Goal: Task Accomplishment & Management: Use online tool/utility

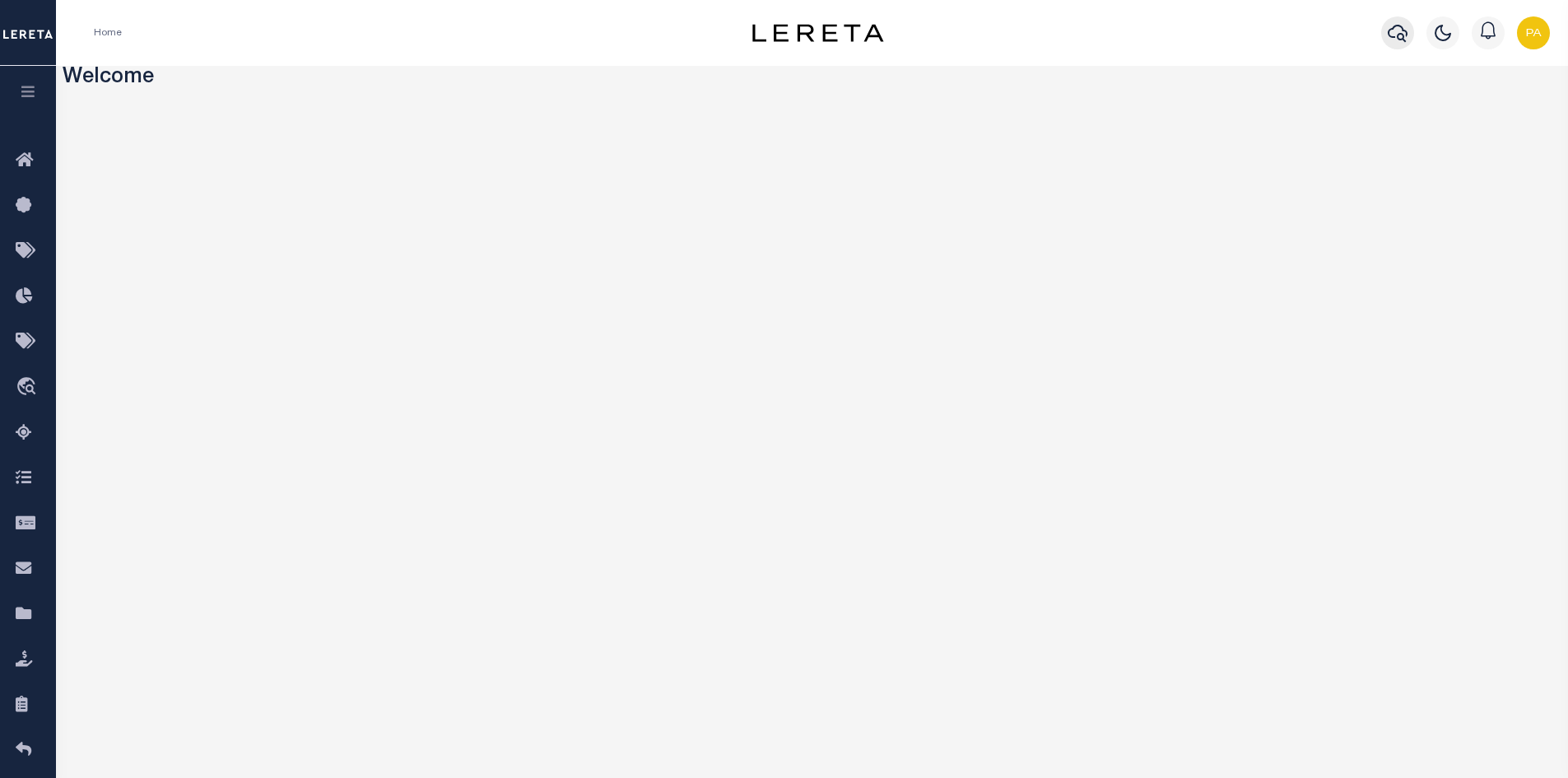
click at [1397, 38] on icon "button" at bounding box center [1397, 34] width 20 height 17
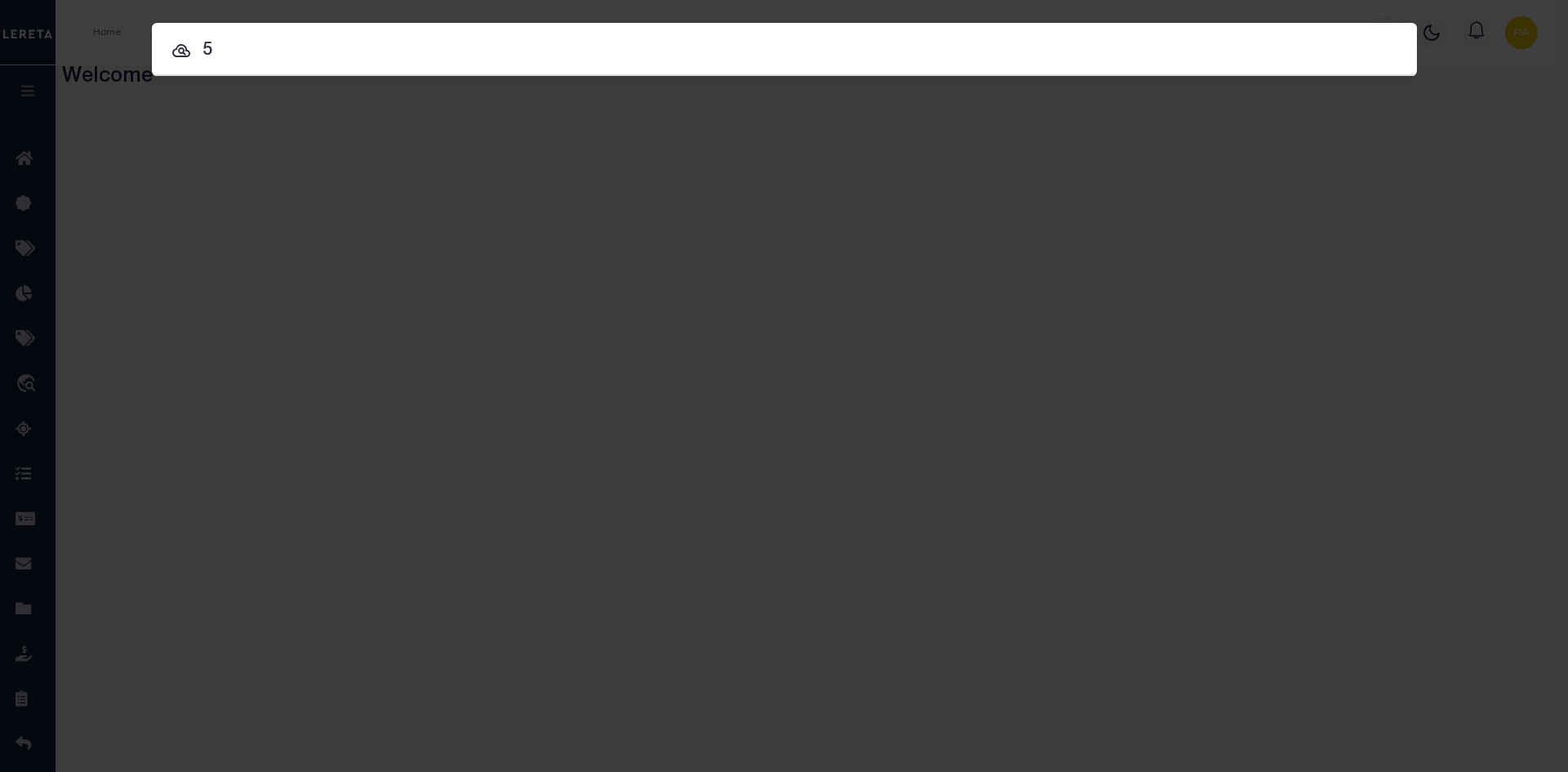
type input "5"
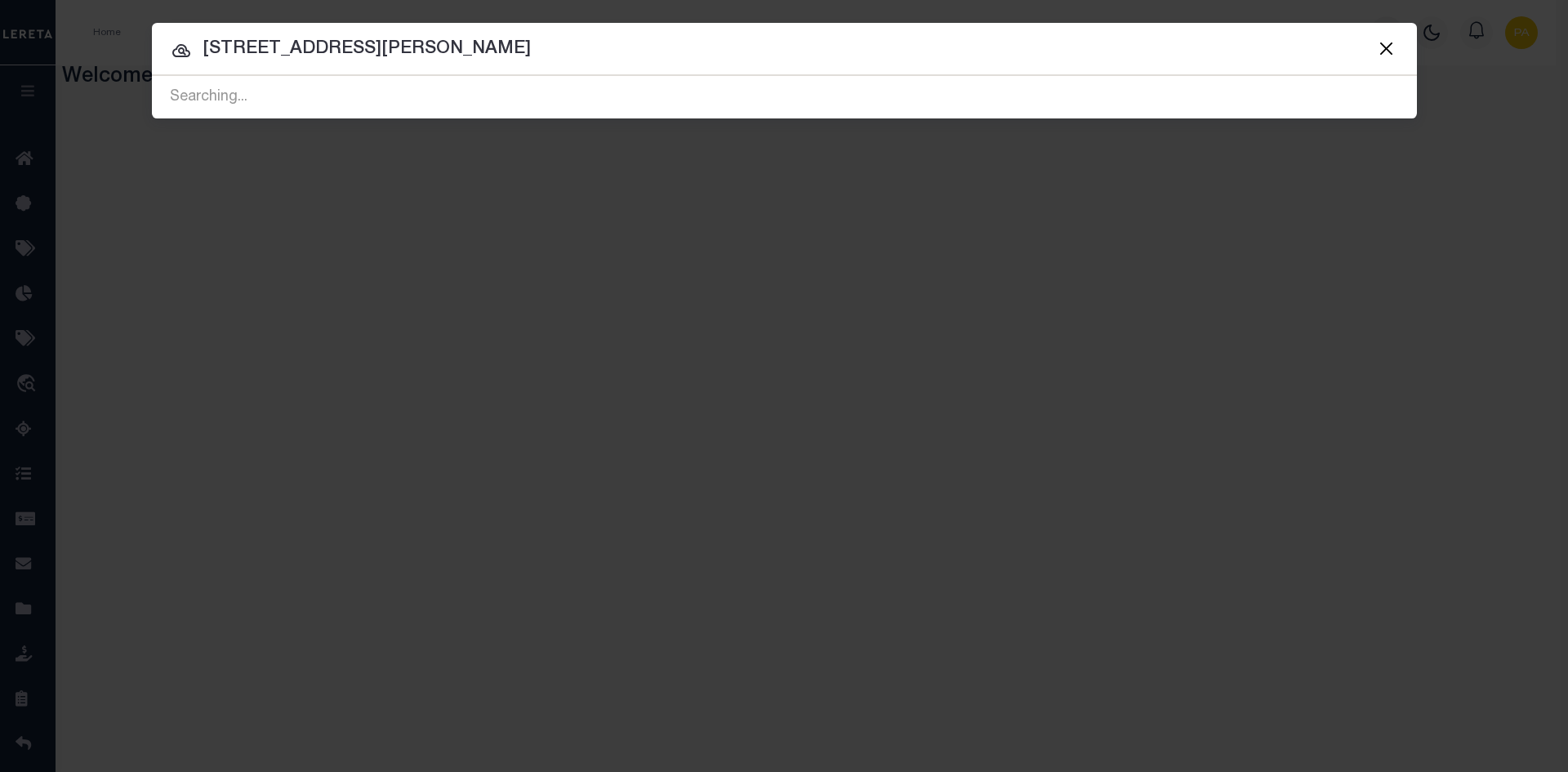
type input "15 N DEAN STREET"
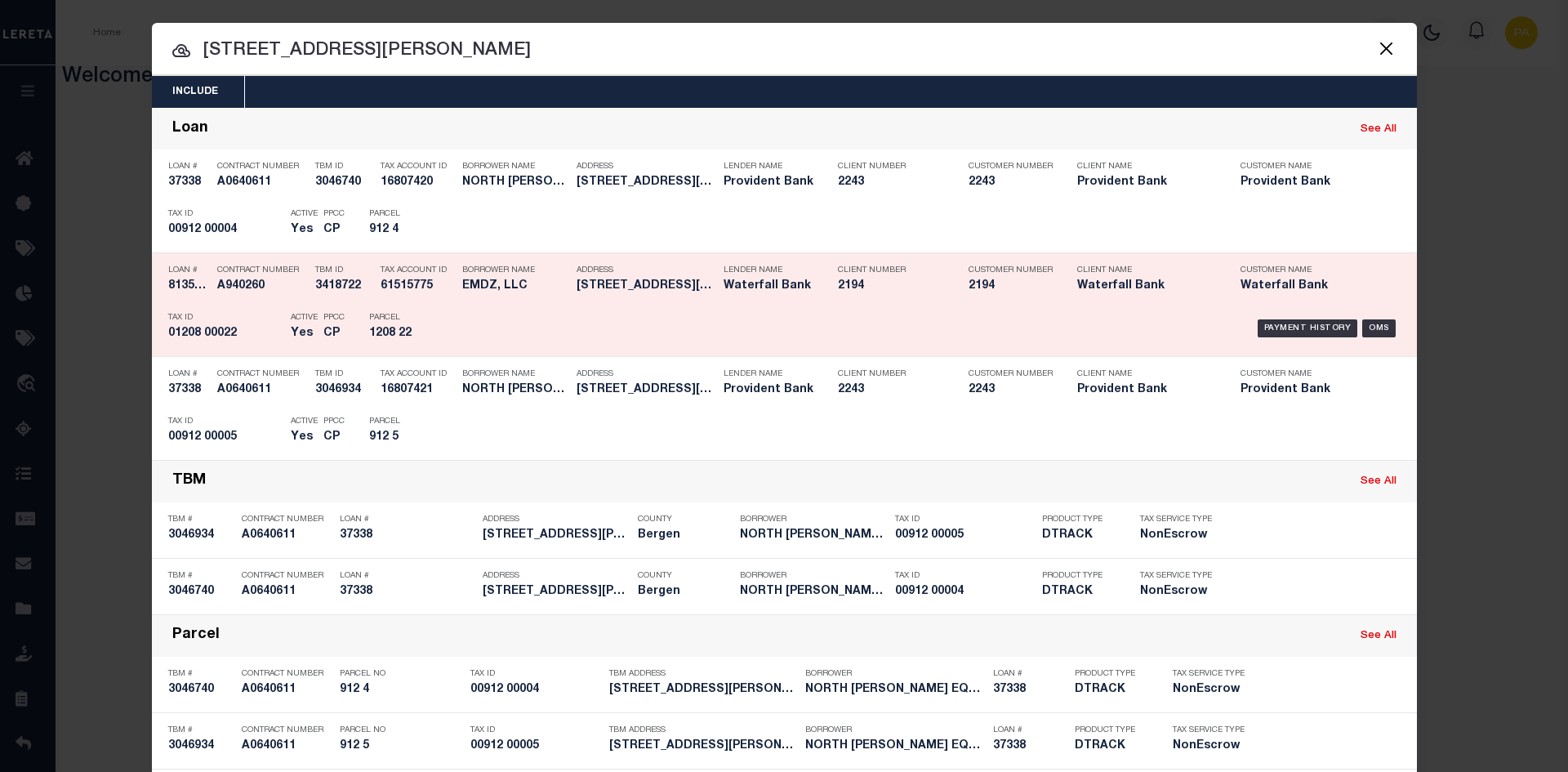
click at [1389, 334] on div "Payment History OMS" at bounding box center [933, 328] width 933 height 48
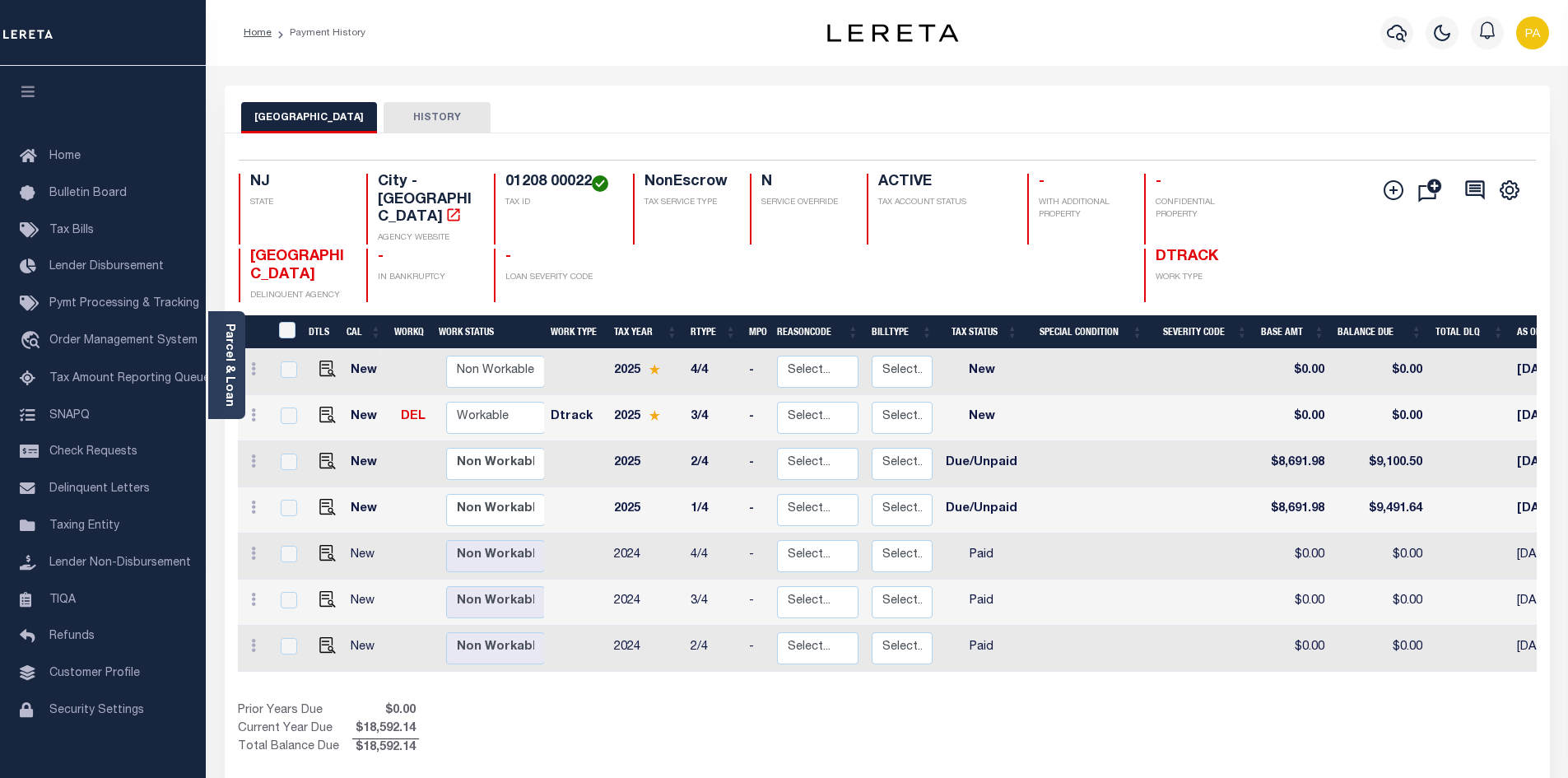
click at [261, 118] on button "ENGLEWOOD CITY" at bounding box center [309, 118] width 136 height 32
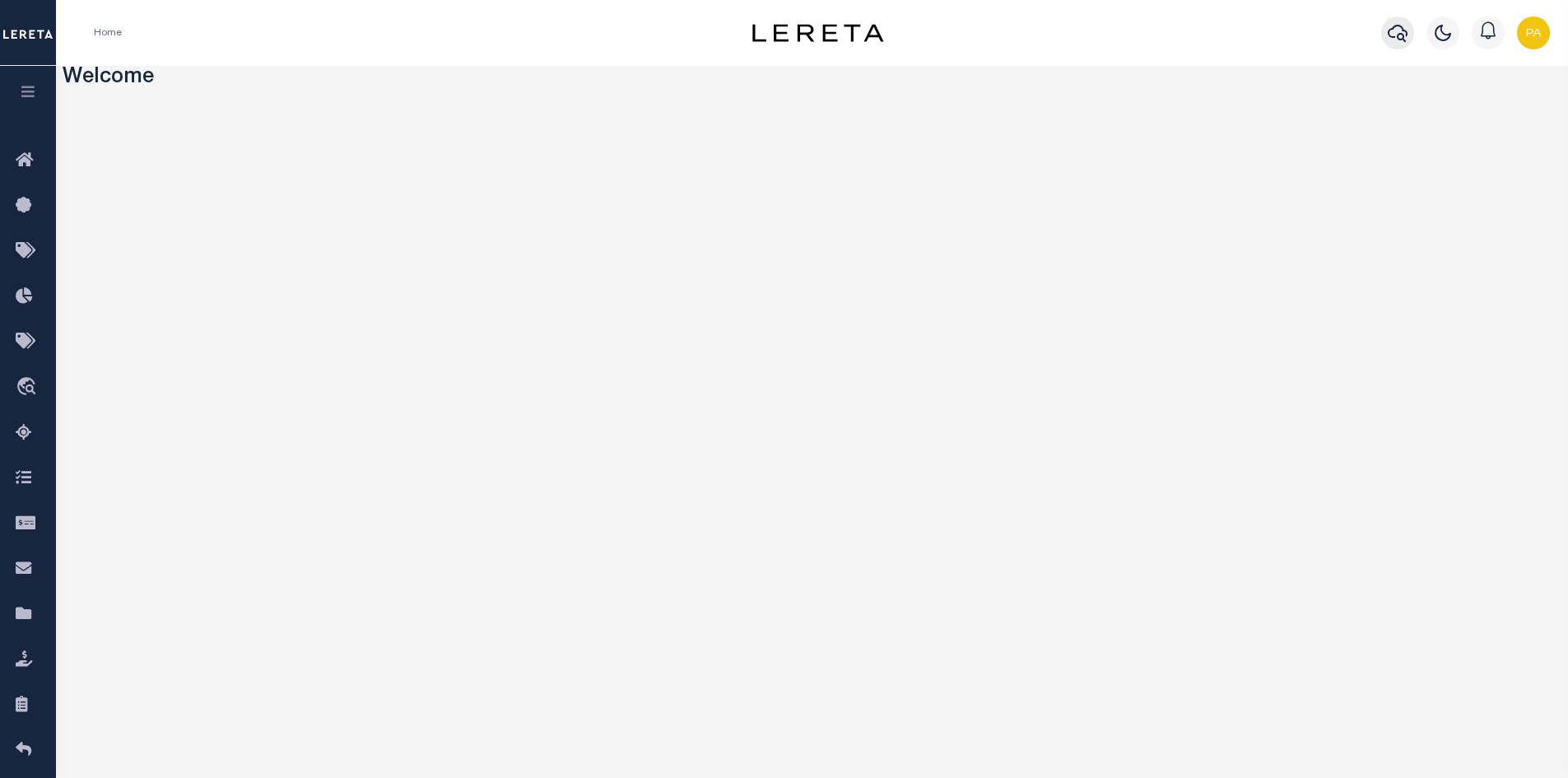
click at [1392, 33] on icon "button" at bounding box center [1397, 33] width 20 height 20
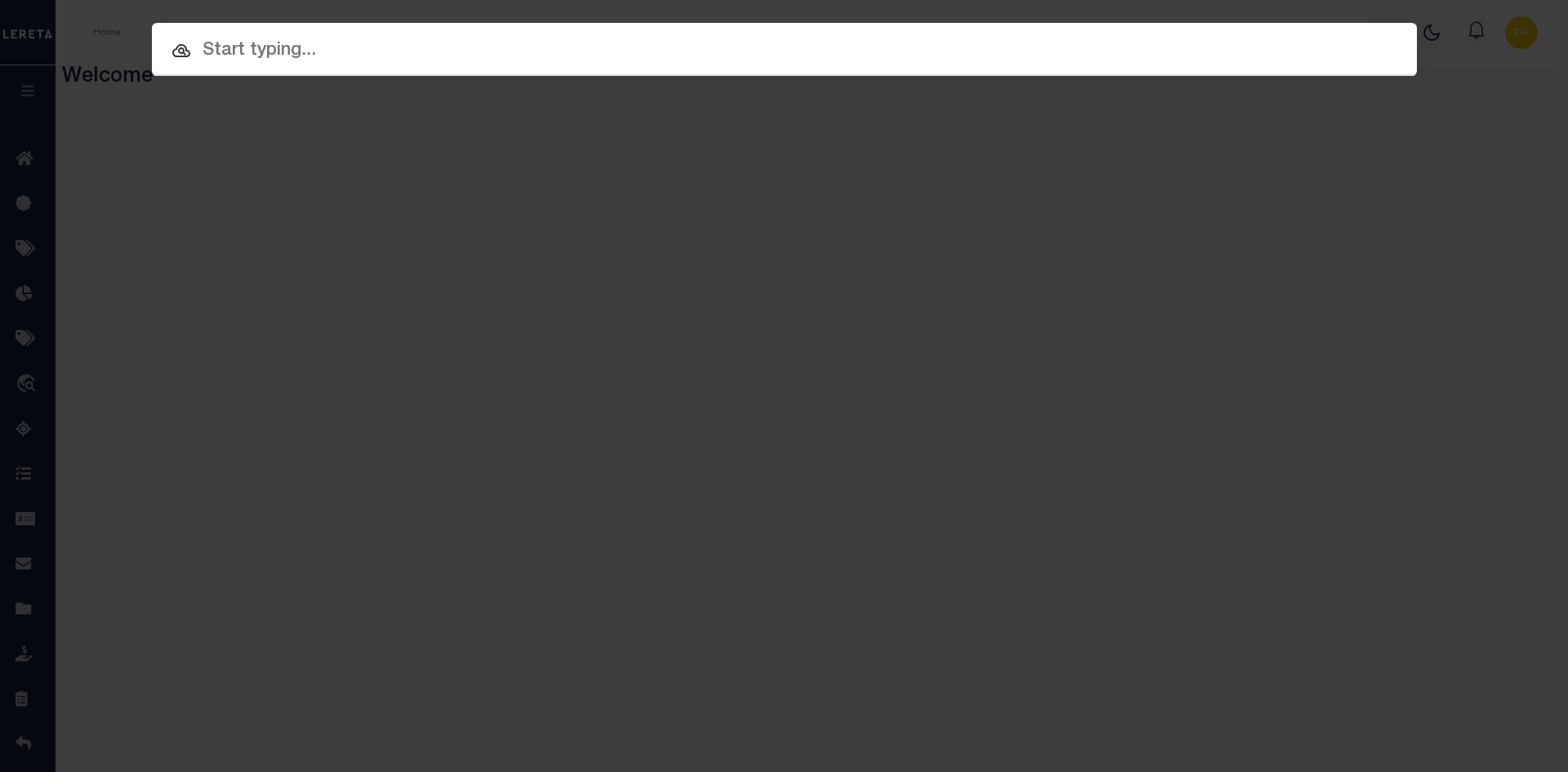
click at [329, 54] on input "text" at bounding box center [784, 51] width 1265 height 29
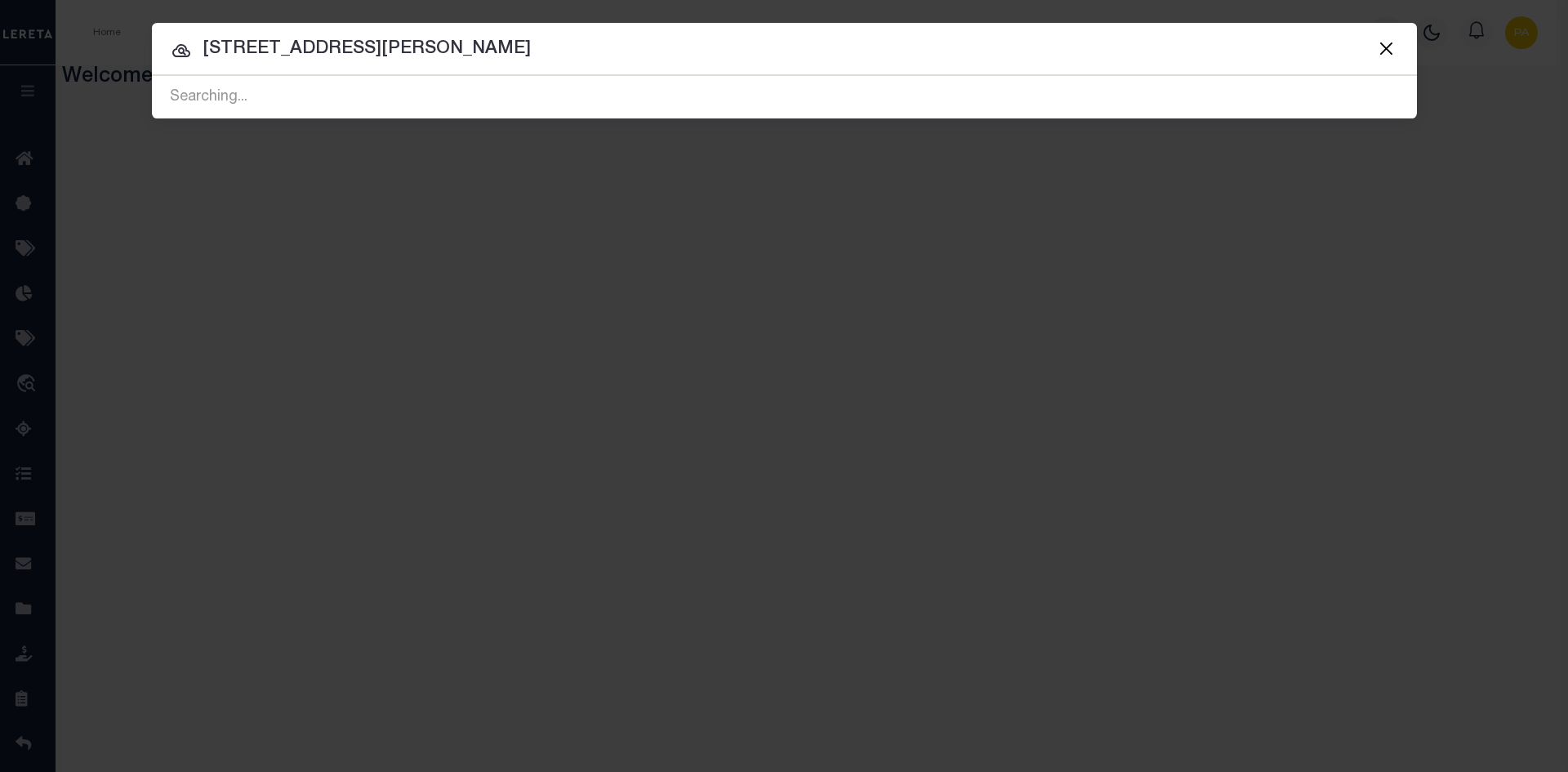
type input "15 N DEAN ST"
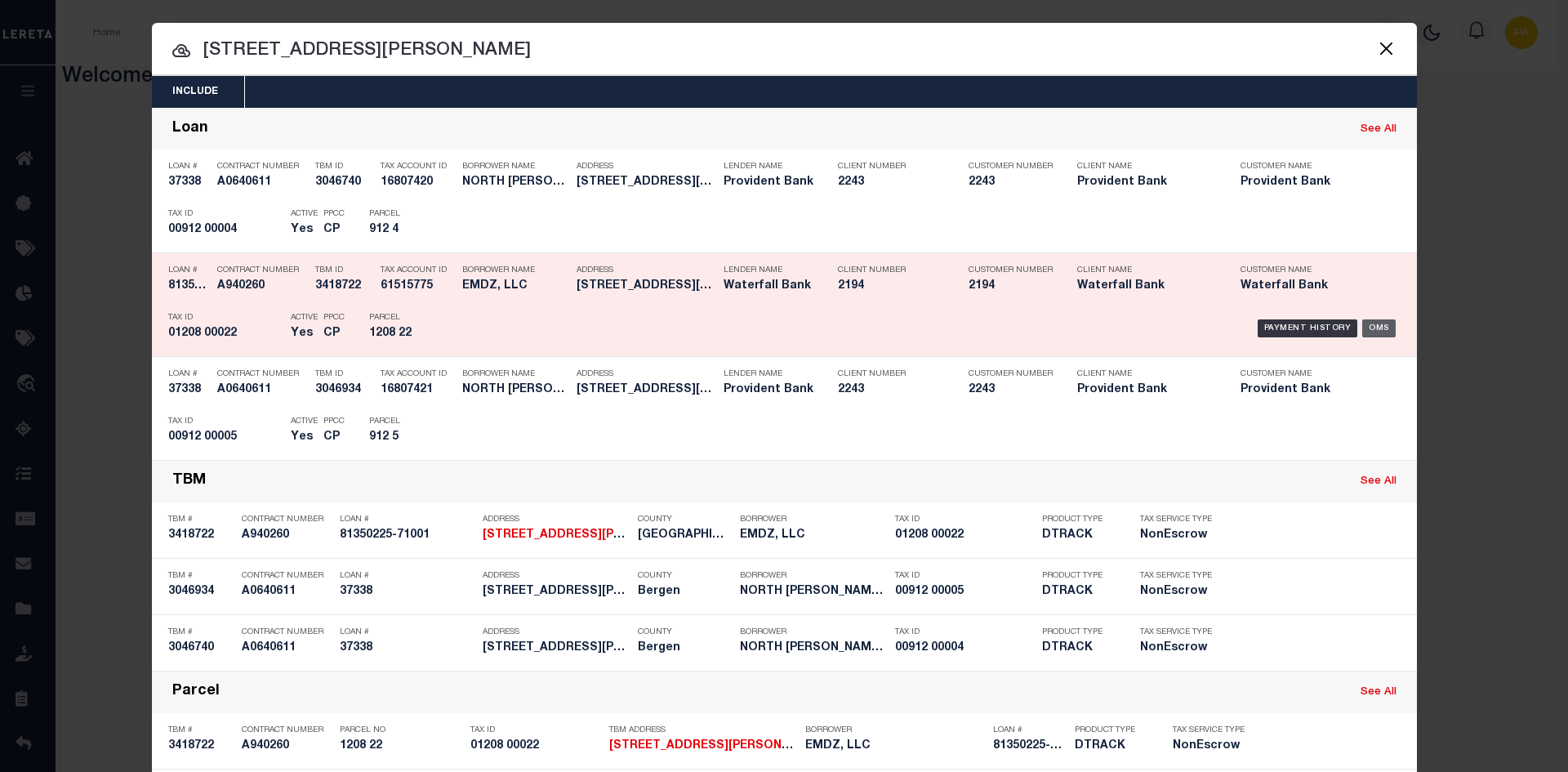
click at [1379, 331] on div "OMS" at bounding box center [1378, 328] width 33 height 18
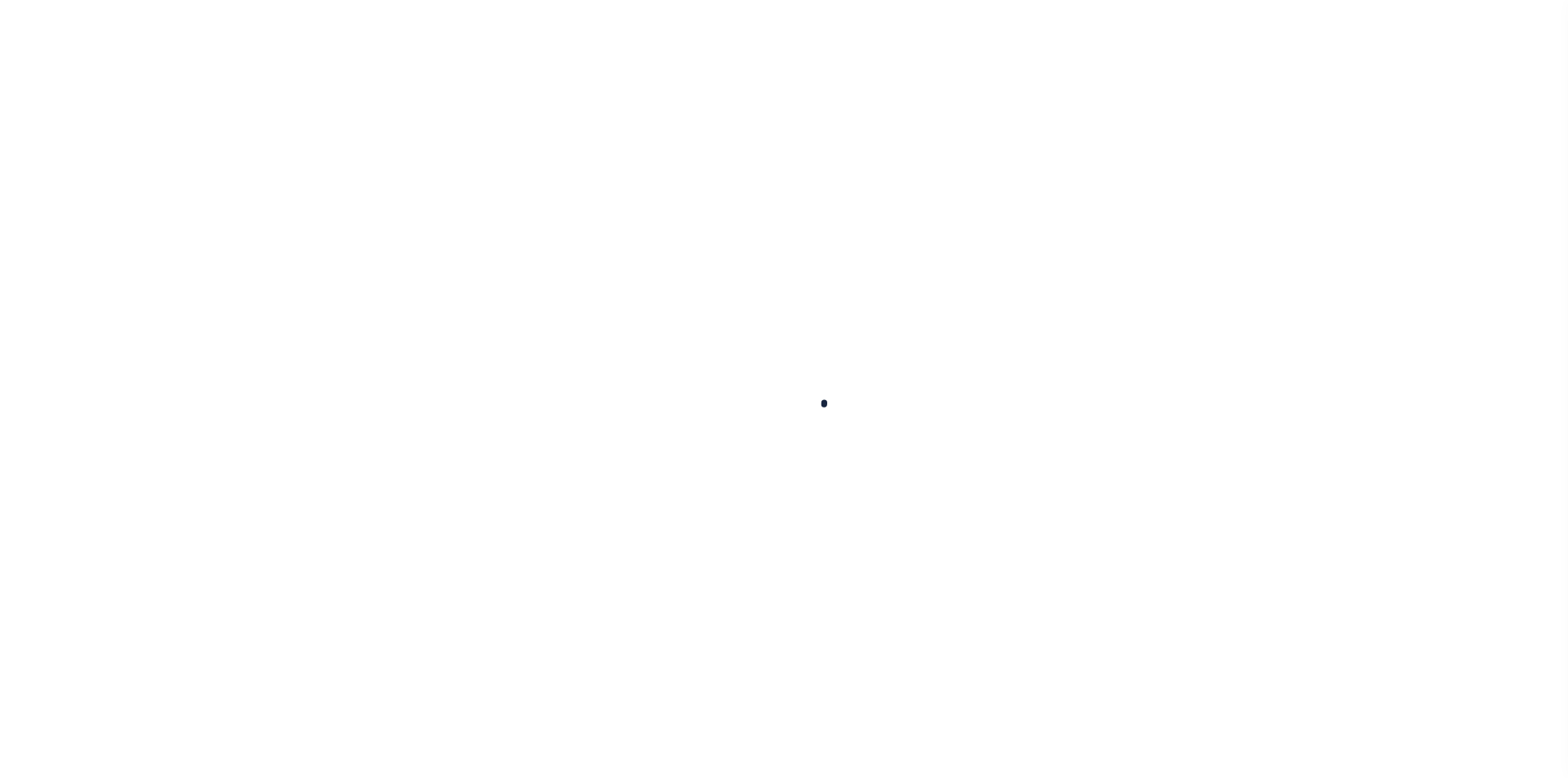
type input "81350225-71001"
type input "EMDZ, LLC"
select select
type input "130 BEECH RD"
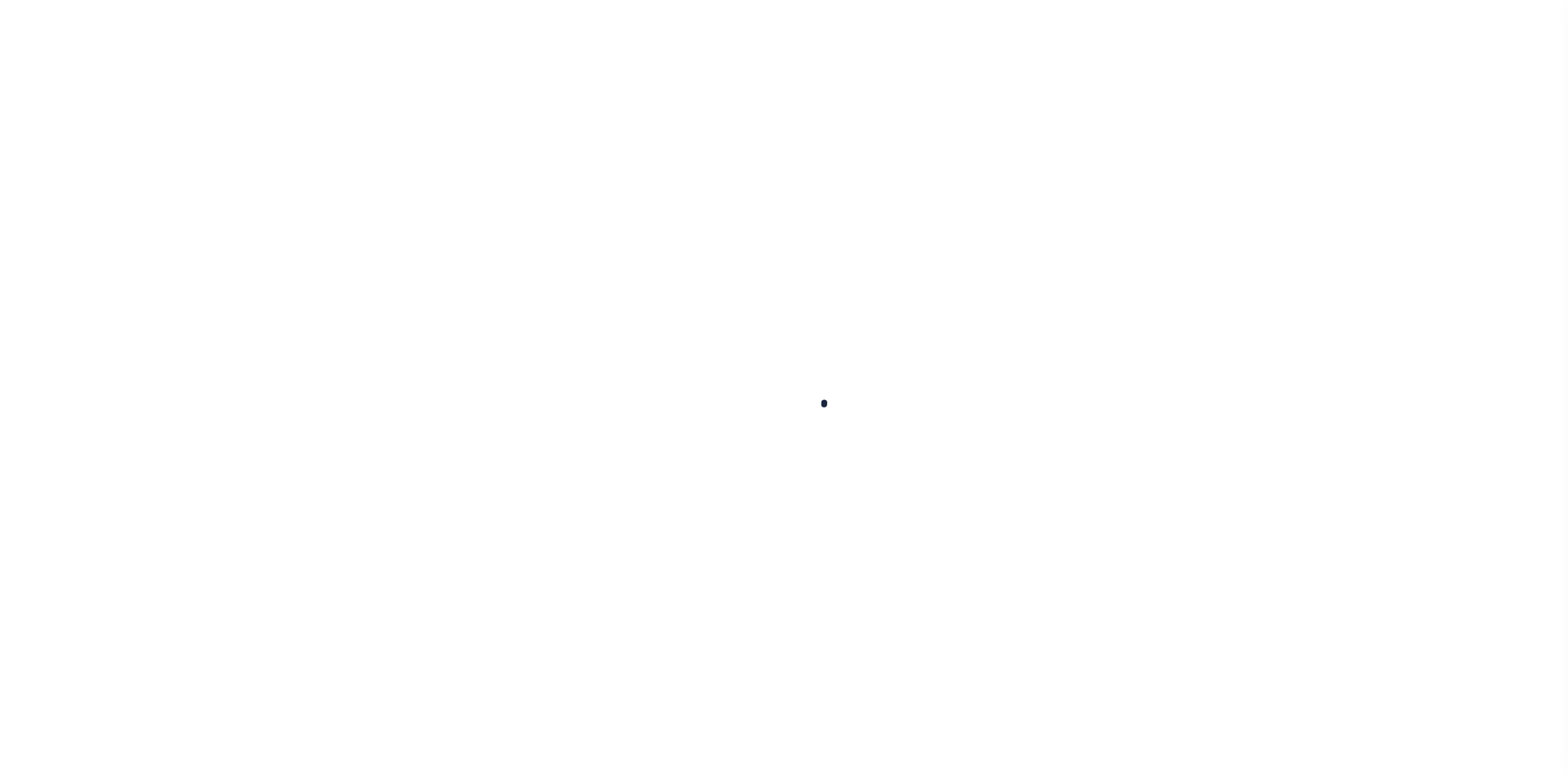
type input "ENGLEWOOD NJ 07631-3722"
select select "10"
select select "NonEscrow"
type input "15 N. DEAN STREET"
type input "15-01208-0000-00022"
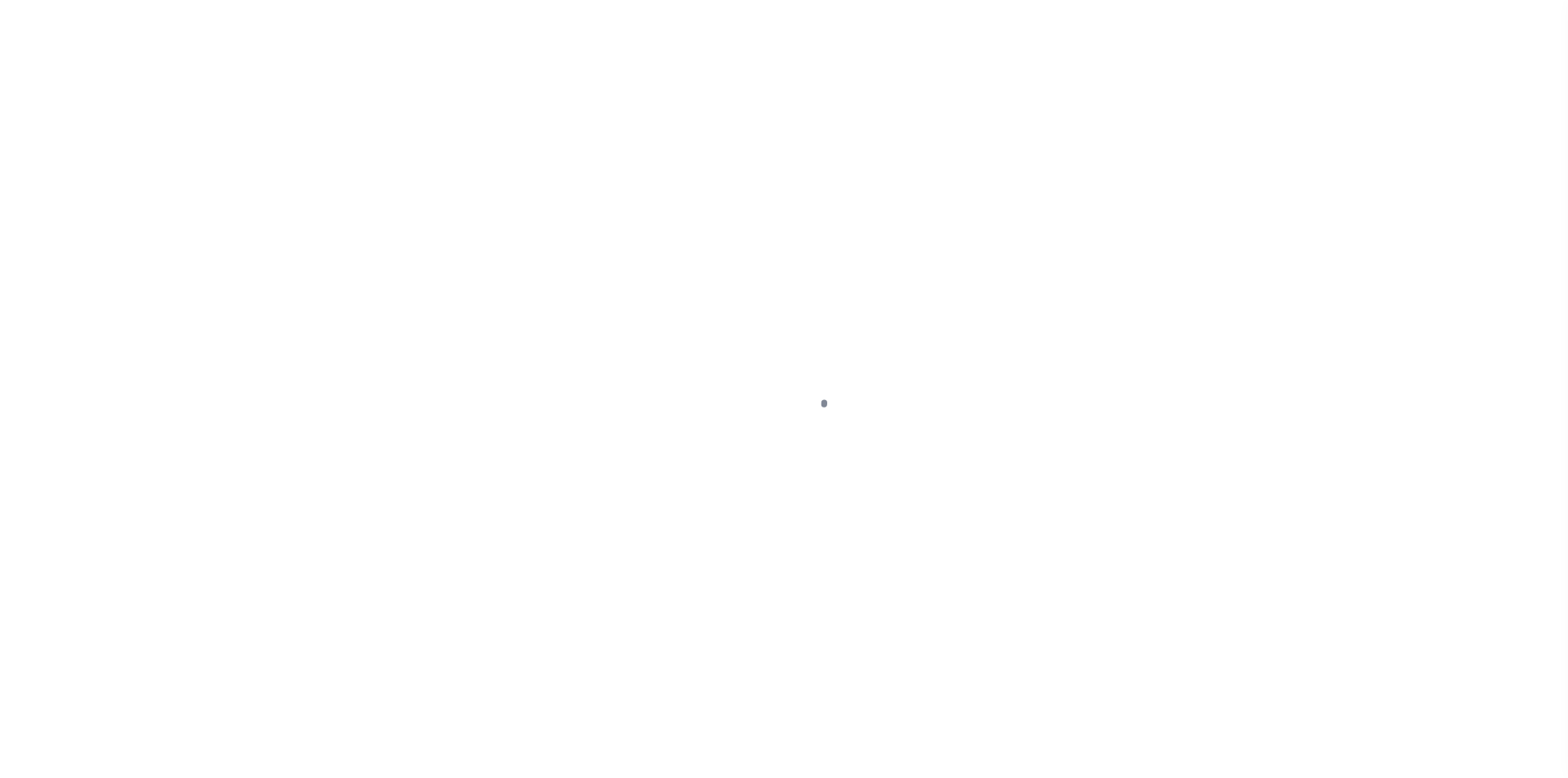
select select
type input "ENGLEWOOD NJ 07631"
type input "NJ"
select select
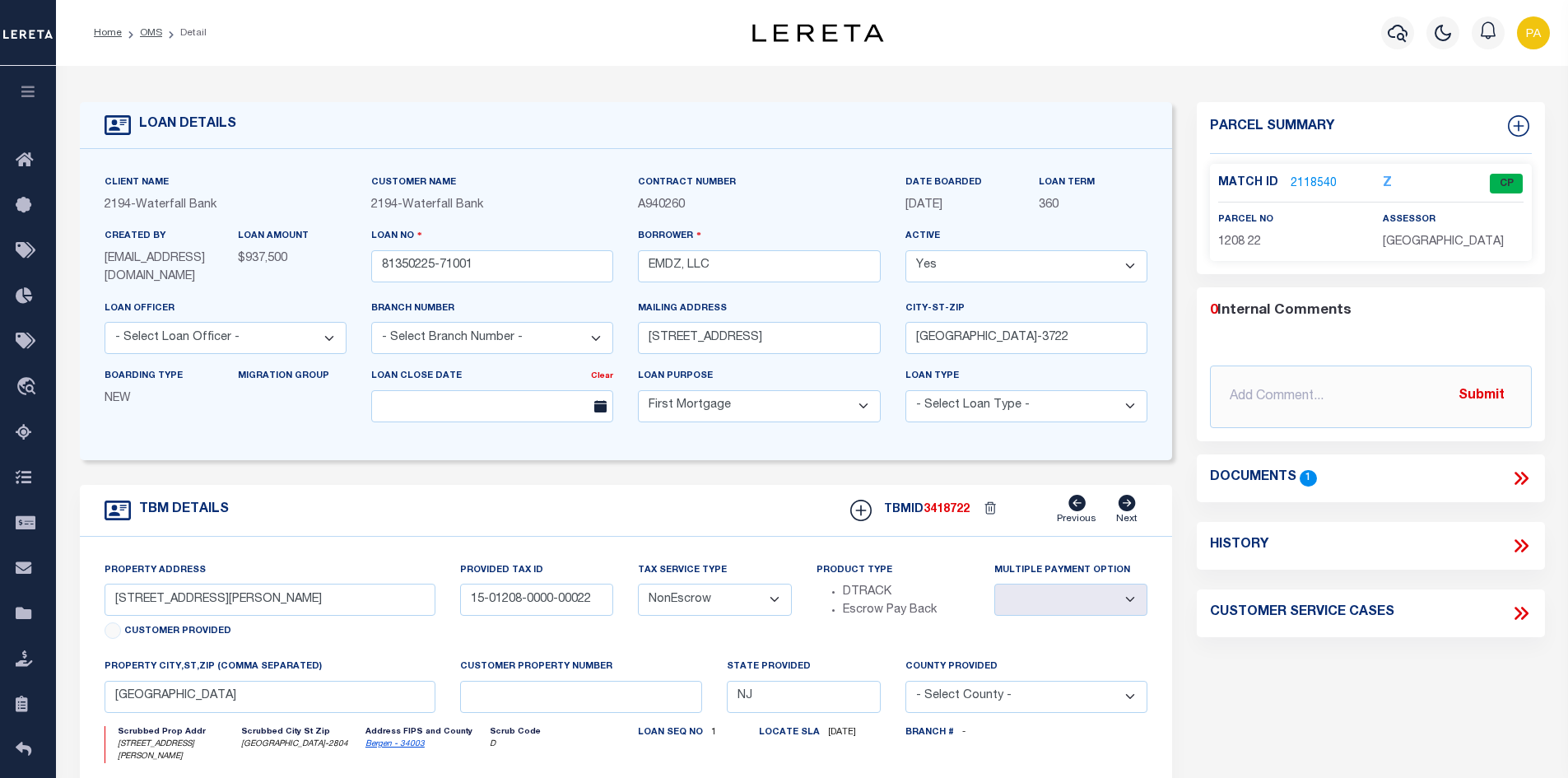
click at [1305, 178] on link "2118540" at bounding box center [1313, 184] width 46 height 17
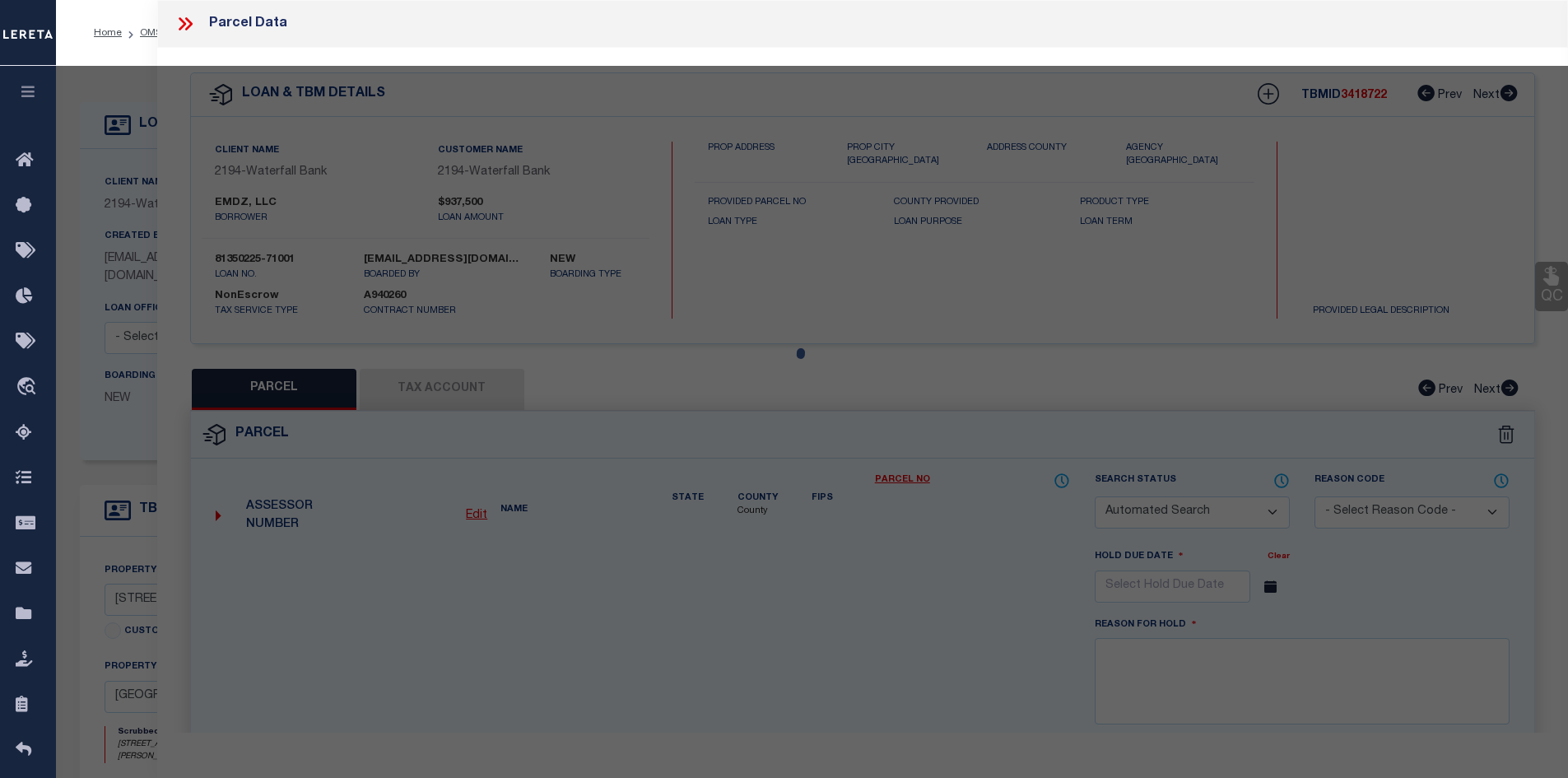
checkbox input "false"
select select "CP"
type input "15 NORTH DEAN ST LLC"
select select "AGW"
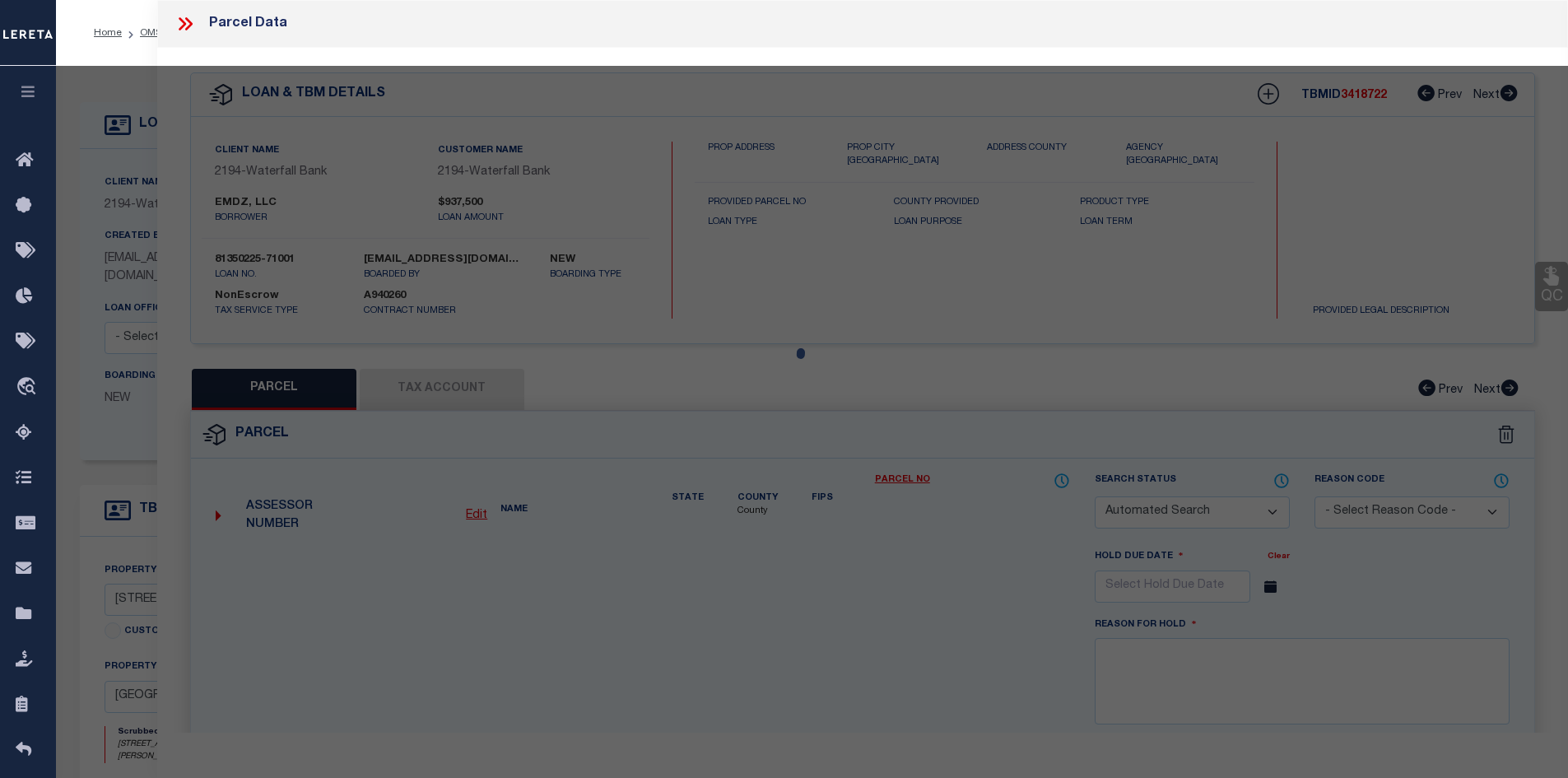
select select
type input "15 NORTH DEAN ST."
checkbox input "false"
type input "ENGLEWOOD NJ 07631"
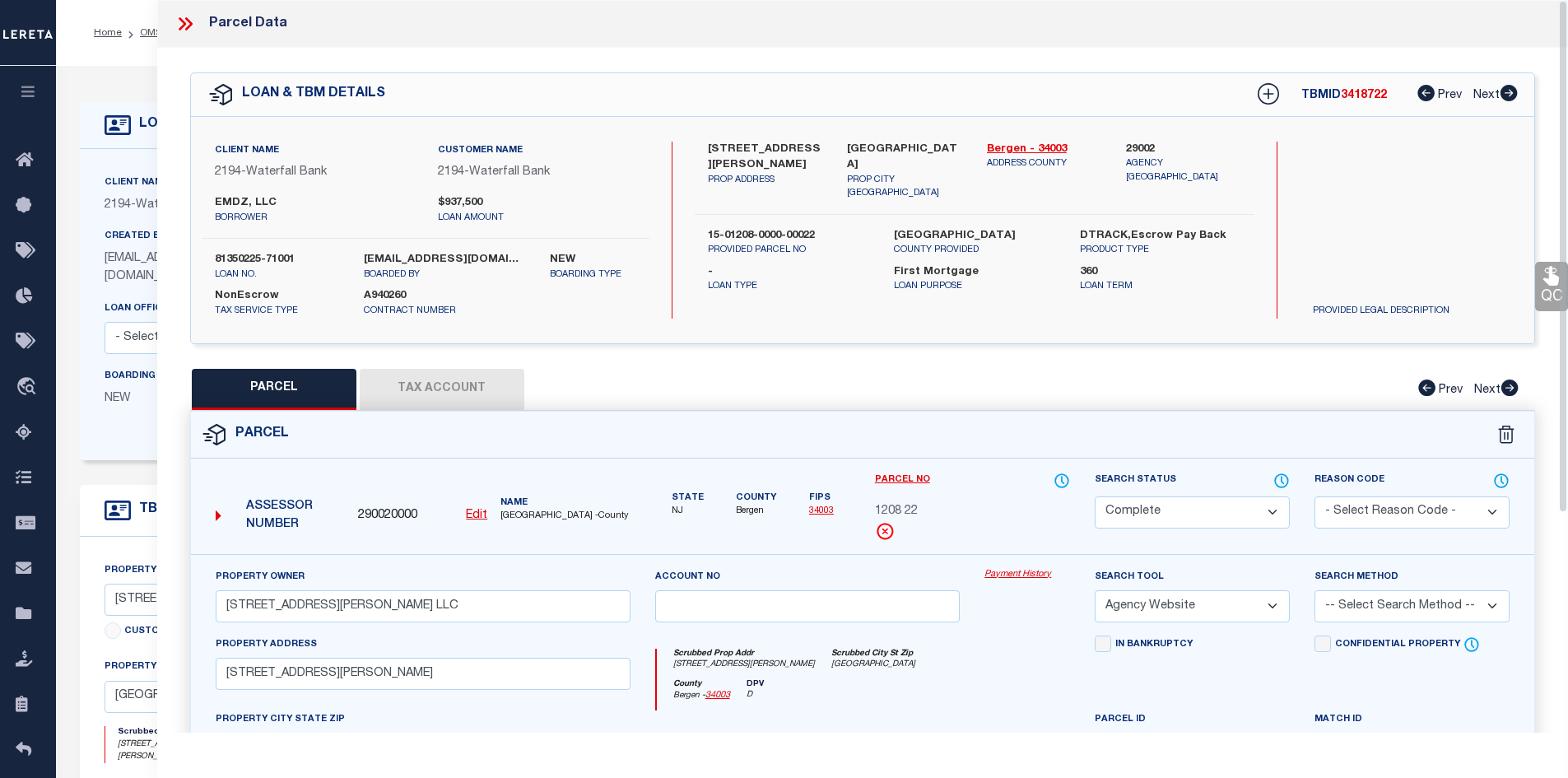
click at [1004, 569] on link "Payment History" at bounding box center [1027, 575] width 85 height 14
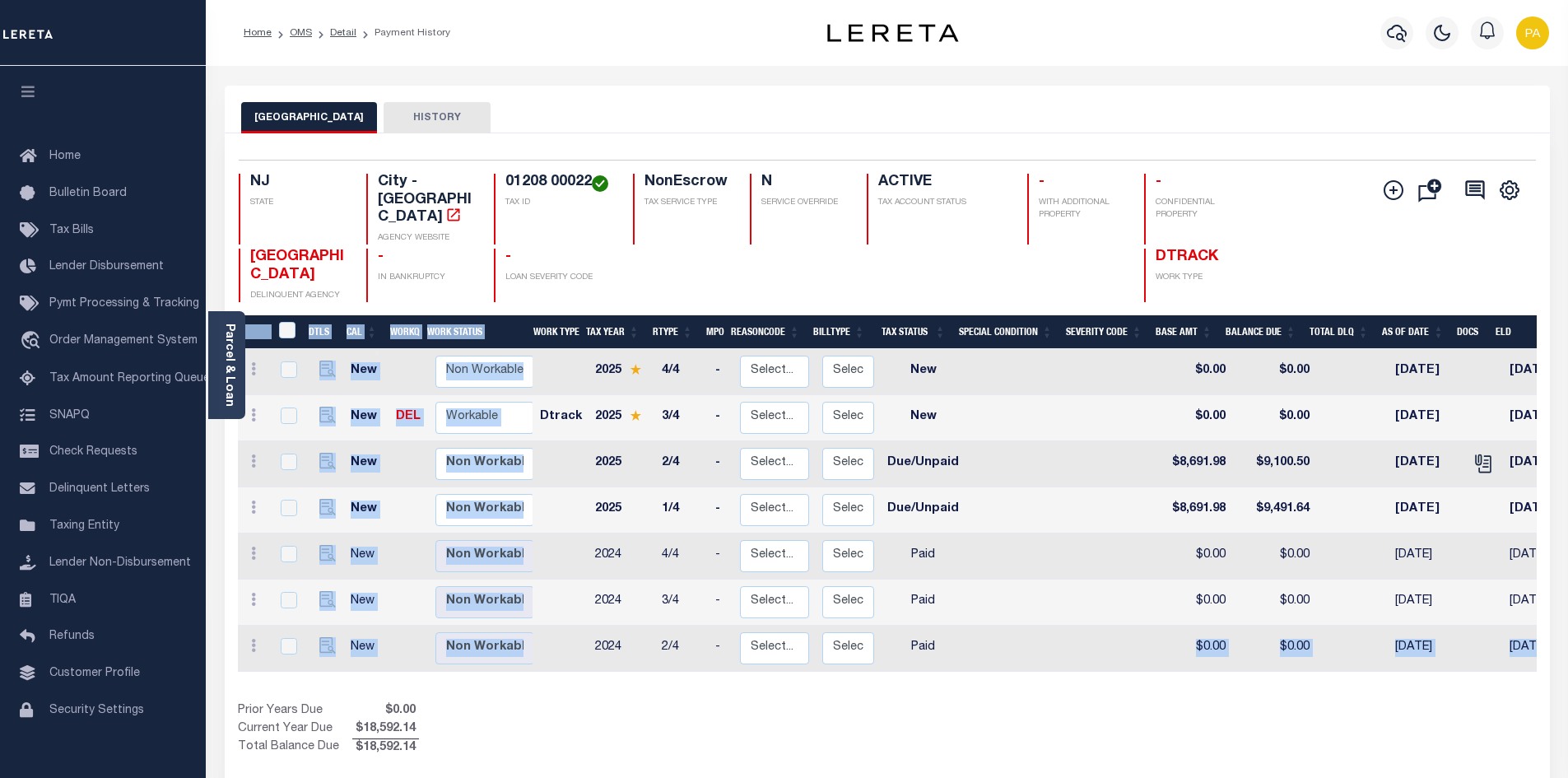
drag, startPoint x: 942, startPoint y: 646, endPoint x: 1236, endPoint y: 660, distance: 294.3
click at [1232, 660] on div "DTLS CAL WorkQ Work Status Work Type Tax Year RType MPO ReasonCode BillType Tax…" at bounding box center [887, 536] width 1299 height 442
click at [1230, 668] on div "DTLS CAL WorkQ Work Status Work Type Tax Year RType MPO ReasonCode BillType Tax…" at bounding box center [887, 536] width 1299 height 442
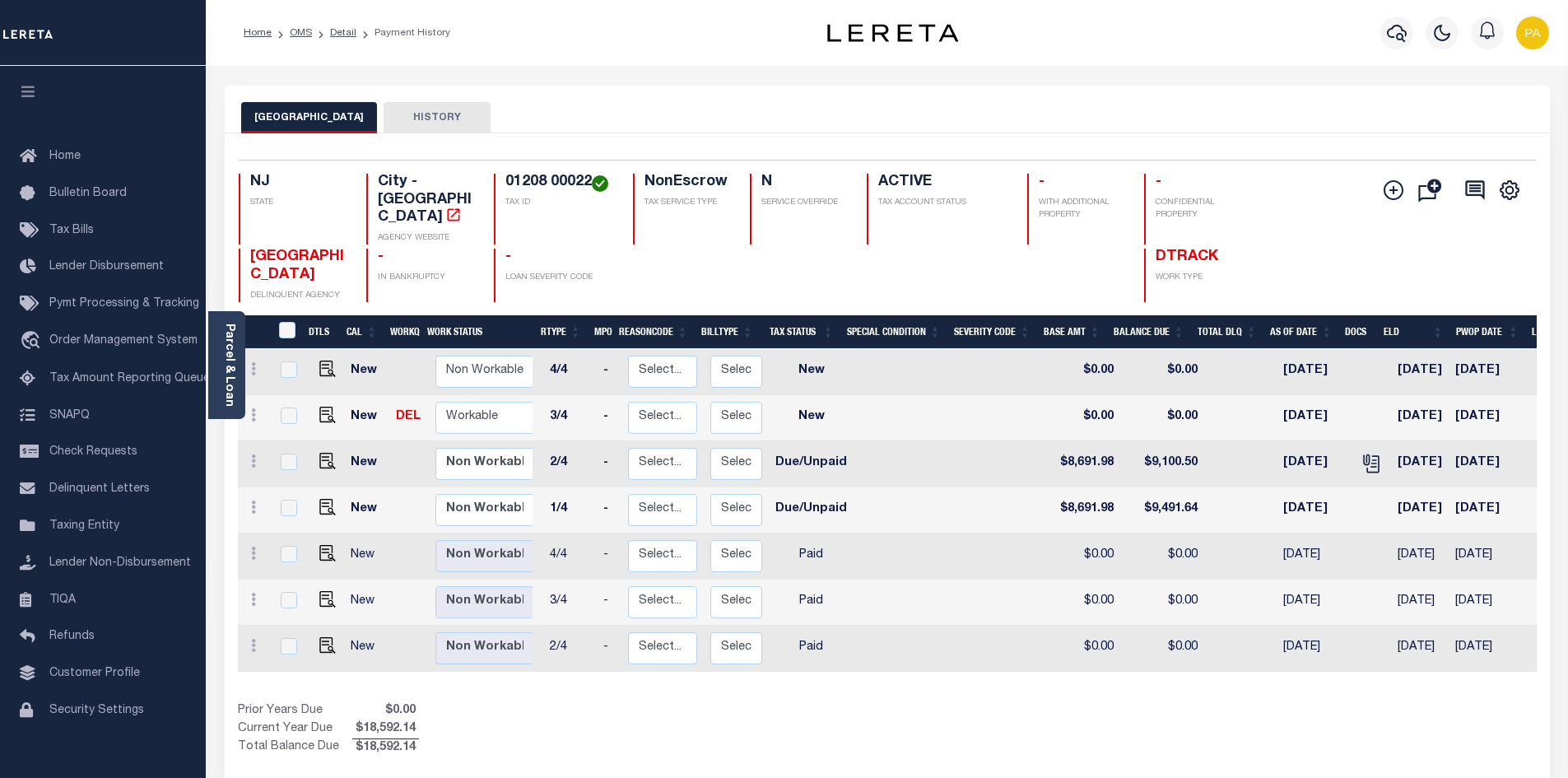
scroll to position [0, 314]
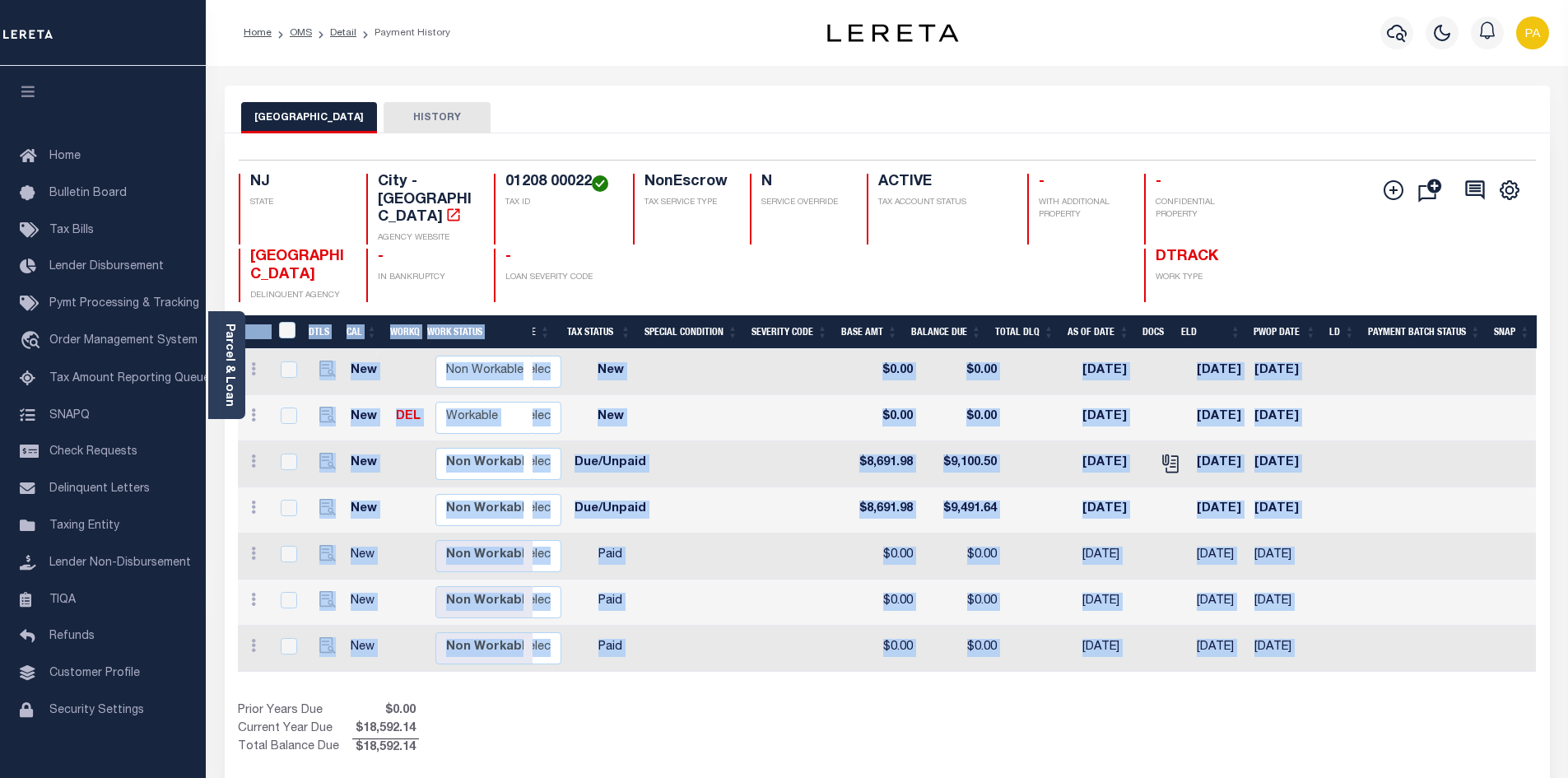
drag, startPoint x: 1101, startPoint y: 661, endPoint x: 1072, endPoint y: 652, distance: 30.4
click at [1072, 652] on div "DTLS CAL WorkQ Work Status Work Type Tax Year RType MPO ReasonCode BillType Tax…" at bounding box center [887, 536] width 1299 height 442
click at [1129, 649] on div "DTLS CAL WorkQ Work Status Work Type Tax Year RType MPO ReasonCode BillType Tax…" at bounding box center [887, 510] width 1299 height 323
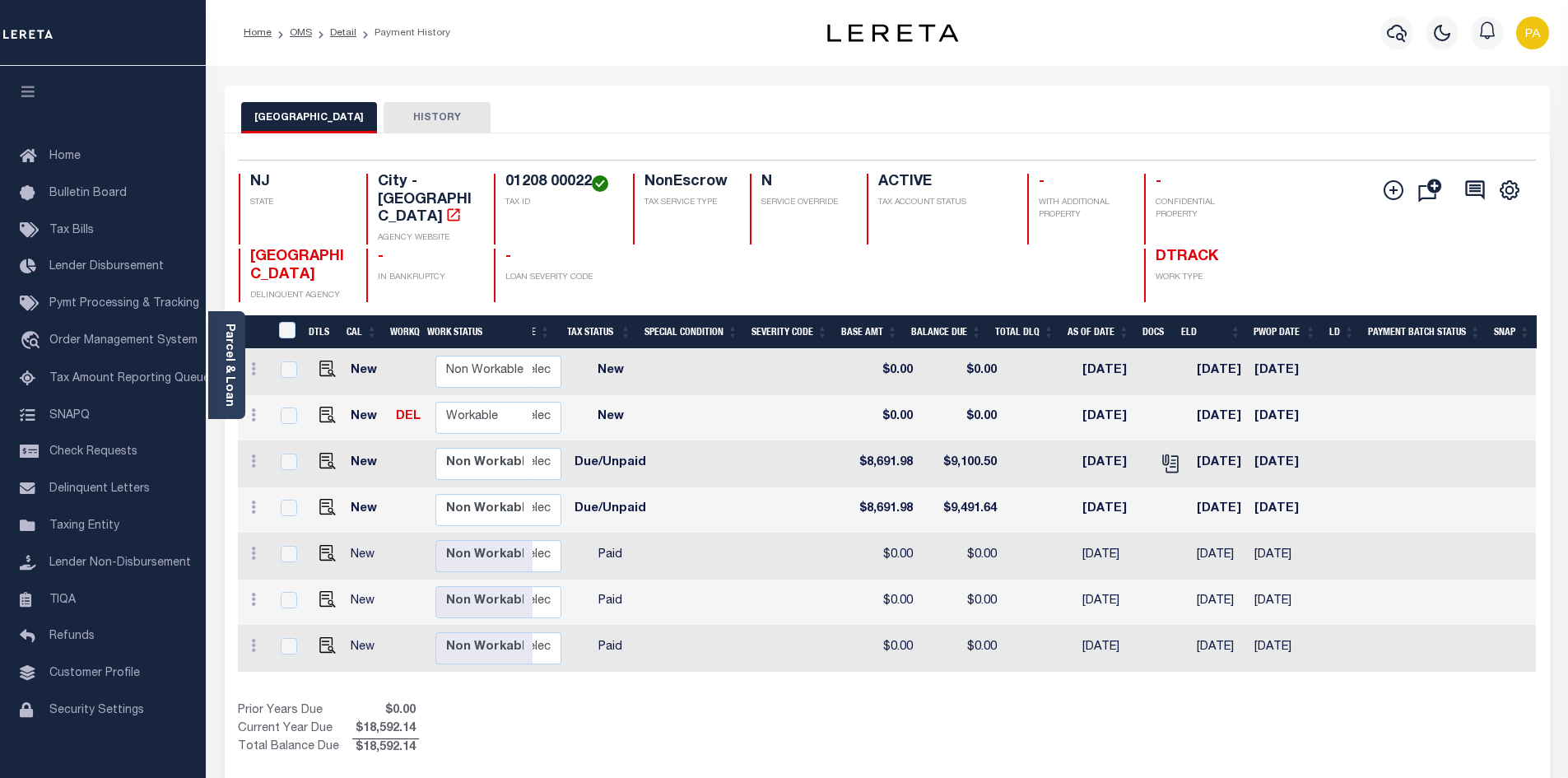
click at [1119, 661] on div "DTLS CAL WorkQ Work Status Work Type Tax Year RType MPO ReasonCode BillType Tax…" at bounding box center [887, 536] width 1299 height 442
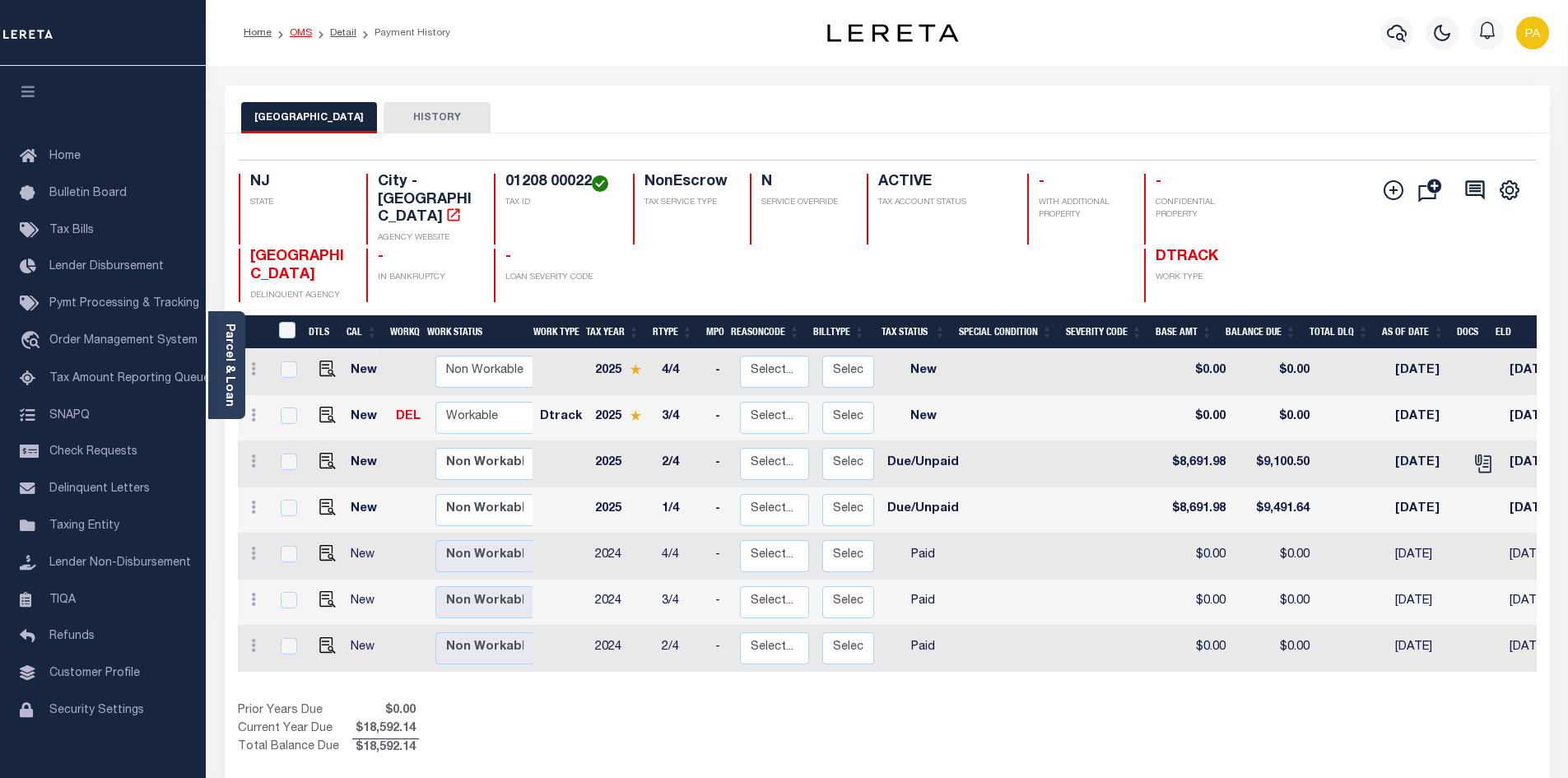
click at [306, 34] on link "OMS" at bounding box center [300, 33] width 22 height 10
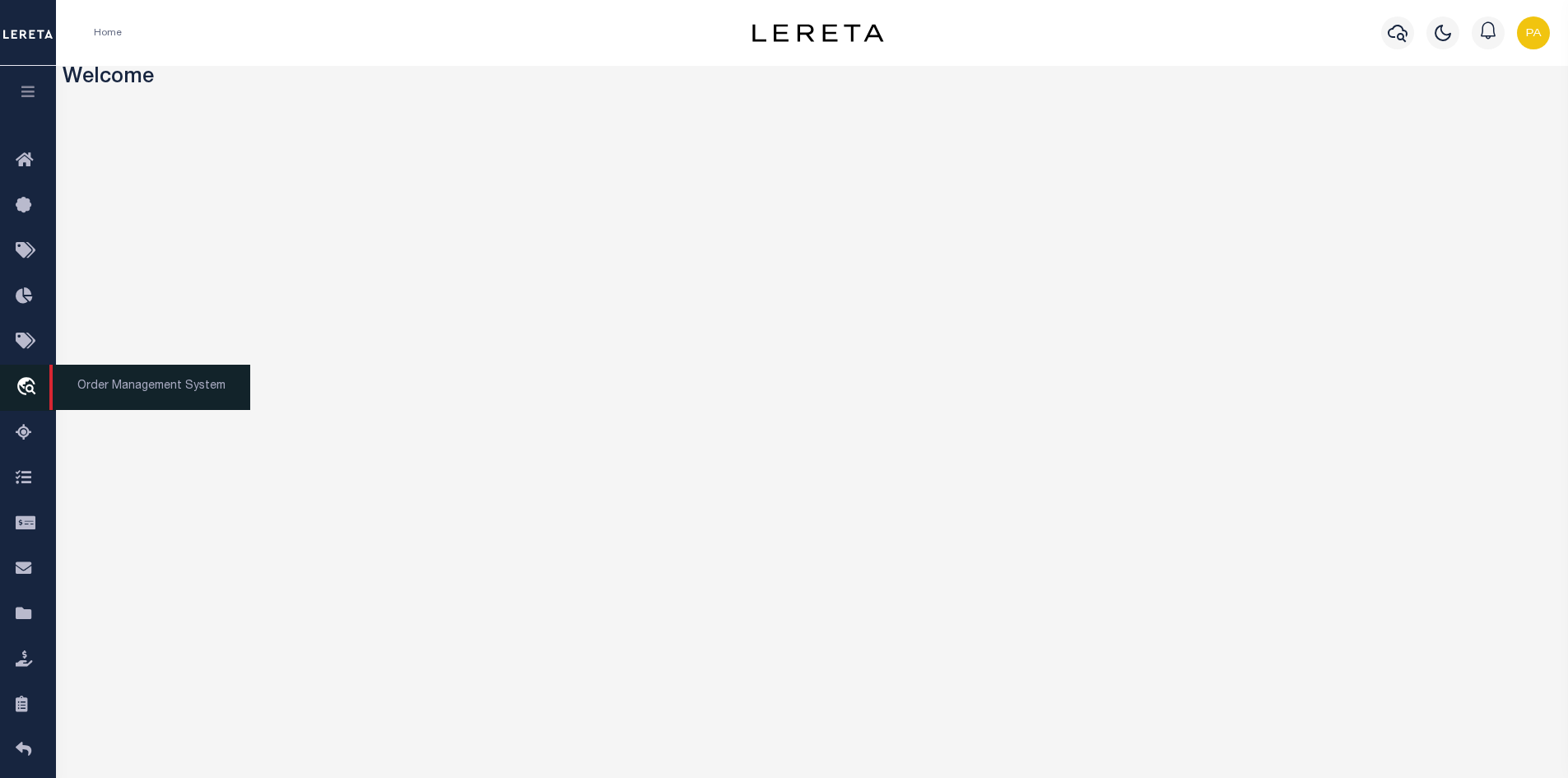
click at [129, 400] on span "Order Management System" at bounding box center [150, 387] width 201 height 45
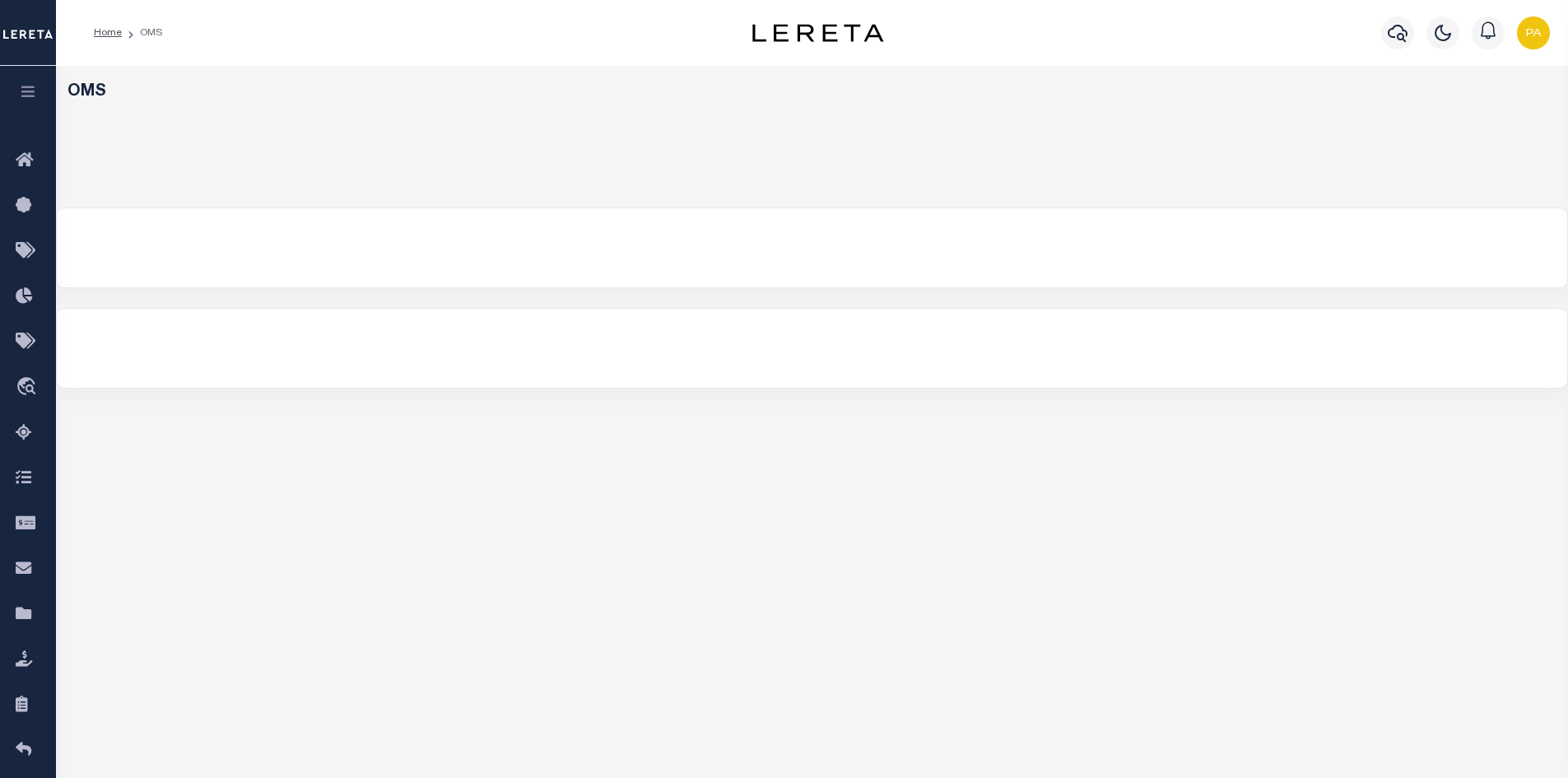
select select "200"
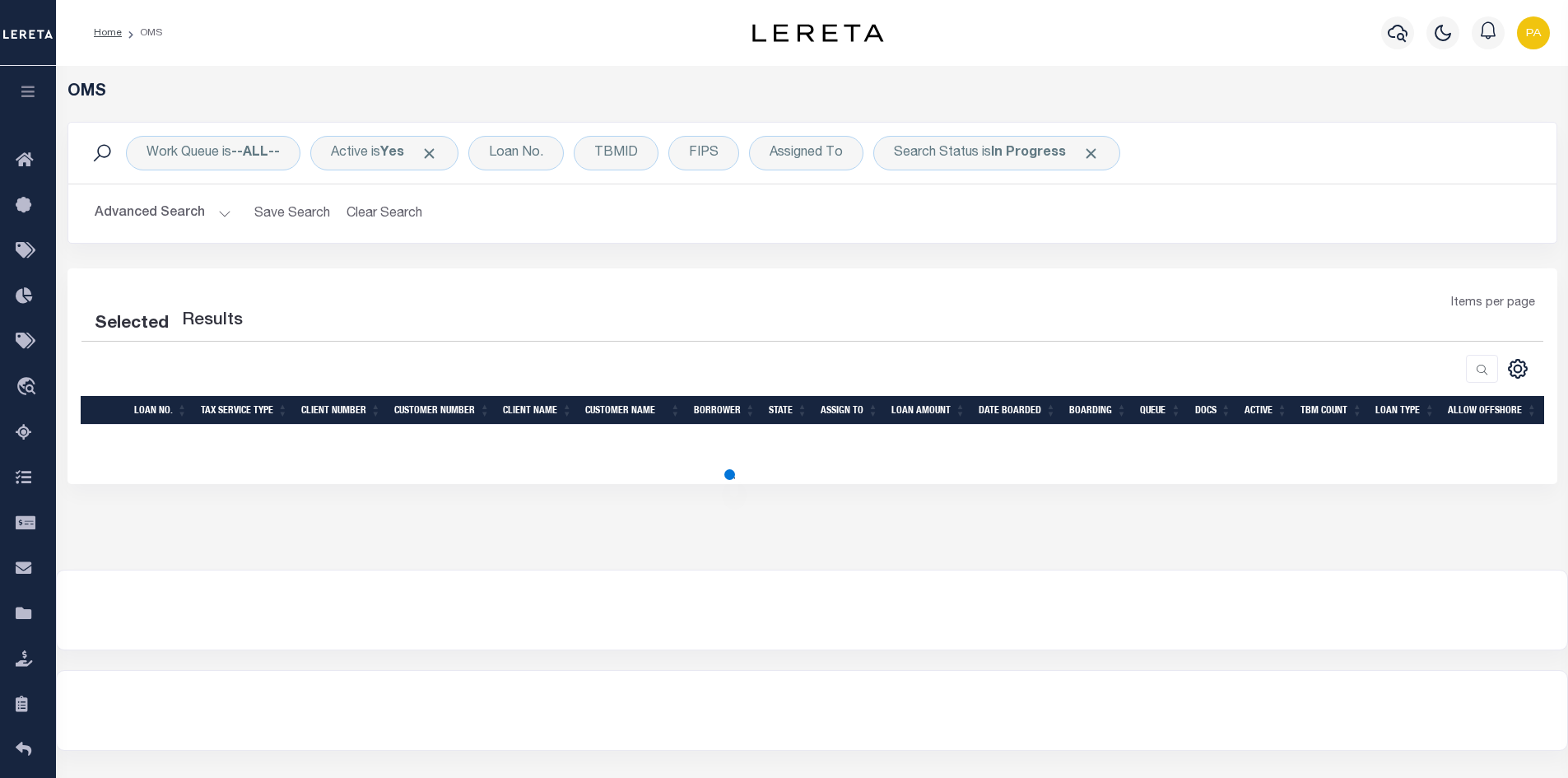
select select "200"
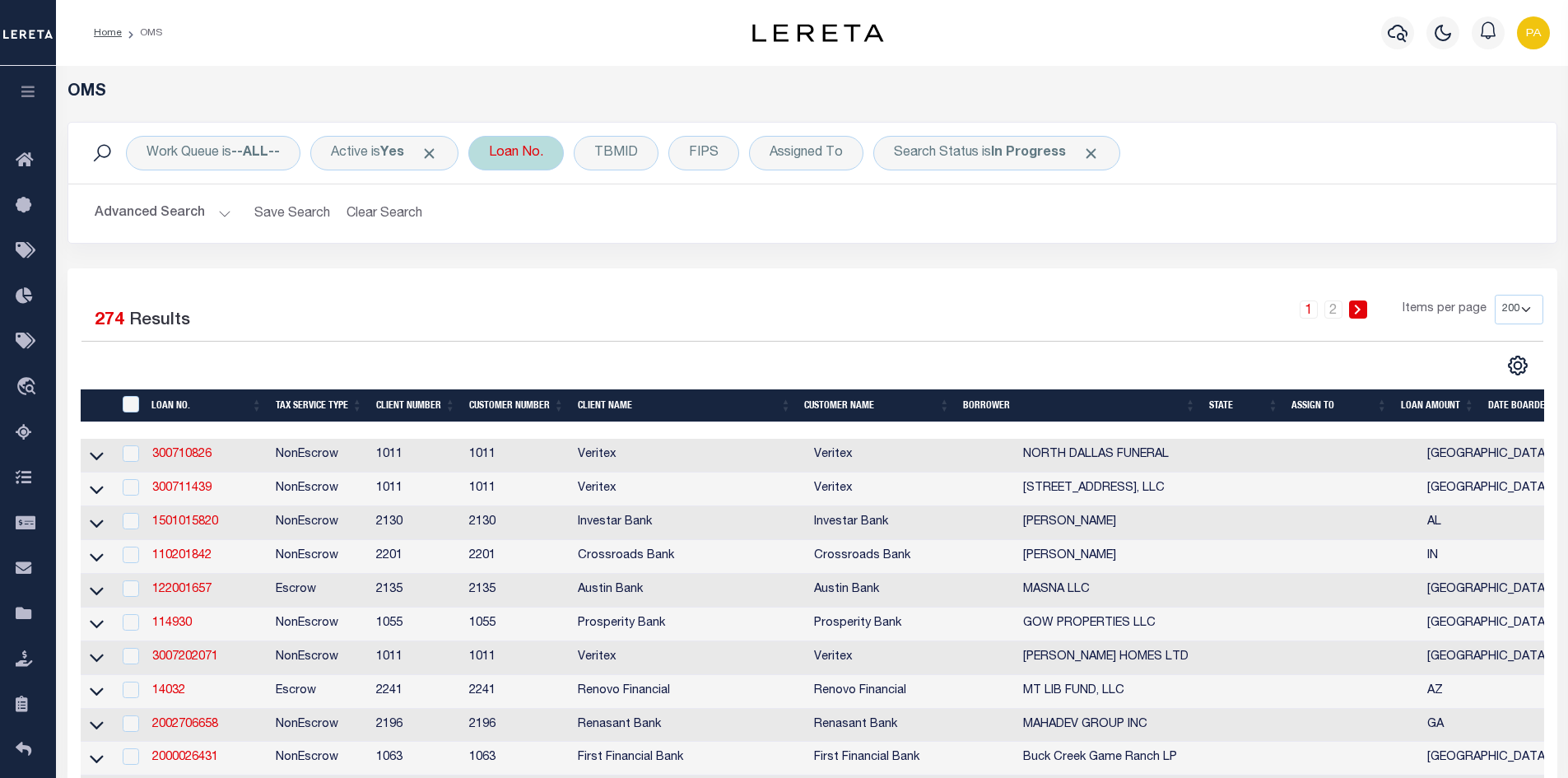
click at [536, 158] on div "Loan No." at bounding box center [516, 153] width 96 height 34
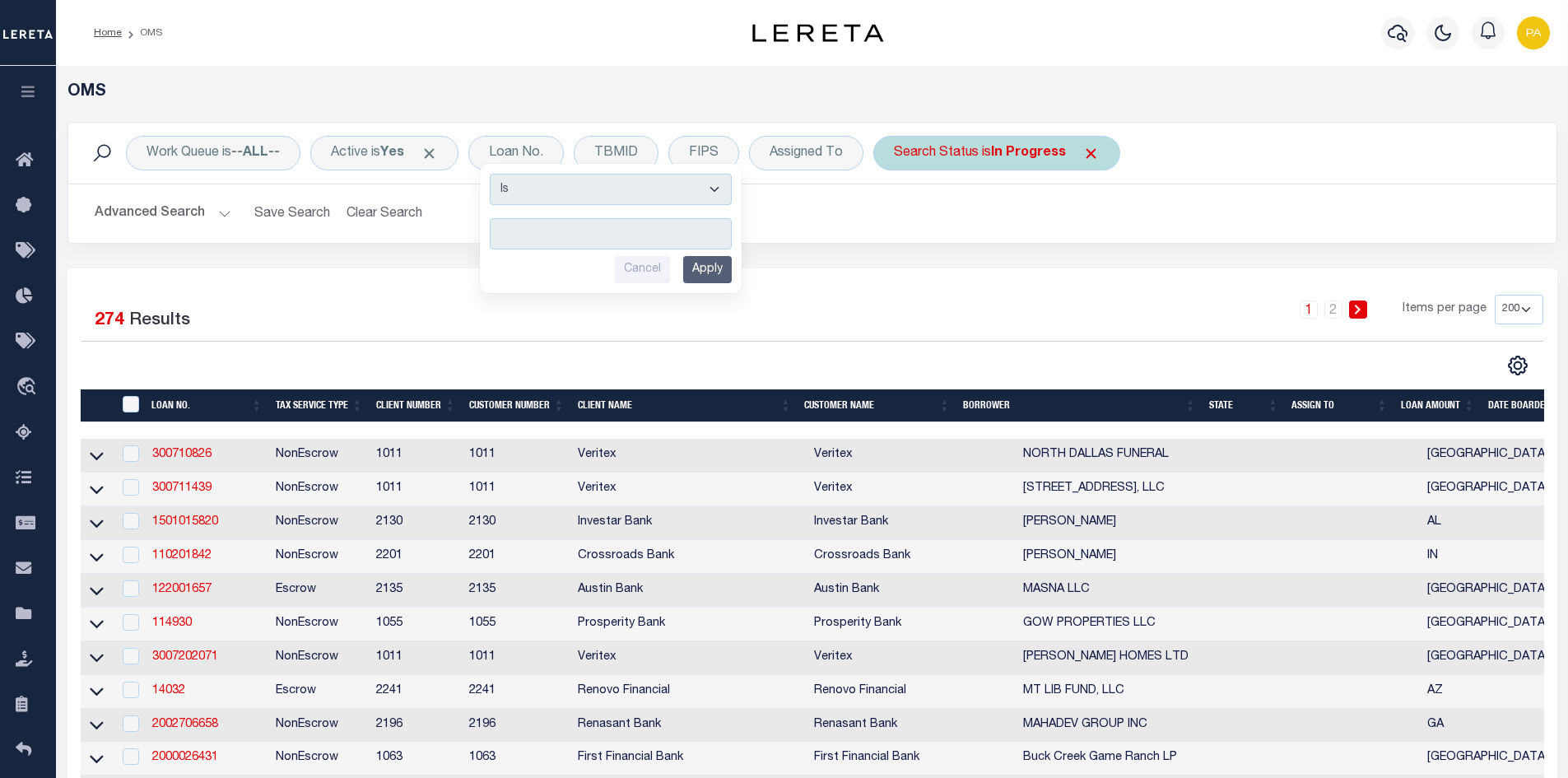
click at [1098, 158] on span "Click to Remove" at bounding box center [1091, 153] width 17 height 17
click at [519, 242] on input "text" at bounding box center [610, 234] width 242 height 32
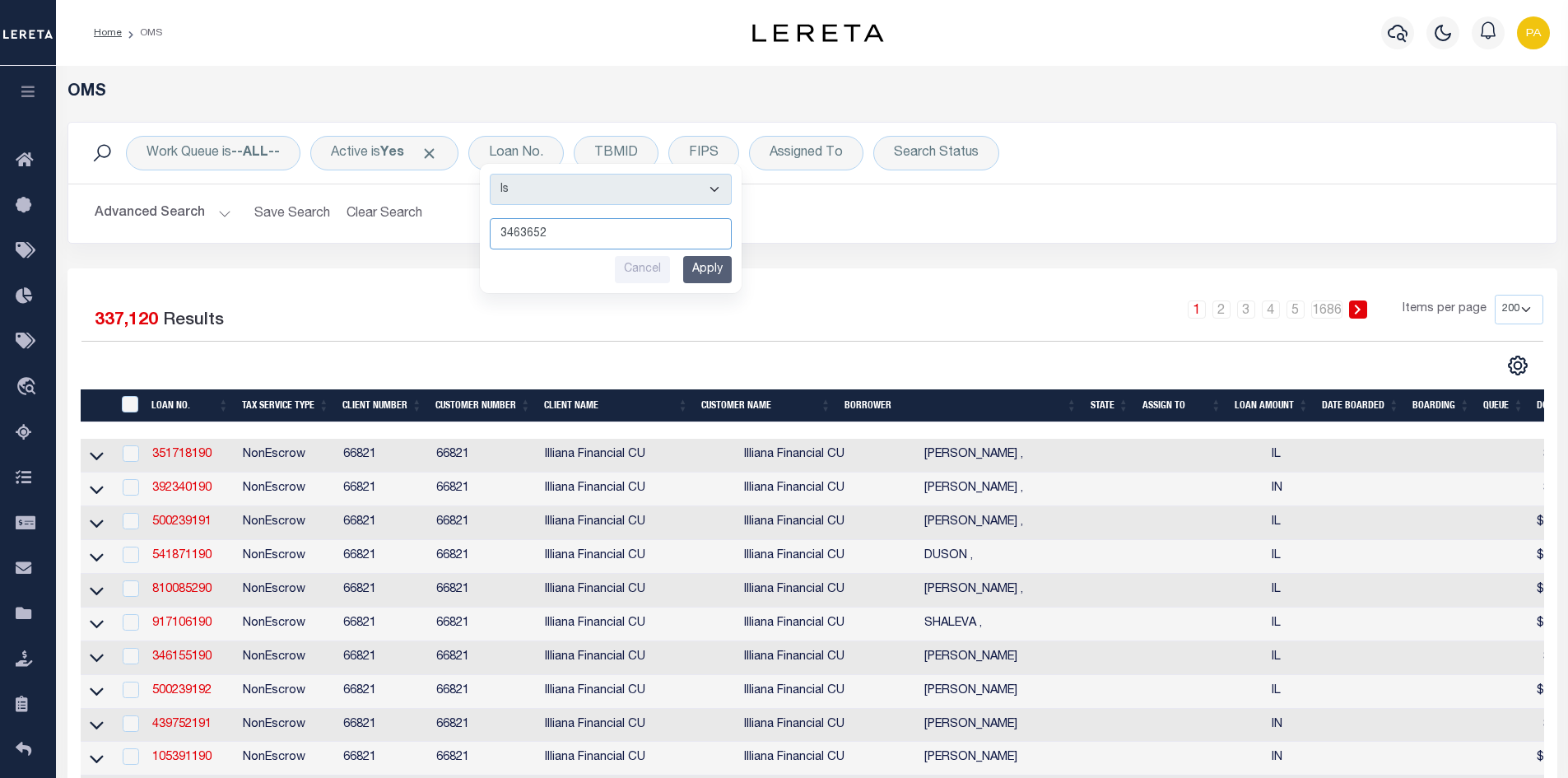
type input "34636520"
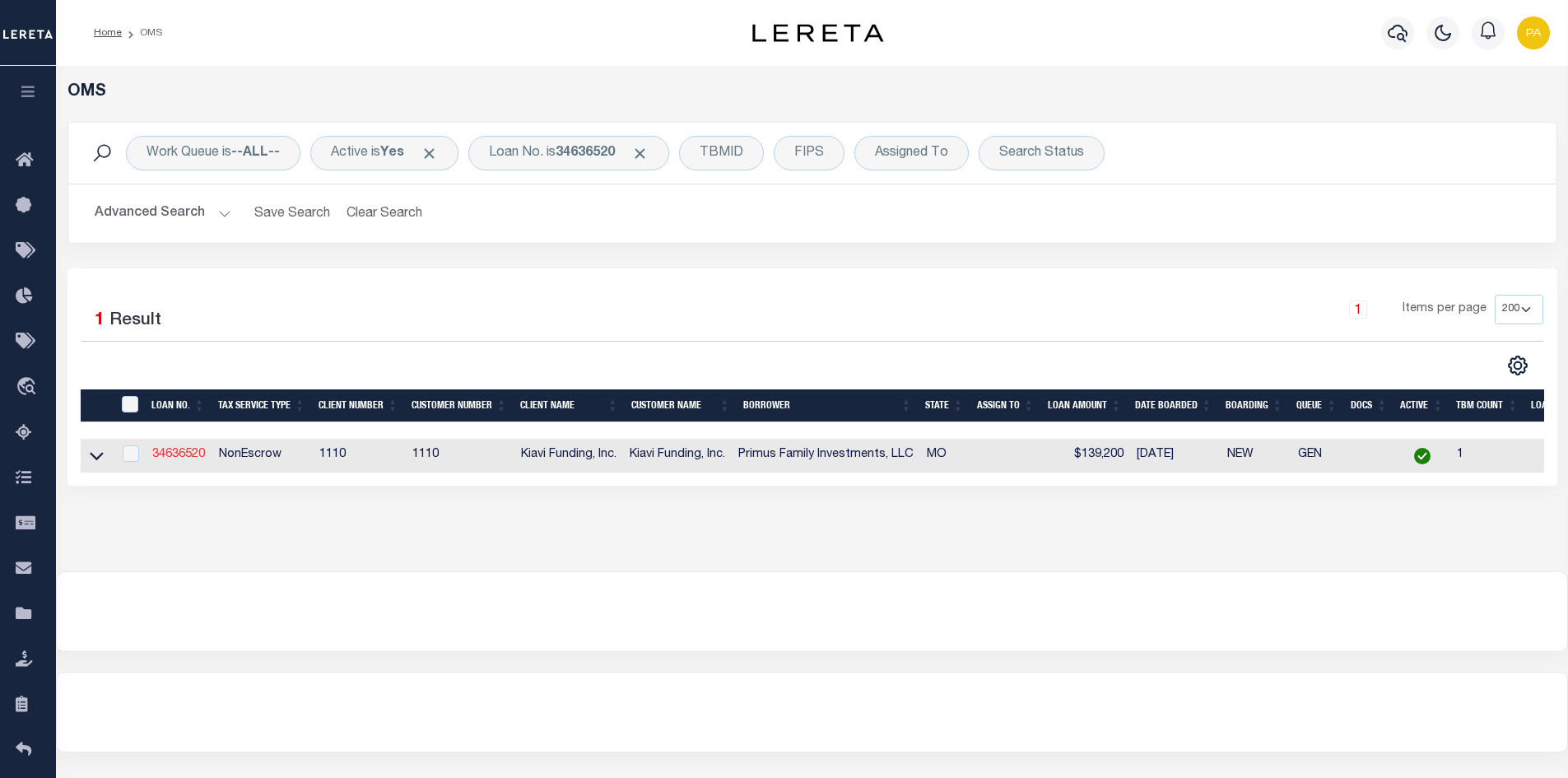
click at [155, 455] on link "34636520" at bounding box center [178, 454] width 53 height 11
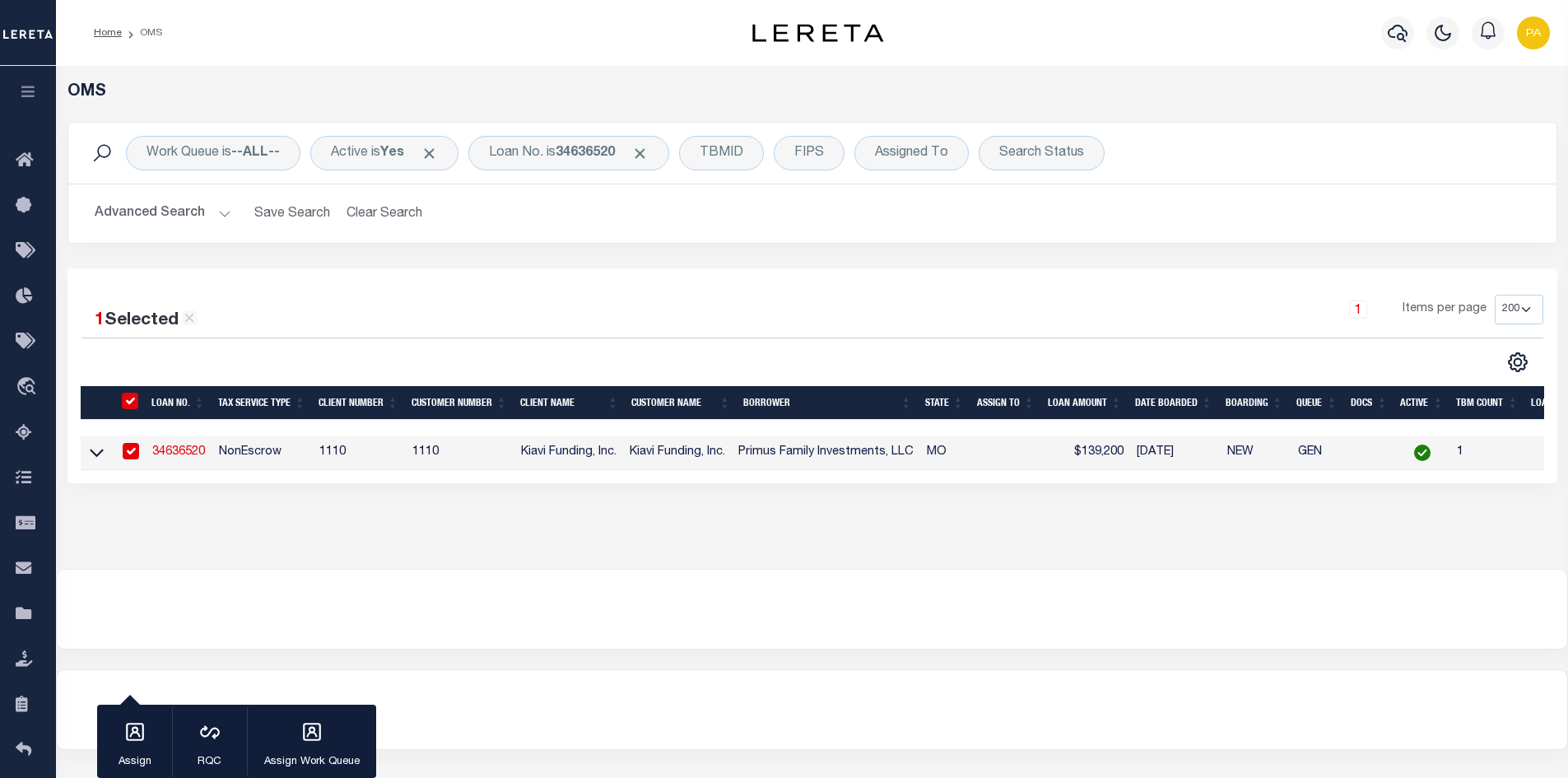
type input "34636520"
type input "Primus Family Investments, LLC"
select select
select select "10"
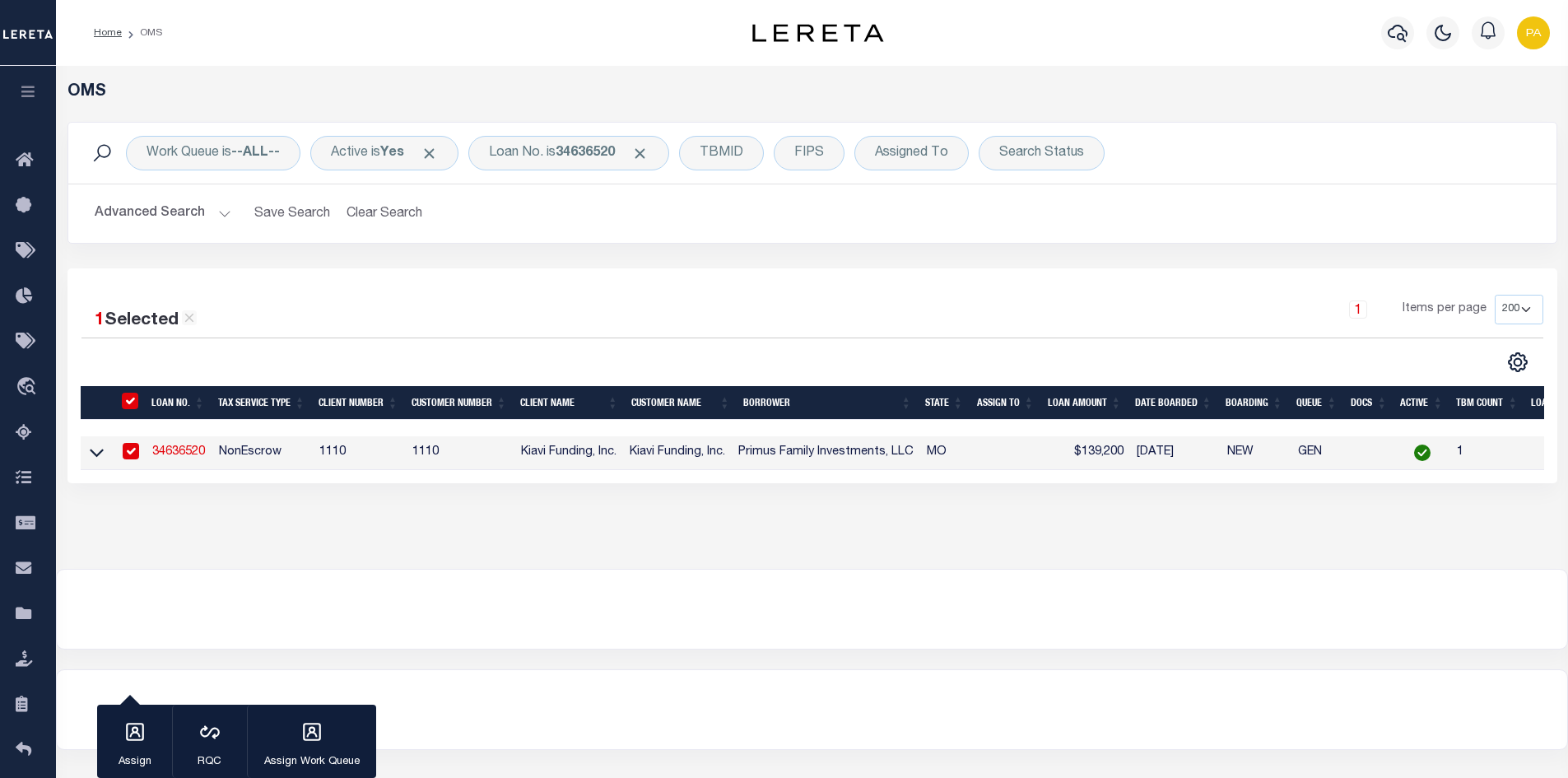
select select "NonEscrow"
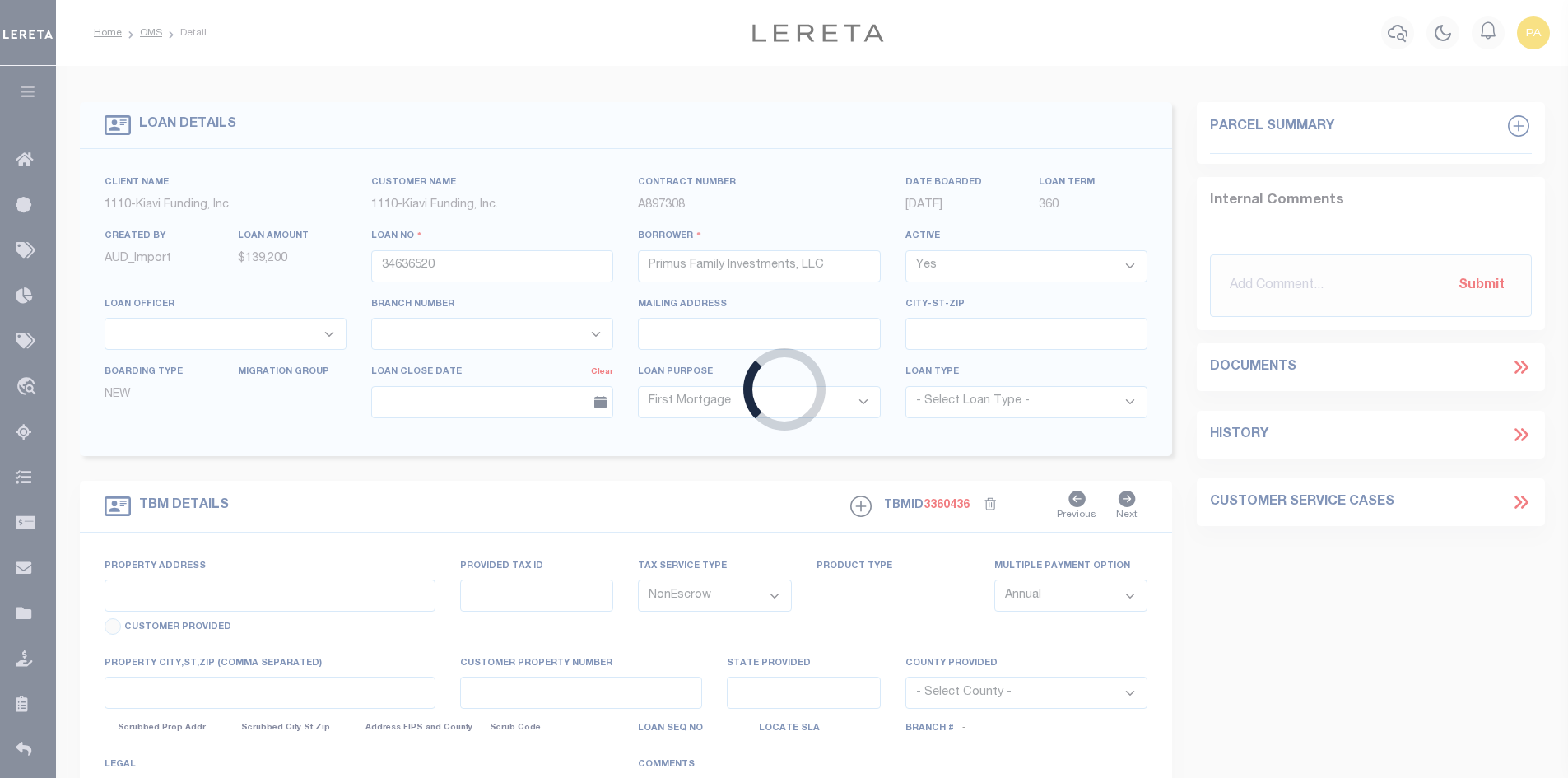
type input "3646 IOWA AVENUE, ST. LOUIS, MO, 63118"
select select
type input "ST. LOUIS MO 63118"
type input "MO"
select select "3485"
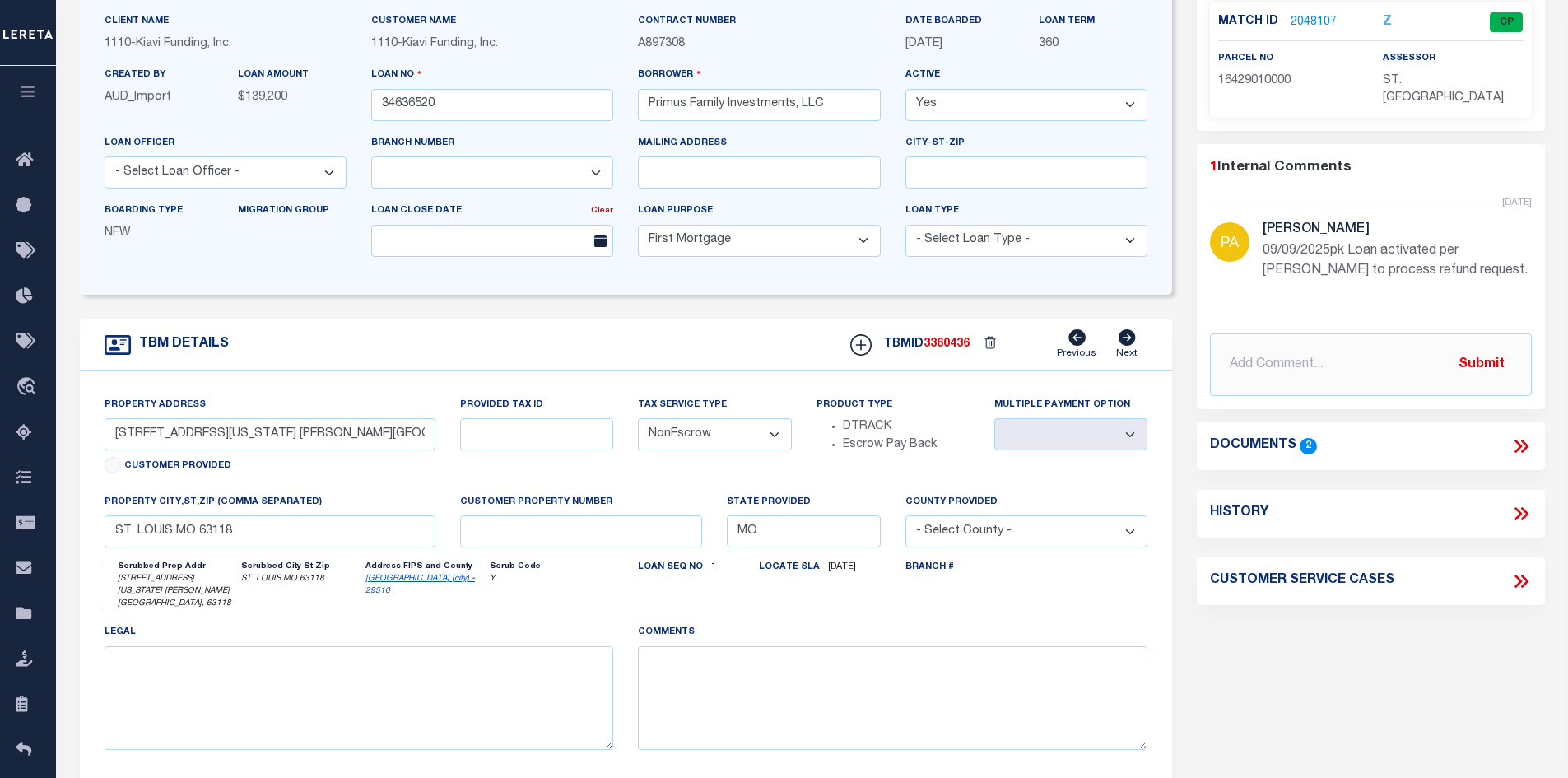
scroll to position [82, 0]
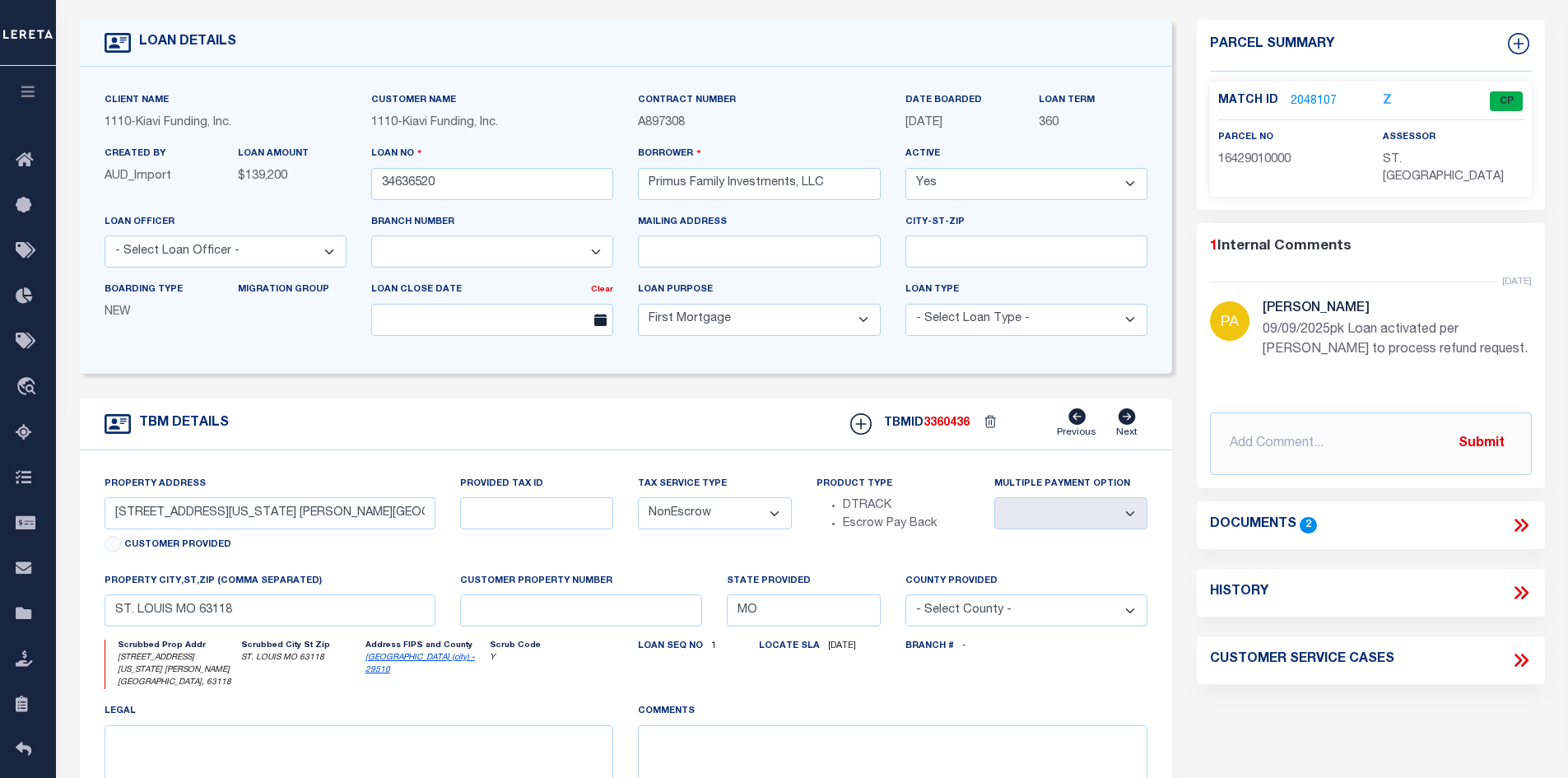
click at [1125, 184] on select "Yes No" at bounding box center [1026, 184] width 242 height 33
select select "False"
click at [912, 169] on select "Yes No" at bounding box center [1026, 184] width 242 height 33
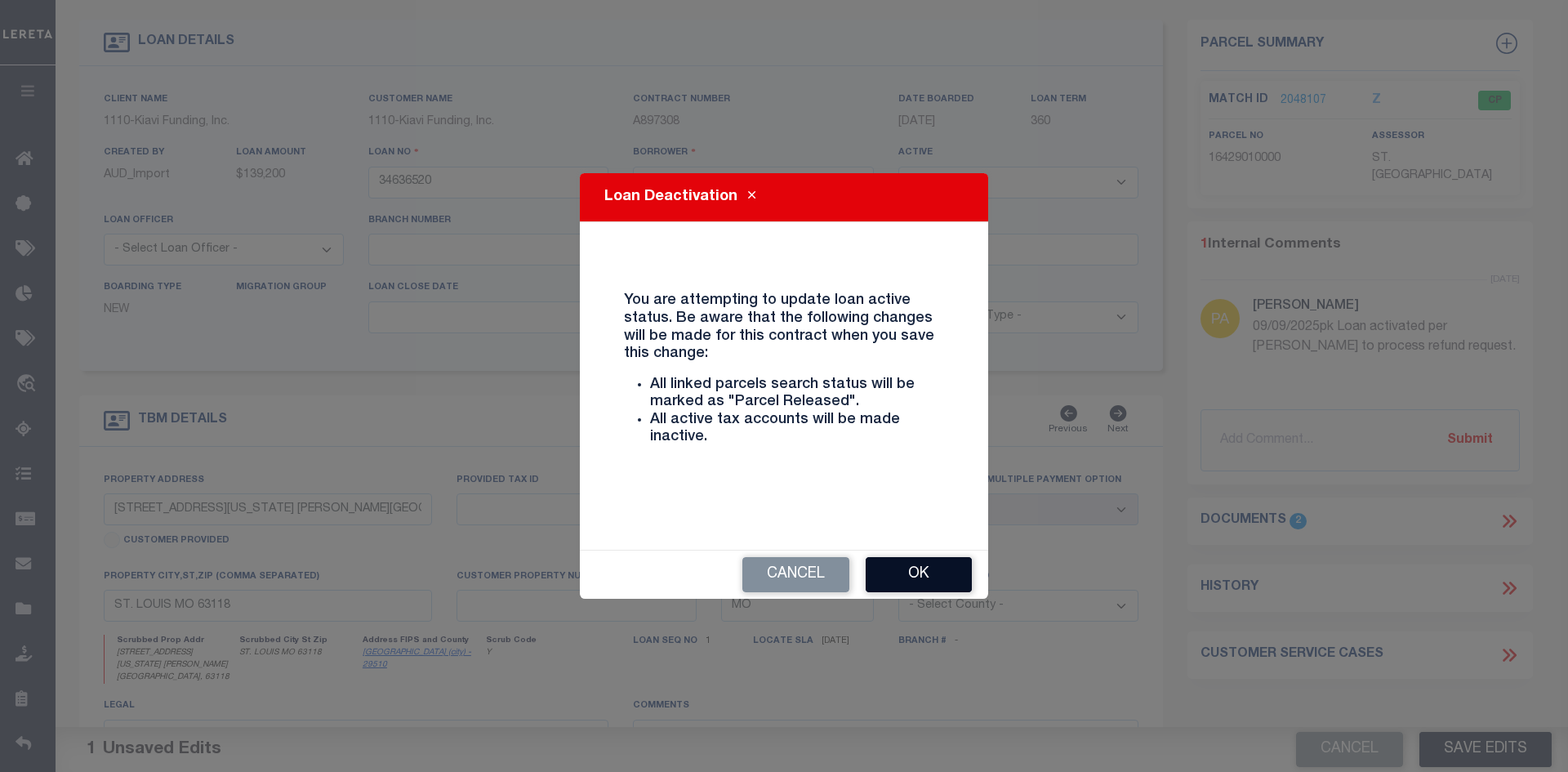
click at [910, 567] on button "Ok" at bounding box center [919, 574] width 106 height 35
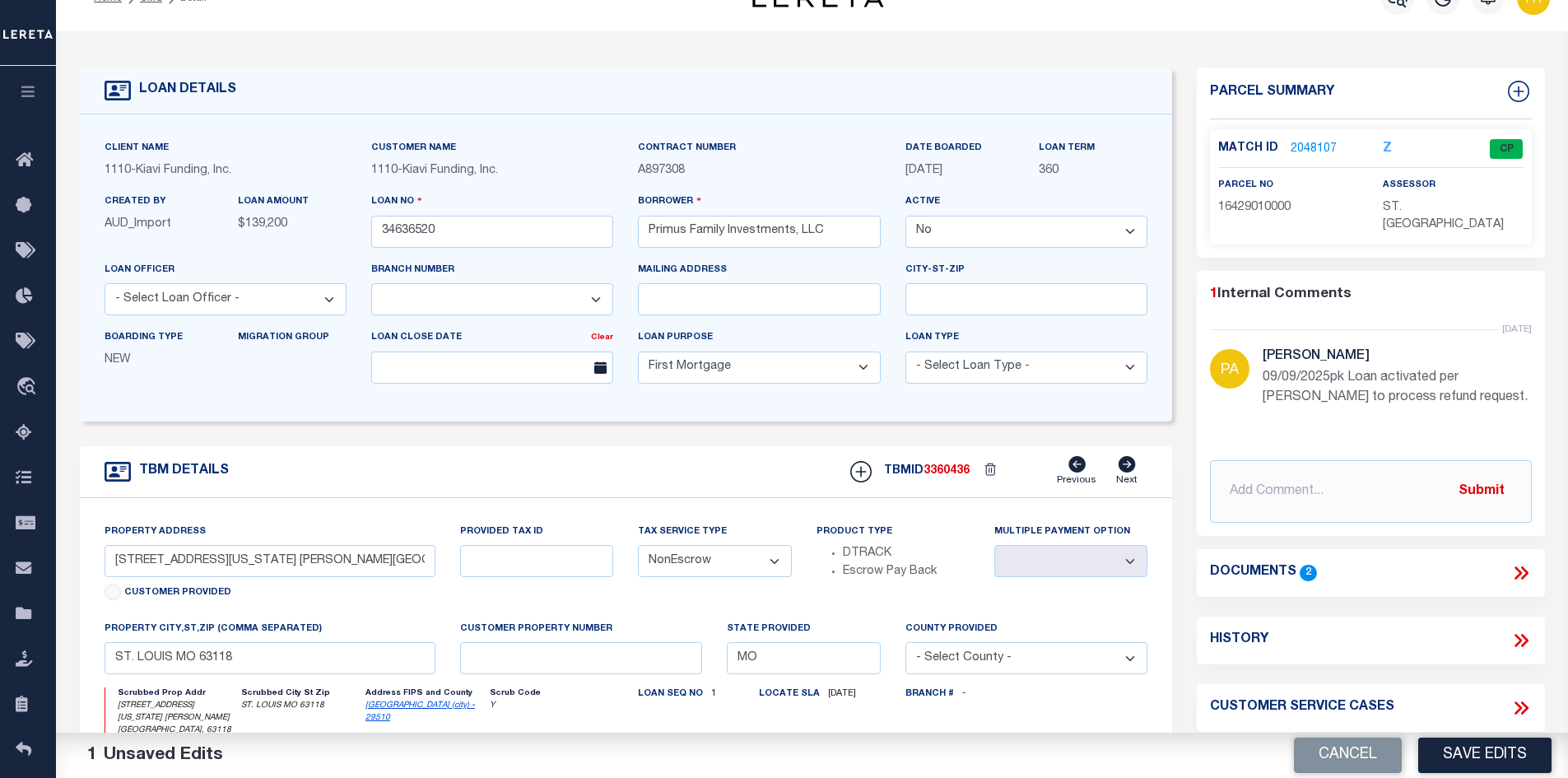
scroll to position [0, 0]
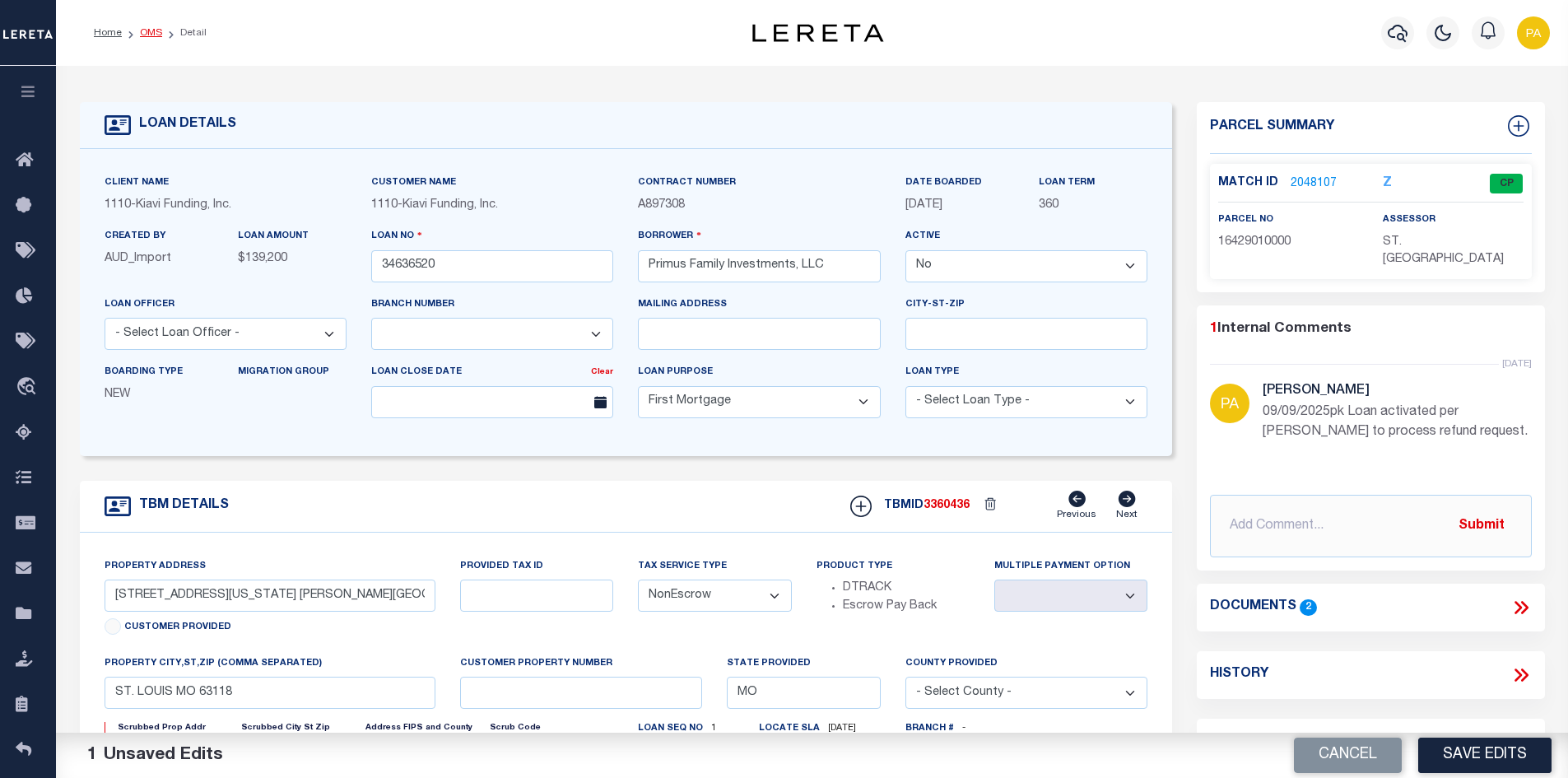
click at [144, 28] on link "OMS" at bounding box center [150, 33] width 22 height 10
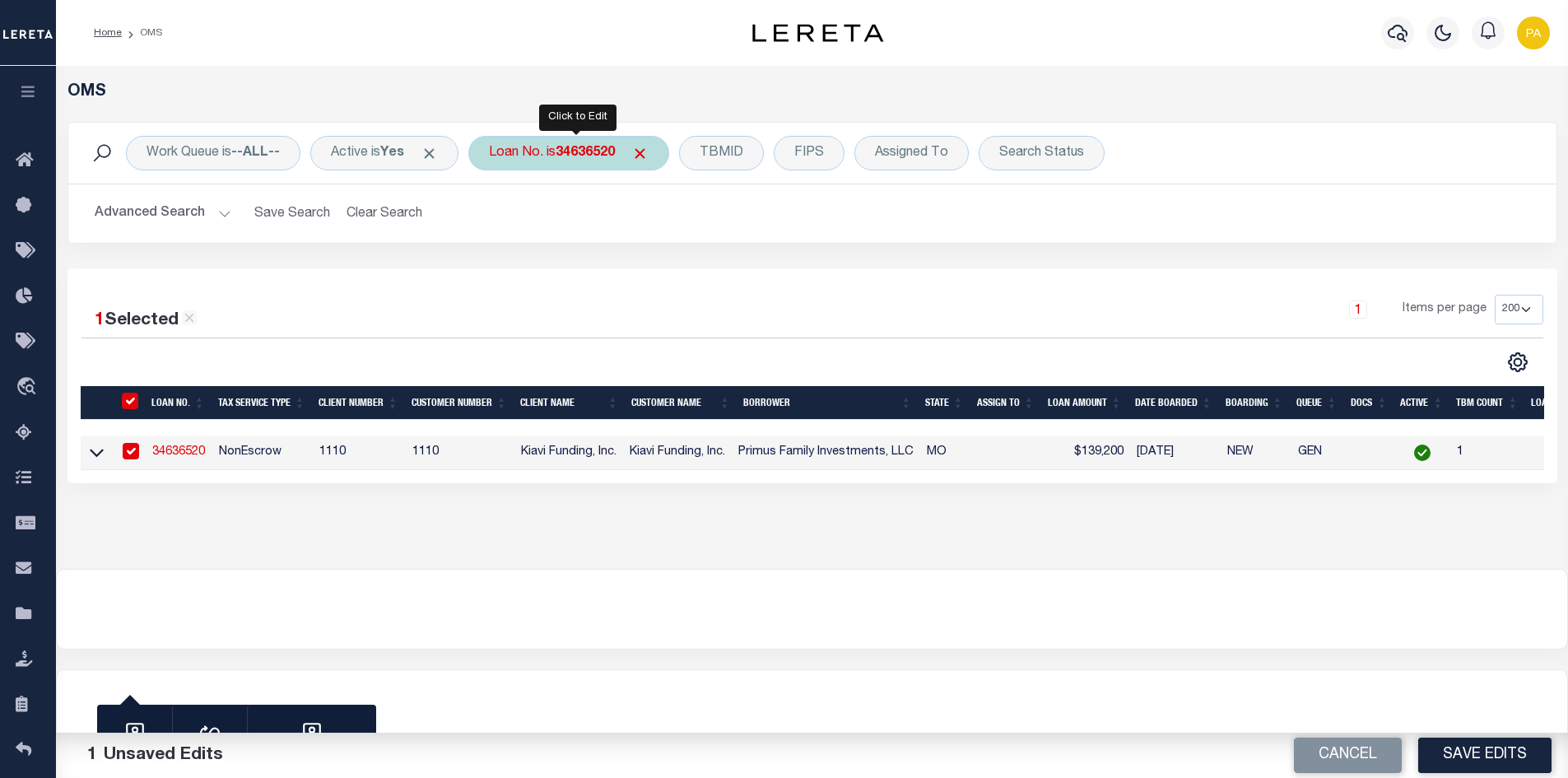
click at [579, 154] on b "34636520" at bounding box center [585, 153] width 59 height 13
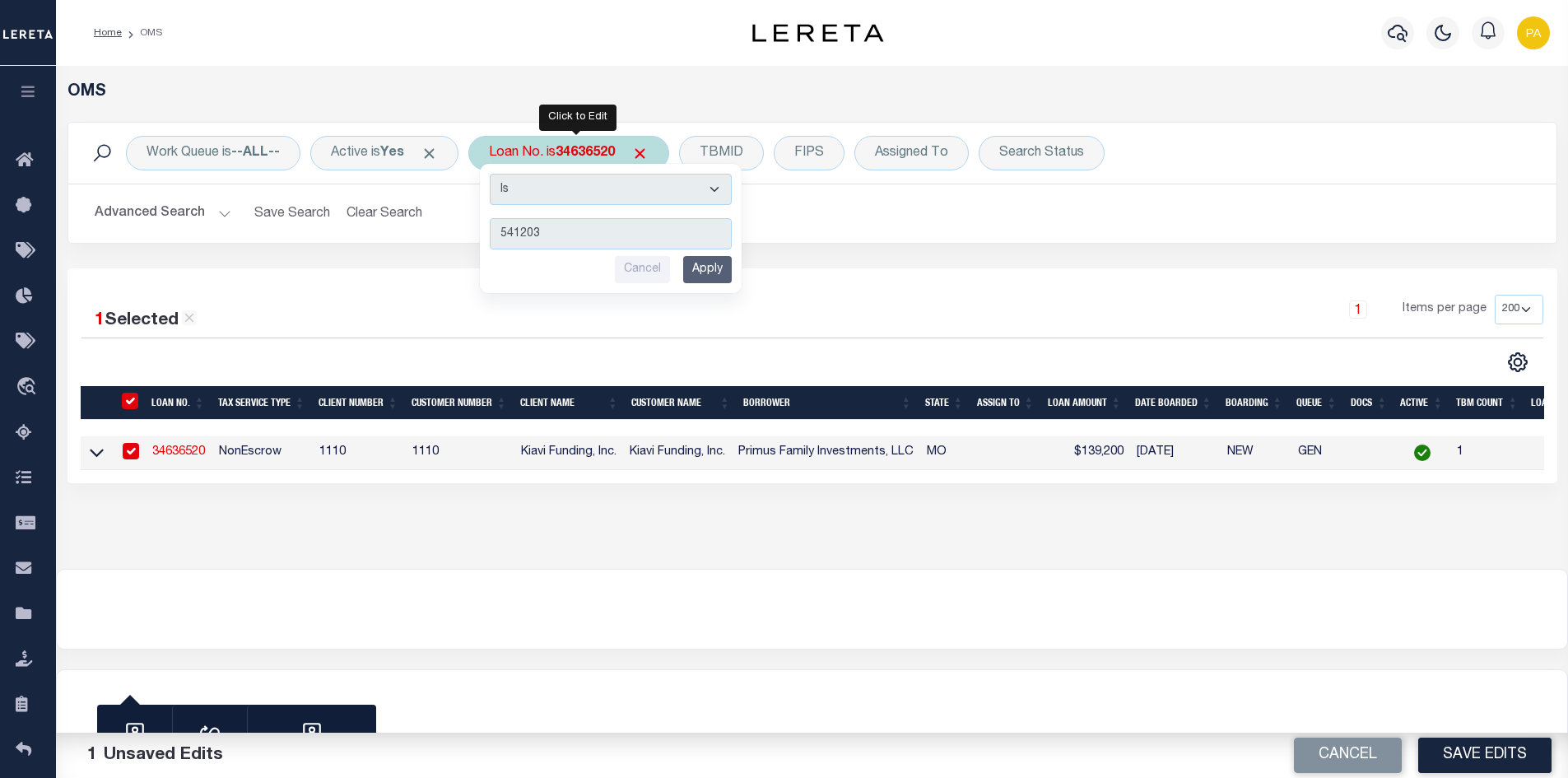
type input "5412035"
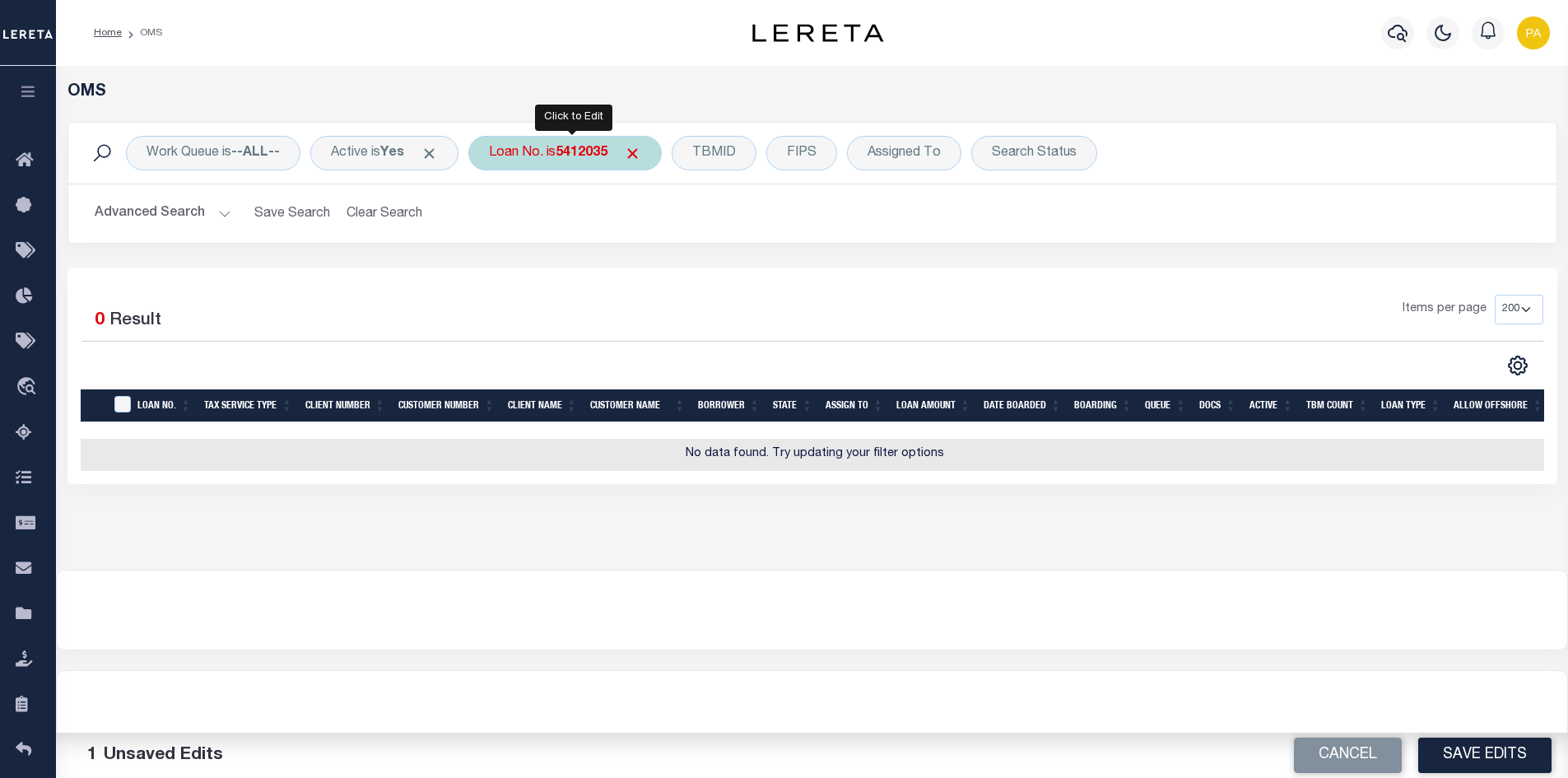
click at [596, 161] on div "Loan No. is 5412035" at bounding box center [565, 153] width 193 height 34
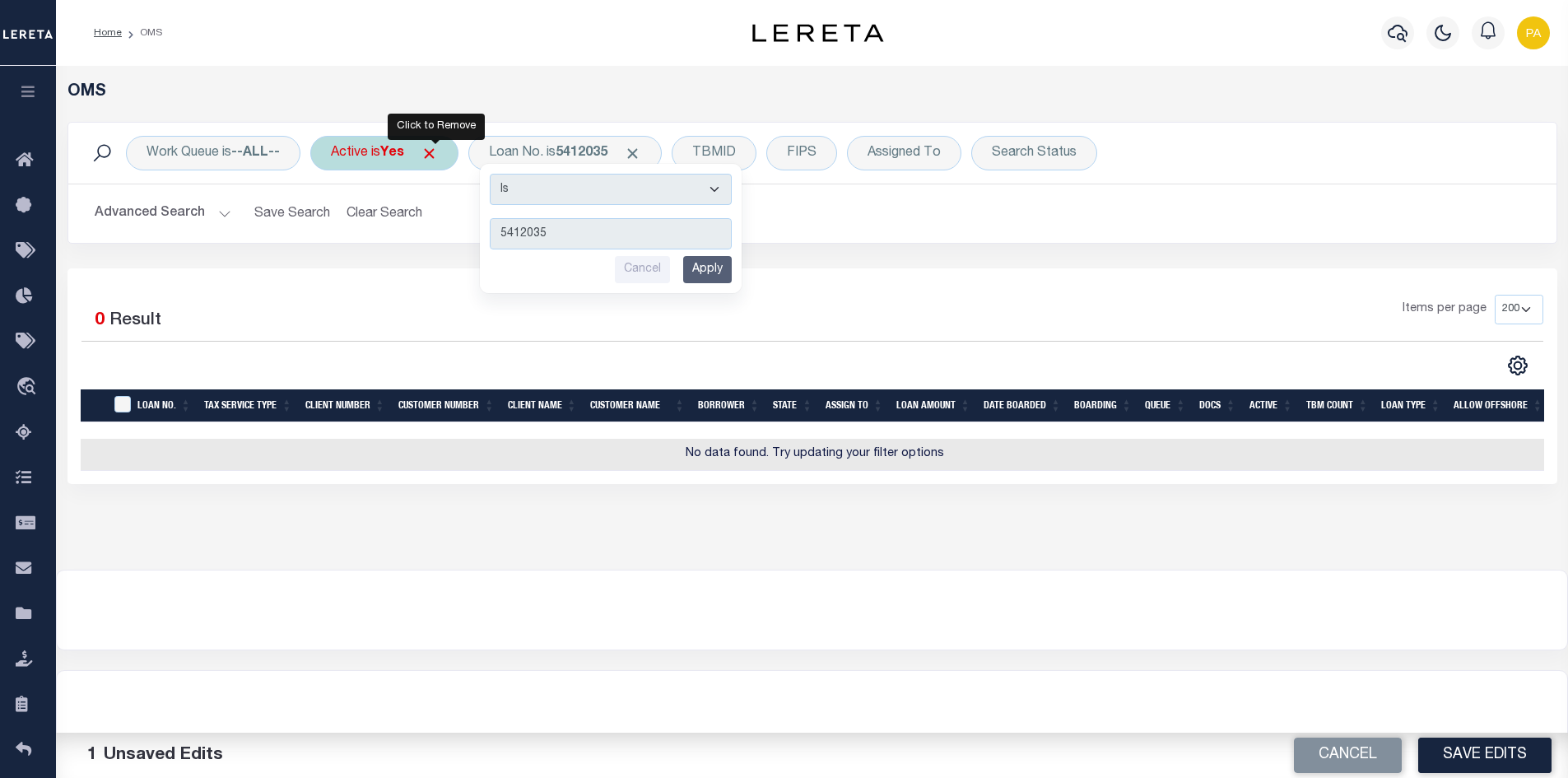
click at [436, 152] on span "Click to Remove" at bounding box center [429, 153] width 17 height 17
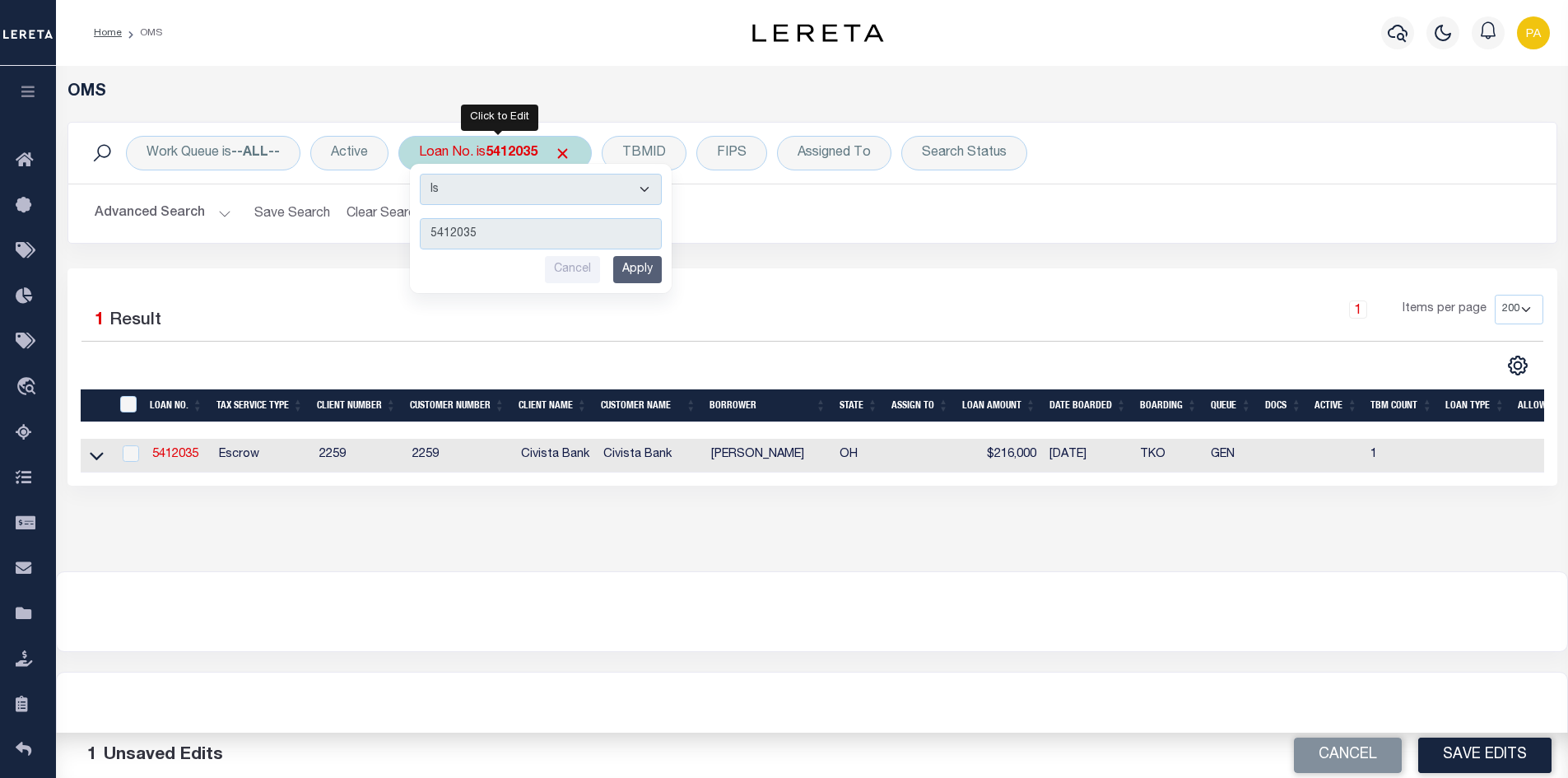
drag, startPoint x: 597, startPoint y: 271, endPoint x: 582, endPoint y: 269, distance: 15.1
click at [587, 270] on input "Cancel" at bounding box center [573, 269] width 56 height 27
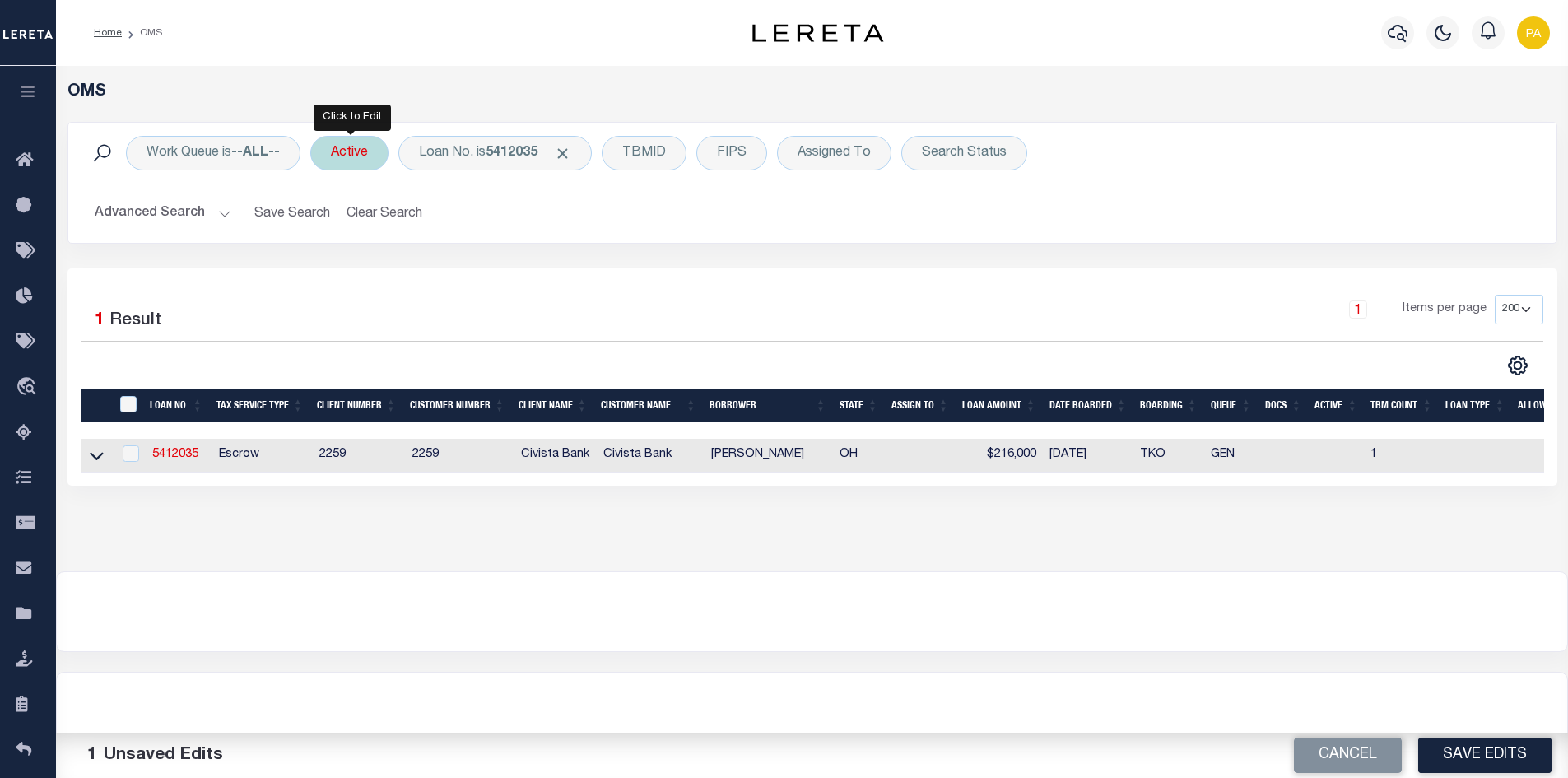
click at [367, 144] on div "Active" at bounding box center [350, 153] width 79 height 34
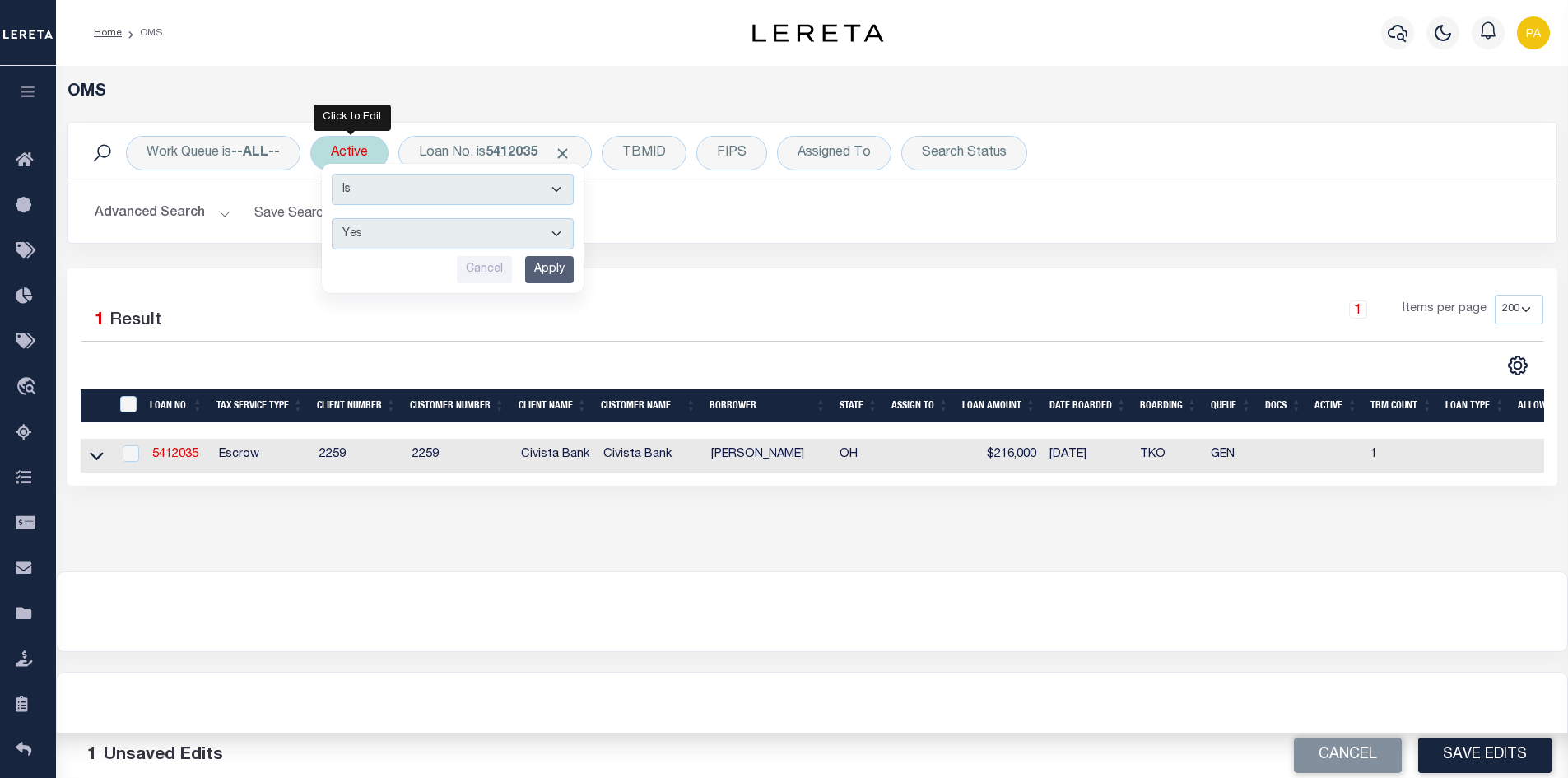
click at [368, 238] on select "Yes No" at bounding box center [452, 234] width 242 height 32
select select "false"
click at [334, 218] on select "Yes No" at bounding box center [452, 234] width 242 height 32
click at [529, 272] on input "Apply" at bounding box center [549, 269] width 49 height 27
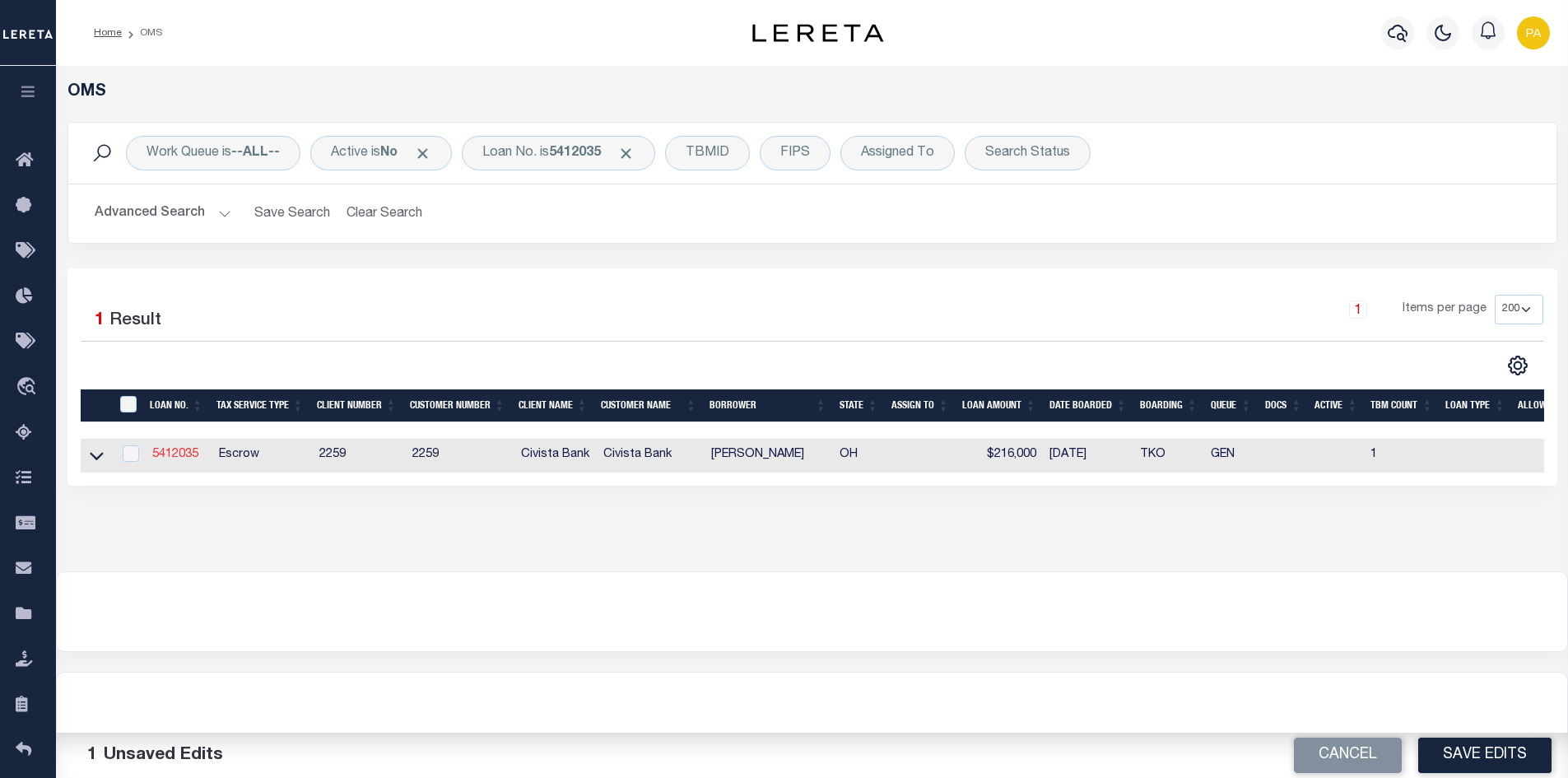
click at [171, 456] on link "5412035" at bounding box center [175, 454] width 46 height 11
type input "5412035"
type input "Raymond A Salimbene"
select select
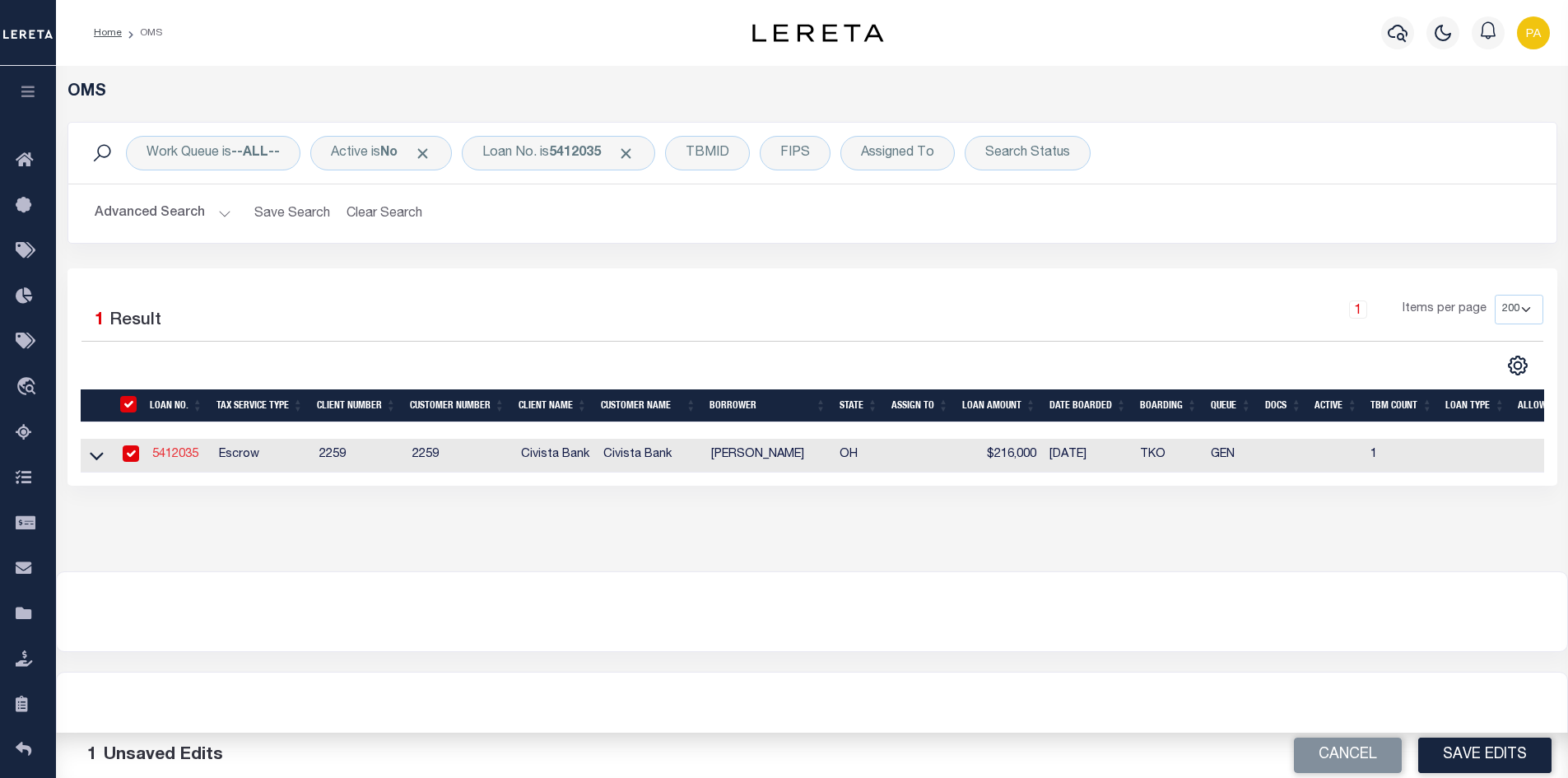
type input "520 Highridge Rd"
type input "Lexington OH 449040000"
select select
select select "Escrow"
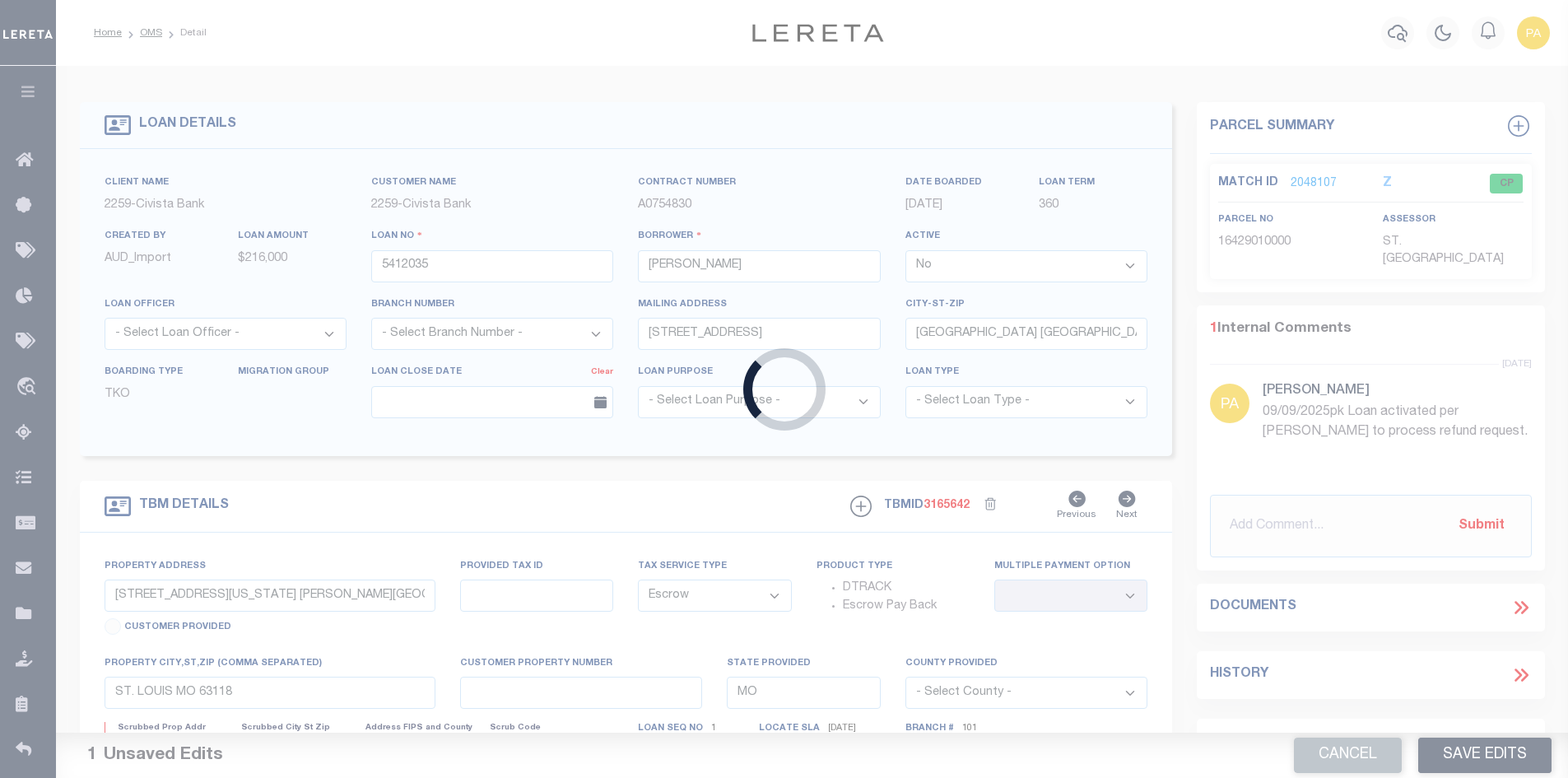
type input "520 Highridge Rd"
type input "048-27-125-18-245"
select select
type input "Lexington OH 449049427"
type input "R"
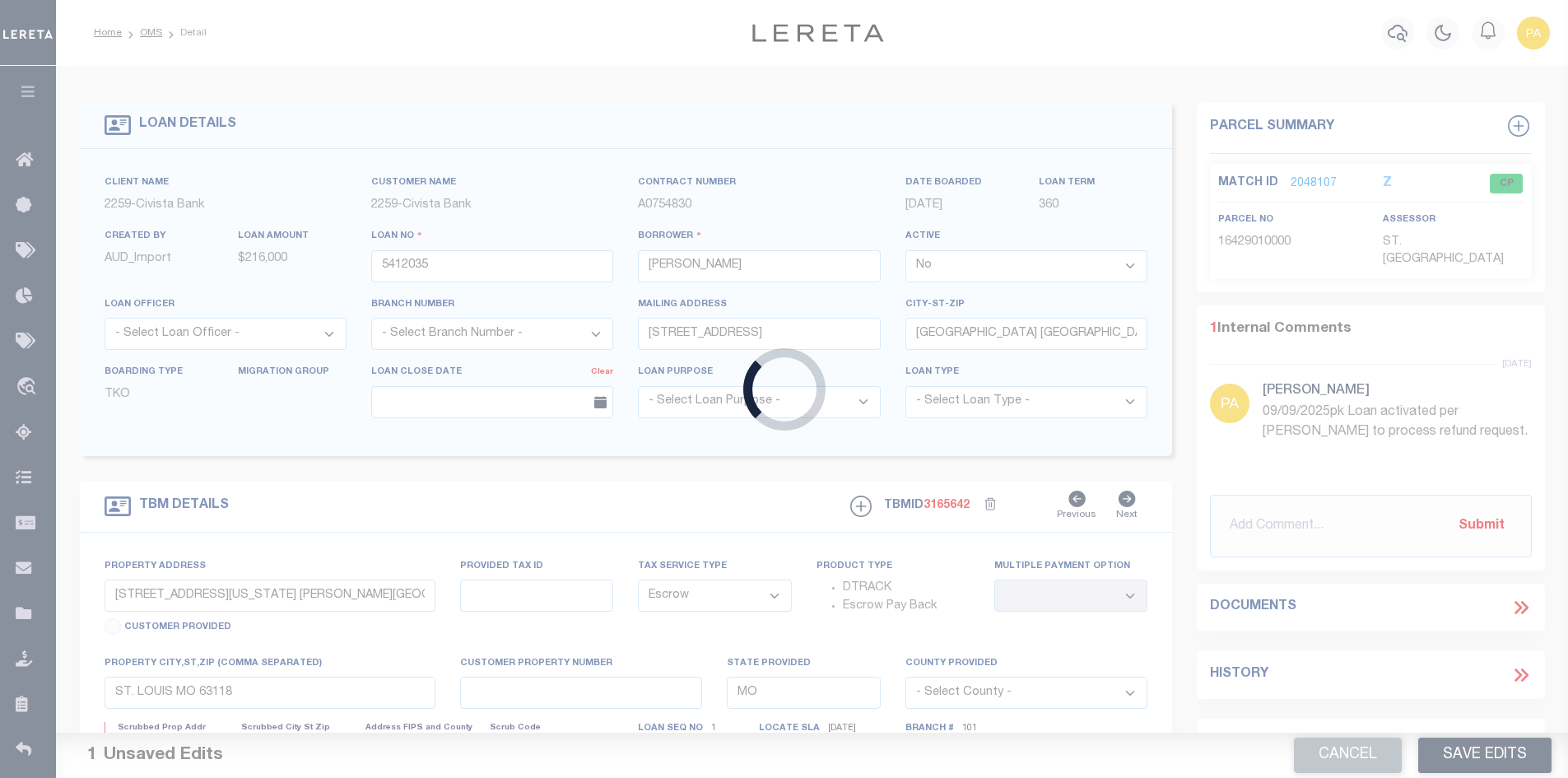
type input "OH"
select select
select select "20682"
select select "7613"
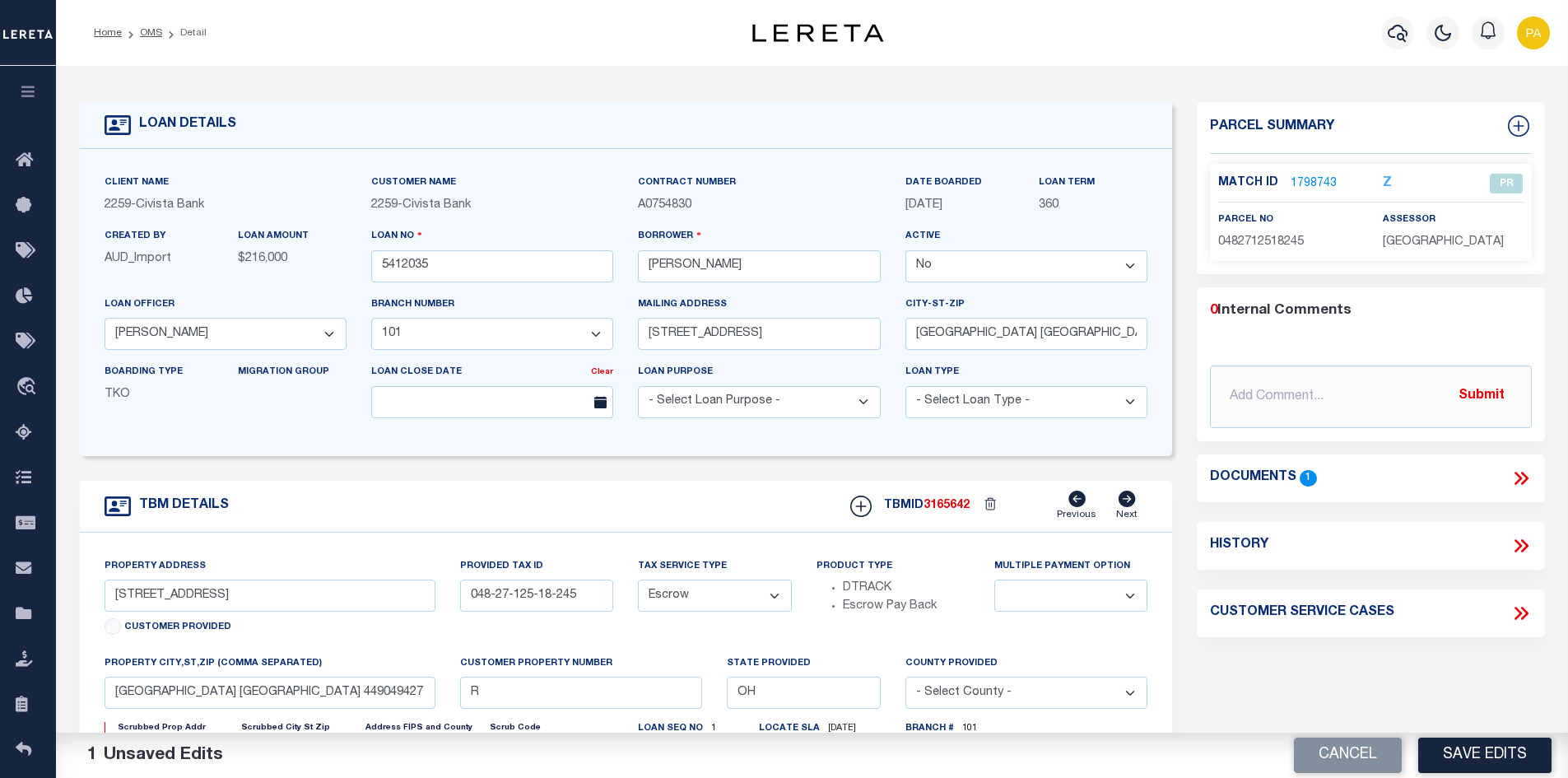
click at [1129, 265] on select "Yes No" at bounding box center [1026, 266] width 242 height 33
select select "True"
click at [912, 251] on select "Yes No" at bounding box center [1026, 266] width 242 height 33
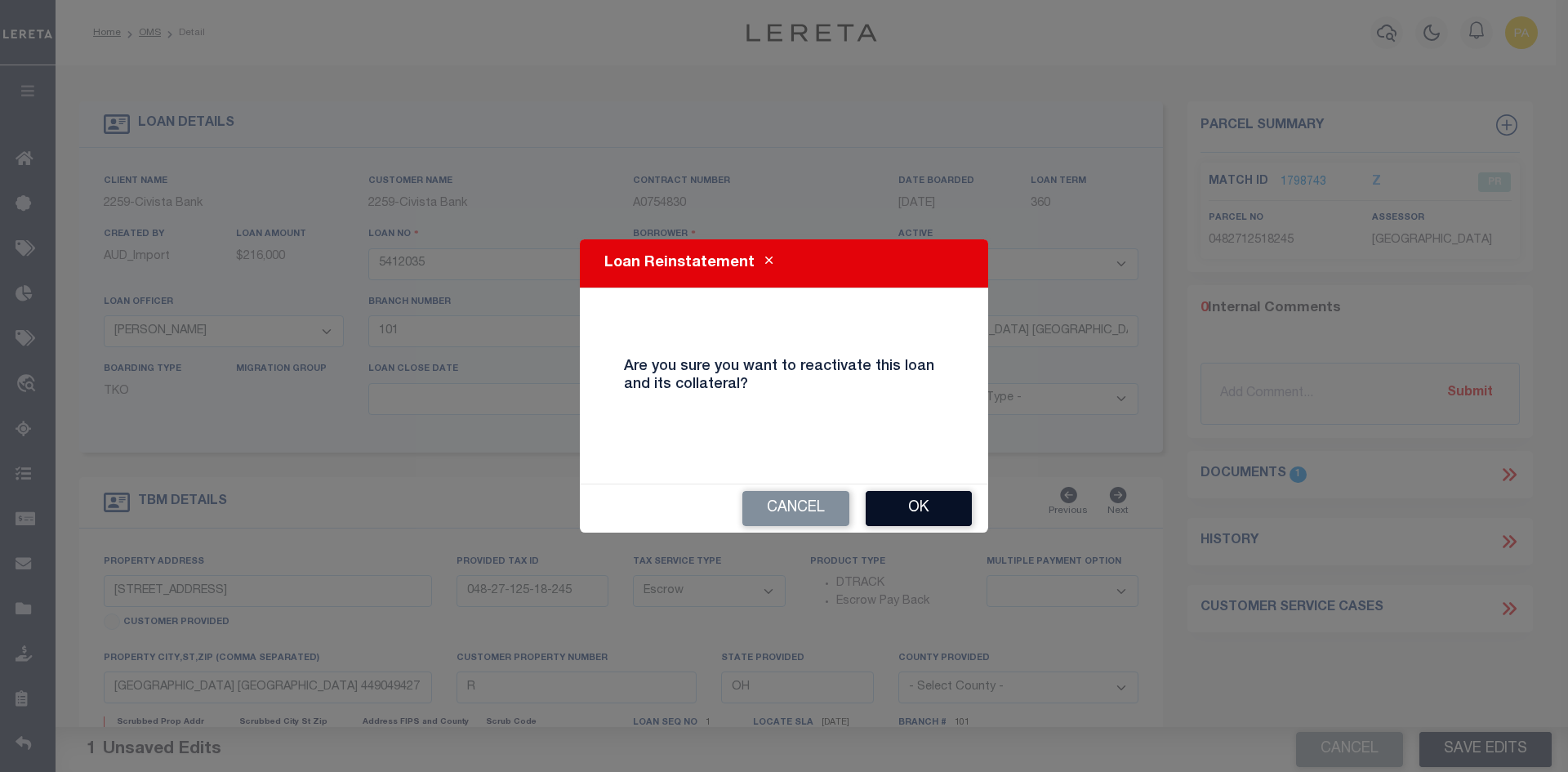
click at [933, 513] on button "Ok" at bounding box center [919, 508] width 106 height 35
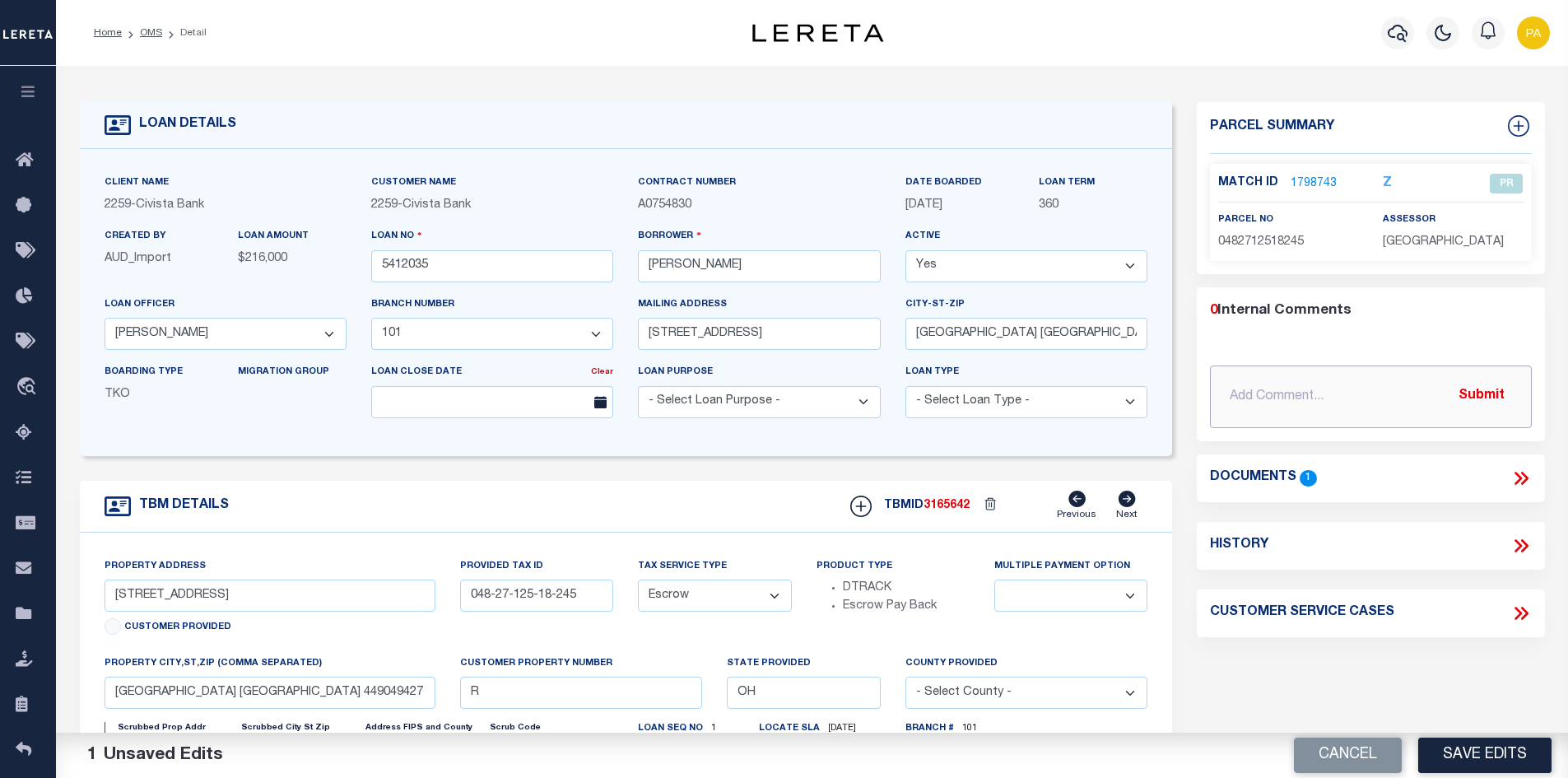
click at [1270, 406] on input "text" at bounding box center [1371, 396] width 322 height 62
type input "09/15/2025pk Loan activated per Myrna M. to process refund."
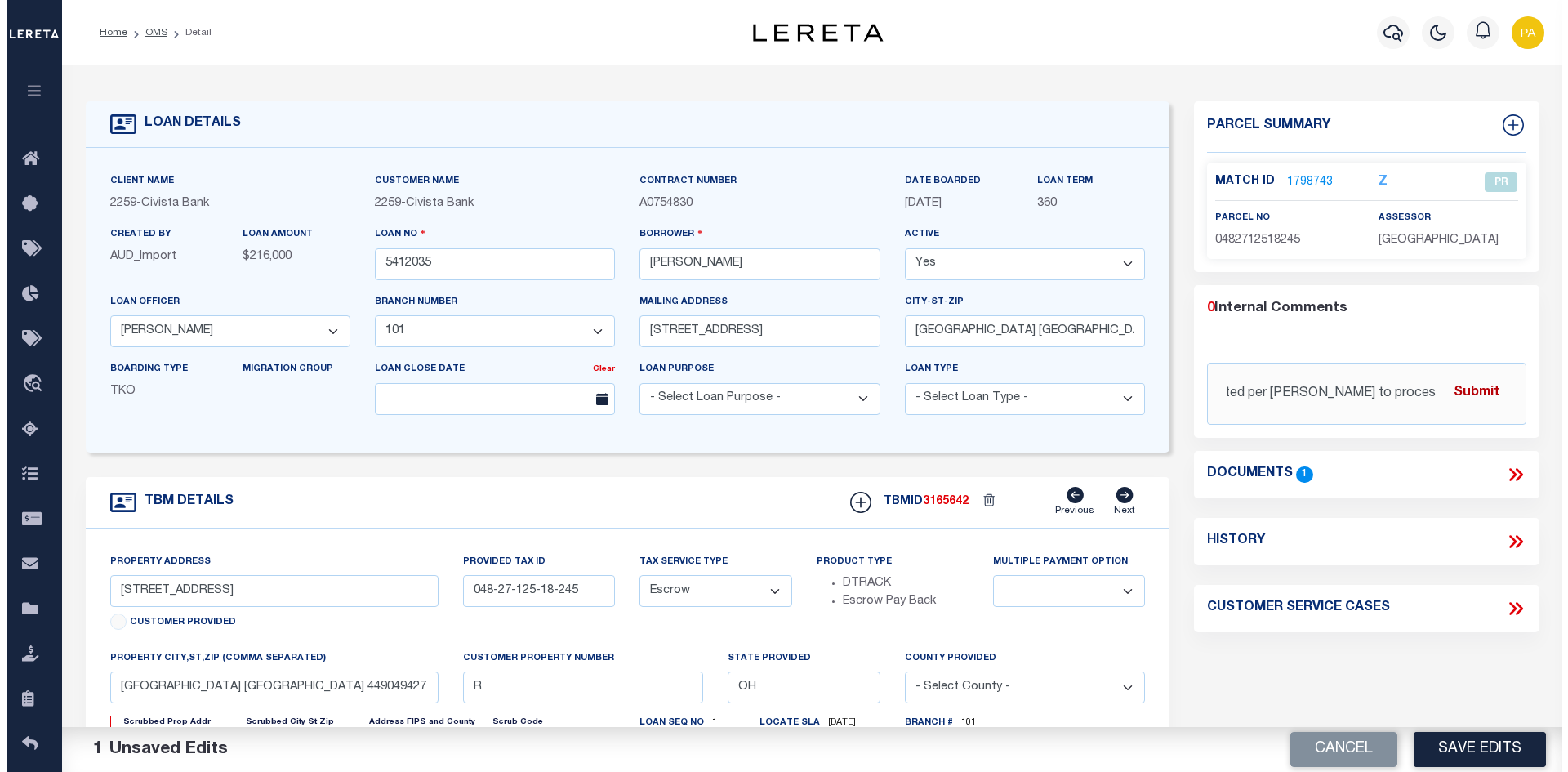
scroll to position [0, 0]
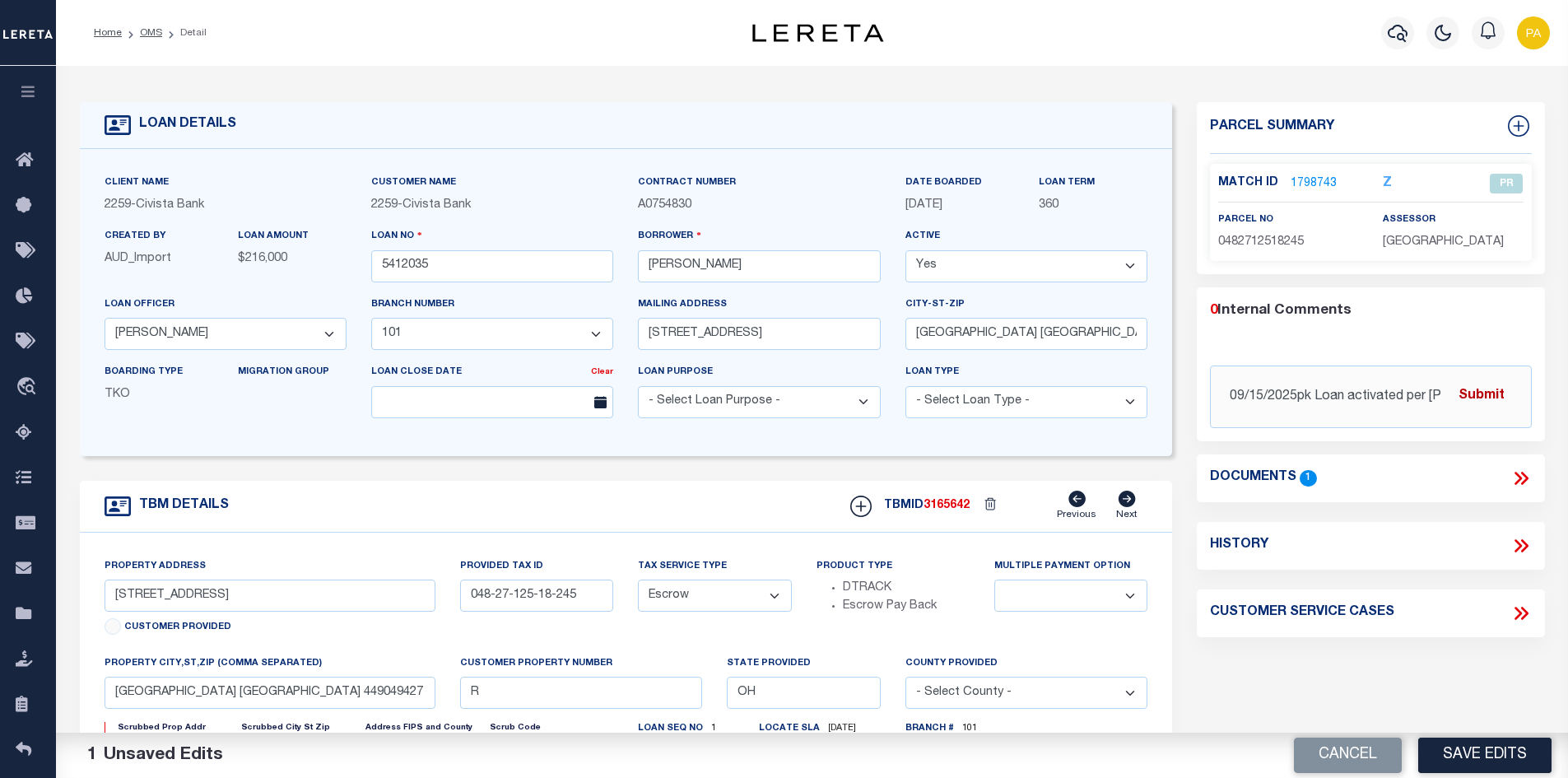
click at [1487, 396] on button "Submit" at bounding box center [1481, 396] width 67 height 34
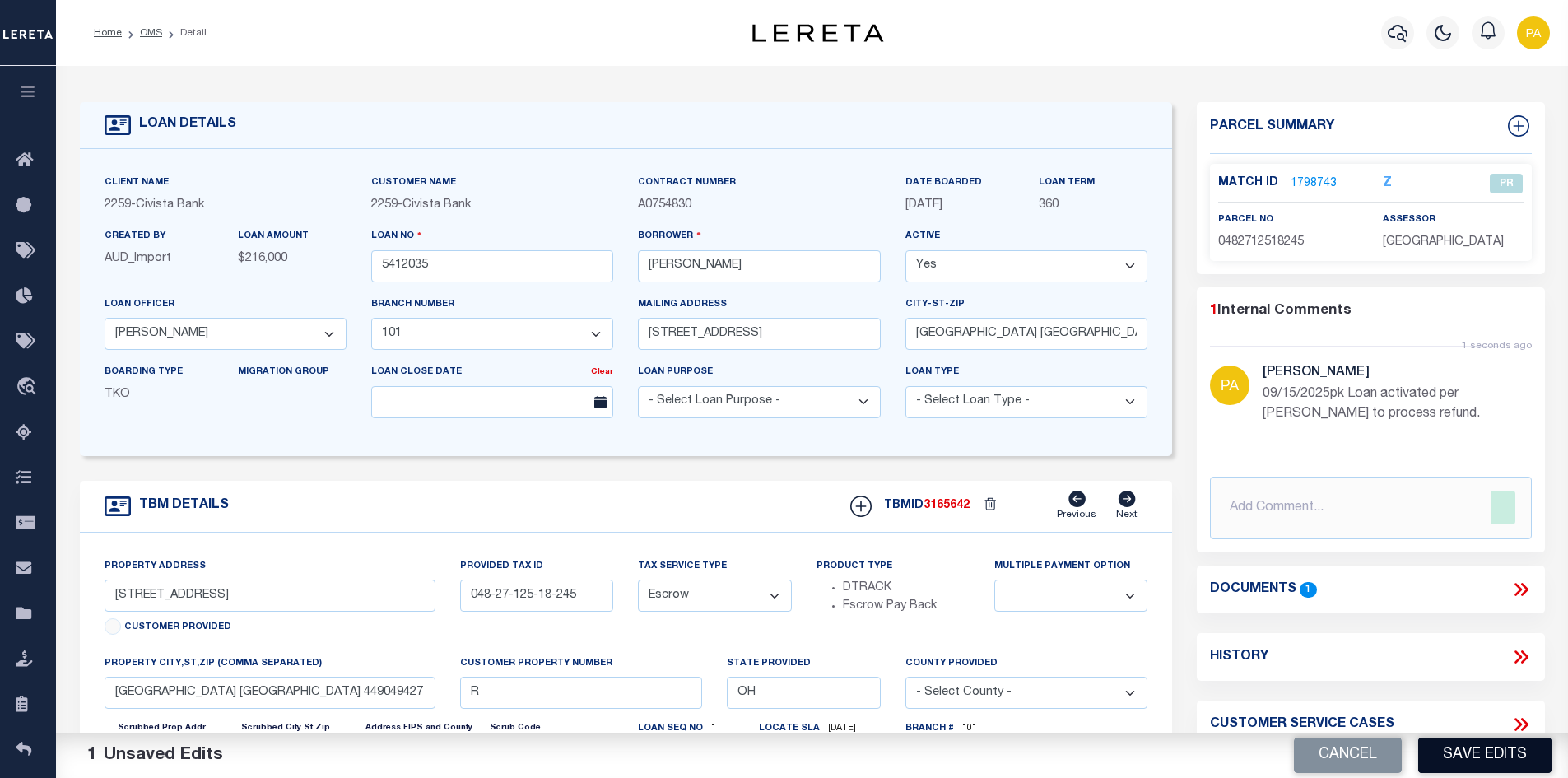
click at [1476, 758] on button "Save Edits" at bounding box center [1484, 755] width 133 height 35
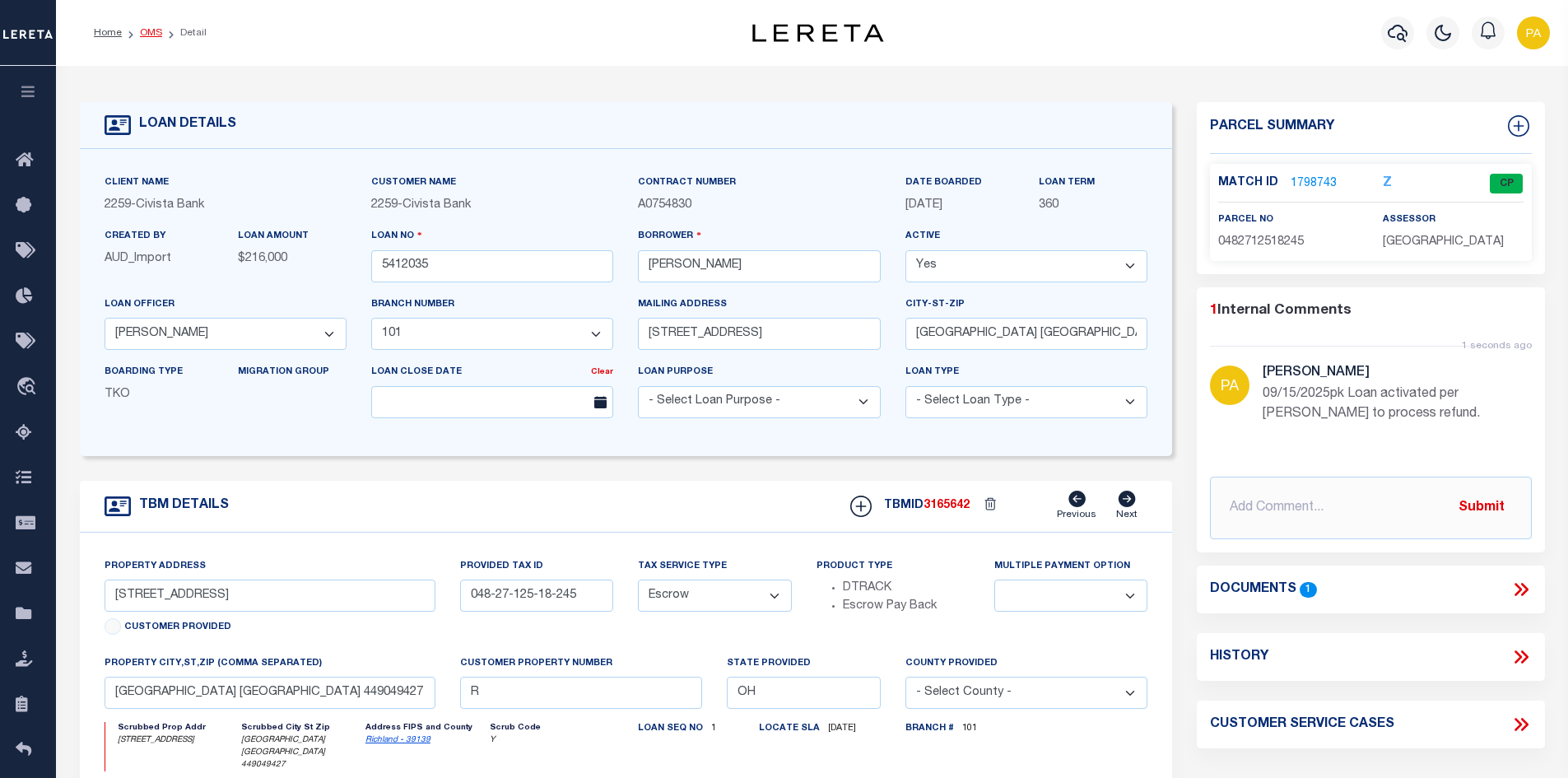
click at [155, 32] on link "OMS" at bounding box center [150, 33] width 22 height 10
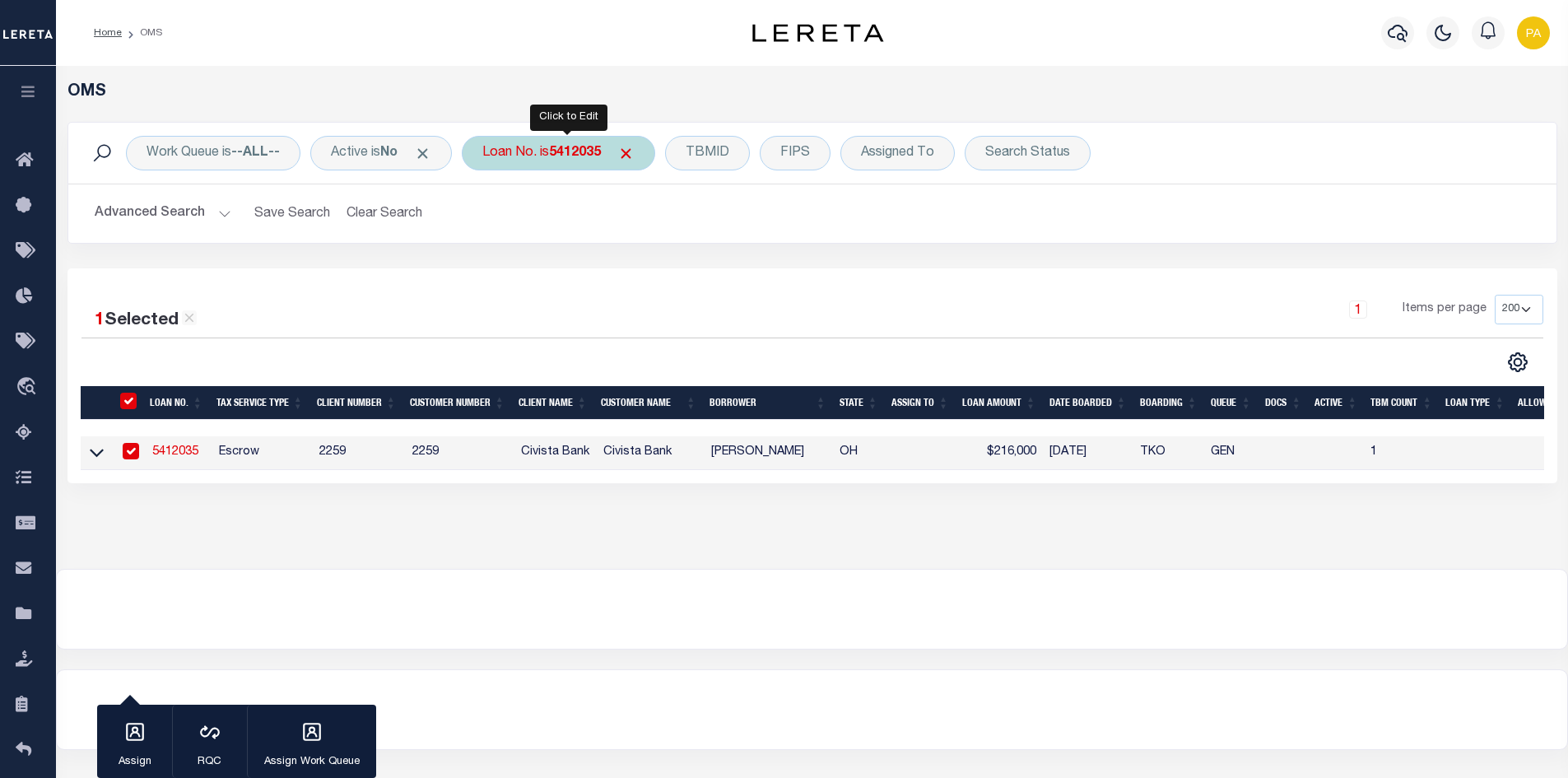
click at [558, 145] on div "Loan No. is 5412035" at bounding box center [558, 153] width 193 height 34
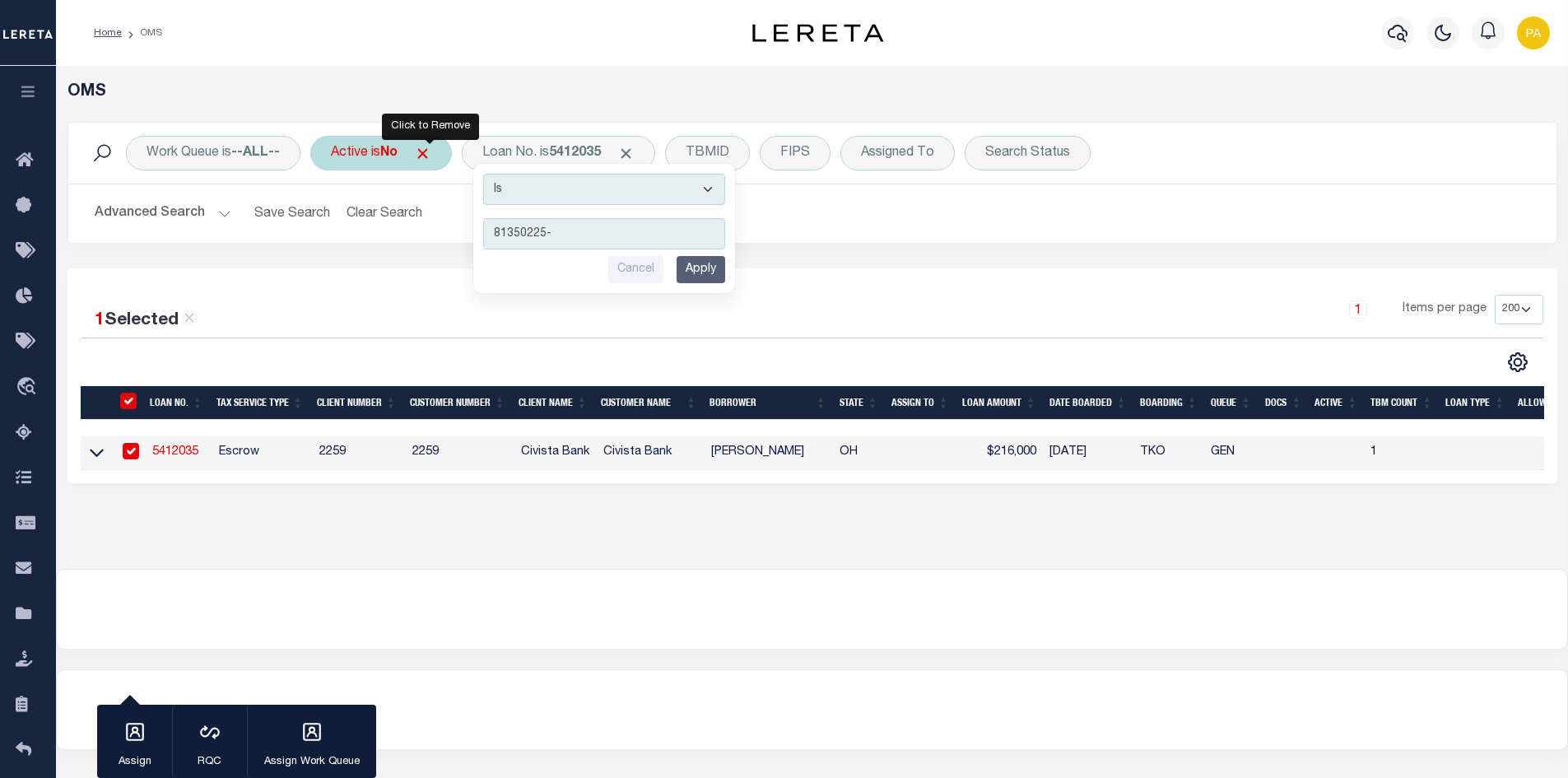
click at [430, 149] on span "Click to Remove" at bounding box center [422, 153] width 17 height 17
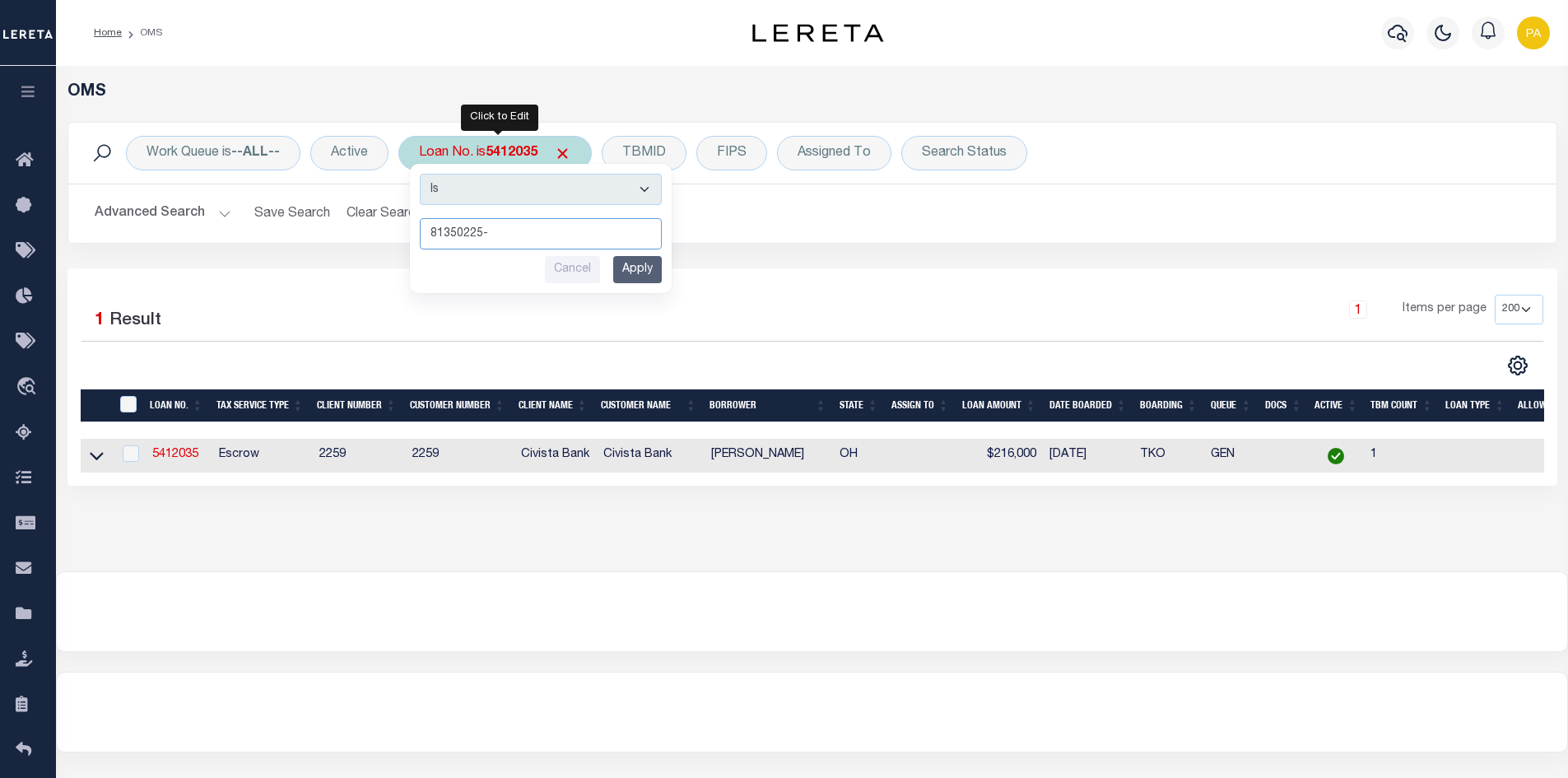
click at [509, 236] on input "81350225-" at bounding box center [540, 234] width 242 height 32
type input "81350225-71001"
click at [628, 271] on input "Apply" at bounding box center [637, 269] width 49 height 27
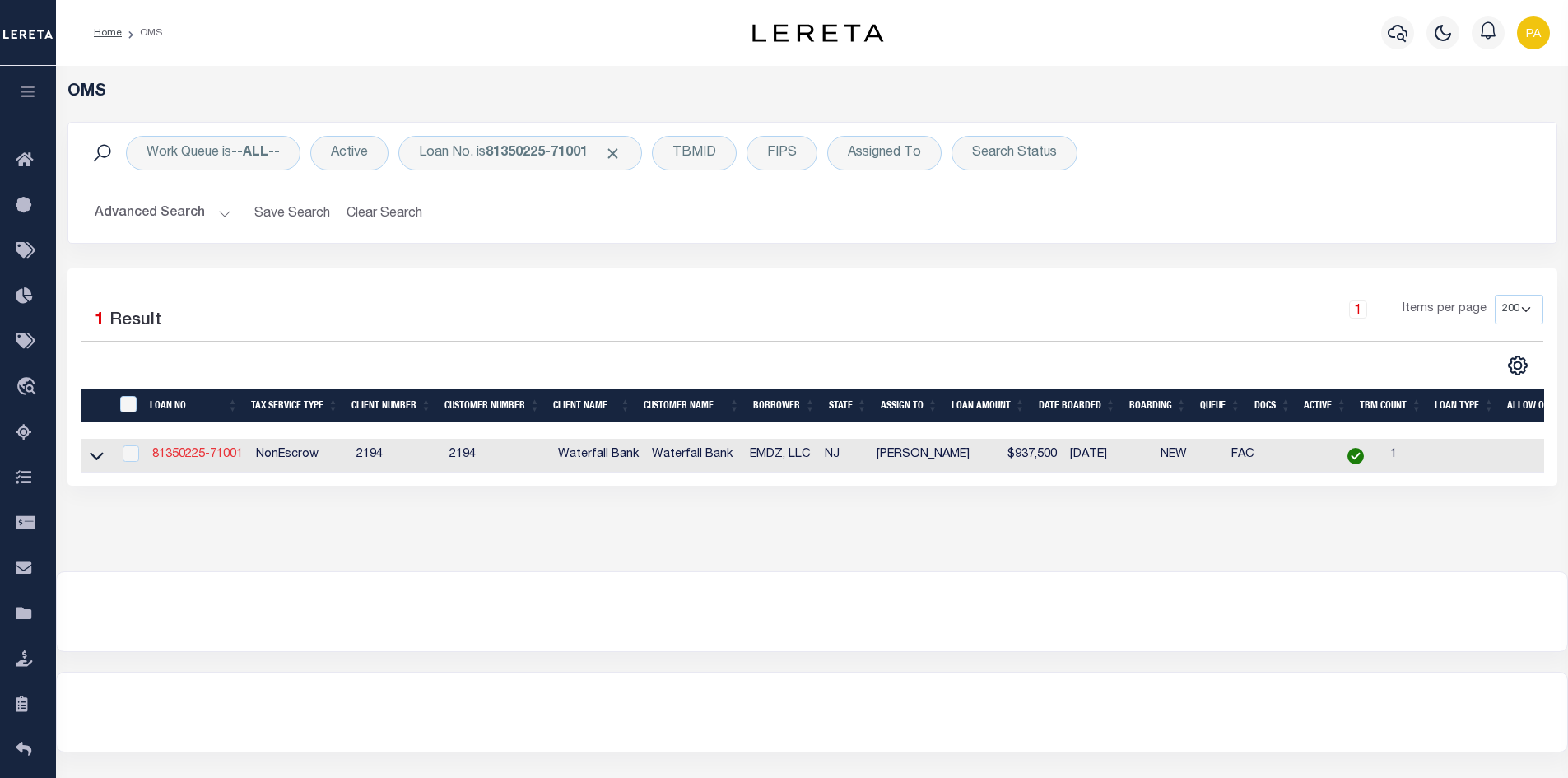
click at [169, 460] on link "81350225-71001" at bounding box center [197, 454] width 91 height 11
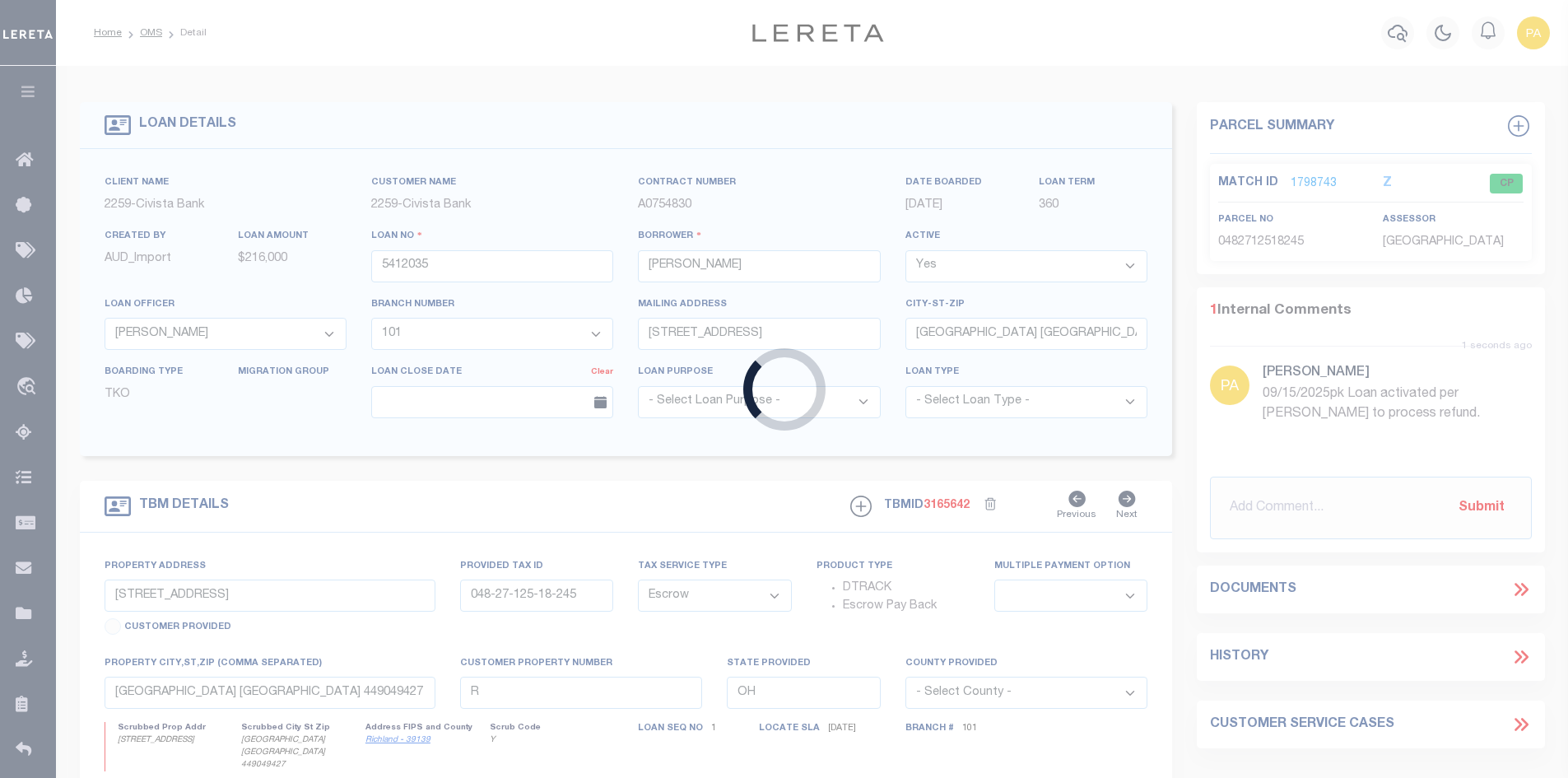
type input "81350225-71001"
type input "EMDZ, LLC"
select select
type input "130 BEECH RD"
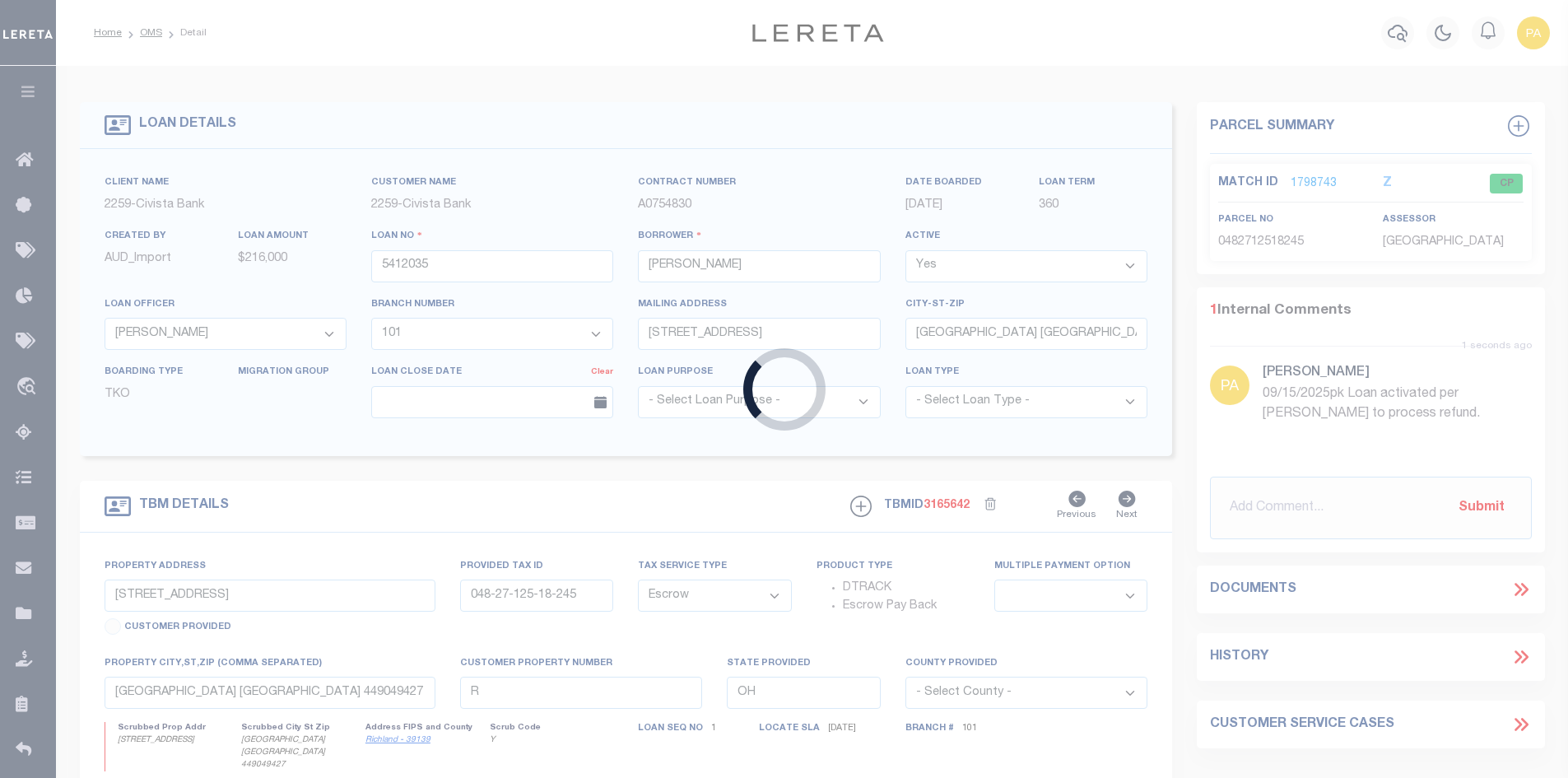
type input "ENGLEWOOD NJ 07631-3722"
select select "10"
select select "NonEscrow"
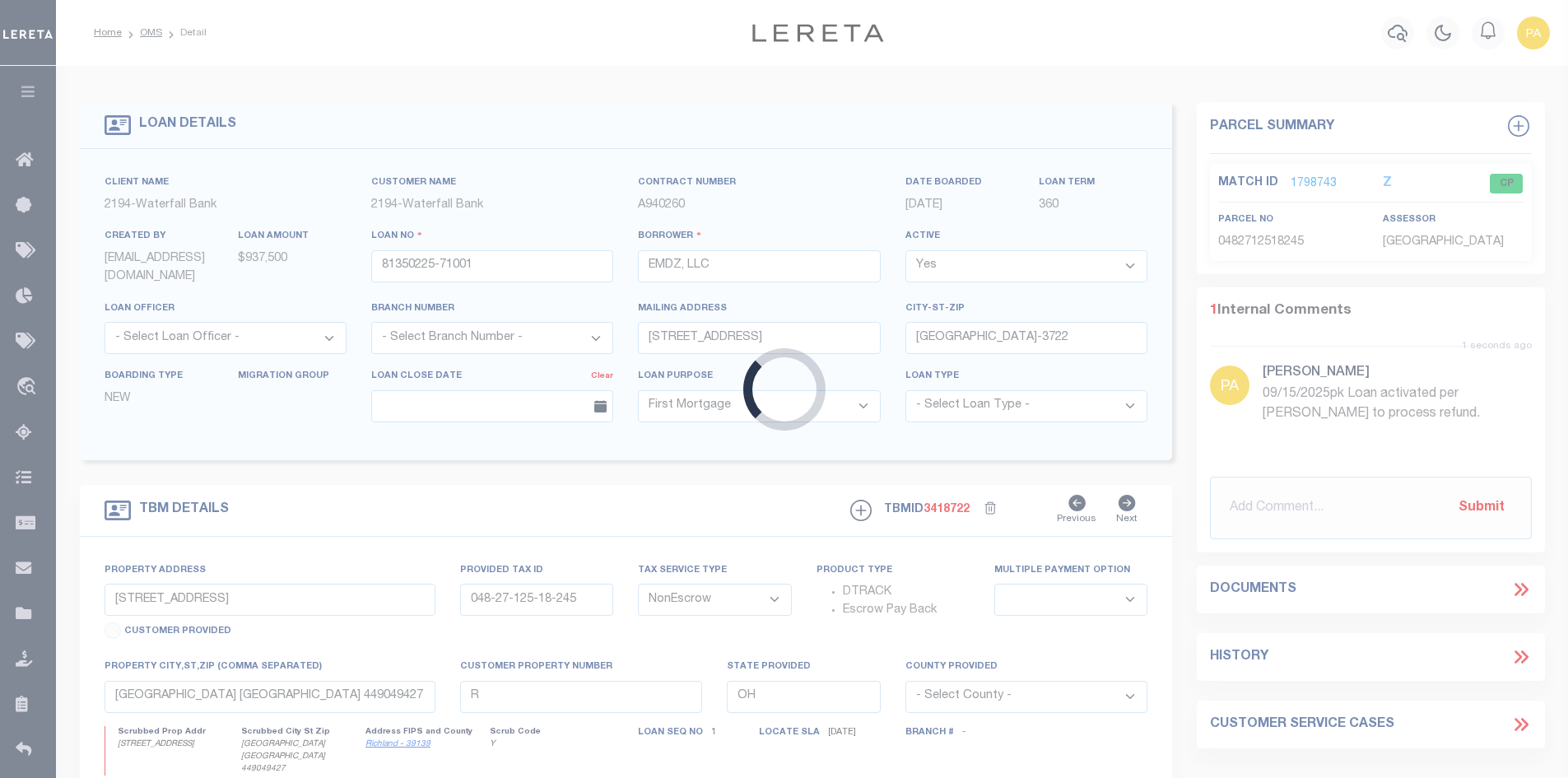
type input "15 N. DEAN STREET"
type input "15-01208-0000-00022"
select select
type input "ENGLEWOOD NJ 07631"
type input "NJ"
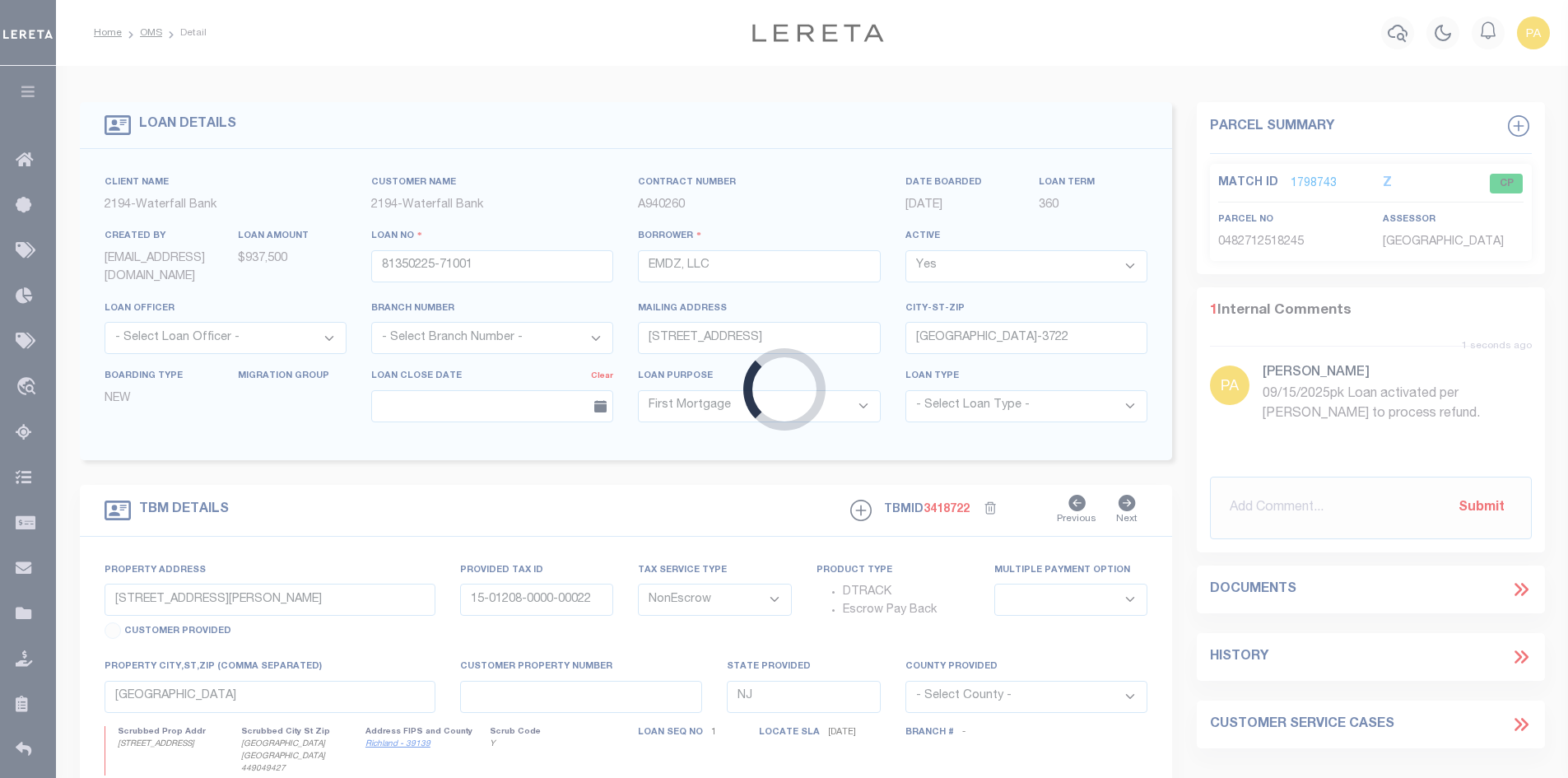
select select
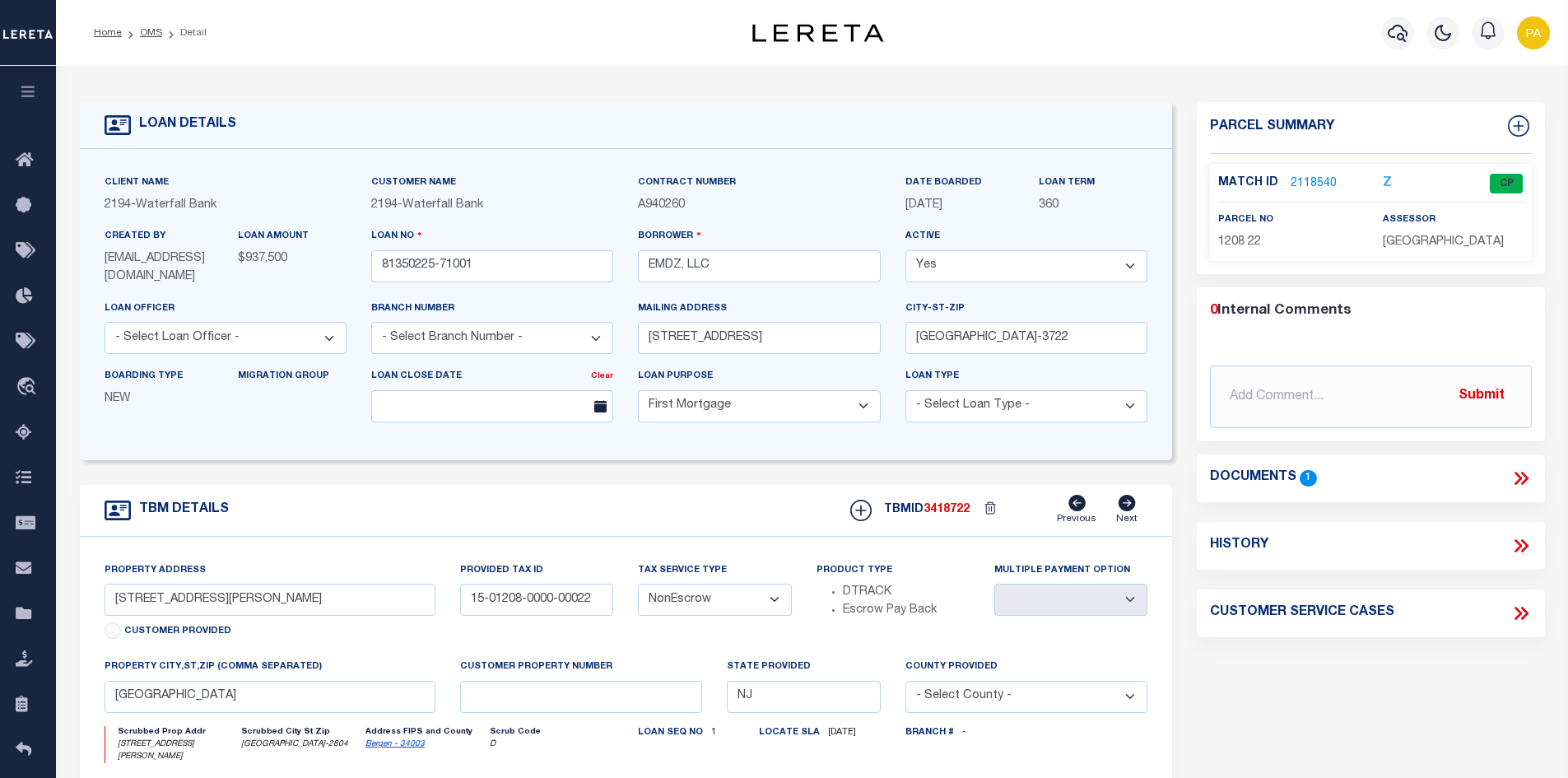
click at [1326, 177] on link "2118540" at bounding box center [1313, 184] width 46 height 17
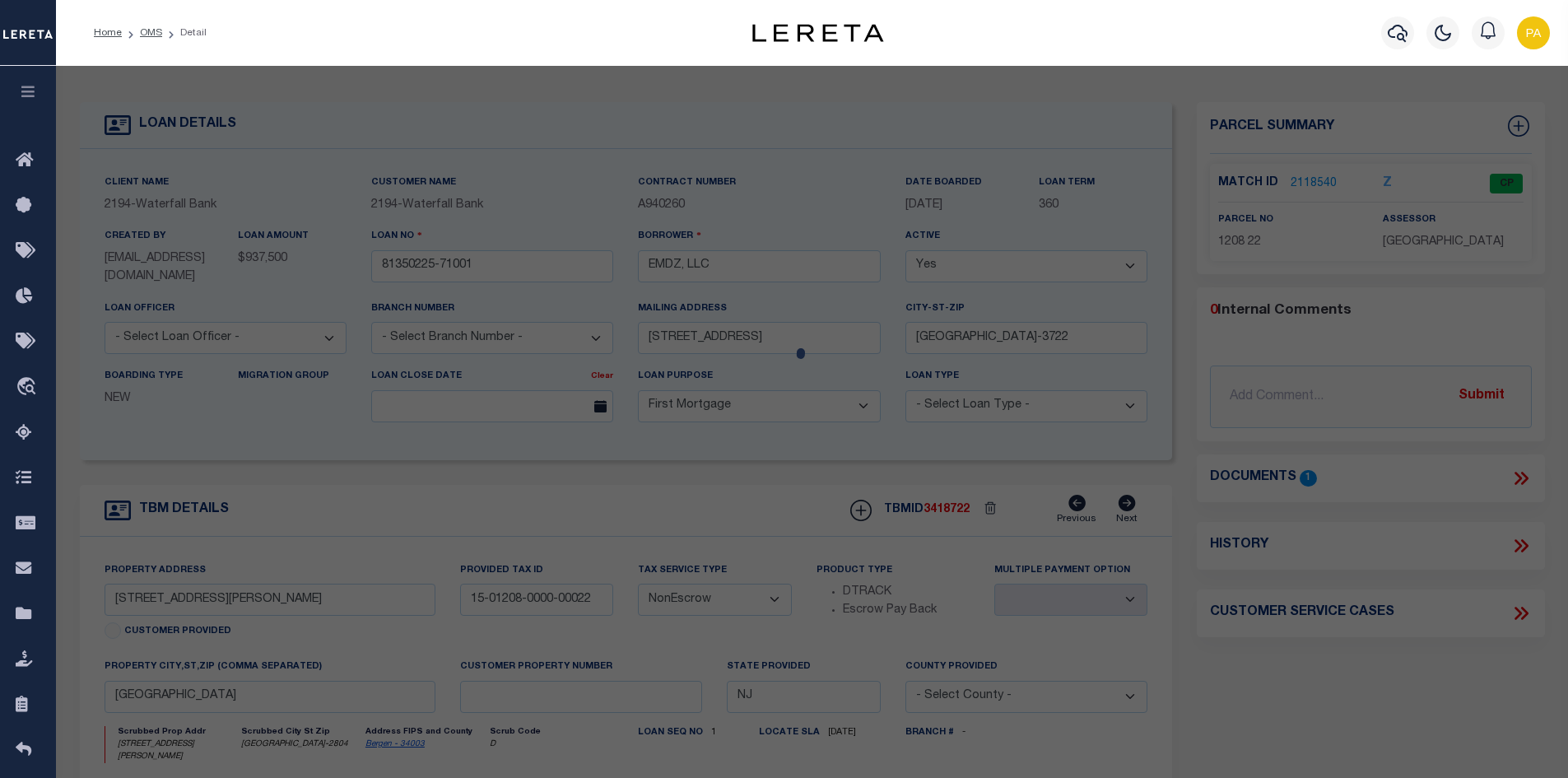
checkbox input "false"
select select "CP"
type input "15 NORTH DEAN ST LLC"
select select "AGW"
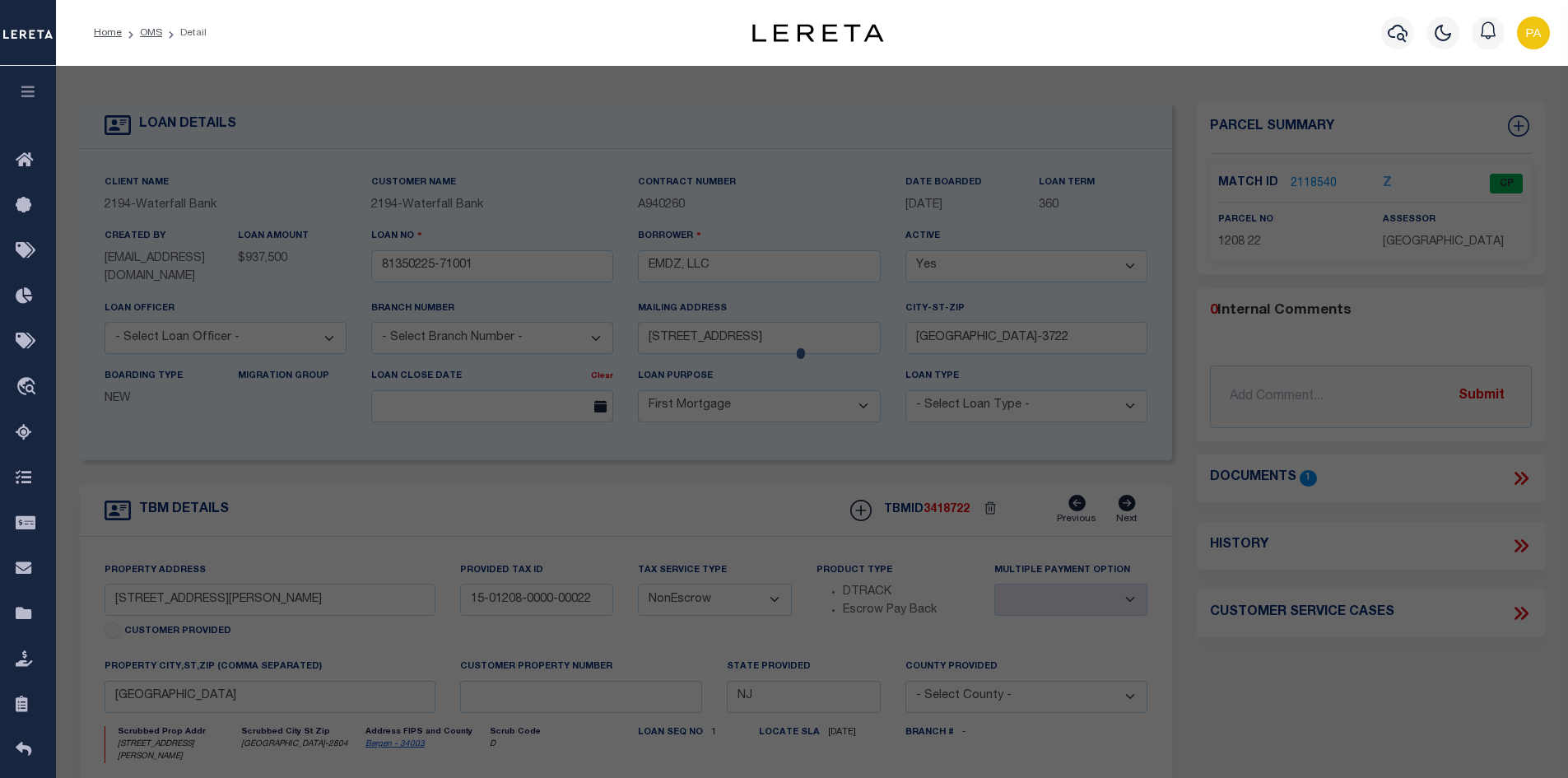
select select
type input "15 NORTH DEAN ST."
checkbox input "false"
type input "ENGLEWOOD NJ 07631"
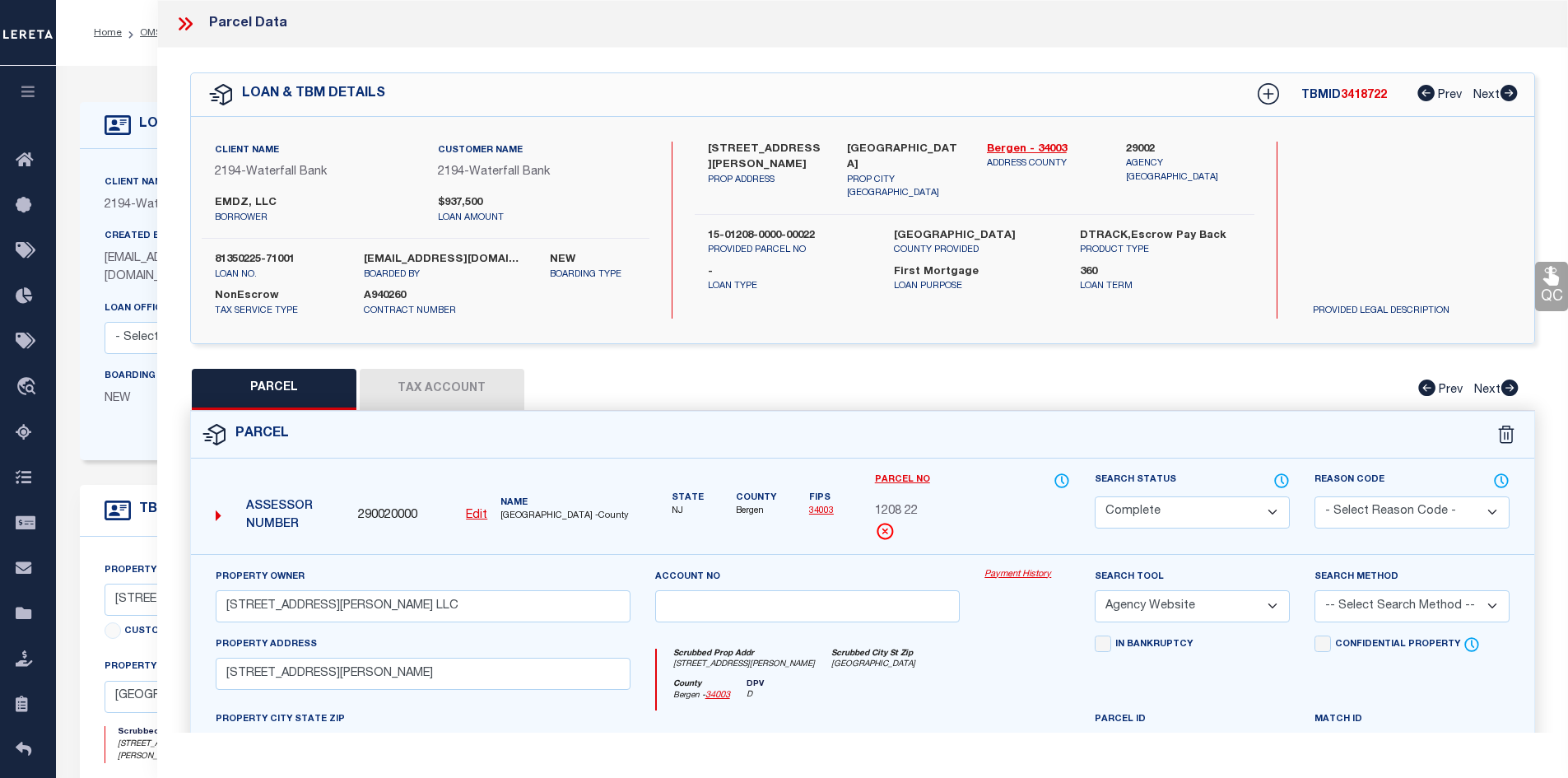
click at [190, 23] on icon at bounding box center [188, 24] width 8 height 13
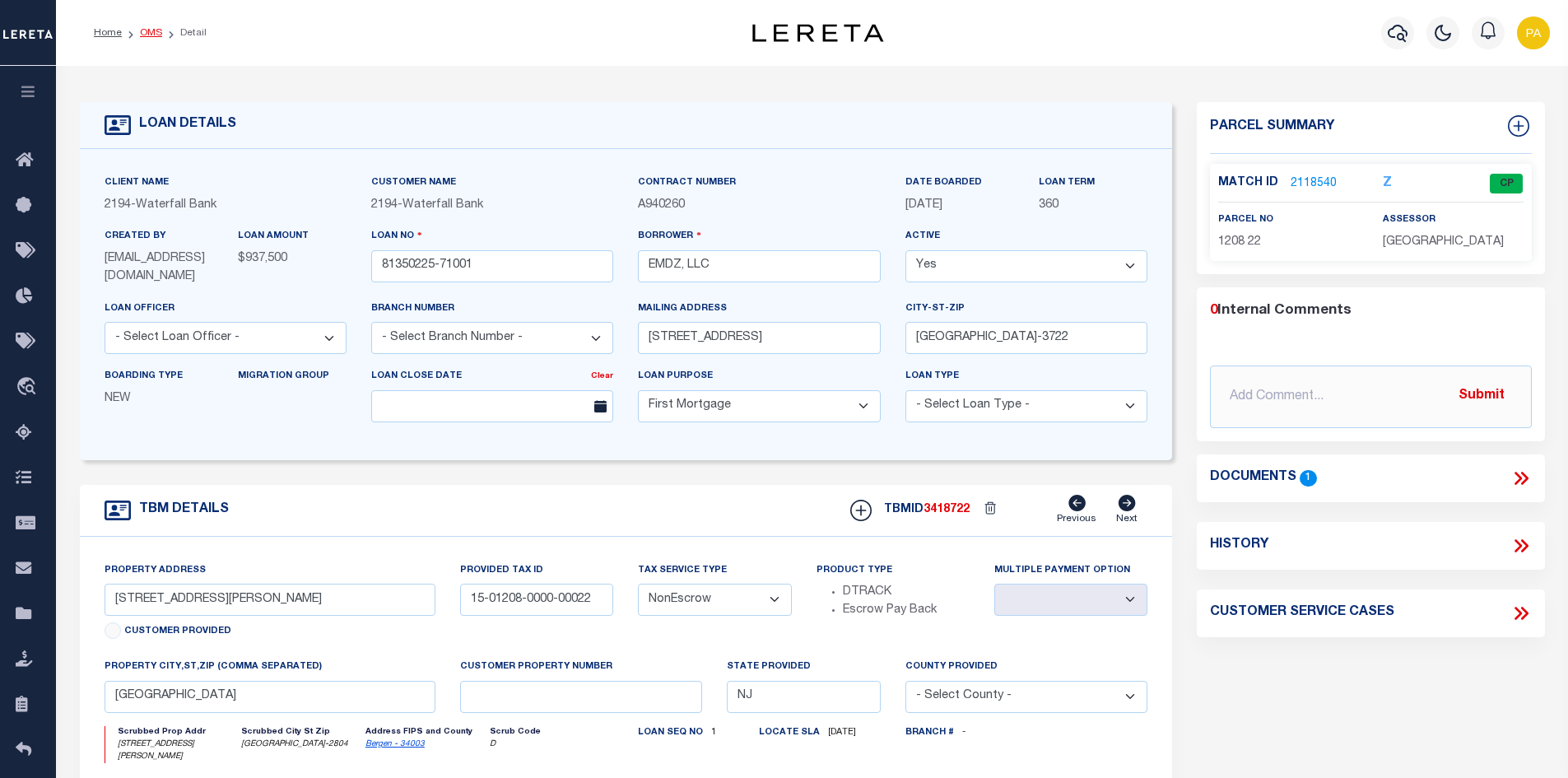
click at [156, 34] on link "OMS" at bounding box center [150, 33] width 22 height 10
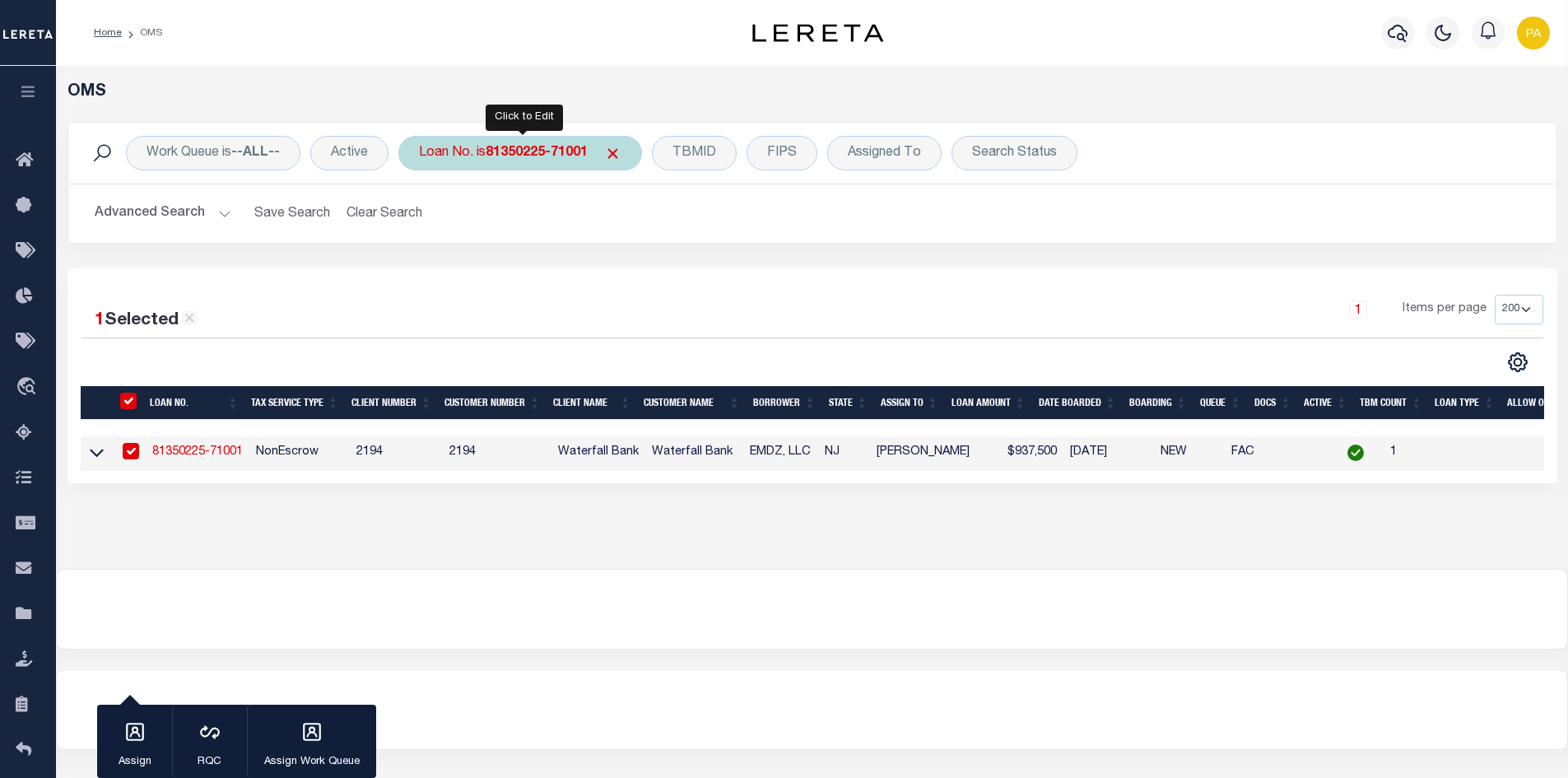
click at [587, 155] on b "81350225-71001" at bounding box center [536, 153] width 102 height 13
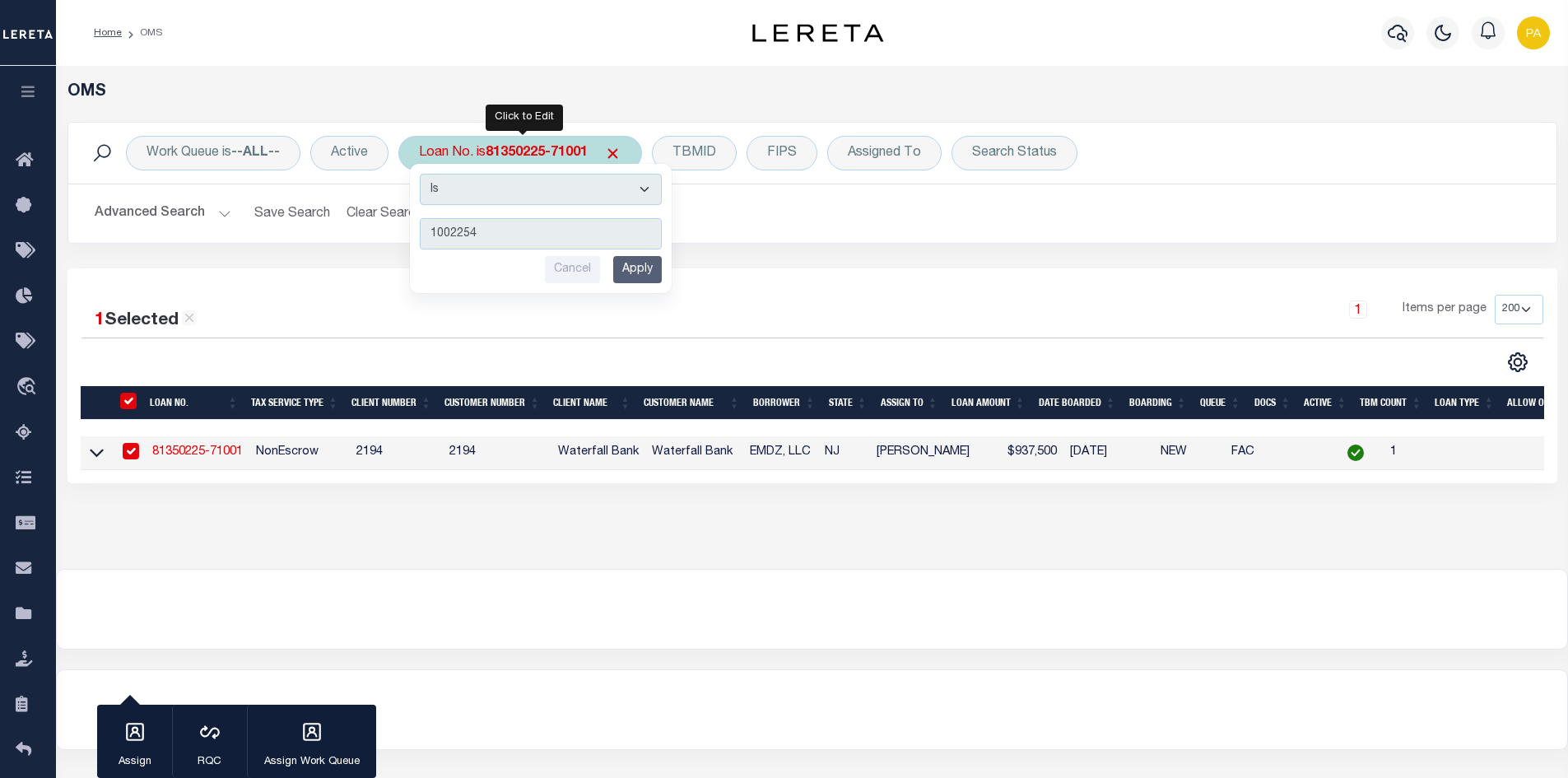
type input "10022546"
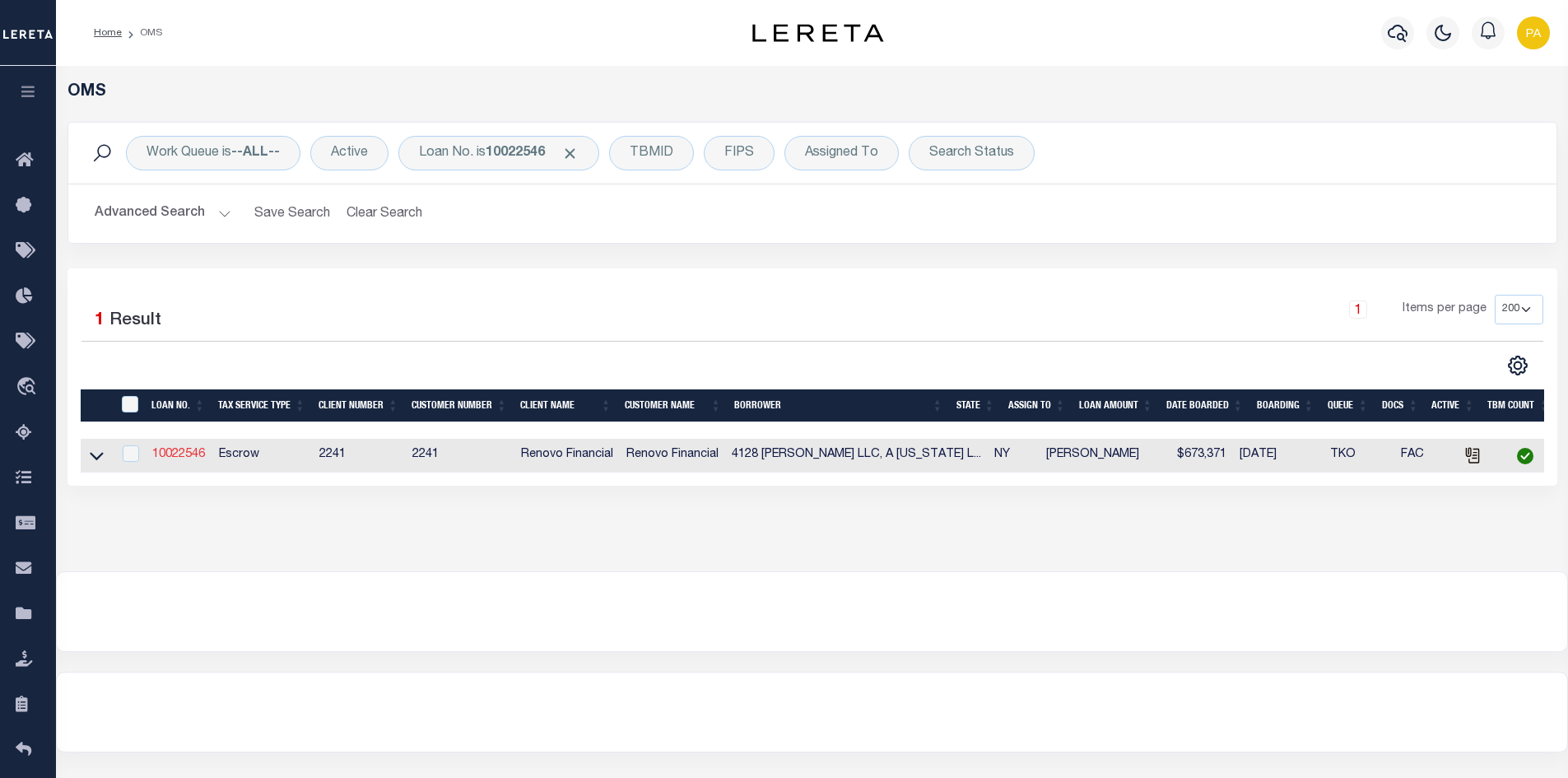
click at [172, 458] on link "10022546" at bounding box center [178, 454] width 53 height 11
type input "10022546"
type input "4128 WICKHAM LLC, A NEW YORK LIMITED LIABILITY COMPANY"
select select
select select "400"
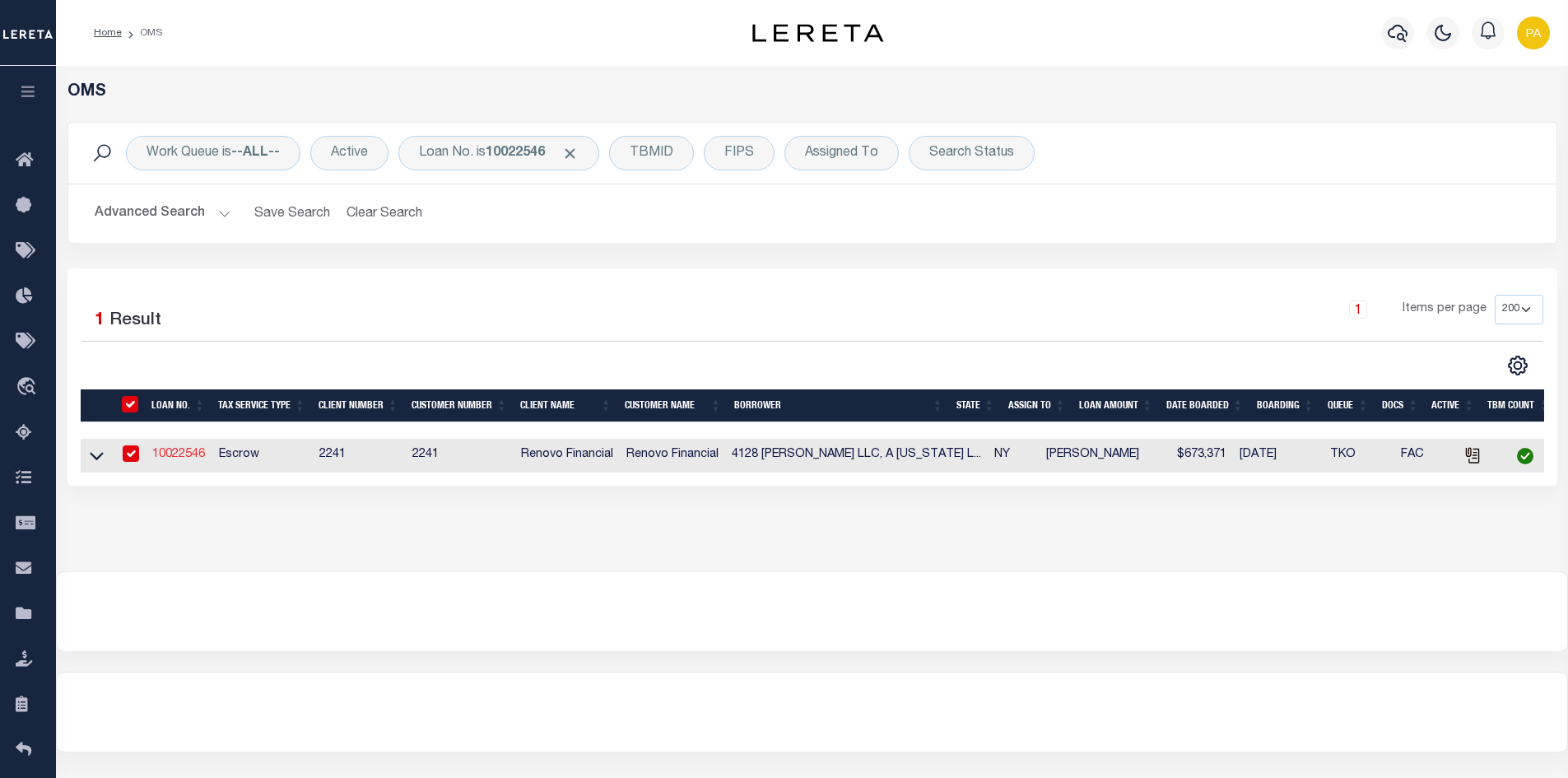
select select "Escrow"
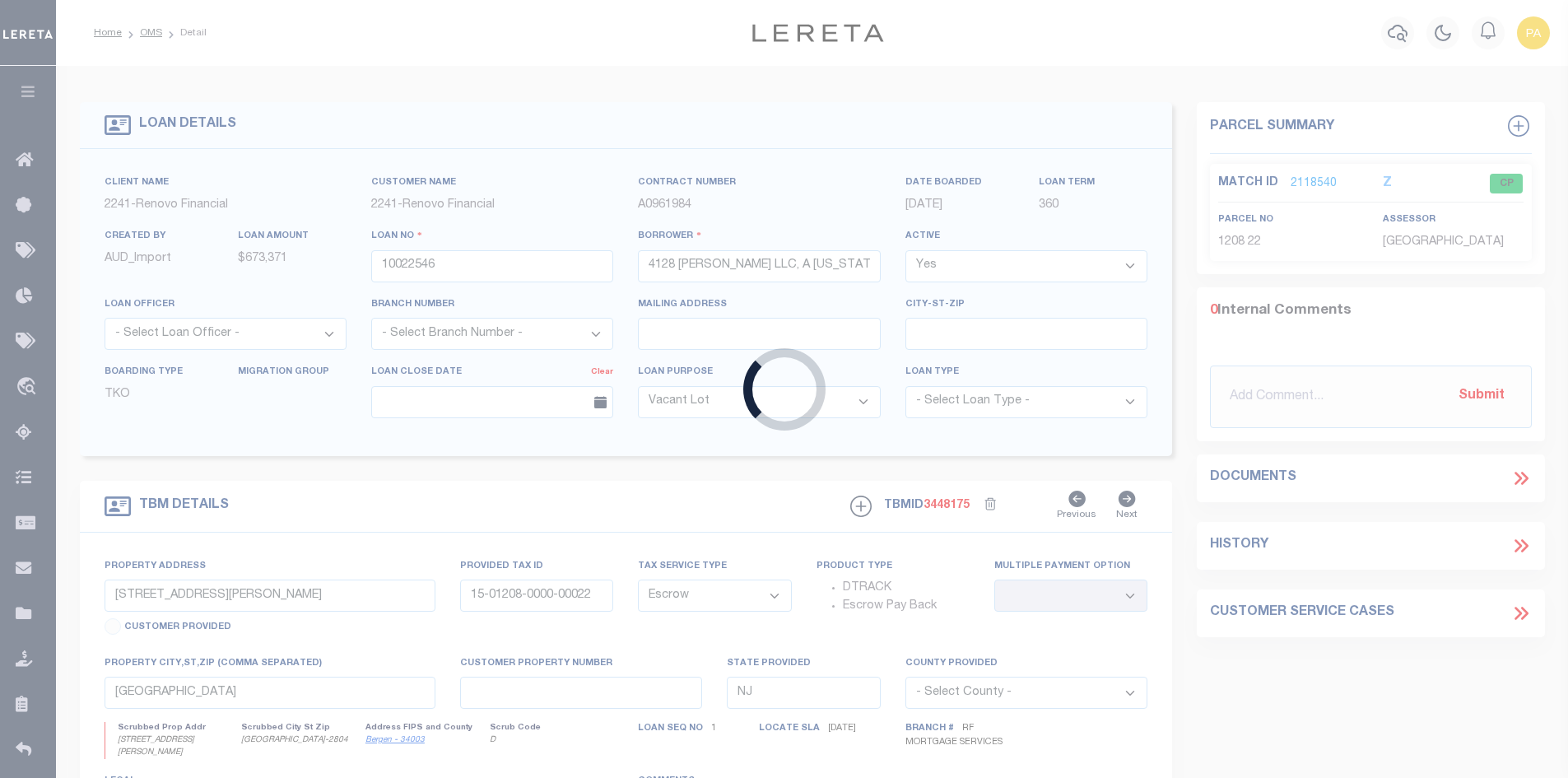
select select "25067"
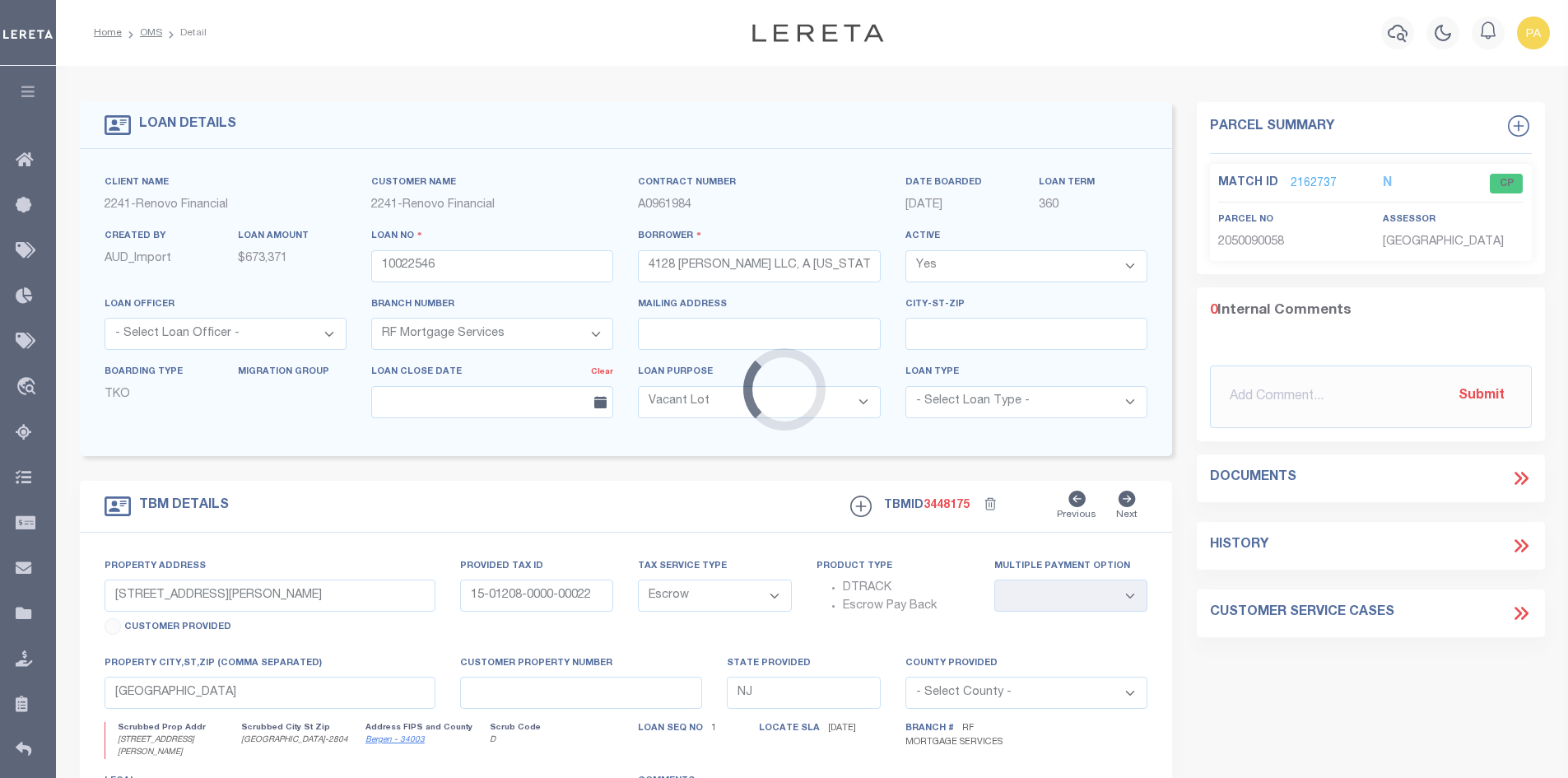
type input "4128 WICKHAM AVE"
type input "BRONX, NY 10466"
type input "a0kUS00000BonSG"
type input "NY"
select select
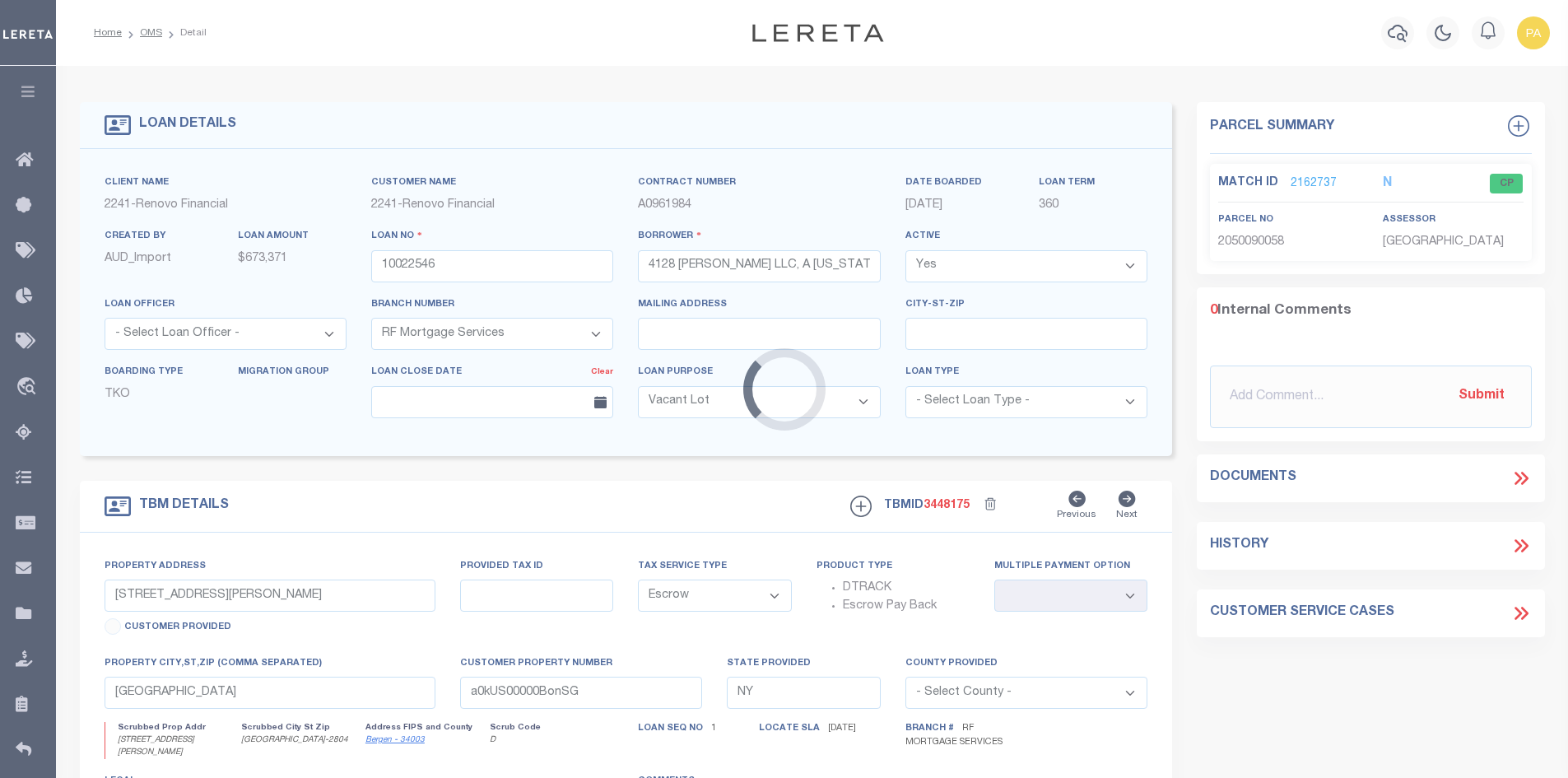
select select "4"
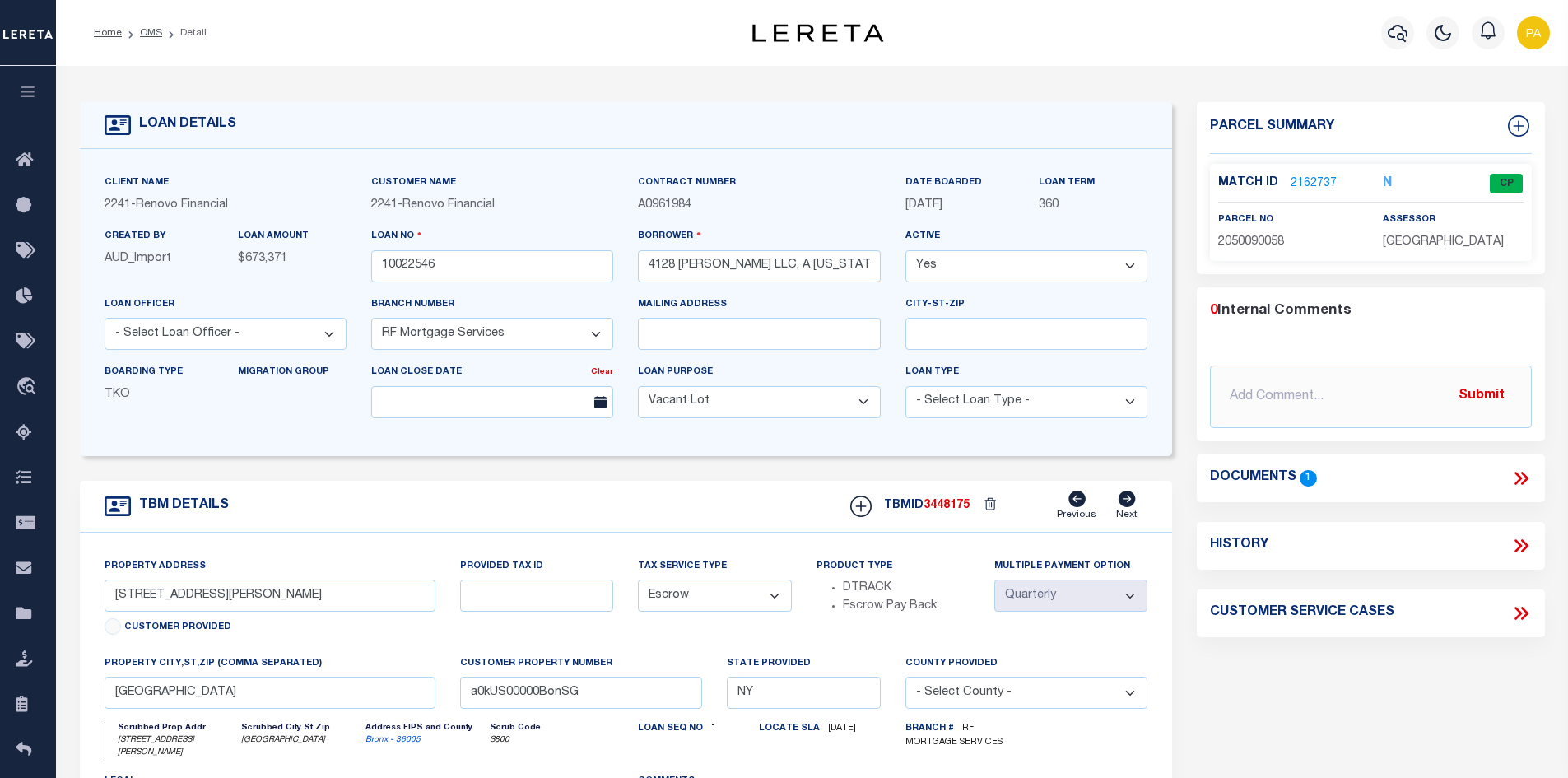
click at [1522, 478] on icon at bounding box center [1520, 478] width 21 height 21
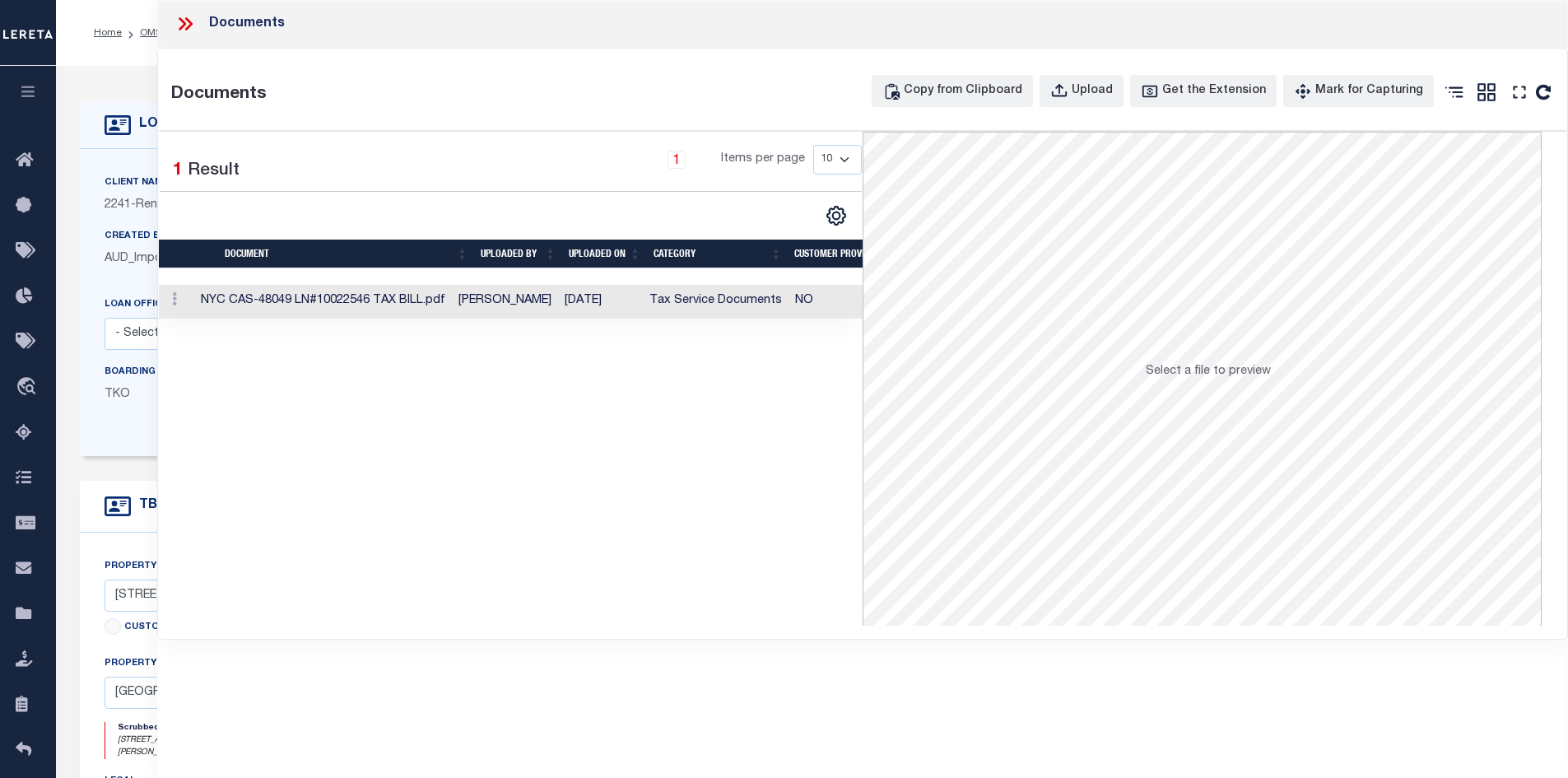
click at [434, 306] on td "NYC CAS-48049 LN#10022546 TAX BILL.pdf" at bounding box center [323, 301] width 258 height 34
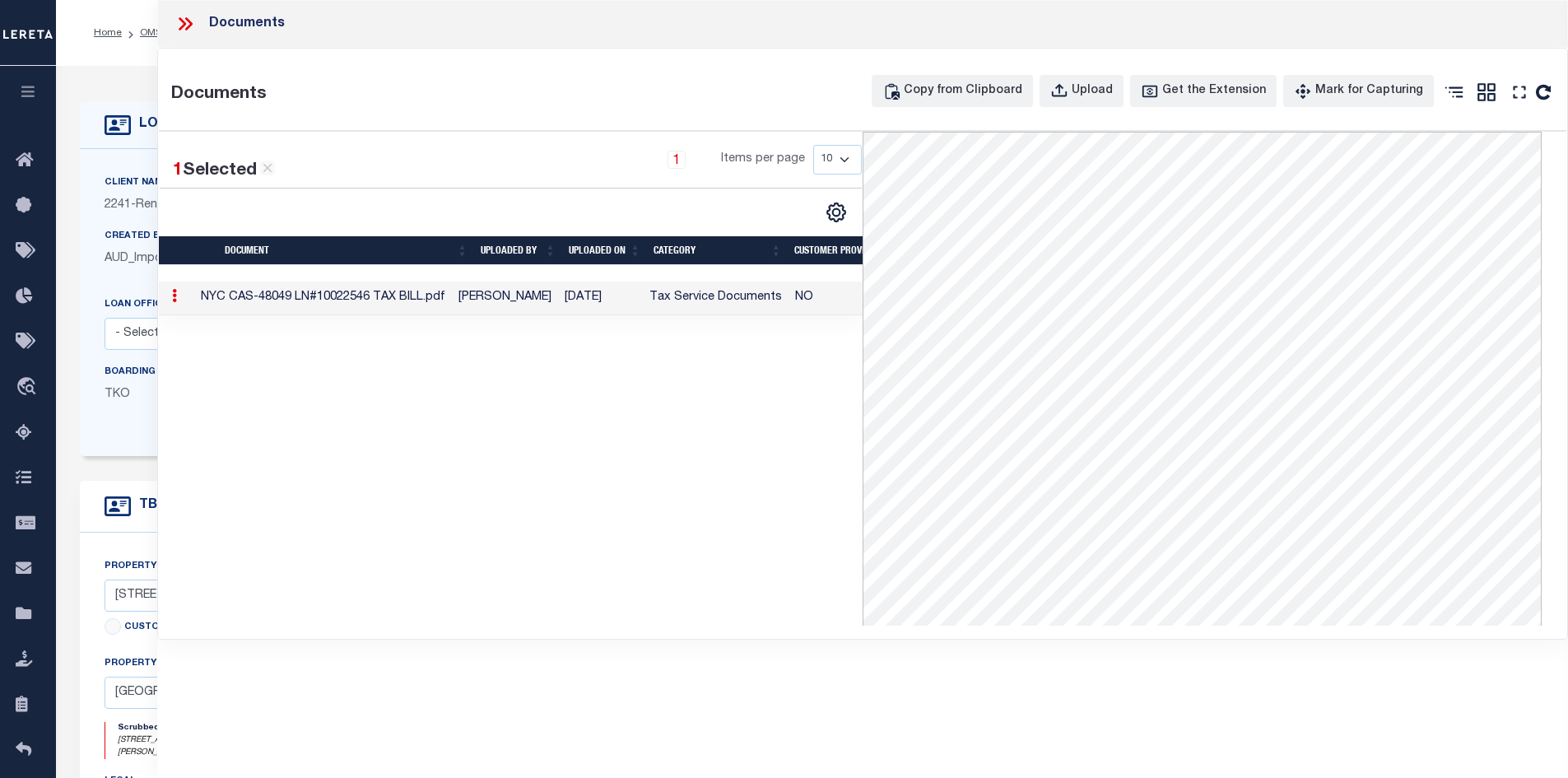
click at [188, 16] on icon at bounding box center [185, 24] width 21 height 21
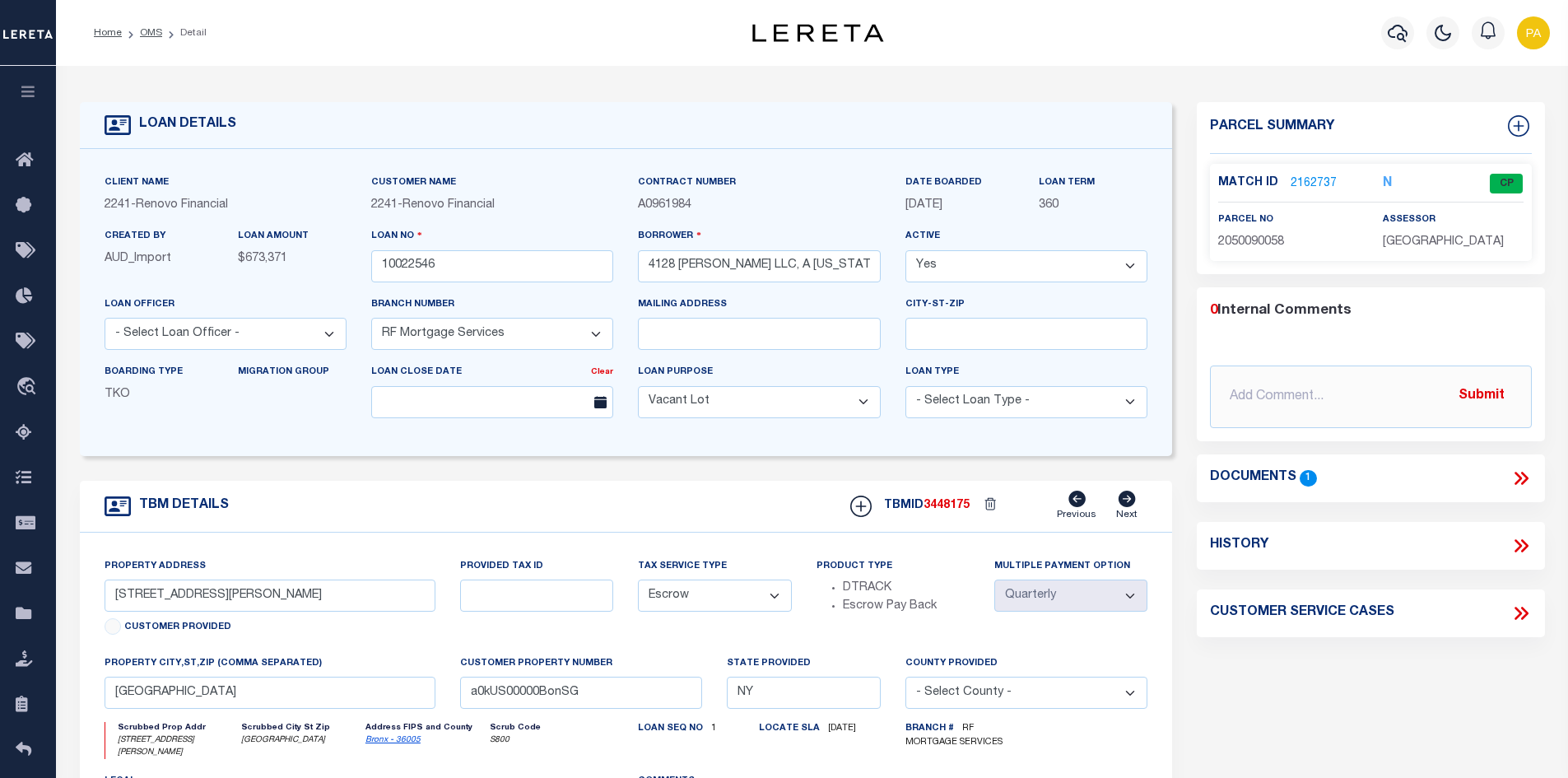
click at [1516, 611] on icon at bounding box center [1520, 613] width 21 height 21
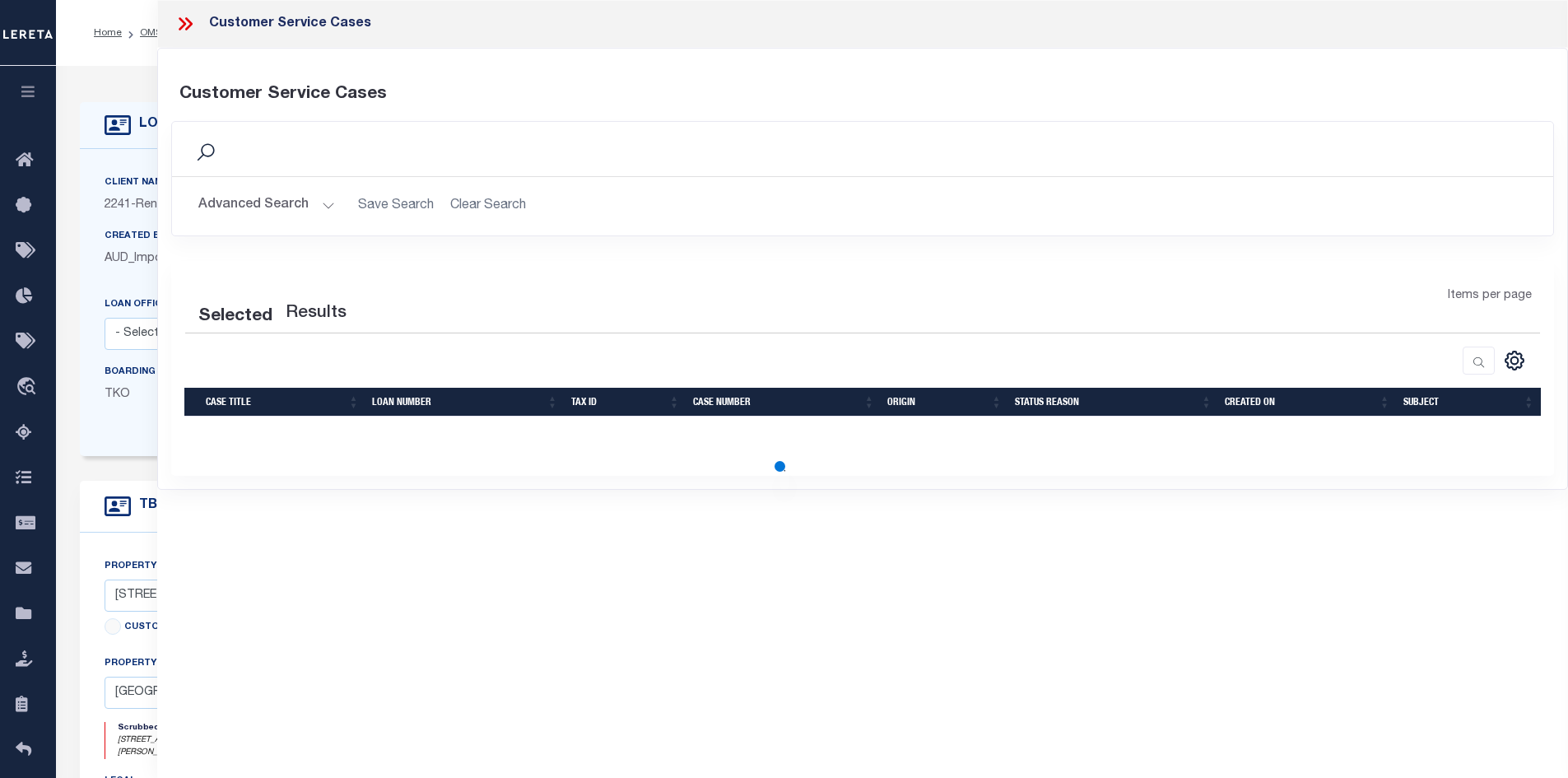
select select "50"
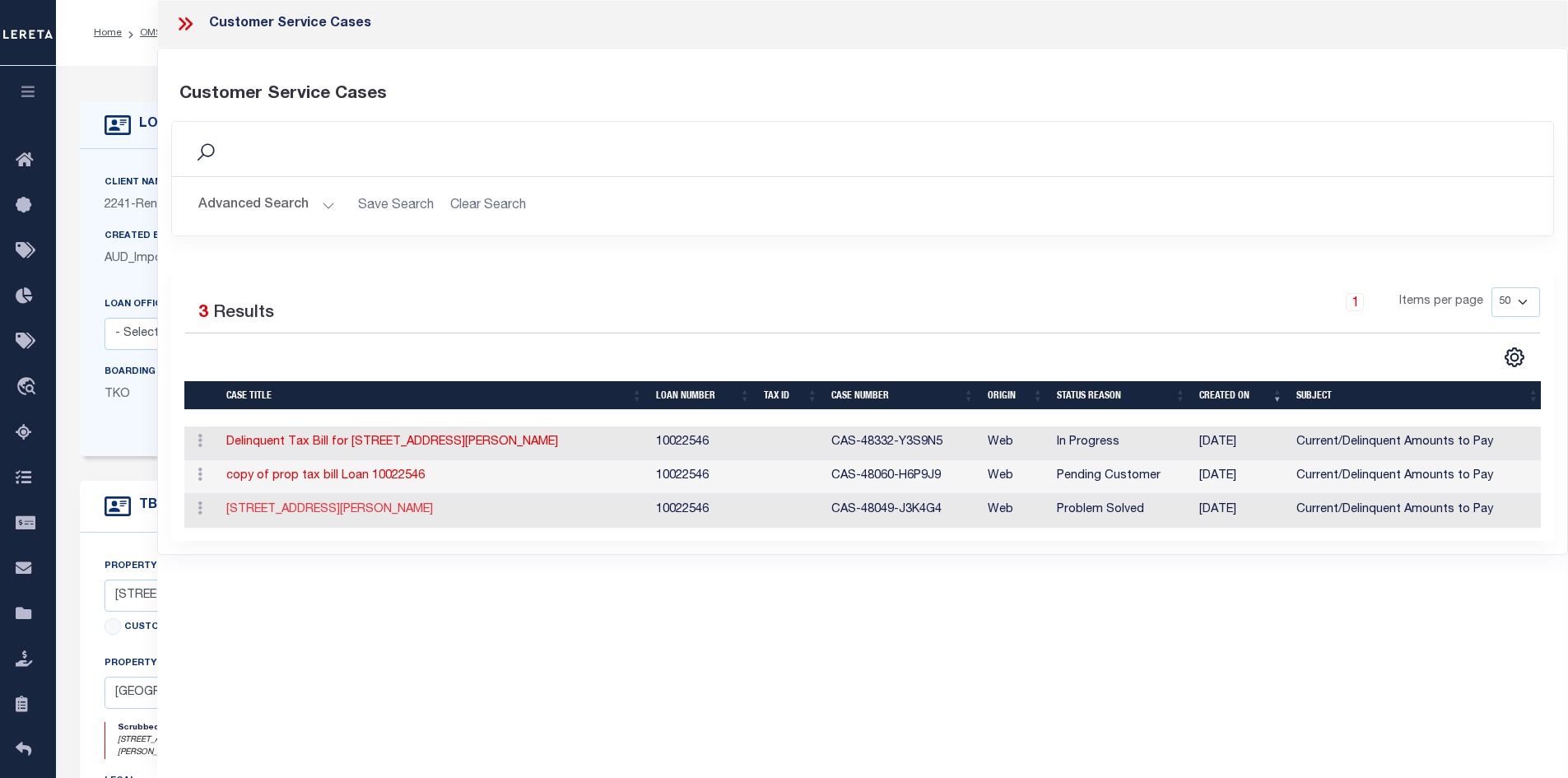
click at [337, 511] on link "4128 WICKHAM AVE - Loan 10022546" at bounding box center [330, 510] width 207 height 11
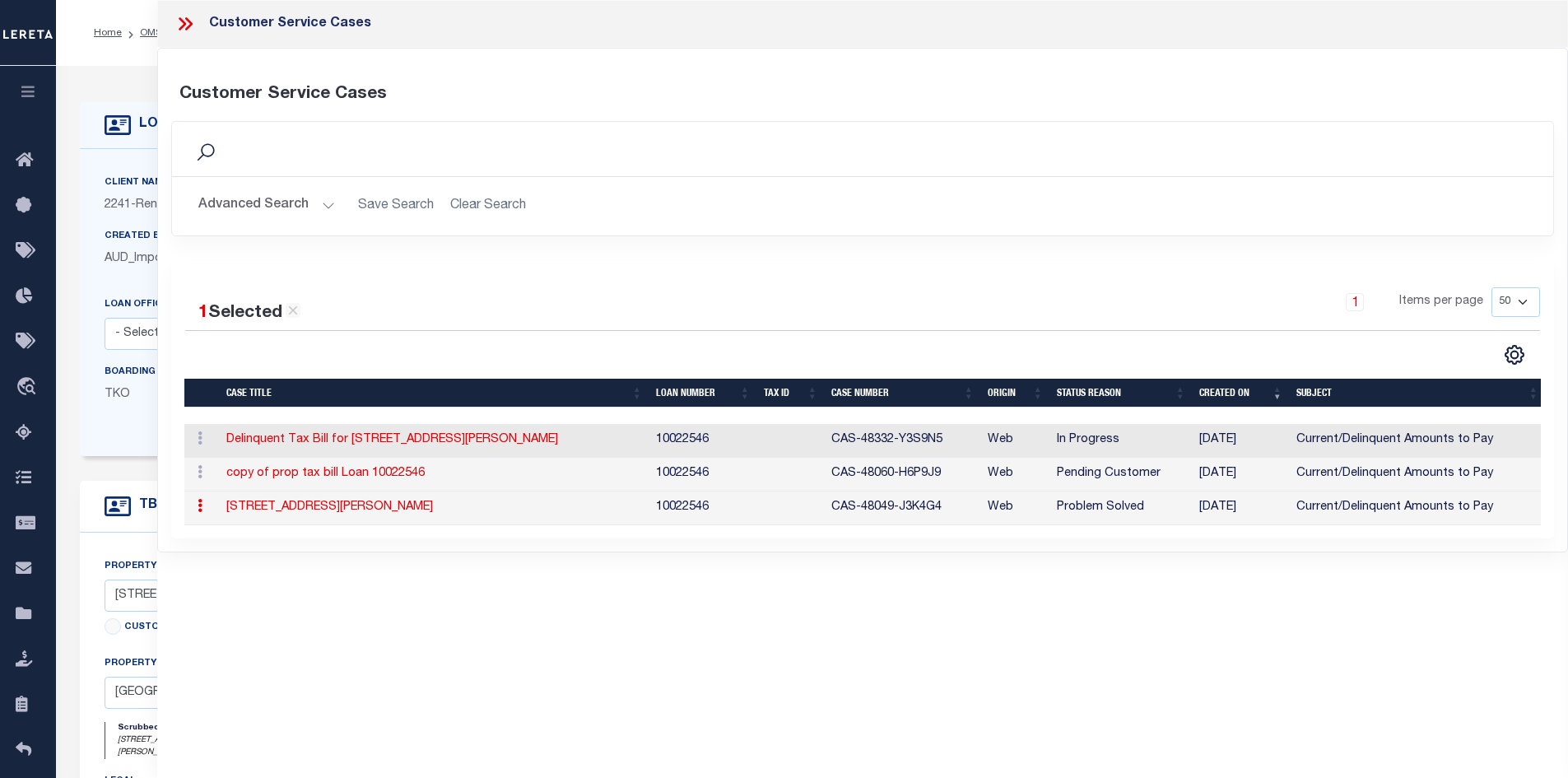
click at [337, 505] on link "4128 WICKHAM AVE - Loan 10022546" at bounding box center [330, 507] width 207 height 11
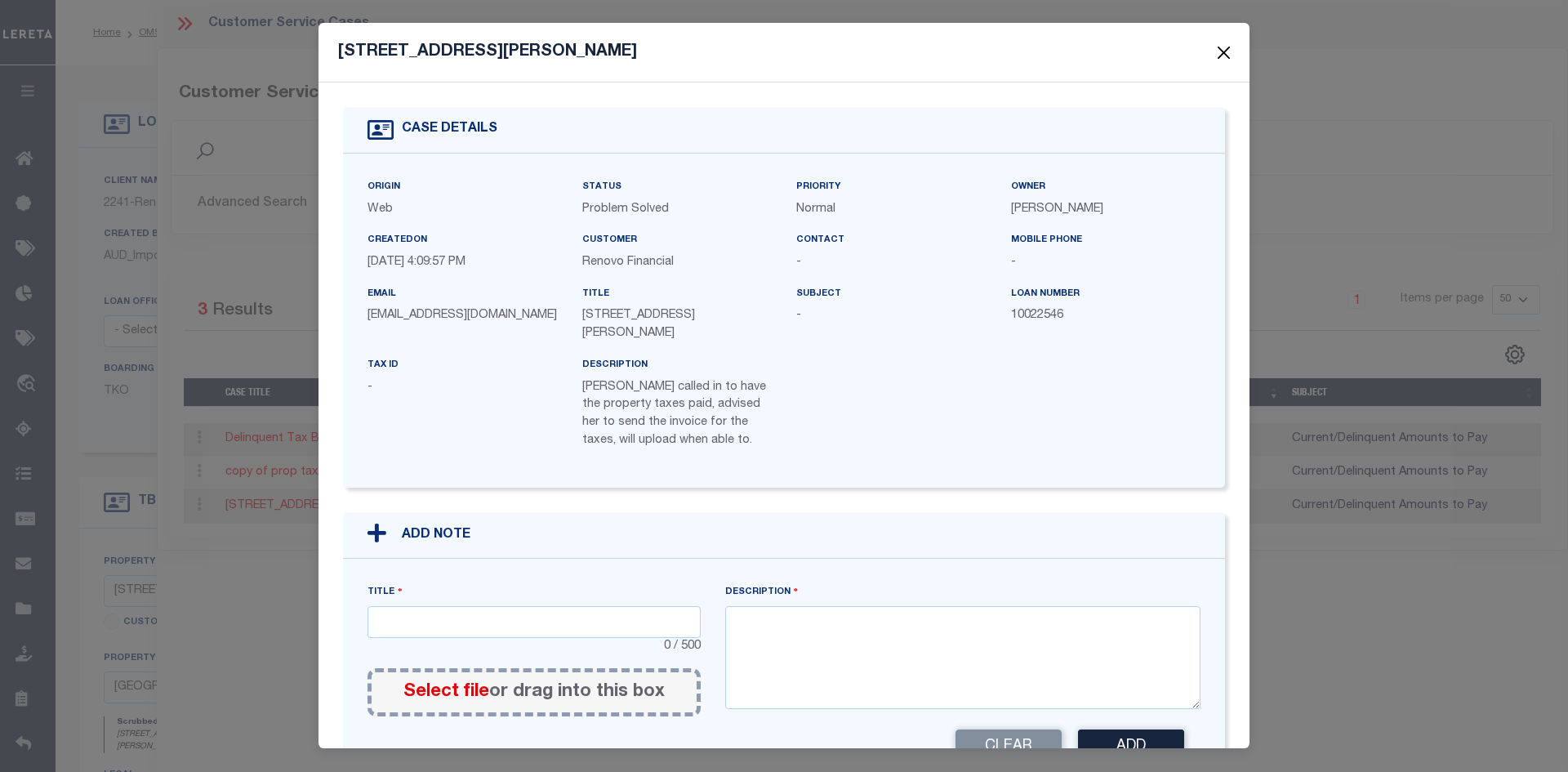
click at [1216, 42] on button "Close" at bounding box center [1224, 52] width 21 height 21
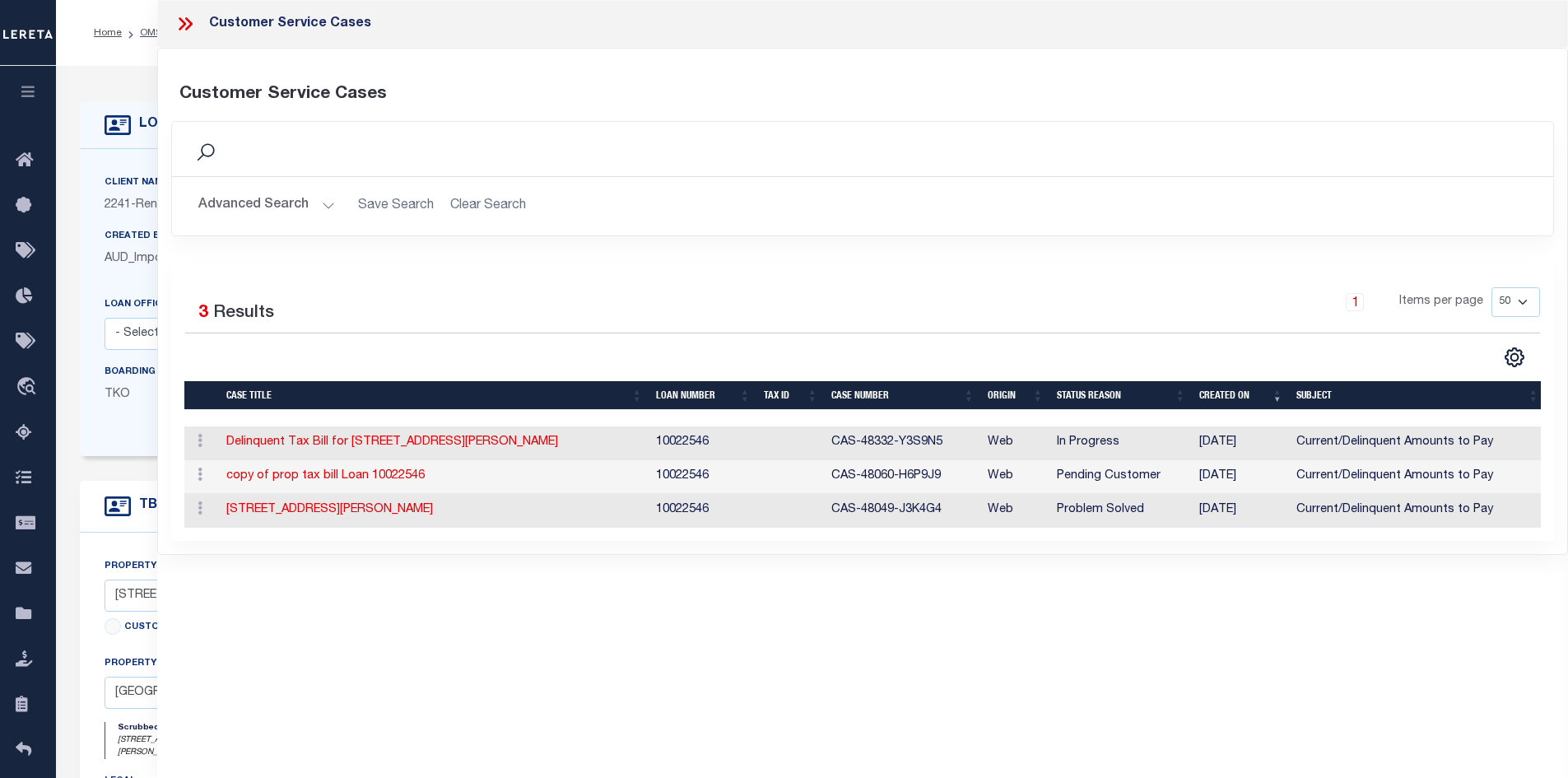
click at [188, 22] on icon at bounding box center [185, 24] width 21 height 21
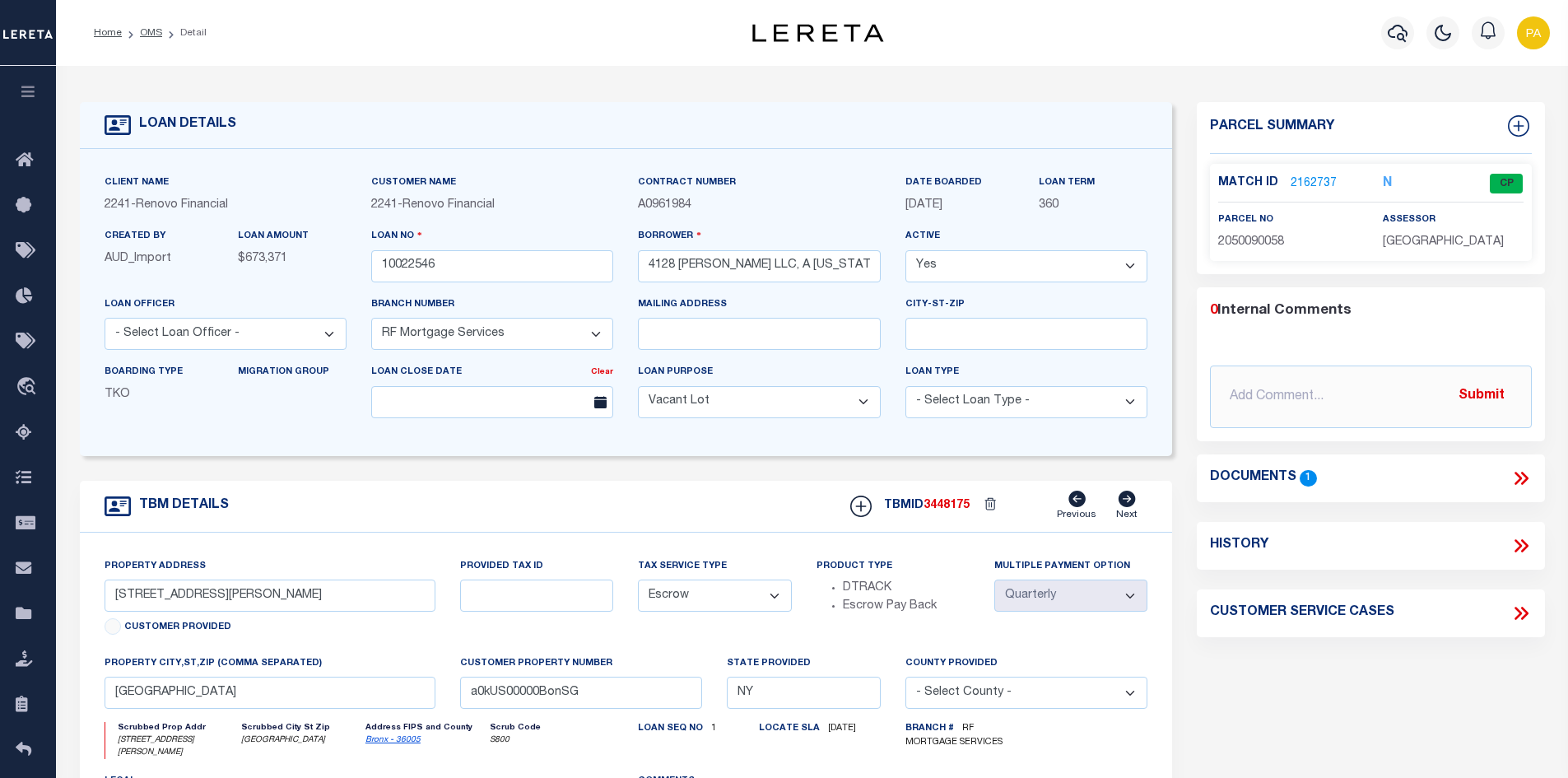
click at [1307, 178] on link "2162737" at bounding box center [1313, 184] width 46 height 17
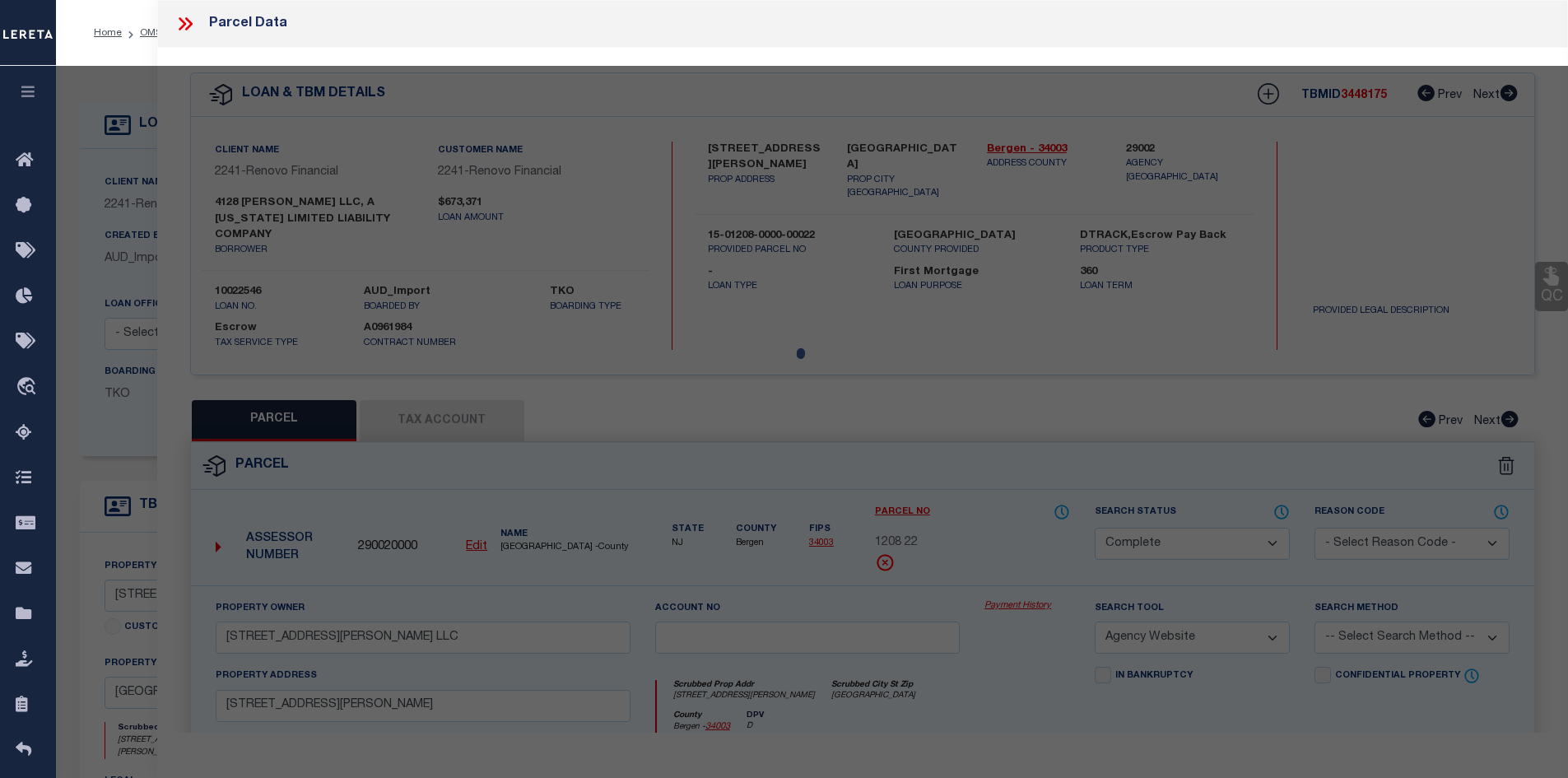
select select "AS"
select select
checkbox input "false"
select select "CP"
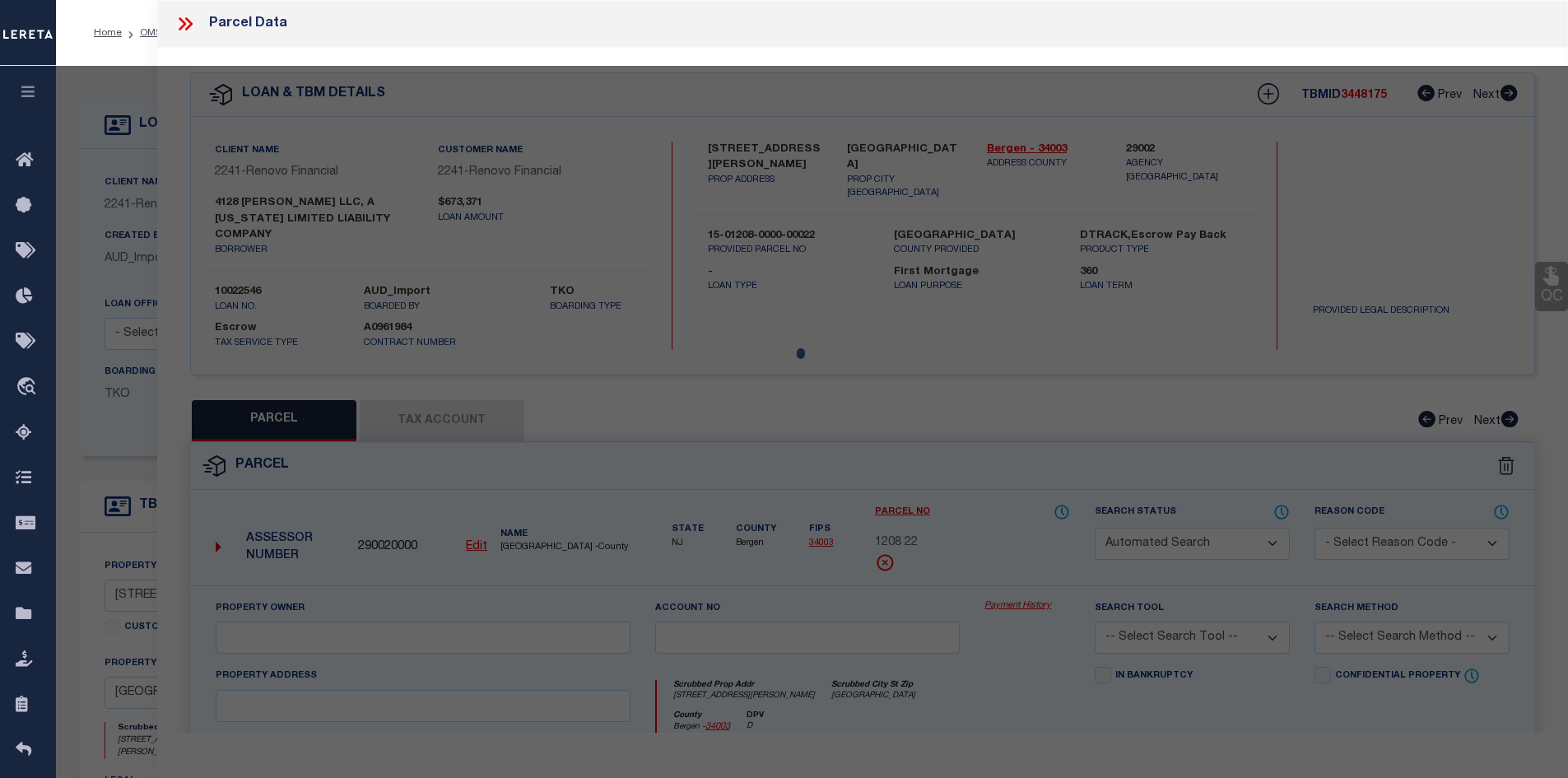
type input "4128 WICKHAM LLC"
select select "AGW"
select select
type input "4128 WICKHAM AVENUE"
checkbox input "false"
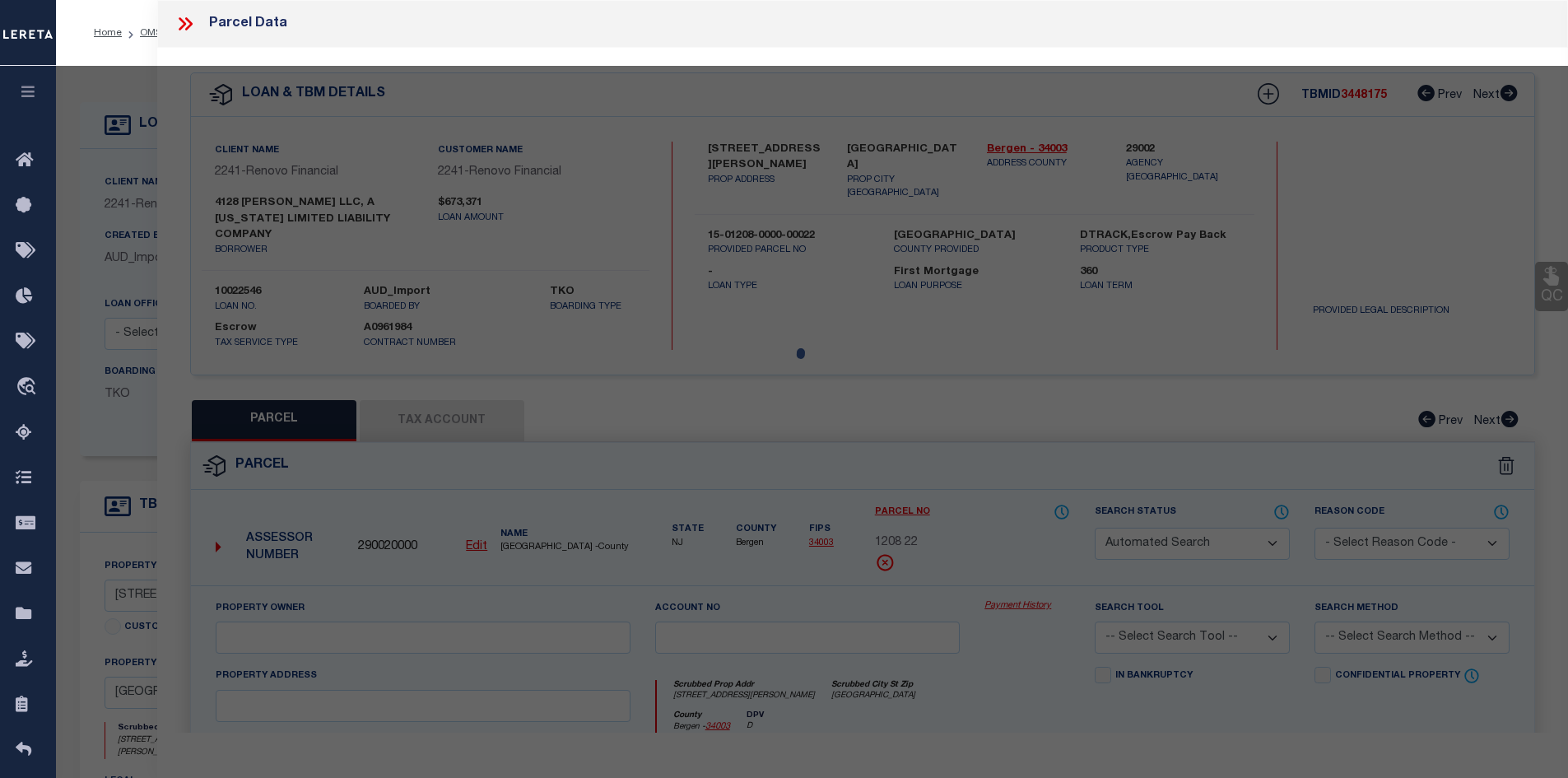
type input "BRONX, NY 10466"
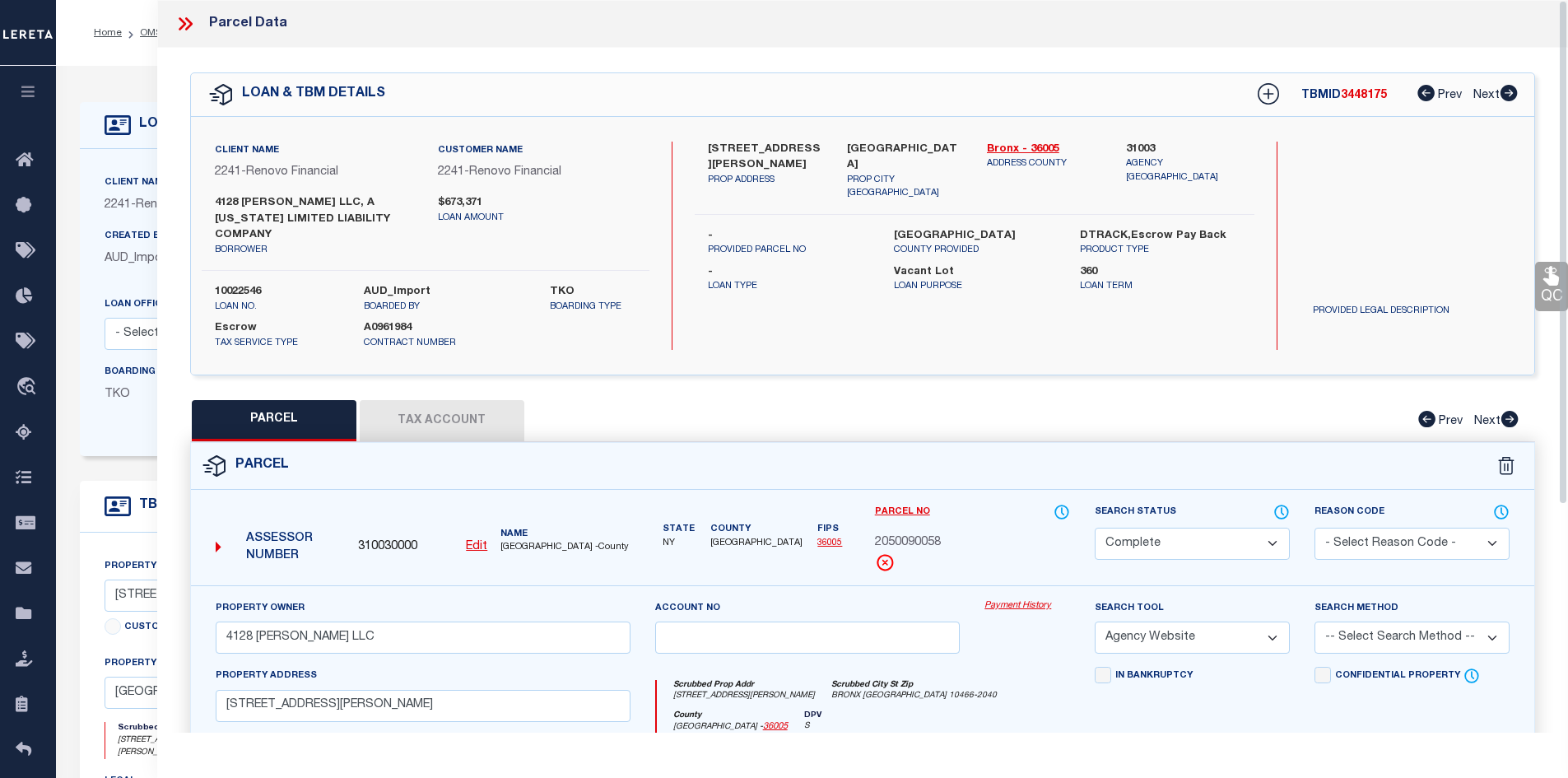
click at [178, 26] on icon at bounding box center [185, 24] width 21 height 21
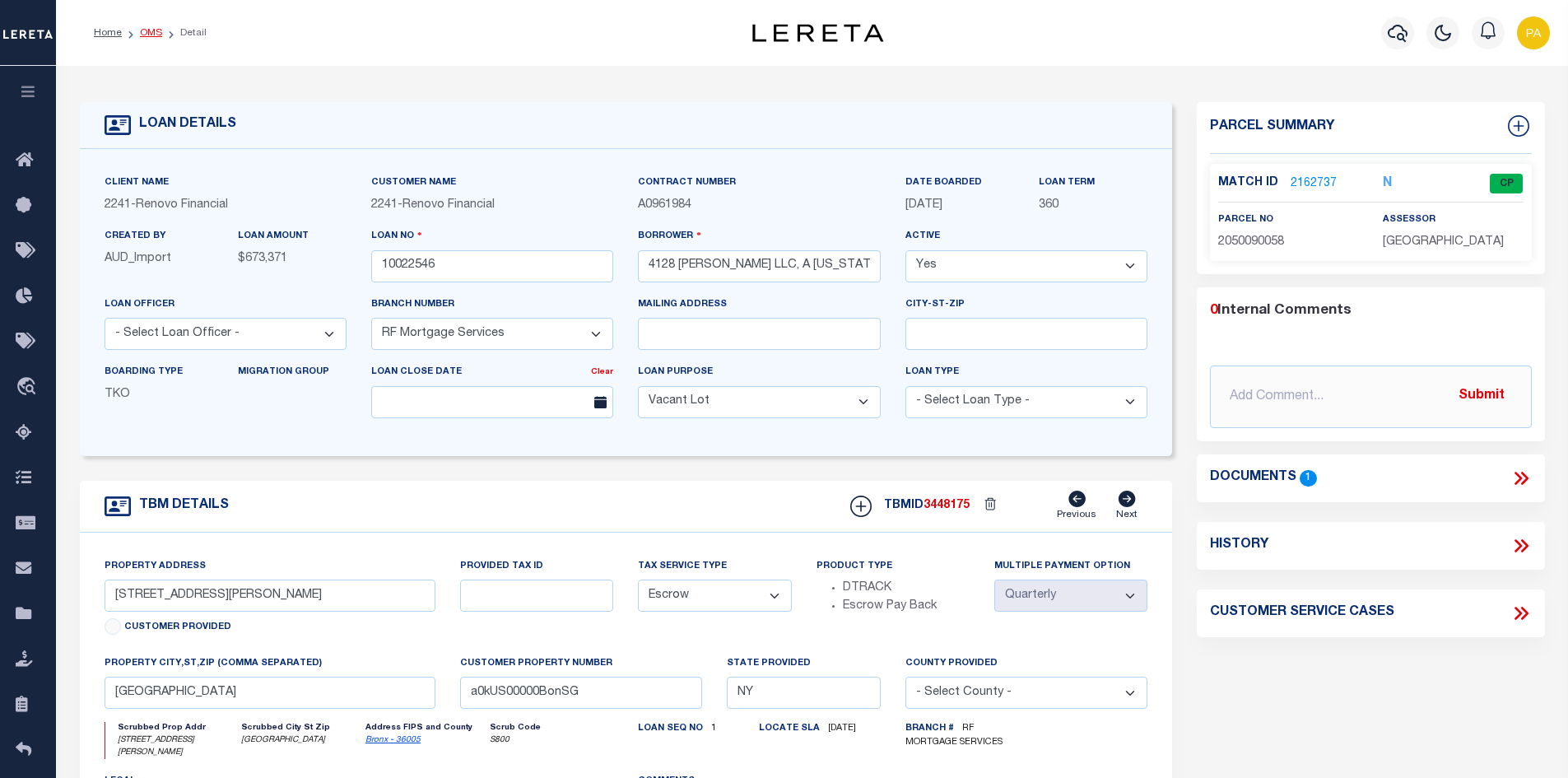
click at [141, 34] on li "OMS" at bounding box center [142, 33] width 40 height 14
click at [147, 21] on ol "Home OMS Detail" at bounding box center [149, 33] width 139 height 34
click at [148, 34] on link "OMS" at bounding box center [150, 33] width 22 height 10
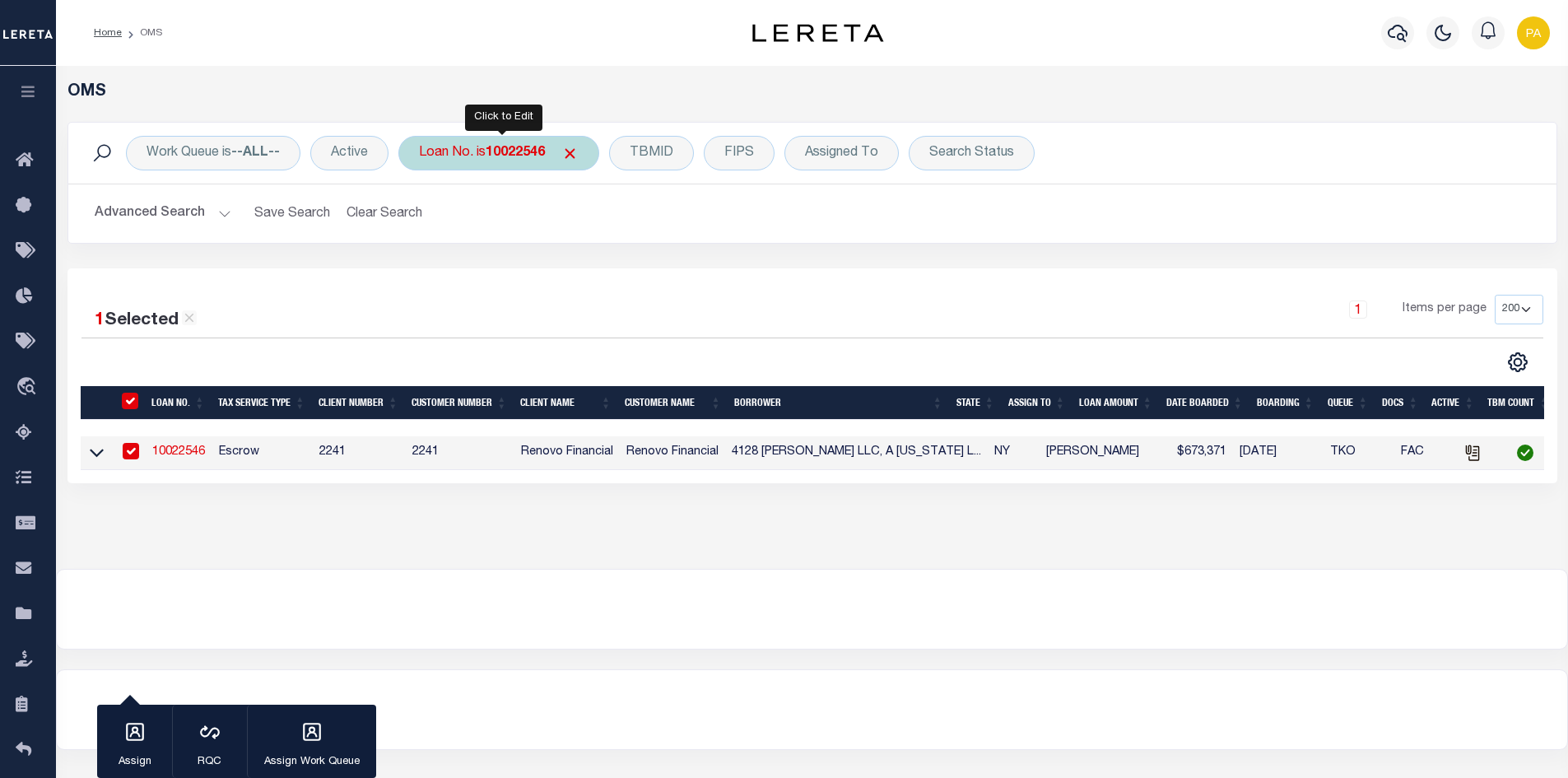
click at [511, 149] on b "10022546" at bounding box center [515, 153] width 59 height 13
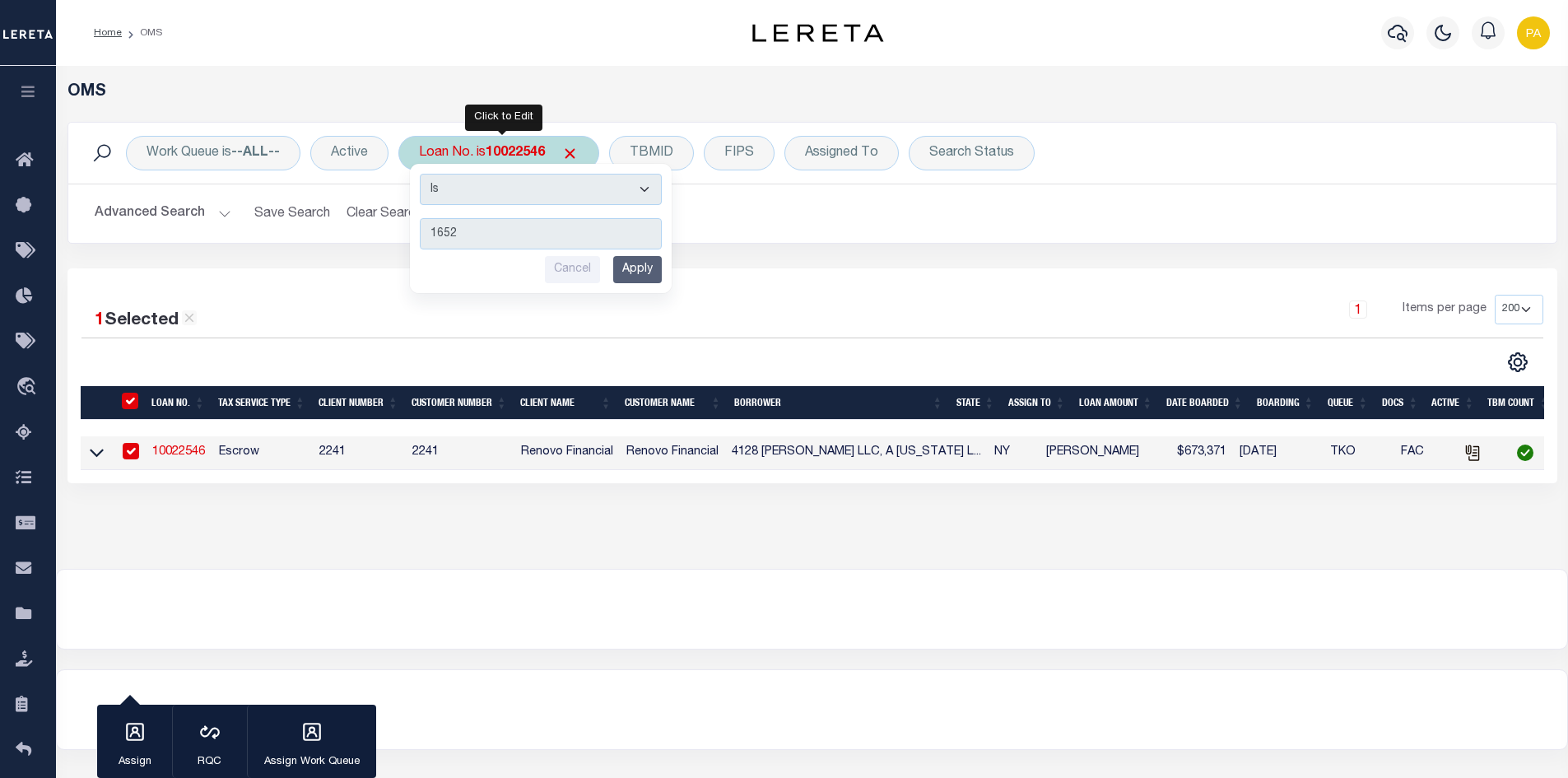
type input "16525"
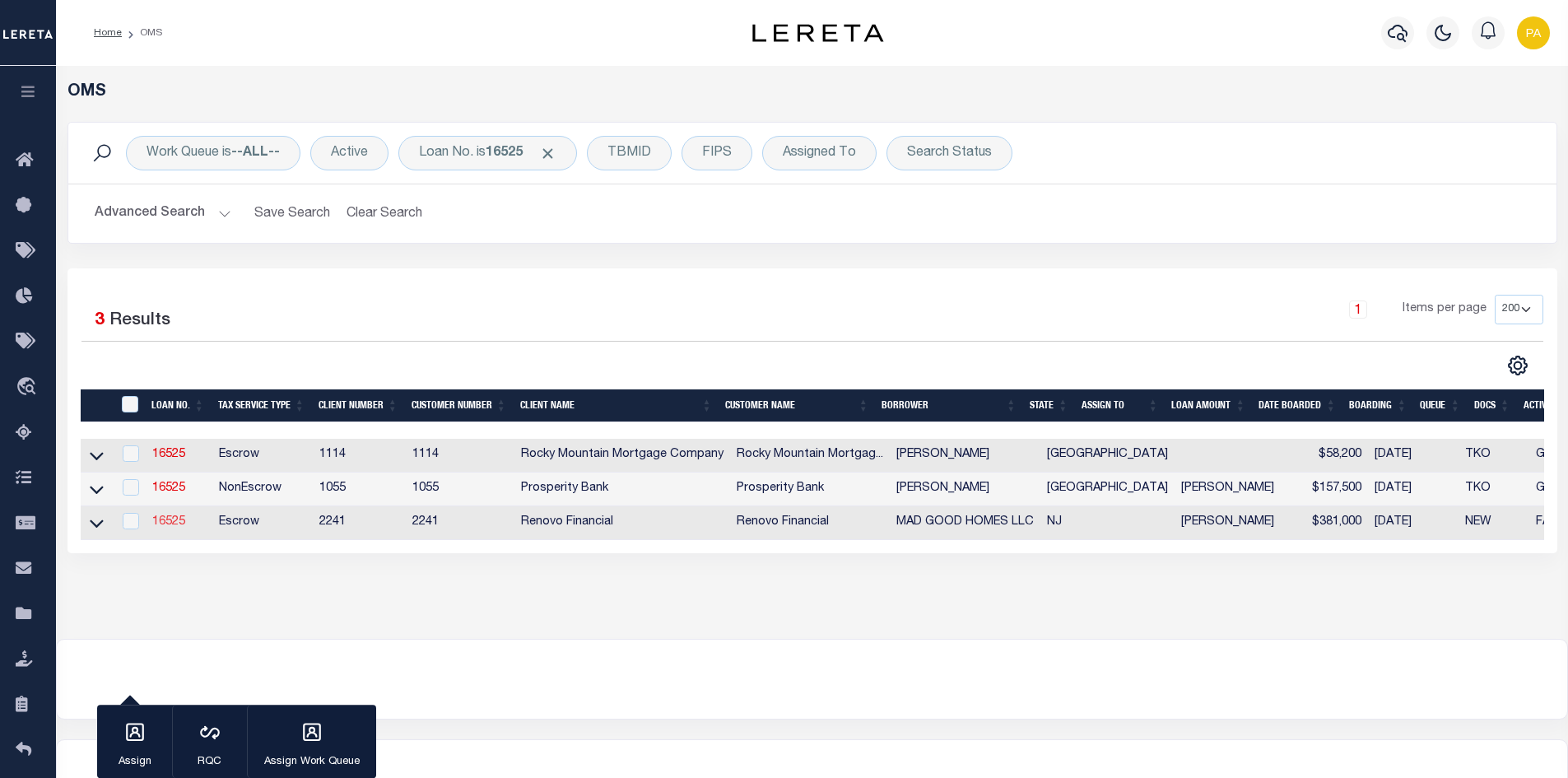
click at [165, 523] on link "16525" at bounding box center [169, 522] width 33 height 11
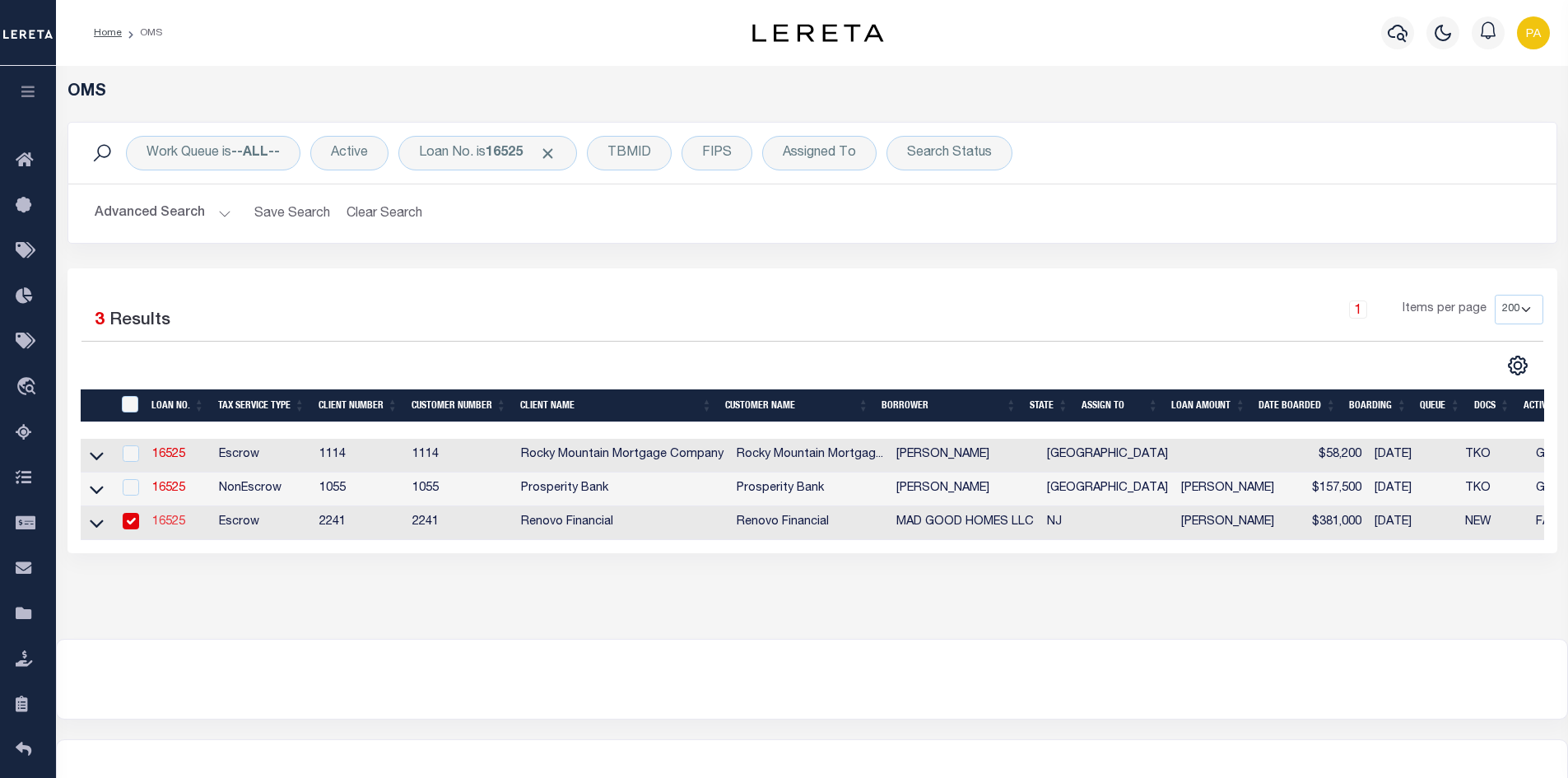
type input "16525"
type input "MAD GOOD HOMES LLC"
select select "25066"
type input "100 Winding Brook Drive"
type input "Cinnaminson NJ 08077"
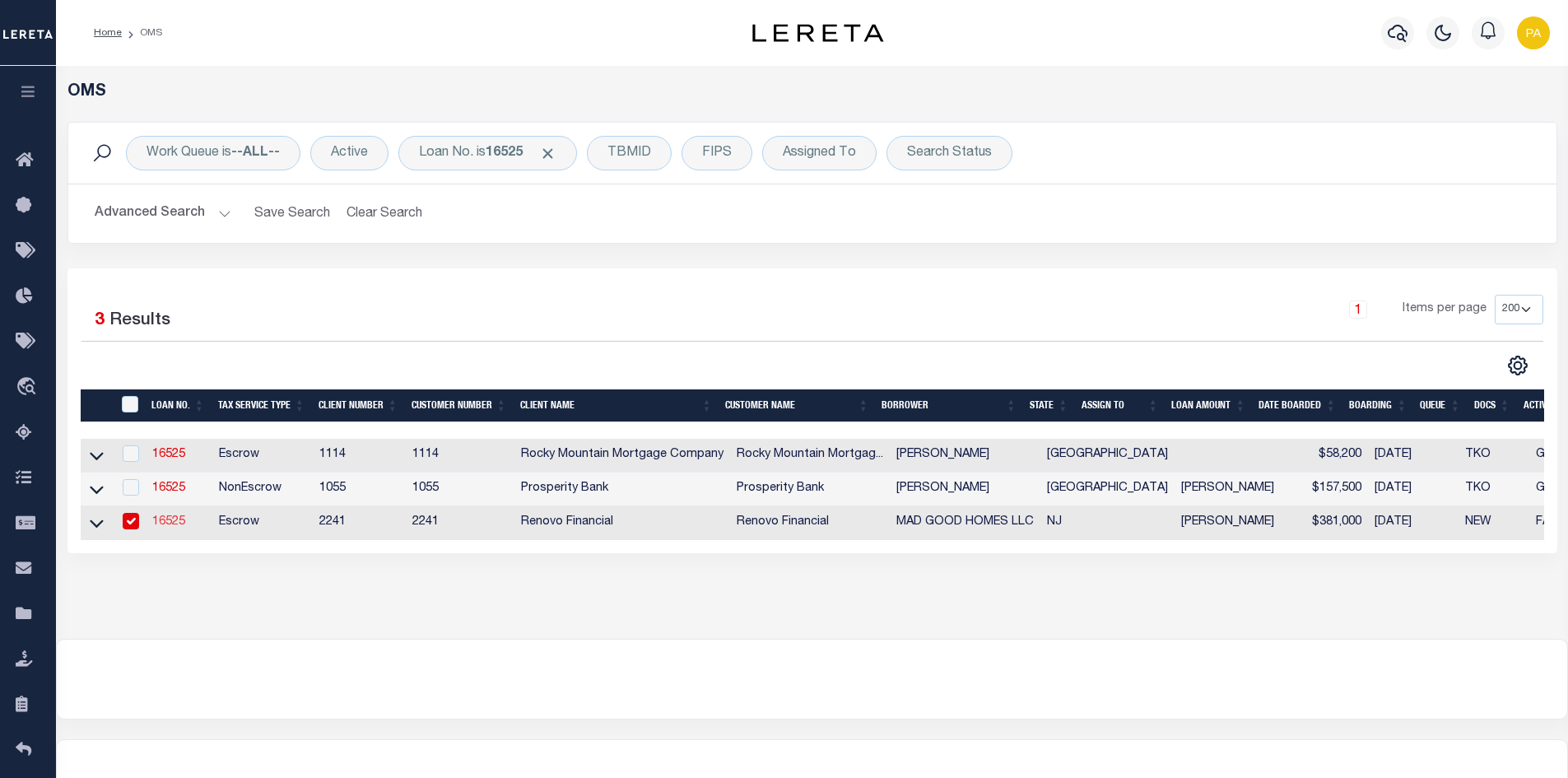
select select "10"
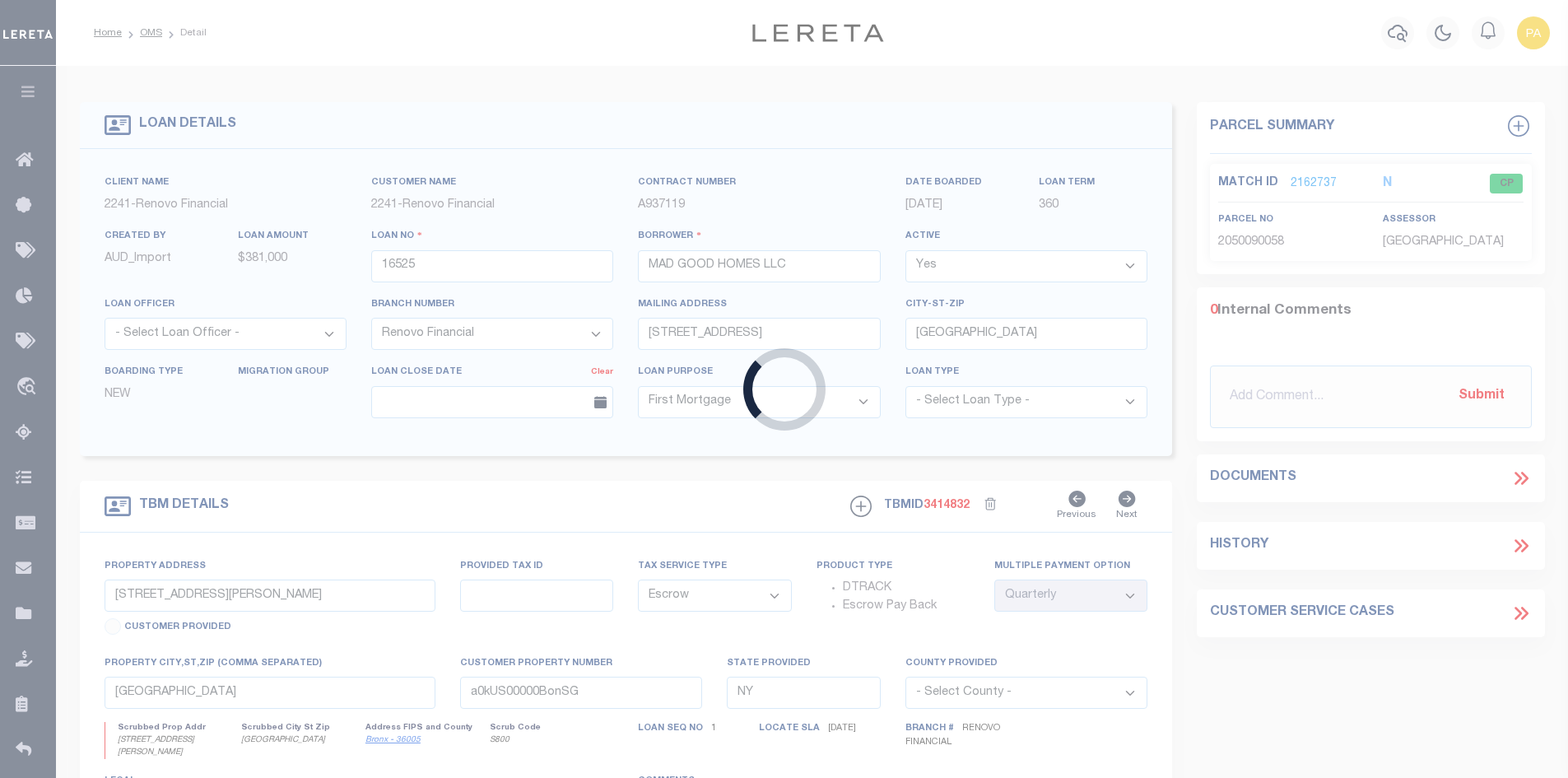
type input "1294 Cooper Street, A7"
select select
type input "Edgewater Park, NJ 08010"
type input "a0kUS000007e0gP"
type input "NJ"
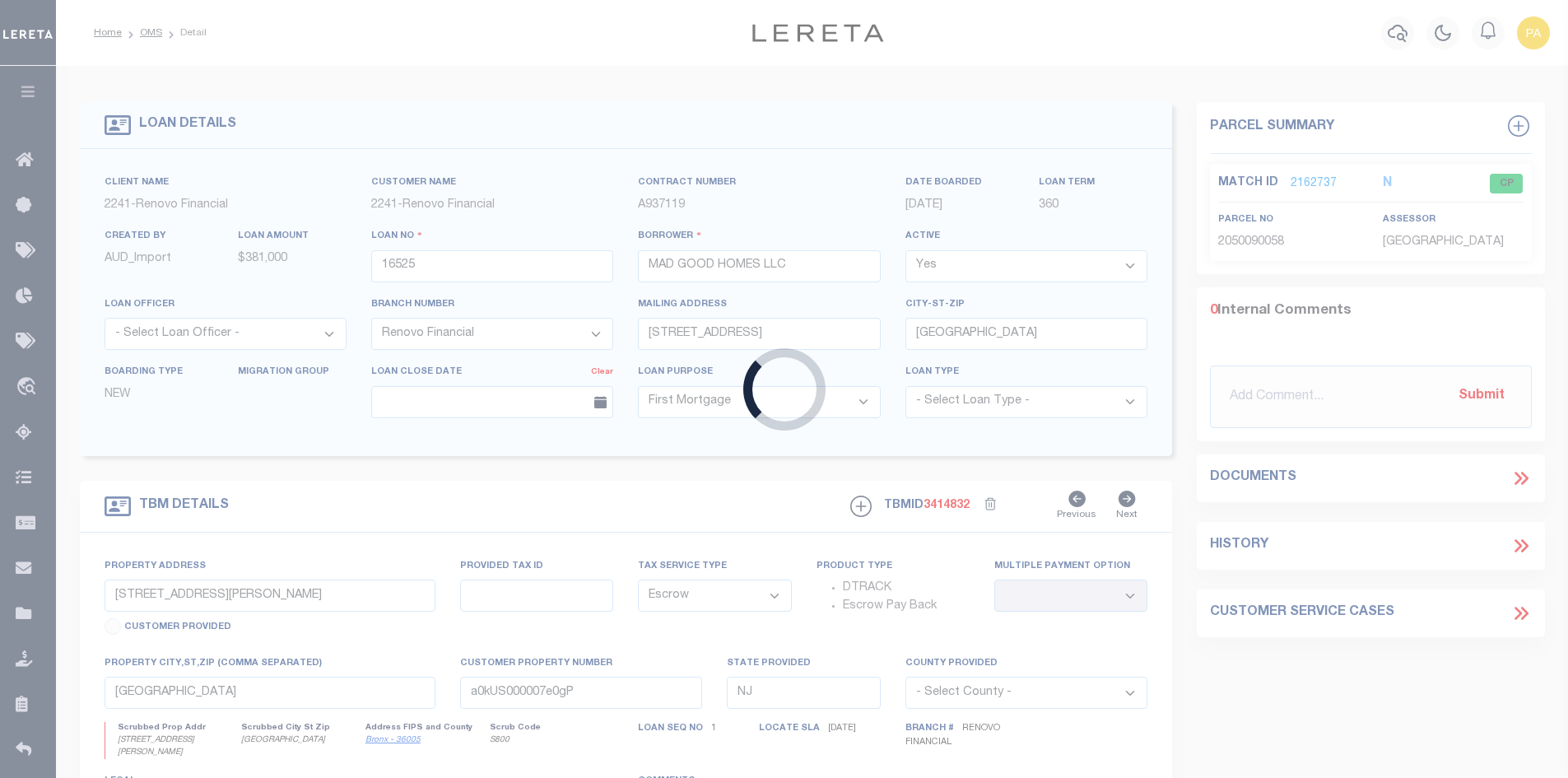
select select
type textarea "LEGAL REQUIRED"
select select "25066"
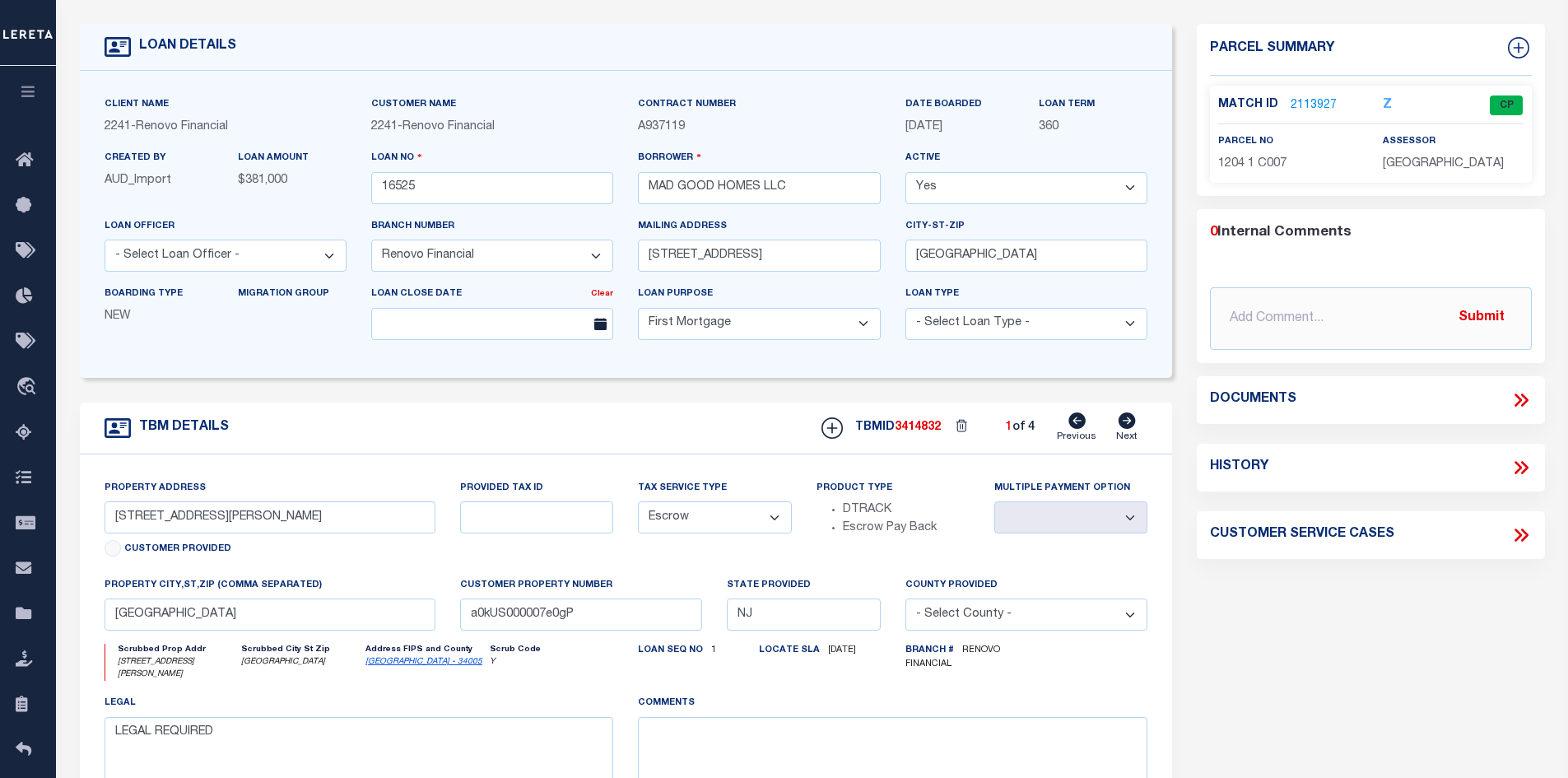
scroll to position [82, 0]
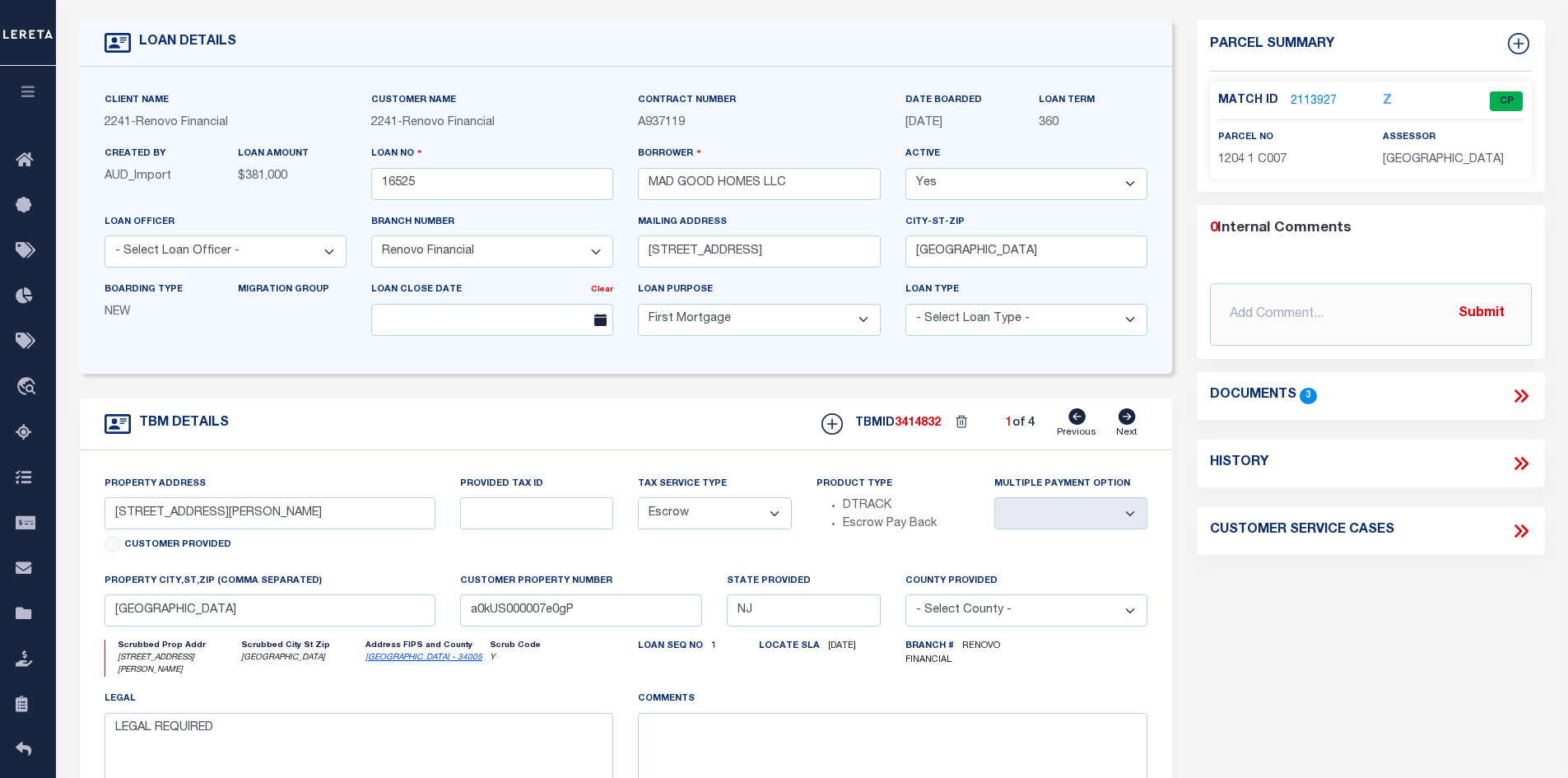
click at [1315, 101] on link "2113927" at bounding box center [1313, 102] width 46 height 17
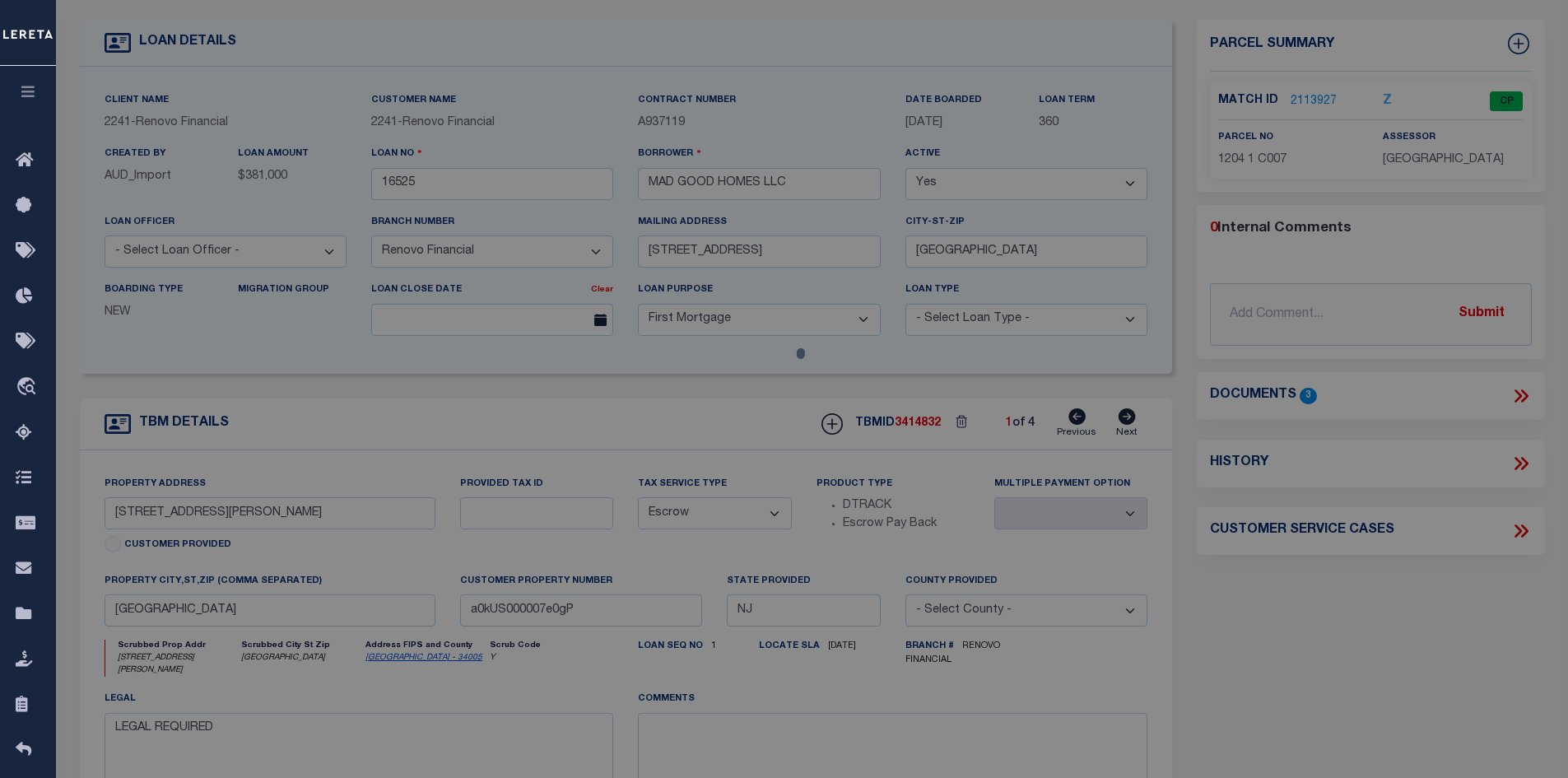
select select "AS"
select select
checkbox input "false"
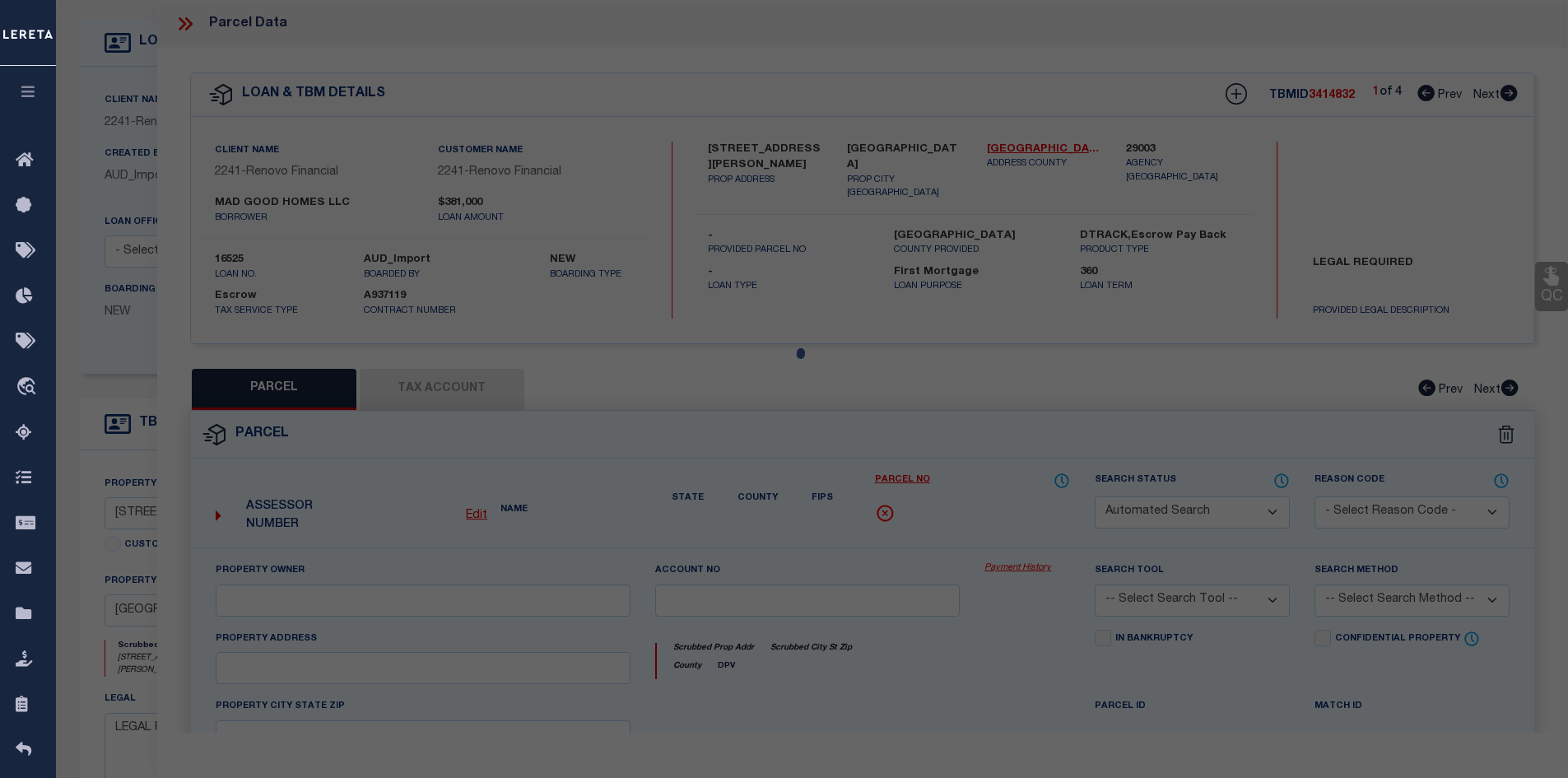
select select "CP"
type input "MAD GOOD HOMES, LLC"
select select "AGF"
select select "ADD"
type input "JEFFERSON SQUARE A7"
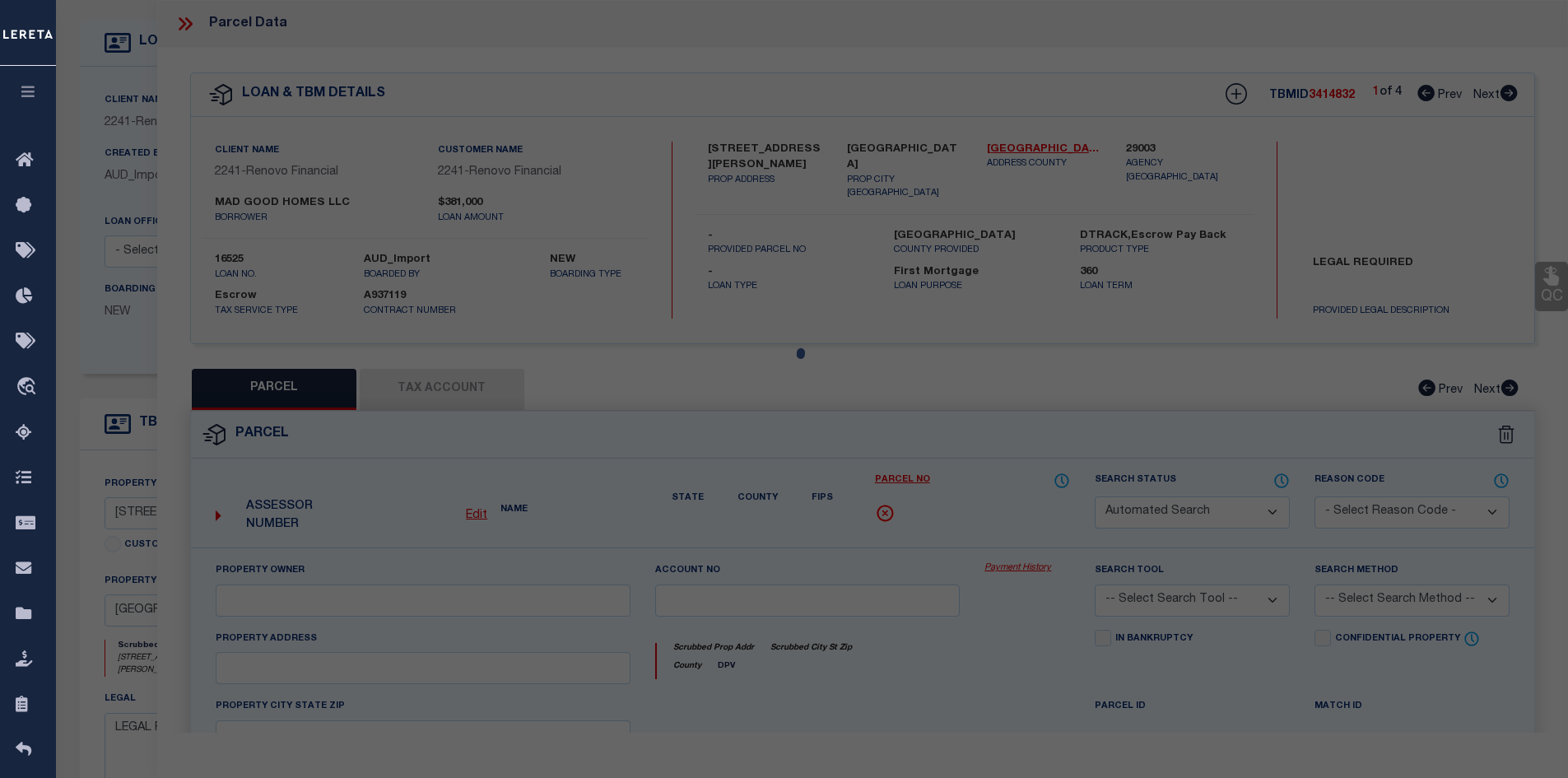
checkbox input "false"
type input "Edgewater Park, NJ 08010"
type textarea "Block/Lot/Qual: 1204. 1. -C007"
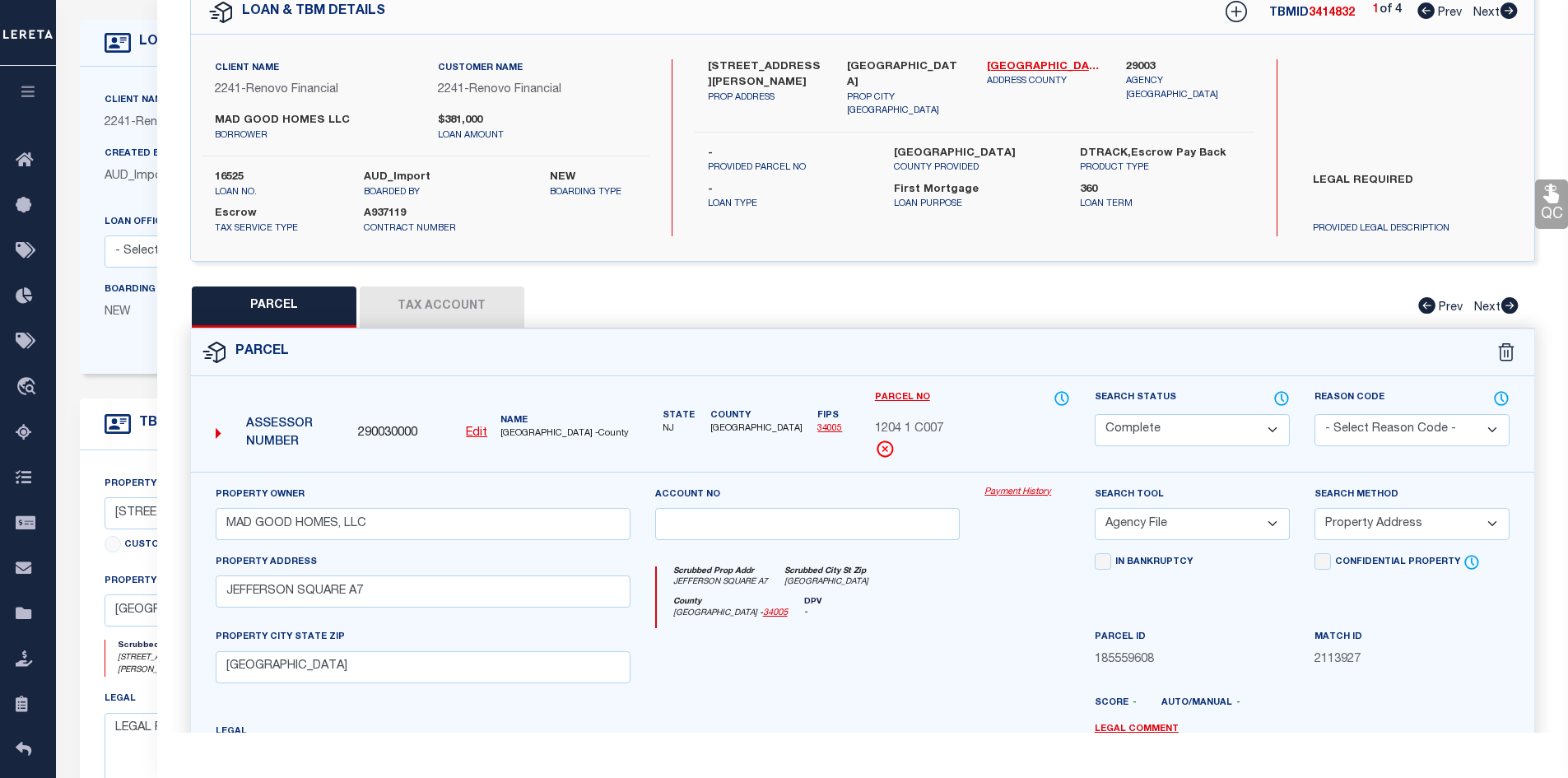
click at [1019, 492] on link "Payment History" at bounding box center [1027, 492] width 85 height 14
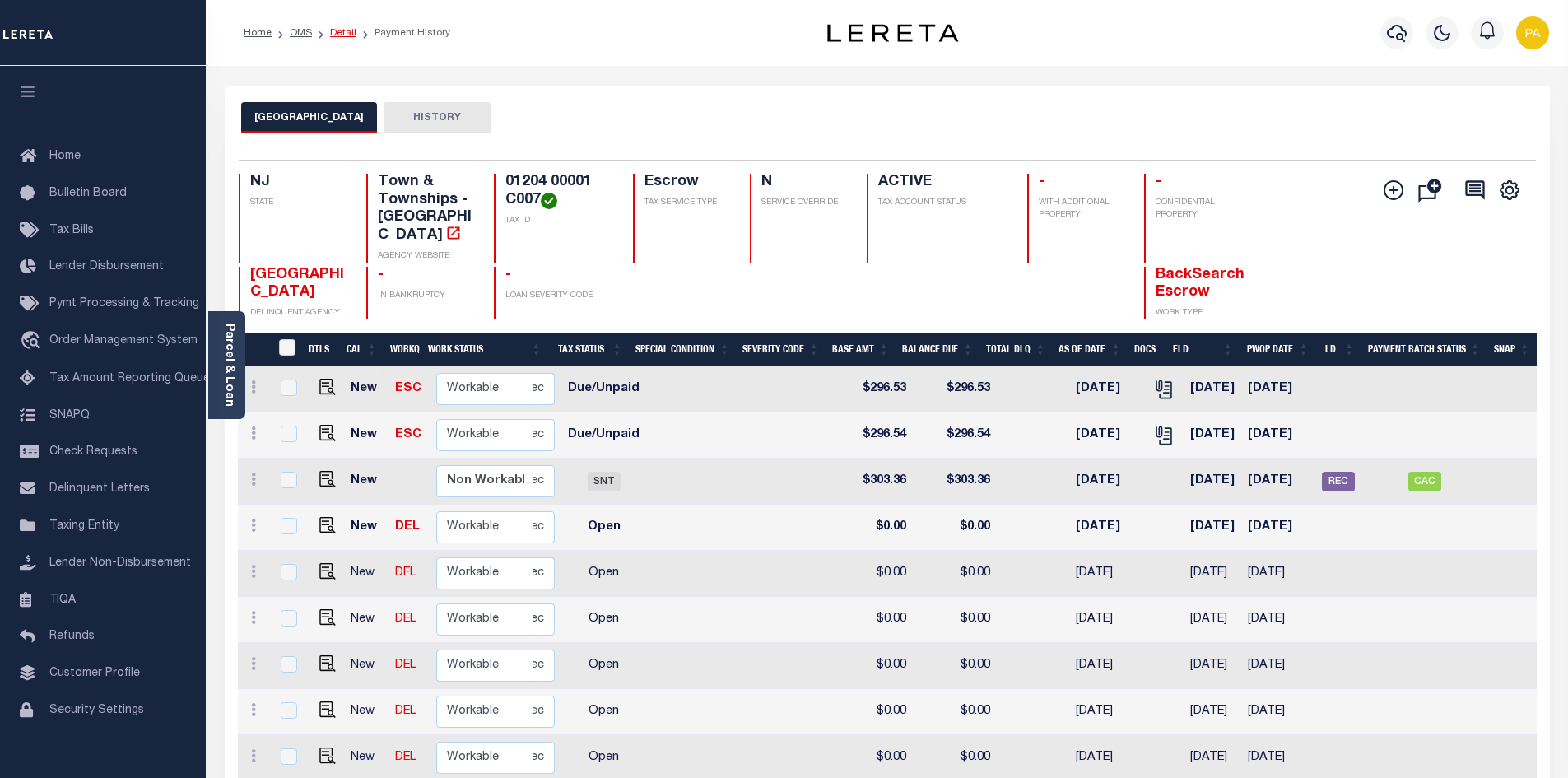
click at [342, 32] on link "Detail" at bounding box center [343, 33] width 26 height 10
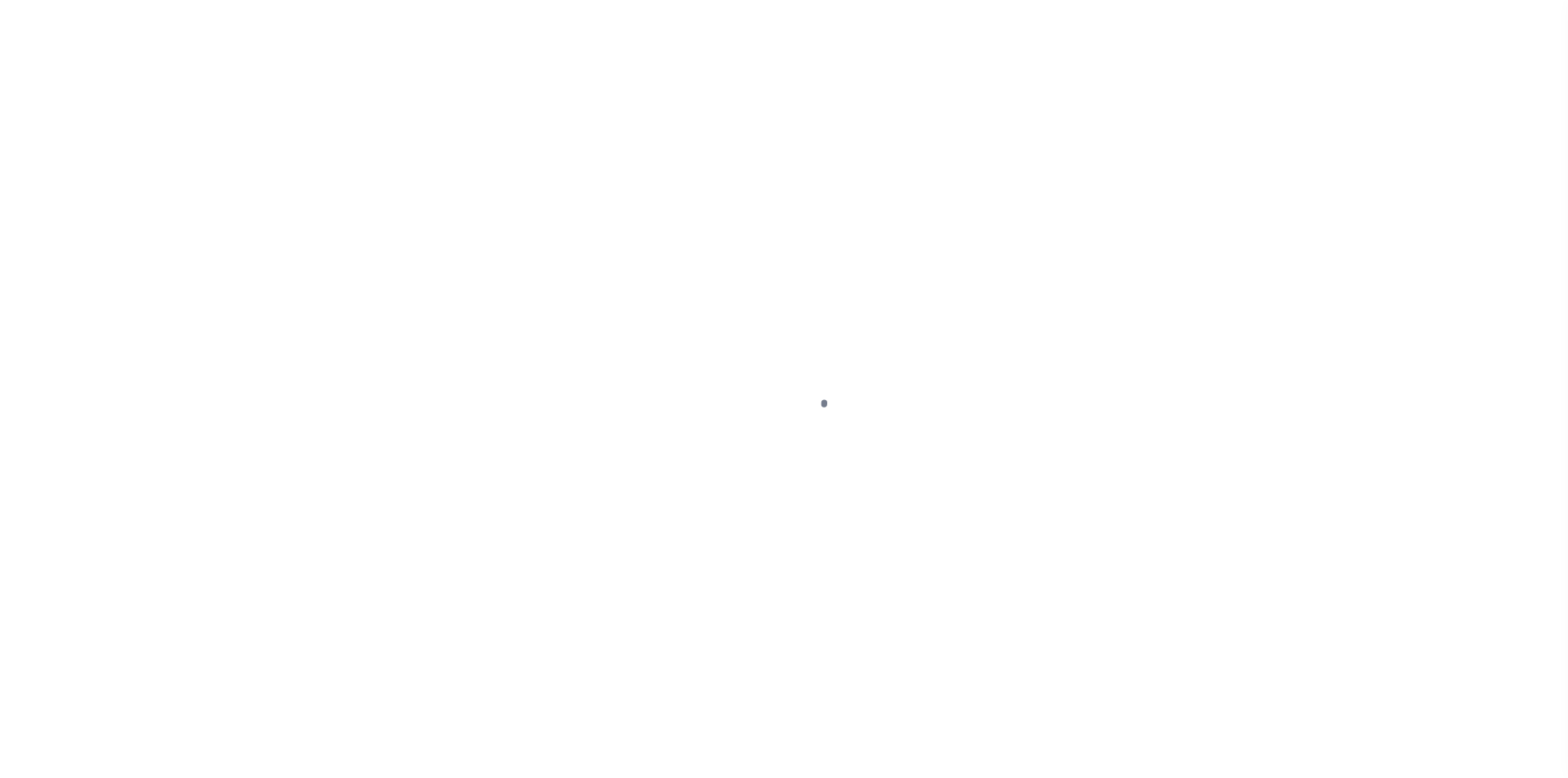
select select "10"
select select "Escrow"
type input "[STREET_ADDRESS][PERSON_NAME]"
select select
type input "[GEOGRAPHIC_DATA]"
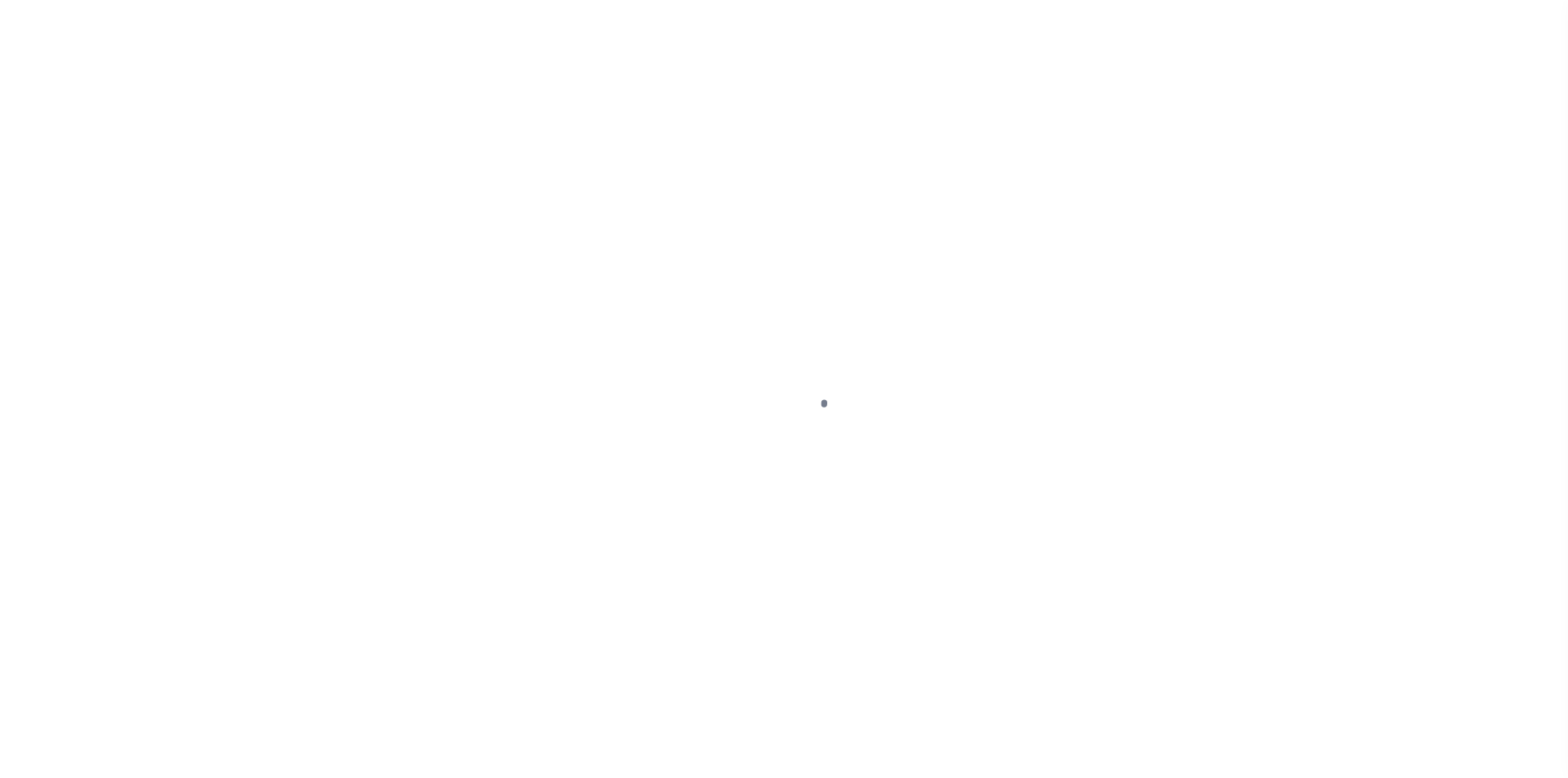
type input "a0kUS000007e0gP"
type input "NJ"
select select
type textarea "LEGAL REQUIRED"
select select "25066"
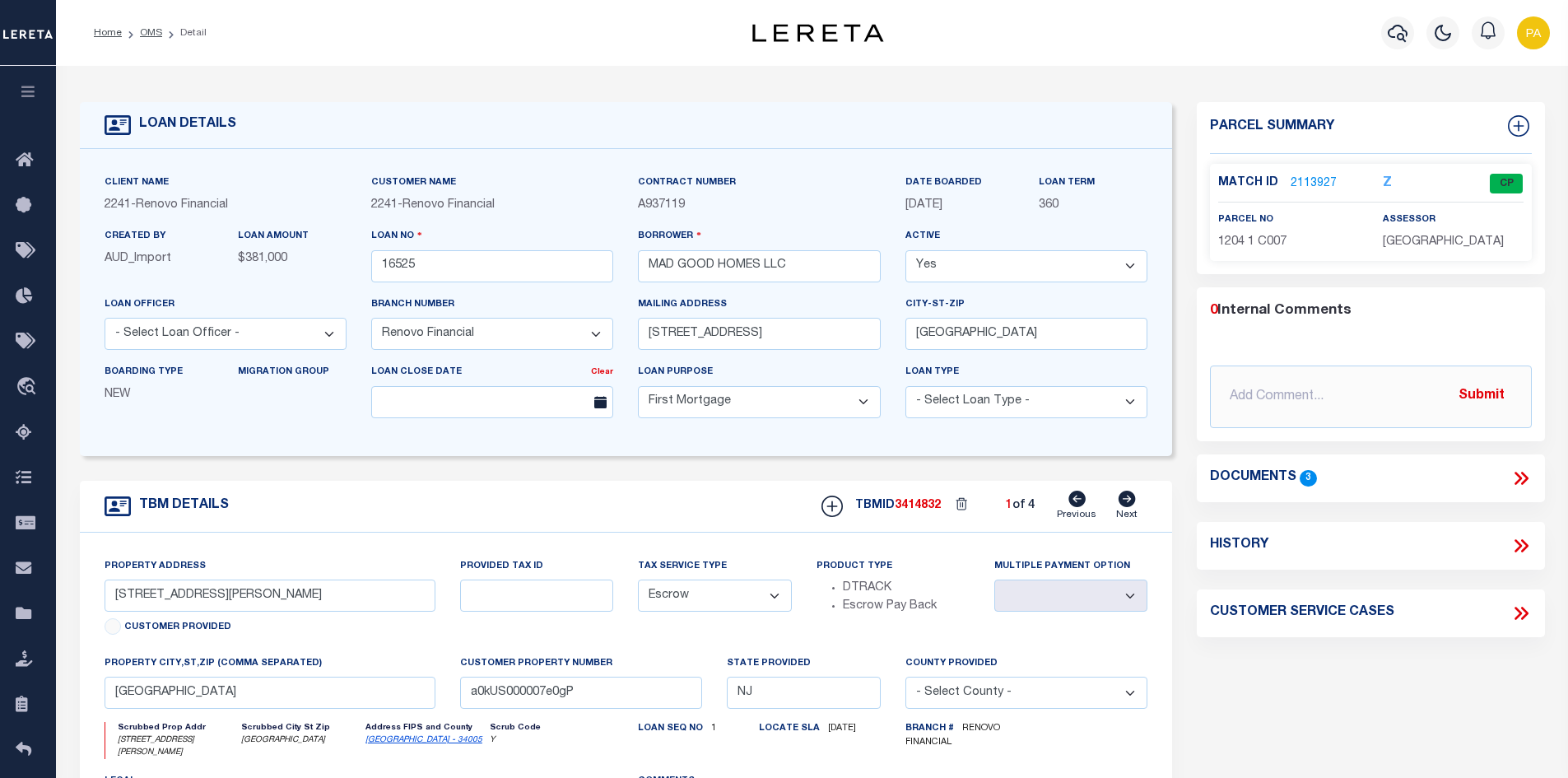
click at [1313, 178] on link "2113927" at bounding box center [1313, 184] width 46 height 17
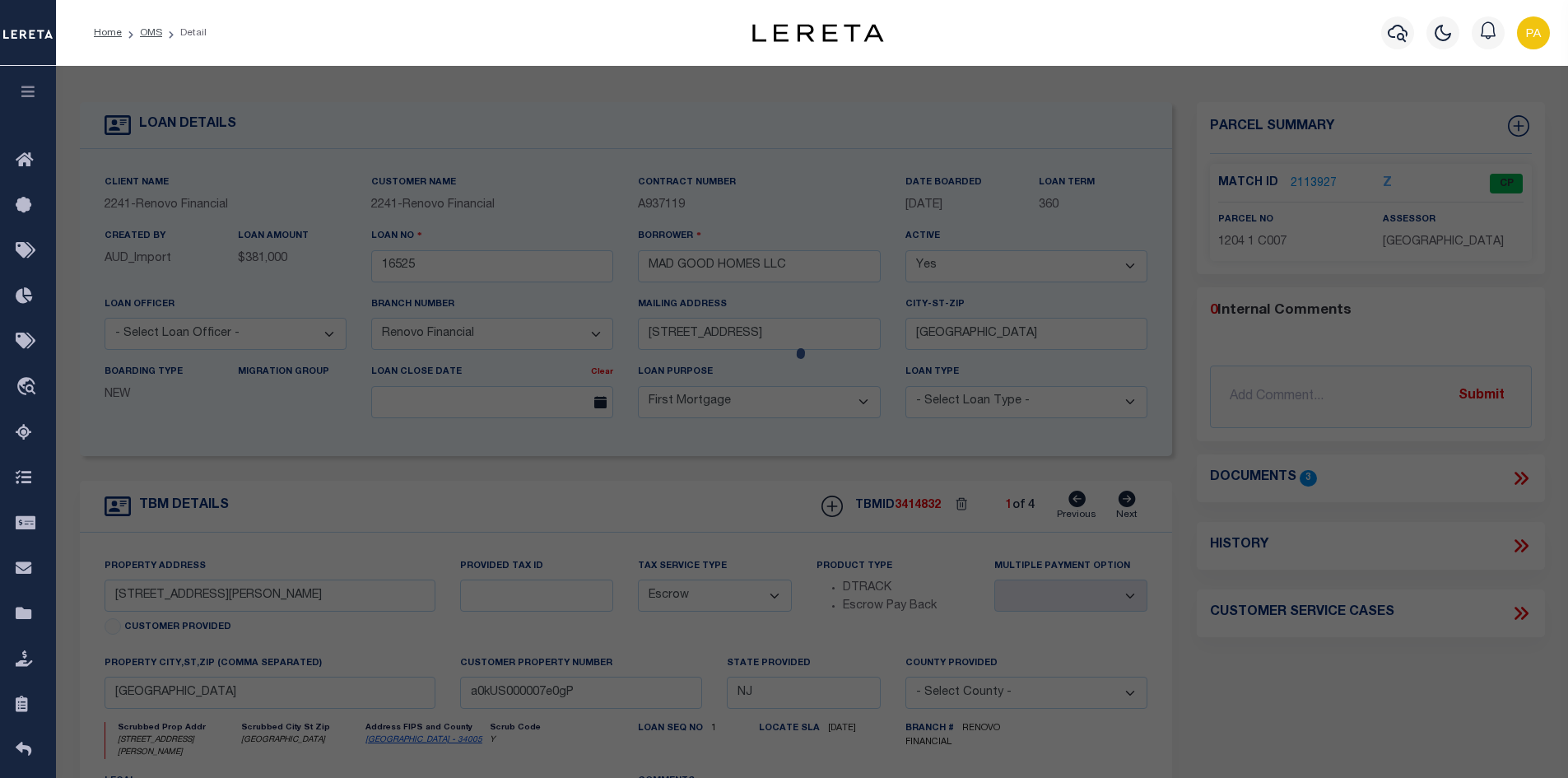
checkbox input "false"
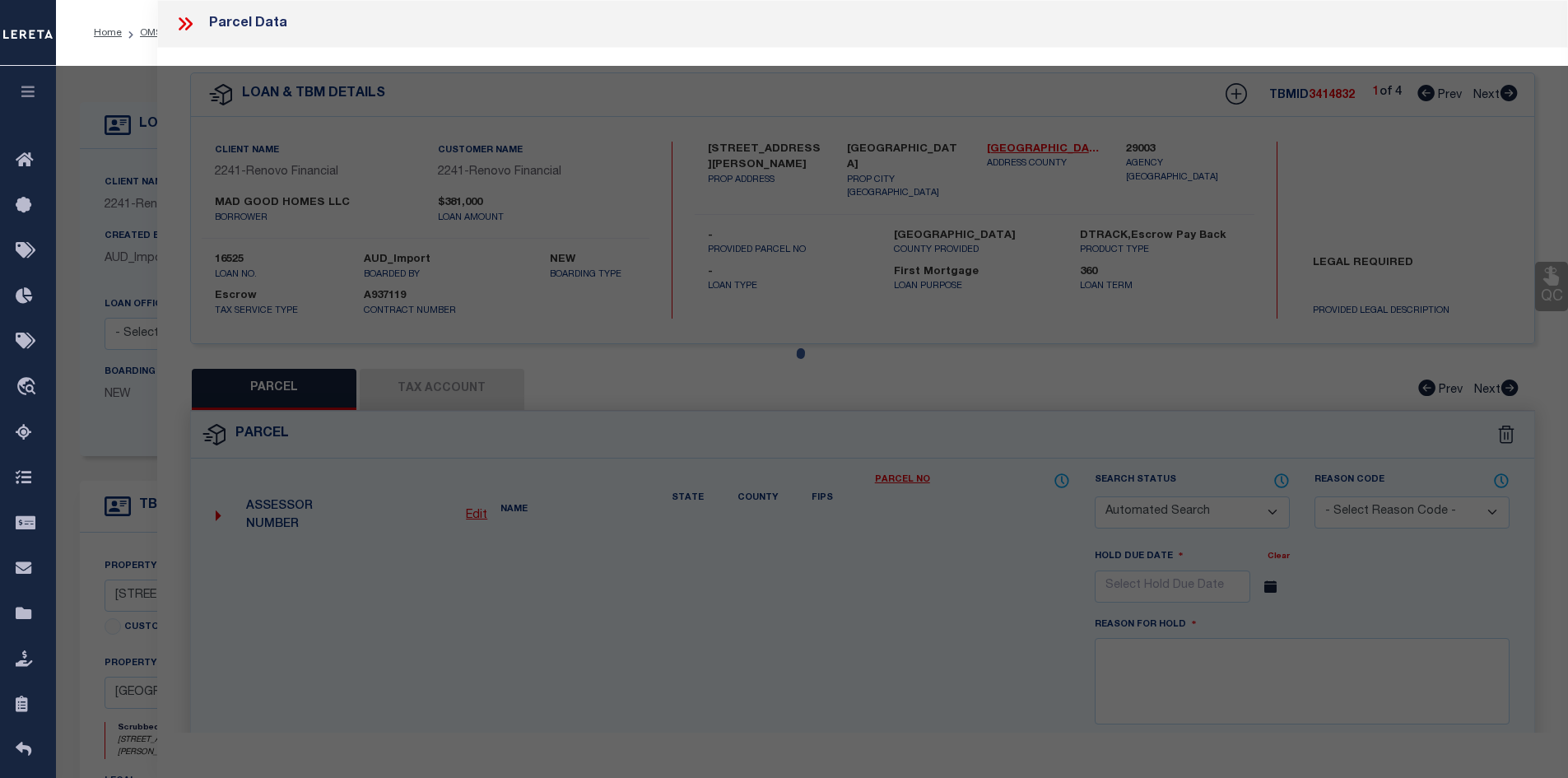
select select "CP"
type input "MAD GOOD HOMES, LLC"
select select "AGF"
select select "ADD"
type input "JEFFERSON SQUARE A7"
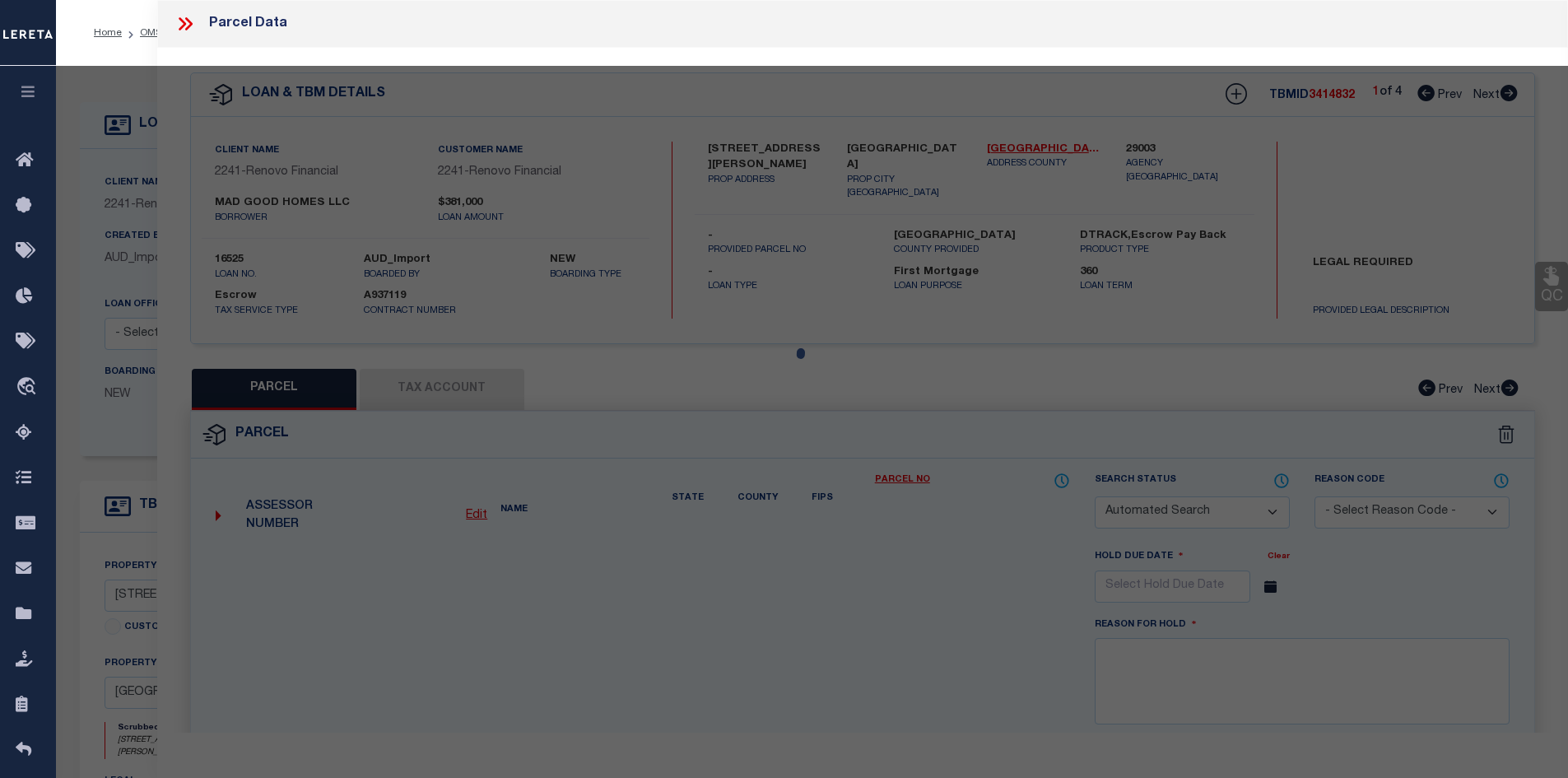
checkbox input "false"
type input "[GEOGRAPHIC_DATA]"
type textarea "Block/Lot/Qual: 1204. 1. -C007"
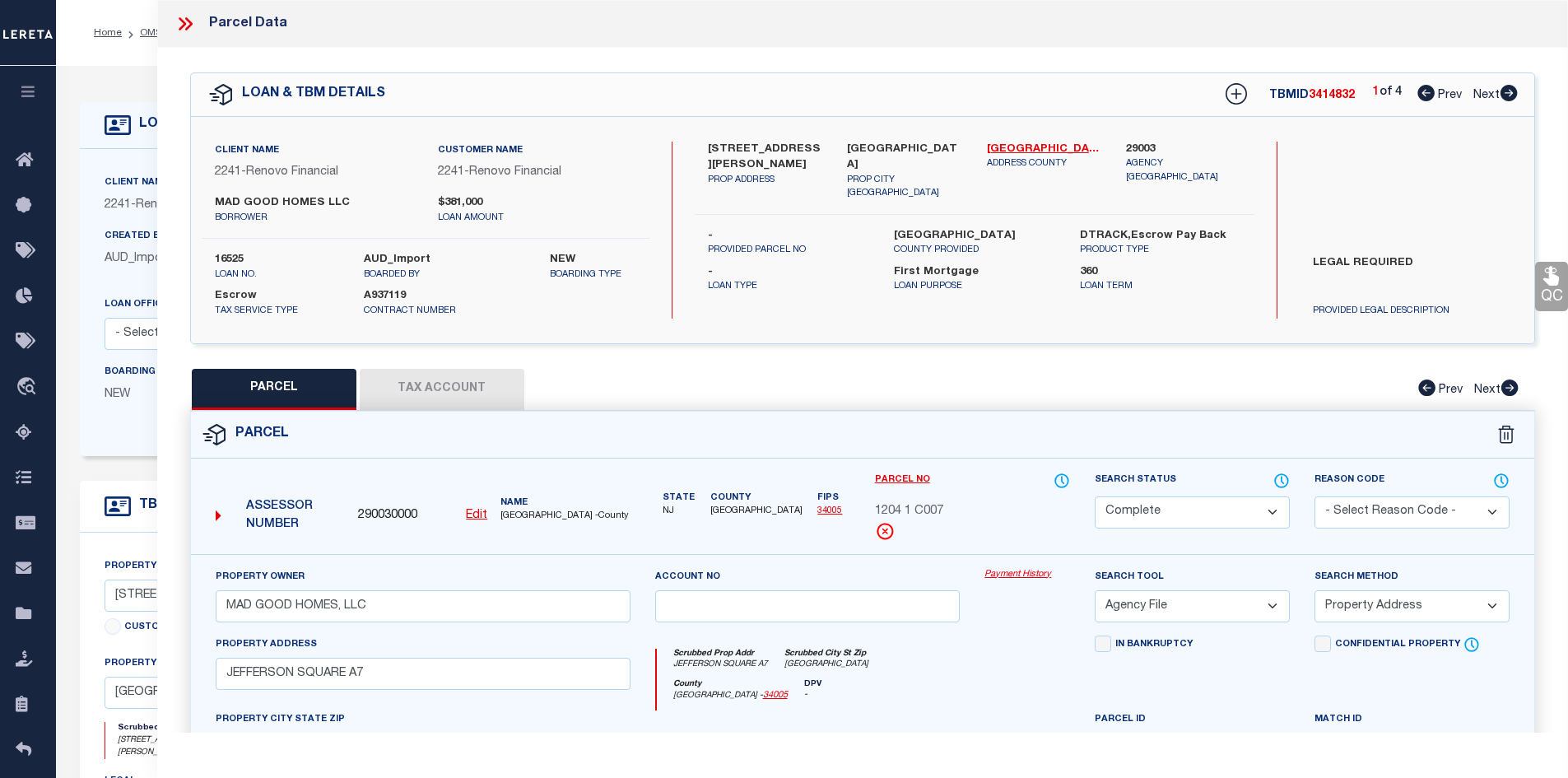
click at [1509, 91] on icon at bounding box center [1509, 92] width 17 height 16
select select "AS"
select select
checkbox input "false"
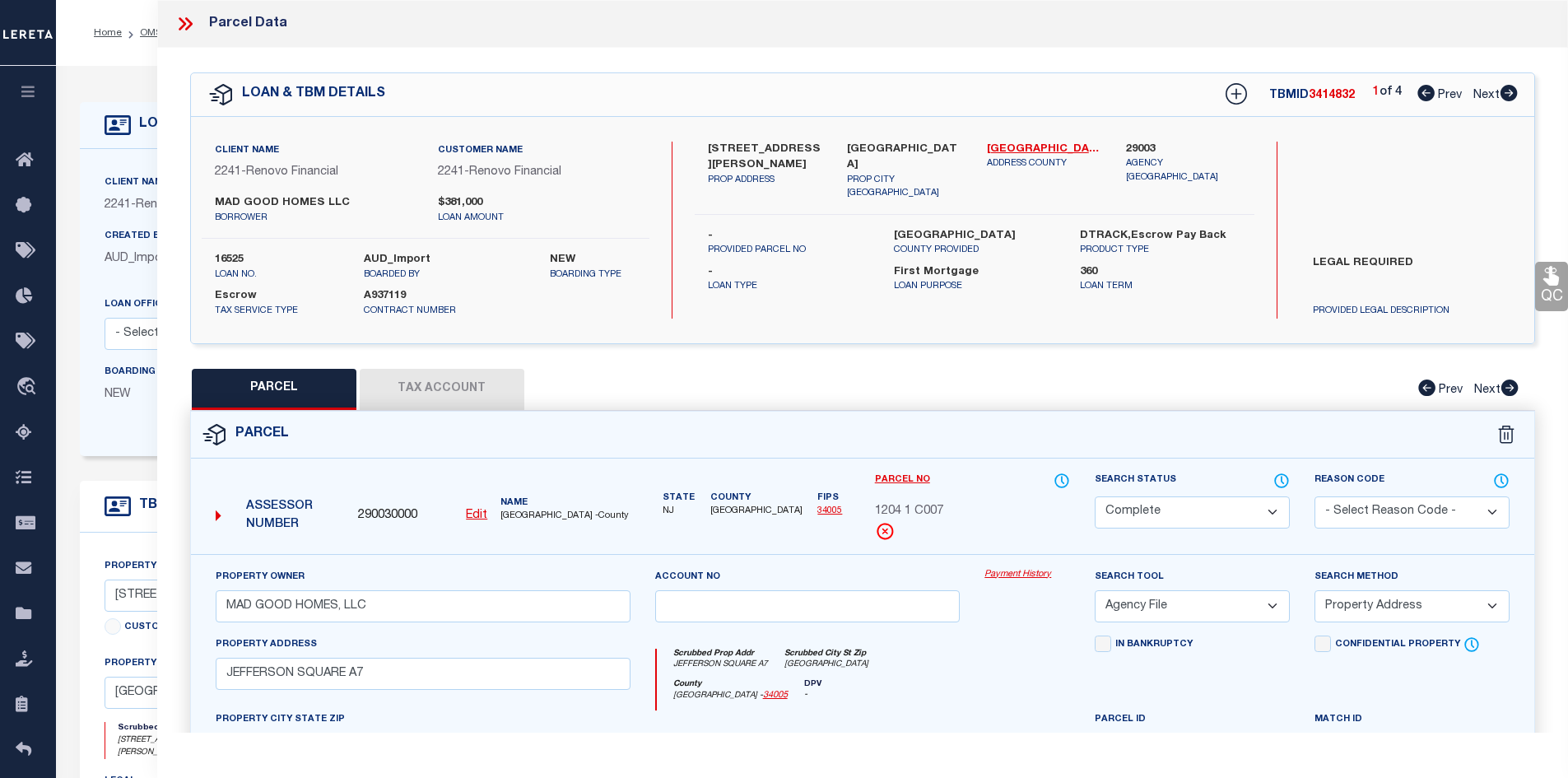
checkbox input "false"
select select "CP"
type input "MAD GOOD HOMES, LLC"
select select "AGW"
select select
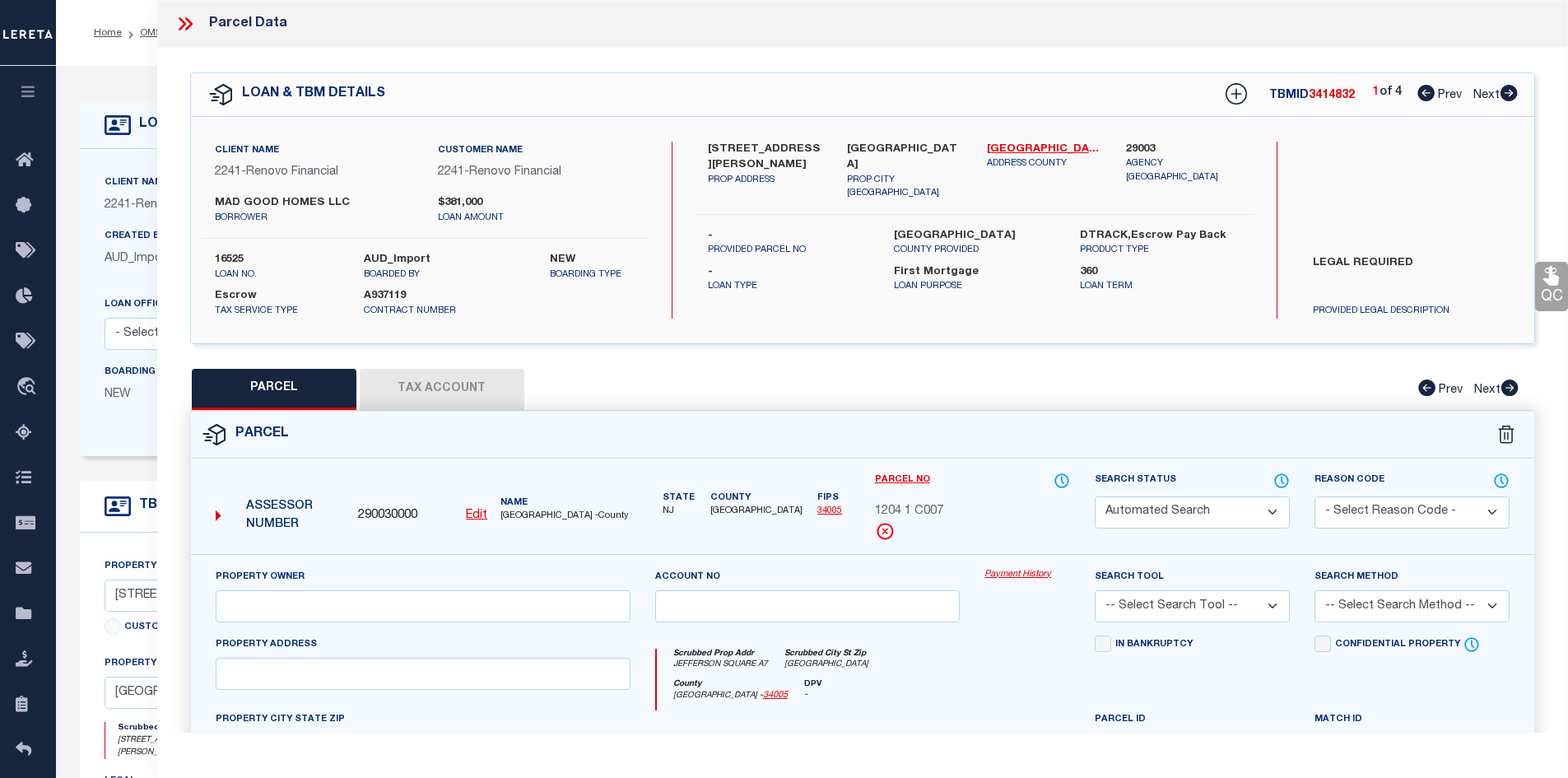
type input "[GEOGRAPHIC_DATA] A8"
type input "[GEOGRAPHIC_DATA]"
type textarea "Block/Lot/Qual: 1204. 1. -C008"
click at [1509, 91] on icon at bounding box center [1509, 92] width 17 height 16
select select "AS"
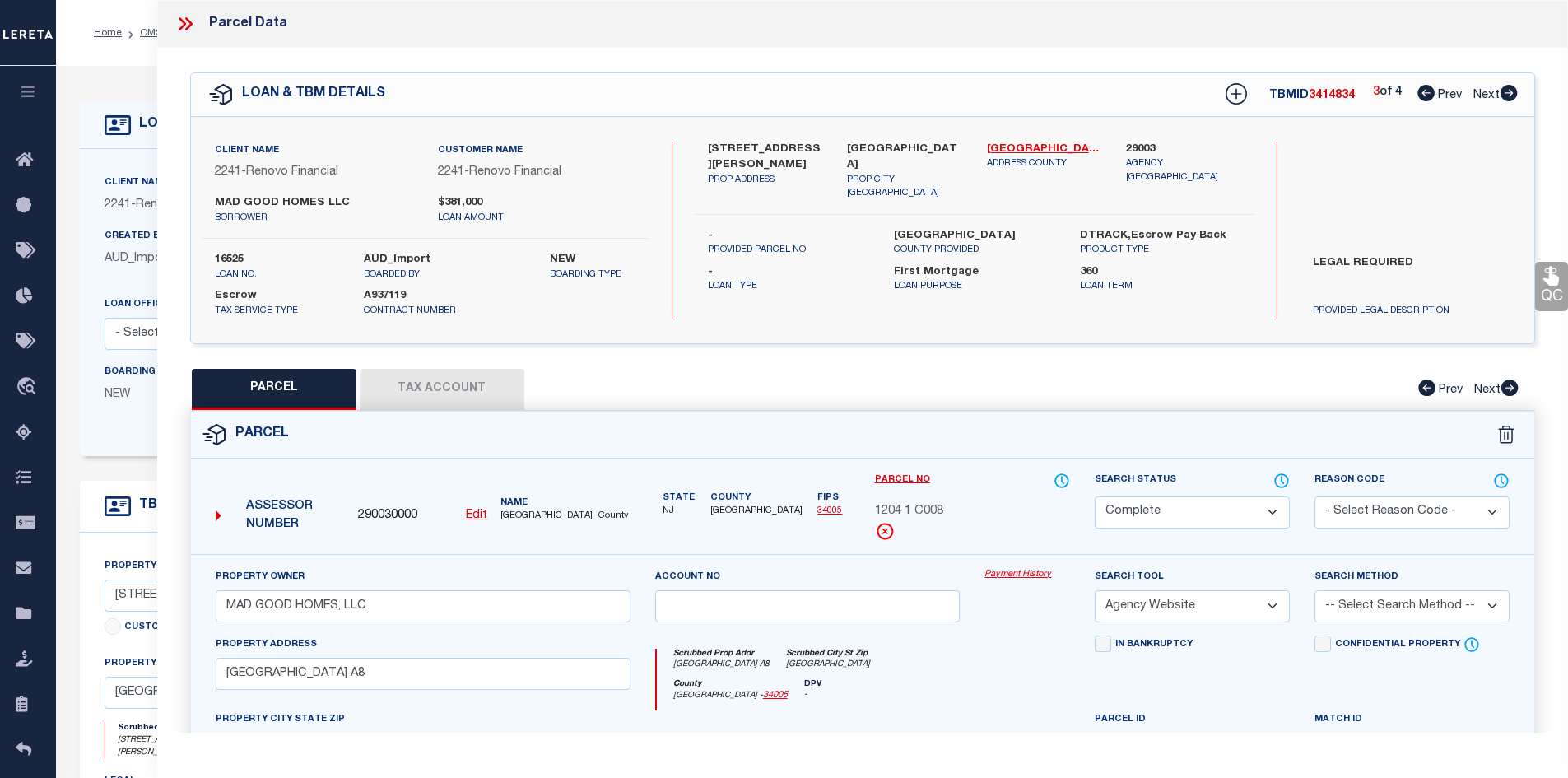
select select
checkbox input "false"
select select "CP"
type input "MAD GOOD HOMES, LLC"
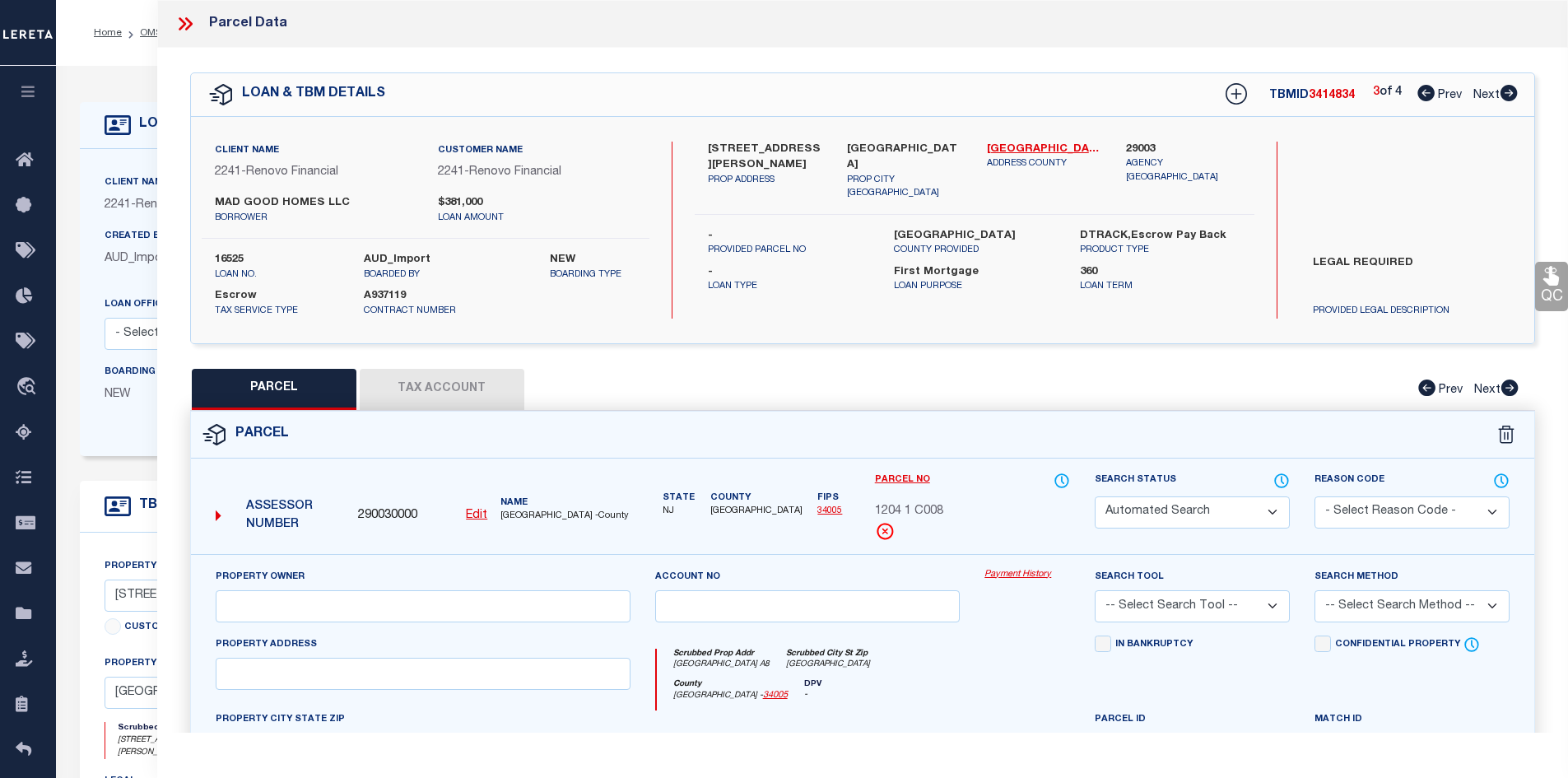
select select "AGW"
select select
type input "[STREET_ADDRESS]"
type input "[GEOGRAPHIC_DATA]"
type textarea "Block/Lot/Qual: 1204. 1. -C033"
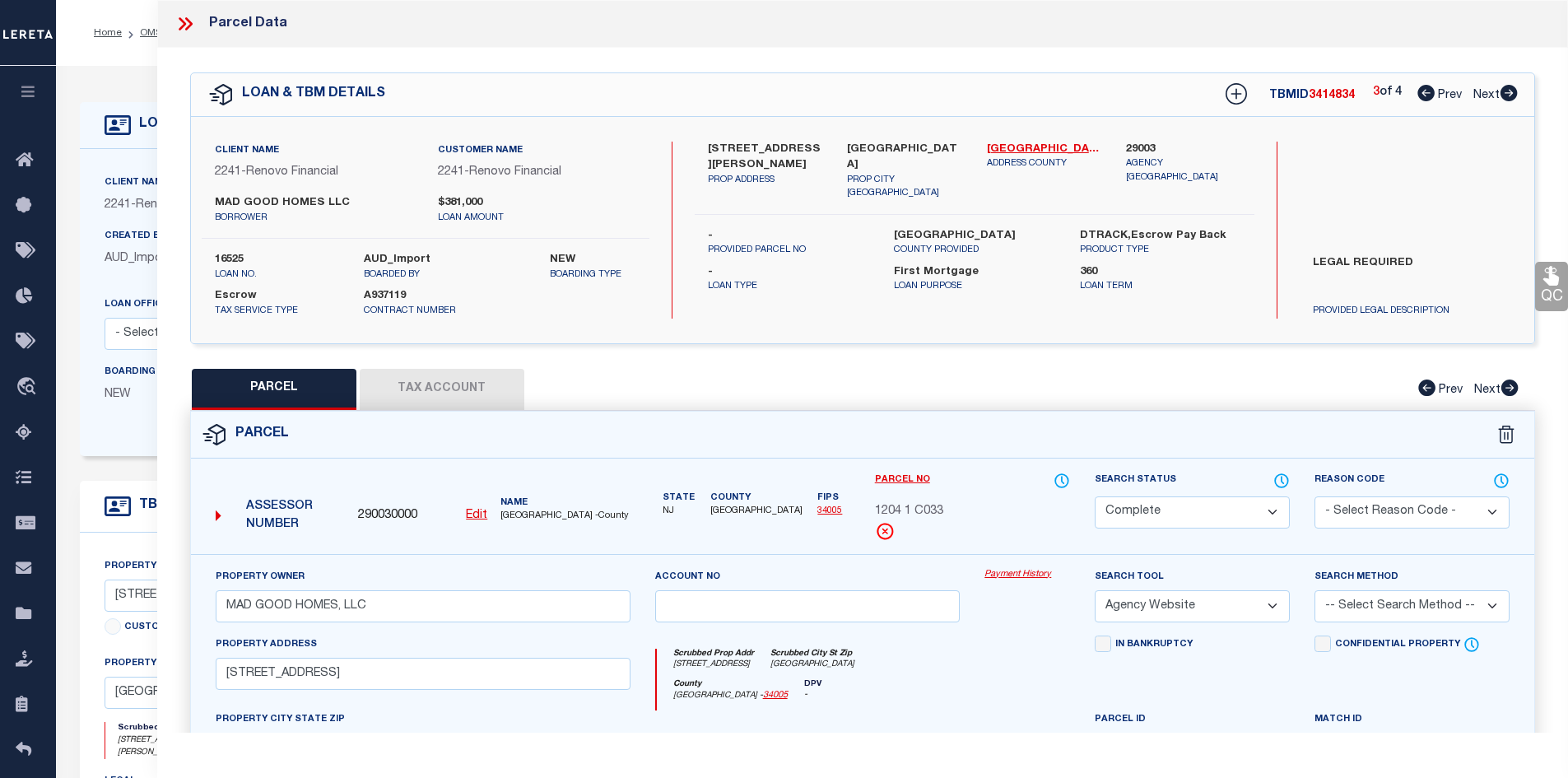
click at [1509, 91] on icon at bounding box center [1509, 92] width 17 height 16
select select "AS"
select select
checkbox input "false"
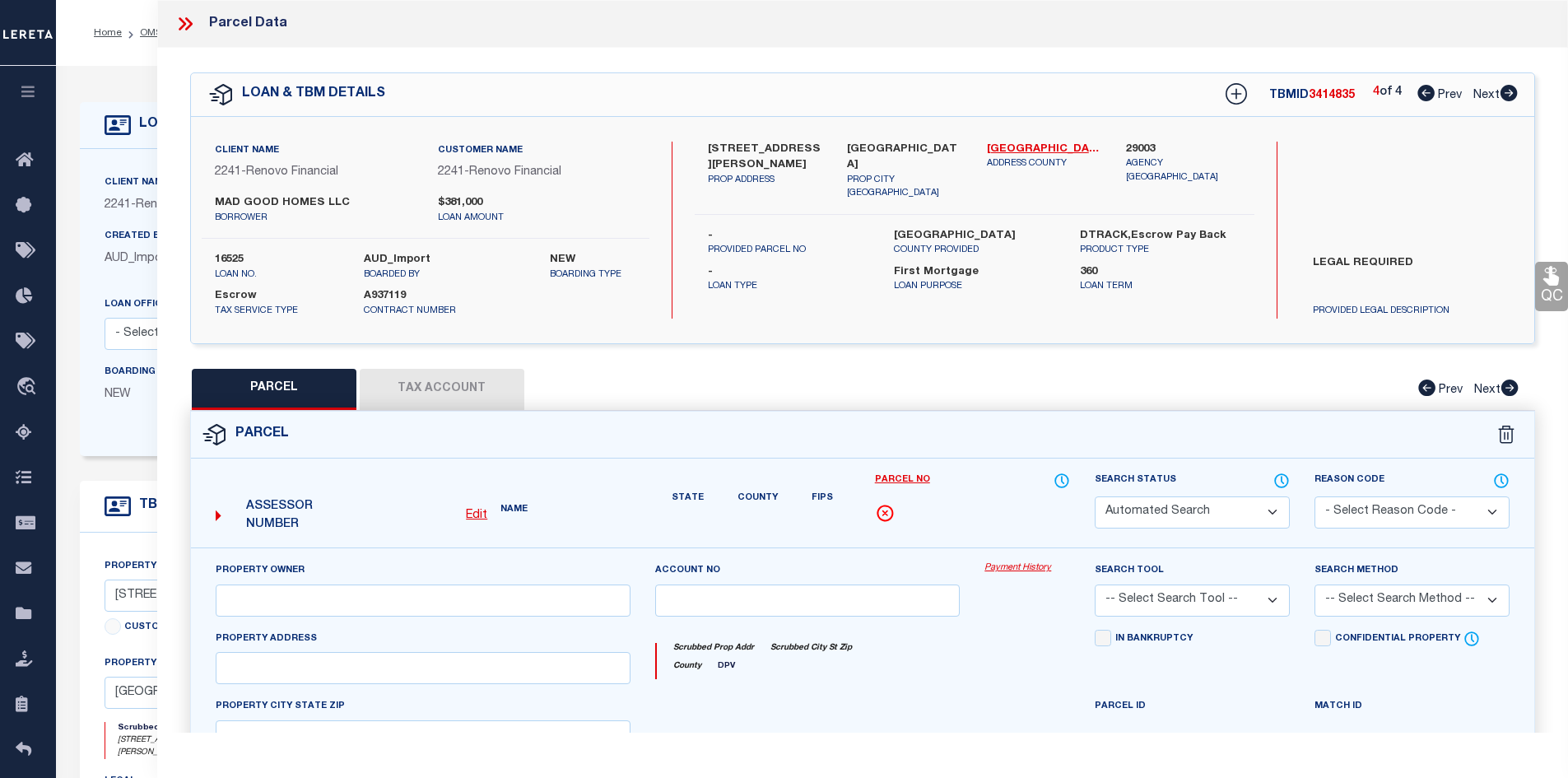
select select "CP"
type input "MAD GOOD HOMES, LLC"
select select "AGW"
select select
type input "[STREET_ADDRESS][PERSON_NAME]"
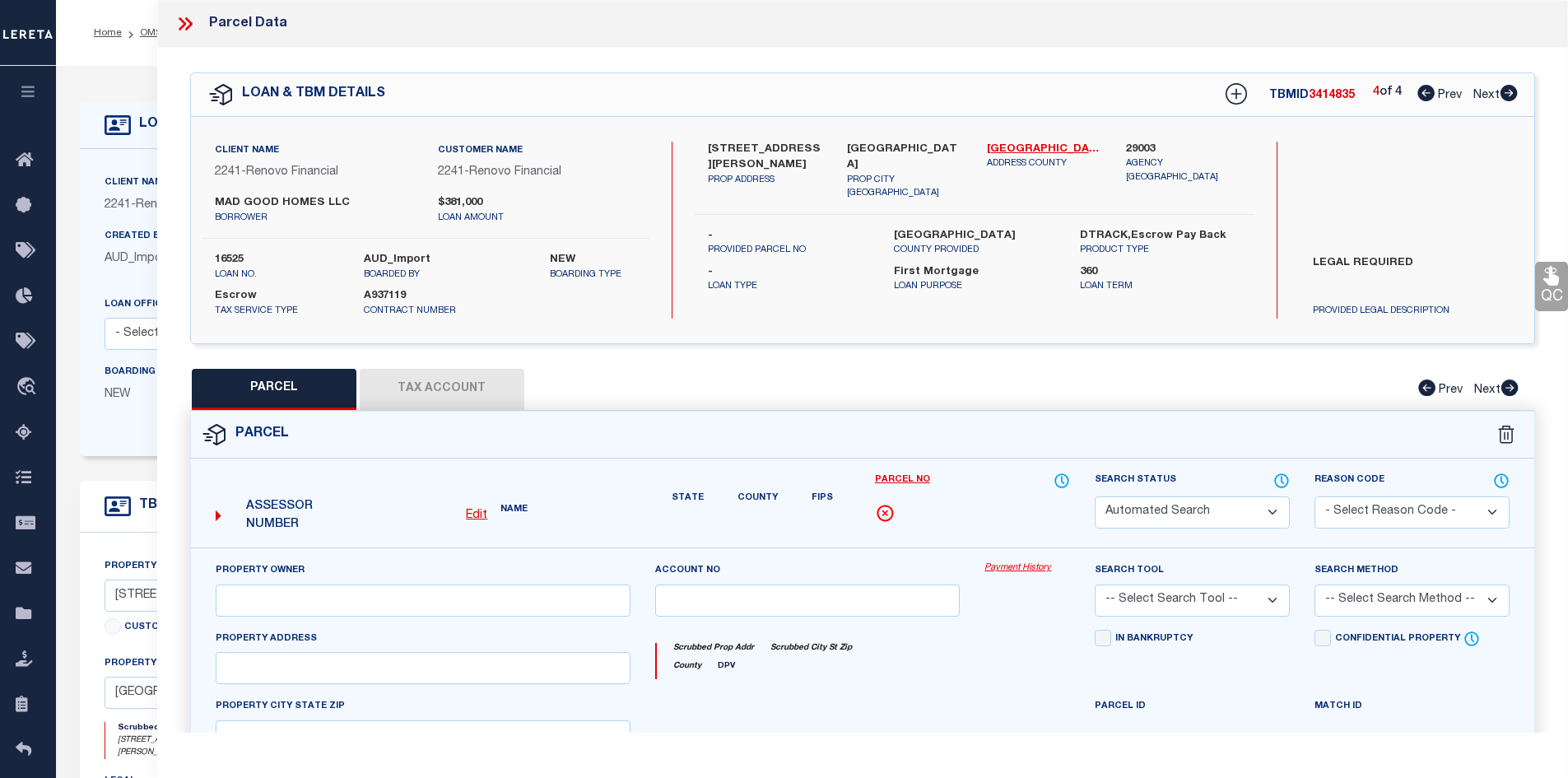
type input "[GEOGRAPHIC_DATA]"
type textarea "Block/Lot/Qual: 1204. 1. -C075 -"
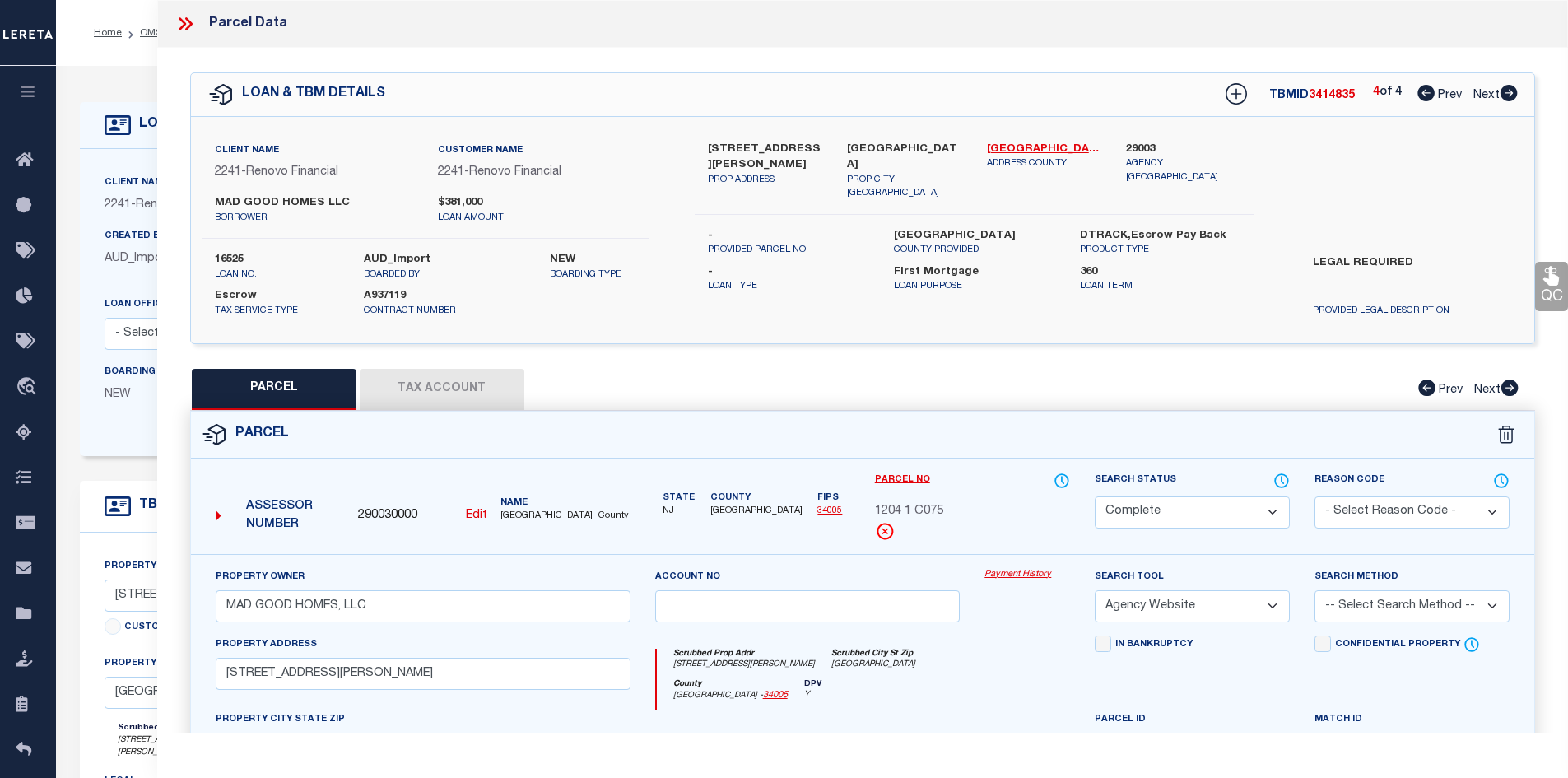
click at [1425, 96] on icon at bounding box center [1425, 92] width 17 height 16
select select "AS"
select select
checkbox input "false"
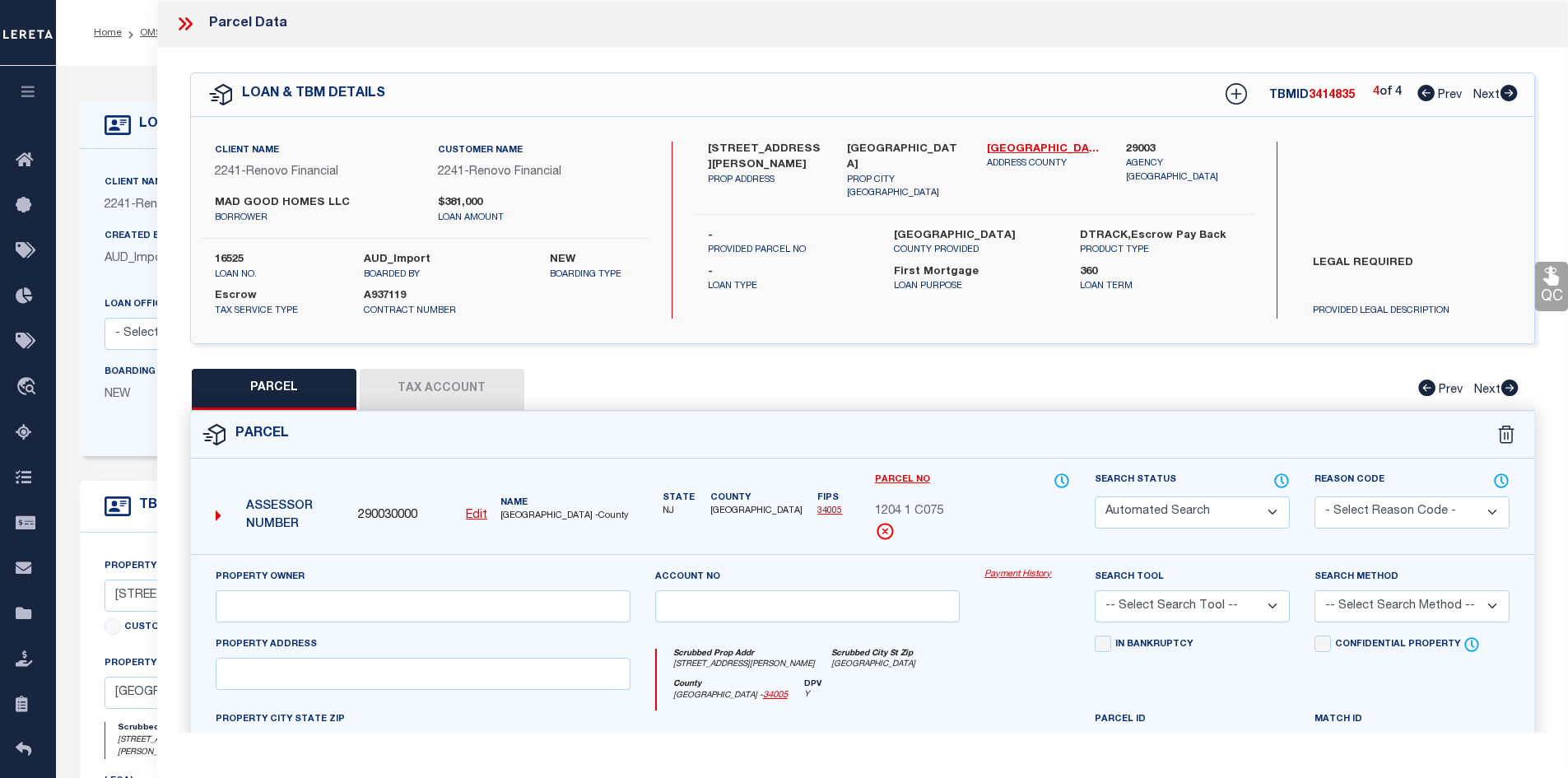
select select "CP"
type input "MAD GOOD HOMES, LLC"
select select "AGW"
select select
type input "[STREET_ADDRESS]"
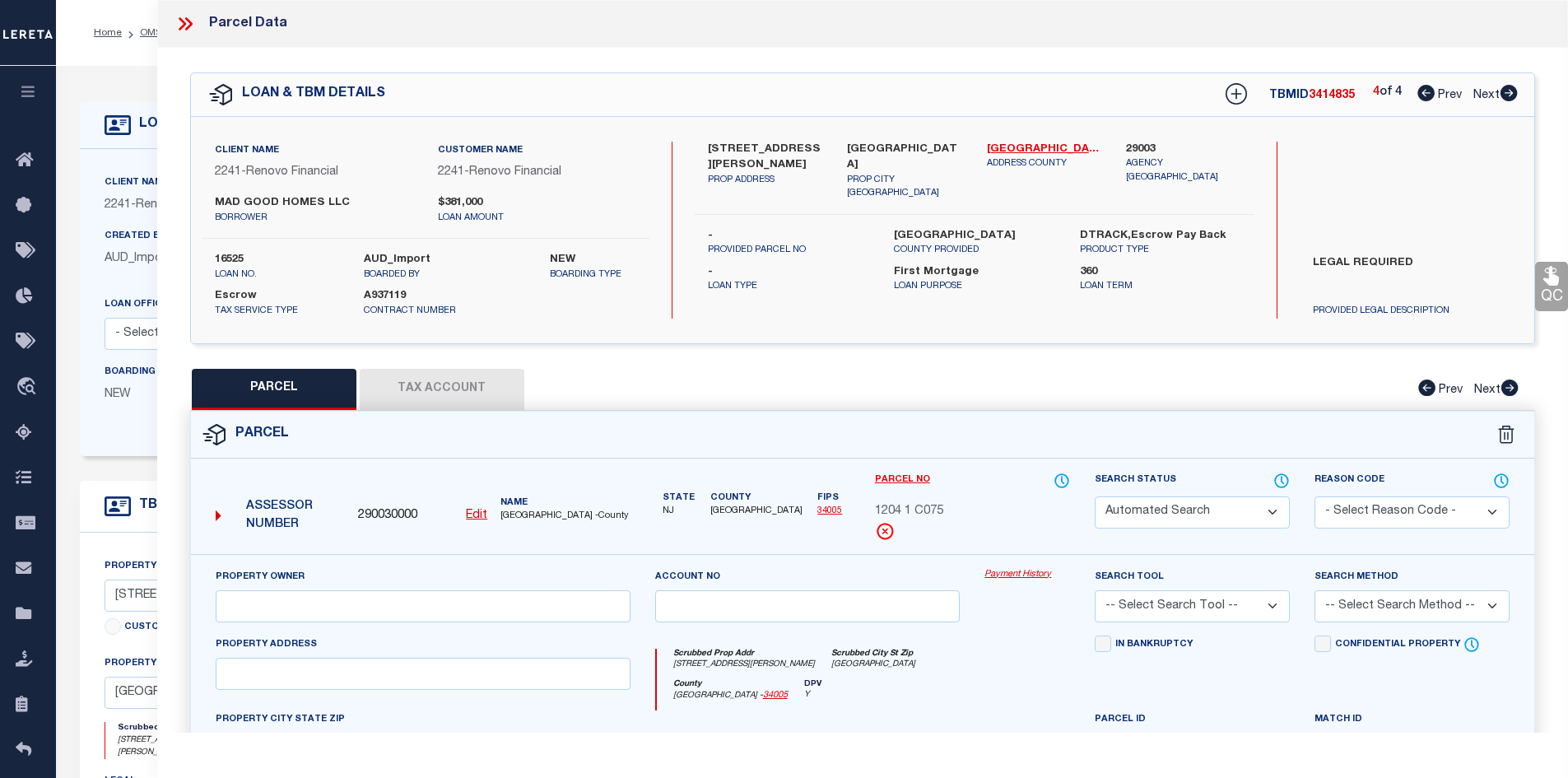
type input "[GEOGRAPHIC_DATA]"
type textarea "Block/Lot/Qual: 1204. 1. -C033"
click at [1425, 96] on icon at bounding box center [1425, 92] width 17 height 16
select select "AS"
select select
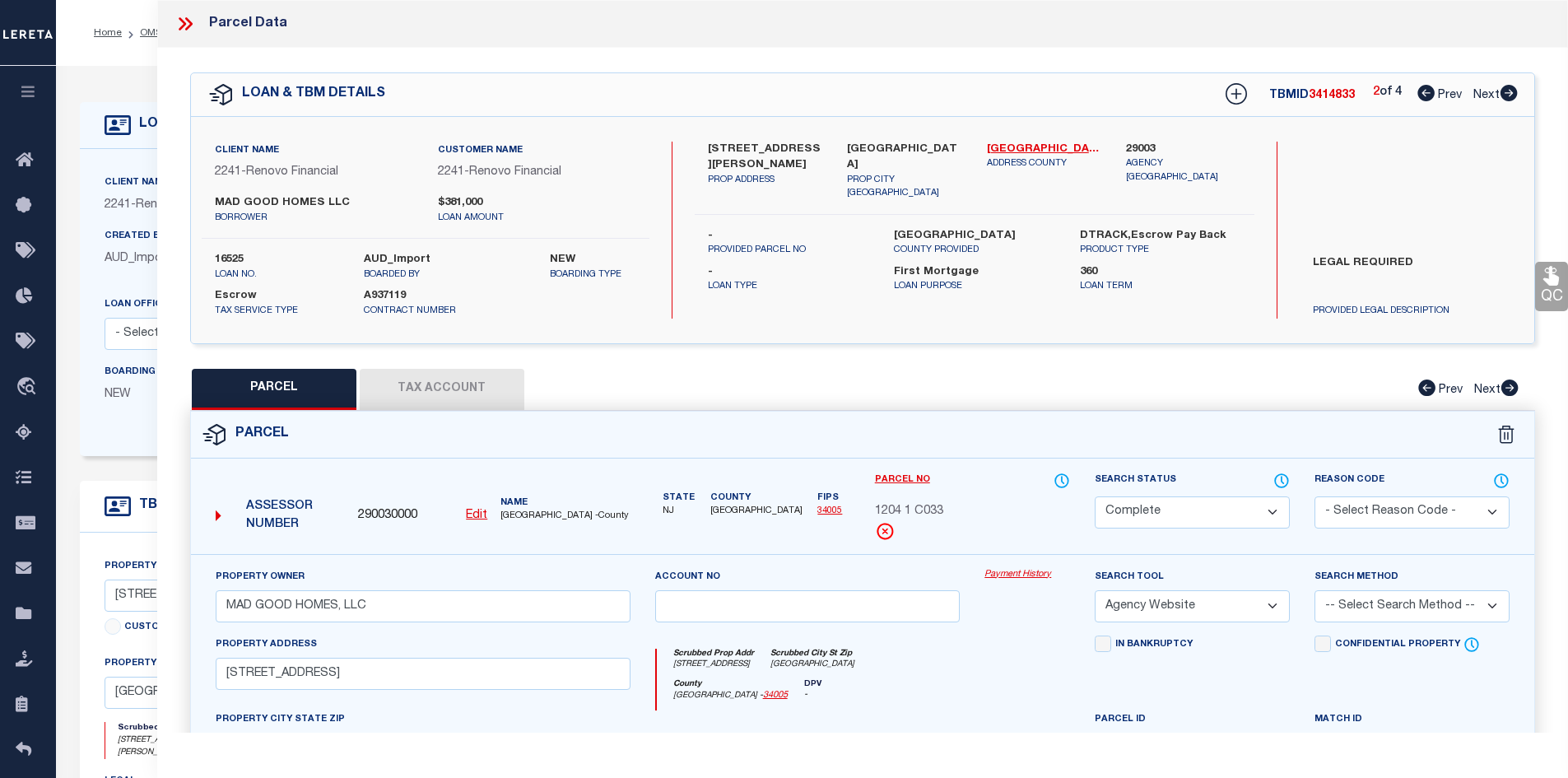
checkbox input "false"
select select "CP"
type input "MAD GOOD HOMES, LLC"
select select "AGW"
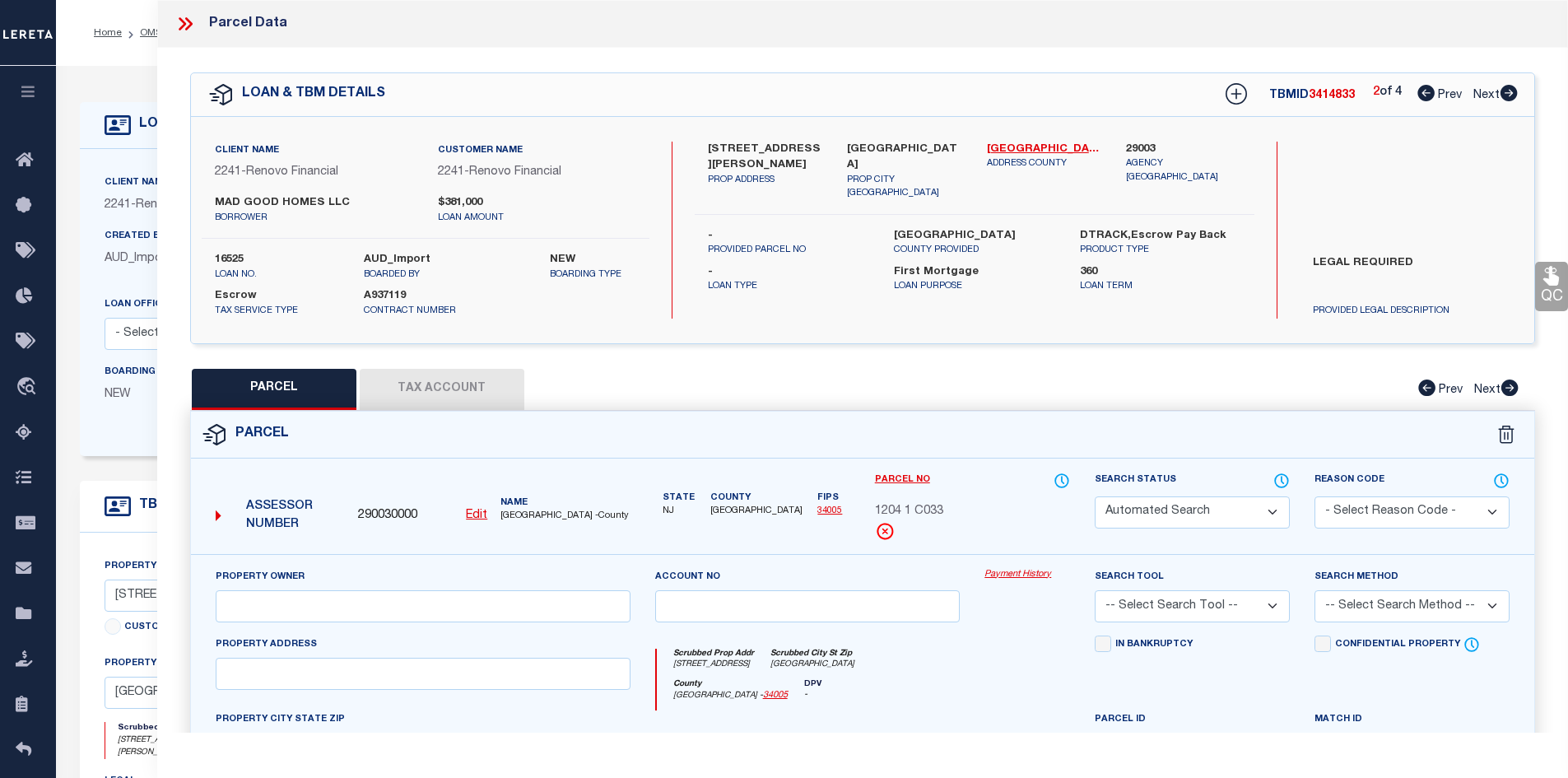
select select
type input "[GEOGRAPHIC_DATA] A8"
type input "[GEOGRAPHIC_DATA]"
type textarea "Block/Lot/Qual: 1204. 1. -C008"
click at [1425, 96] on icon at bounding box center [1425, 92] width 17 height 16
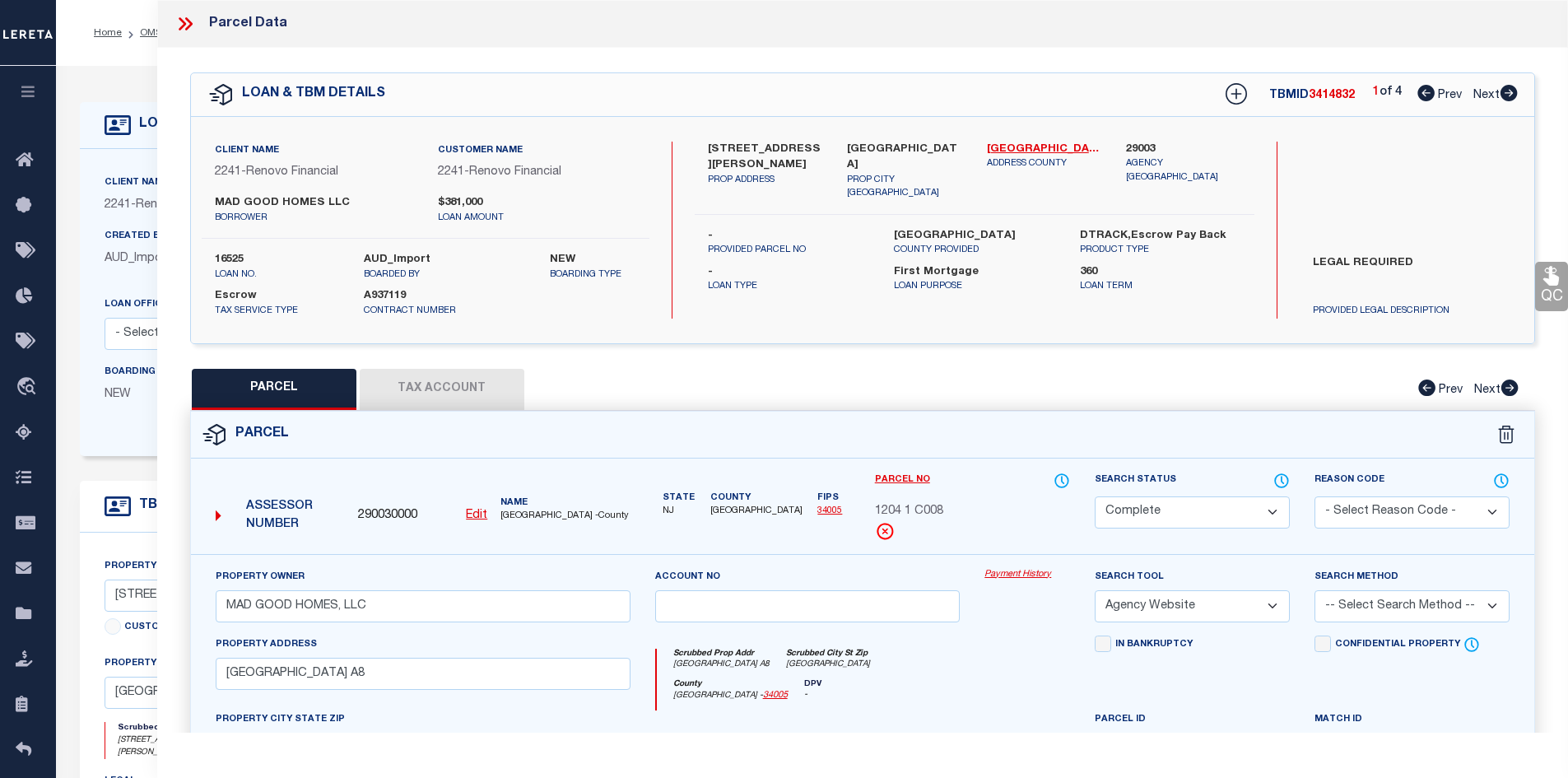
select select "AS"
select select
checkbox input "false"
select select "CP"
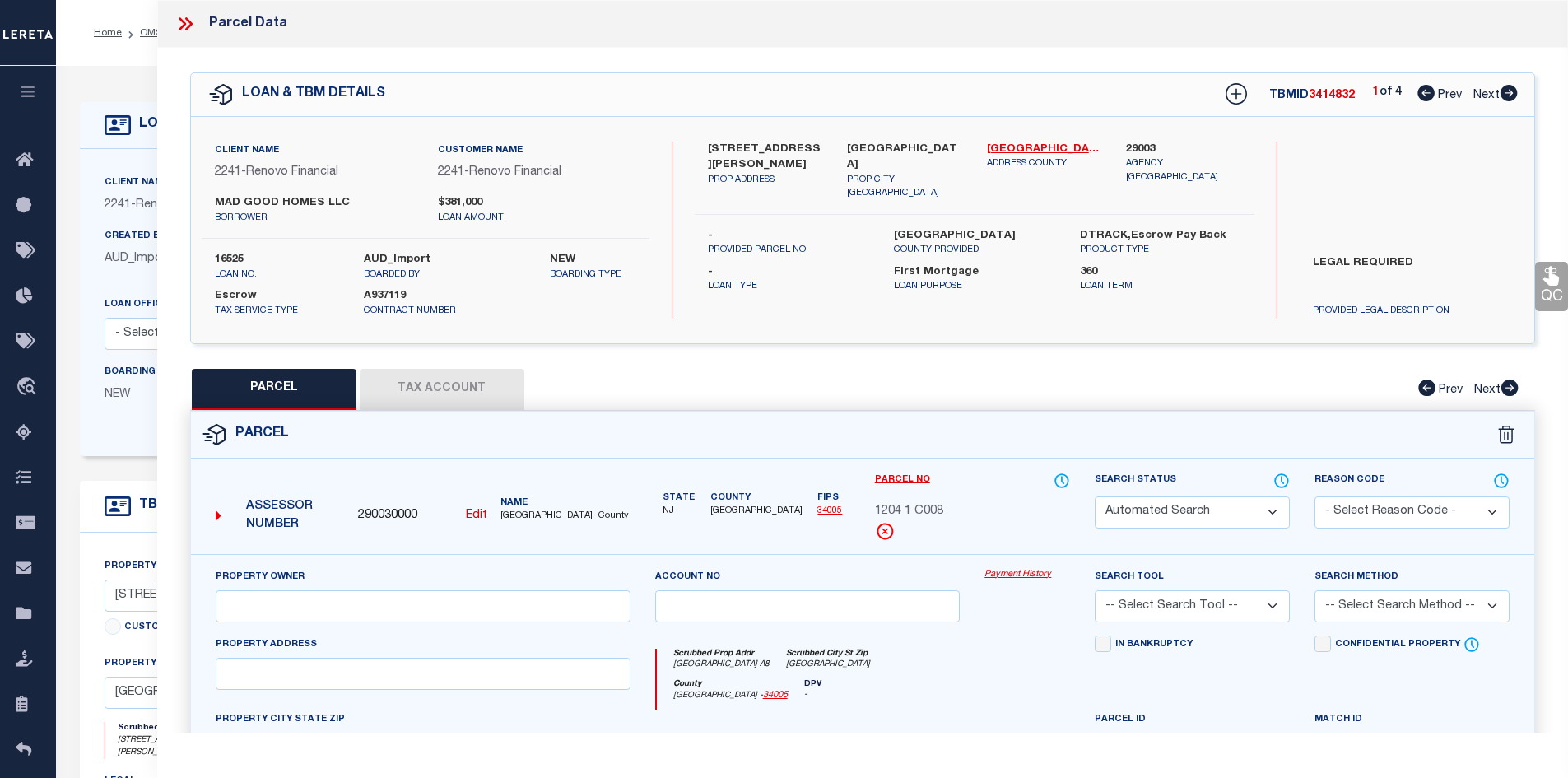
type input "MAD GOOD HOMES, LLC"
select select "AGF"
select select "ADD"
type input "JEFFERSON SQUARE A7"
checkbox input "false"
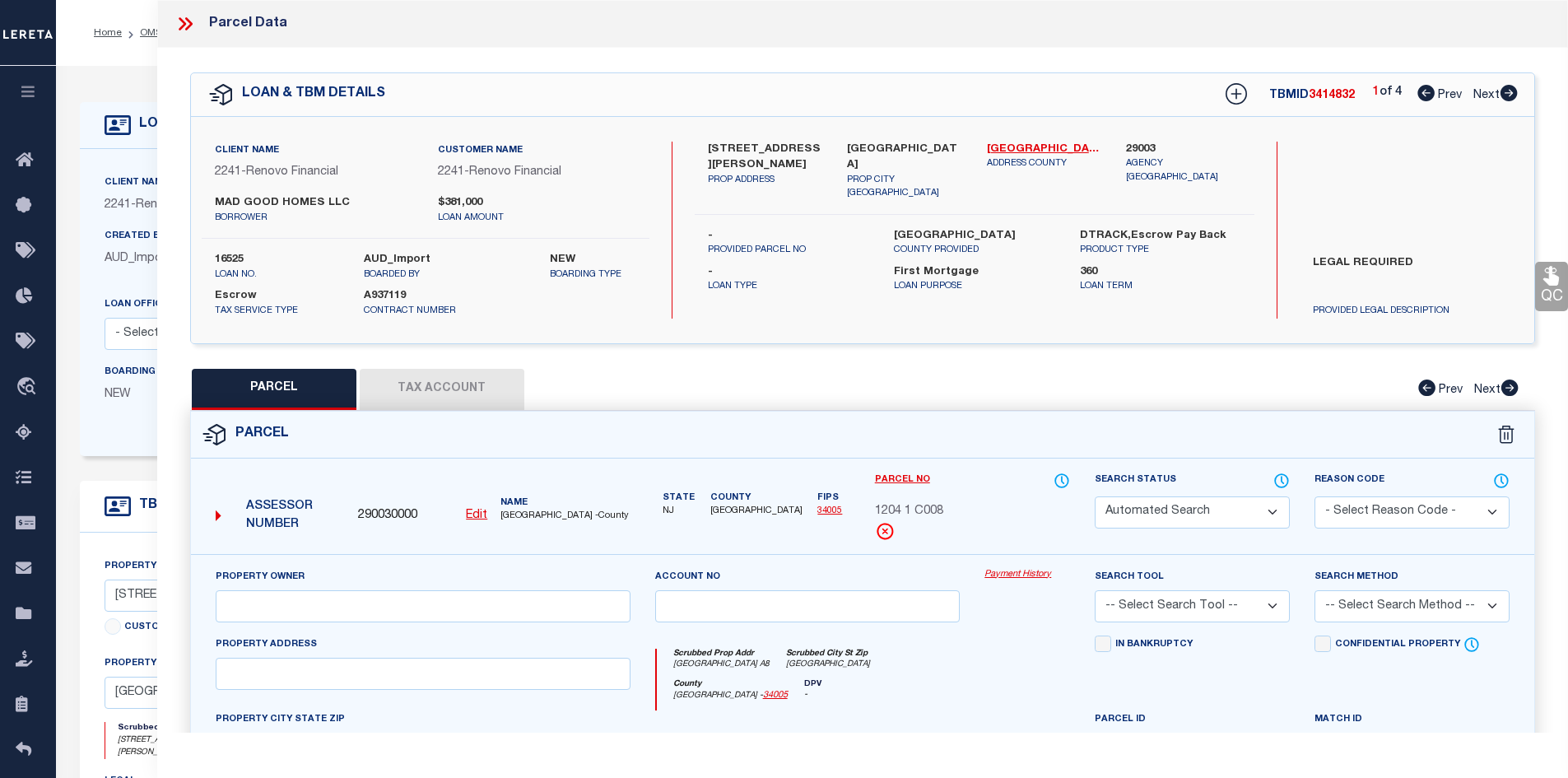
type input "[GEOGRAPHIC_DATA]"
type textarea "Block/Lot/Qual: 1204. 1. -C007"
click at [1024, 573] on link "Payment History" at bounding box center [1027, 575] width 85 height 14
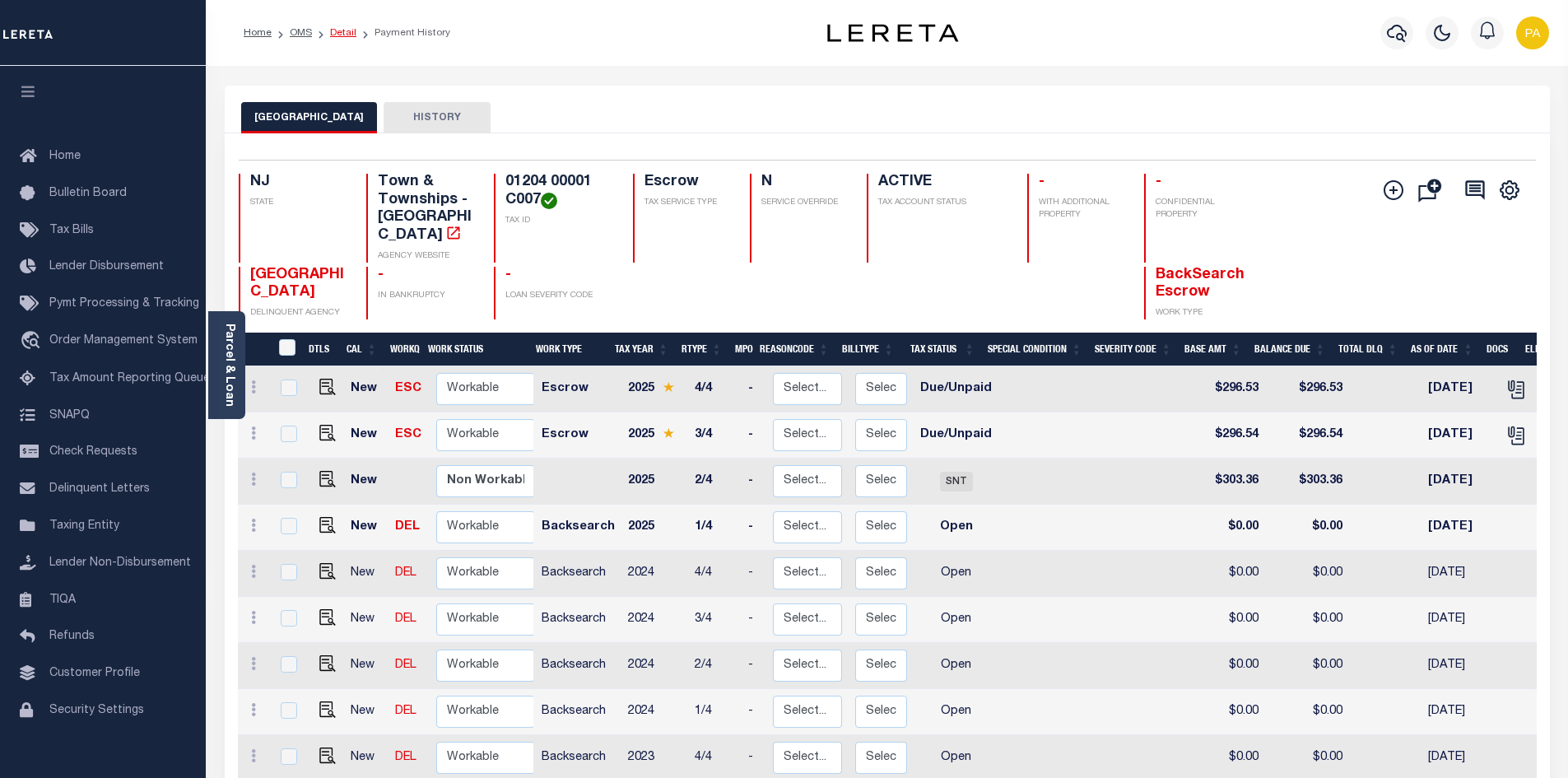
click at [340, 35] on link "Detail" at bounding box center [343, 33] width 26 height 10
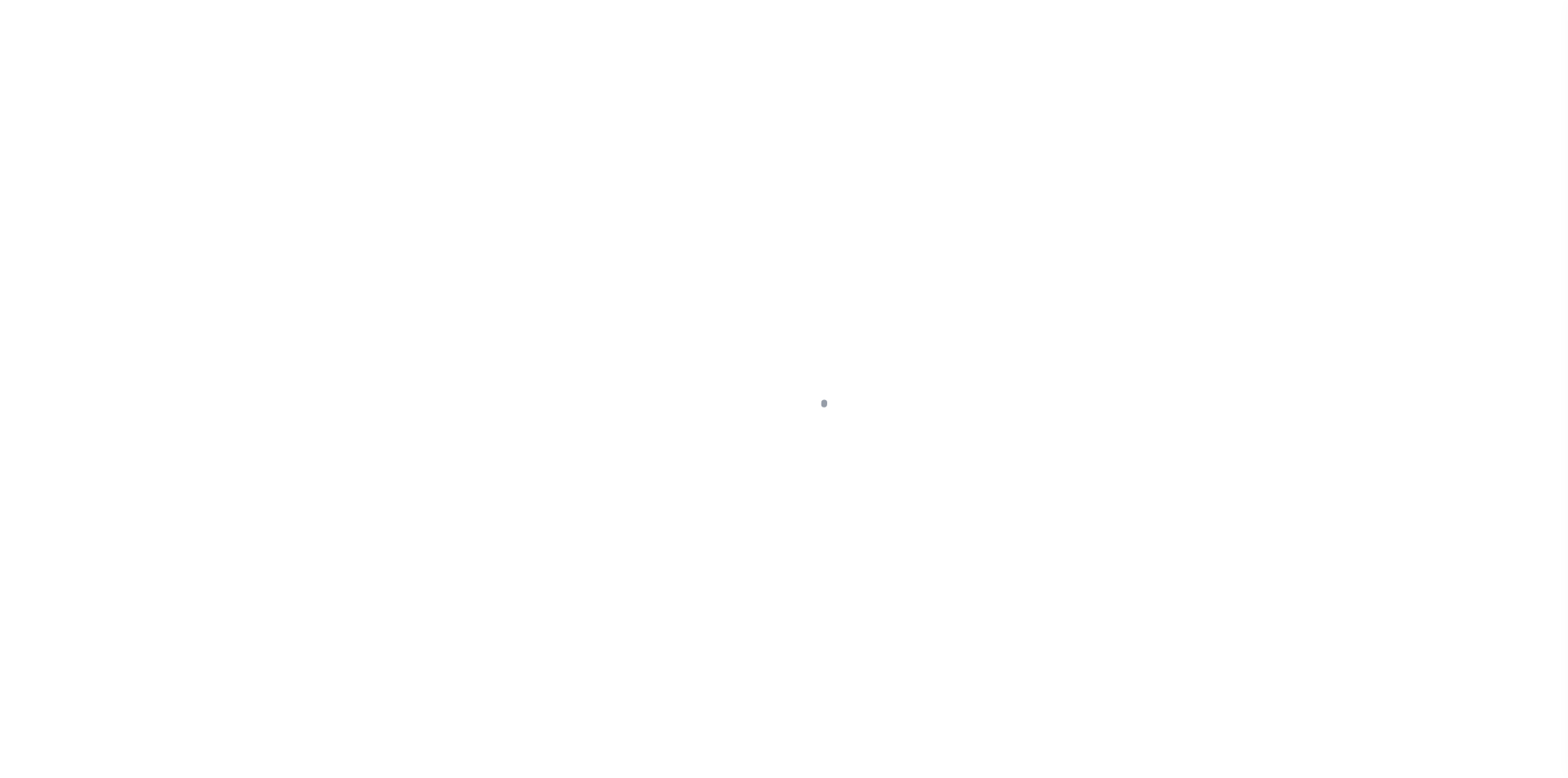
select select "10"
select select "Escrow"
type input "[STREET_ADDRESS][PERSON_NAME]"
select select
type input "[GEOGRAPHIC_DATA]"
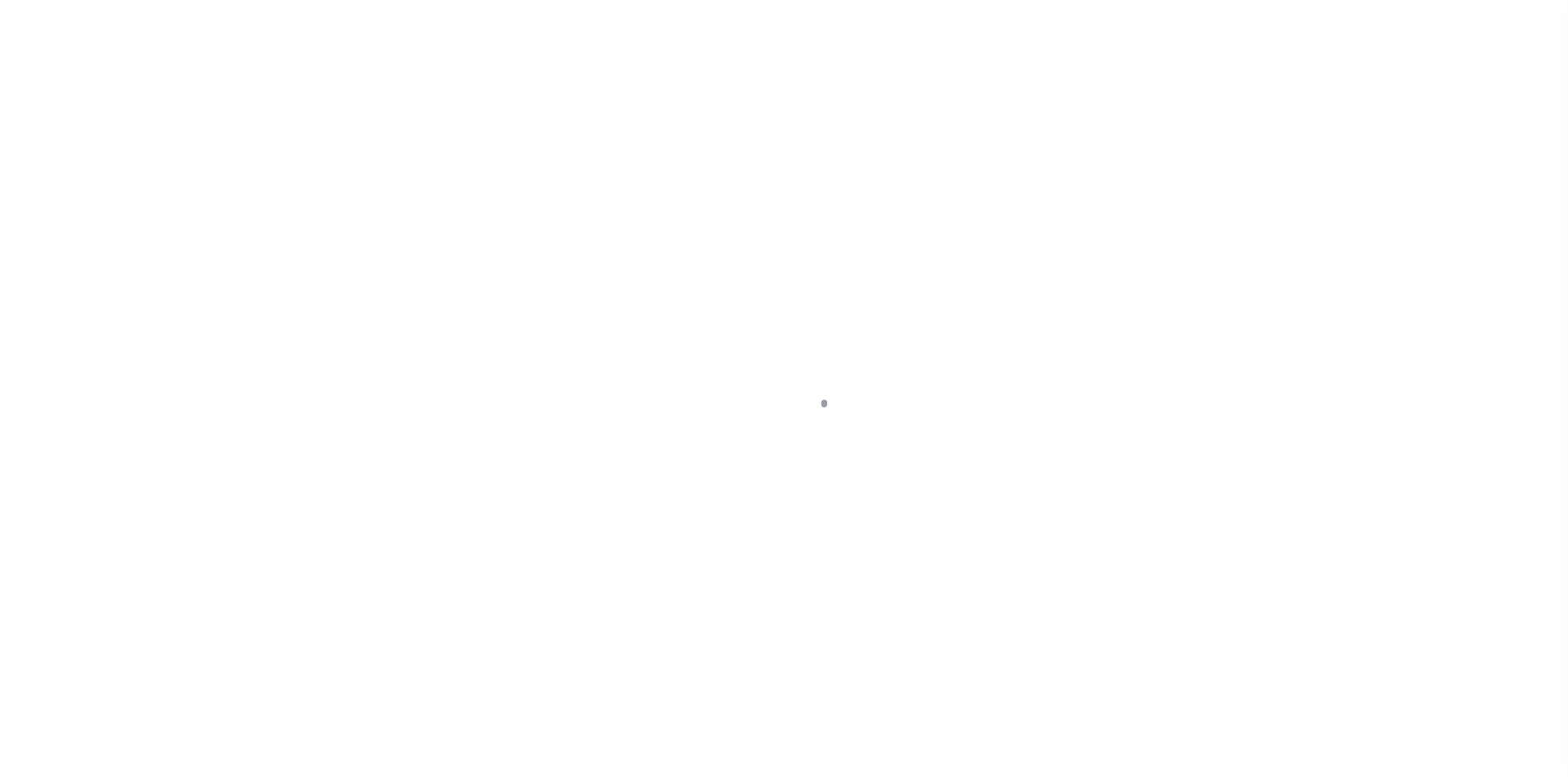
type input "a0kUS000007e0gP"
type input "NJ"
select select
type textarea "LEGAL REQUIRED"
select select "25066"
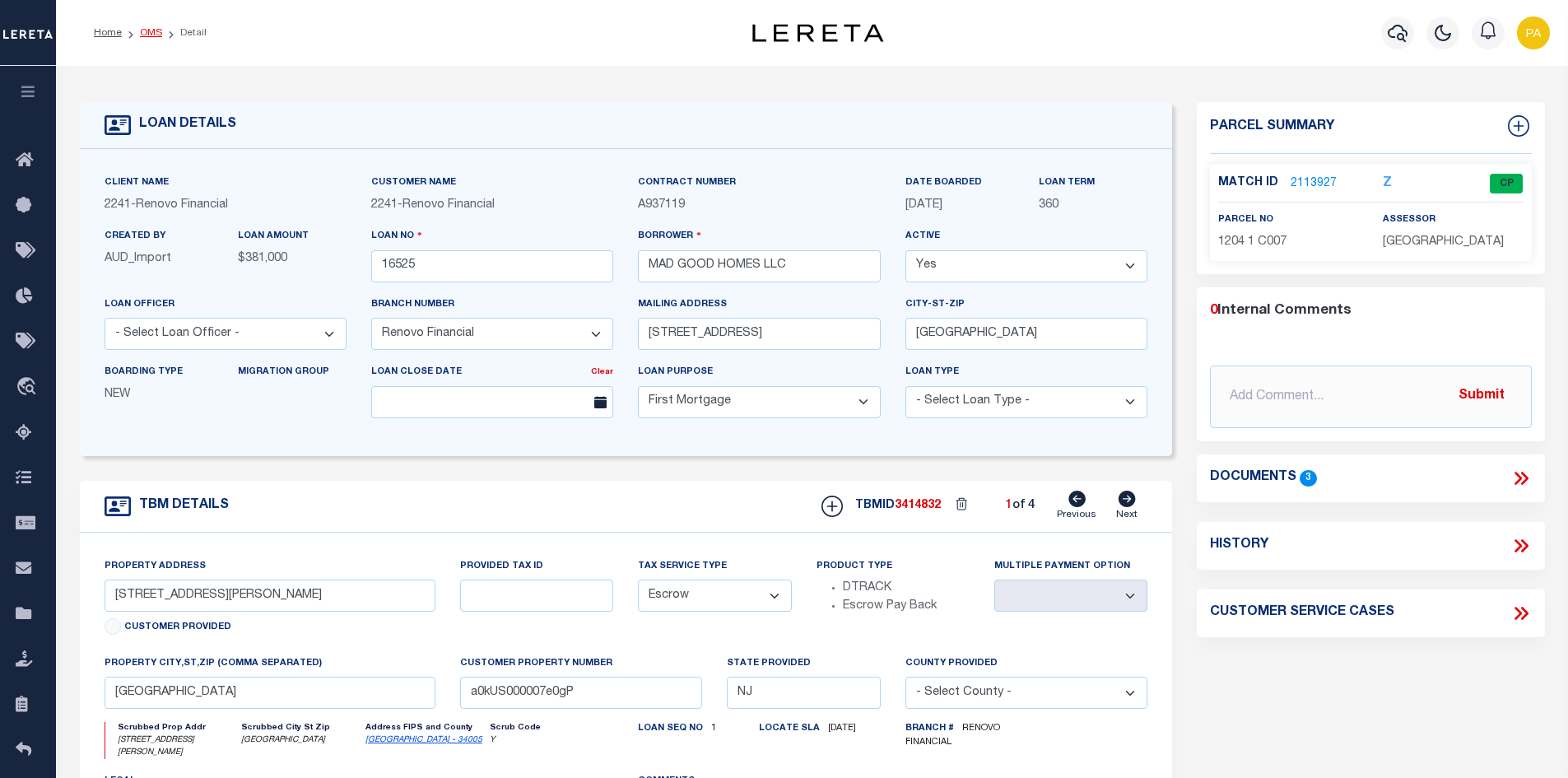
click at [149, 33] on link "OMS" at bounding box center [150, 33] width 22 height 10
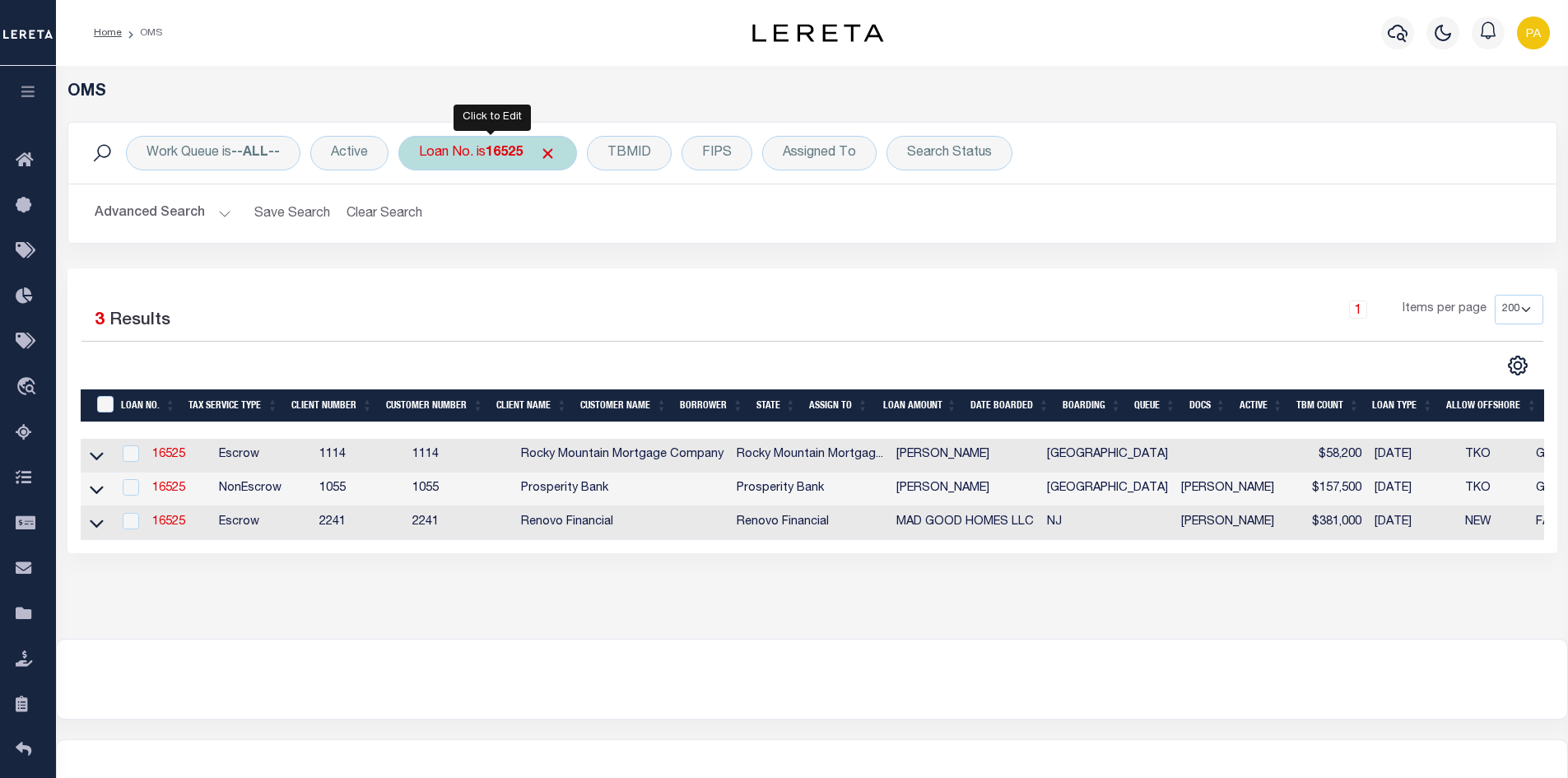
click at [514, 160] on b "16525" at bounding box center [504, 153] width 37 height 13
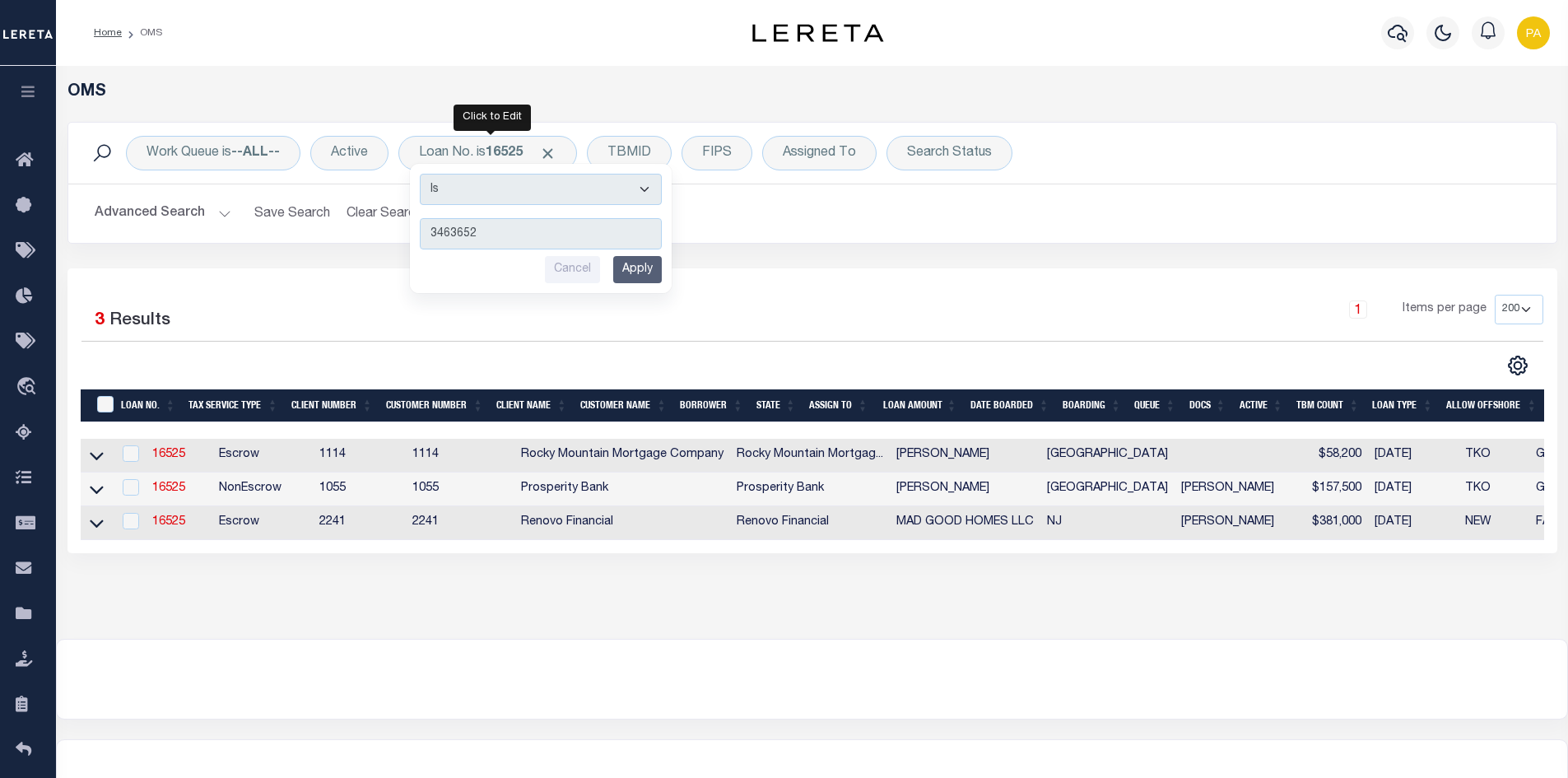
type input "34636520"
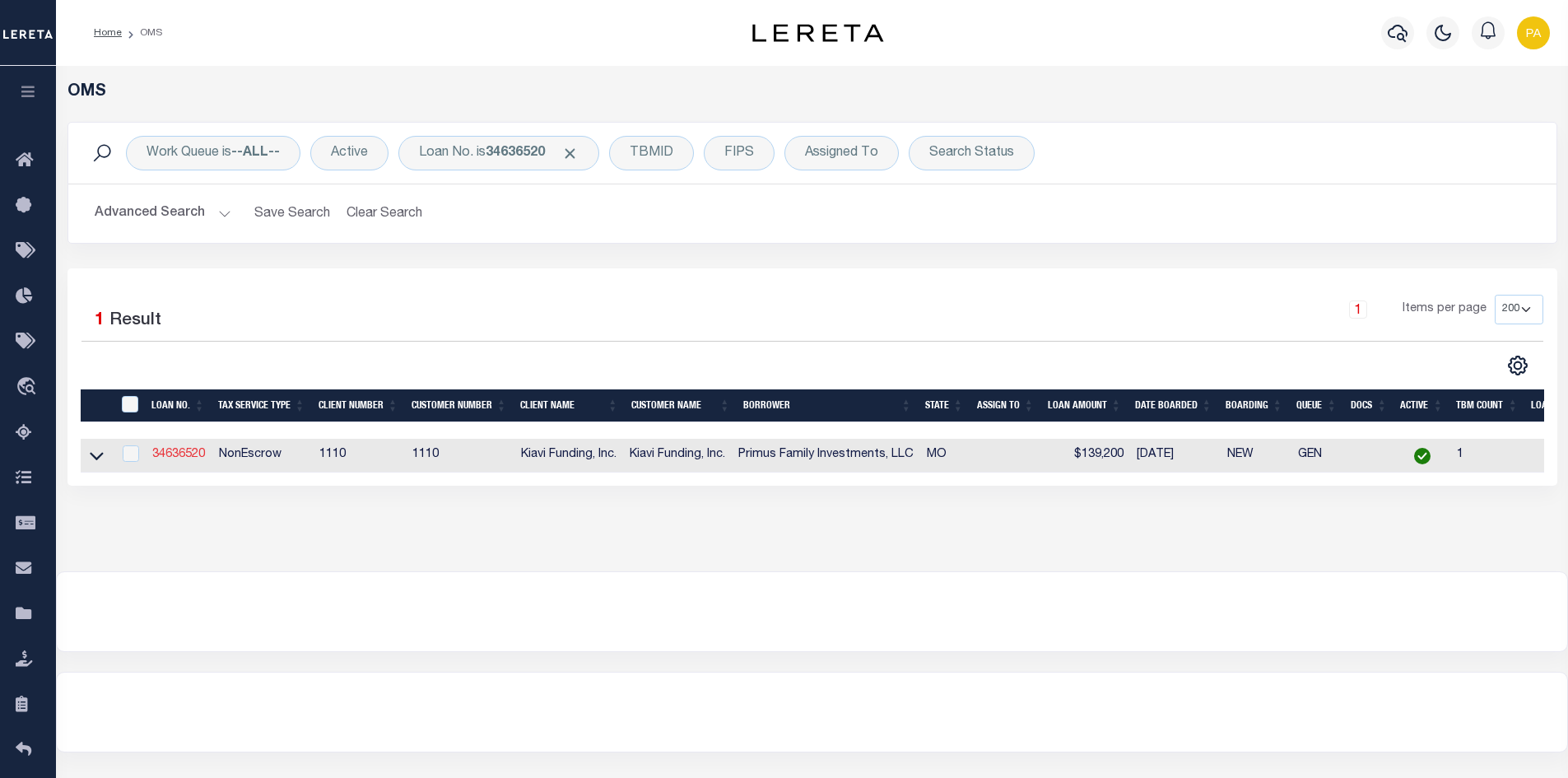
click at [183, 453] on link "34636520" at bounding box center [178, 454] width 53 height 11
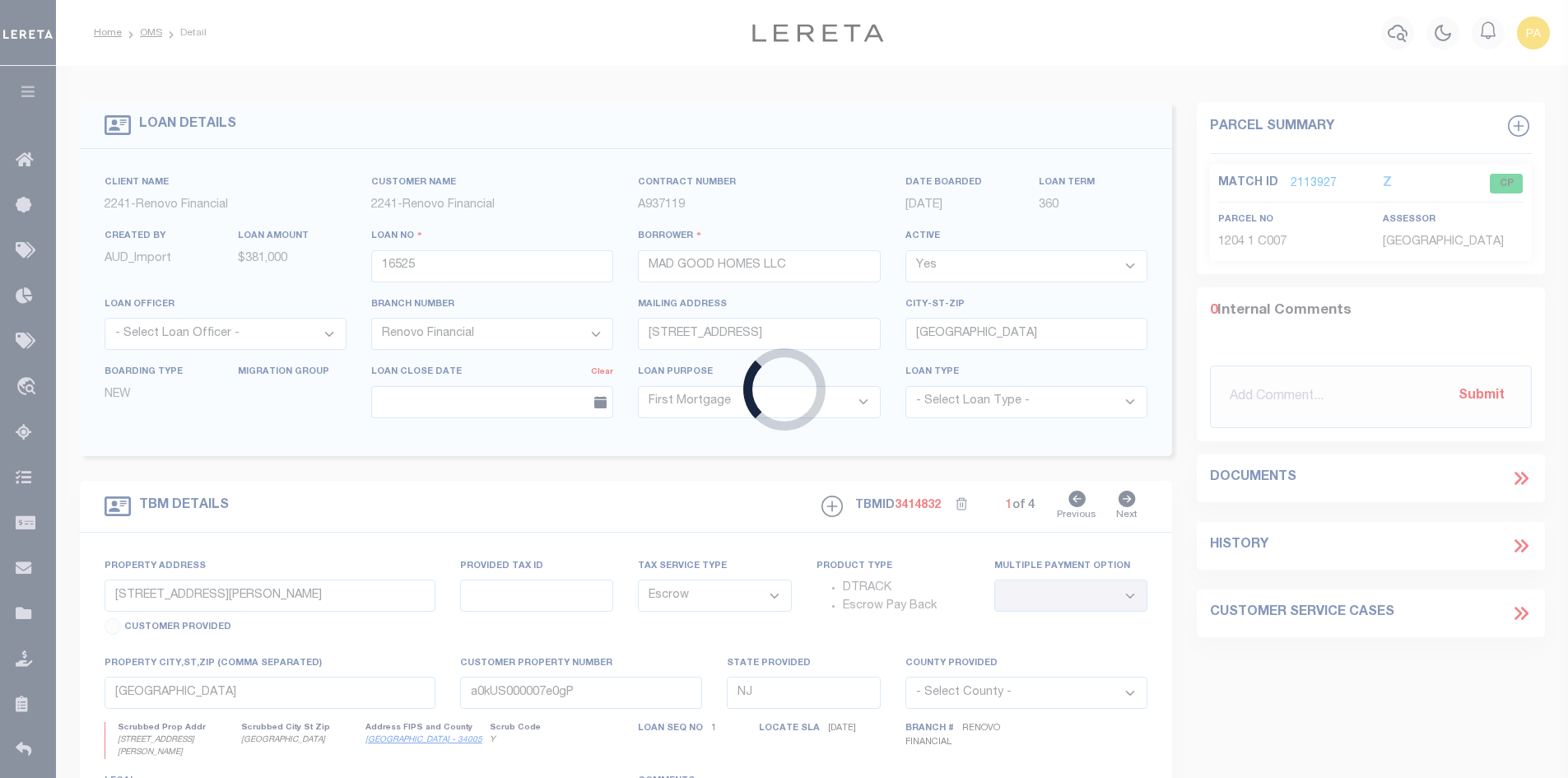
type input "34636520"
type input "Primus Family Investments, LLC"
select select
select select "NonEscrow"
type input "3646 IOWA AVENUE, ST. LOUIS, MO, 63118"
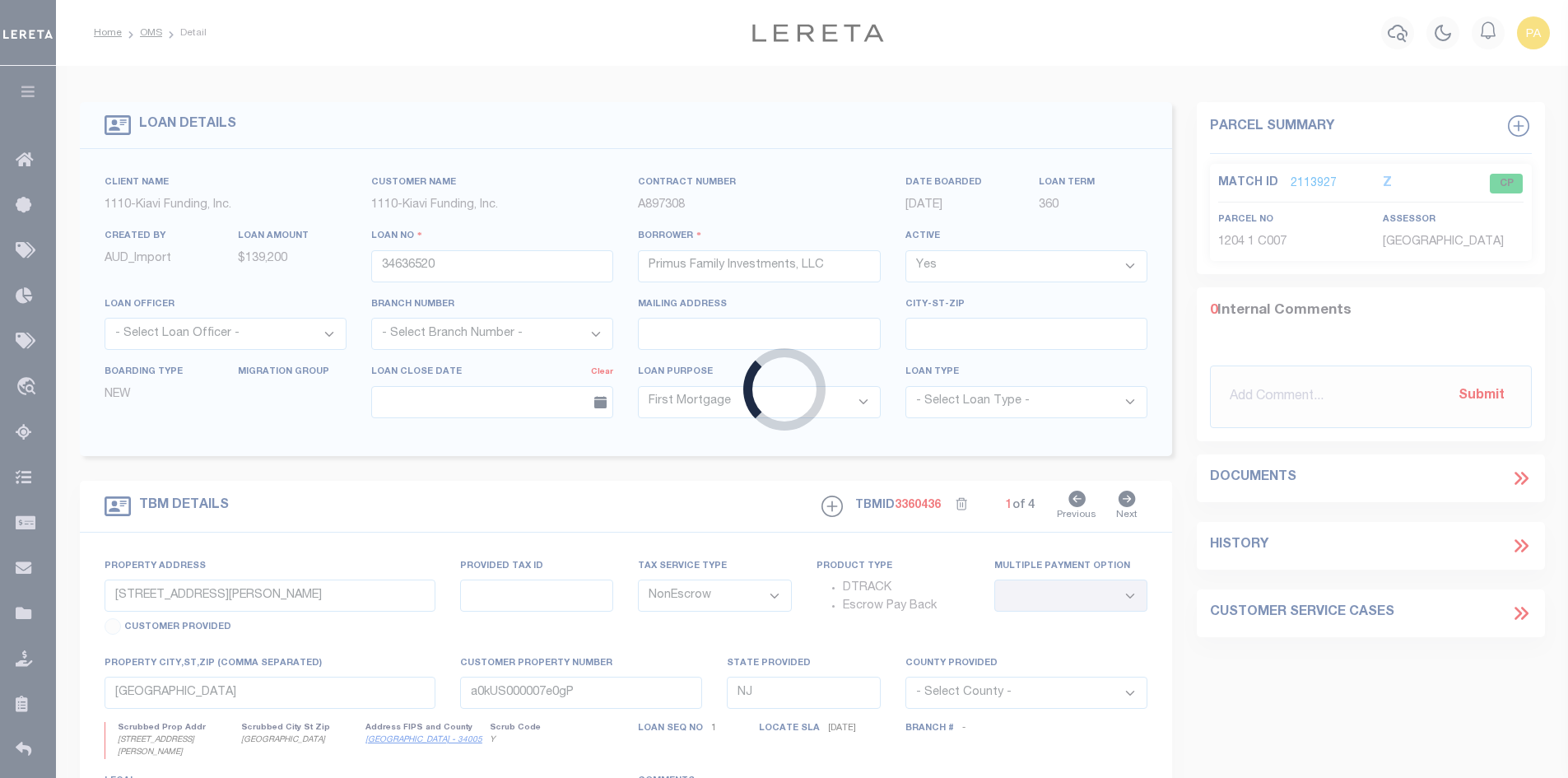
select select
type input "ST. LOUIS MO 63118"
type input "MO"
select select "3485"
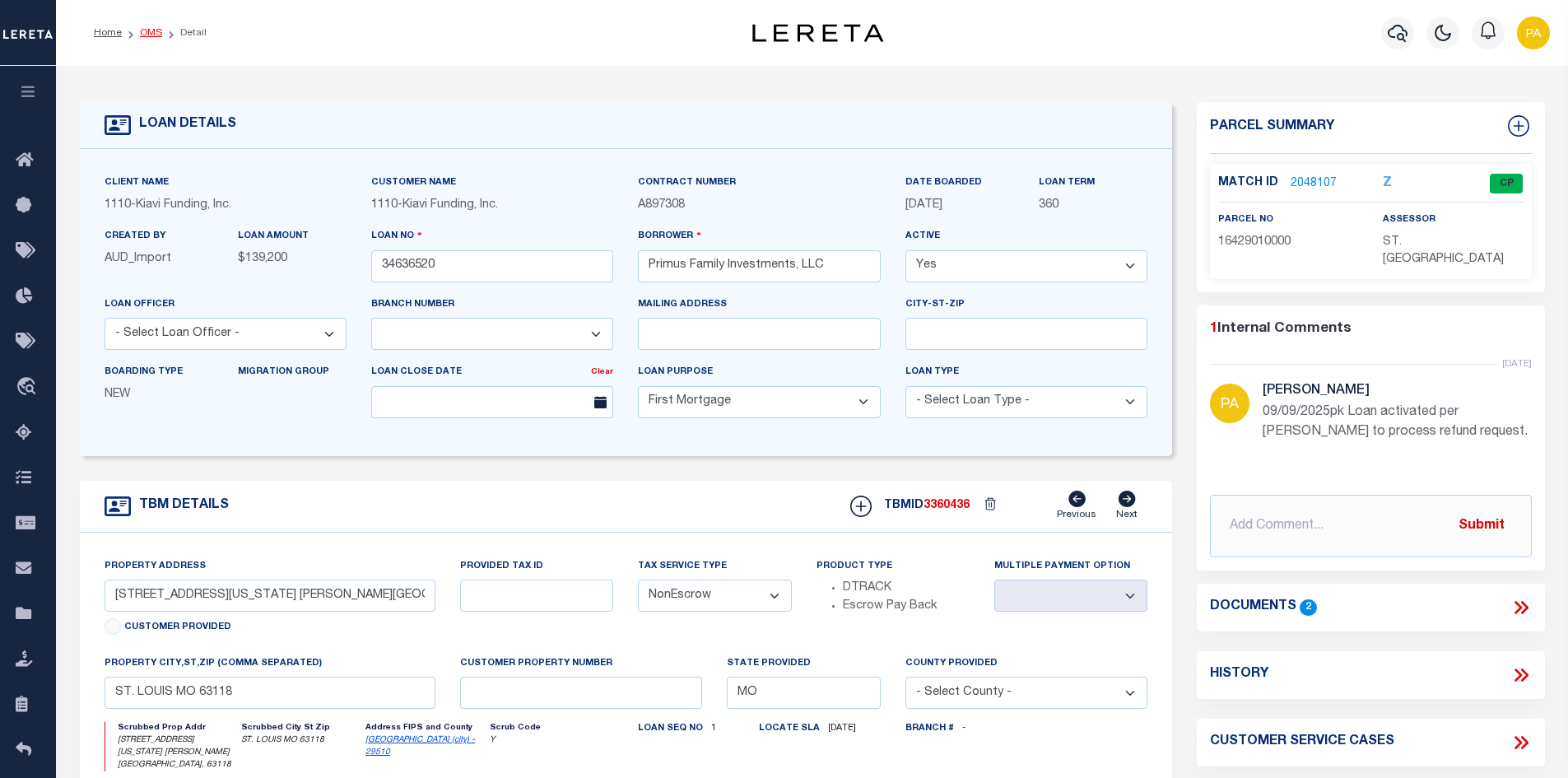
click at [155, 30] on link "OMS" at bounding box center [150, 33] width 22 height 10
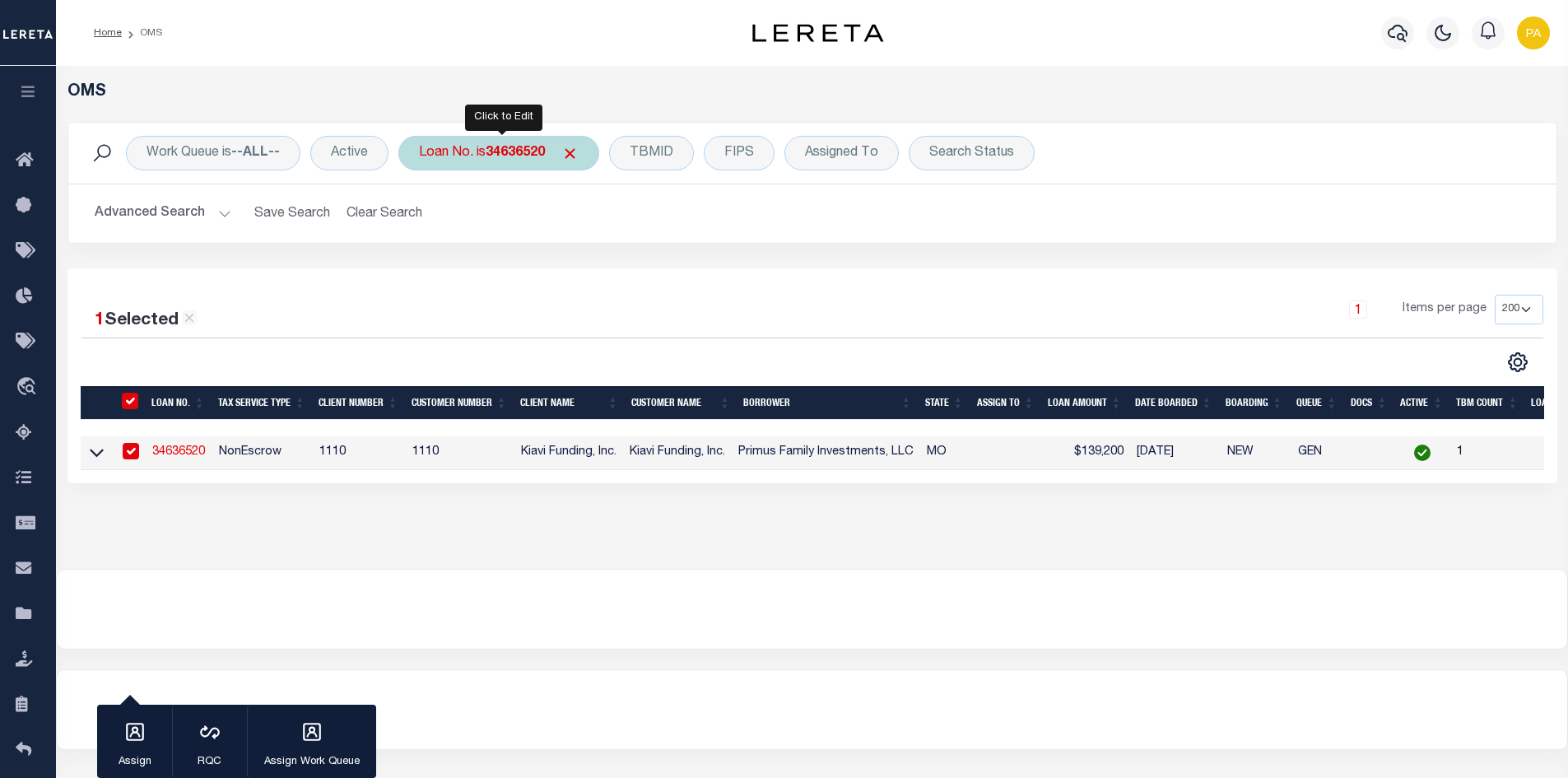
click at [507, 149] on b "34636520" at bounding box center [515, 153] width 59 height 13
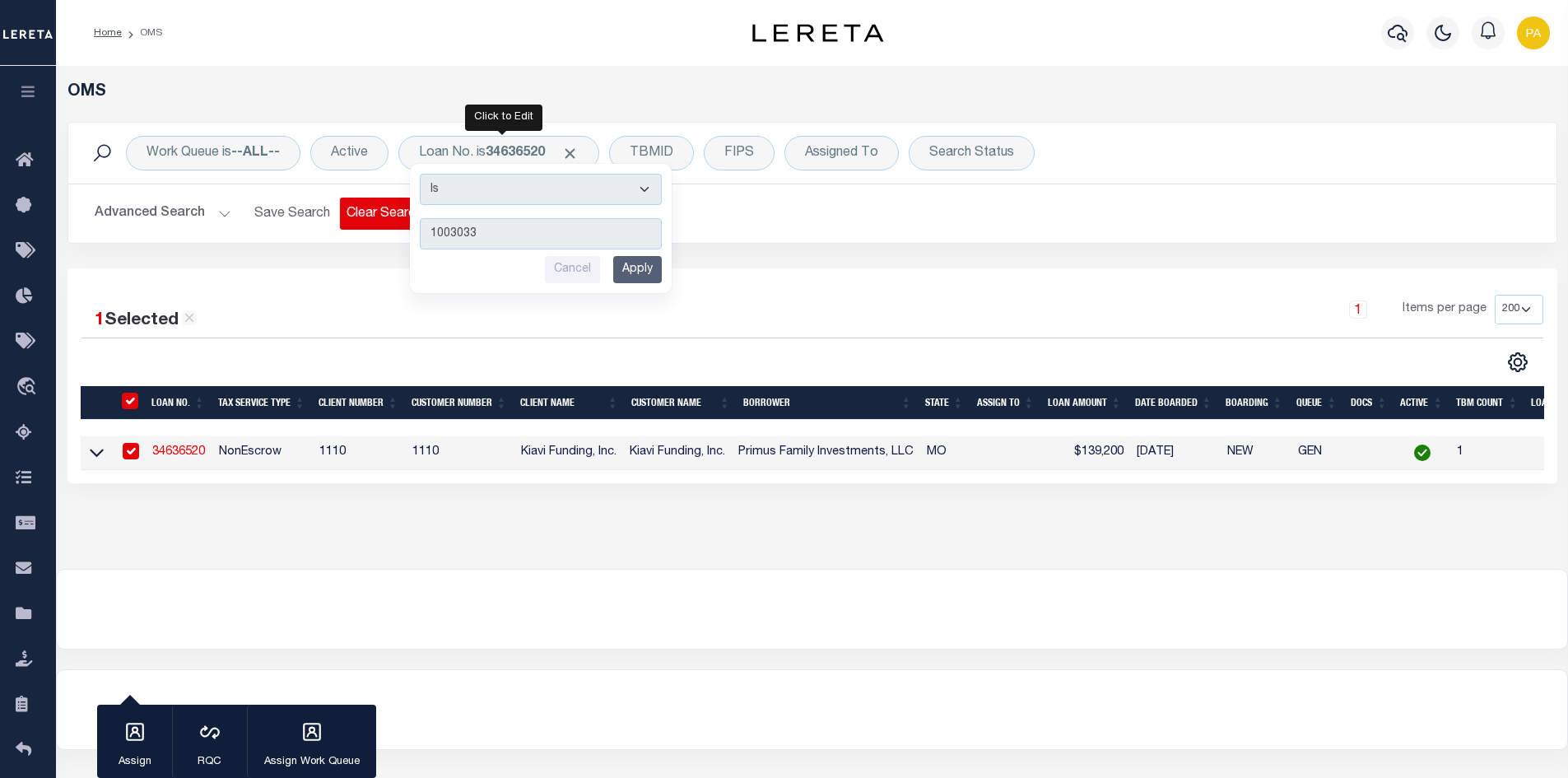
type input "10030336"
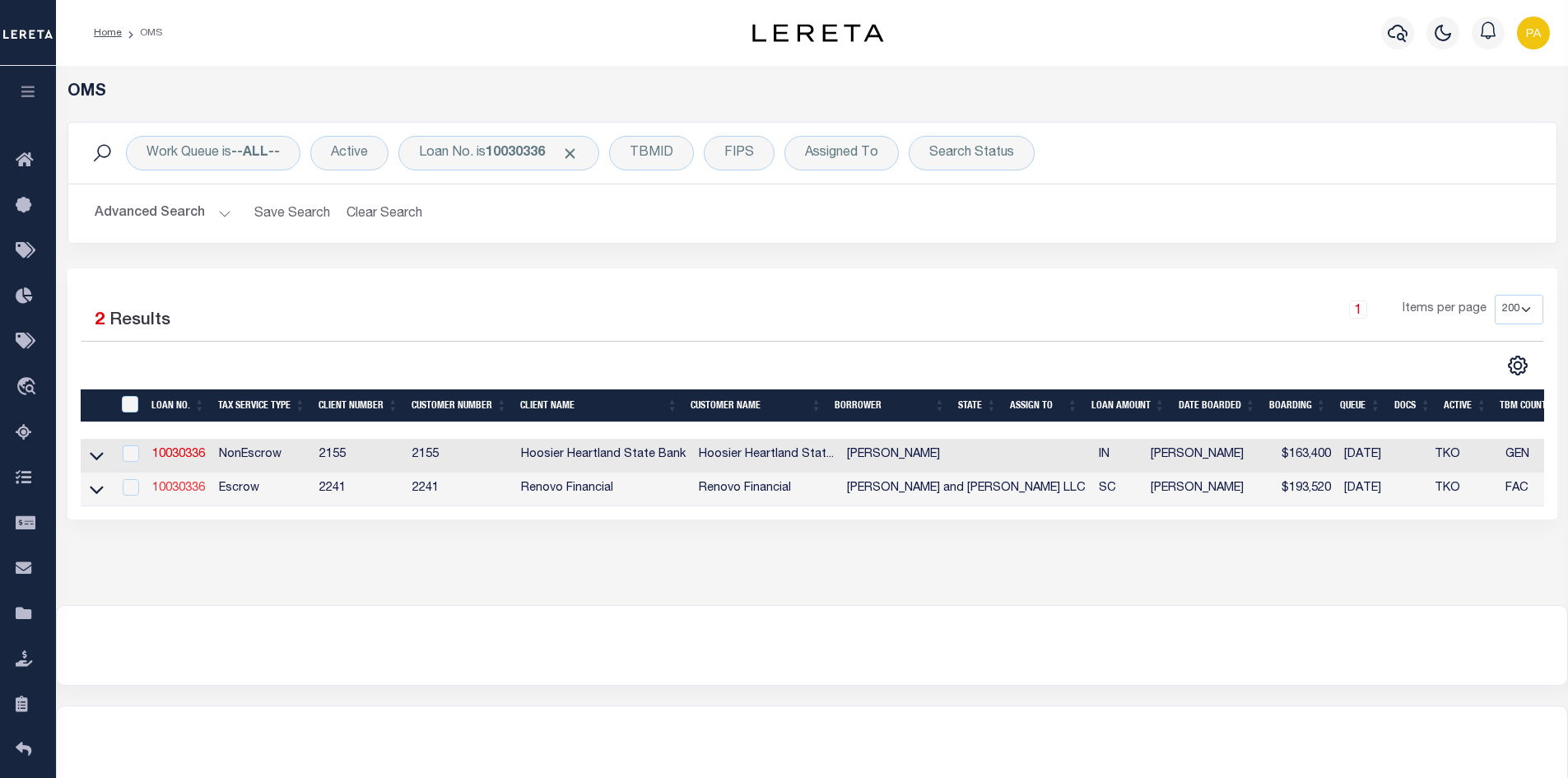
click at [172, 487] on link "10030336" at bounding box center [178, 488] width 53 height 11
type input "10030336"
type input "Muir and Weber LLC"
select select
type input "104 West 6th South Street"
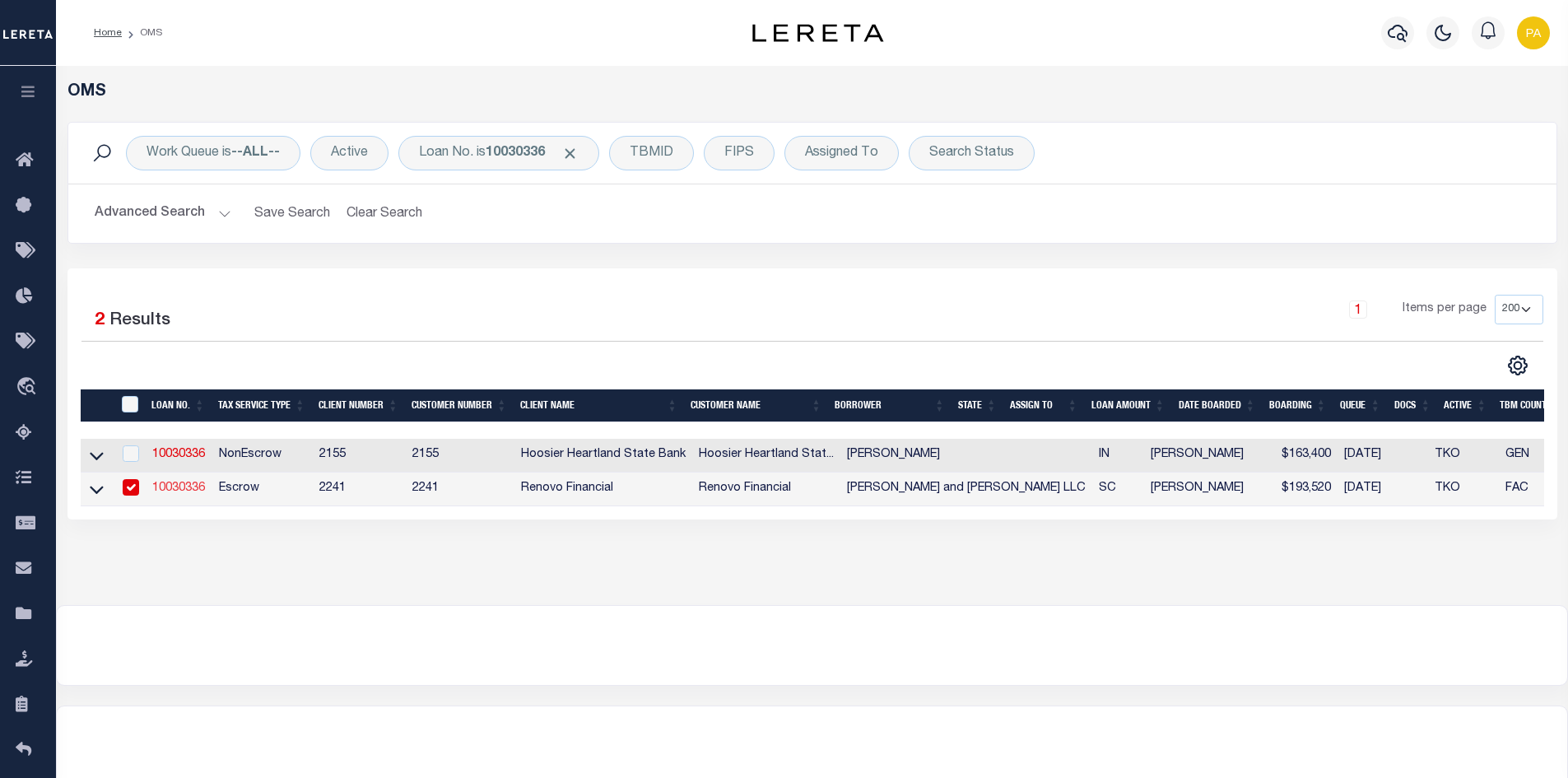
type input "Summerville SC, 29483"
select select
select select "Escrow"
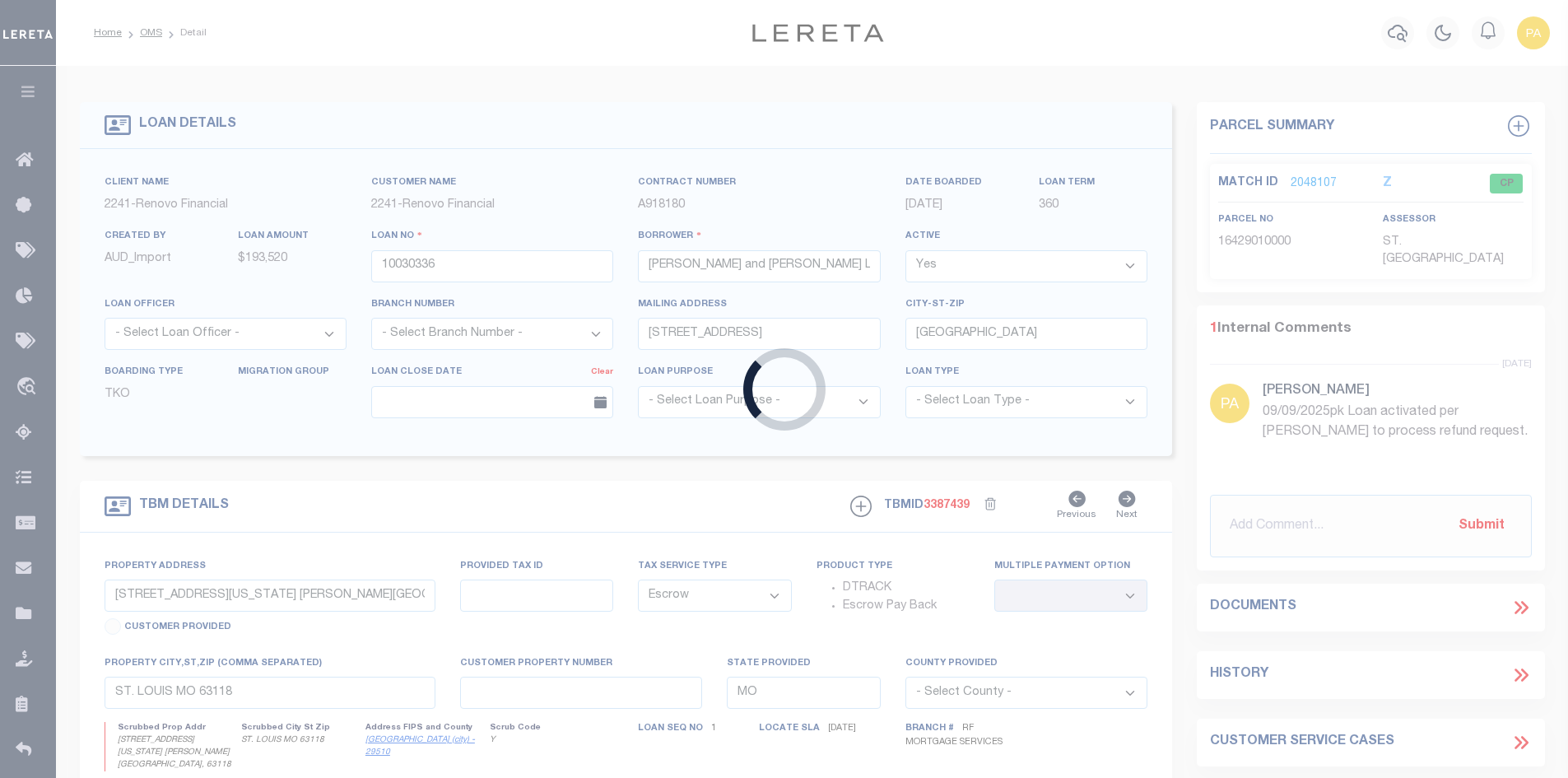
type input "203 Weber Road Unit J"
type input "130-11-12-040"
select select
type input "Summerville SC, 29485"
type input "a0kUS000005UReE"
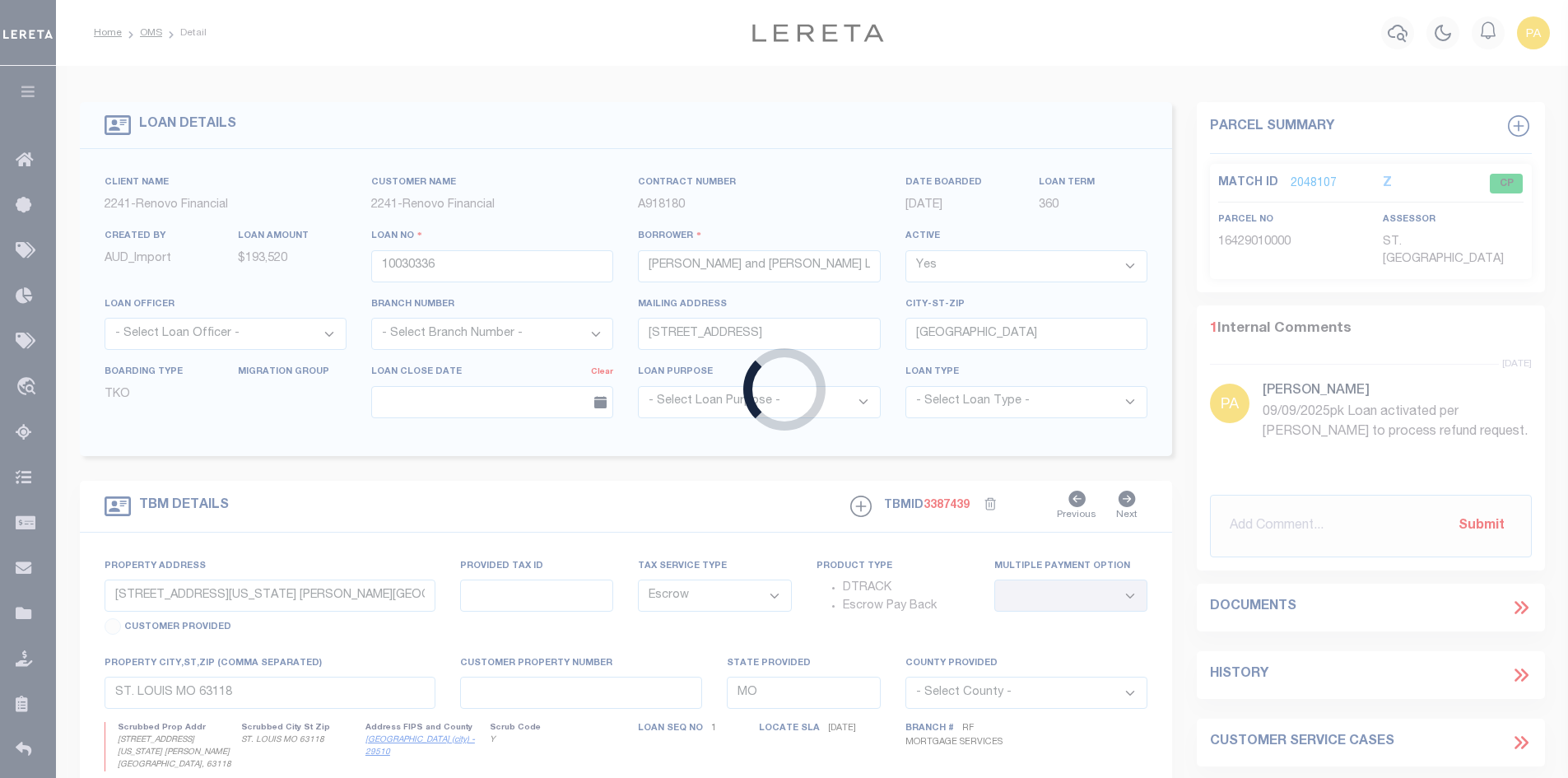
type input "SC"
select select
select select "25067"
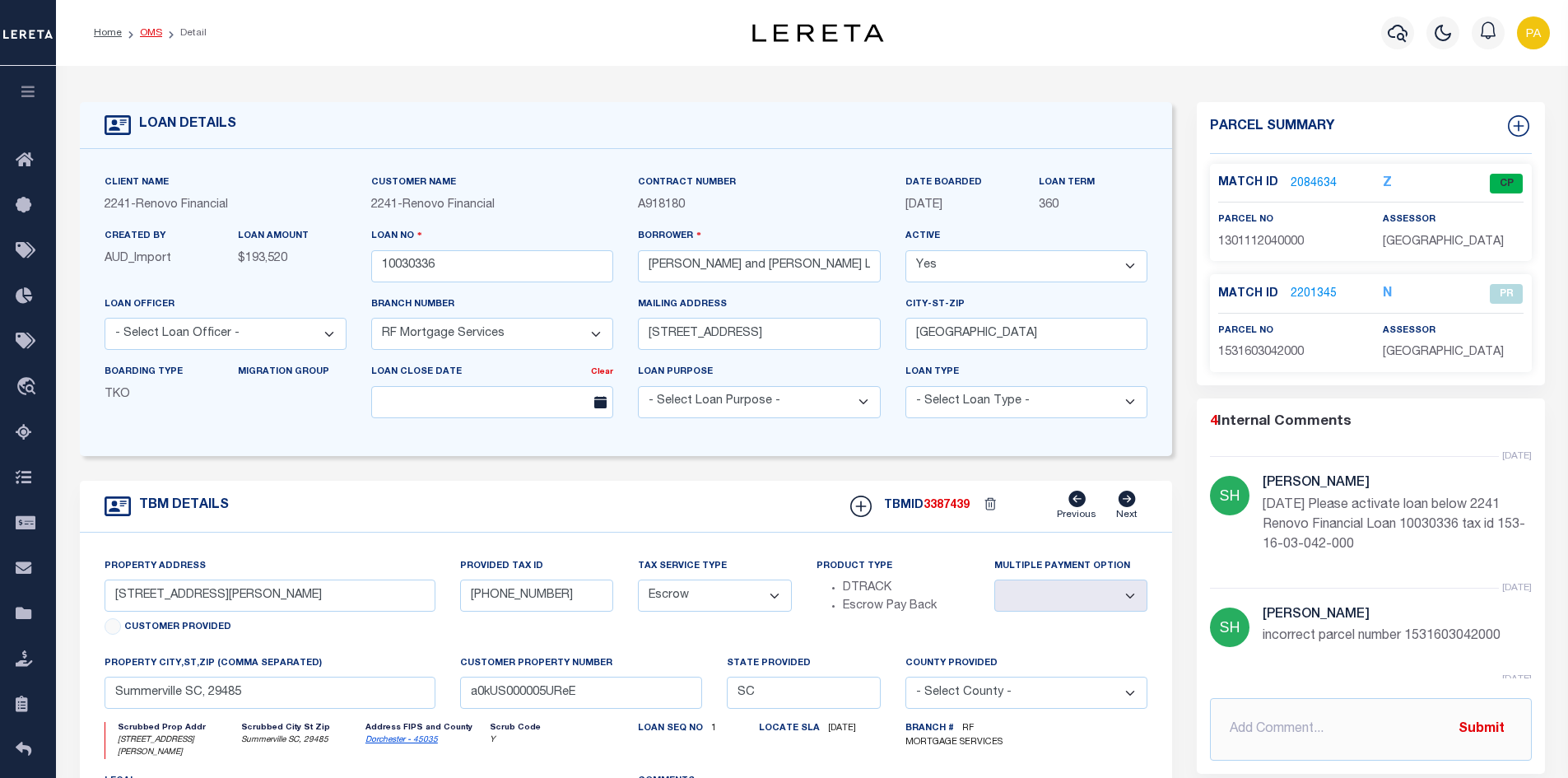
click at [141, 33] on link "OMS" at bounding box center [150, 33] width 22 height 10
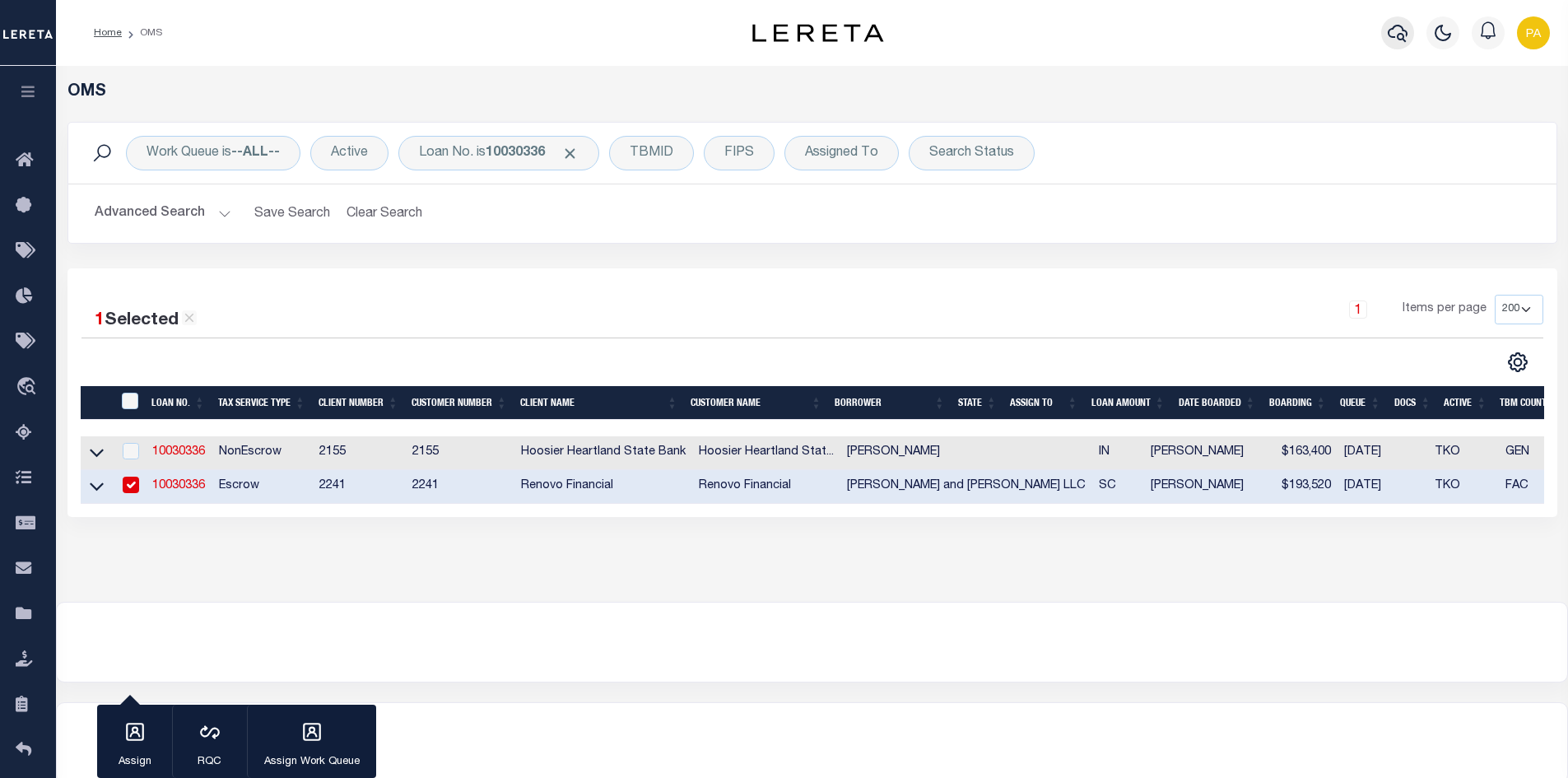
click at [1397, 39] on icon "button" at bounding box center [1397, 33] width 20 height 20
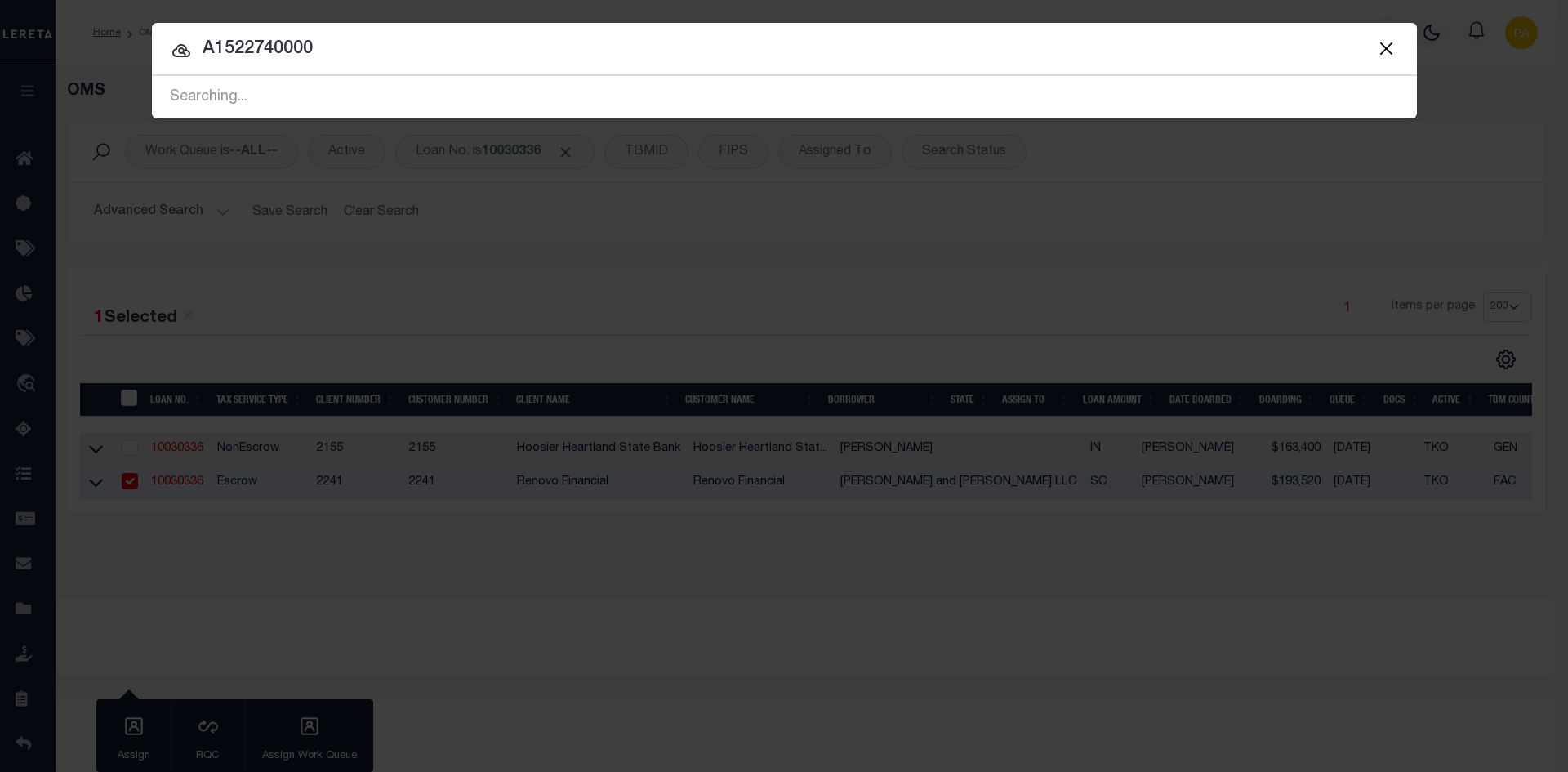
type input "A1522740000"
drag, startPoint x: 401, startPoint y: 64, endPoint x: 164, endPoint y: 62, distance: 237.0
click at [164, 62] on div "Include Loans TBM Customers Borrowers Payments (Lender Non-Disb) Payments (Lend…" at bounding box center [784, 70] width 1265 height 96
click at [1381, 53] on button "Close" at bounding box center [1386, 48] width 21 height 21
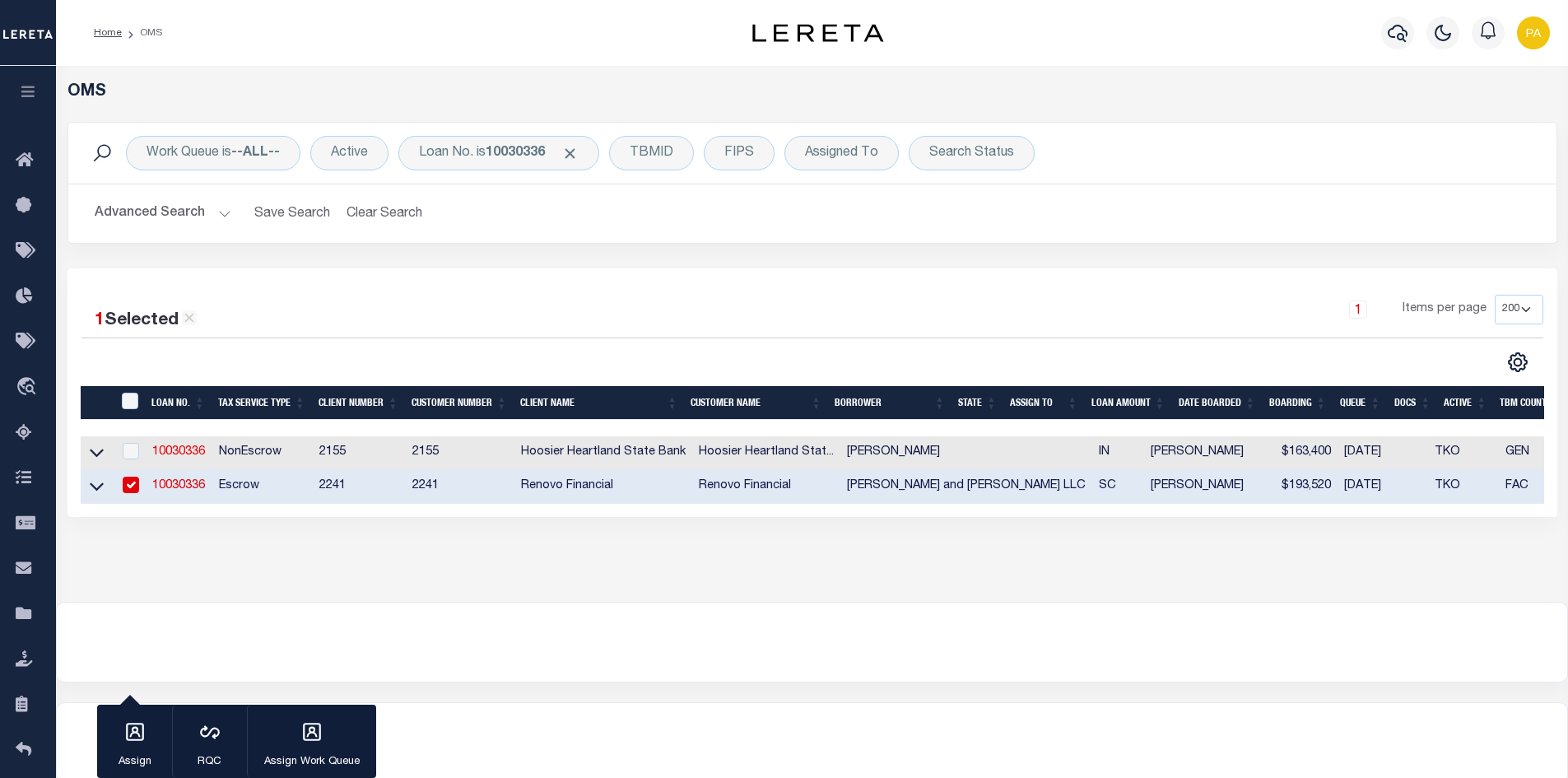
click at [218, 481] on td "Escrow" at bounding box center [262, 487] width 101 height 34
checkbox input "false"
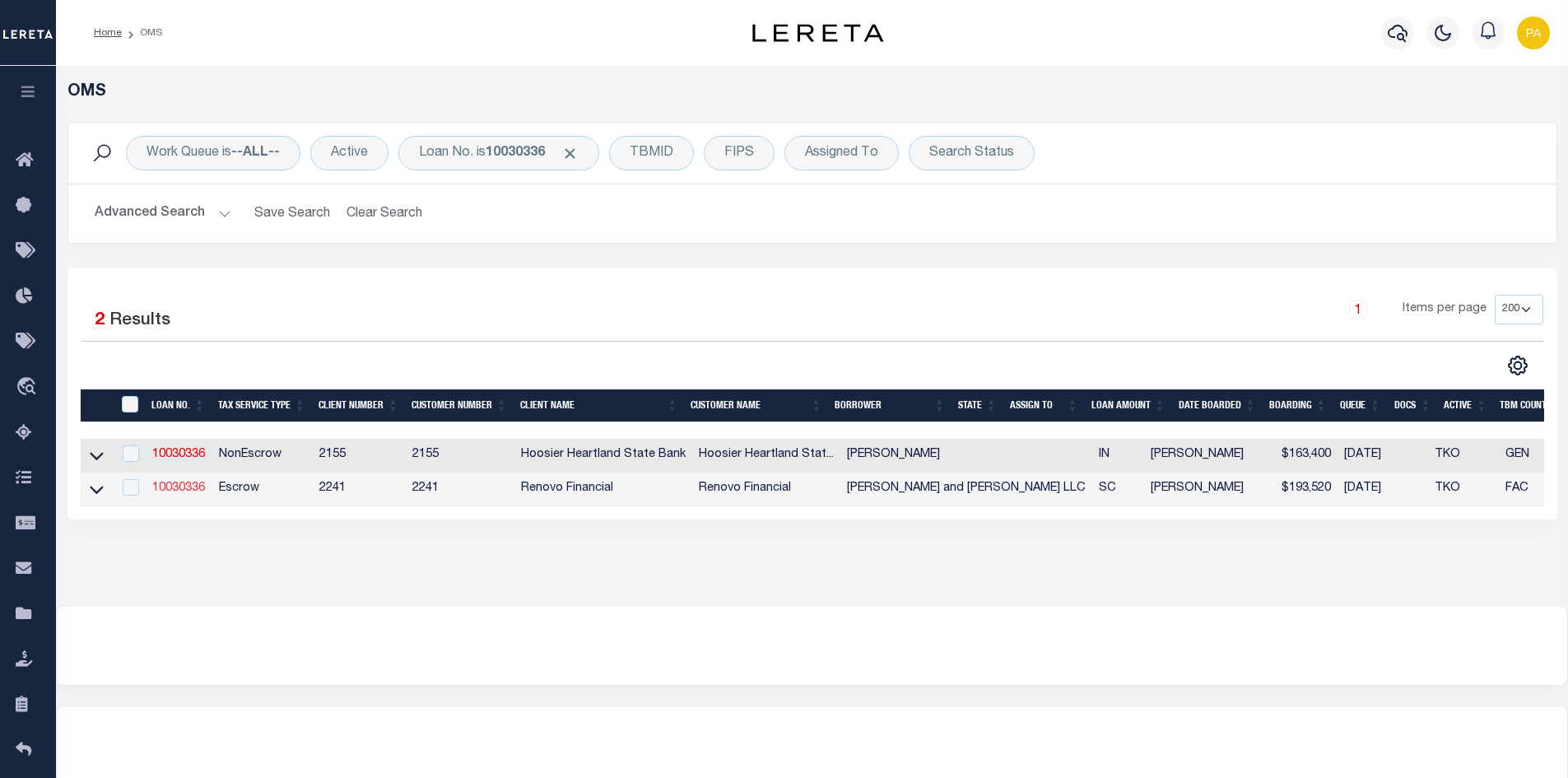
click at [174, 493] on link "10030336" at bounding box center [178, 488] width 53 height 11
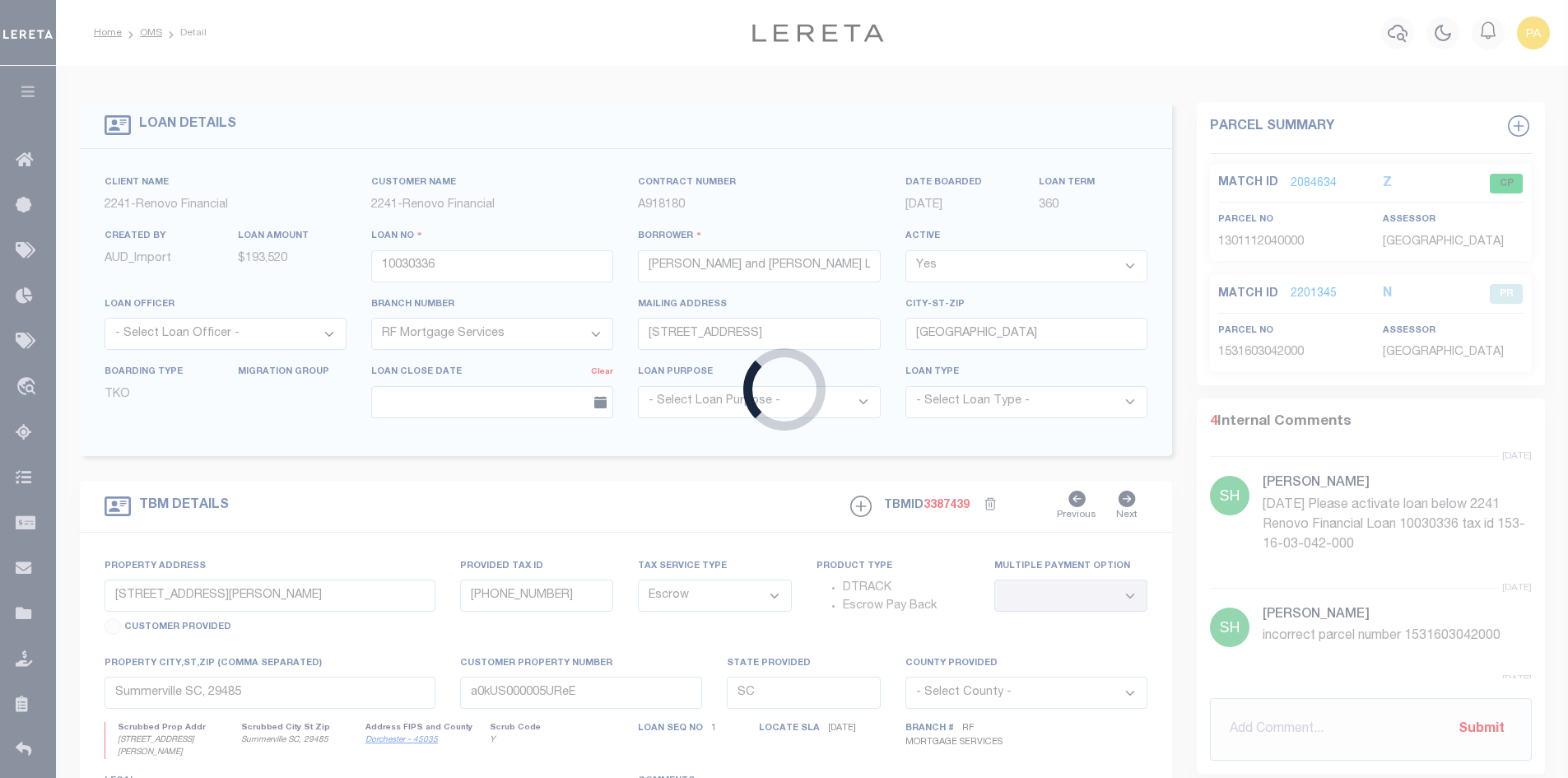
select select
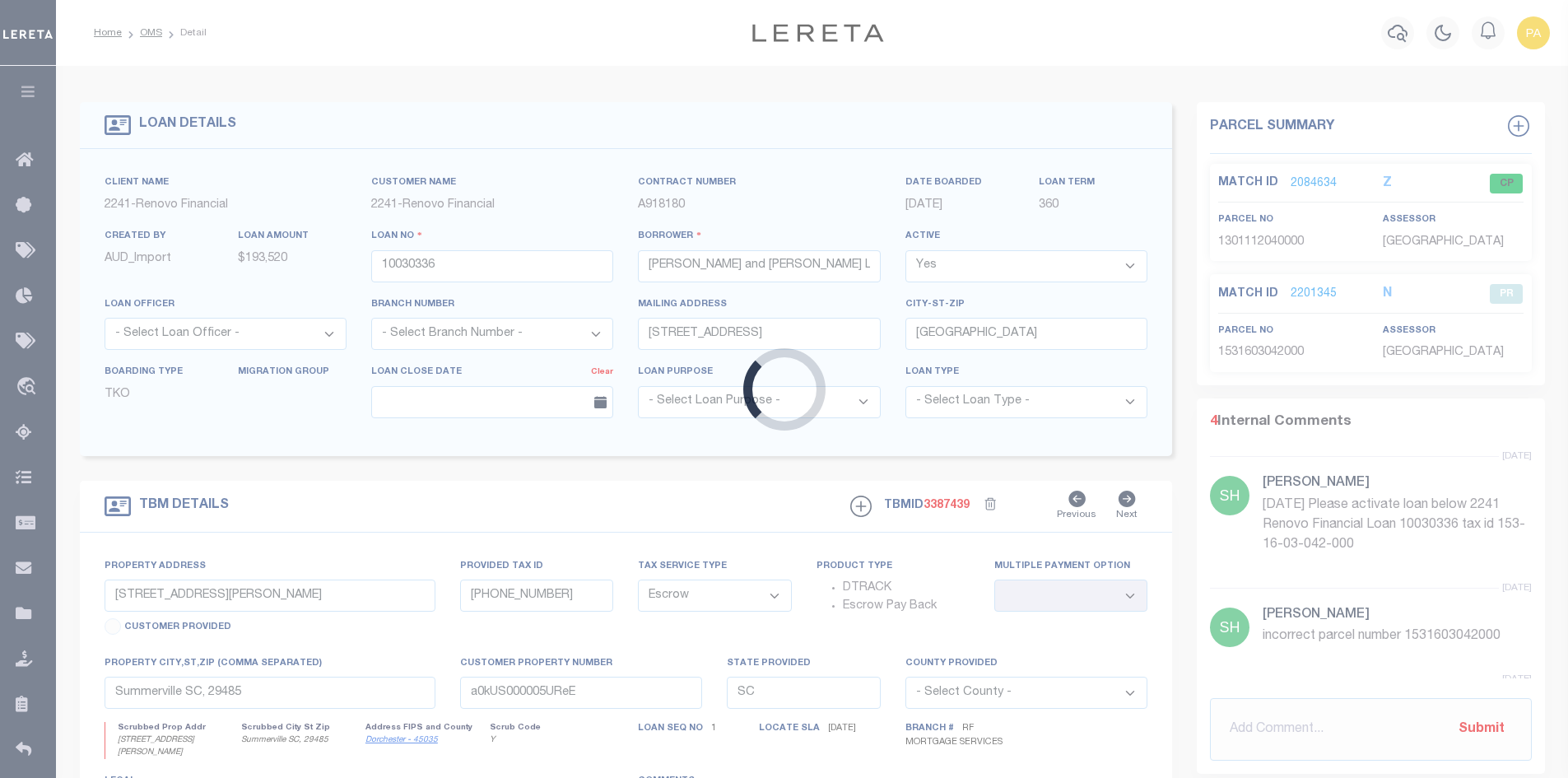
select select
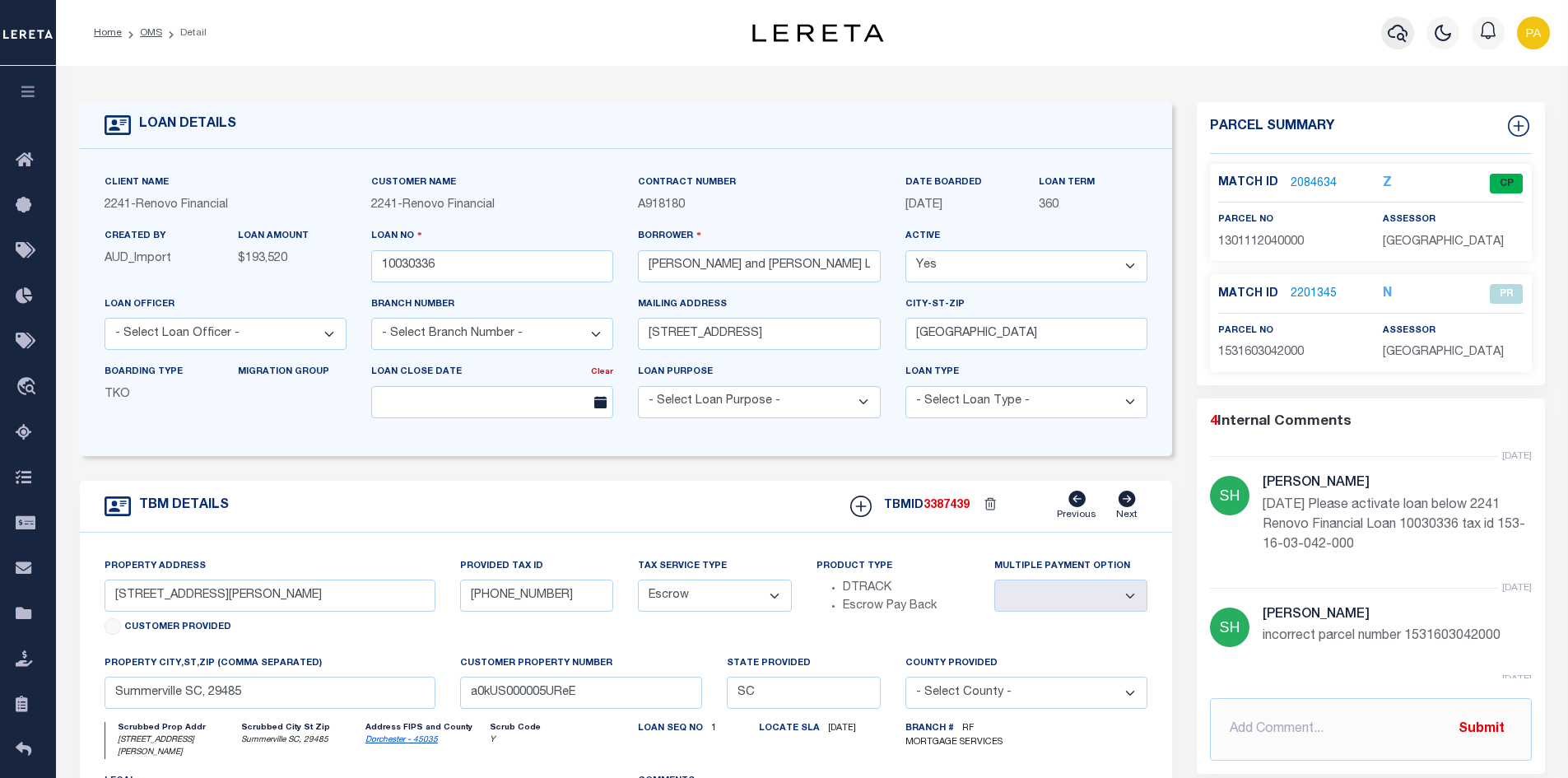
click at [1410, 34] on button "button" at bounding box center [1398, 33] width 33 height 33
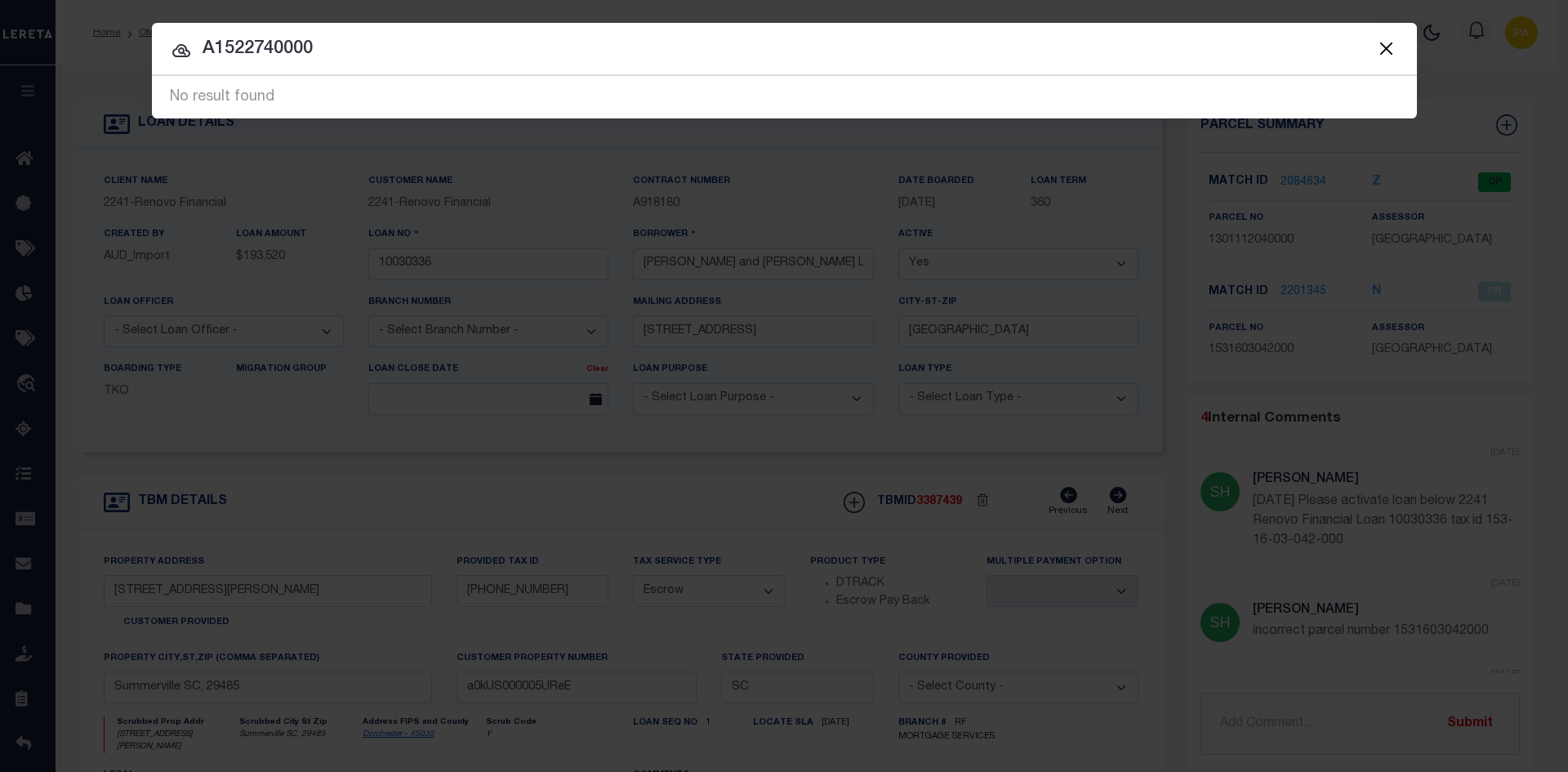
drag, startPoint x: 334, startPoint y: 55, endPoint x: 140, endPoint y: 47, distance: 194.2
click at [140, 47] on div "Include Loans TBM Customers Borrowers Payments (Lender Non-Disb) Payments (Lend…" at bounding box center [784, 386] width 1568 height 772
type input "3508 DELEUIL AVE"
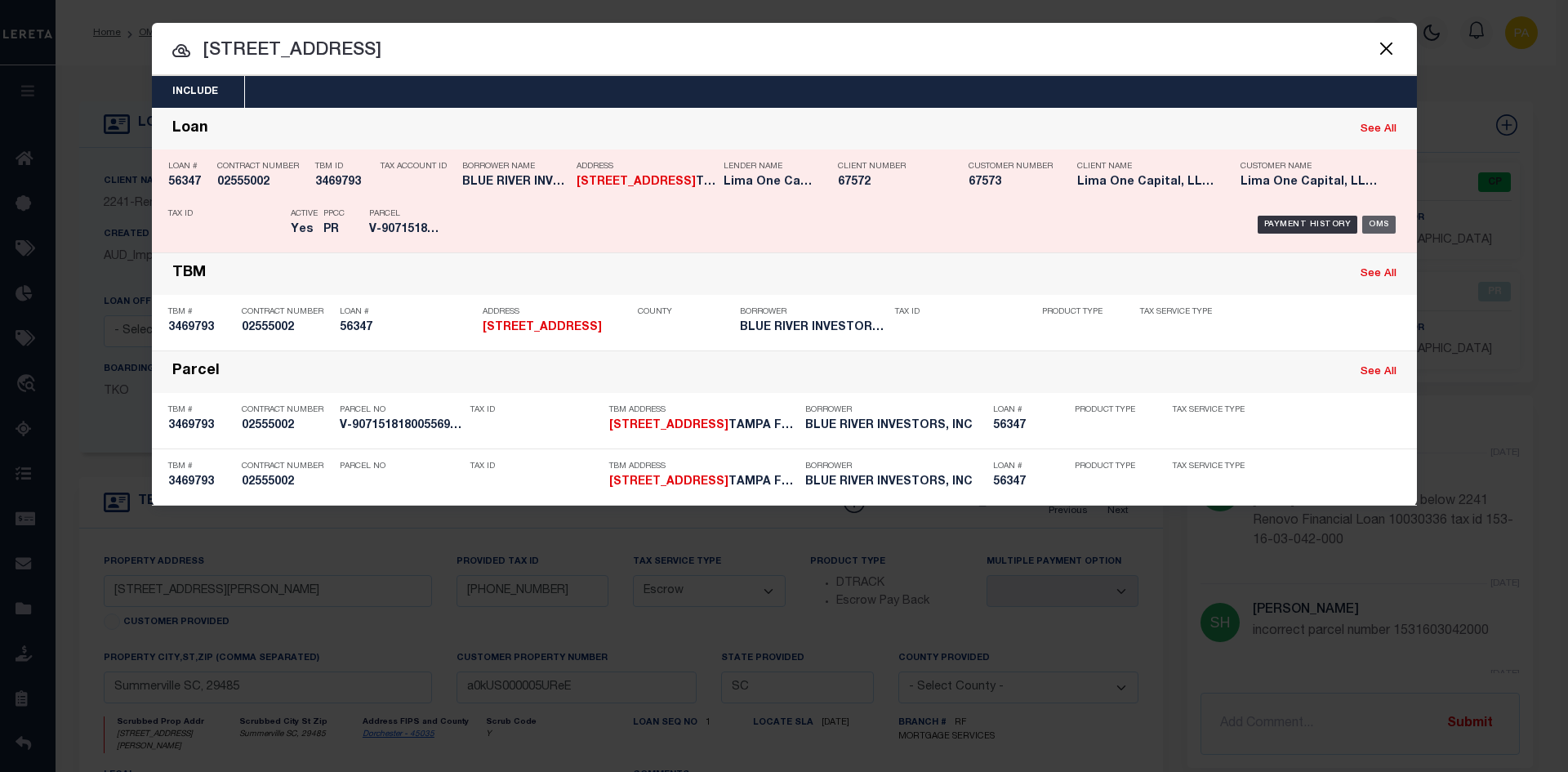
click at [1377, 223] on div "OMS" at bounding box center [1378, 224] width 33 height 18
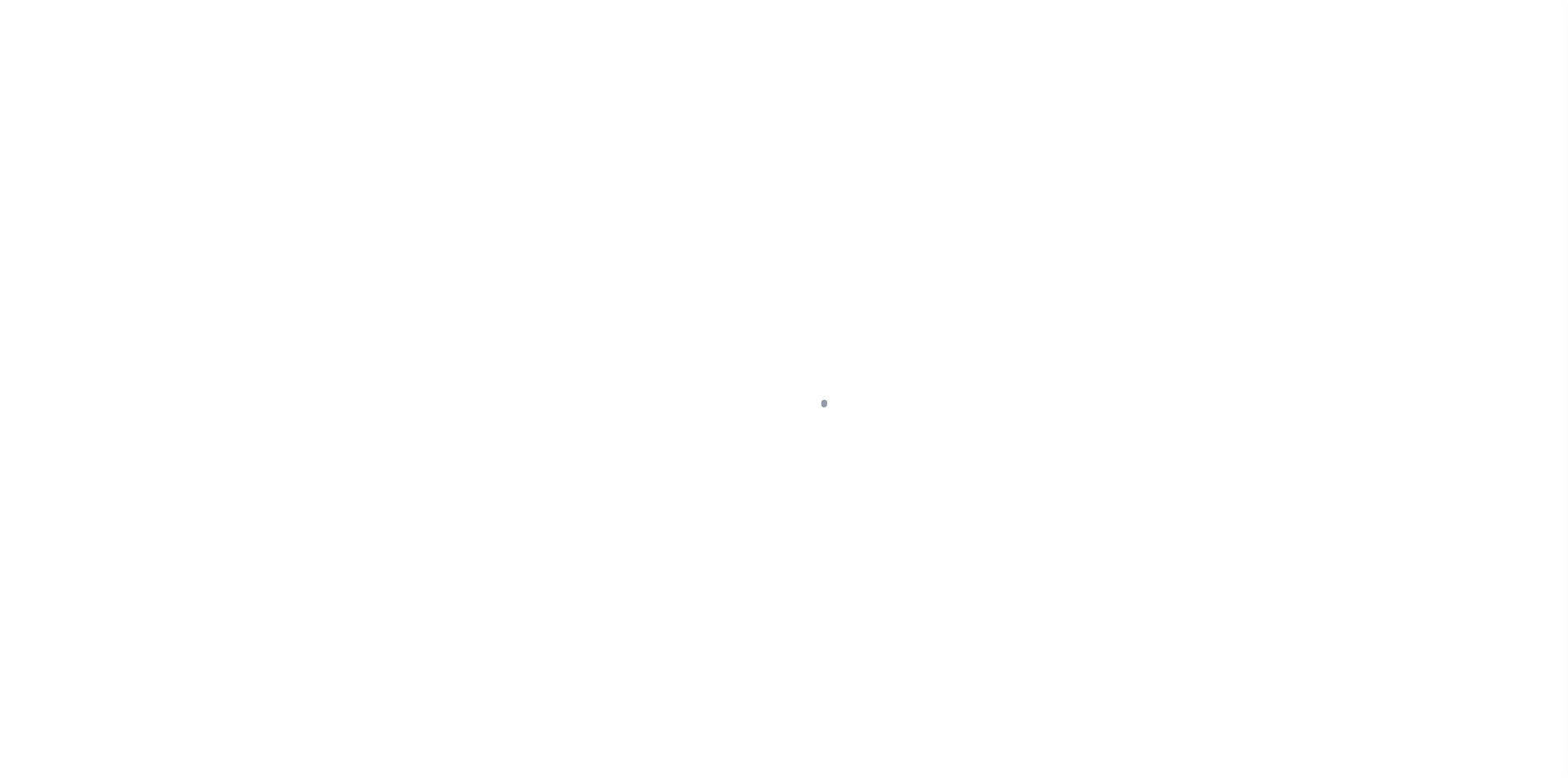
select select "Escrow"
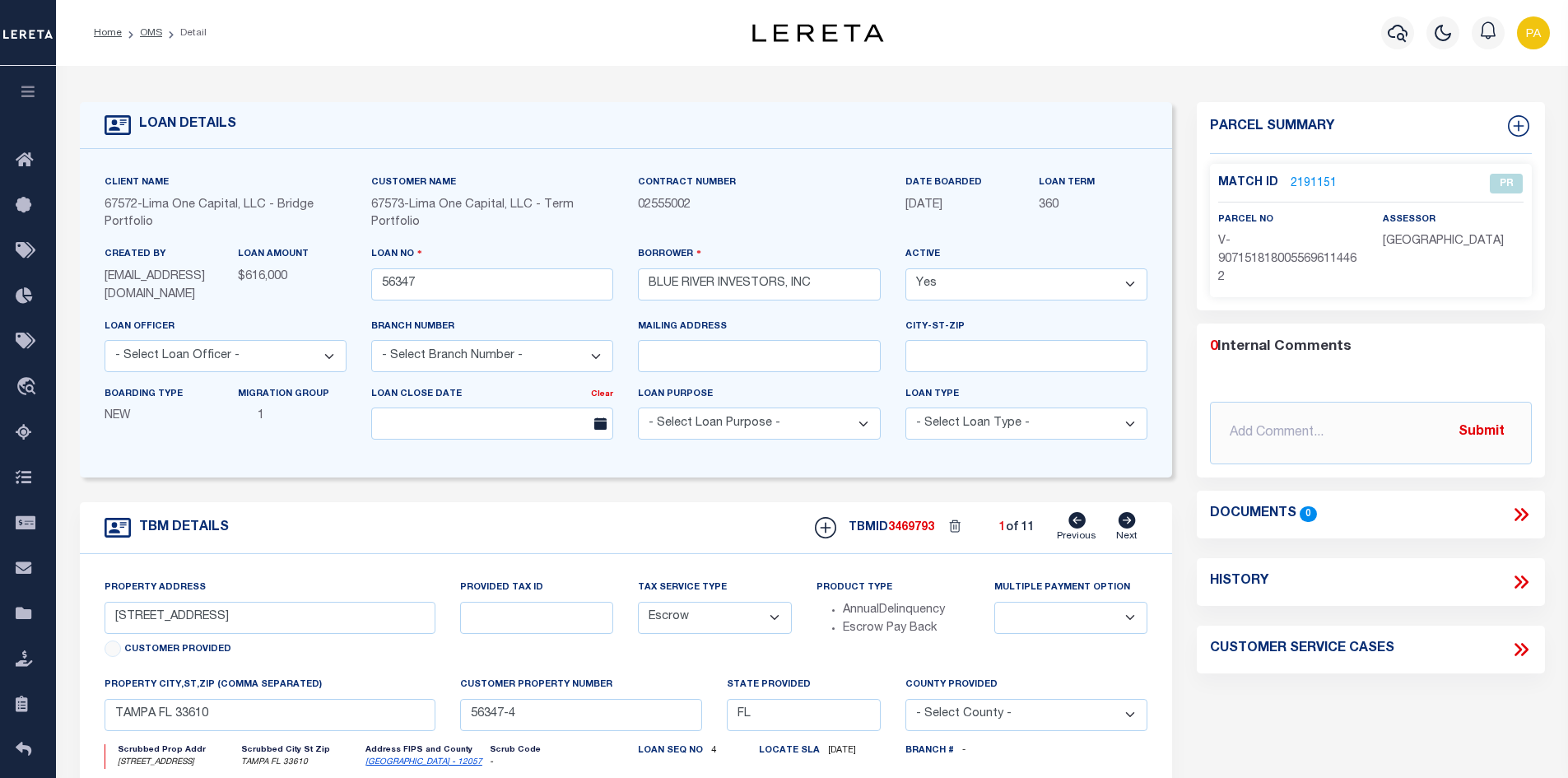
click at [1300, 179] on link "2191151" at bounding box center [1313, 184] width 46 height 17
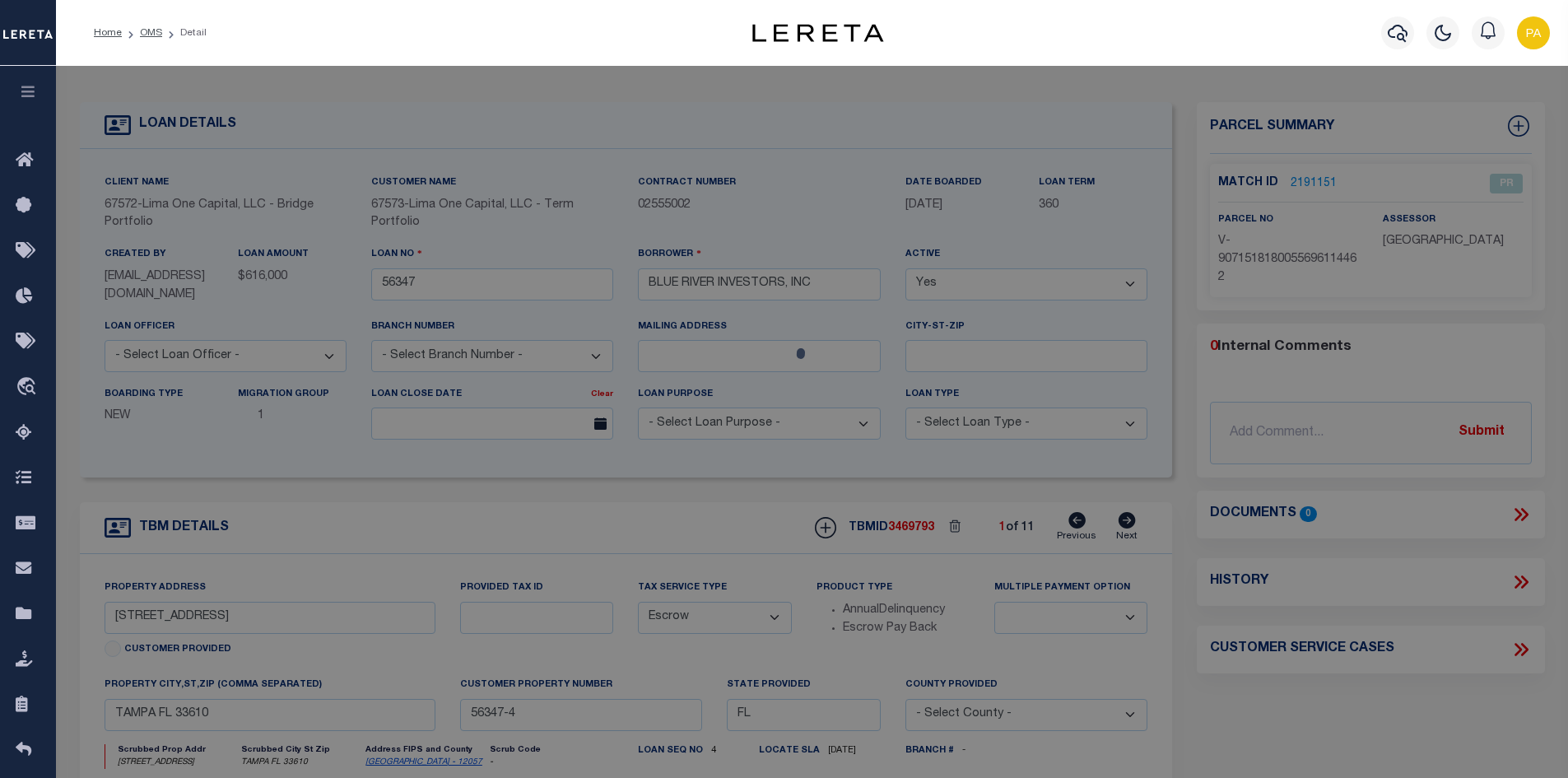
checkbox input "false"
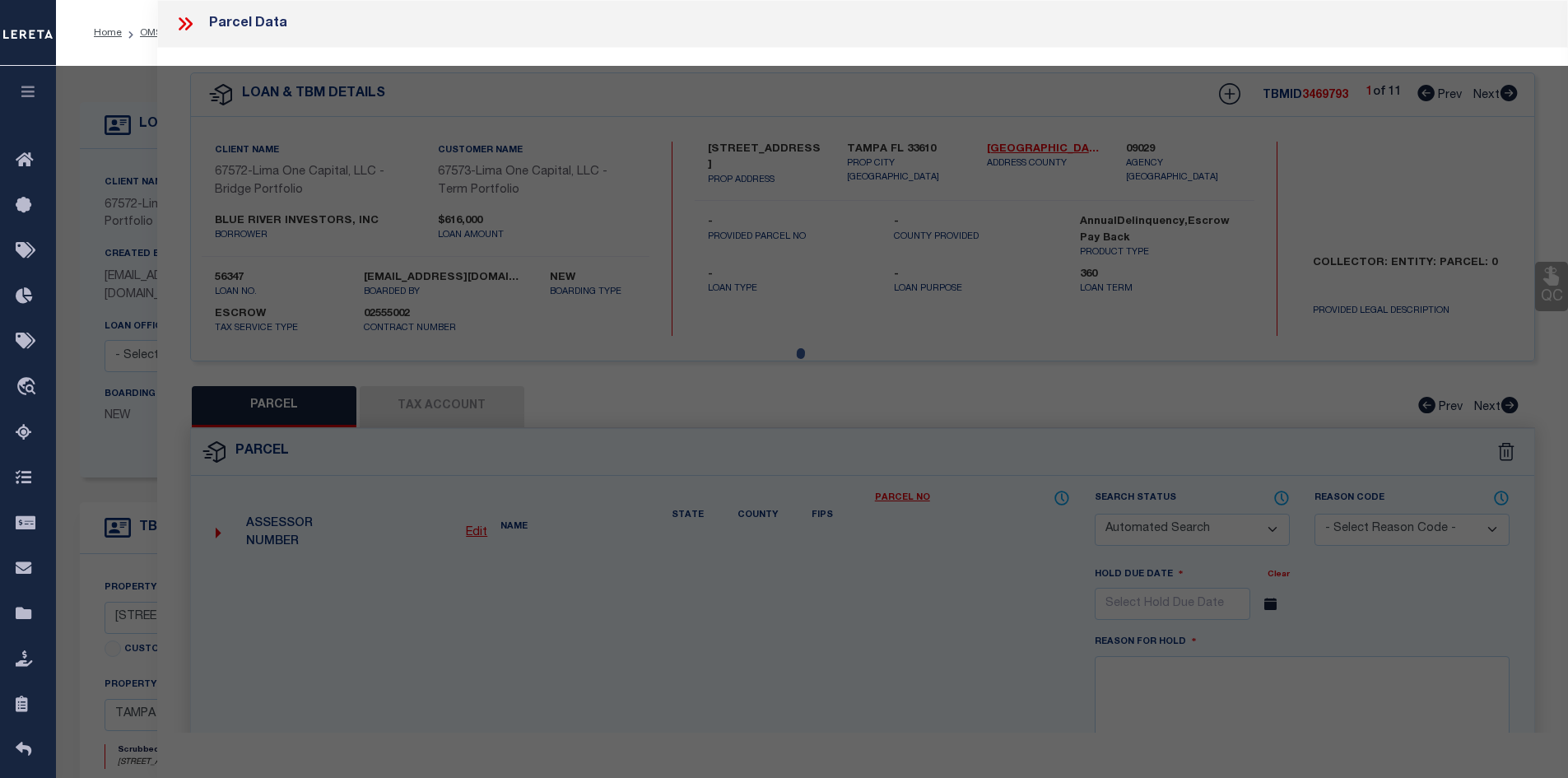
select select "PR"
type input "[STREET_ADDRESS]"
checkbox input "false"
type input "TAMPA FL 33610"
type textarea "Legacy Inactive"
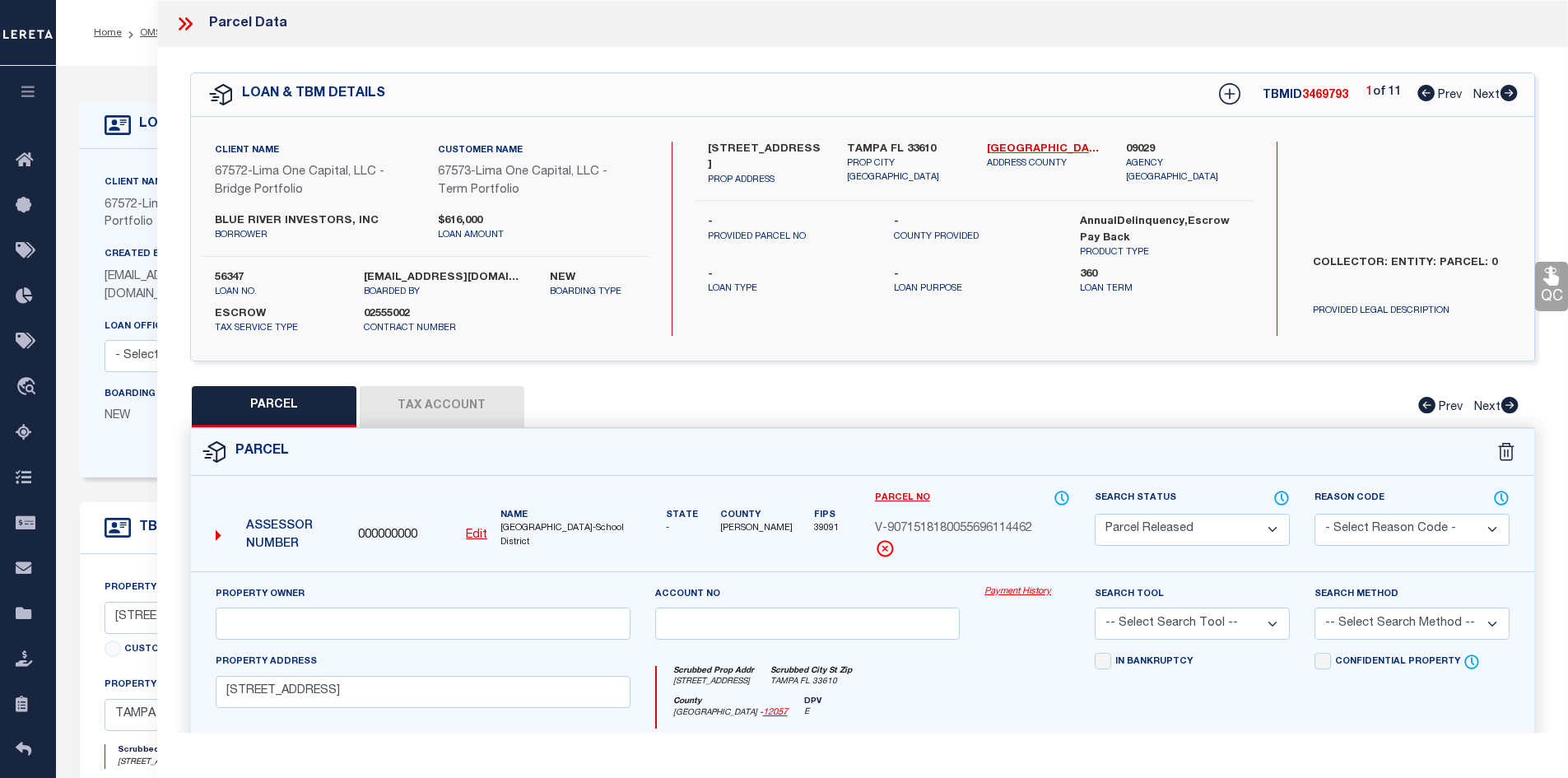
click at [1011, 596] on link "Payment History" at bounding box center [1027, 592] width 85 height 14
click at [1000, 591] on link "Payment History" at bounding box center [1027, 592] width 85 height 14
click at [1507, 91] on icon at bounding box center [1509, 92] width 17 height 16
select select "AS"
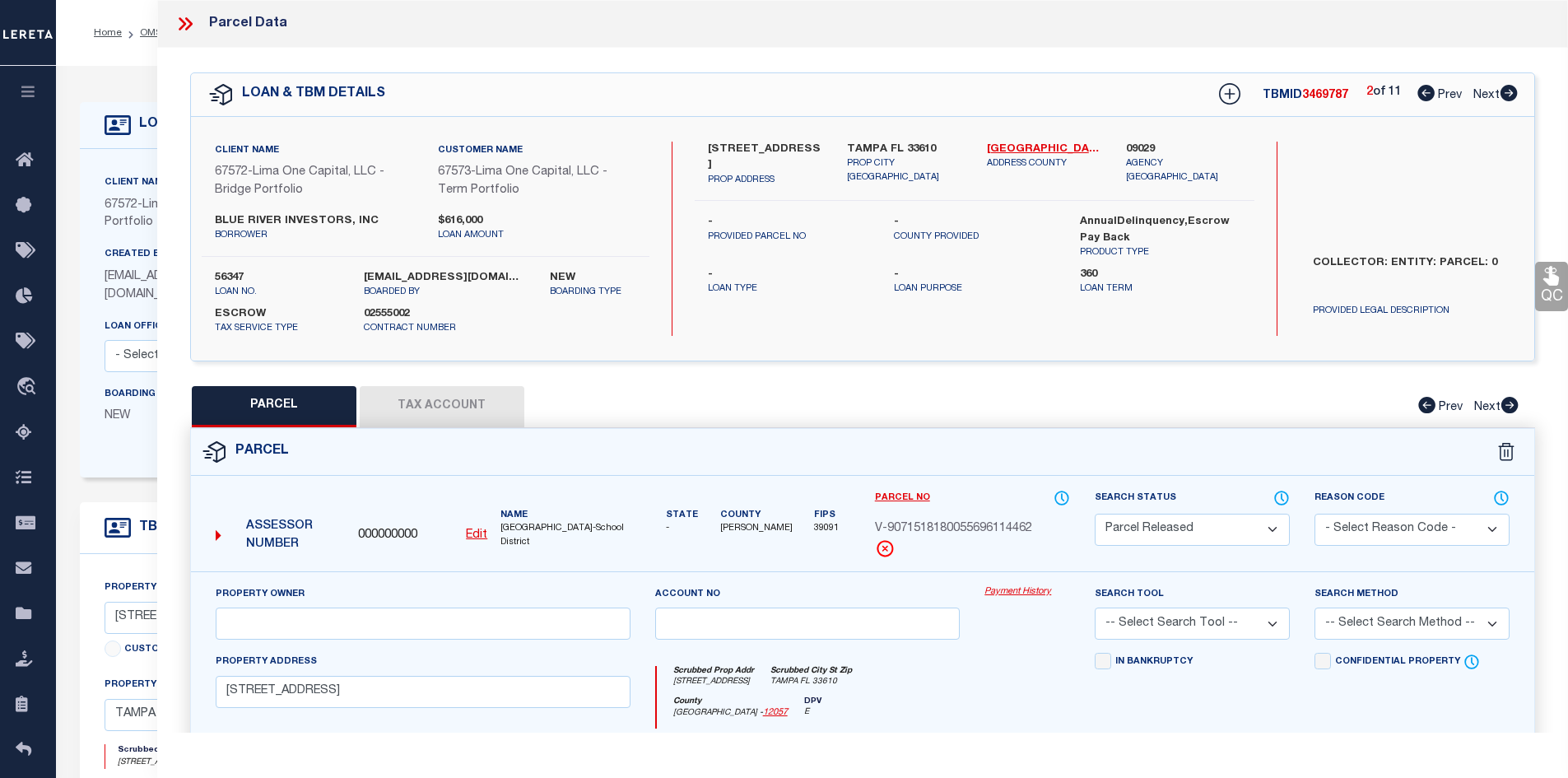
checkbox input "false"
select select "CP"
select select "AGW"
select select
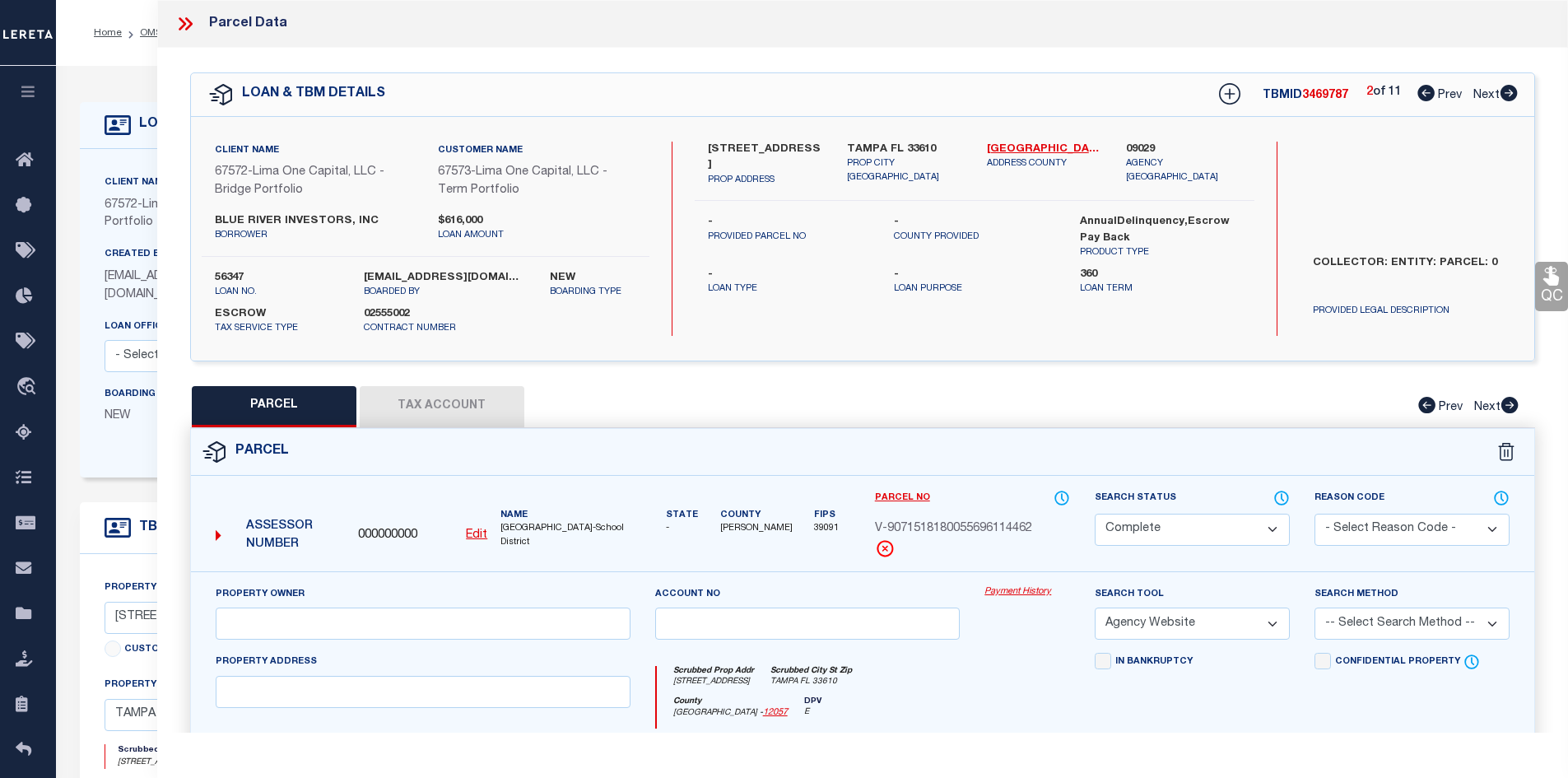
type input "1814 MILLRUN CIR"
checkbox input "false"
type input "TAMPA FL 33613"
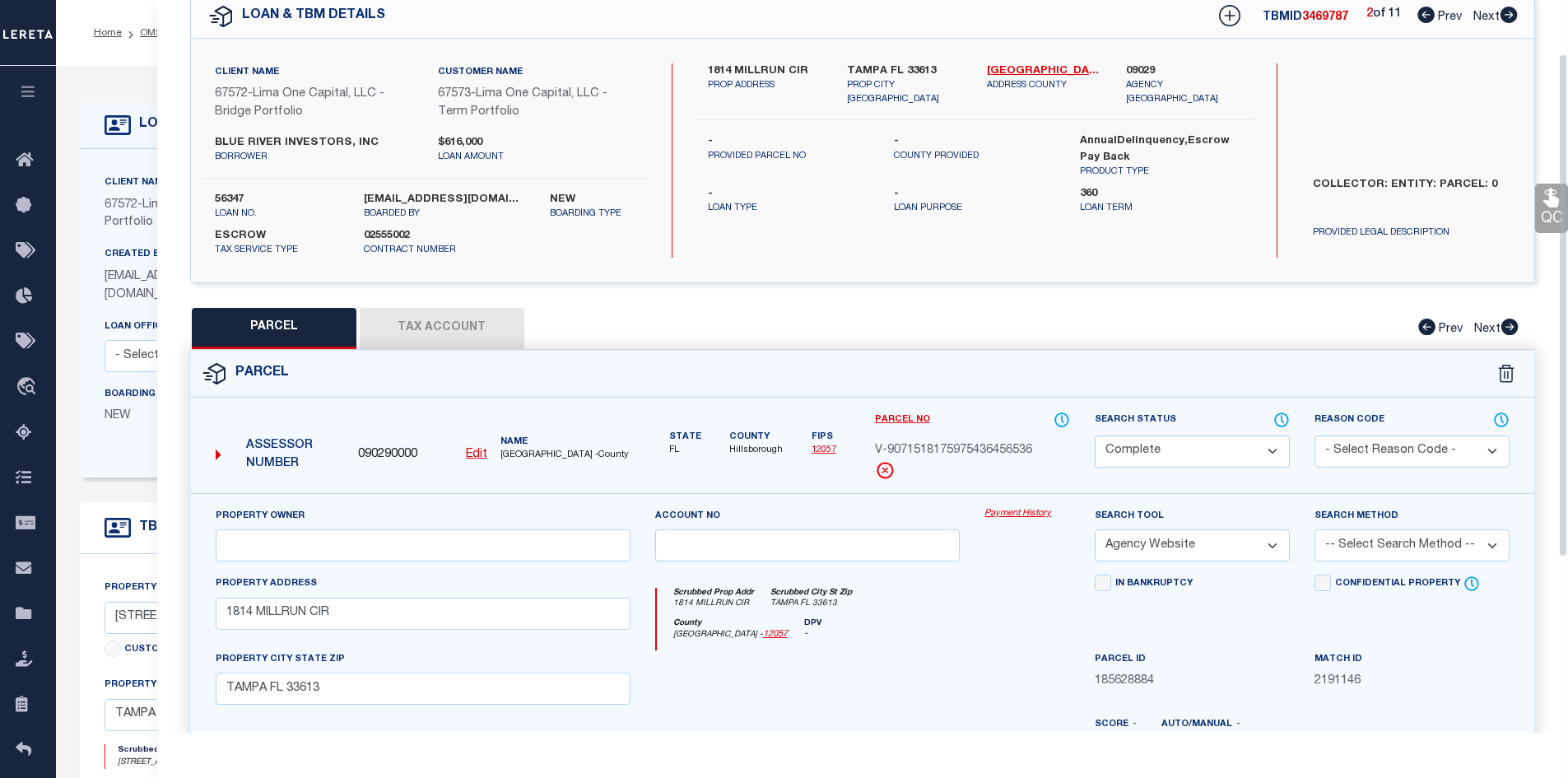
scroll to position [82, 0]
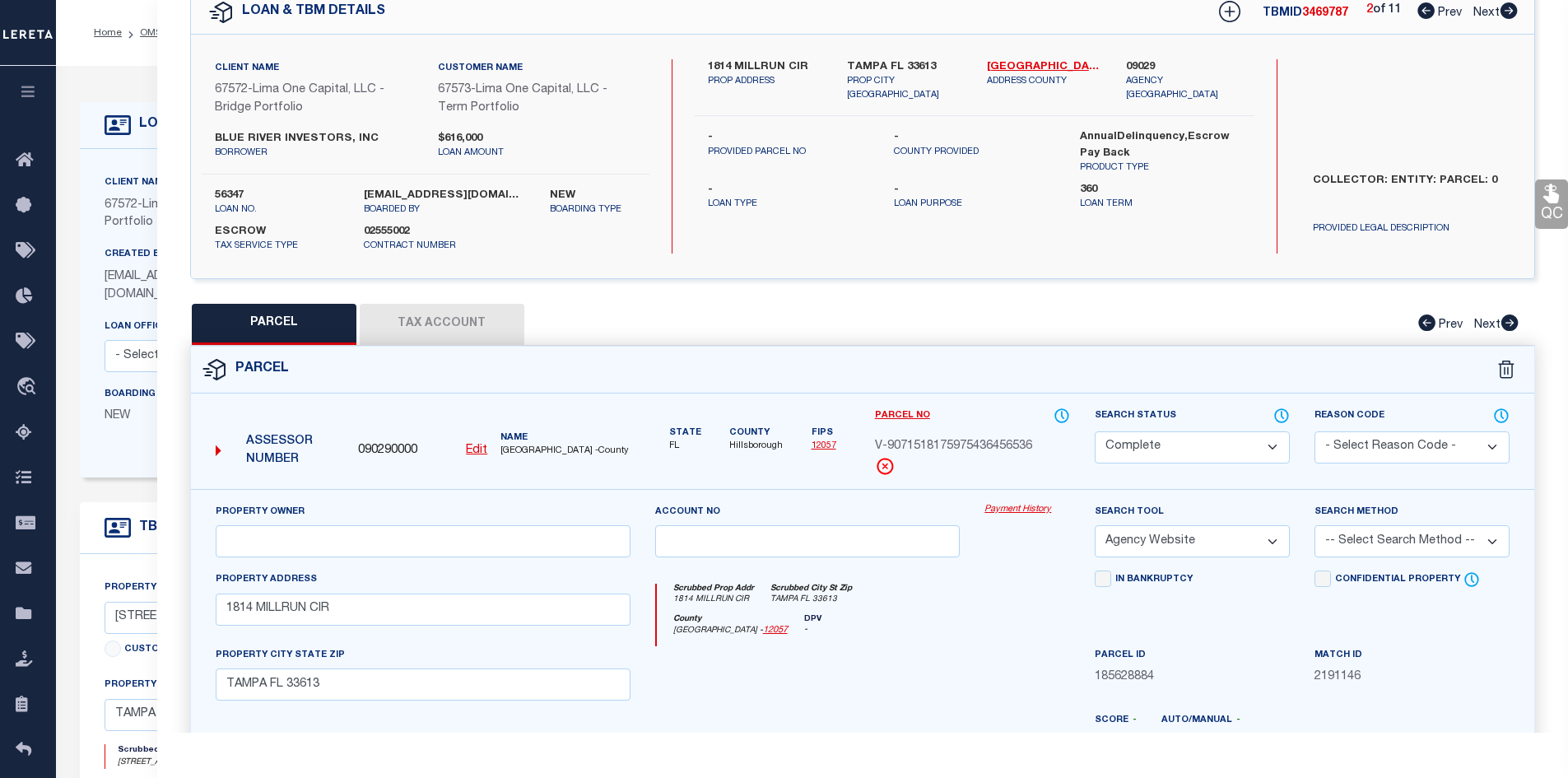
click at [1422, 13] on icon at bounding box center [1425, 11] width 17 height 16
select select "AS"
select select
checkbox input "false"
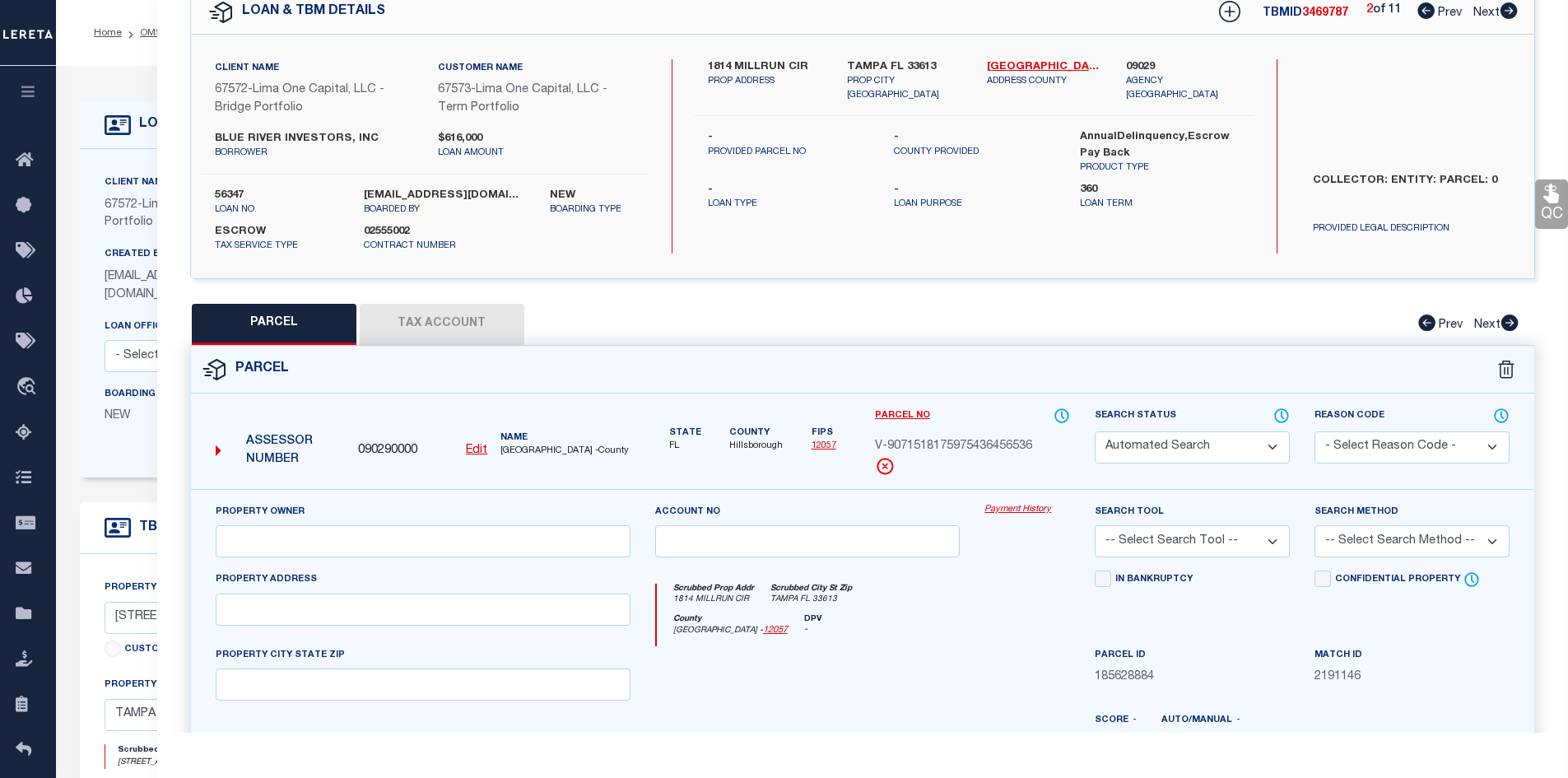
select select "PR"
type input "3508 DELEUIL AVE"
checkbox input "false"
type input "TAMPA FL 33610"
type textarea "Legacy Inactive"
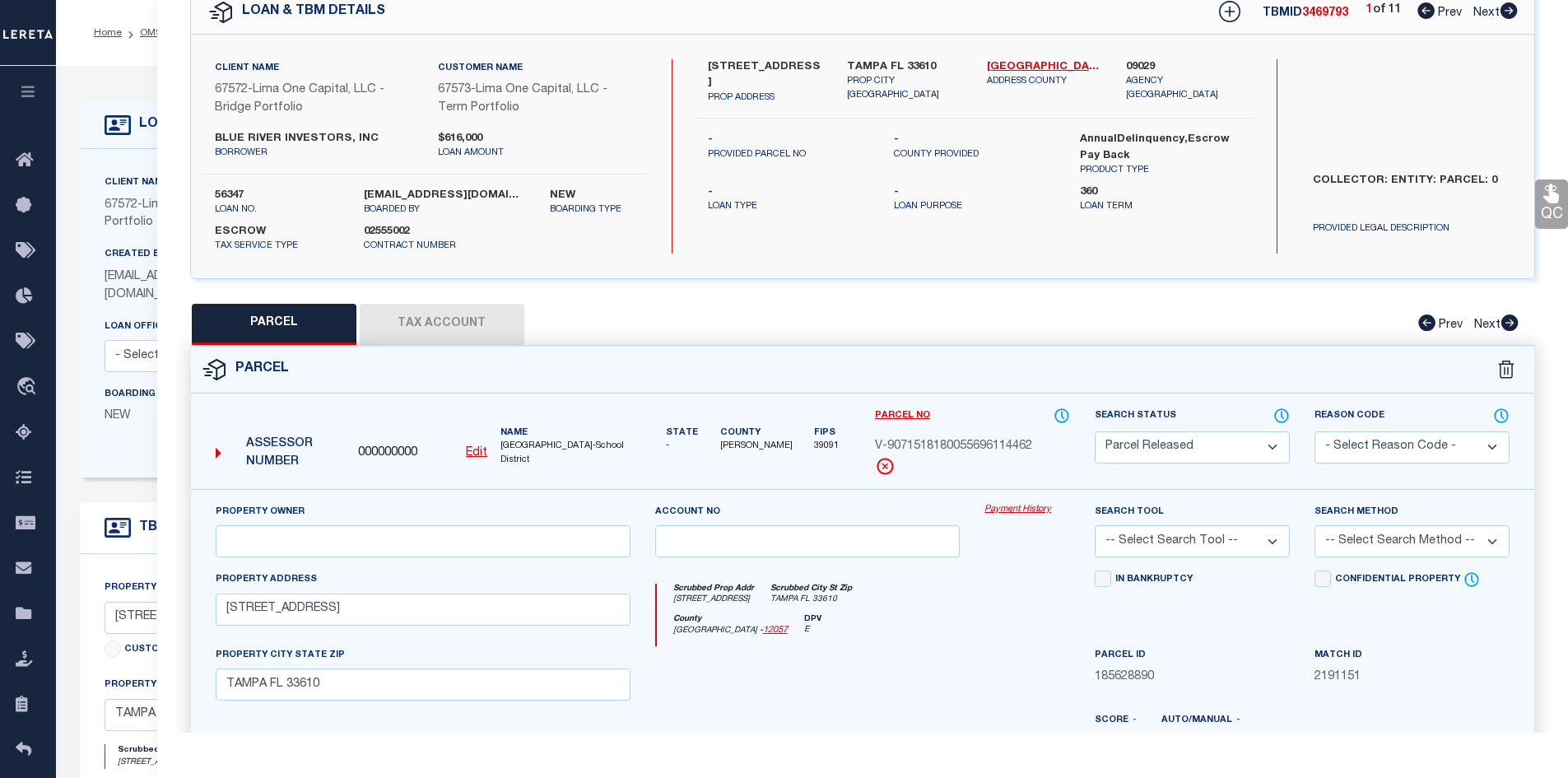
click at [1024, 510] on link "Payment History" at bounding box center [1027, 510] width 85 height 14
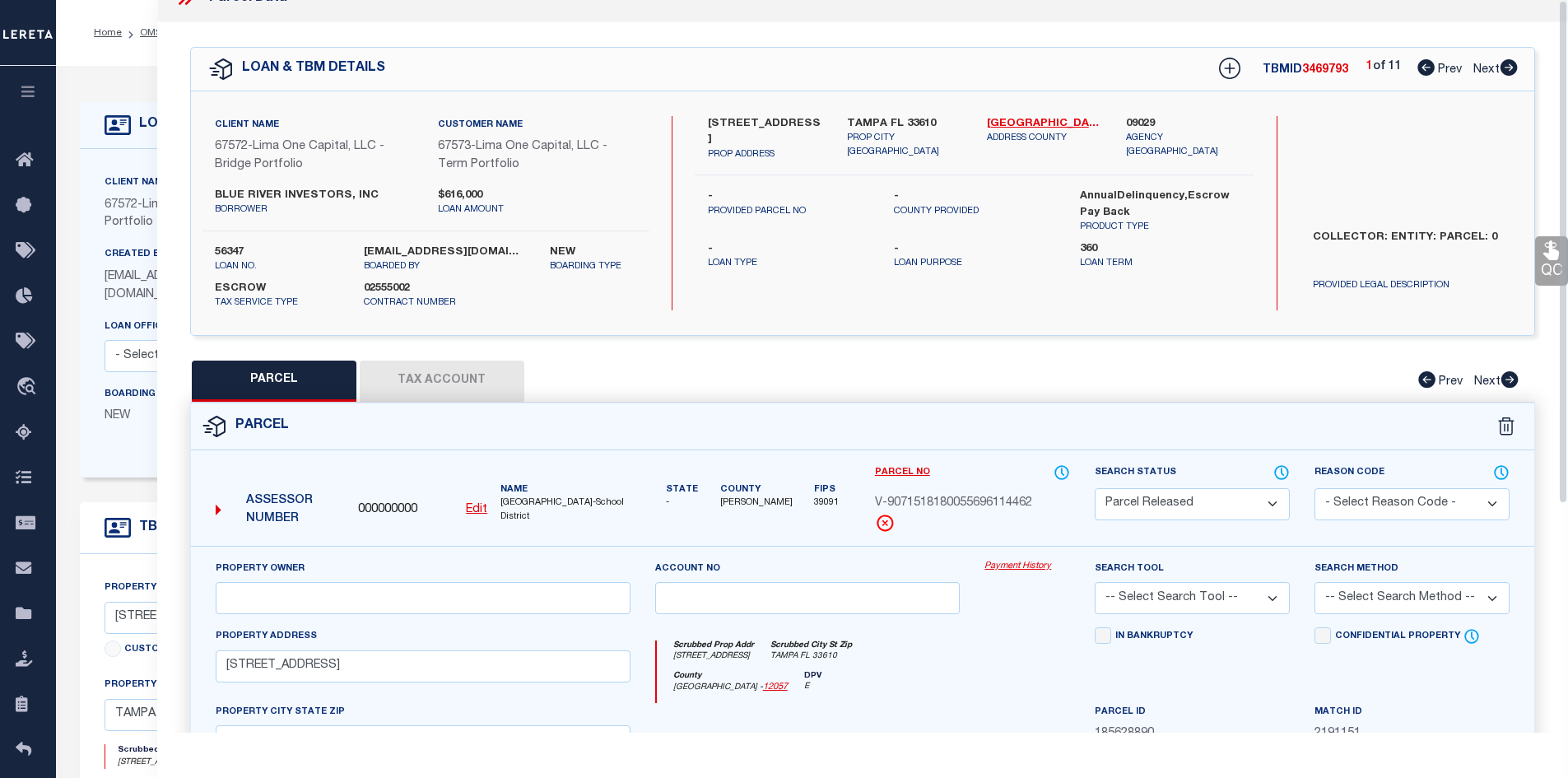
scroll to position [0, 0]
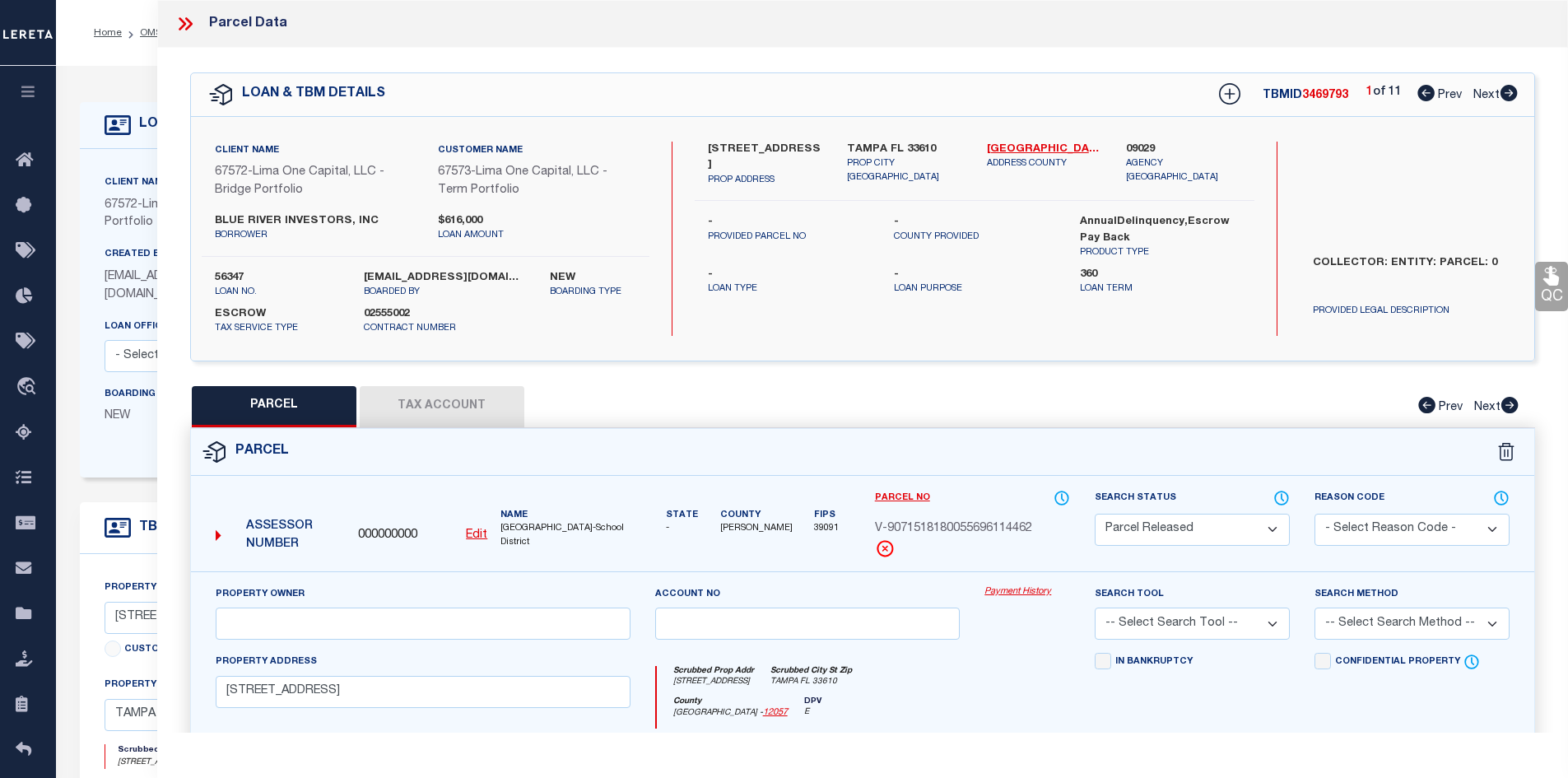
click at [1508, 97] on icon at bounding box center [1509, 92] width 17 height 16
select select "AS"
checkbox input "false"
select select "CP"
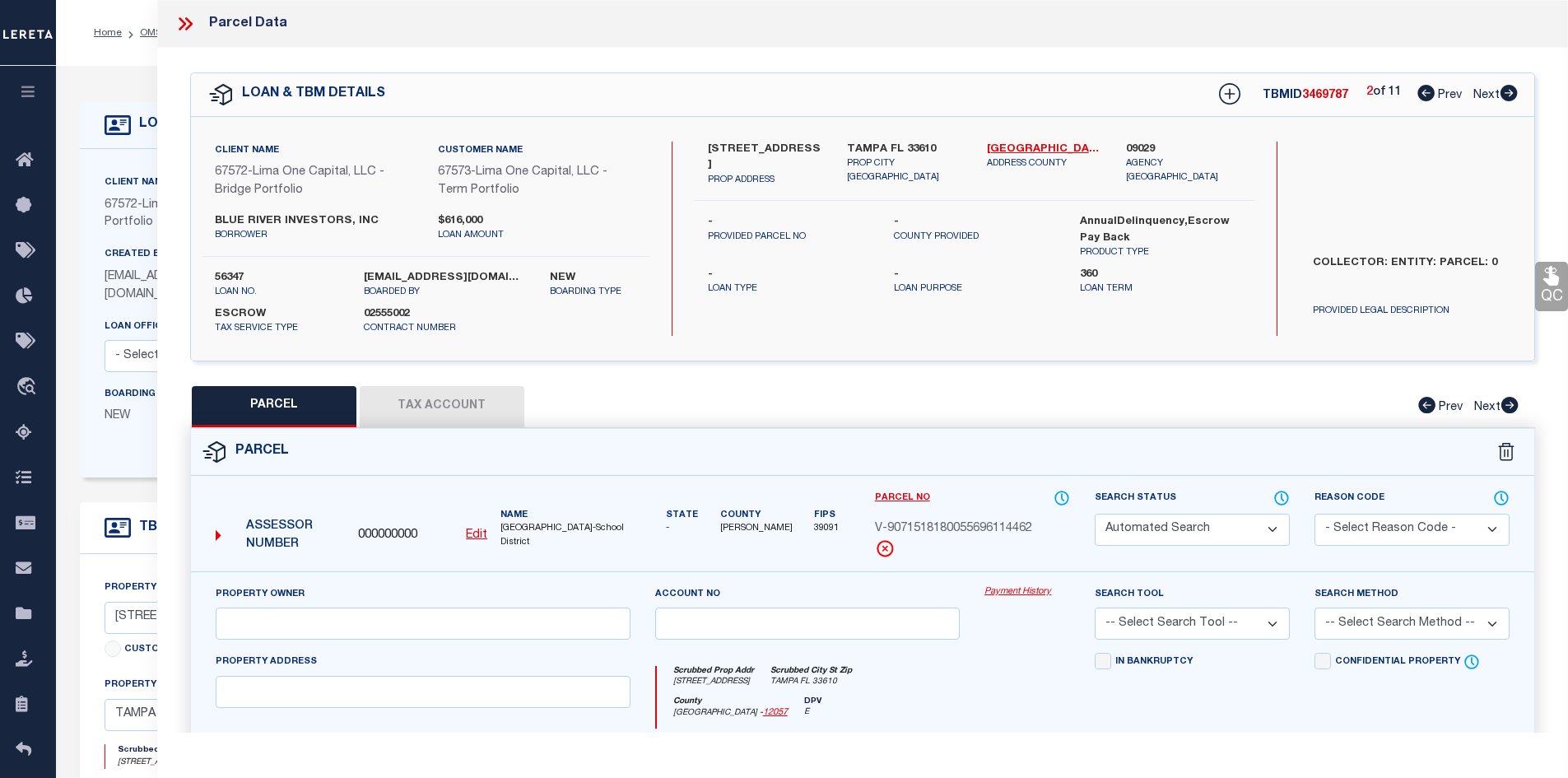
select select "AGW"
select select
type input "1814 MILLRUN CIR"
checkbox input "false"
type input "TAMPA FL 33613"
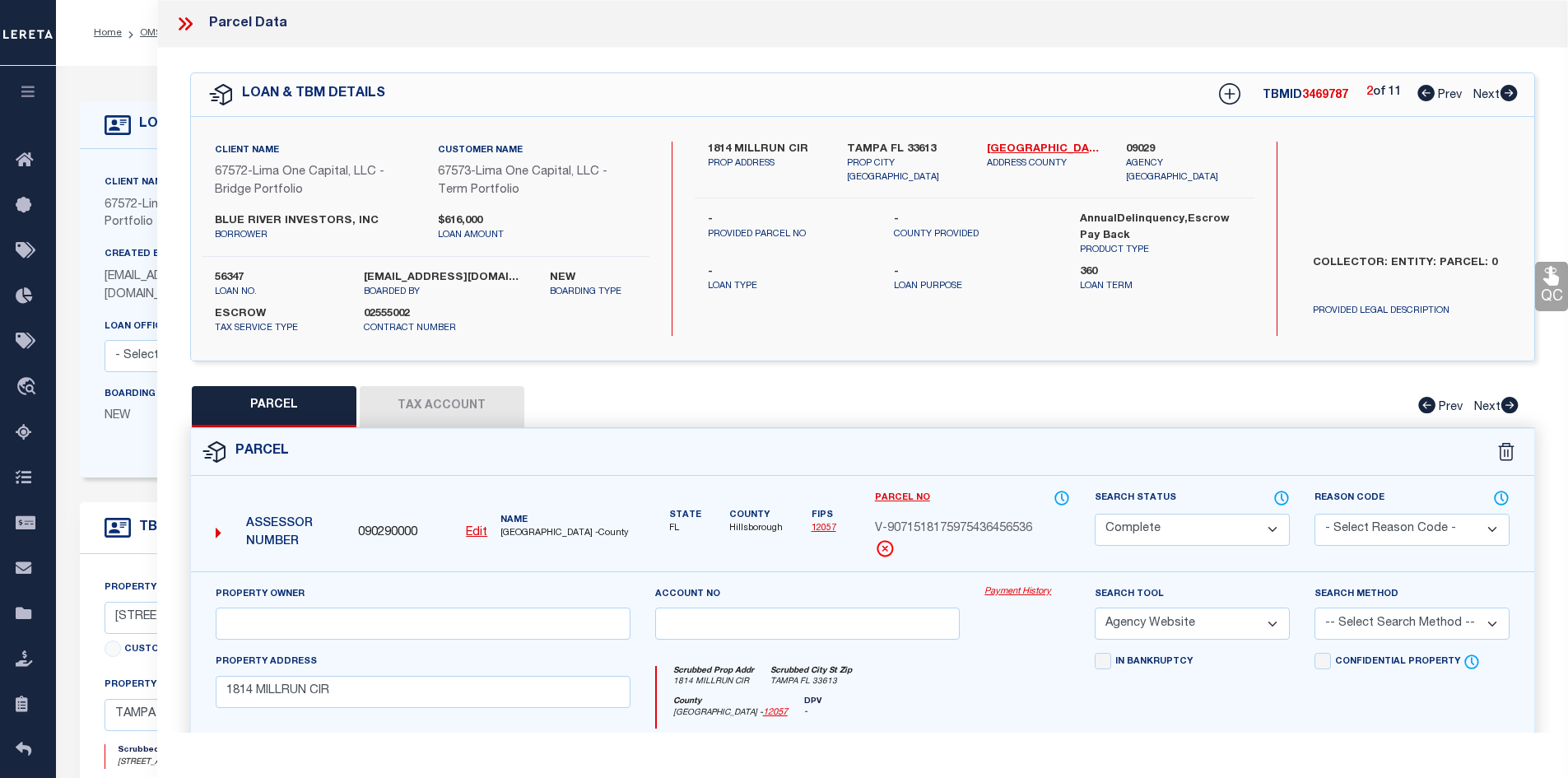
click at [1023, 594] on link "Payment History" at bounding box center [1027, 592] width 85 height 14
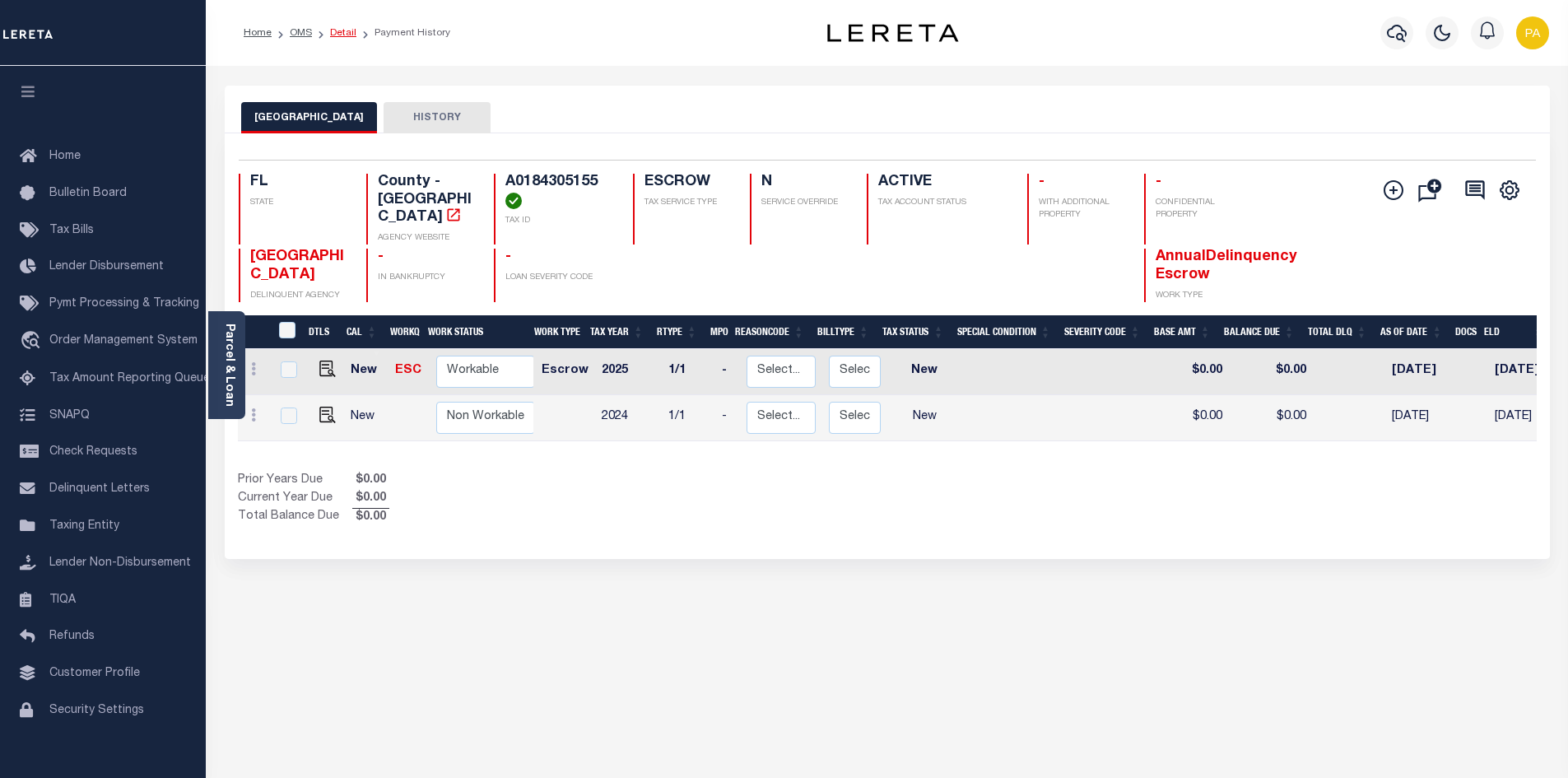
click at [342, 30] on link "Detail" at bounding box center [343, 33] width 26 height 10
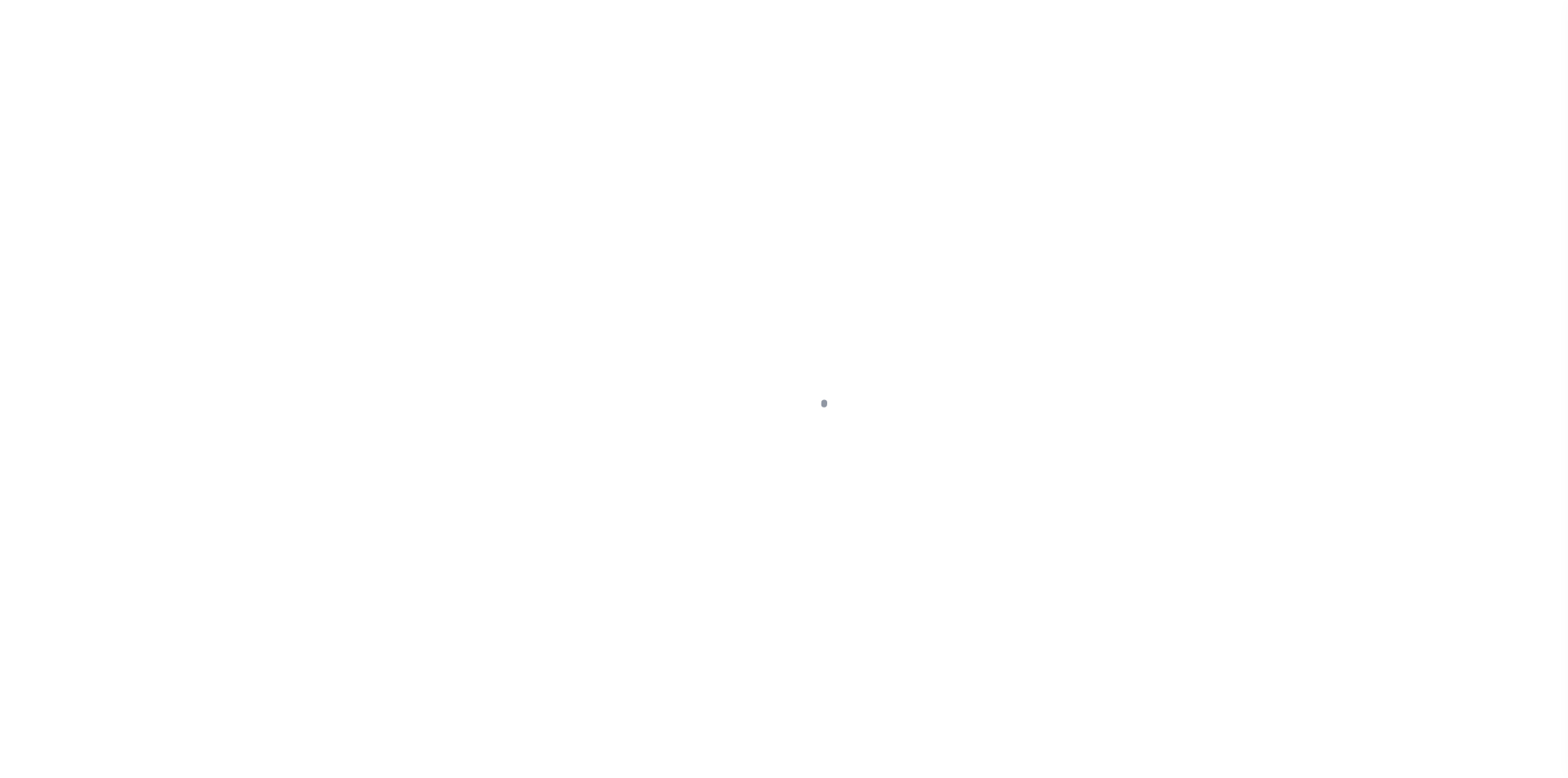
type input "1814 MILLRUN CIR"
select select "Escrow"
select select
type input "TAMPA FL 33613"
type input "56347-2"
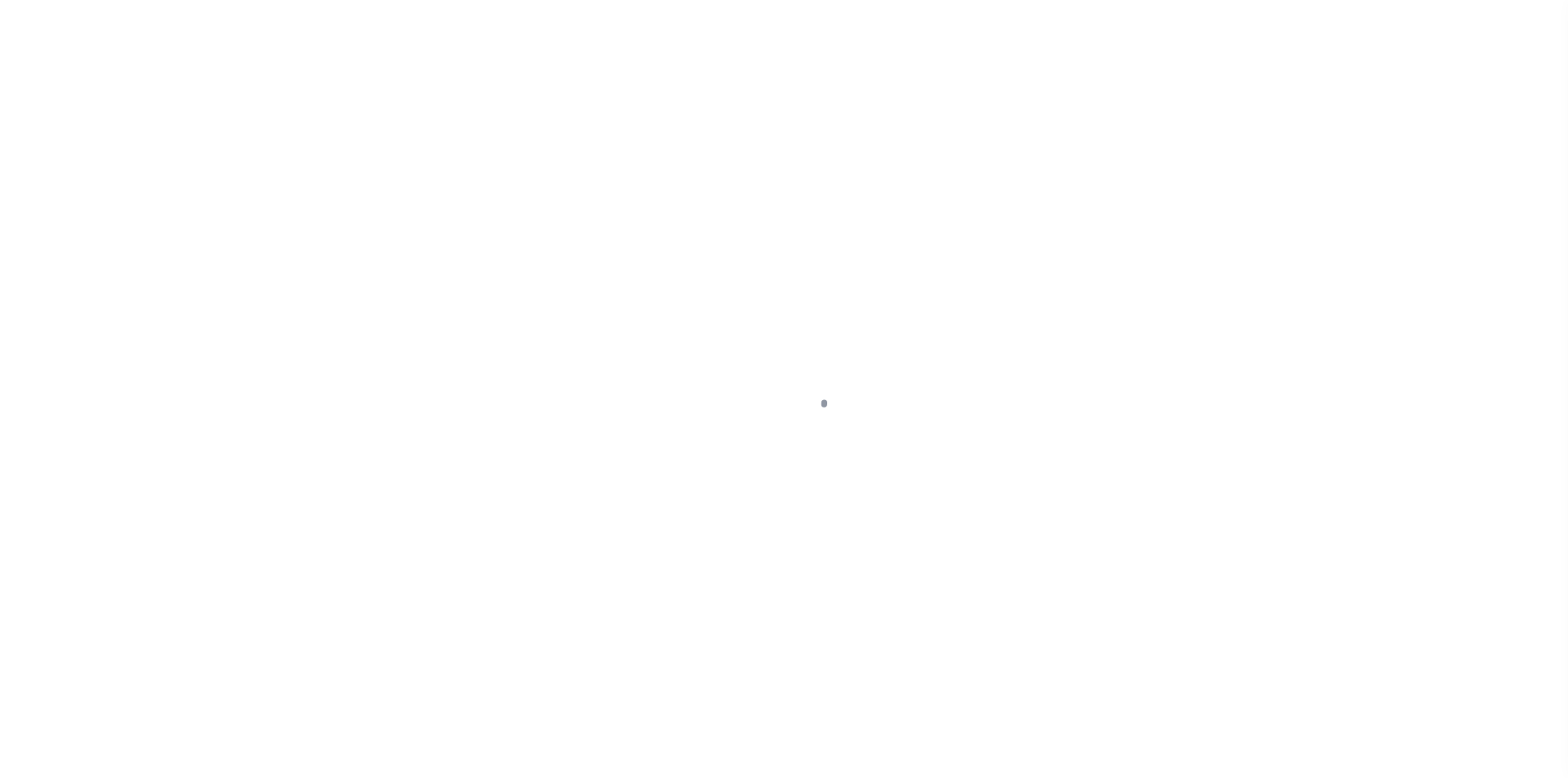
type input "FL"
type textarea "COLLECTOR: ENTITY: PARCEL: 0"
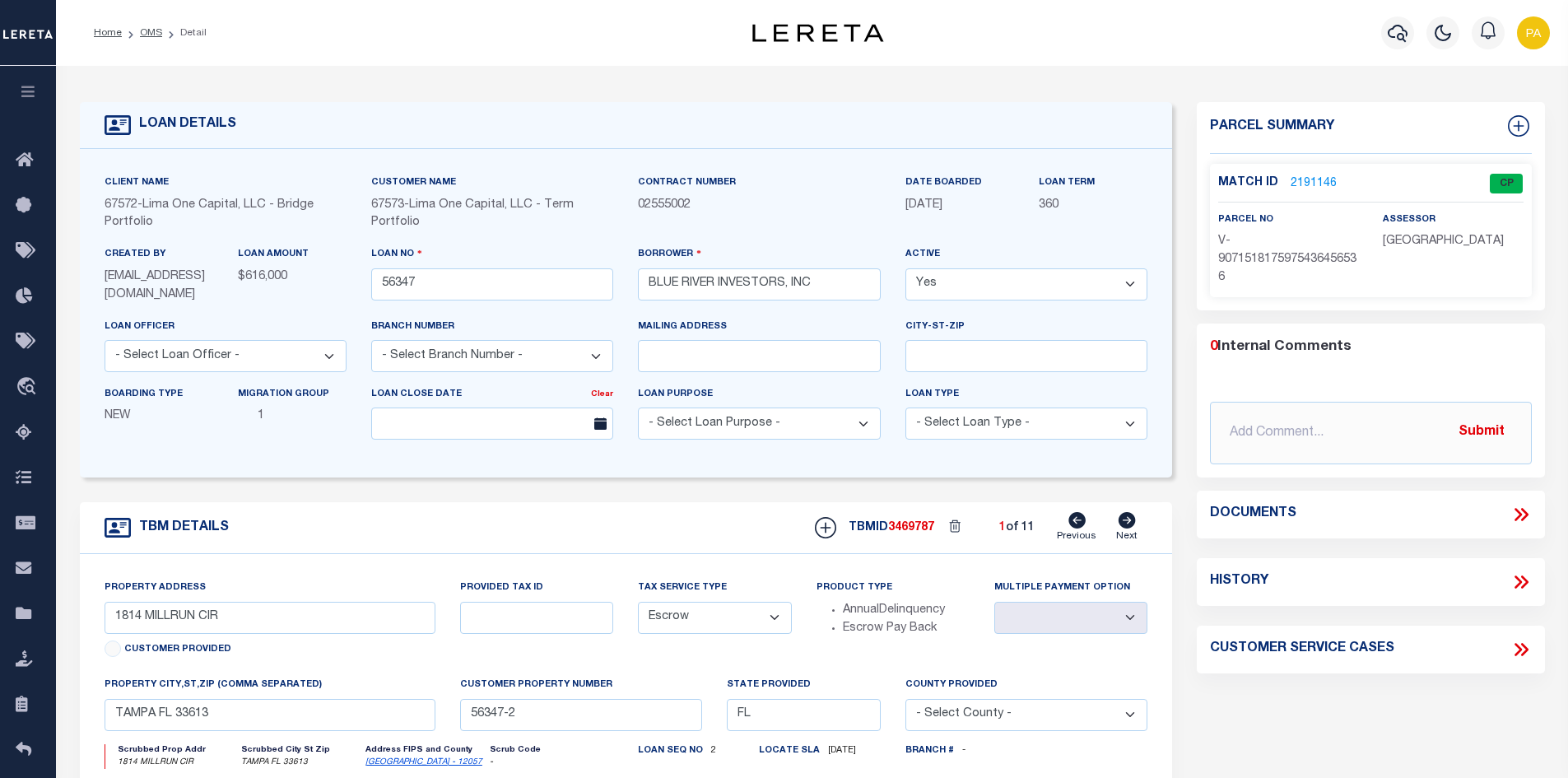
click at [1128, 529] on icon at bounding box center [1127, 519] width 17 height 16
type input "[STREET_ADDRESS]"
radio input "true"
select select
type input "TAMPA FL 33612"
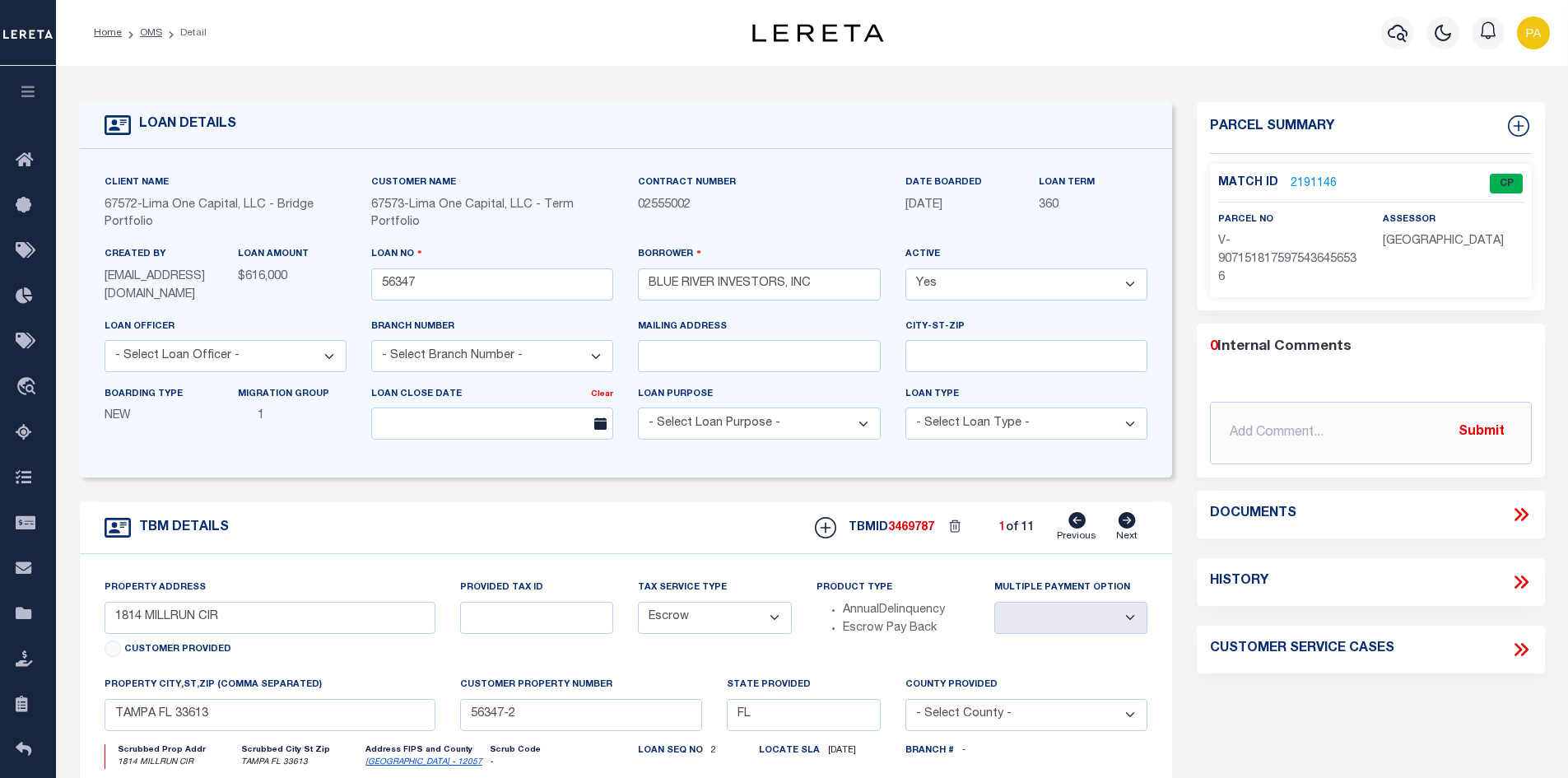
type input "56347-1"
click at [1307, 181] on link "2191143" at bounding box center [1313, 184] width 46 height 17
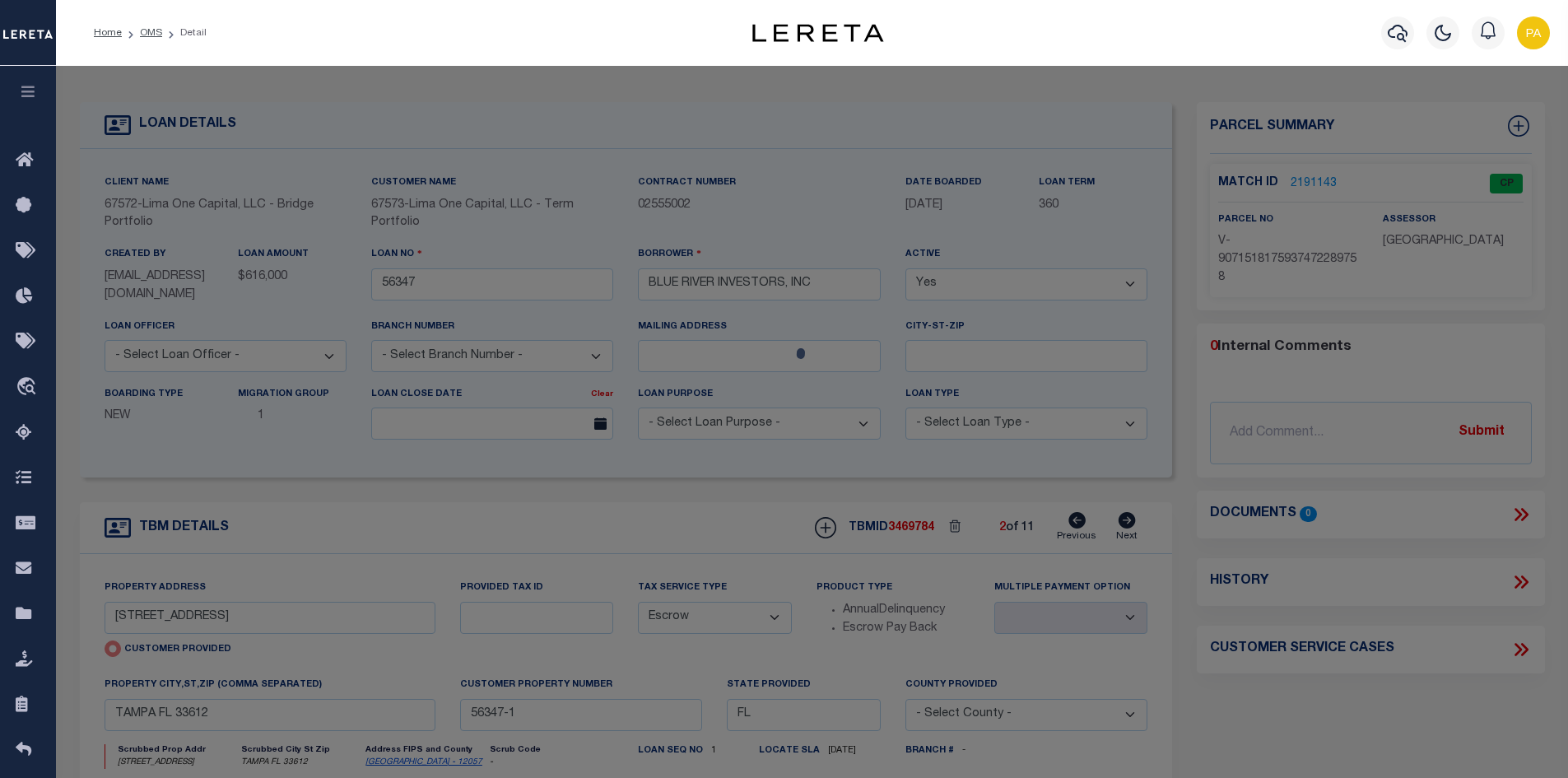
checkbox input "false"
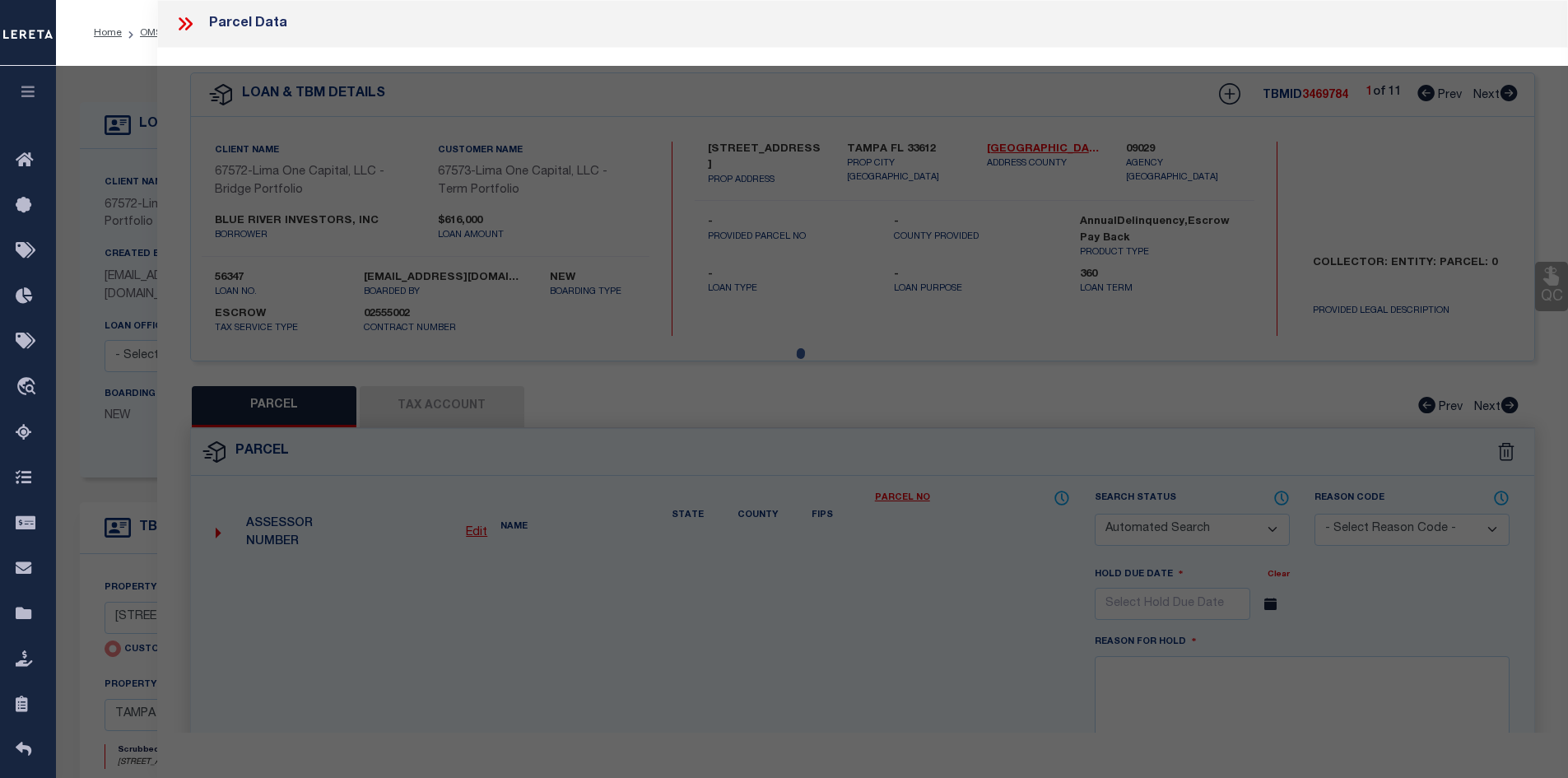
select select "CP"
select select "AGW"
select select
type input "[STREET_ADDRESS]"
checkbox input "false"
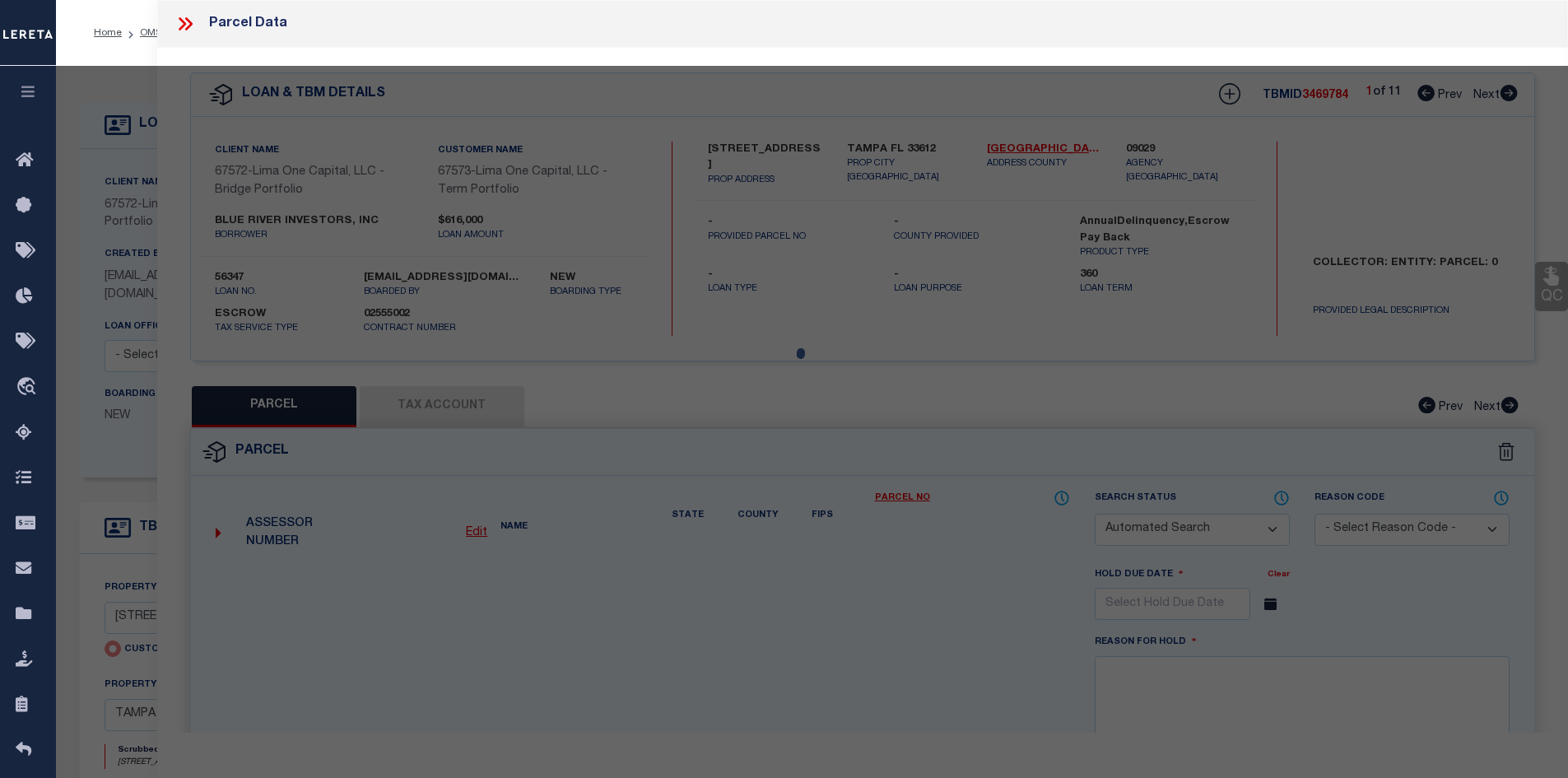
type input "TAMPA FL 33612"
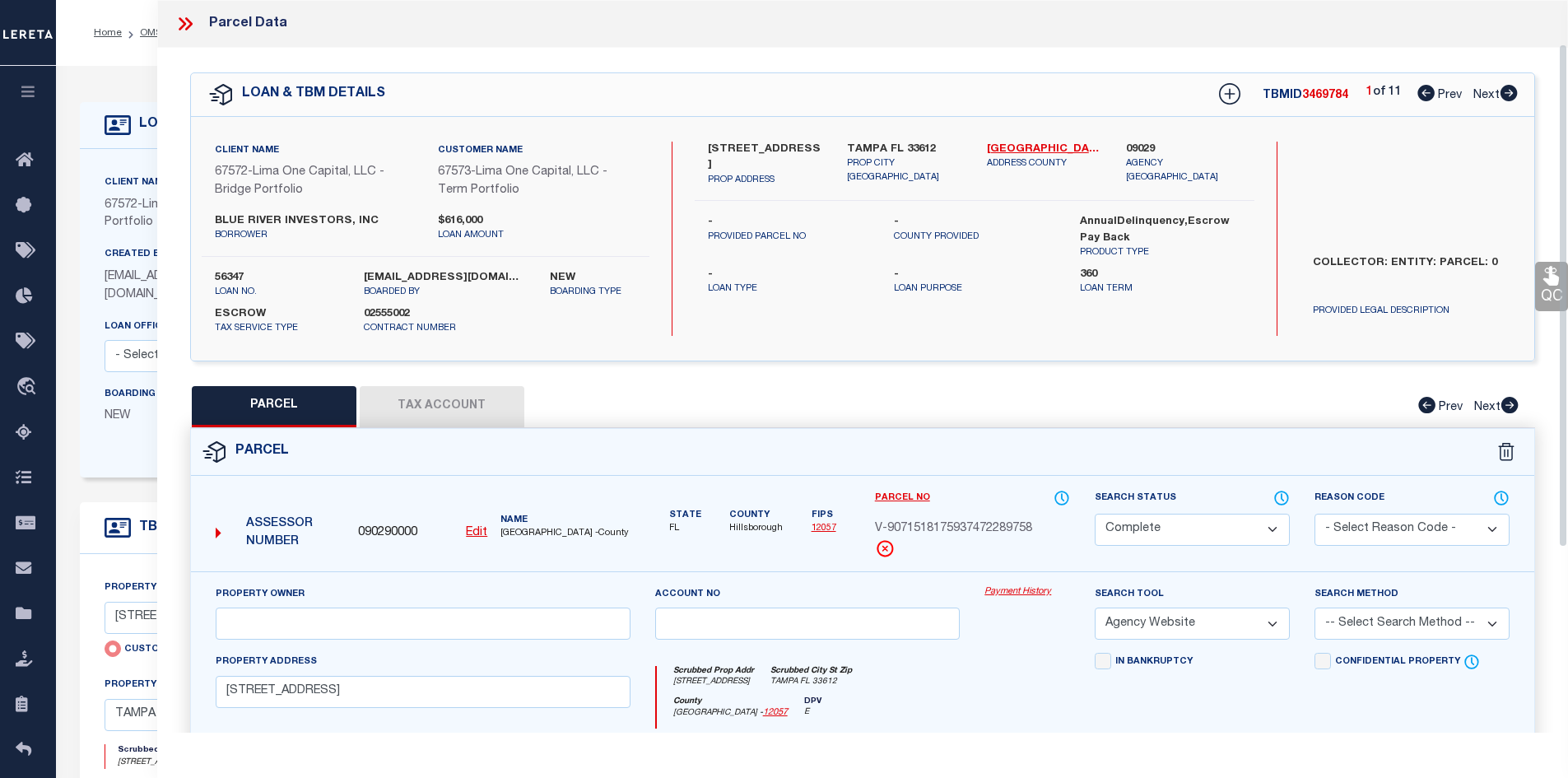
scroll to position [82, 0]
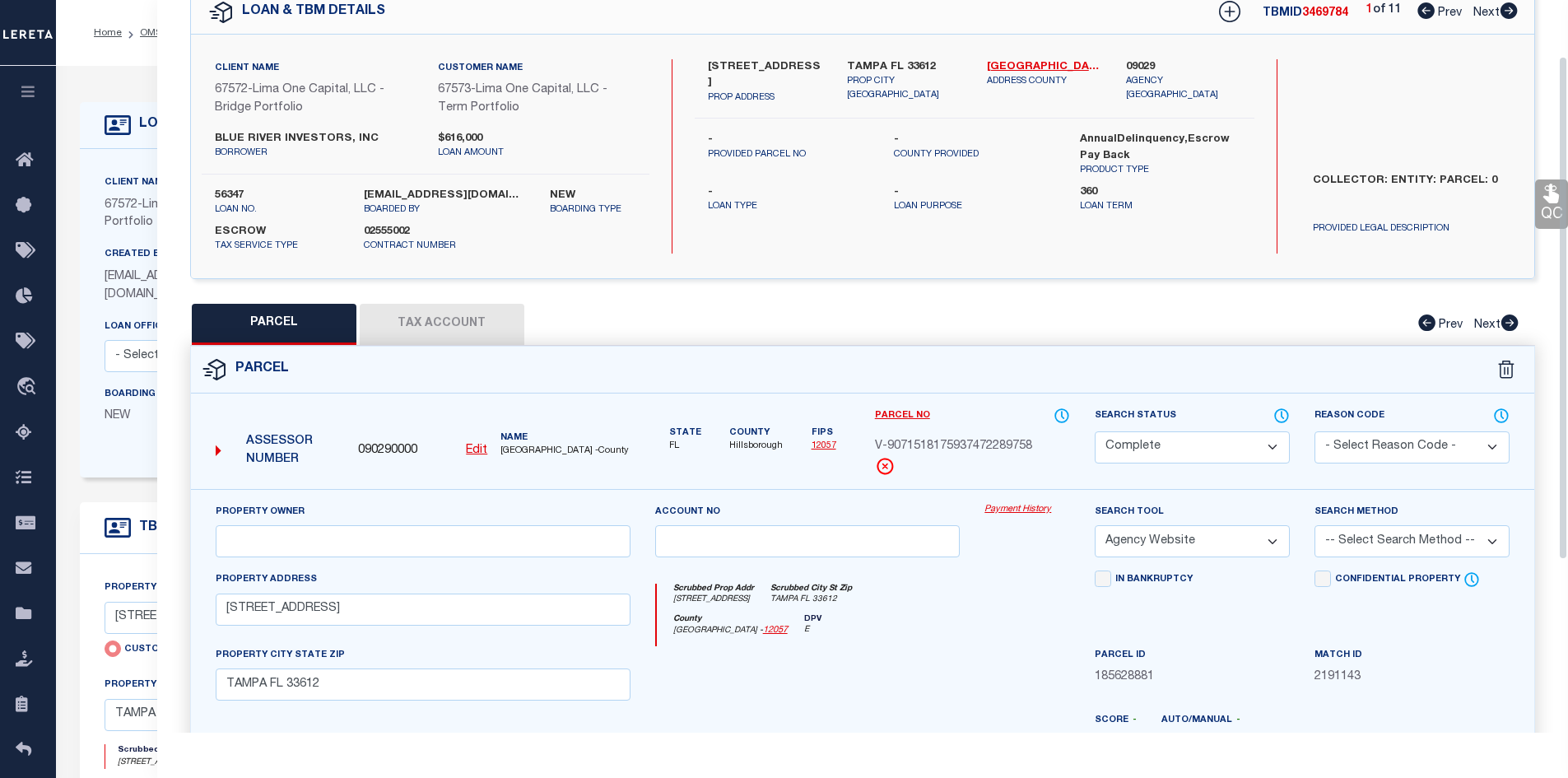
click at [1037, 515] on link "Payment History" at bounding box center [1027, 510] width 85 height 14
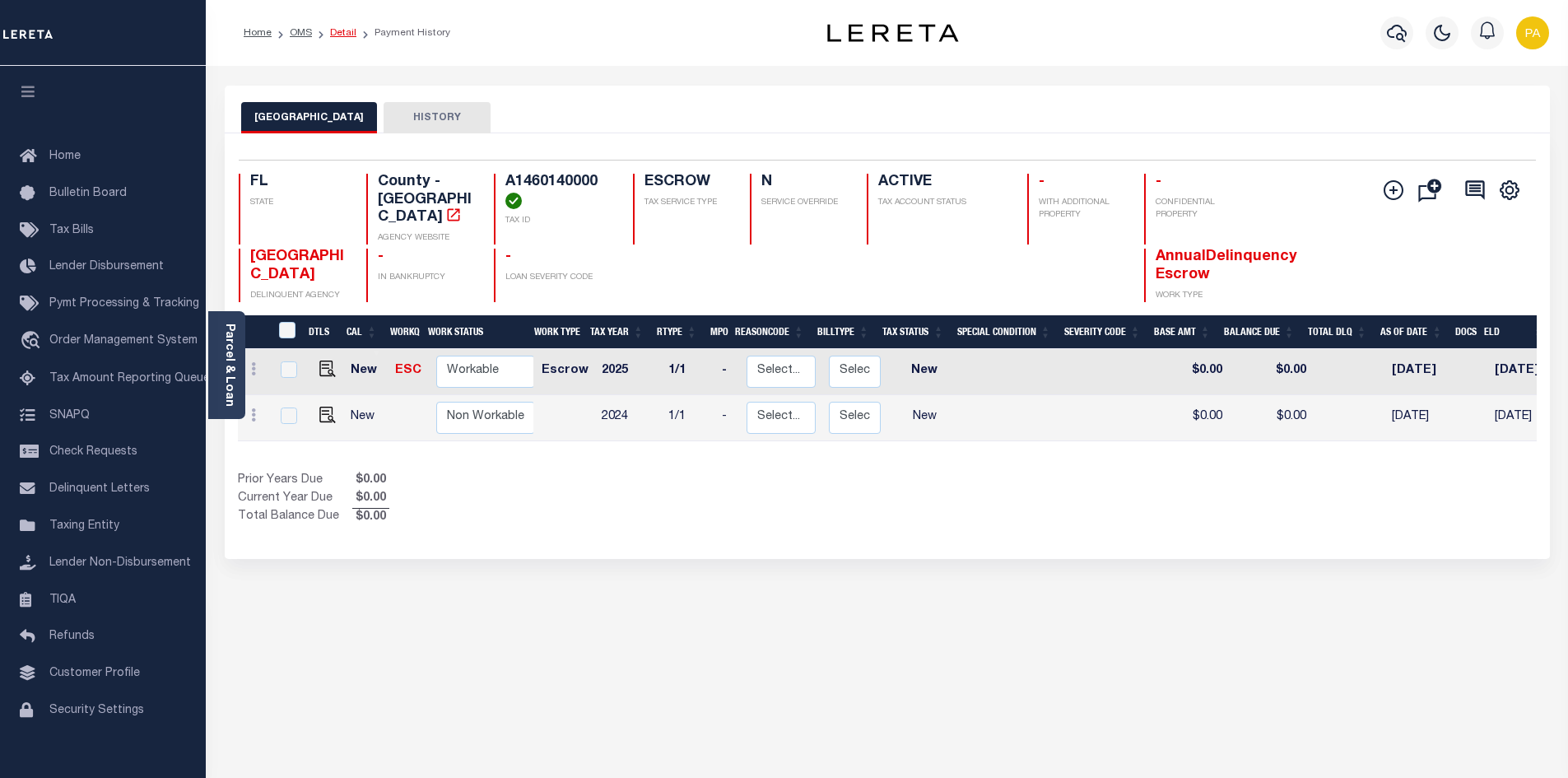
click at [336, 29] on link "Detail" at bounding box center [343, 33] width 26 height 10
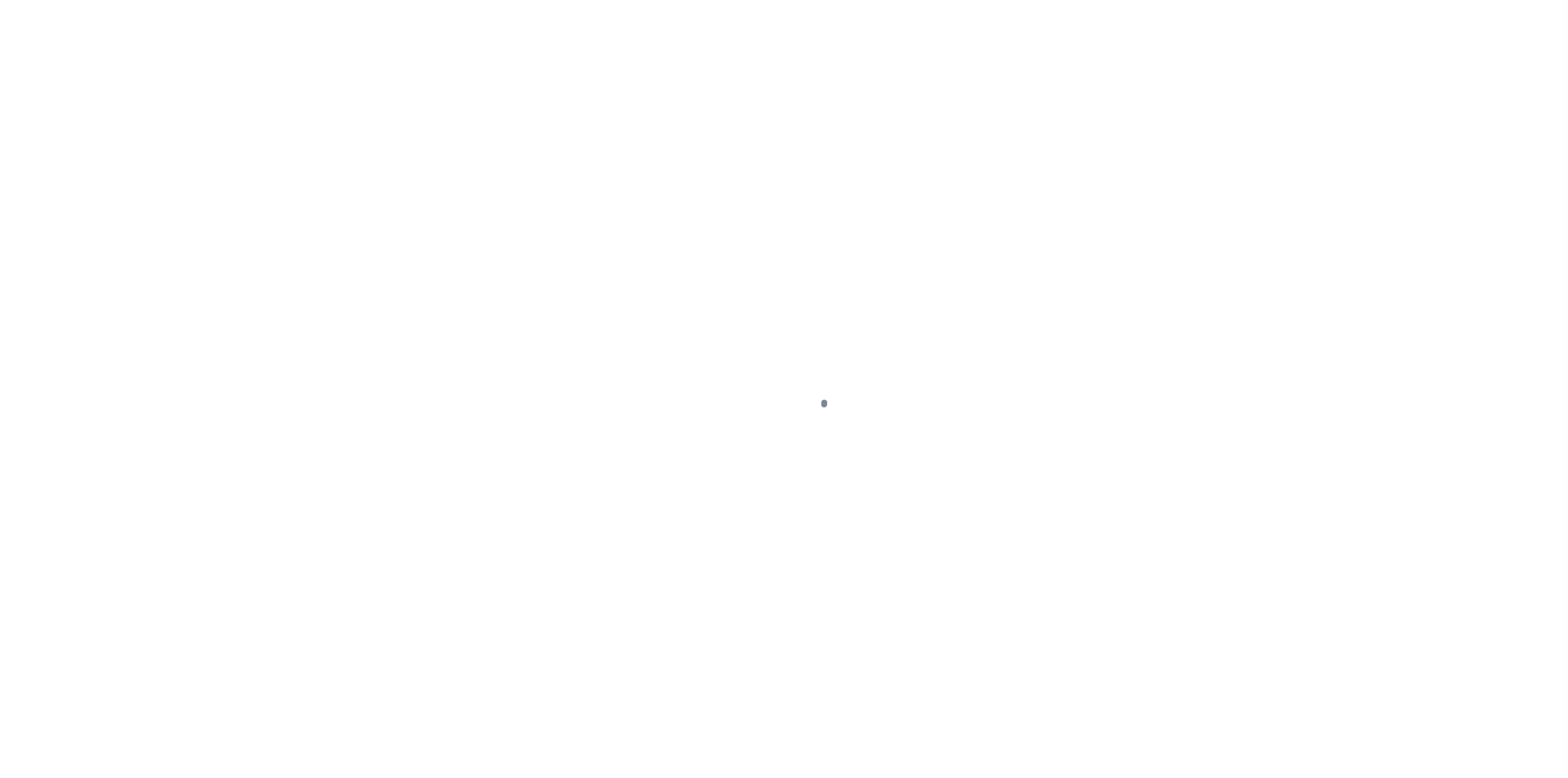
type input "[STREET_ADDRESS]"
radio input "true"
select select "Escrow"
select select
type input "TAMPA FL 33612"
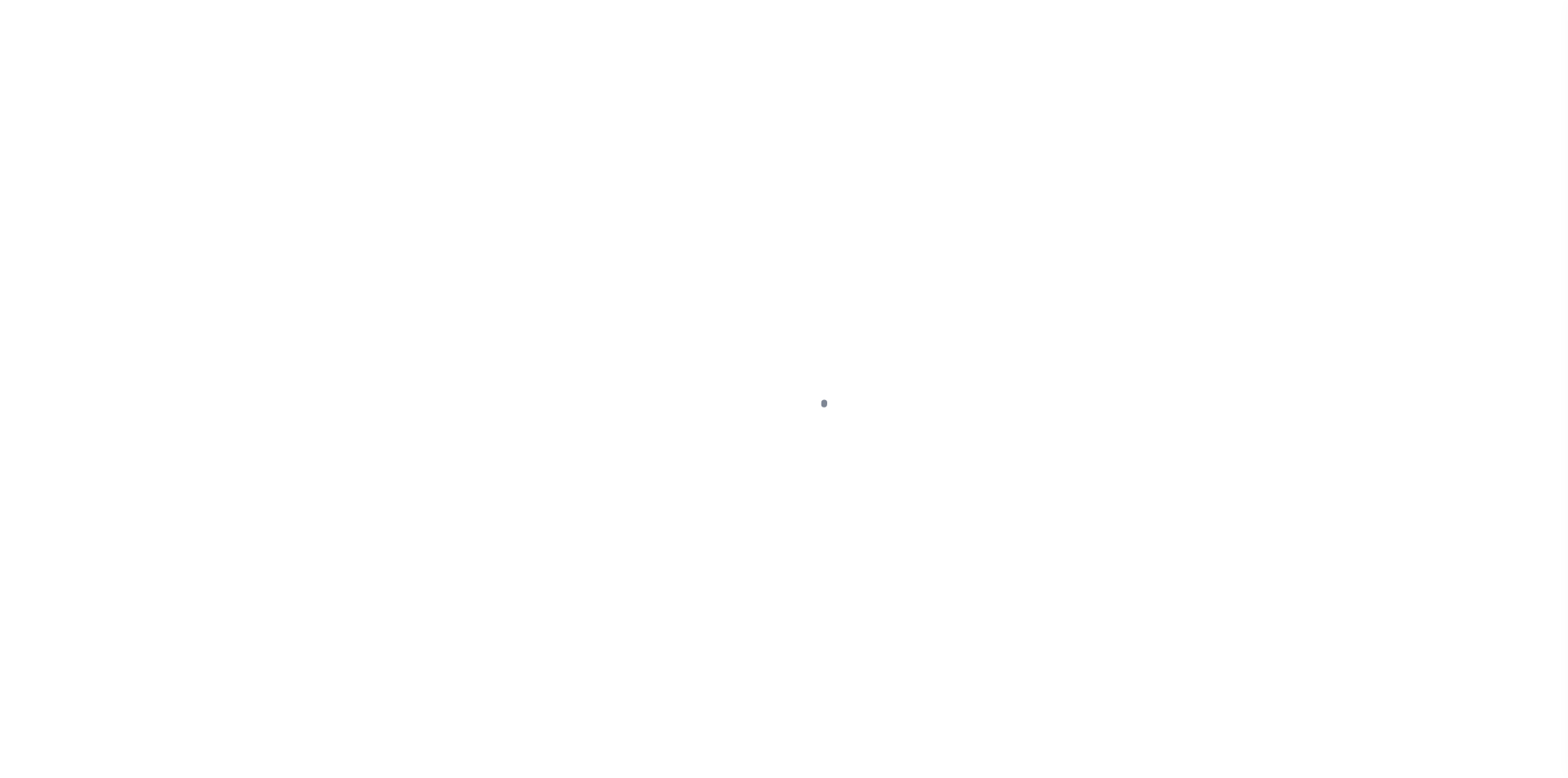
type input "56347-1"
type input "FL"
type textarea "COLLECTOR: ENTITY: PARCEL: 0"
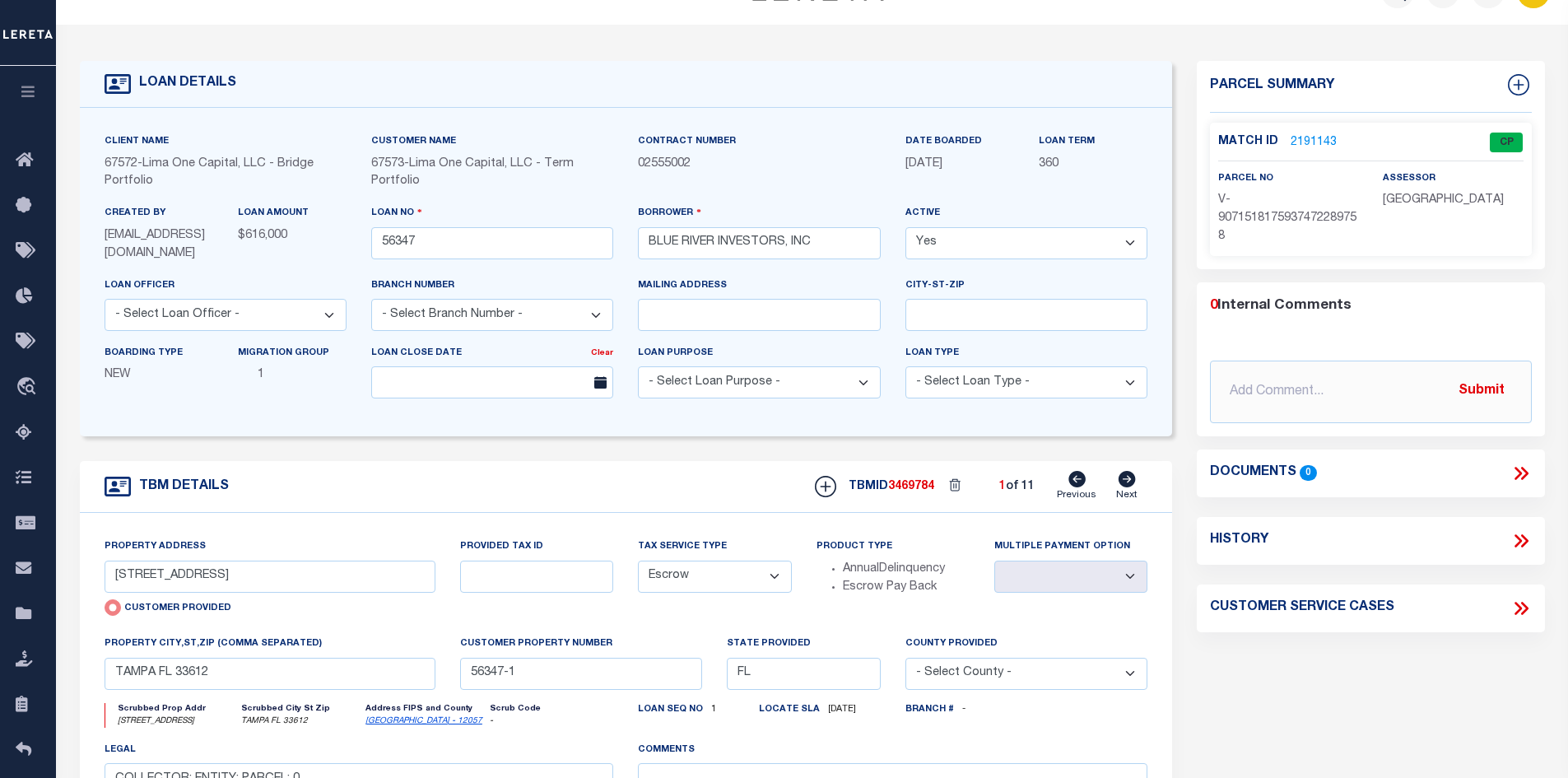
scroll to position [82, 0]
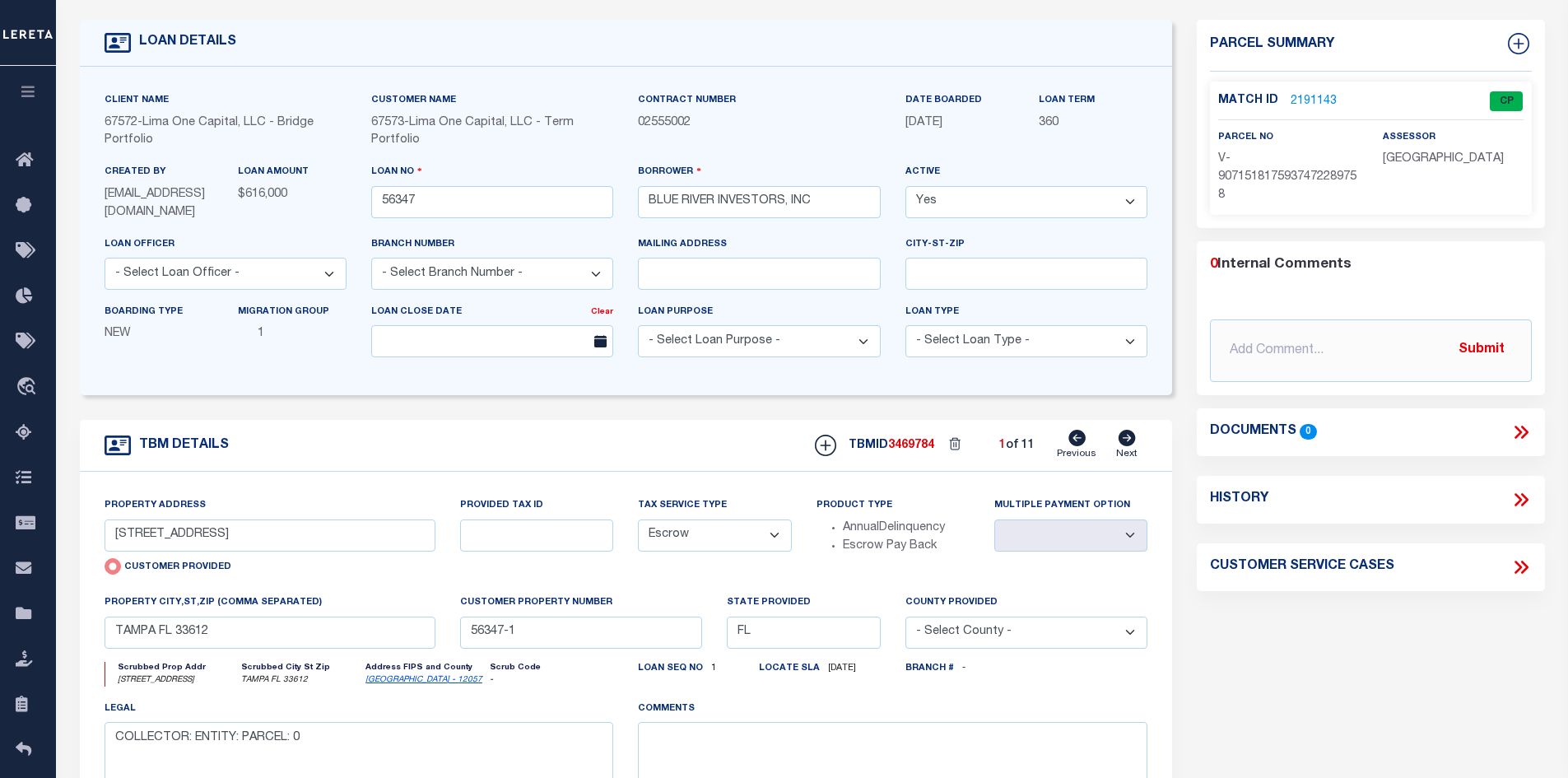
click at [1125, 444] on icon at bounding box center [1127, 437] width 17 height 16
type input "1814 MILLRUN CIR"
radio input "false"
select select
type input "TAMPA FL 33613"
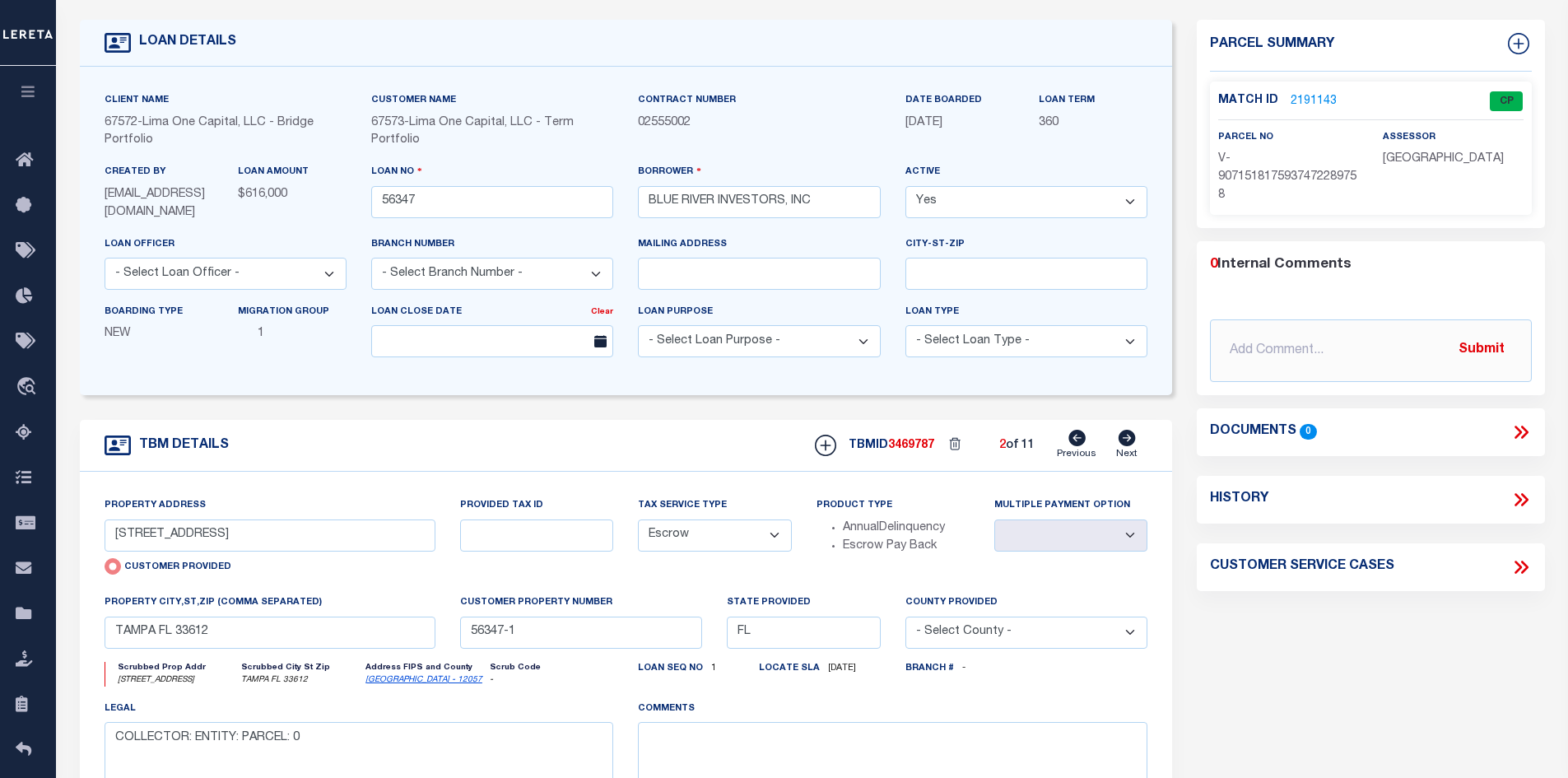
type input "56347-2"
click at [1125, 444] on icon at bounding box center [1127, 437] width 17 height 16
type input "3215 N 47TH ST"
select select
type input "TAMPA FL 33605"
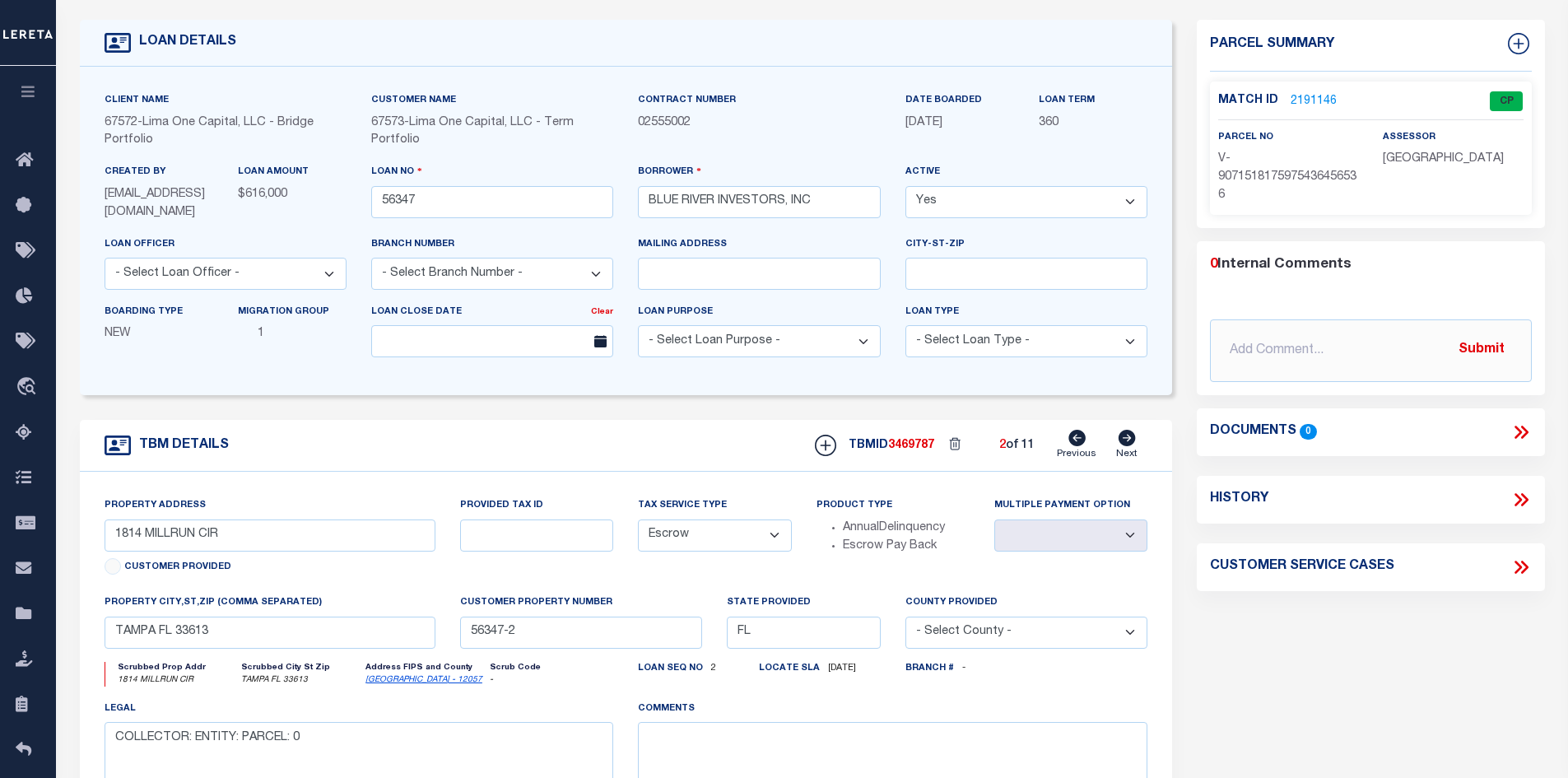
type input "56347-3"
click at [1125, 441] on icon at bounding box center [1127, 437] width 17 height 16
type input "3508 DELEUIL AVE"
select select
type input "TAMPA FL 33610"
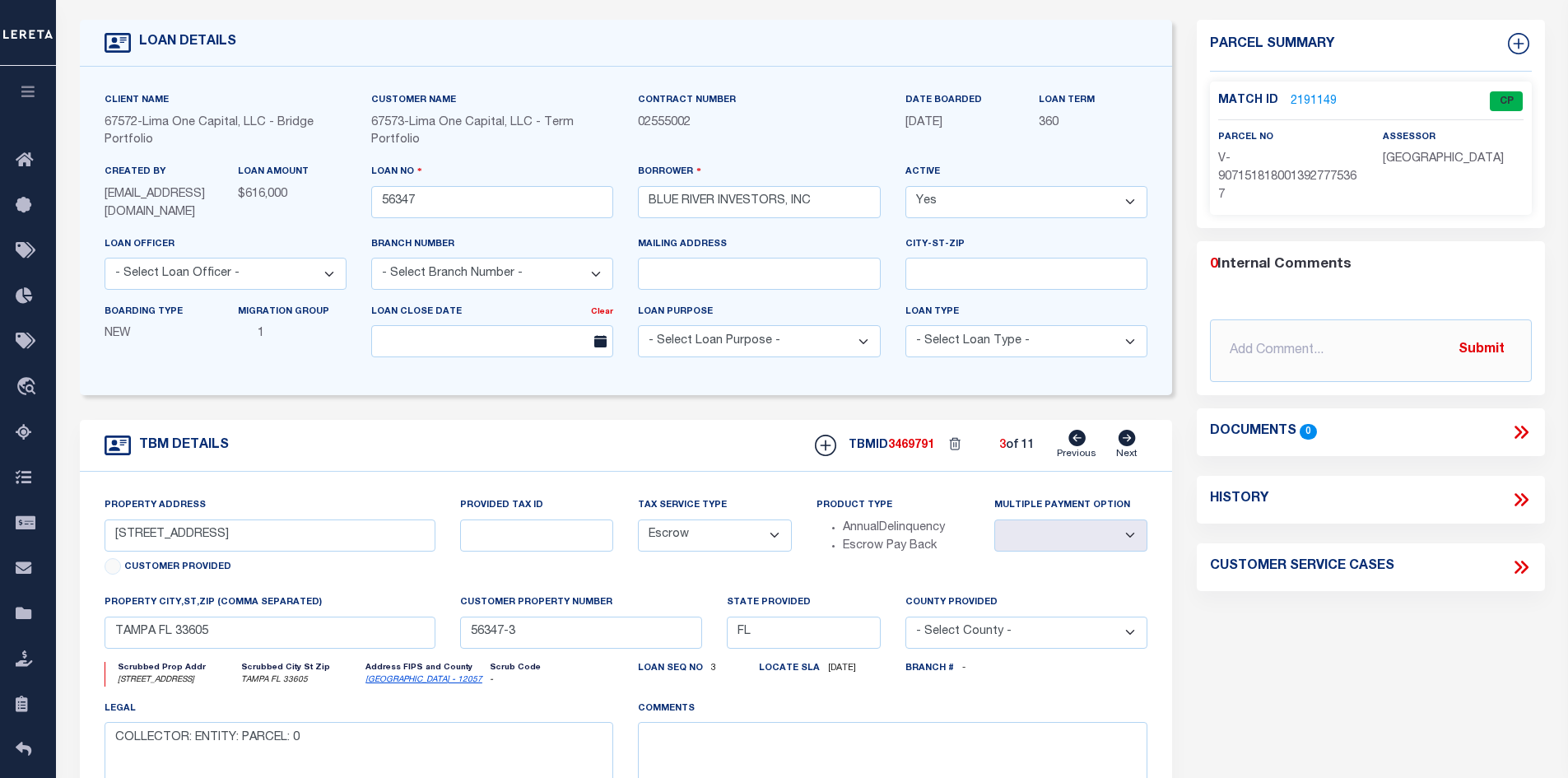
type input "56347-4"
click at [1317, 99] on link "2191151" at bounding box center [1313, 102] width 46 height 17
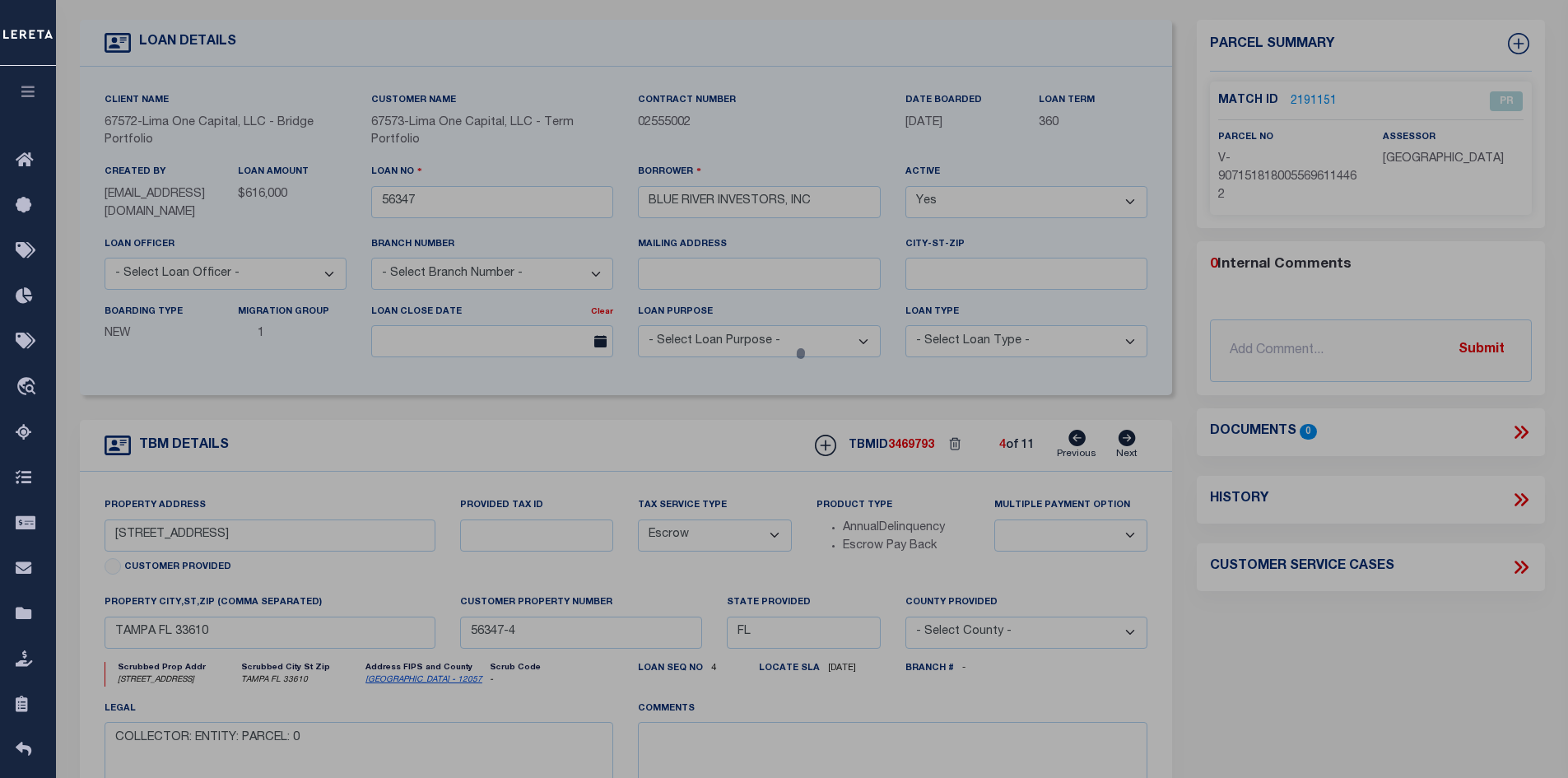
checkbox input "false"
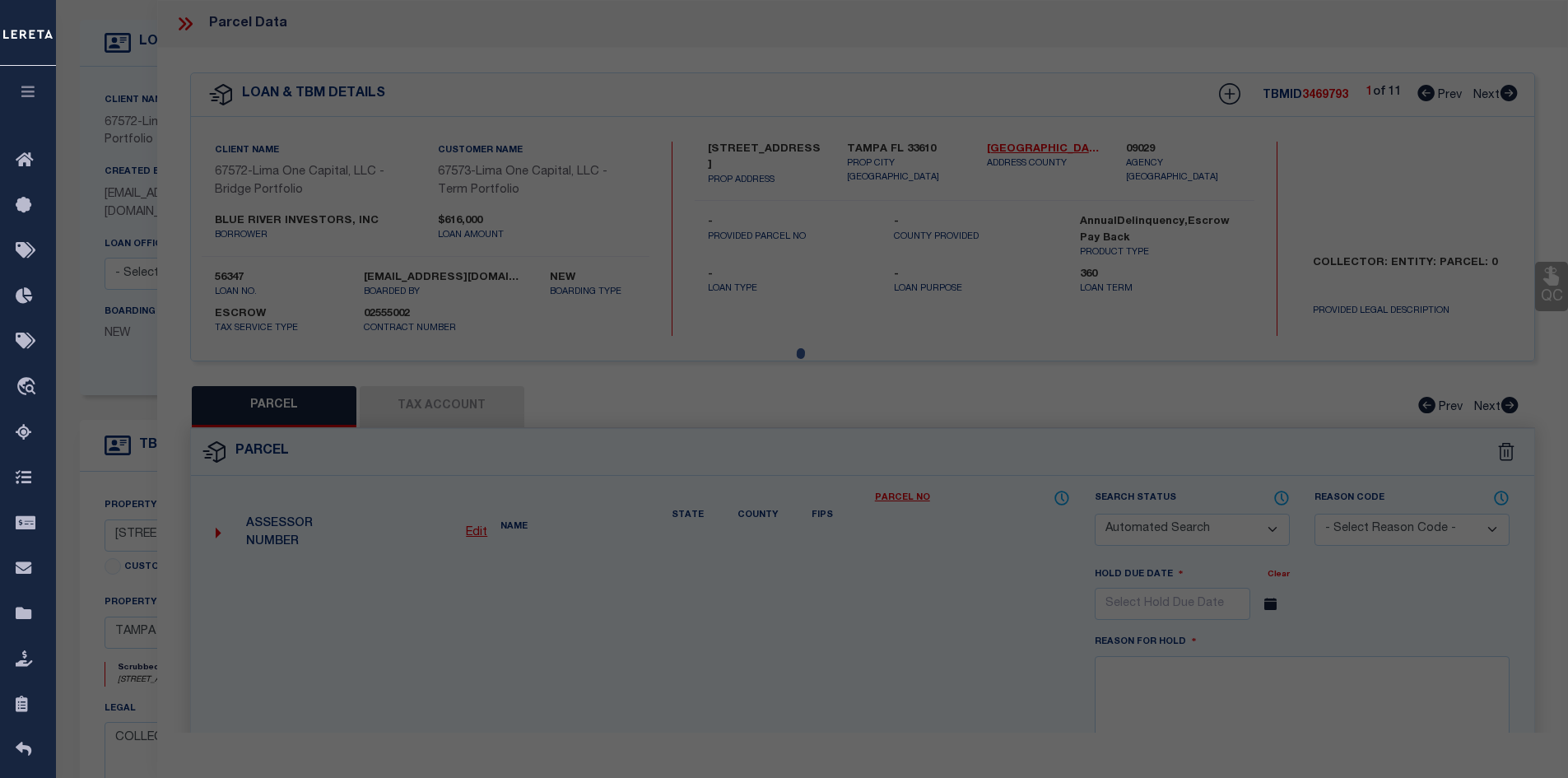
select select "PR"
type input "3508 DELEUIL AVE"
checkbox input "false"
type input "TAMPA FL 33610"
type textarea "Legacy Inactive"
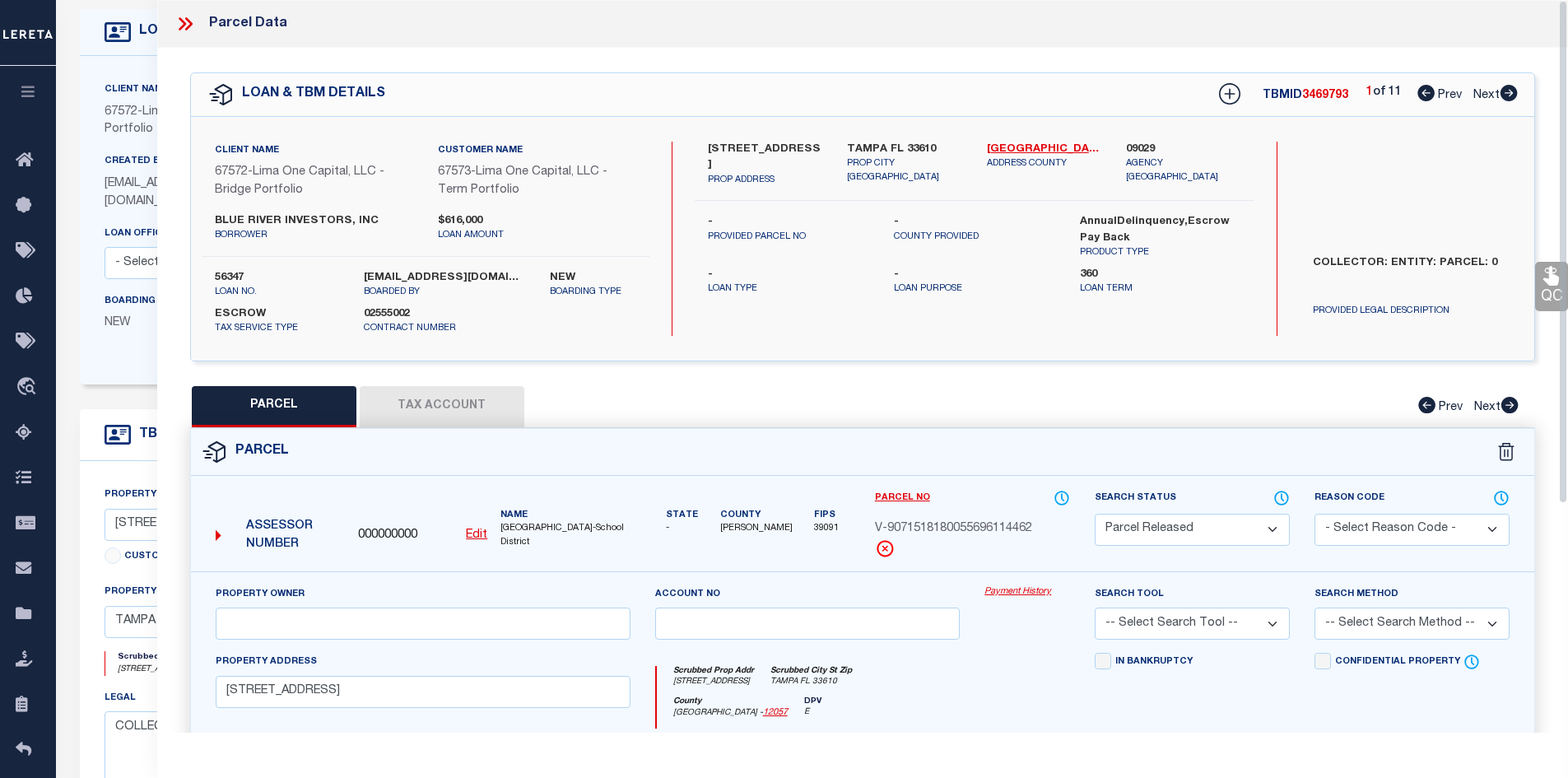
scroll to position [91, 0]
click at [1515, 94] on icon at bounding box center [1509, 92] width 17 height 16
select select "AS"
checkbox input "false"
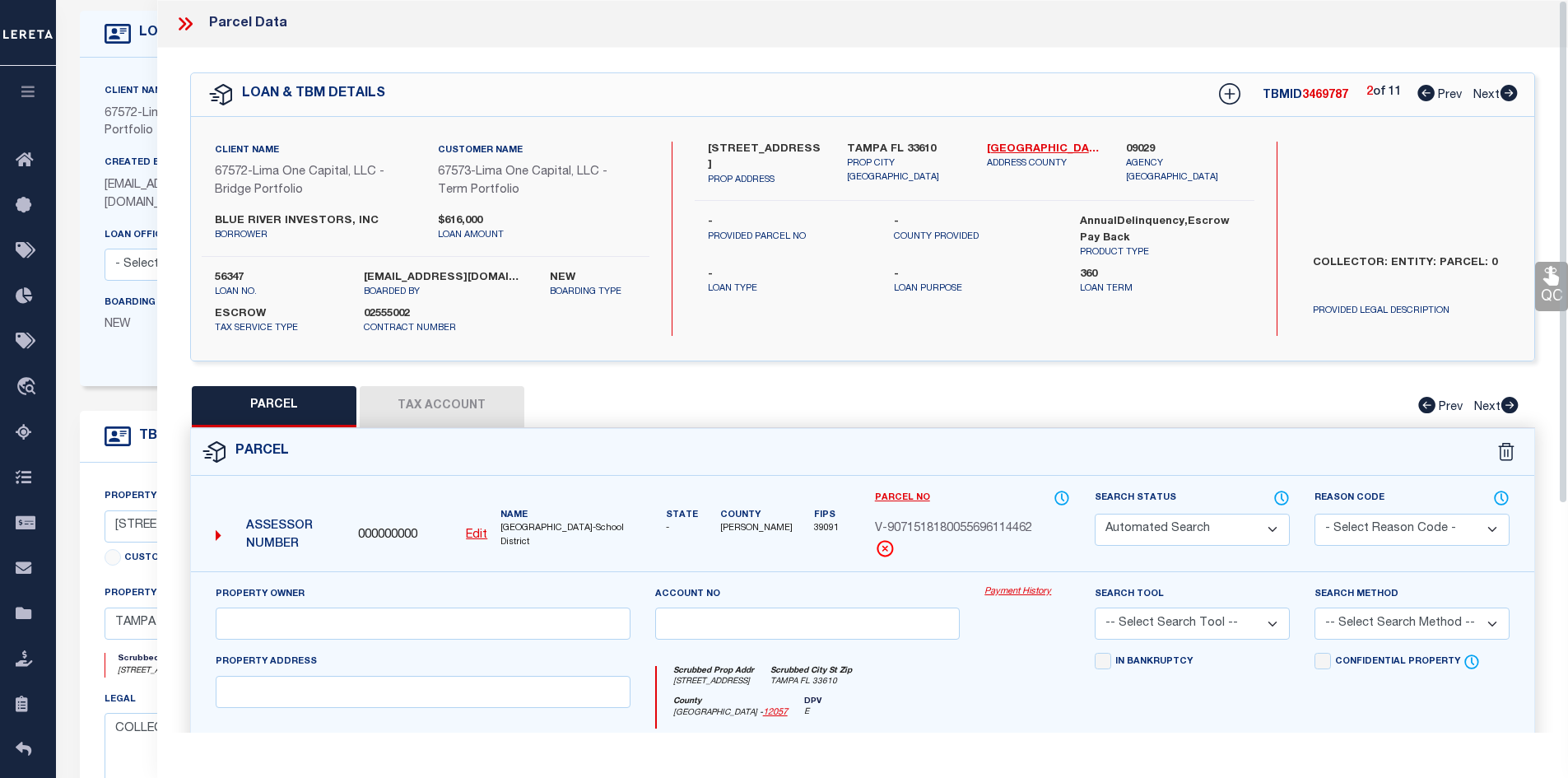
select select "CP"
select select "AGW"
select select
type input "1814 MILLRUN CIR"
checkbox input "false"
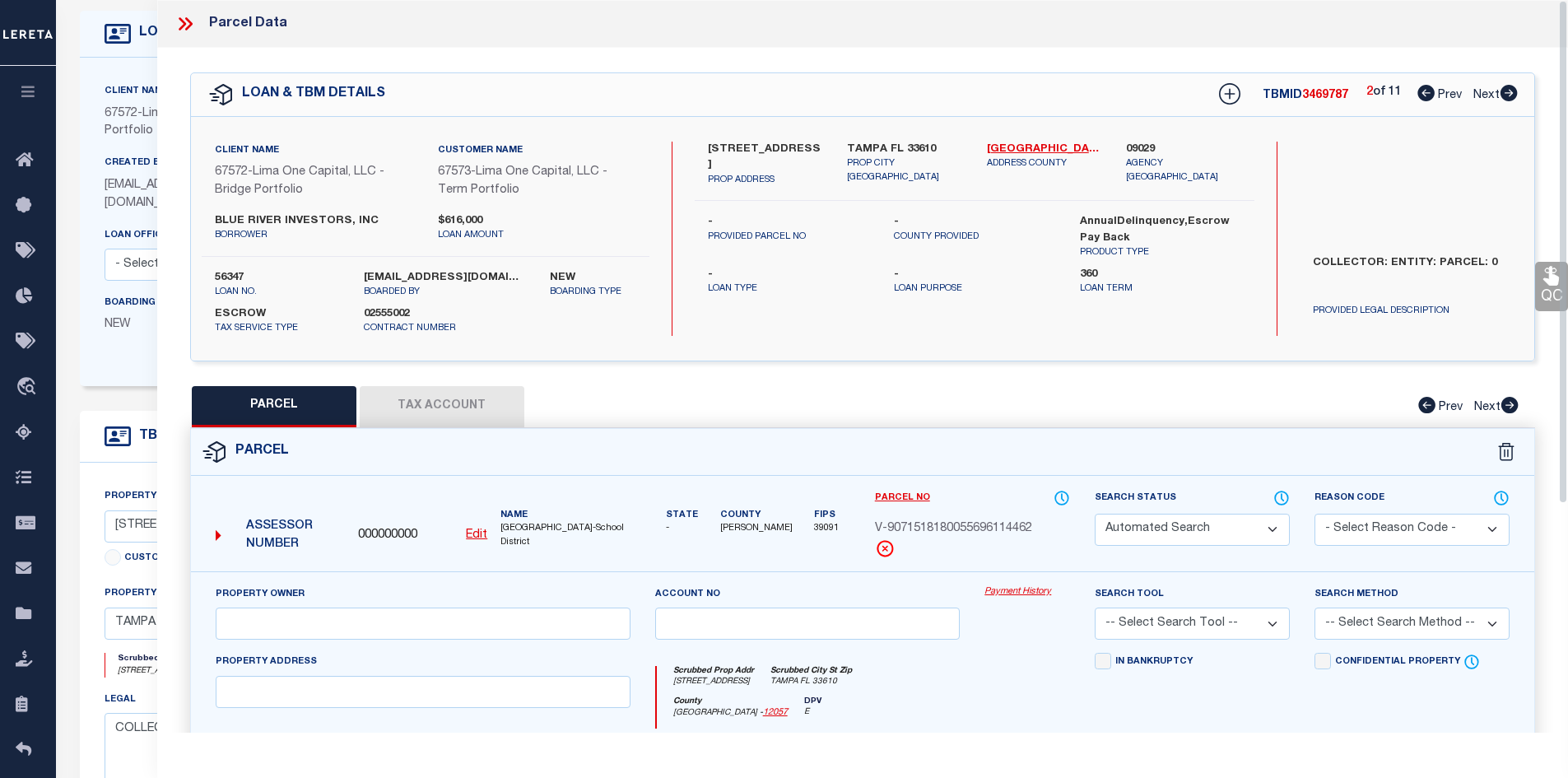
type input "TAMPA FL 33613"
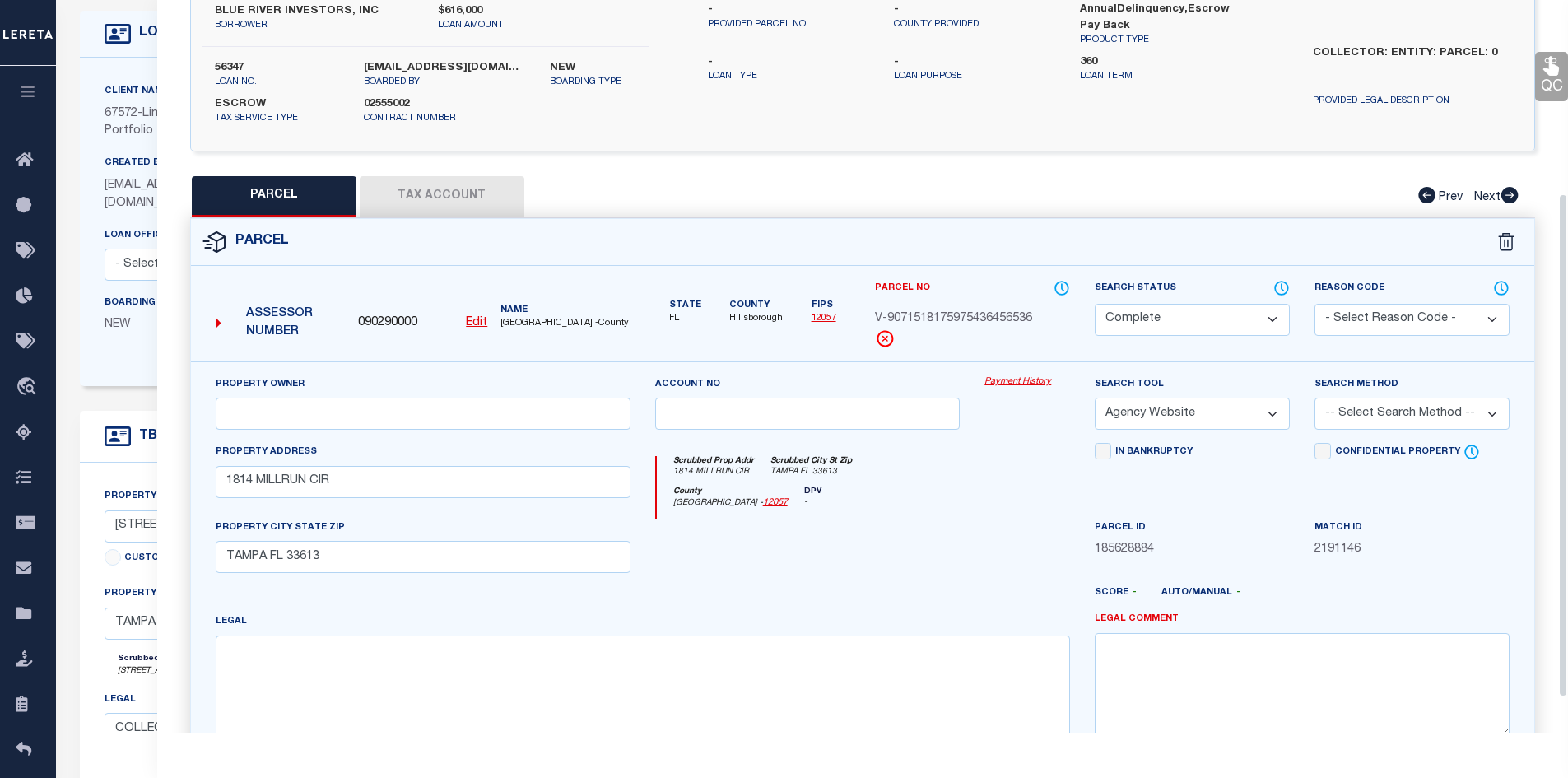
scroll to position [84, 0]
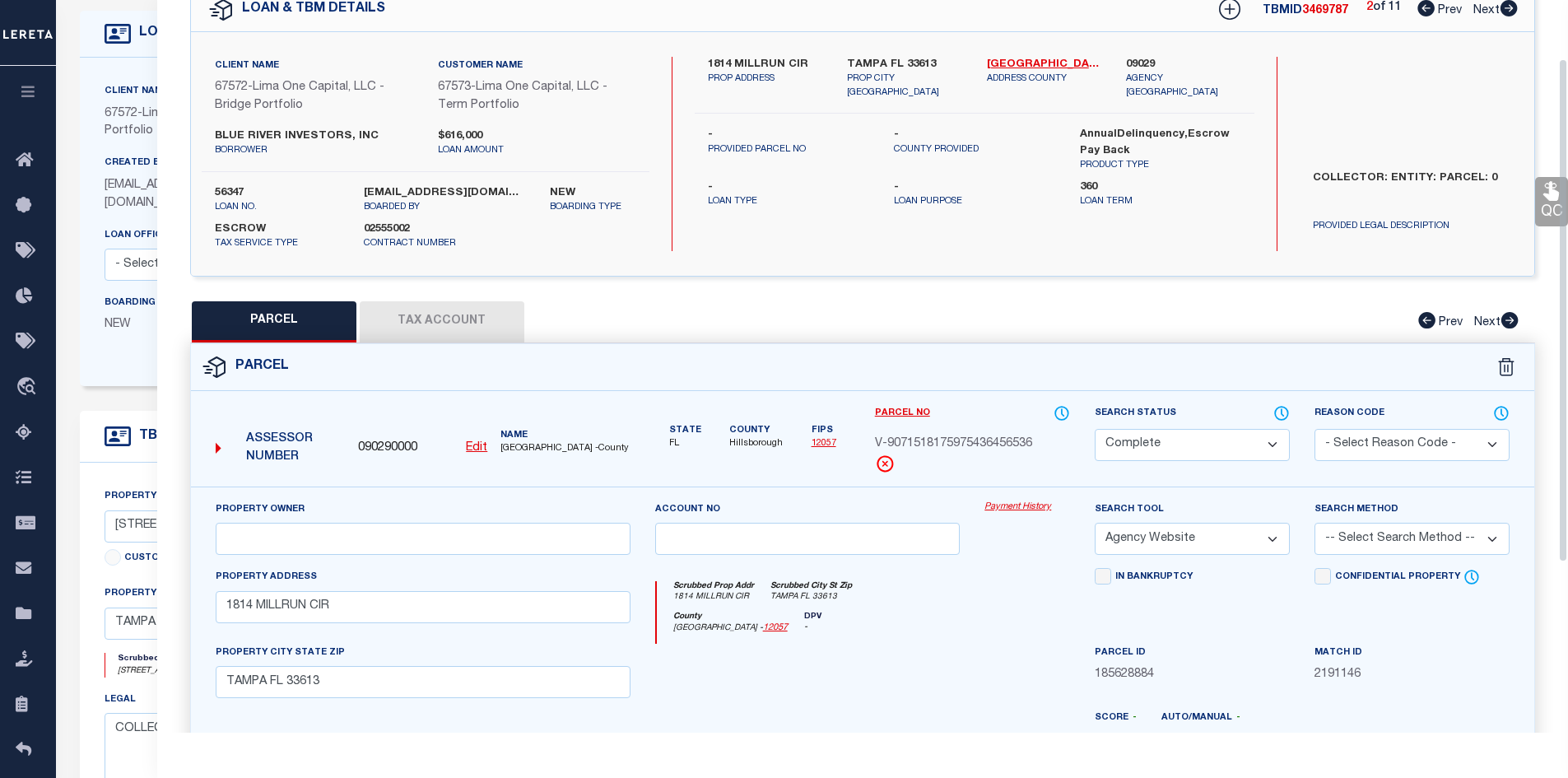
click at [1504, 11] on icon at bounding box center [1509, 8] width 17 height 16
select select "AS"
select select
checkbox input "false"
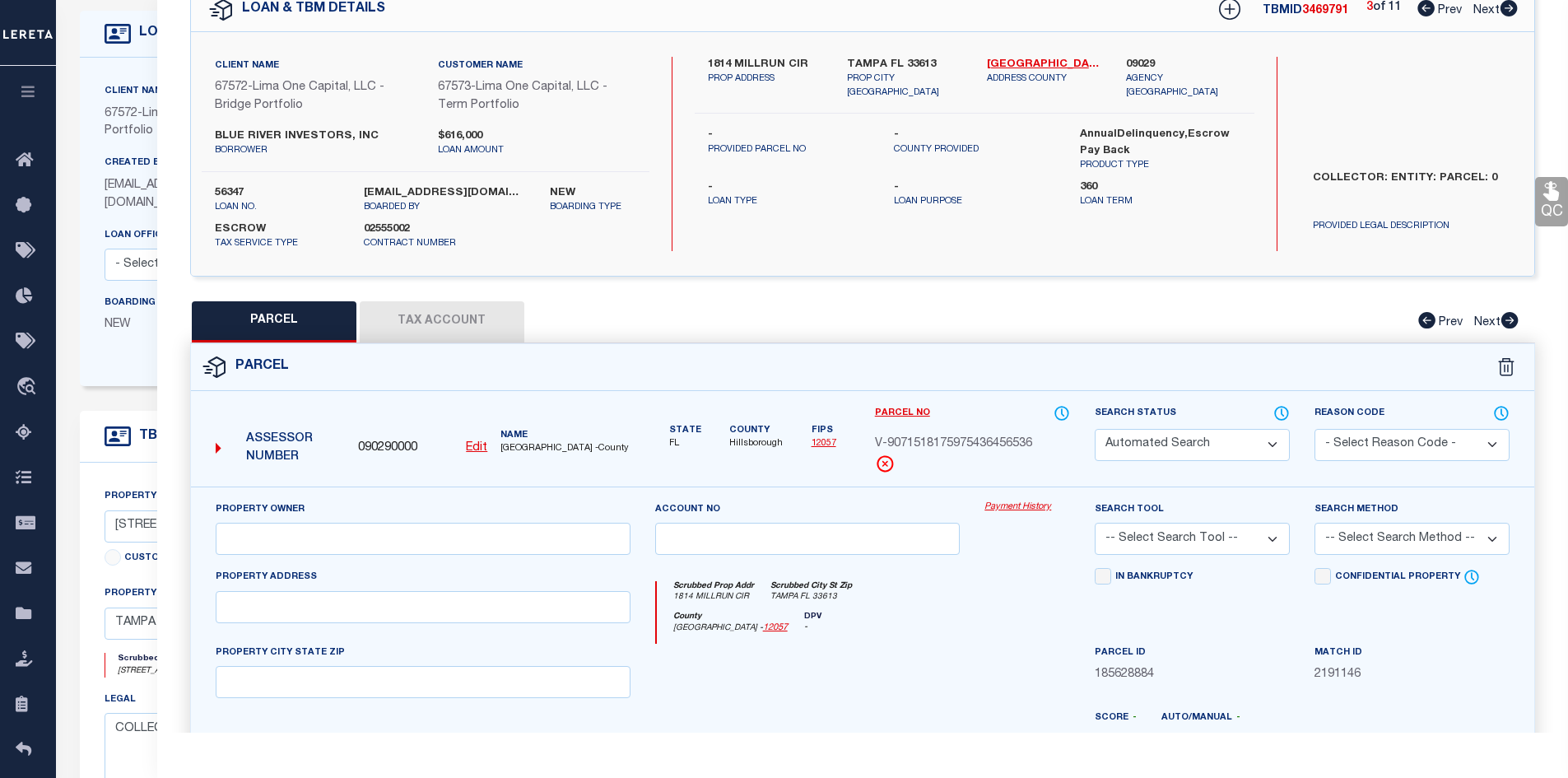
select select "CP"
select select "AGW"
select select
type input "3215 N 47TH ST"
checkbox input "false"
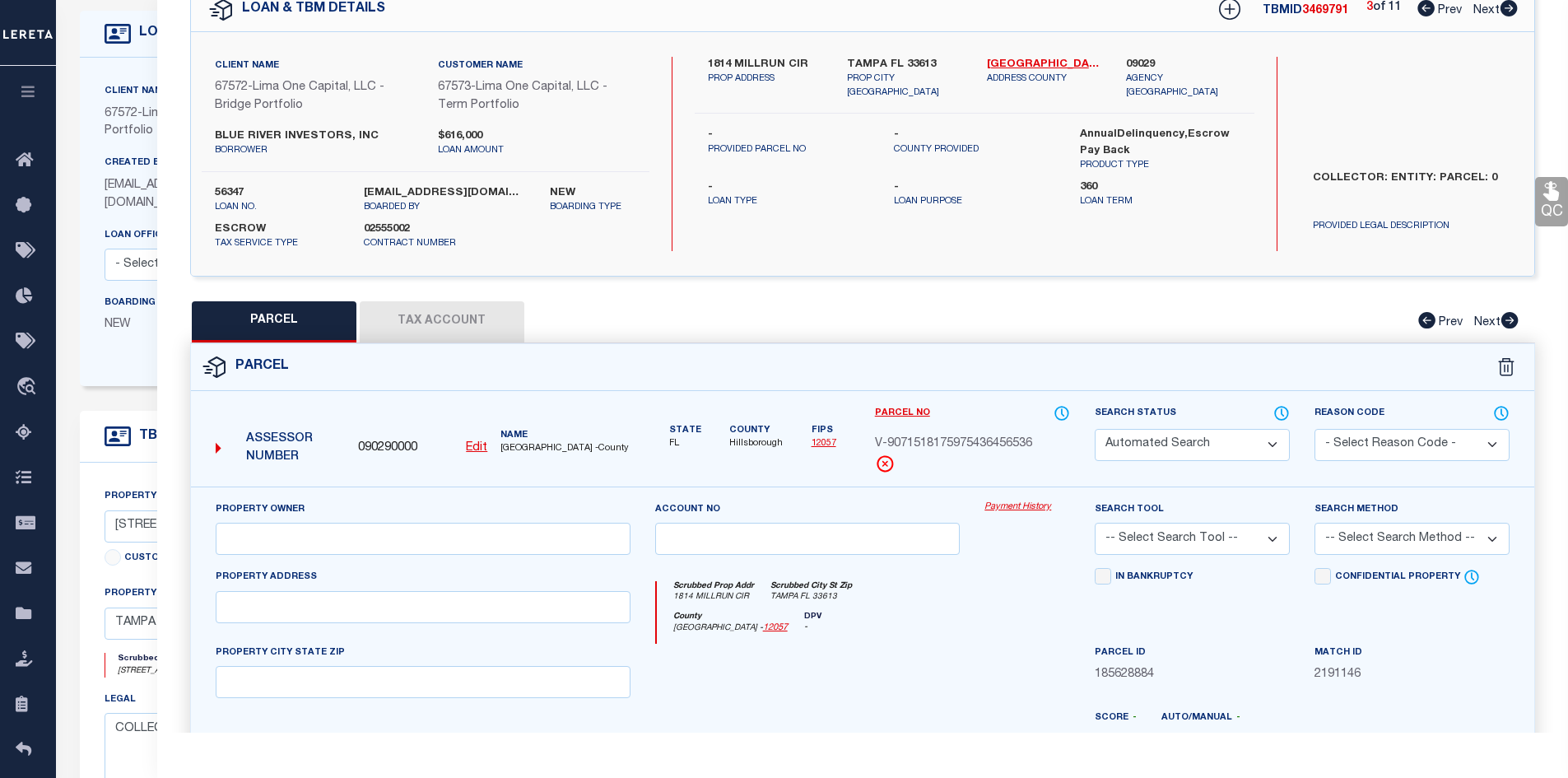
type input "TAMPA FL 33605"
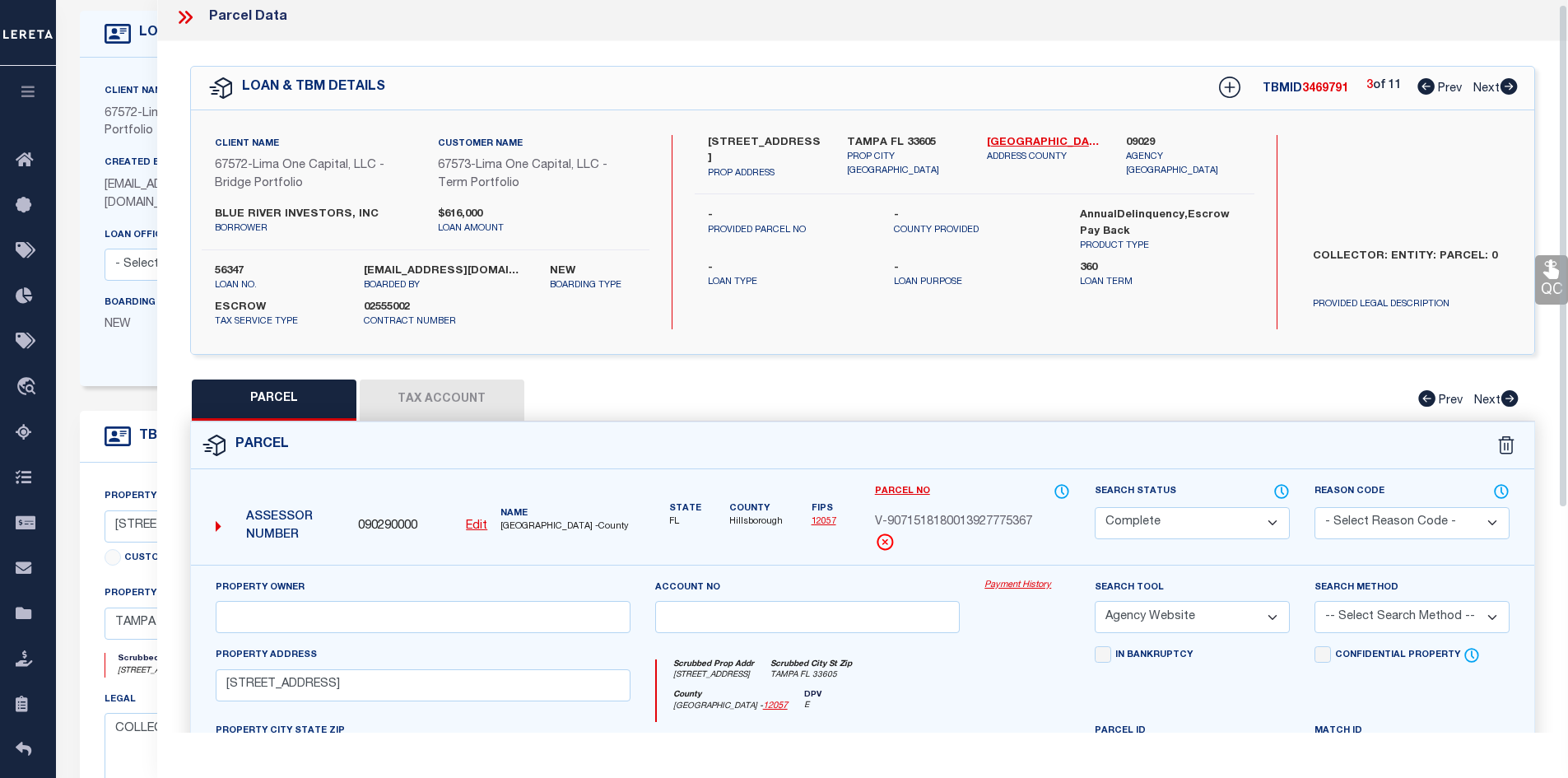
scroll to position [3, 0]
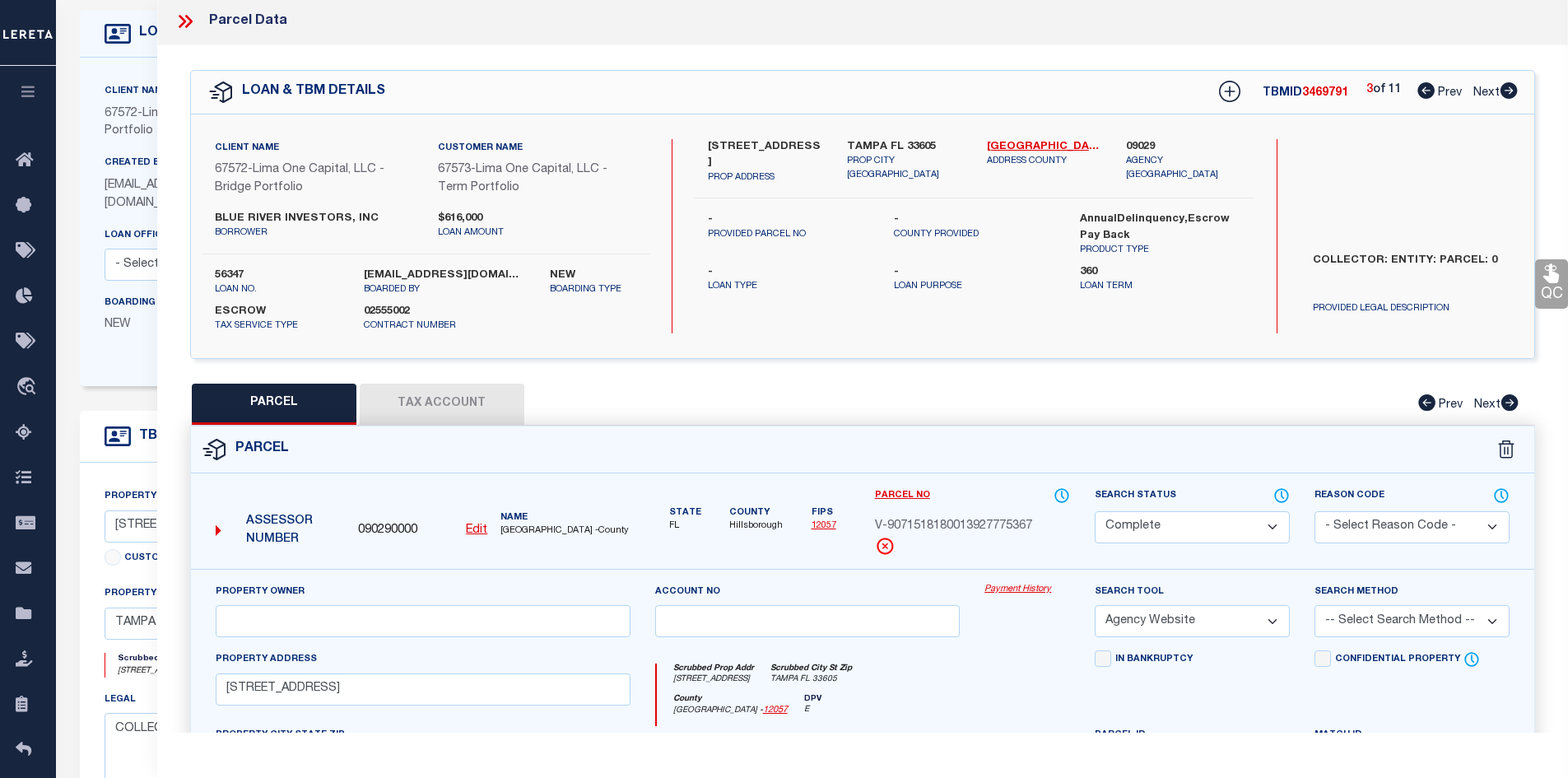
click at [1515, 88] on icon at bounding box center [1509, 90] width 17 height 16
select select "AS"
select select
checkbox input "false"
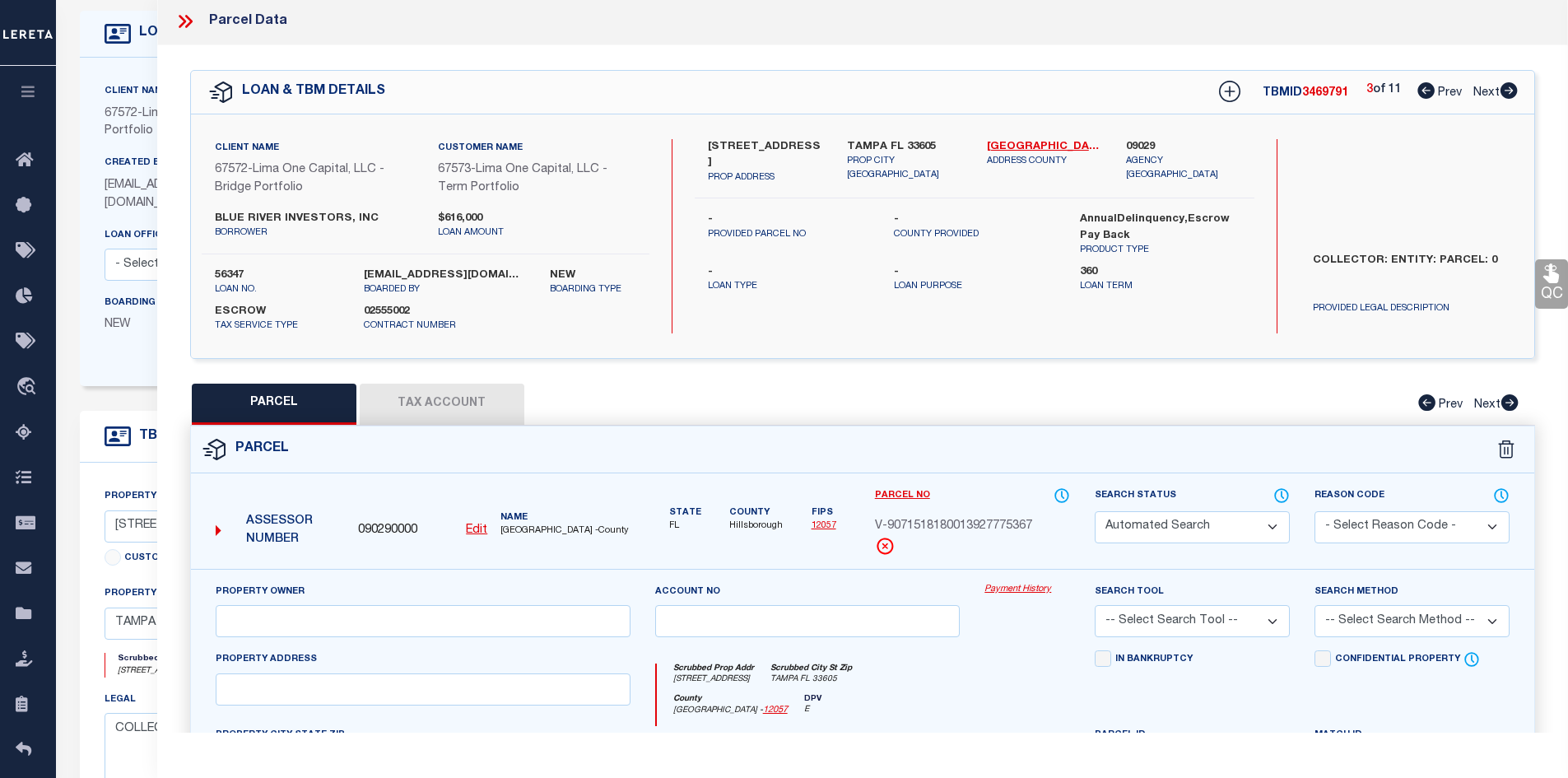
select select "CP"
select select "AGW"
select select
type input "922 N CASTLE COURT"
checkbox input "false"
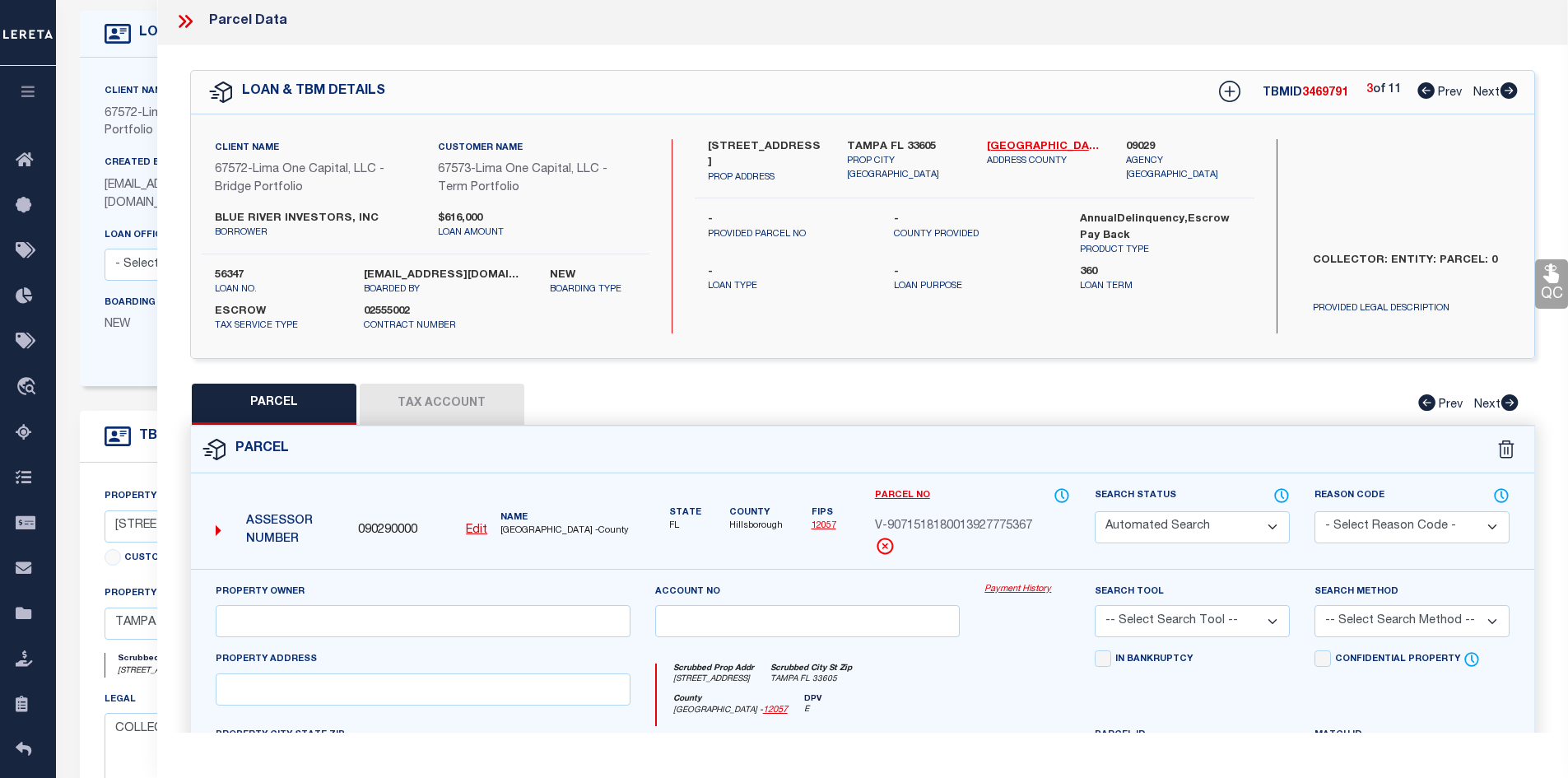
type input "TAMPA FL 33612"
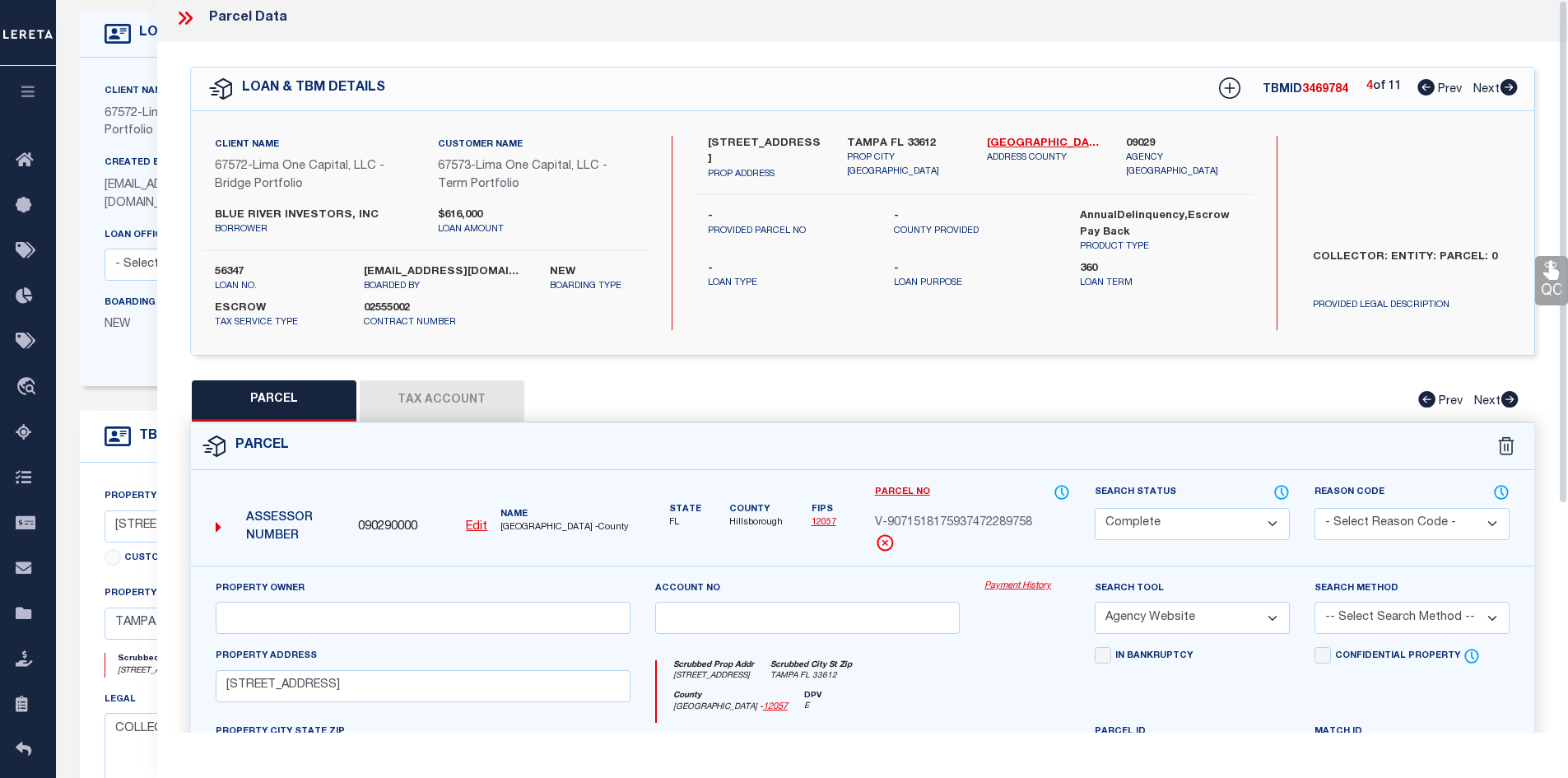
scroll to position [0, 0]
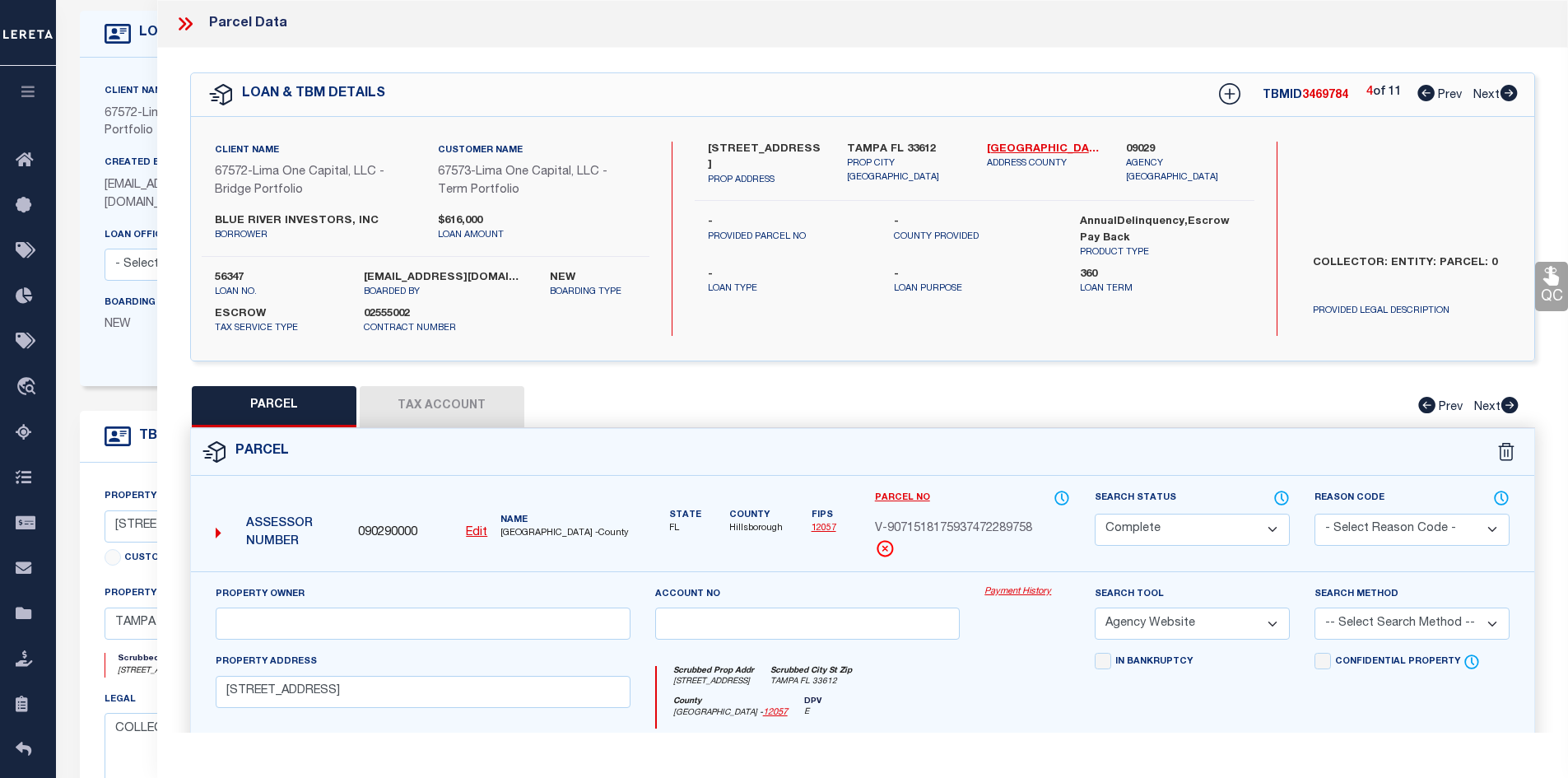
click at [184, 20] on icon at bounding box center [185, 24] width 21 height 21
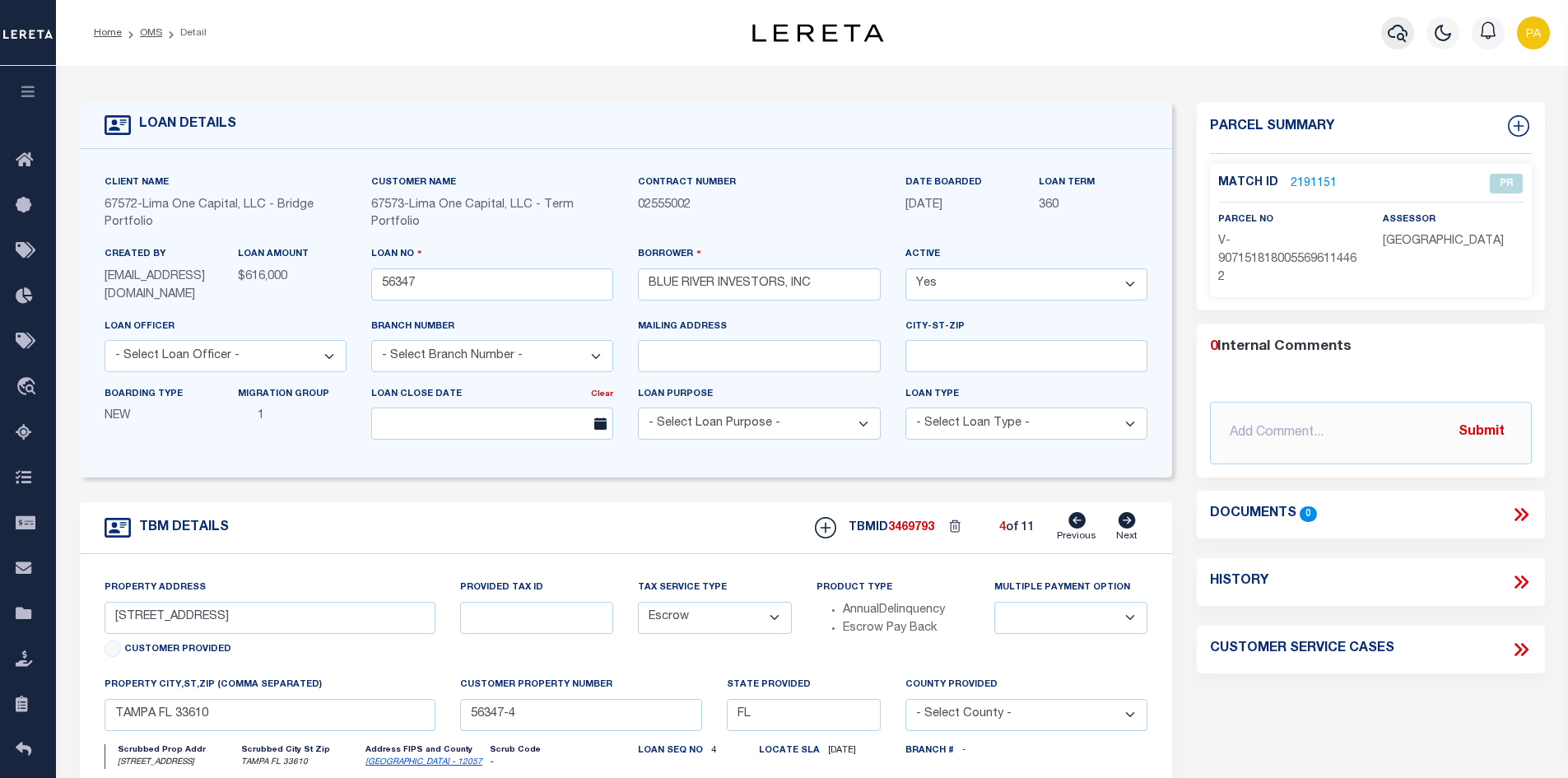
click at [1400, 38] on icon "button" at bounding box center [1397, 33] width 20 height 20
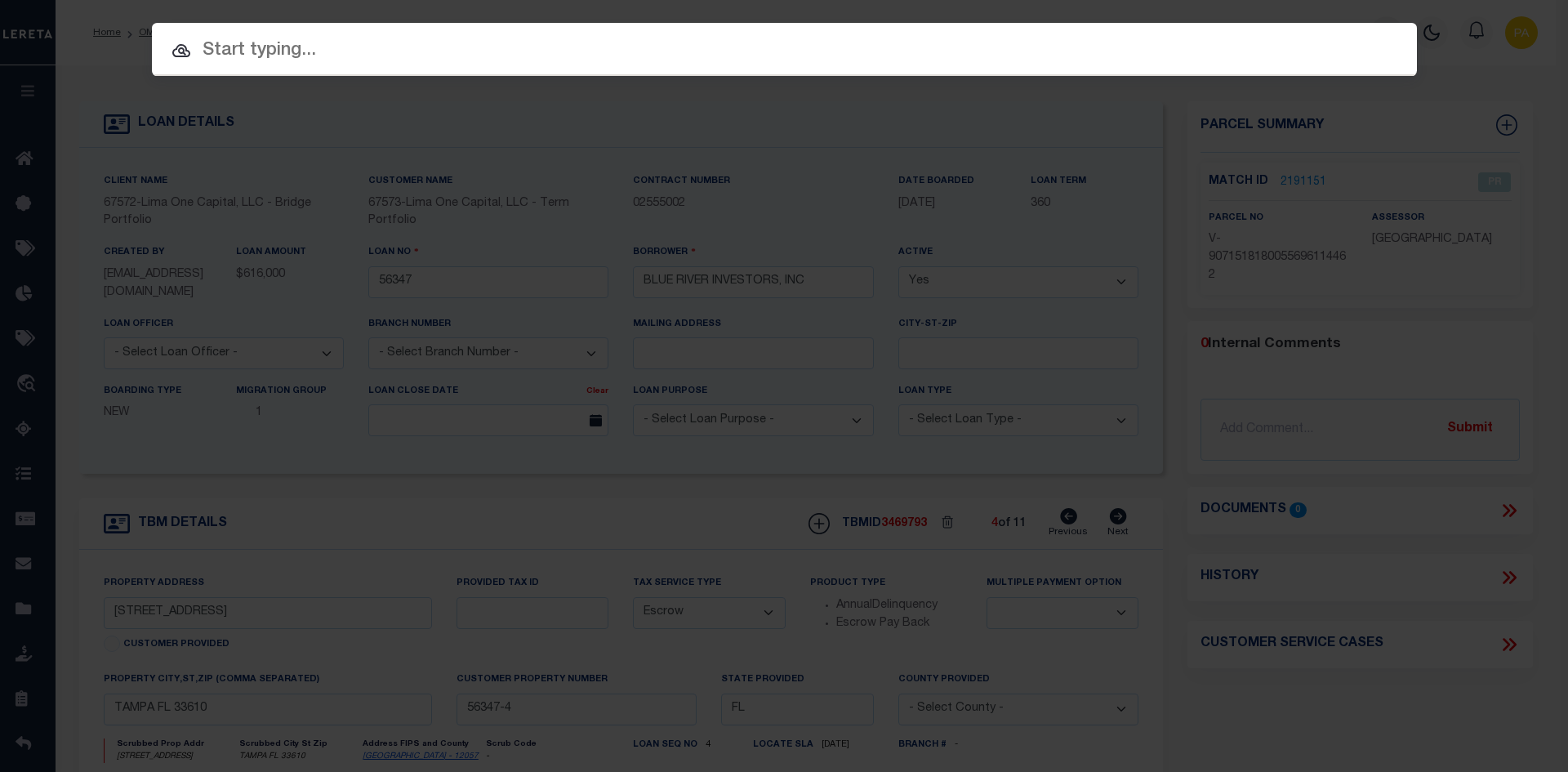
click at [246, 60] on input "text" at bounding box center [784, 51] width 1265 height 29
type input "A"
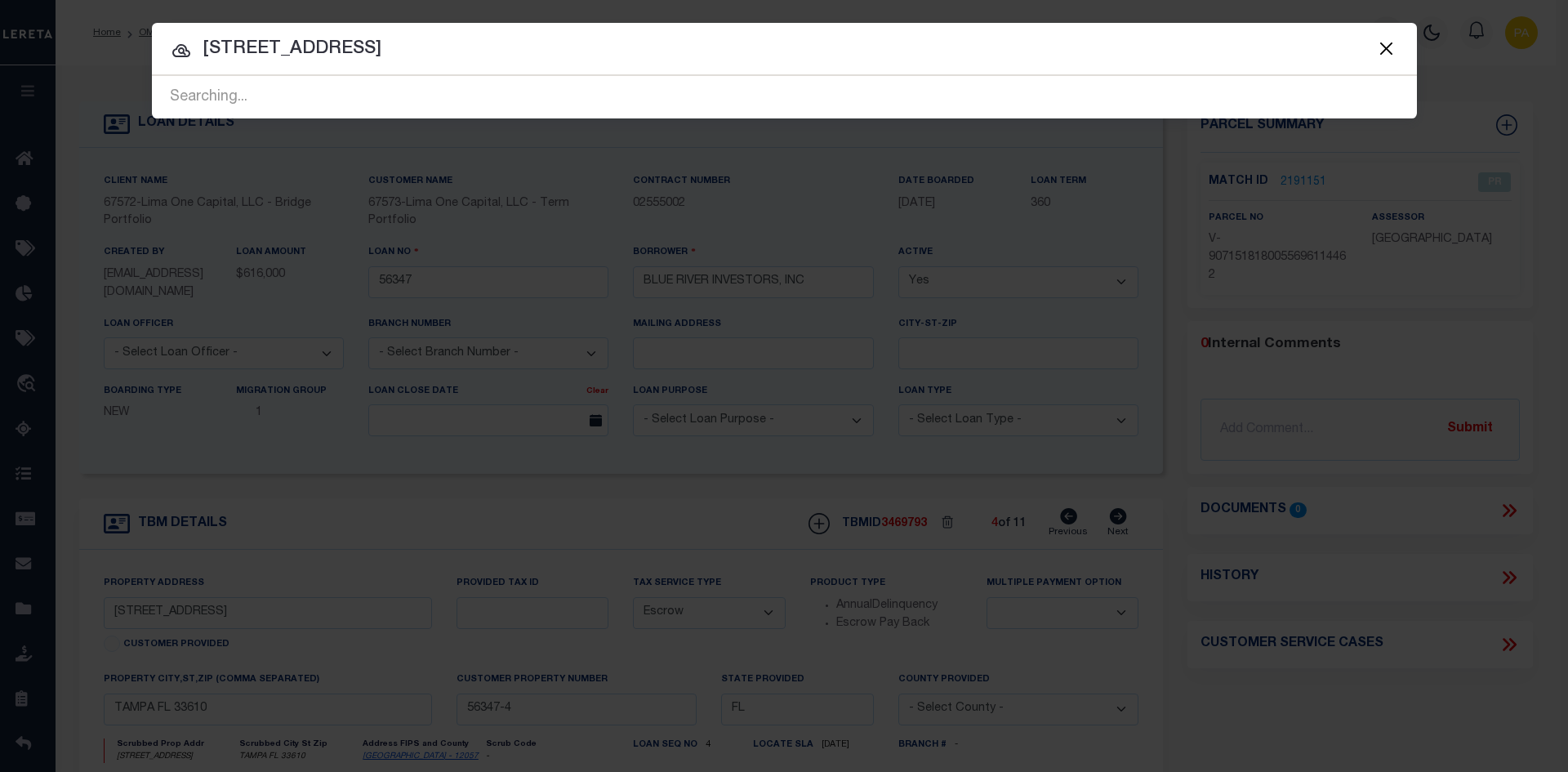
type input "3508 DELEUIL AVE"
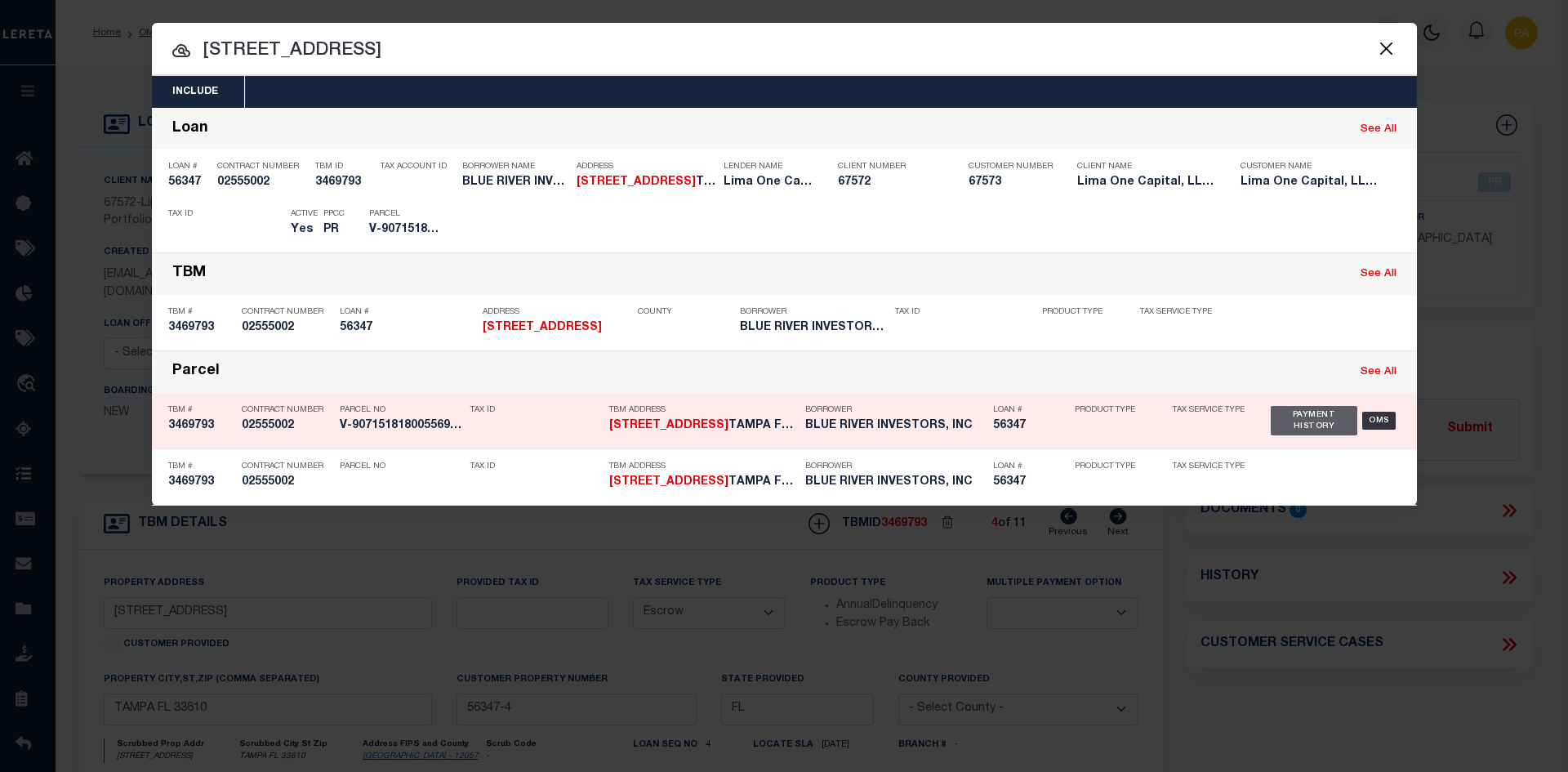
click at [1305, 426] on div "Payment History" at bounding box center [1314, 420] width 87 height 29
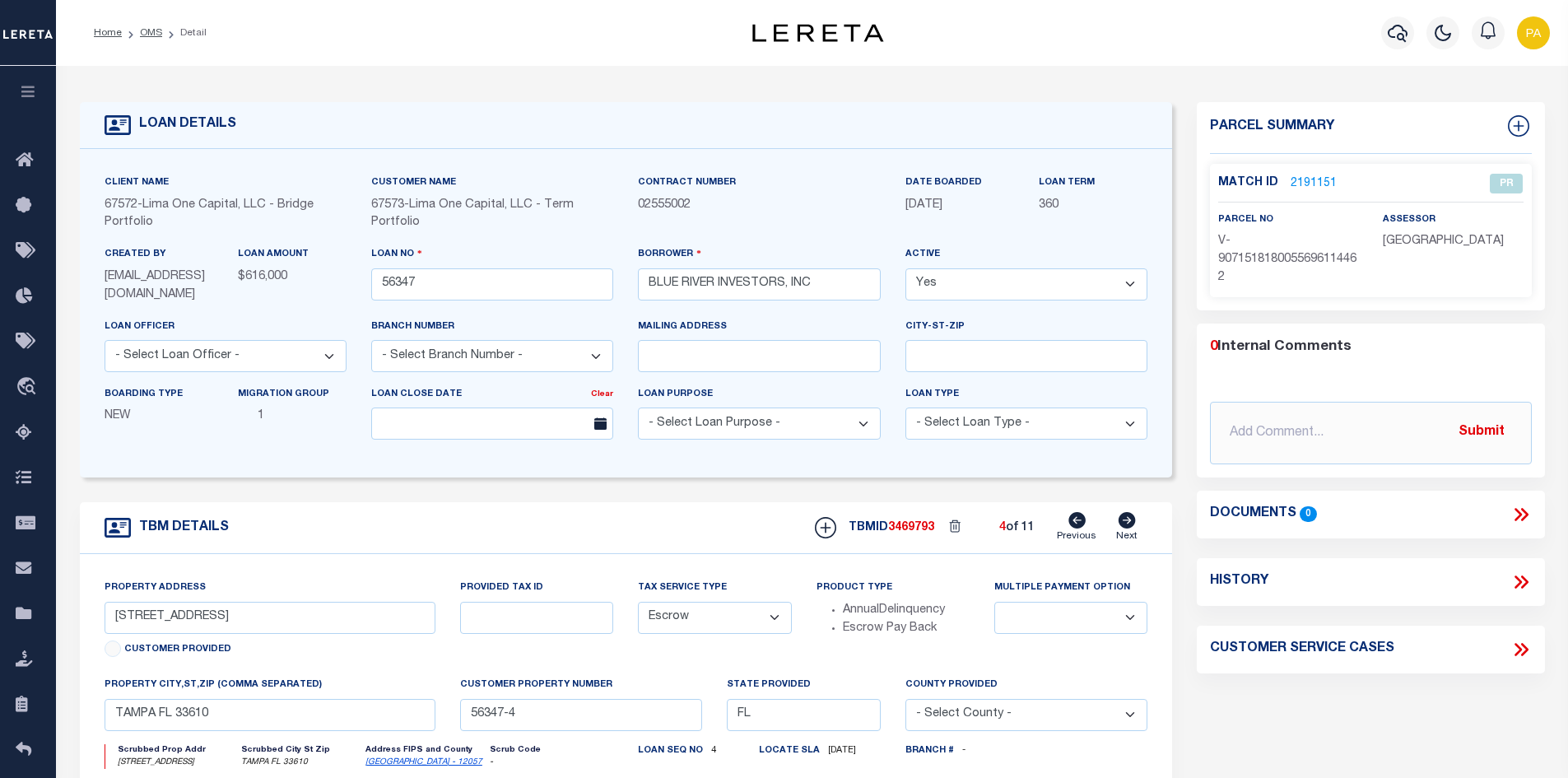
click at [169, 27] on li "Detail" at bounding box center [184, 33] width 44 height 14
click at [158, 28] on link "OMS" at bounding box center [150, 33] width 22 height 10
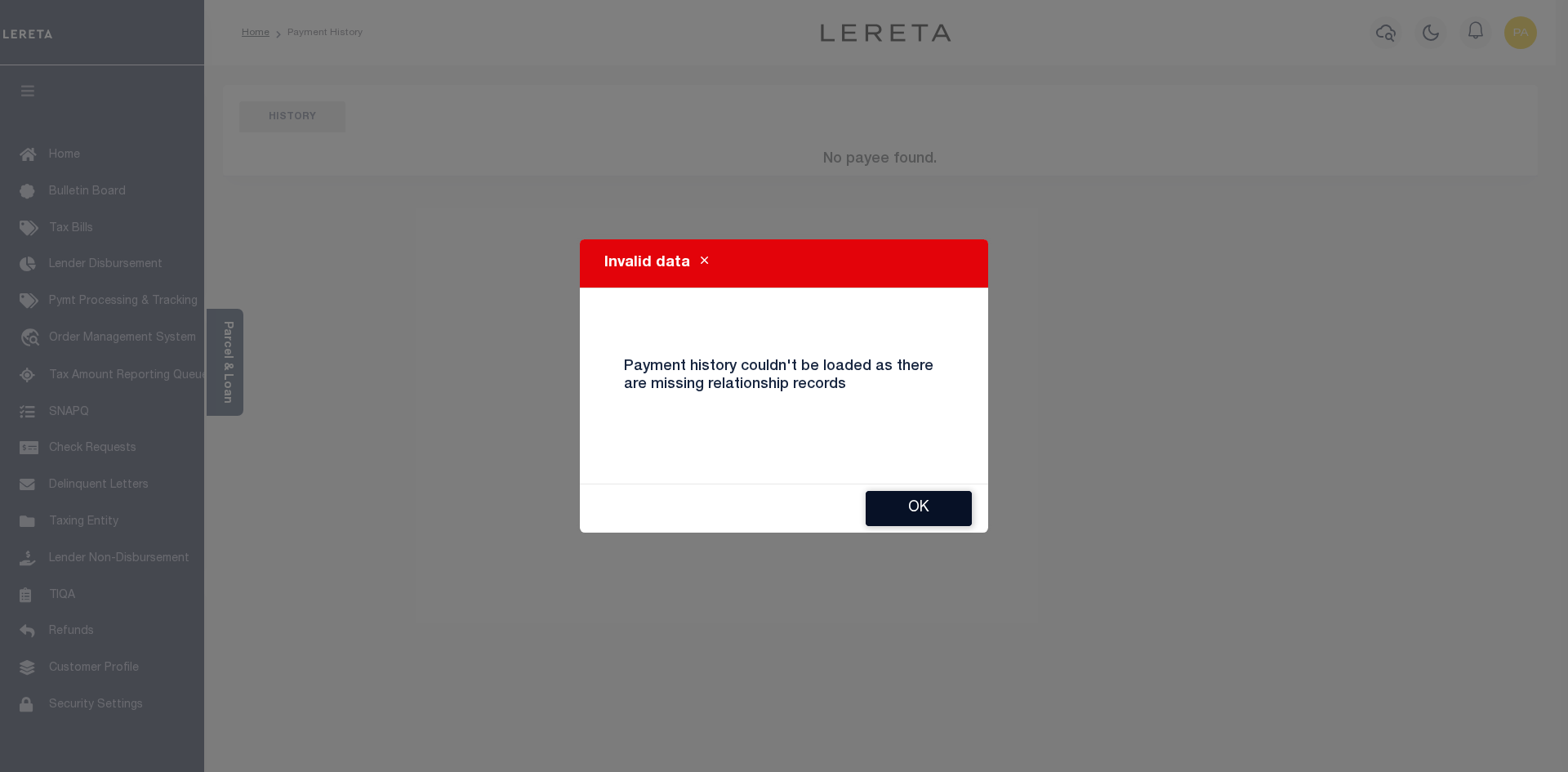
click at [928, 505] on button "Ok" at bounding box center [919, 508] width 106 height 35
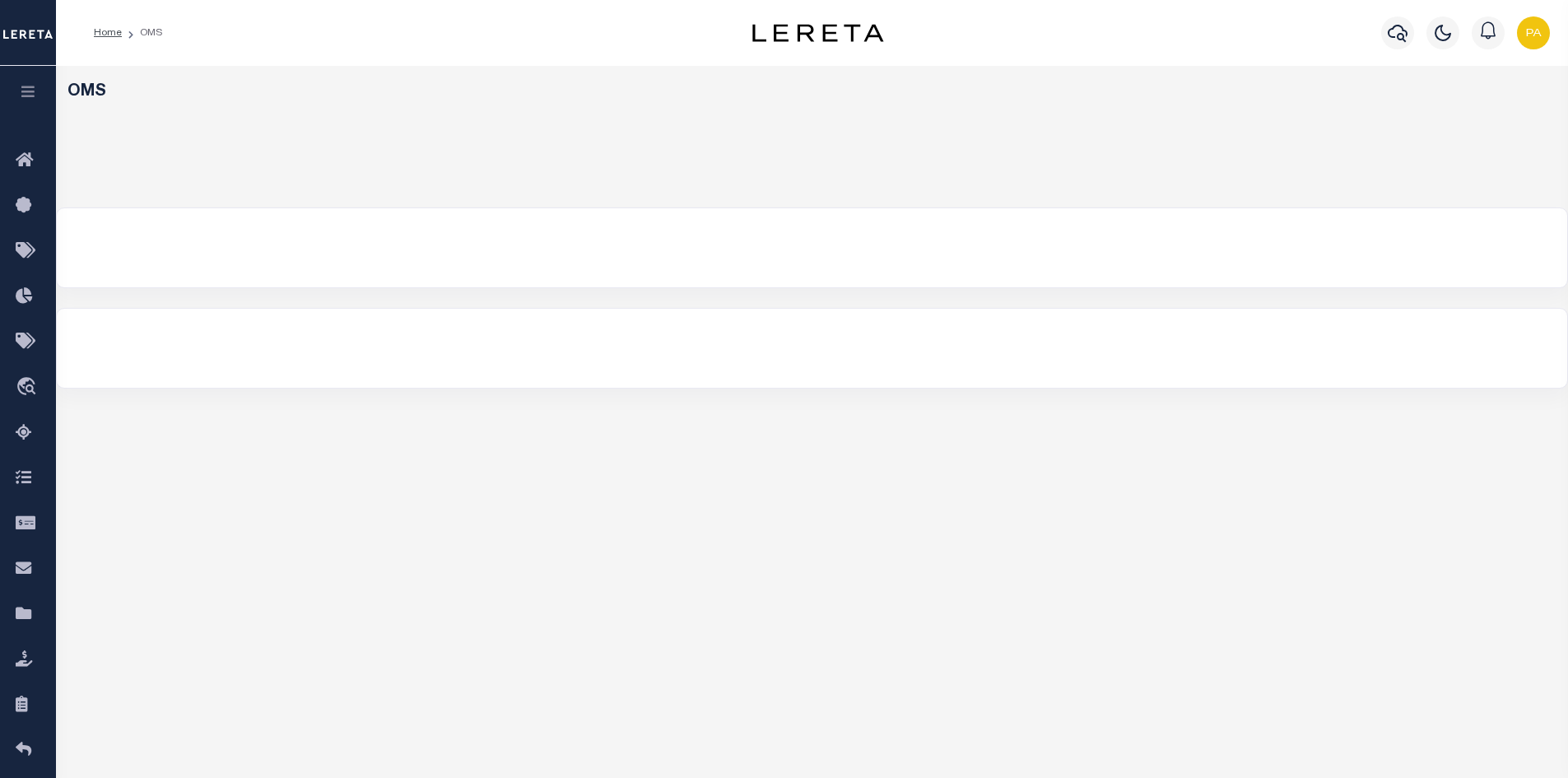
select select "200"
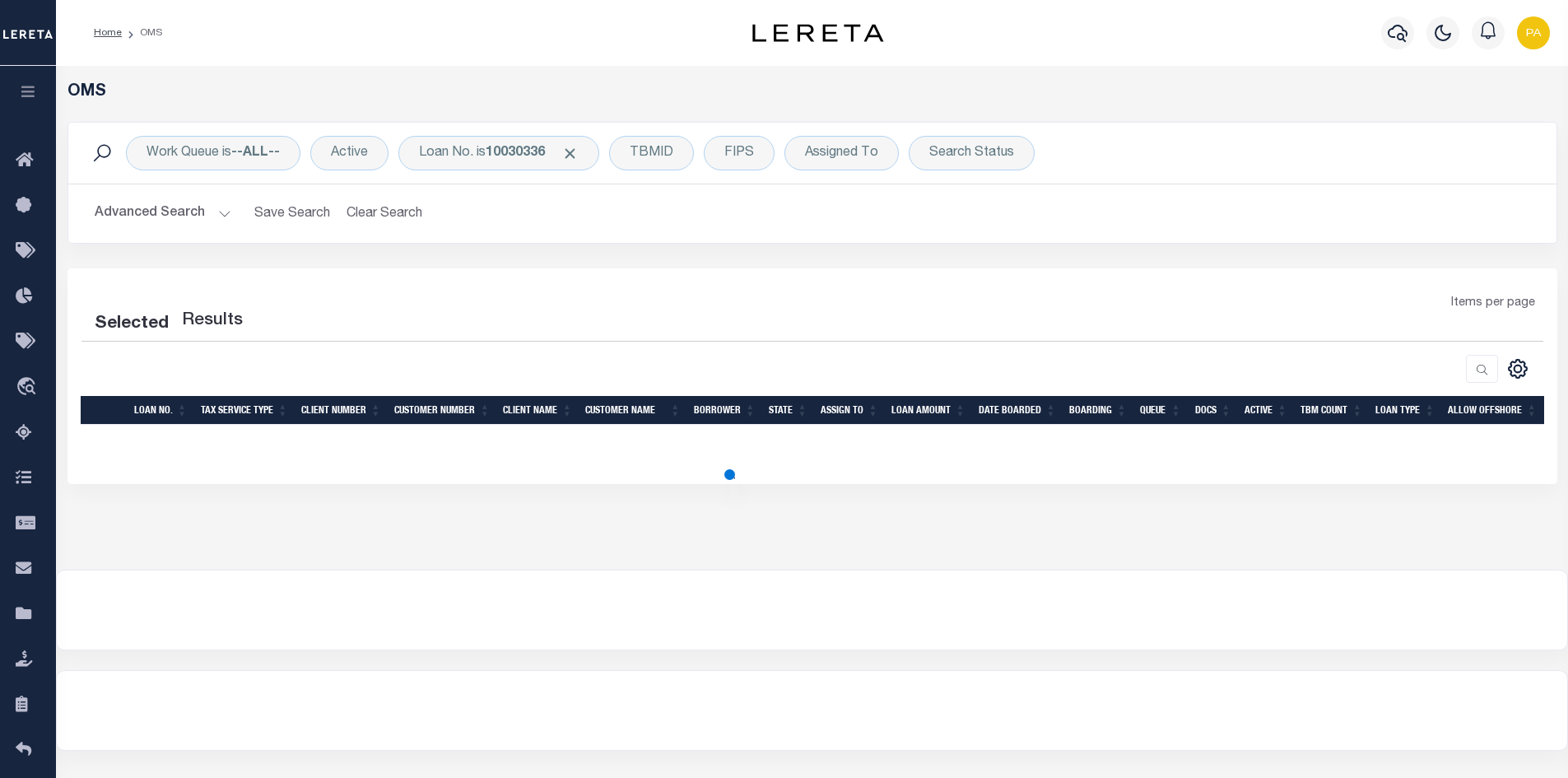
select select "200"
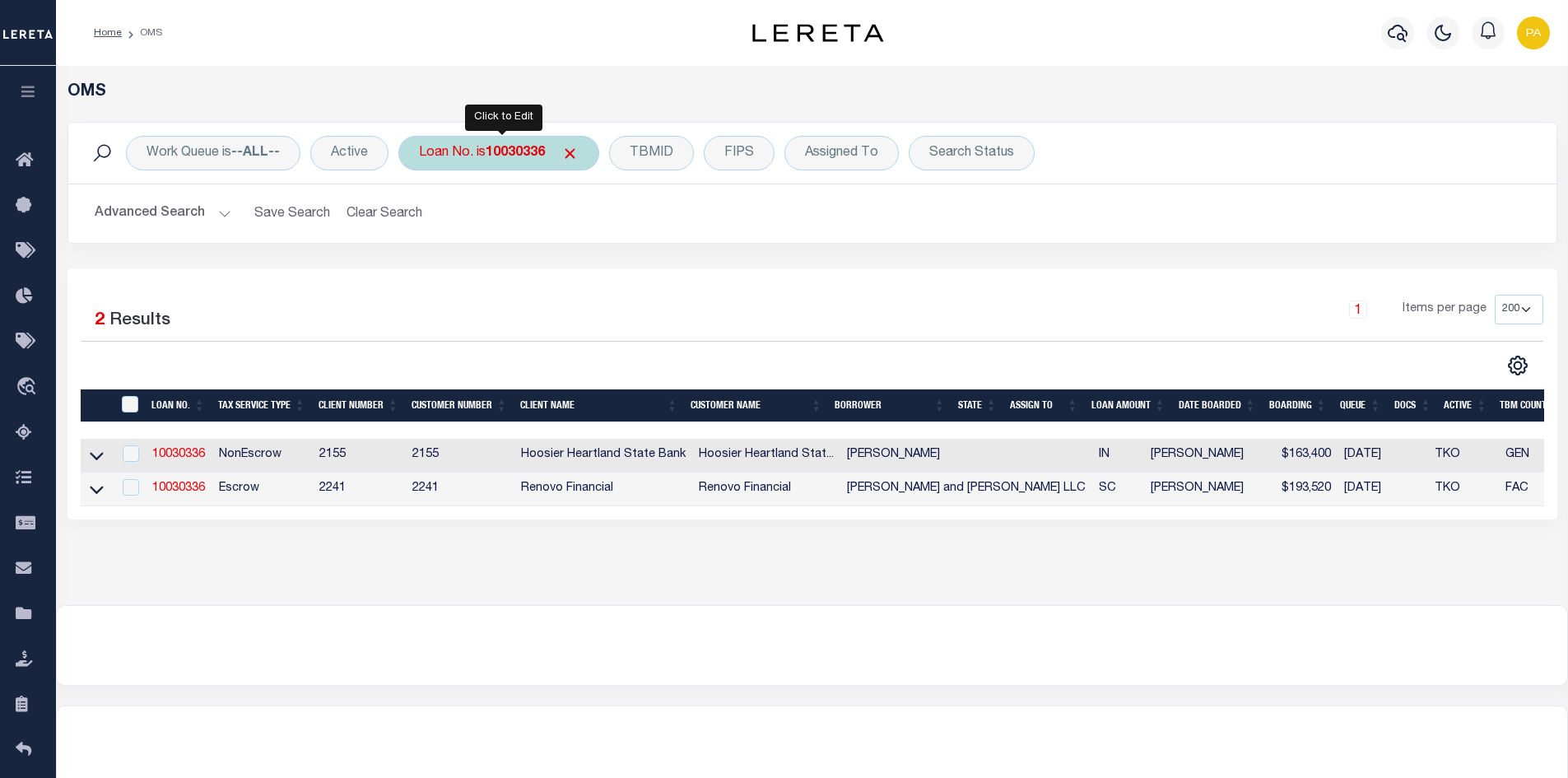
click at [525, 157] on b "10030336" at bounding box center [515, 153] width 59 height 13
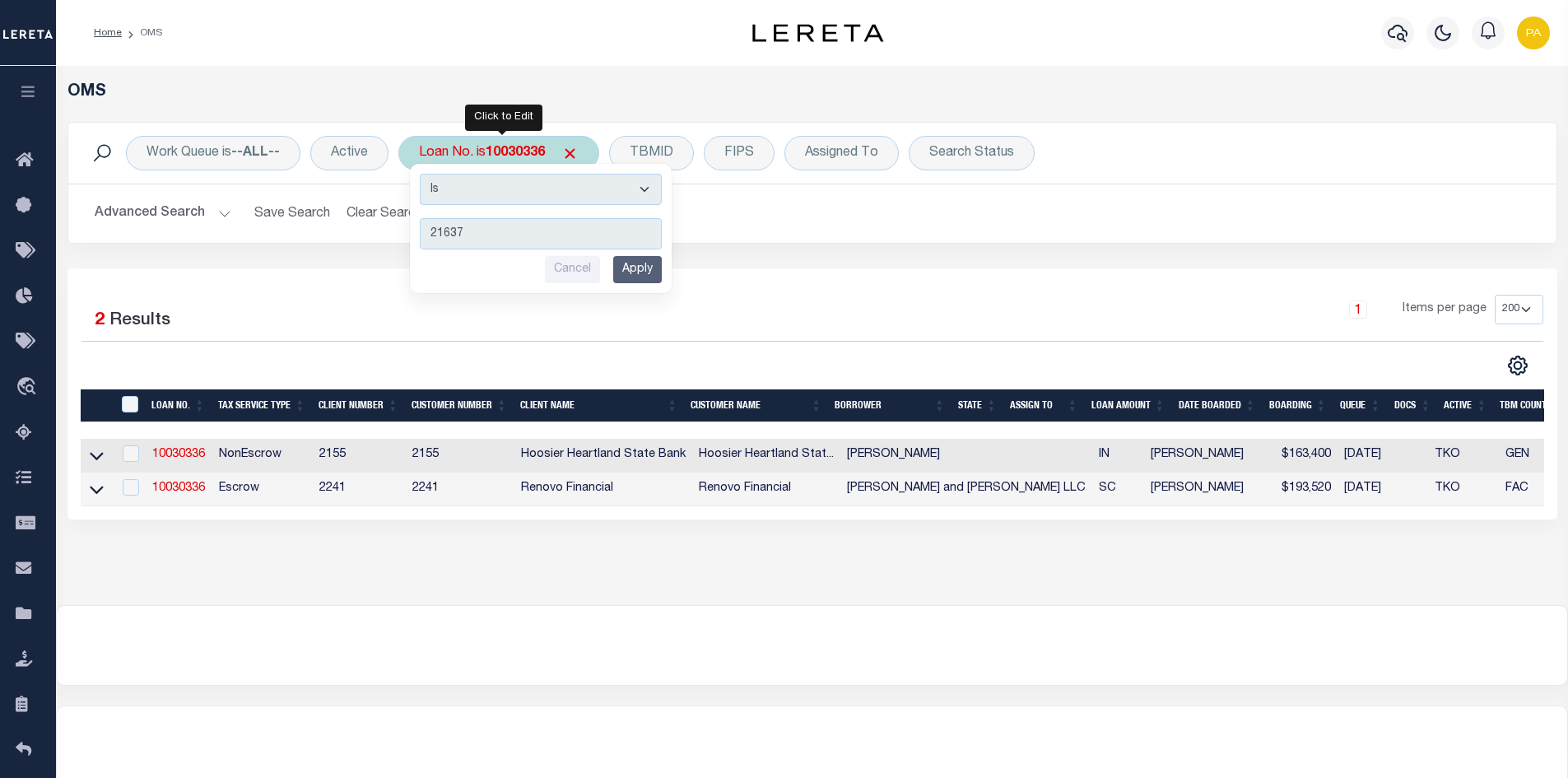
type input "216372"
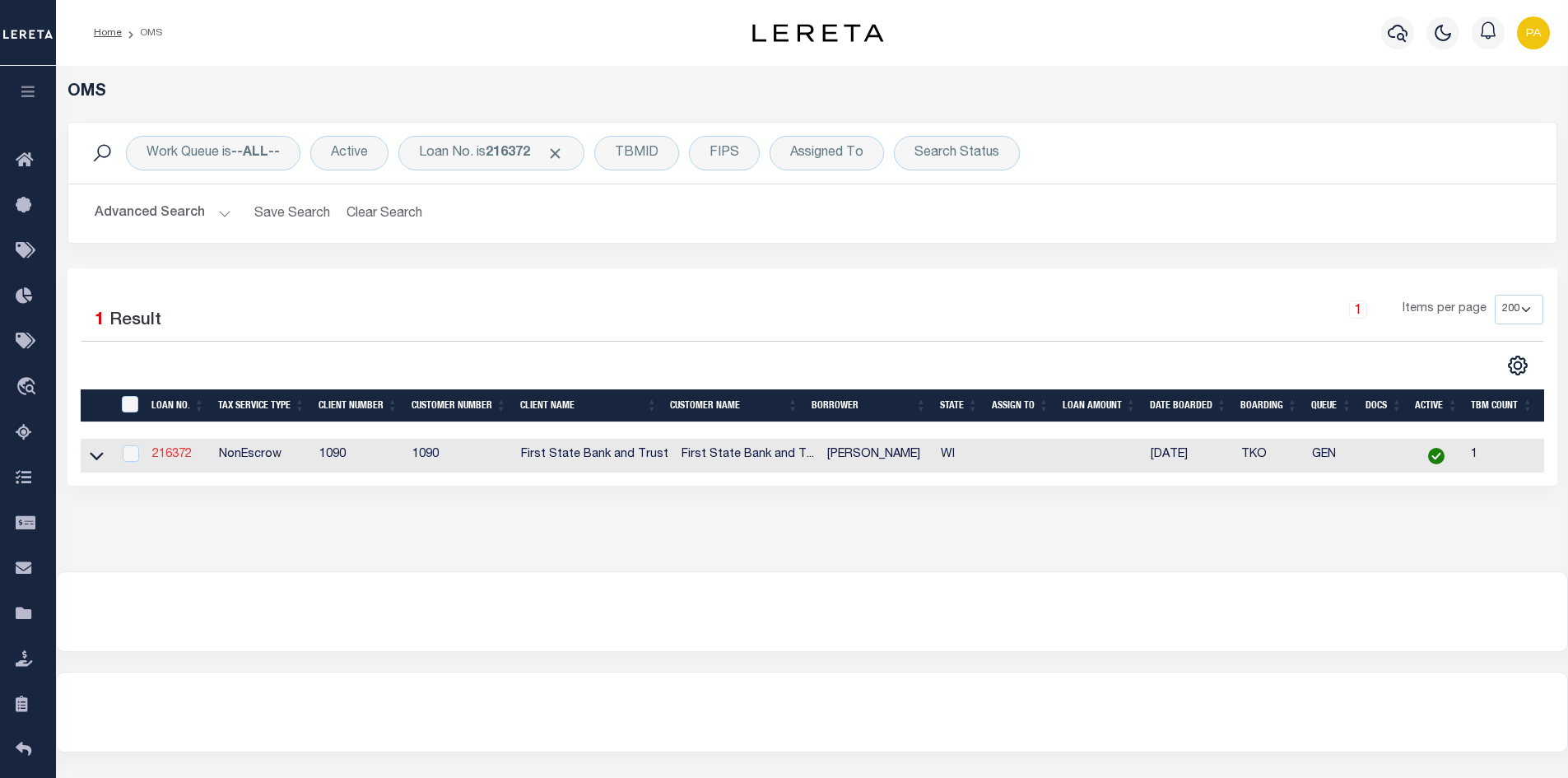
click at [176, 456] on link "216372" at bounding box center [171, 454] width 39 height 11
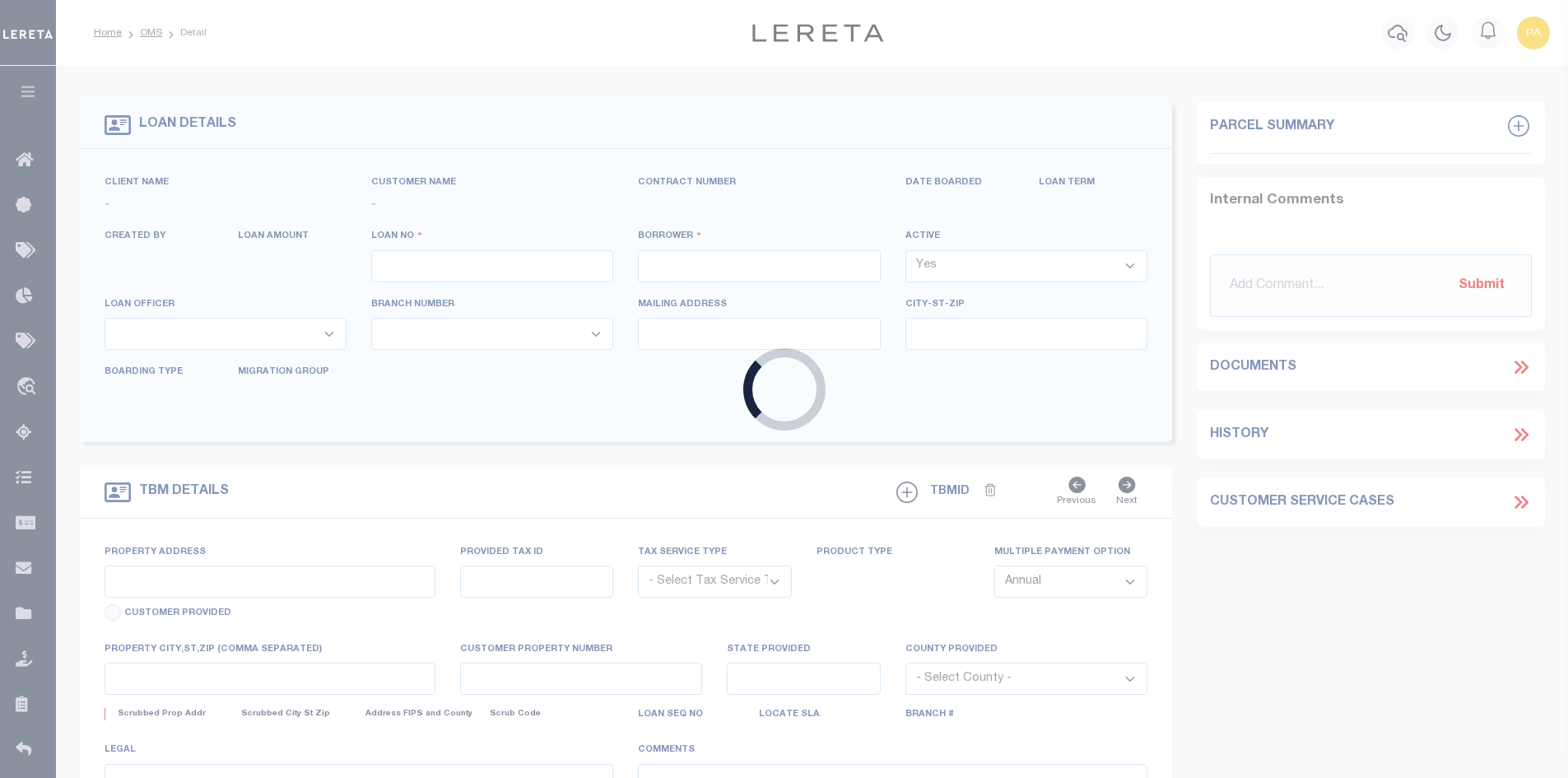
type input "216372"
type input "CHARLES J HANSEN"
select select
select select "NonEscrow"
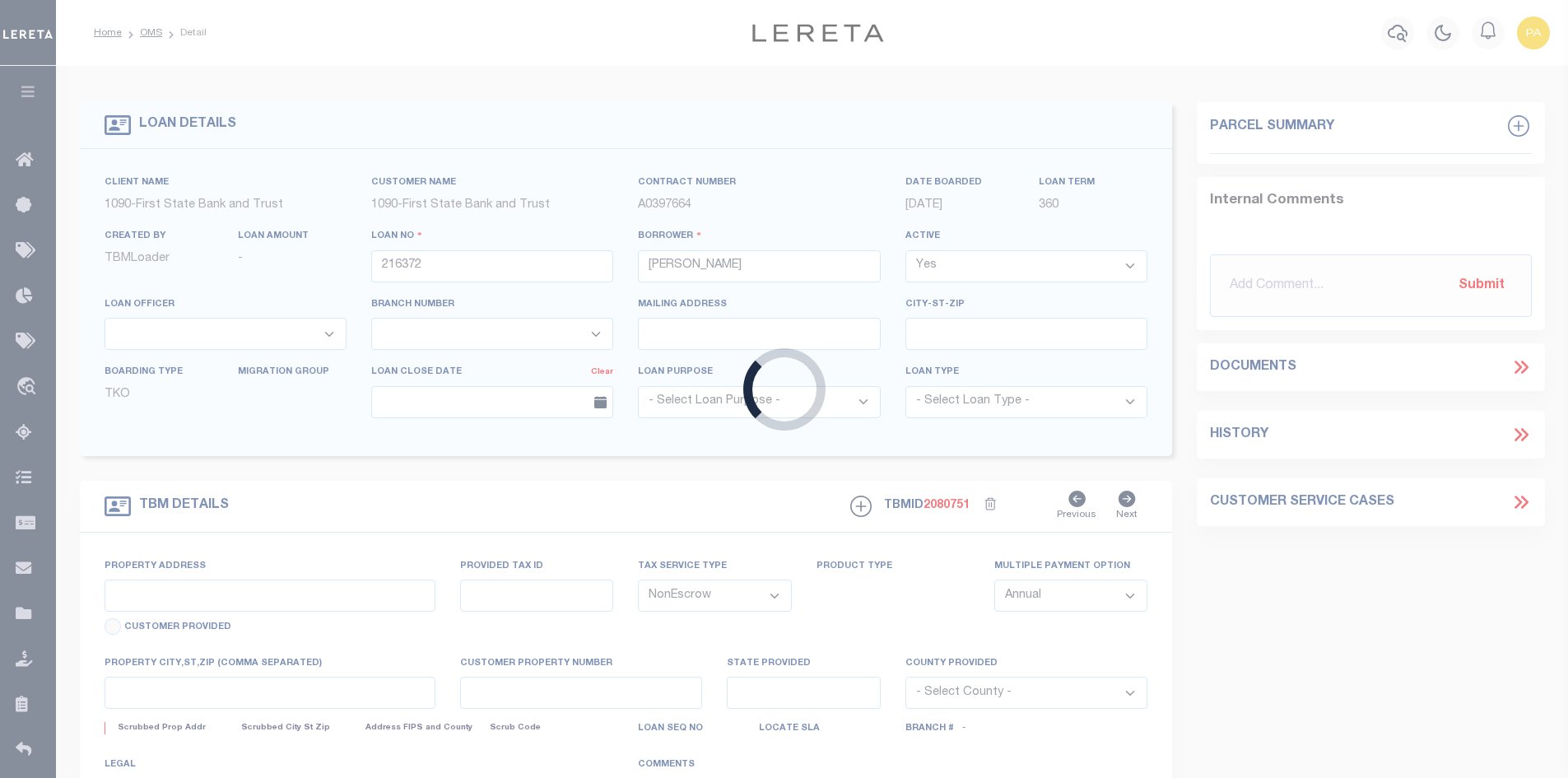
type input "1670 50TH ST"
select select
type input "Somerset WI"
type input "WI"
type textarea "TAX ID Update last comment: tax id project"
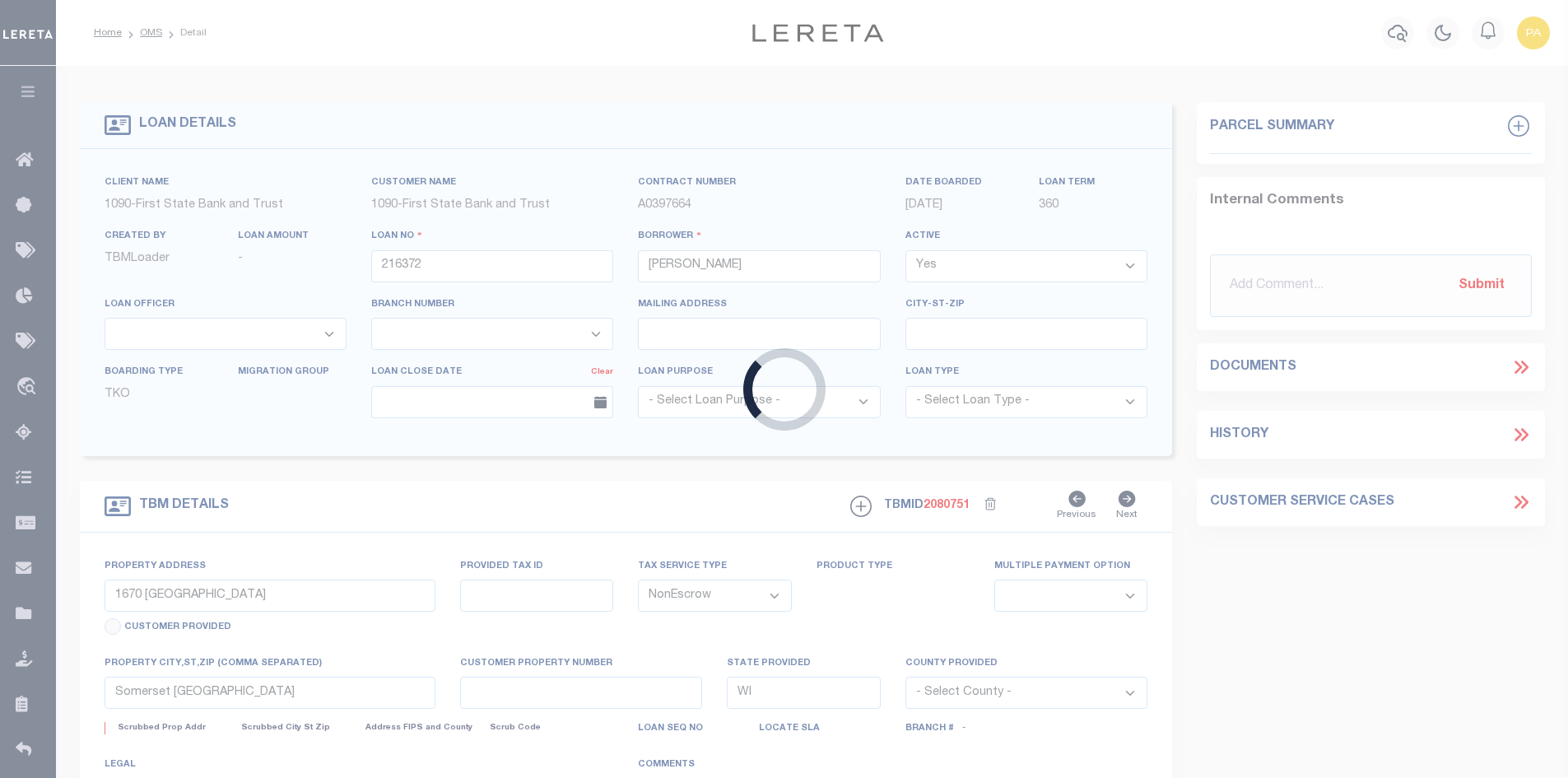
select select "1206"
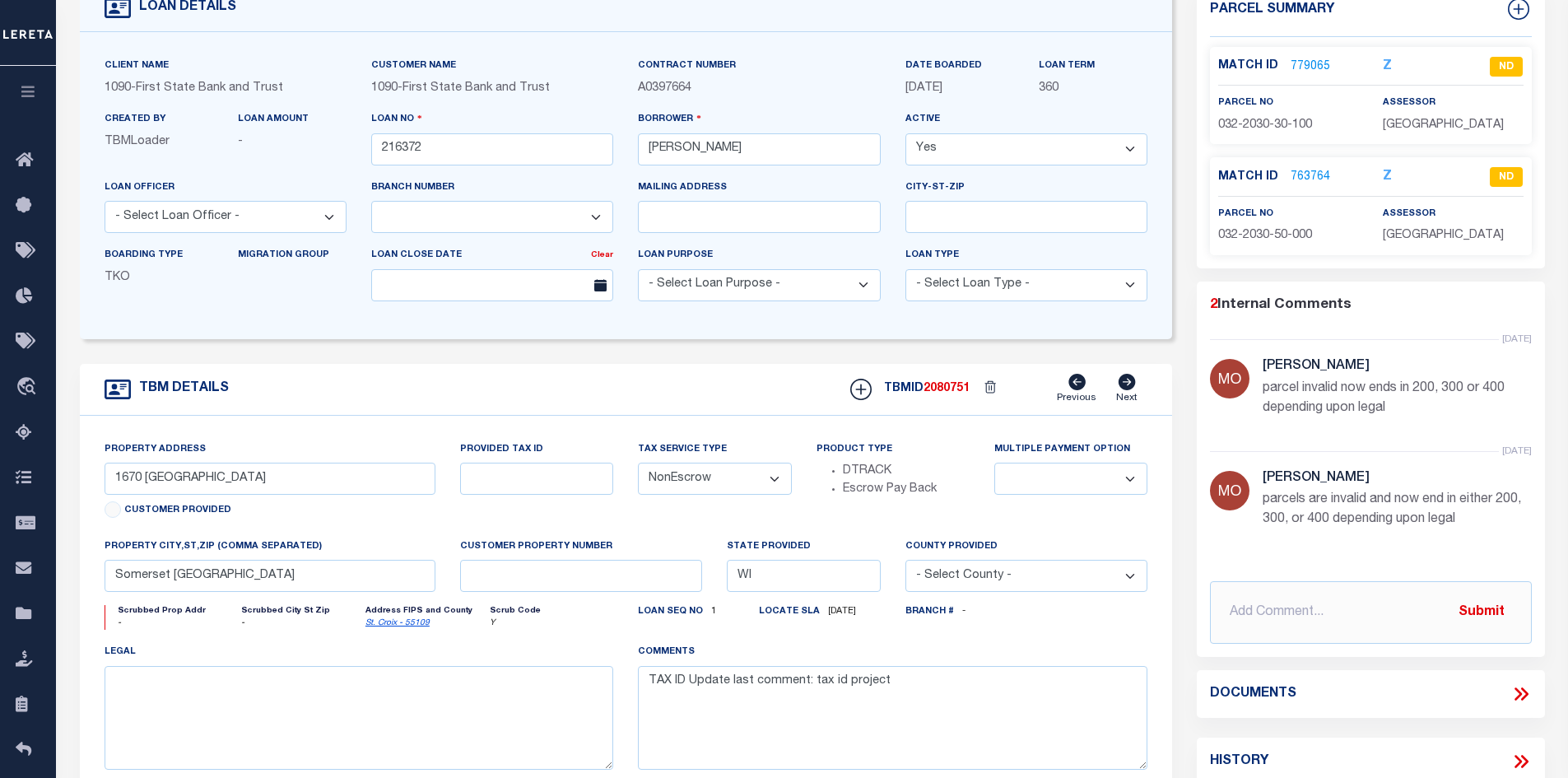
scroll to position [247, 0]
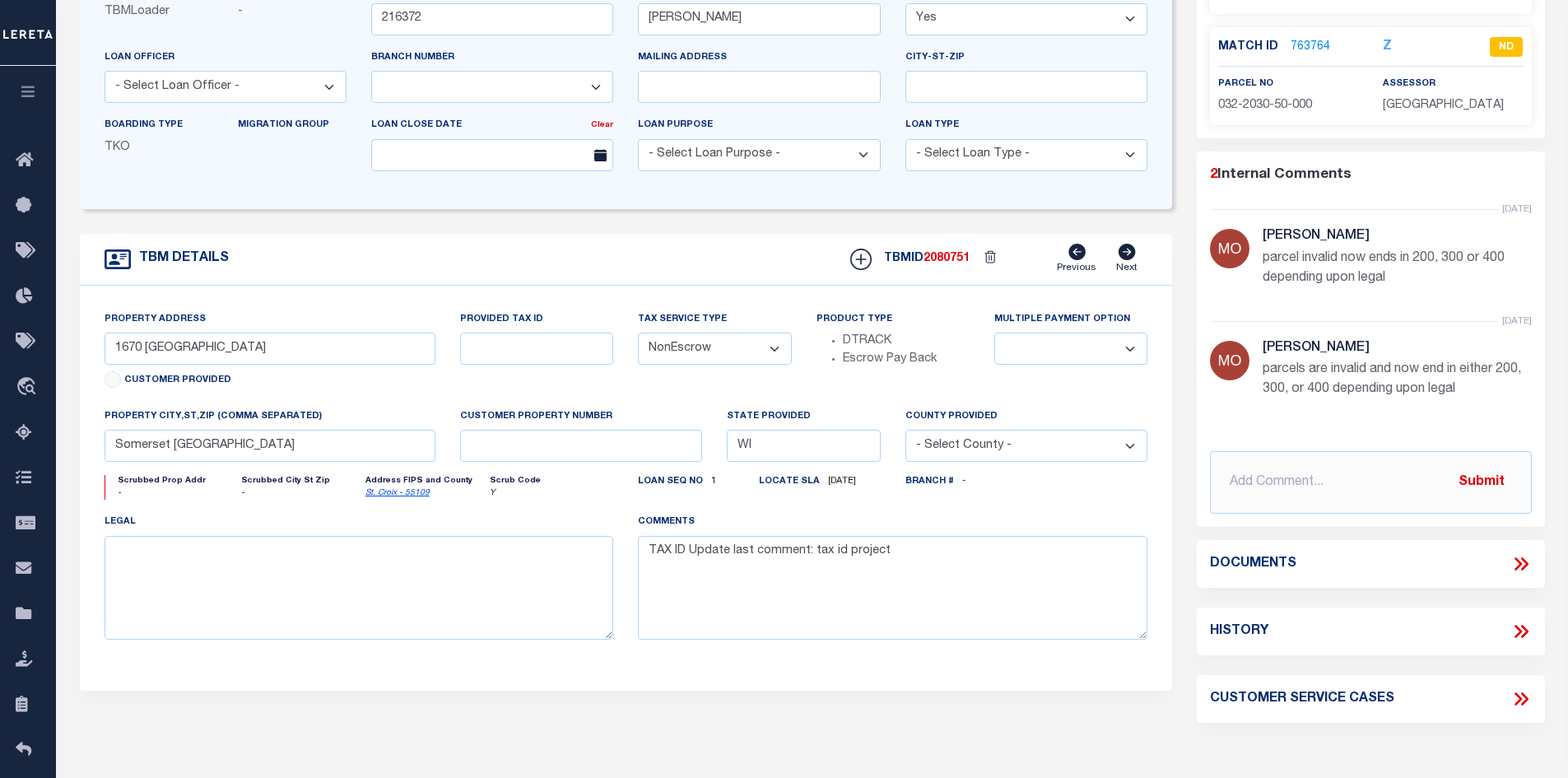
click at [1514, 560] on icon at bounding box center [1520, 563] width 21 height 21
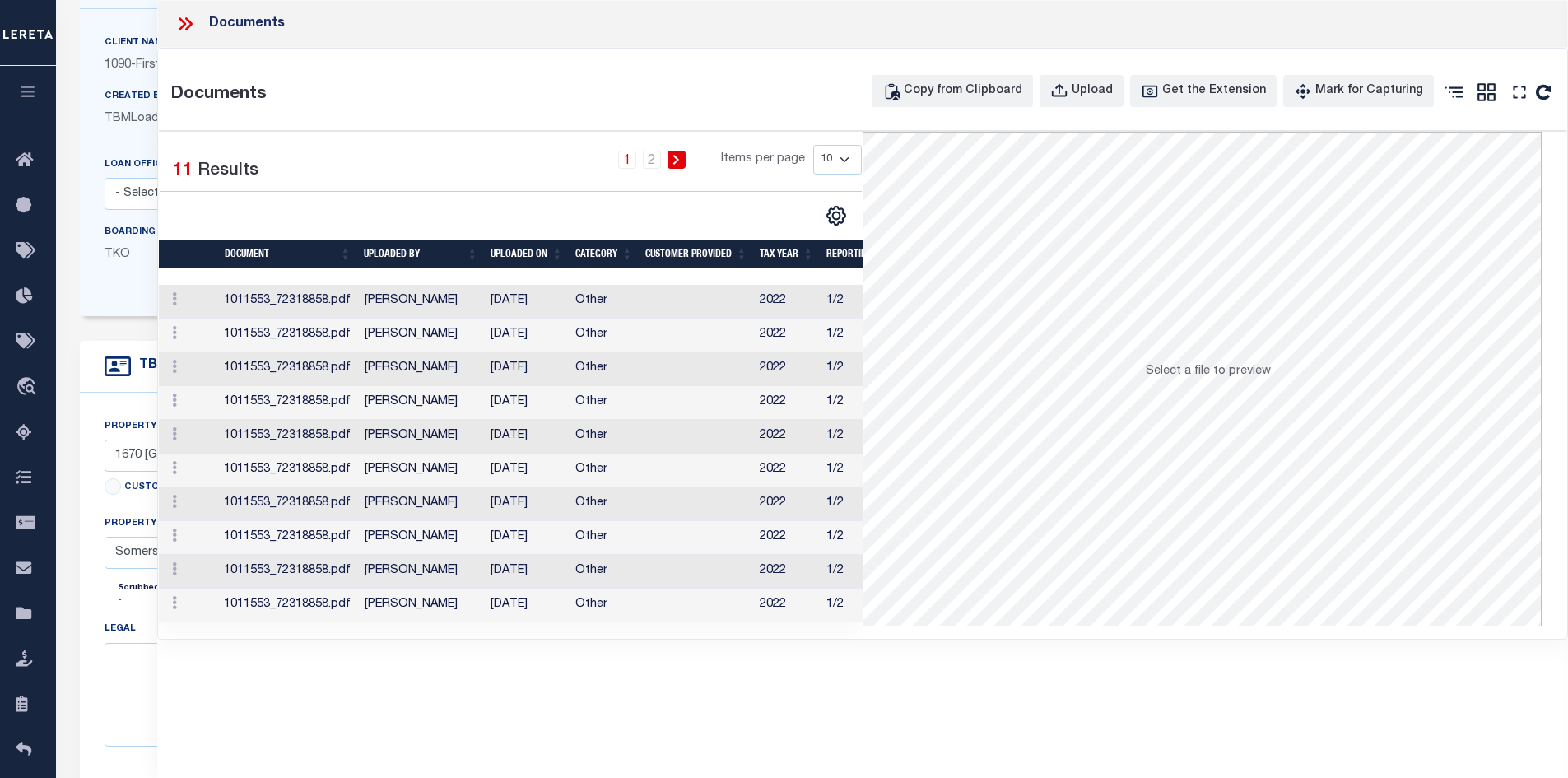
scroll to position [0, 0]
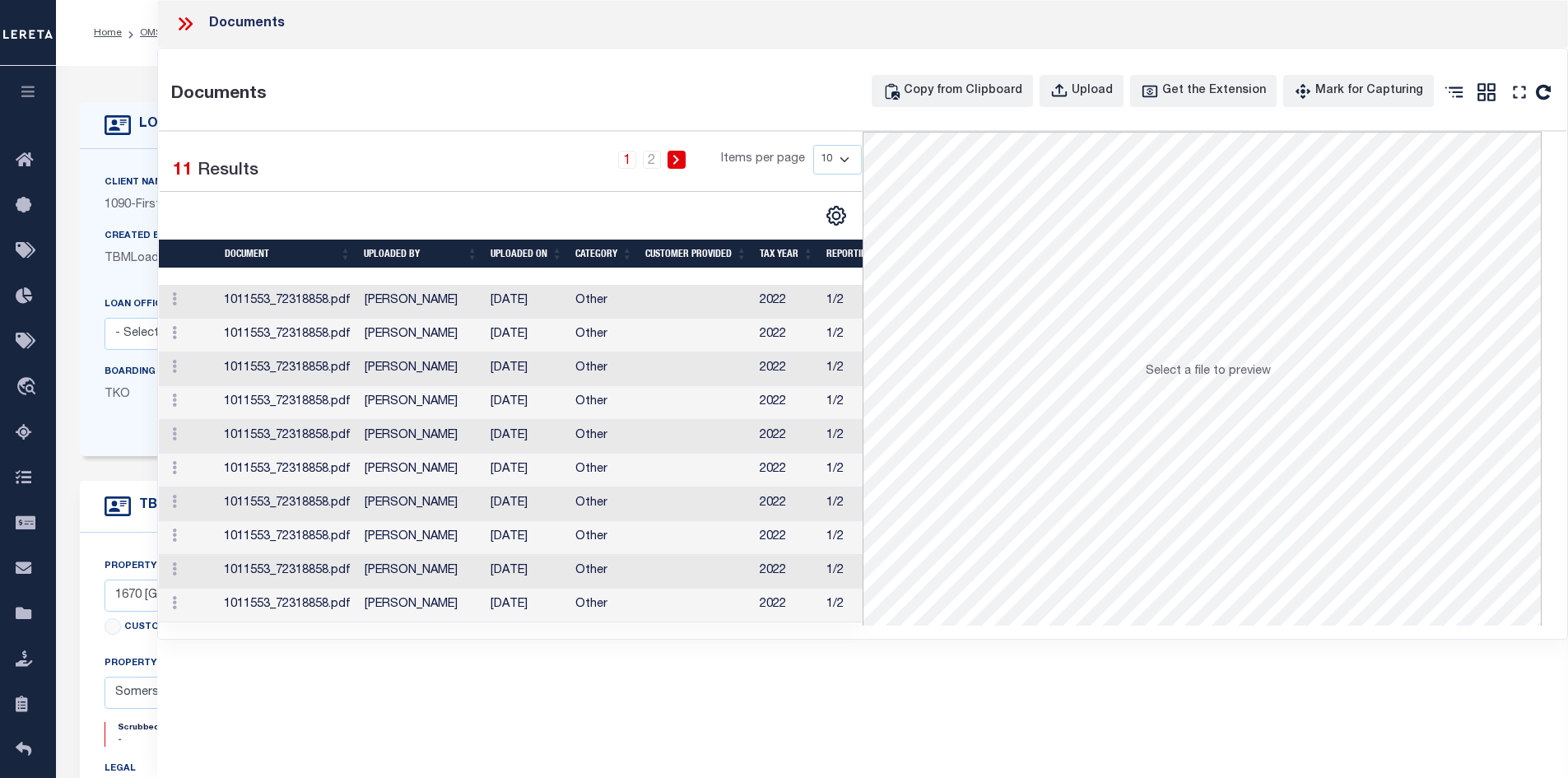
click at [183, 23] on icon at bounding box center [182, 24] width 8 height 13
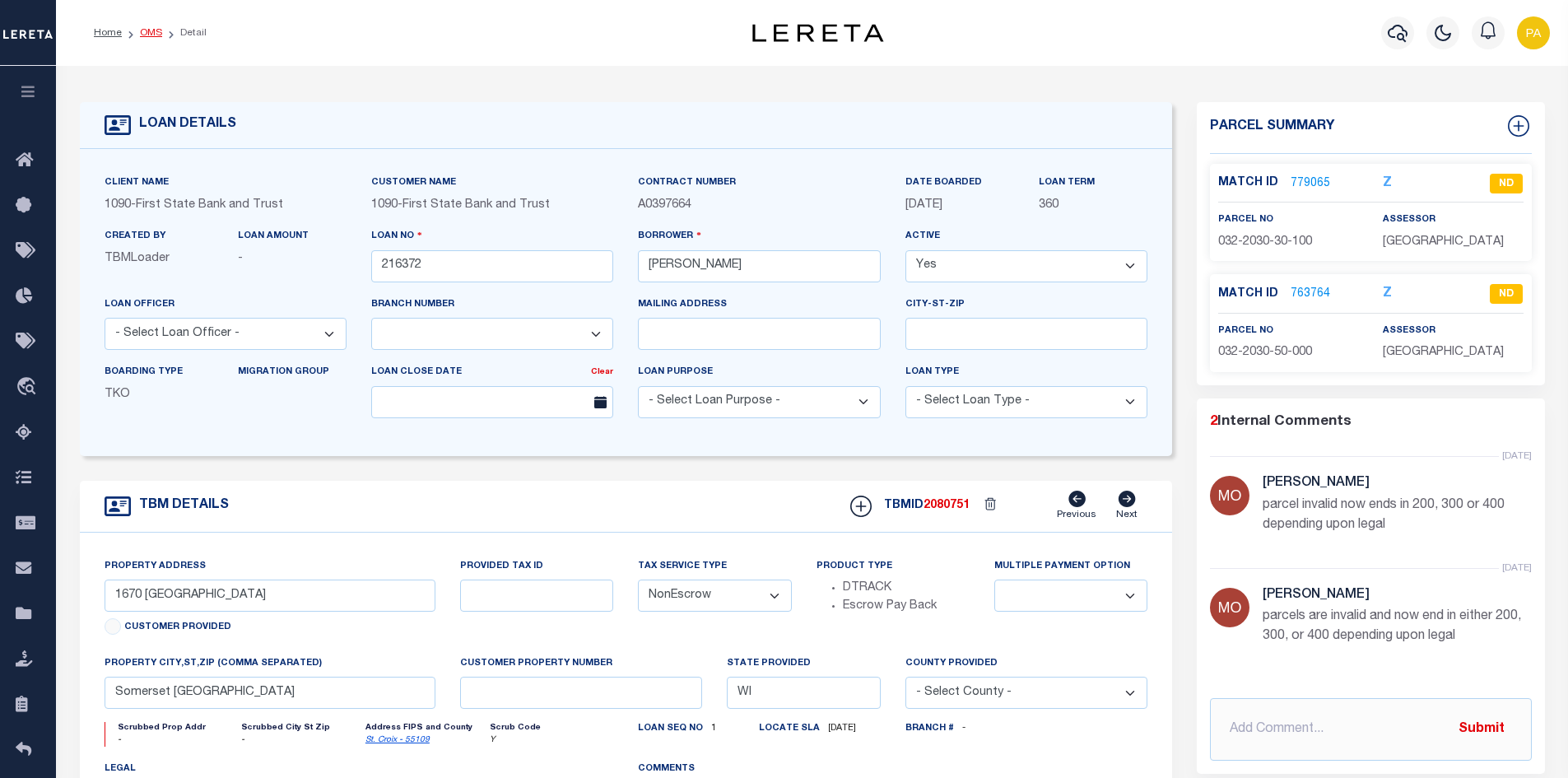
click at [158, 30] on link "OMS" at bounding box center [150, 33] width 22 height 10
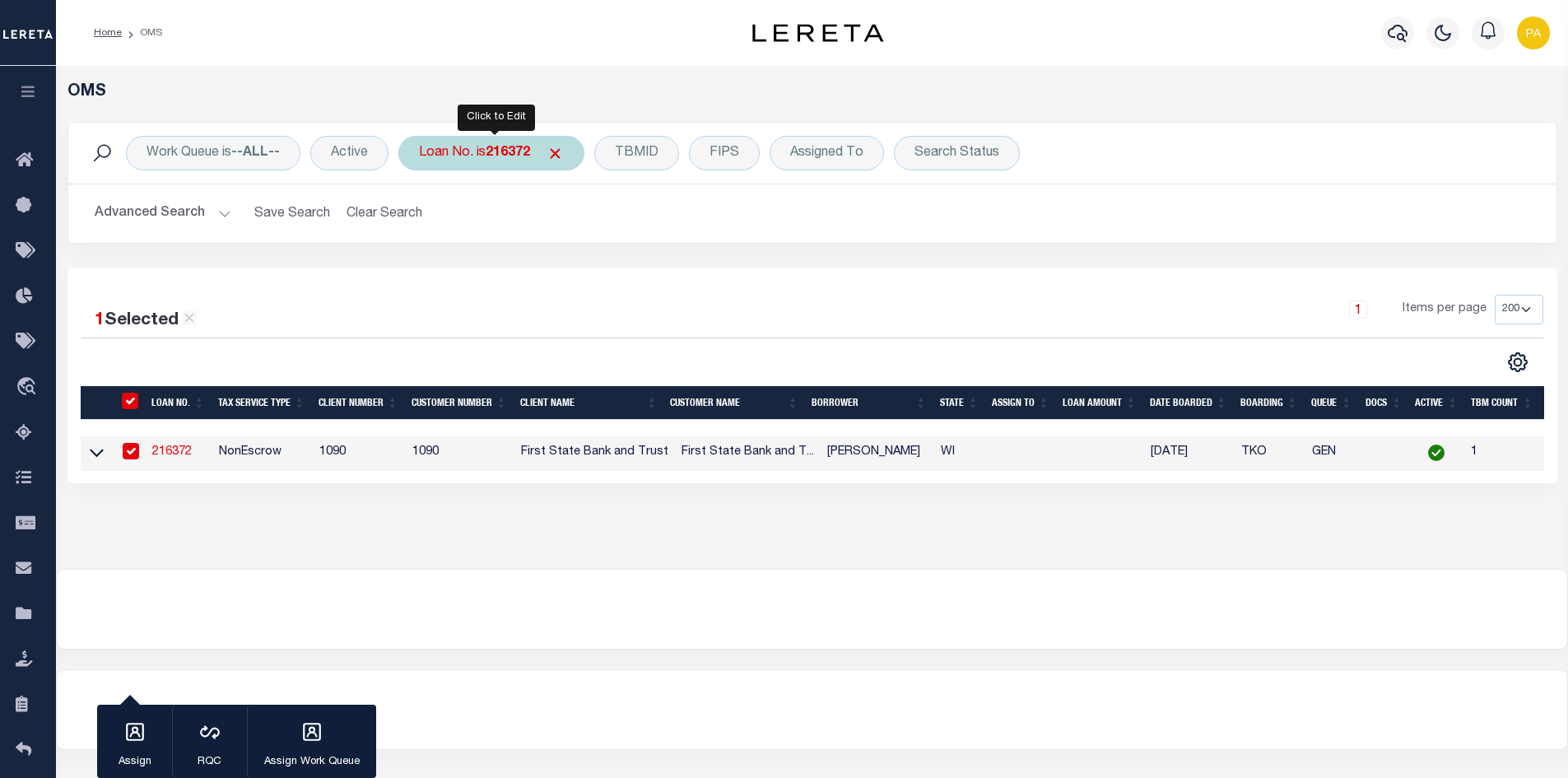
click at [521, 149] on b "216372" at bounding box center [508, 153] width 44 height 13
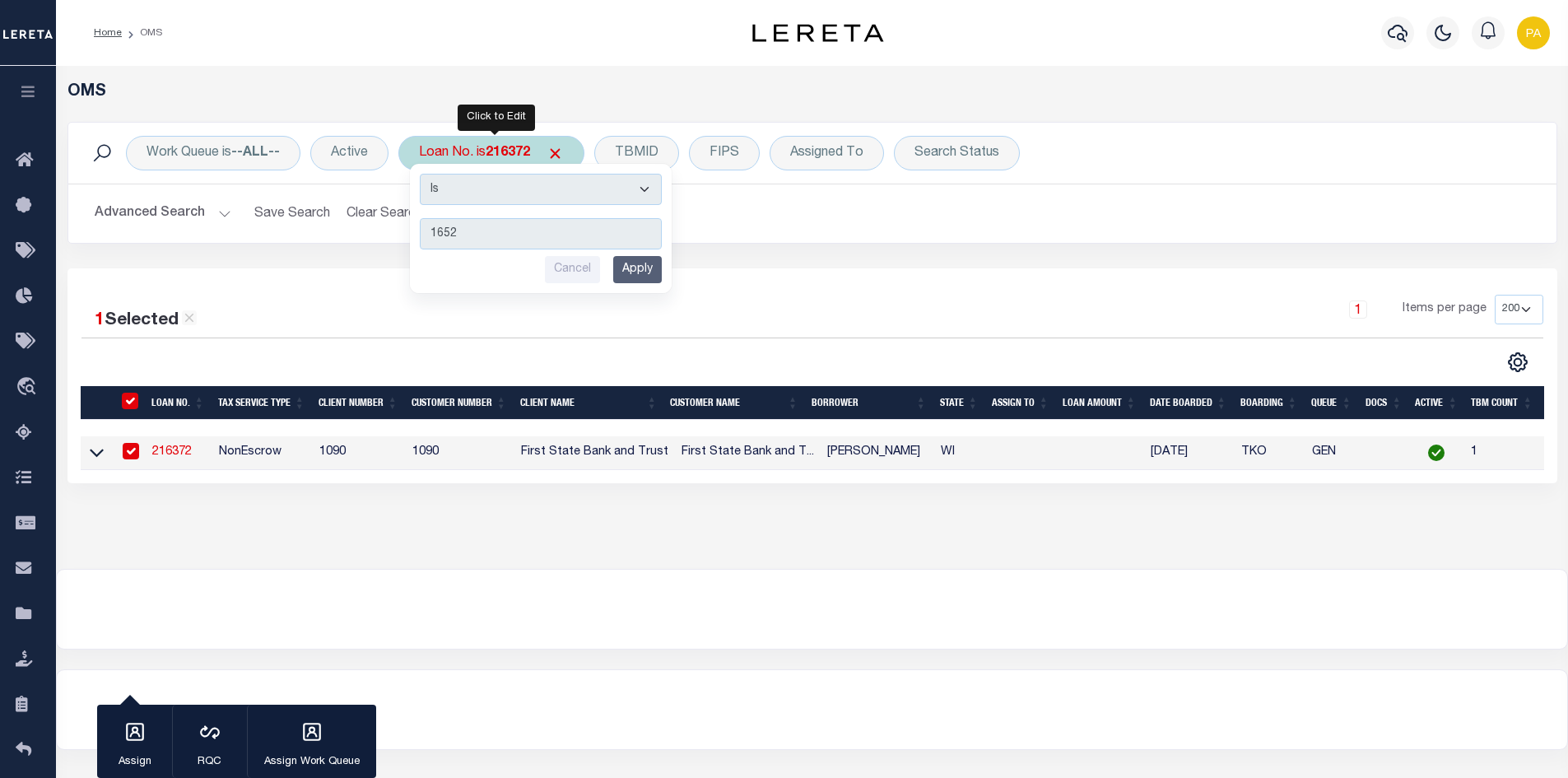
type input "16525"
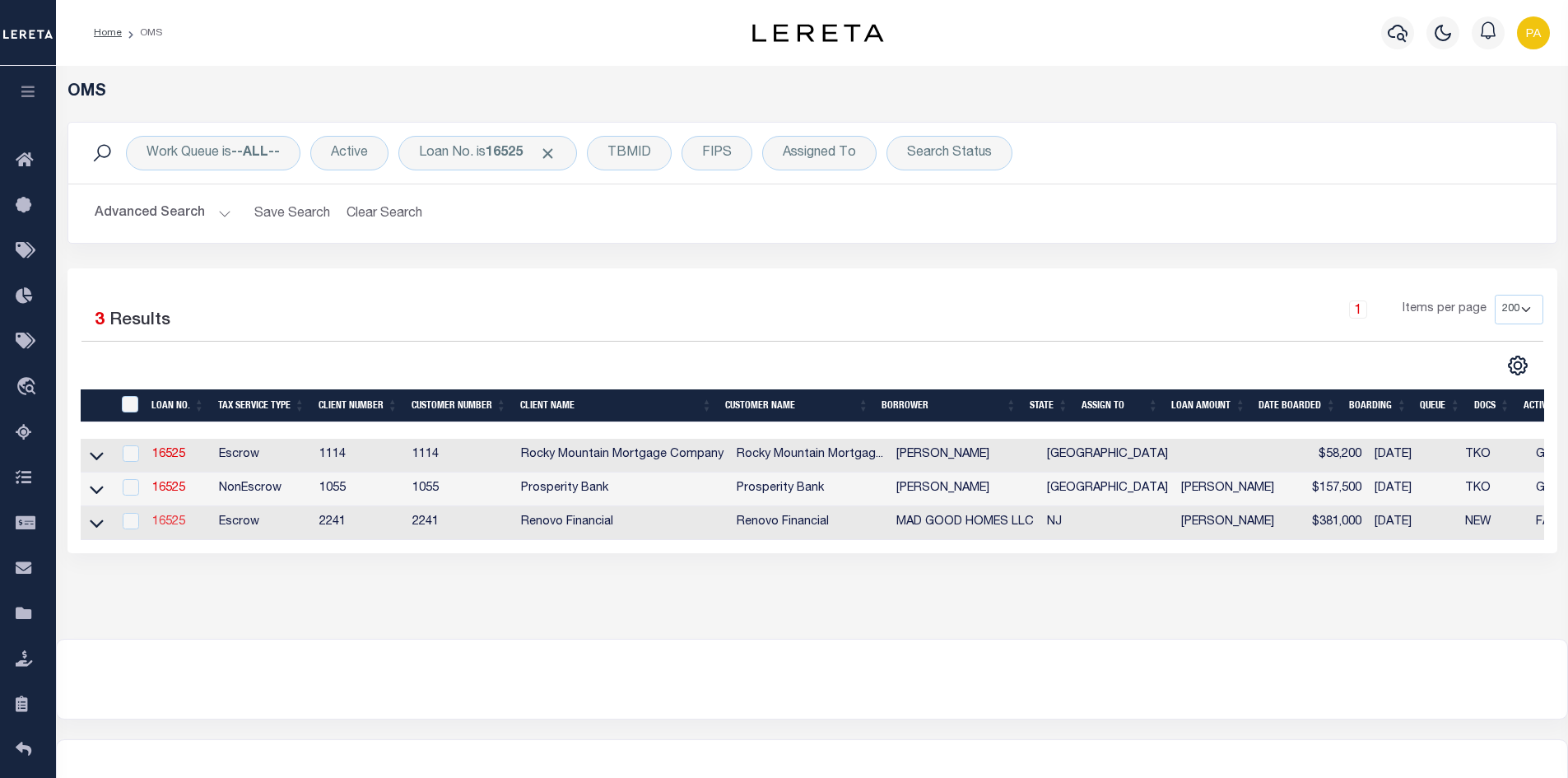
click at [159, 520] on link "16525" at bounding box center [169, 522] width 33 height 11
type input "16525"
type input "MAD GOOD HOMES LLC"
select select
type input "100 Winding Brook Drive"
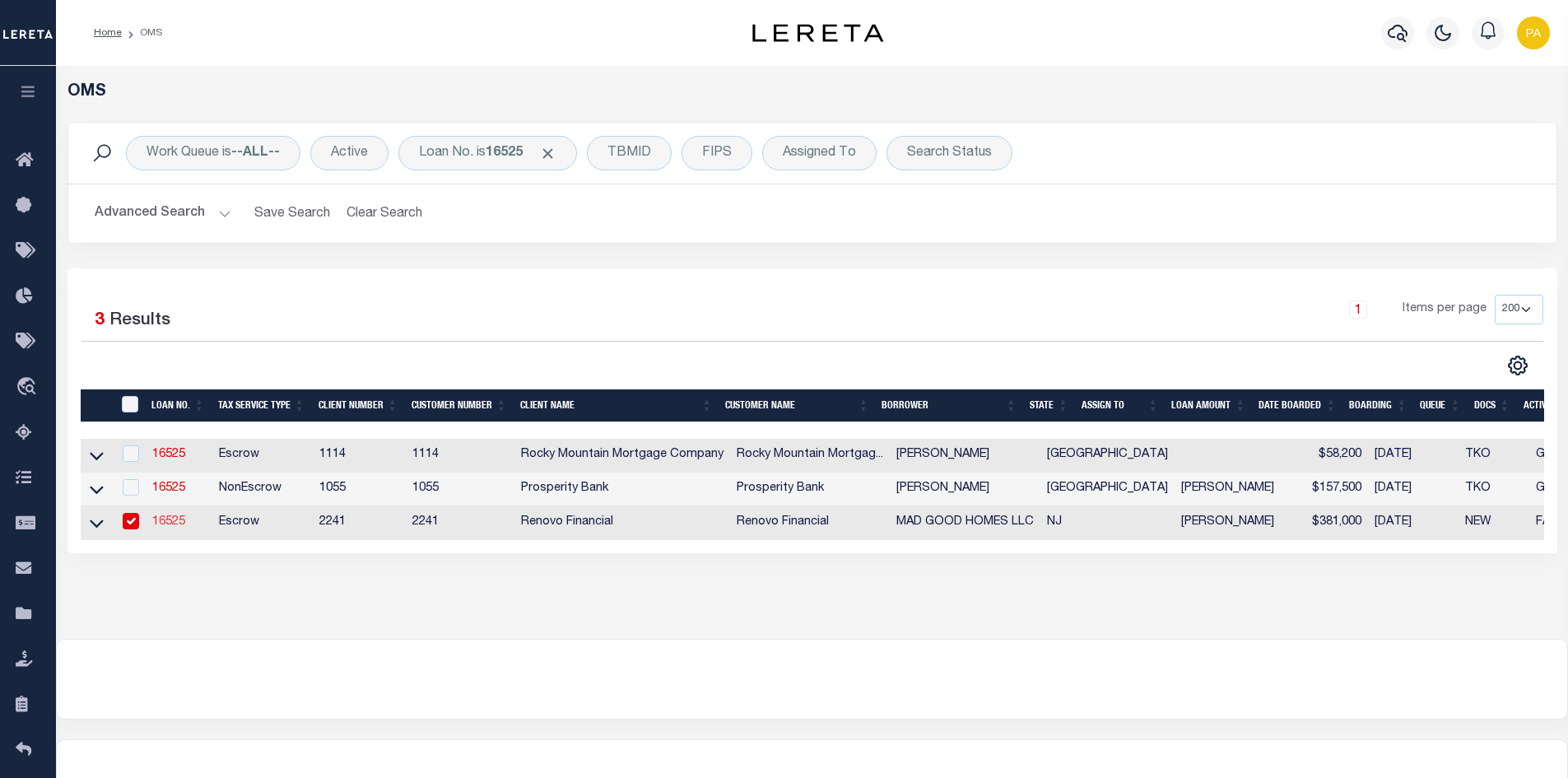
type input "Cinnaminson NJ 08077"
select select "10"
select select "Escrow"
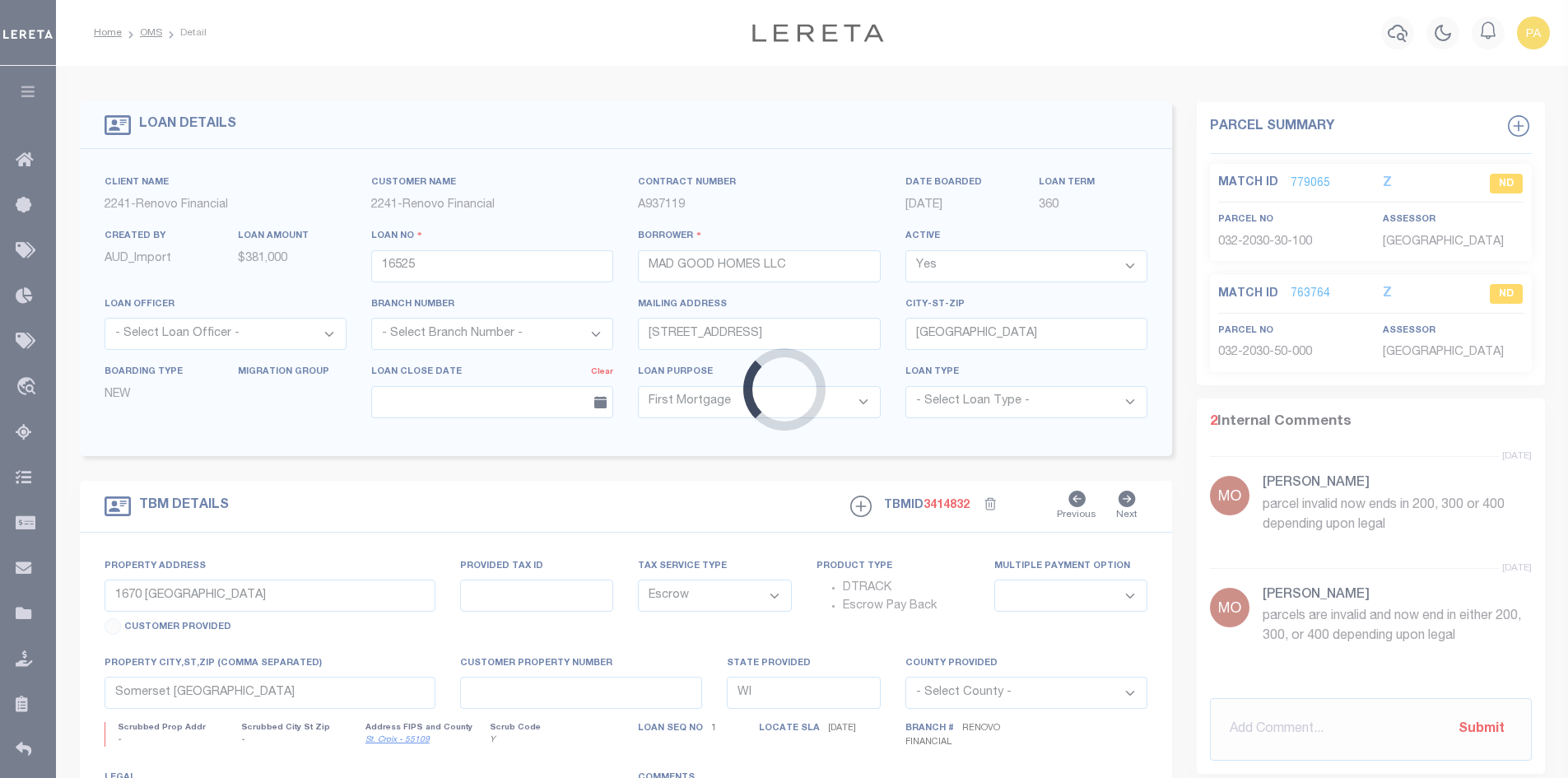
type input "1294 Cooper Street, A7"
select select
type input "Edgewater Park, NJ 08010"
type input "a0kUS000007e0gP"
type input "NJ"
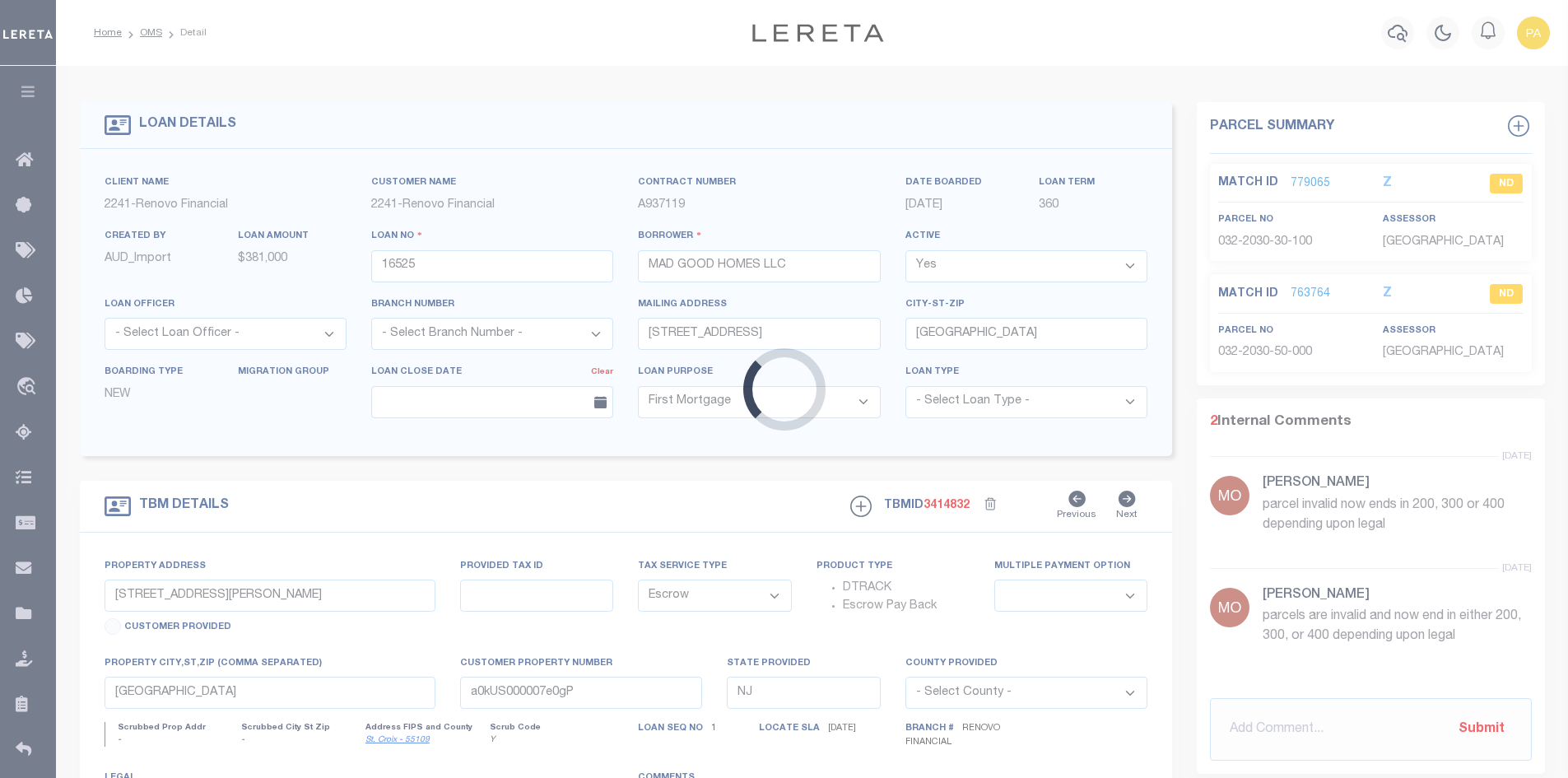
select select
type textarea "LEGAL REQUIRED"
select select "25066"
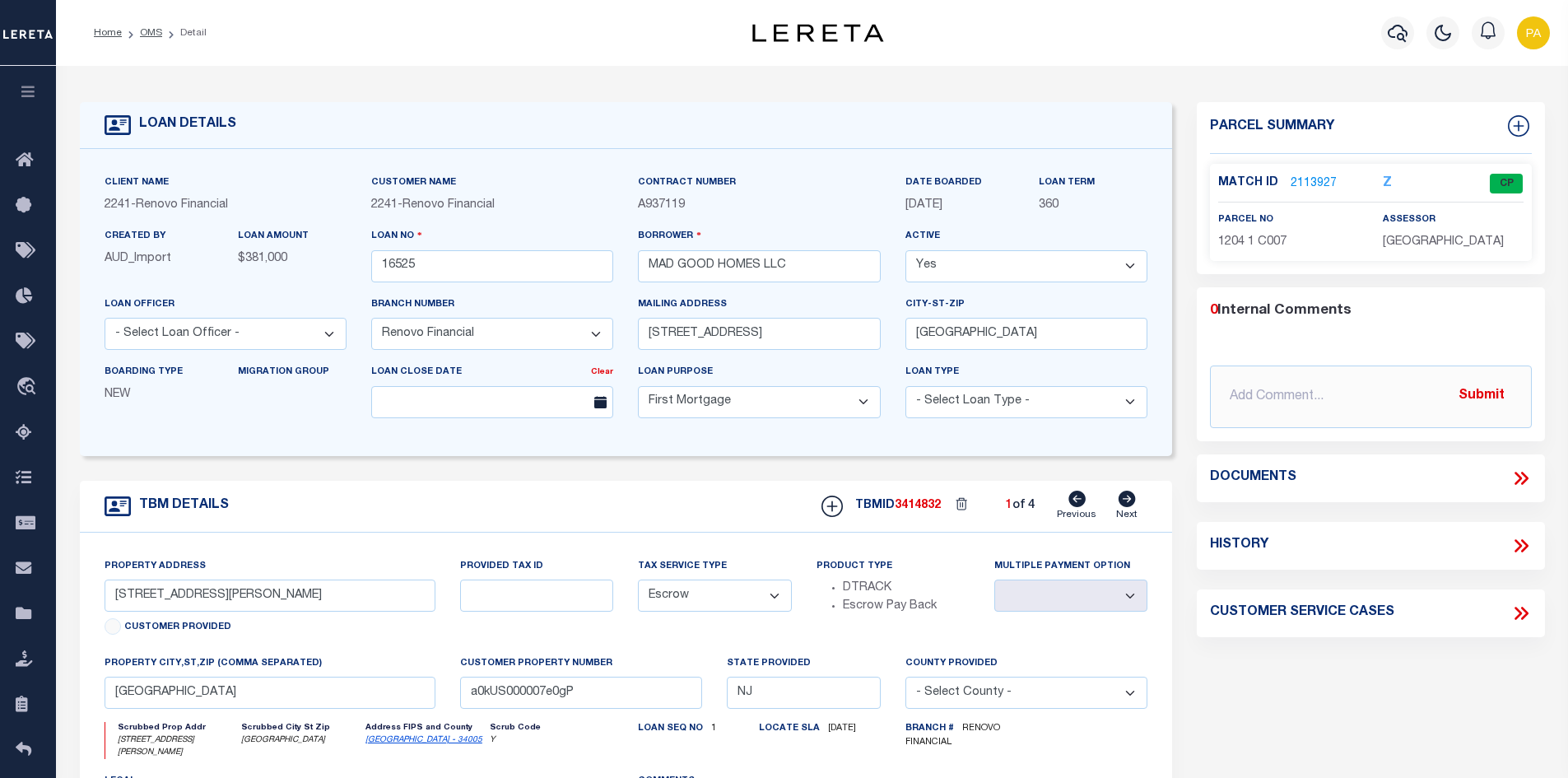
click at [1311, 175] on link "2113927" at bounding box center [1313, 184] width 46 height 17
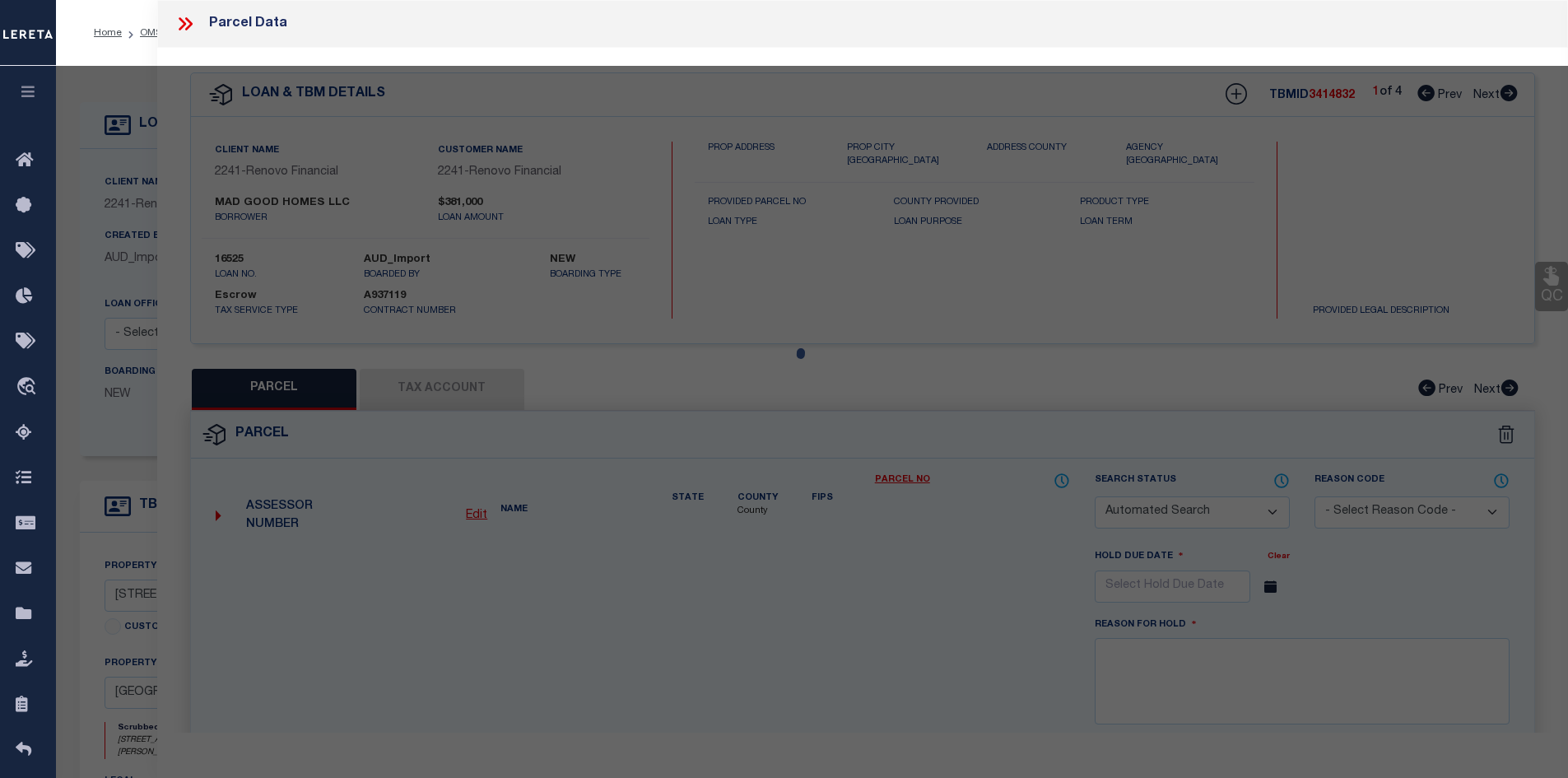
checkbox input "false"
select select "CP"
type input "MAD GOOD HOMES, LLC"
select select "AGF"
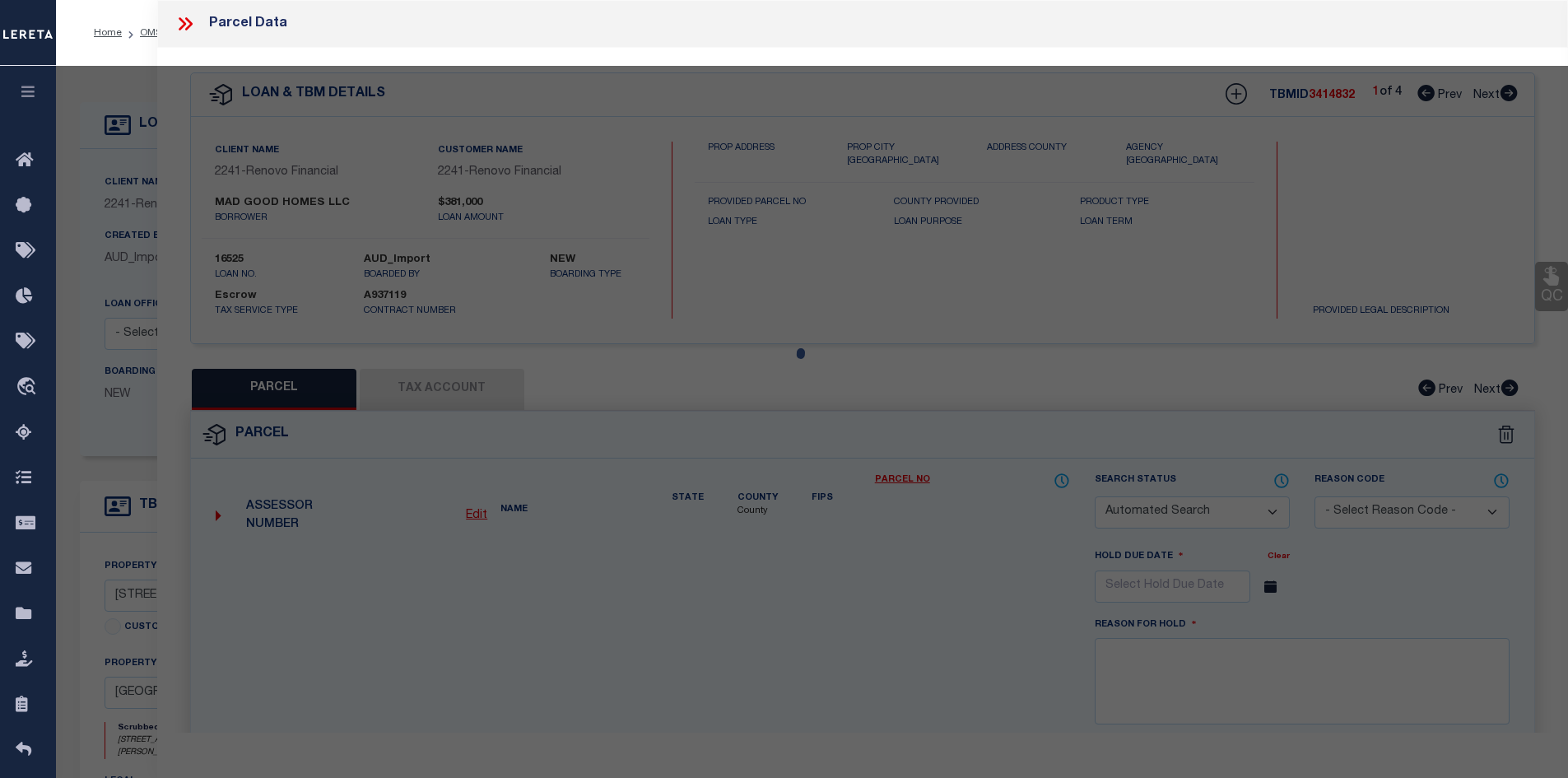
select select "ADD"
type input "JEFFERSON SQUARE A7"
checkbox input "false"
type input "Edgewater Park, NJ 08010"
type textarea "Block/Lot/Qual: 1204. 1. -C007"
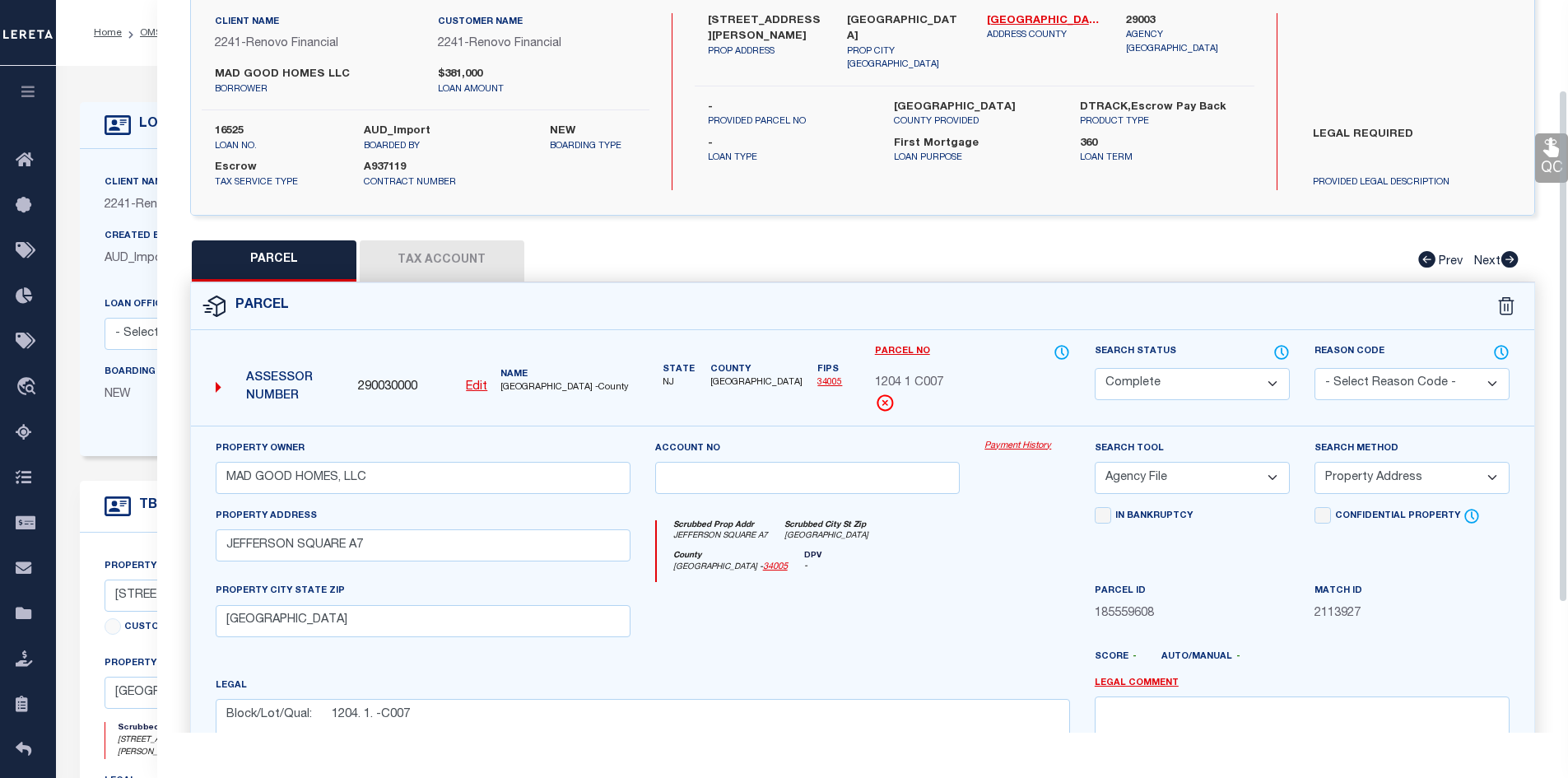
scroll to position [165, 0]
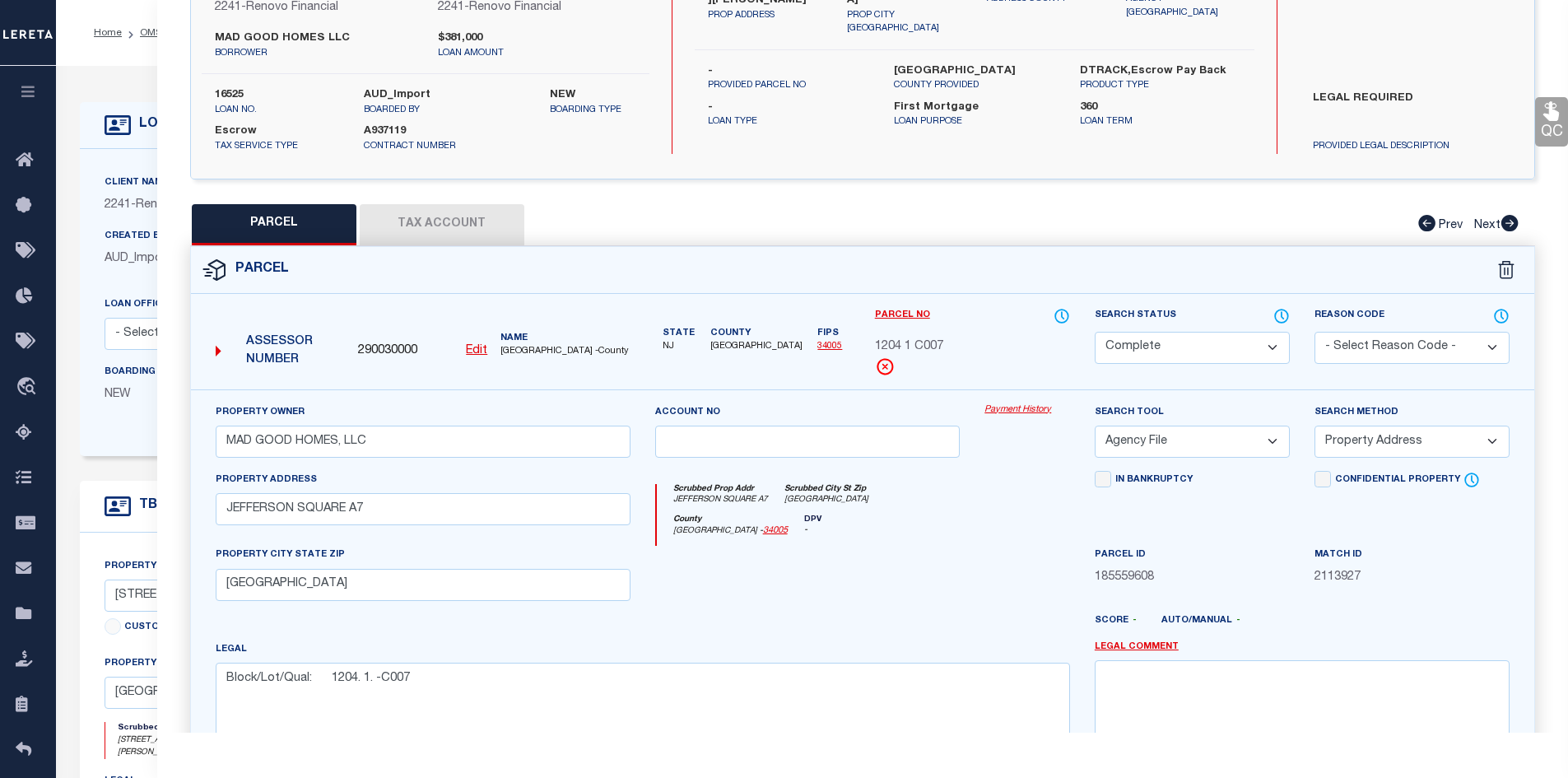
click at [1033, 406] on link "Payment History" at bounding box center [1027, 410] width 85 height 14
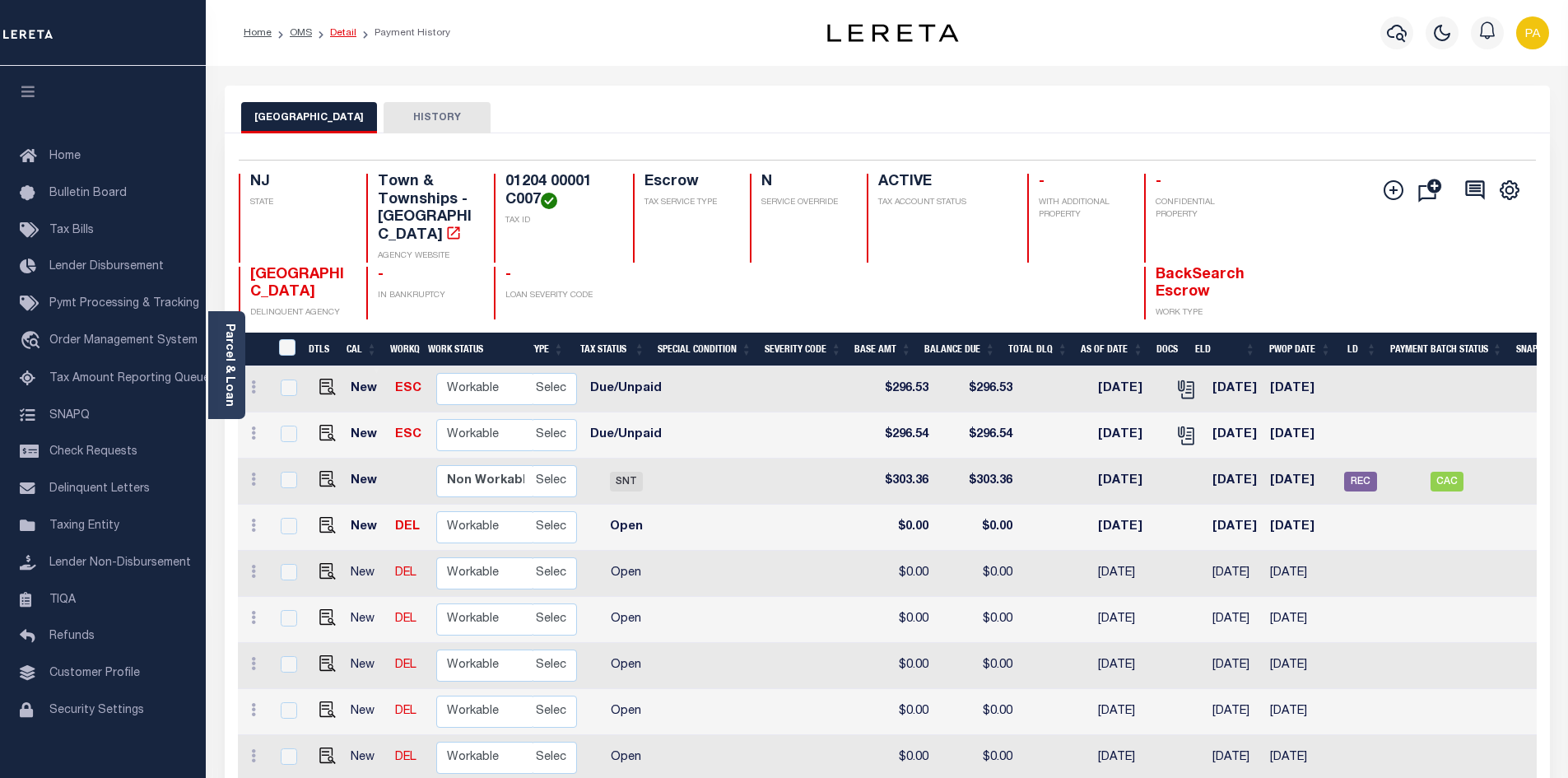
click at [347, 33] on link "Detail" at bounding box center [343, 33] width 26 height 10
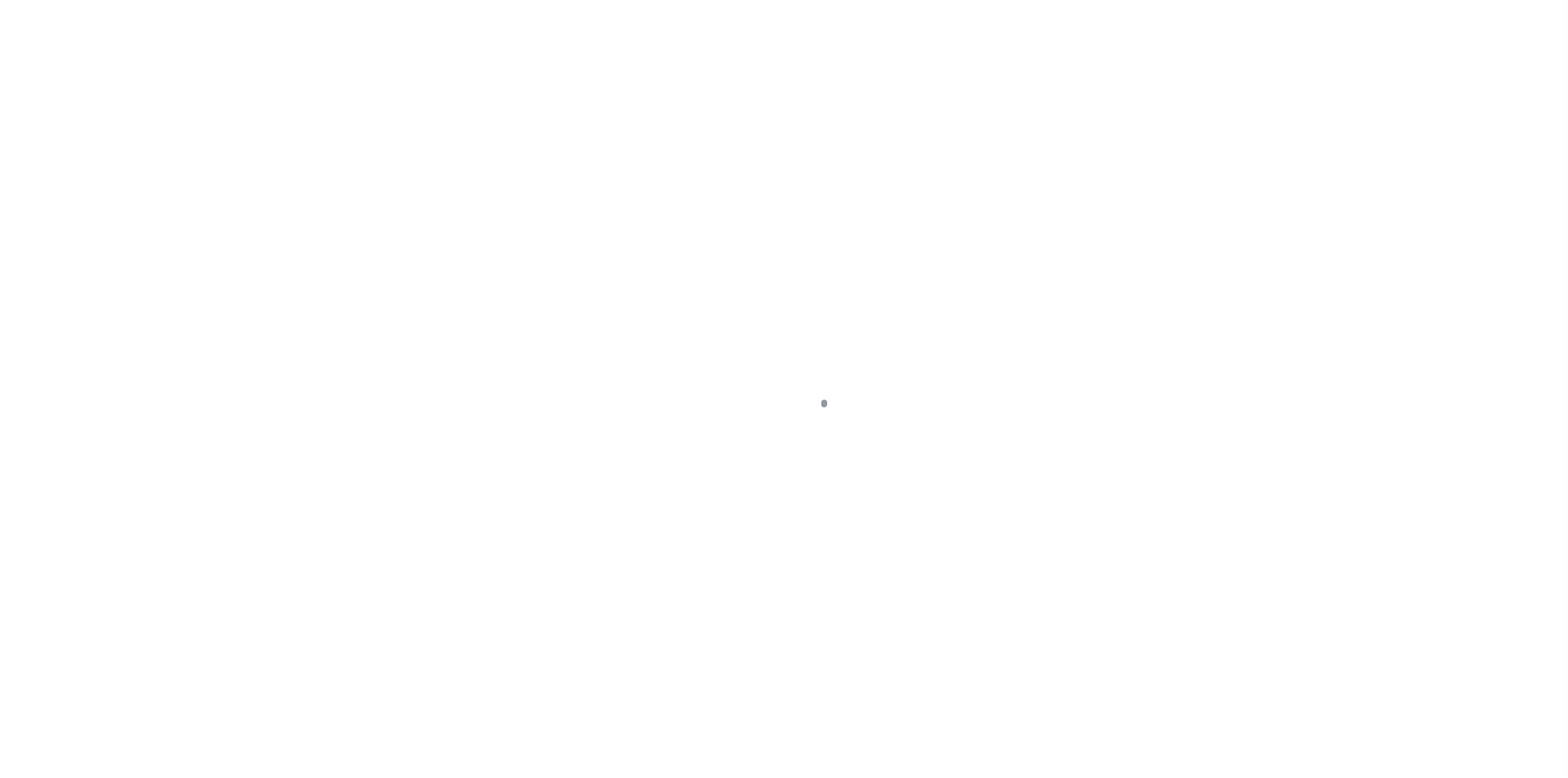
select select "10"
select select "Escrow"
type input "[STREET_ADDRESS][PERSON_NAME]"
select select
type input "[GEOGRAPHIC_DATA]"
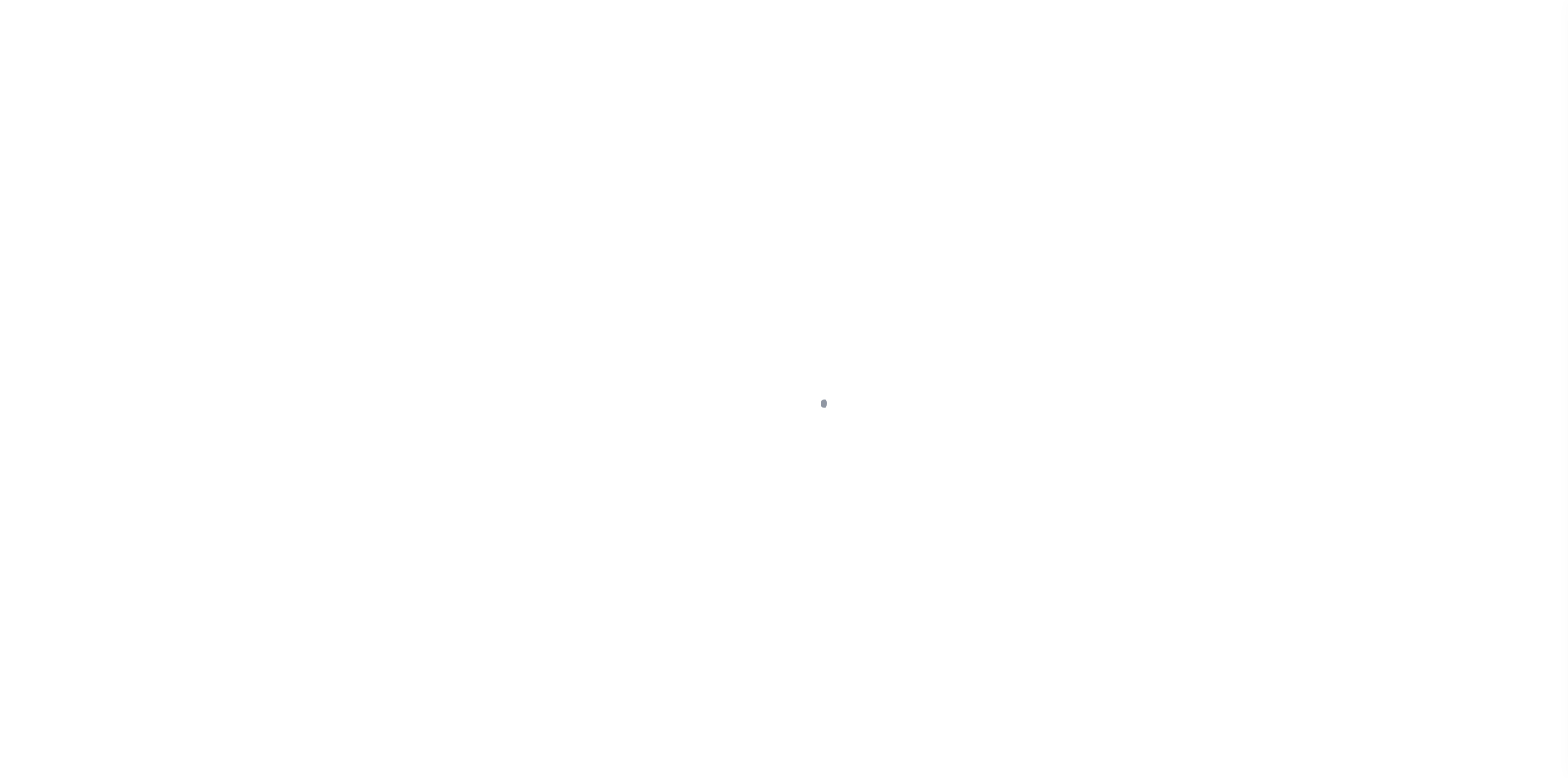
type input "a0kUS000007e0gP"
type input "NJ"
select select
type textarea "LEGAL REQUIRED"
select select "25066"
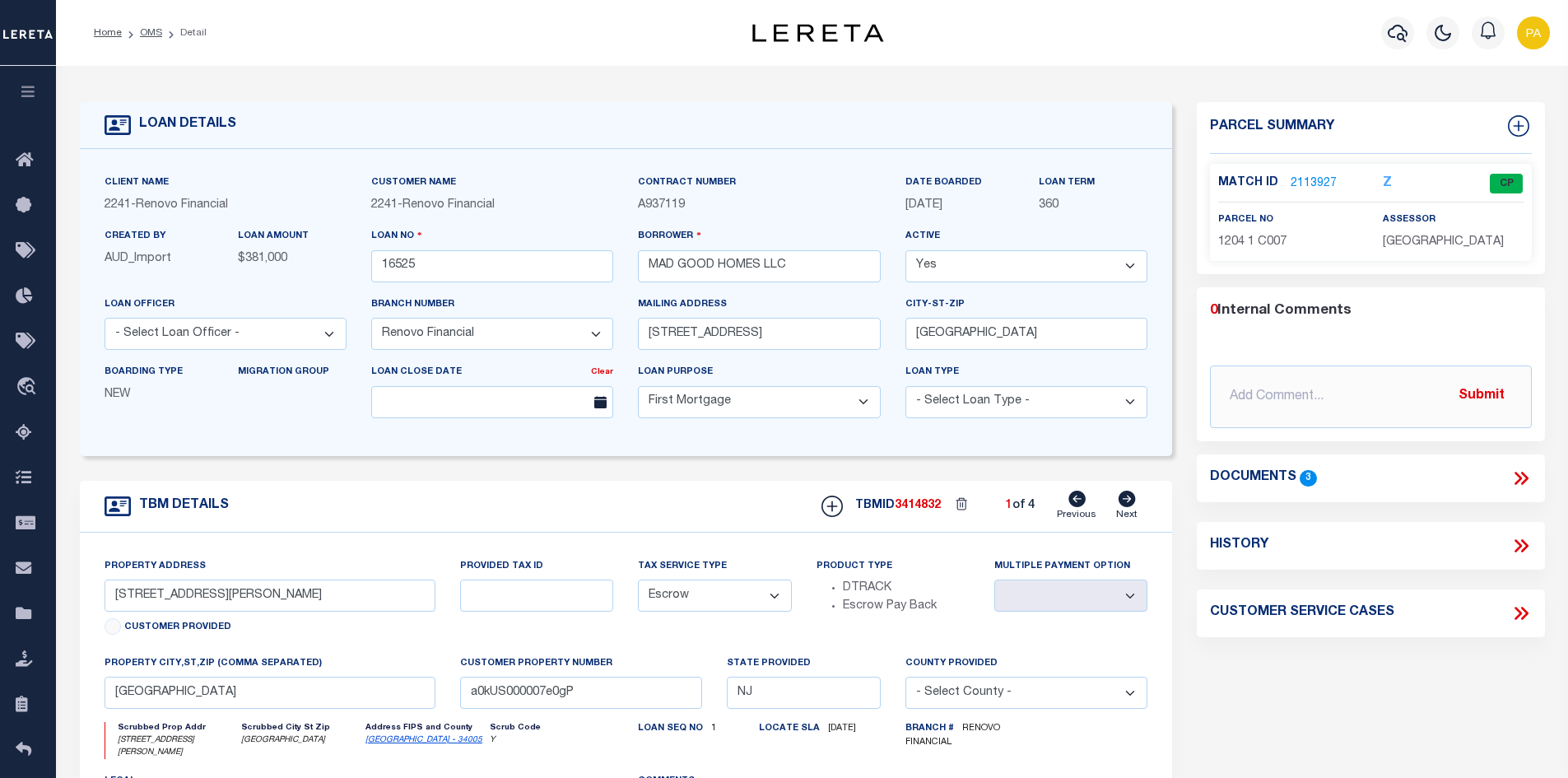
click at [1308, 178] on link "2113927" at bounding box center [1313, 184] width 46 height 17
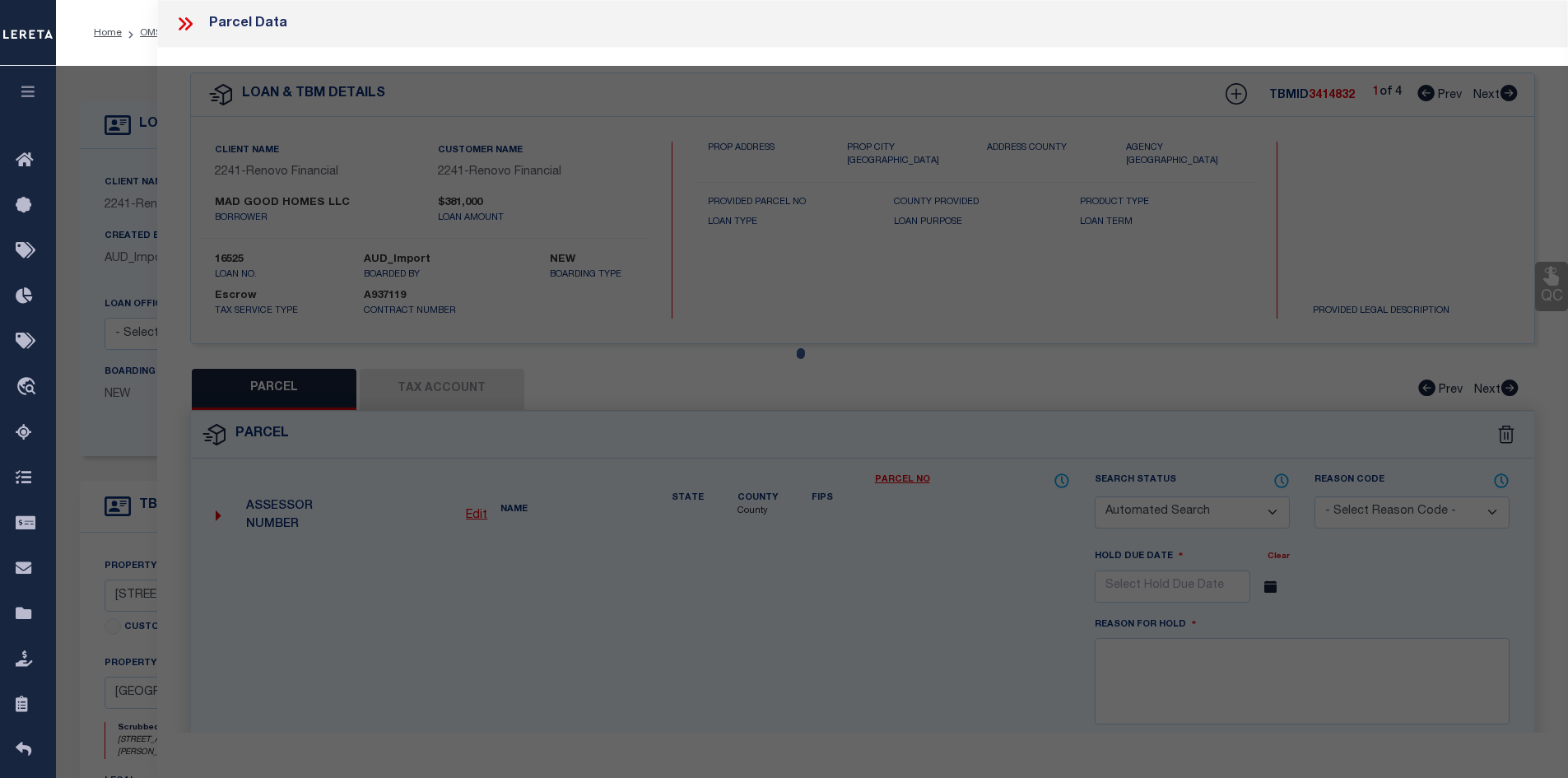
checkbox input "false"
select select "CP"
type input "MAD GOOD HOMES, LLC"
select select "AGF"
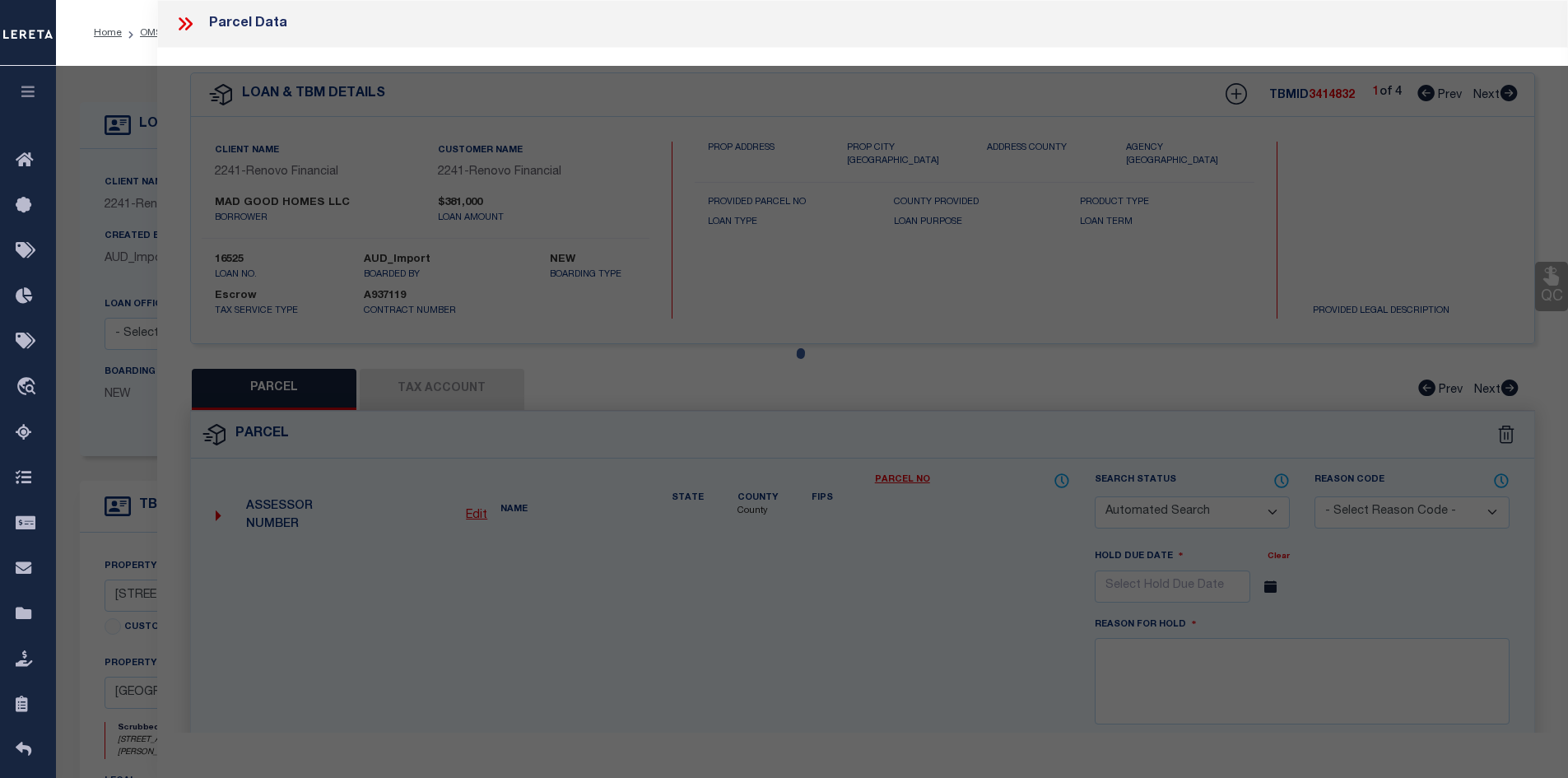
select select "ADD"
type input "JEFFERSON SQUARE A7"
checkbox input "false"
type input "[GEOGRAPHIC_DATA]"
type textarea "Block/Lot/Qual: 1204. 1. -C007"
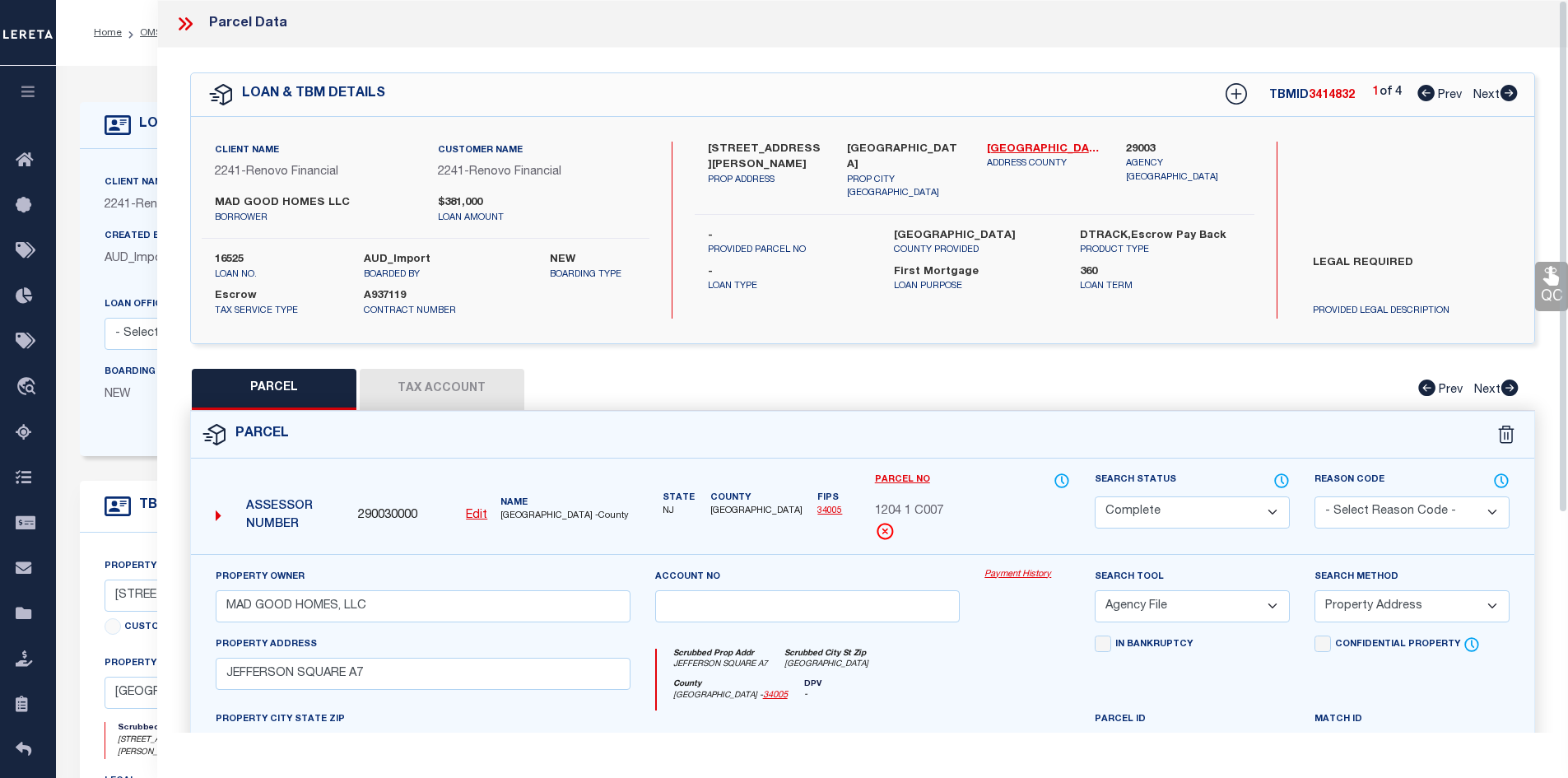
click at [1001, 576] on link "Payment History" at bounding box center [1027, 575] width 85 height 14
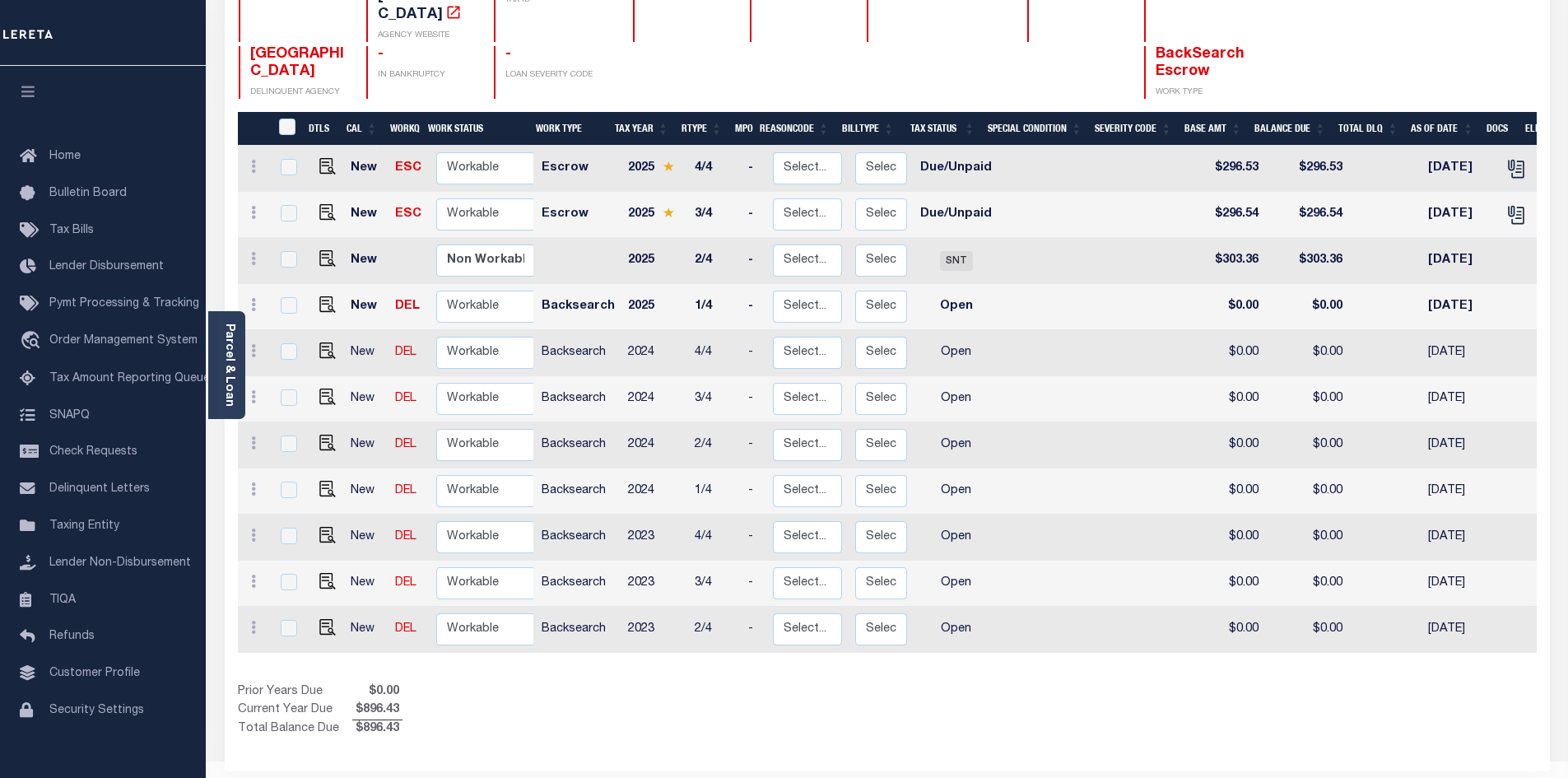
scroll to position [240, 0]
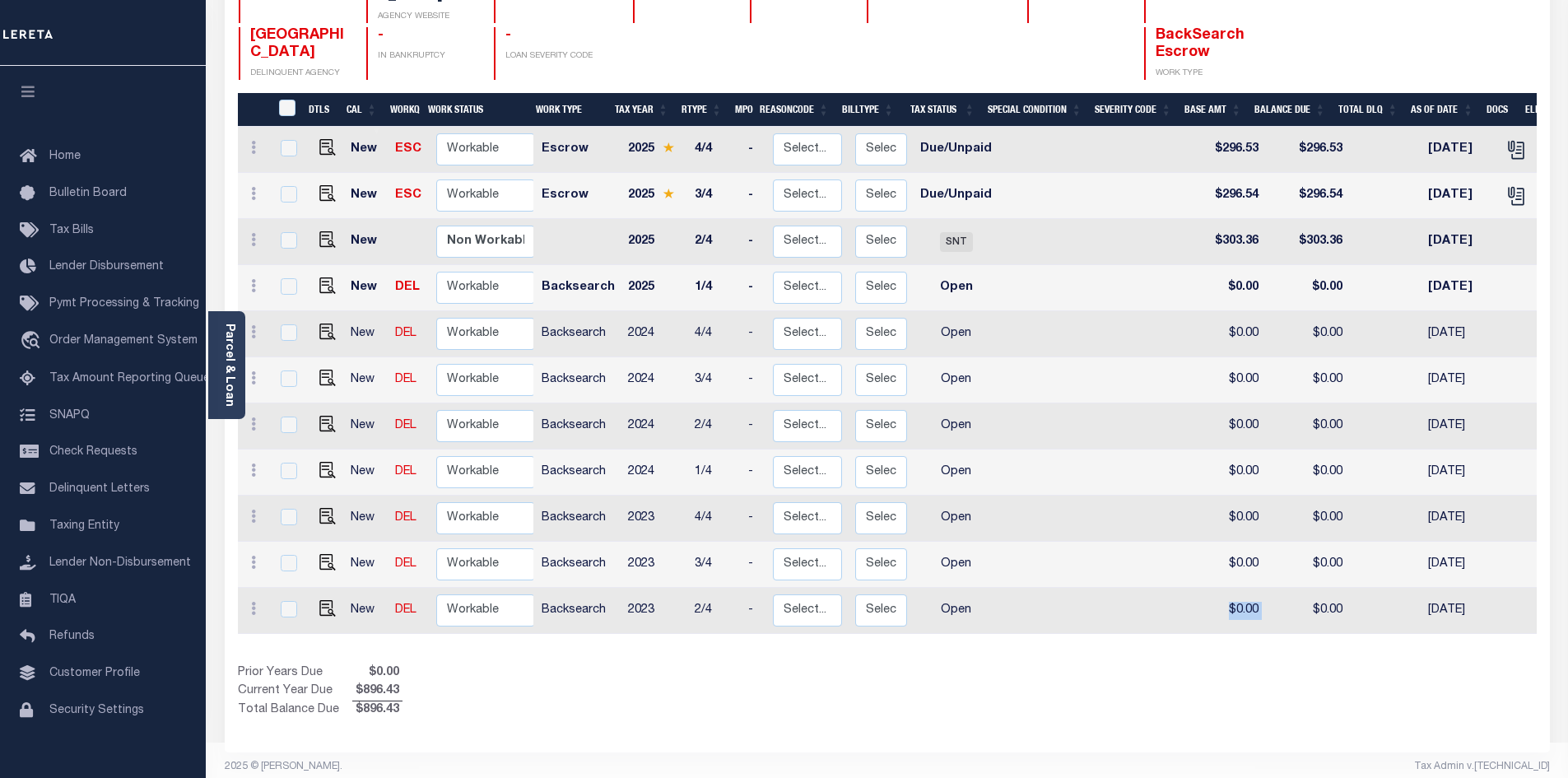
drag, startPoint x: 1097, startPoint y: 631, endPoint x: 1291, endPoint y: 627, distance: 194.0
click at [1292, 626] on tr "New DEL Non Workable Workable Backsearch 2023 2/4 - Select... Payment Reversal …" at bounding box center [1063, 610] width 1651 height 46
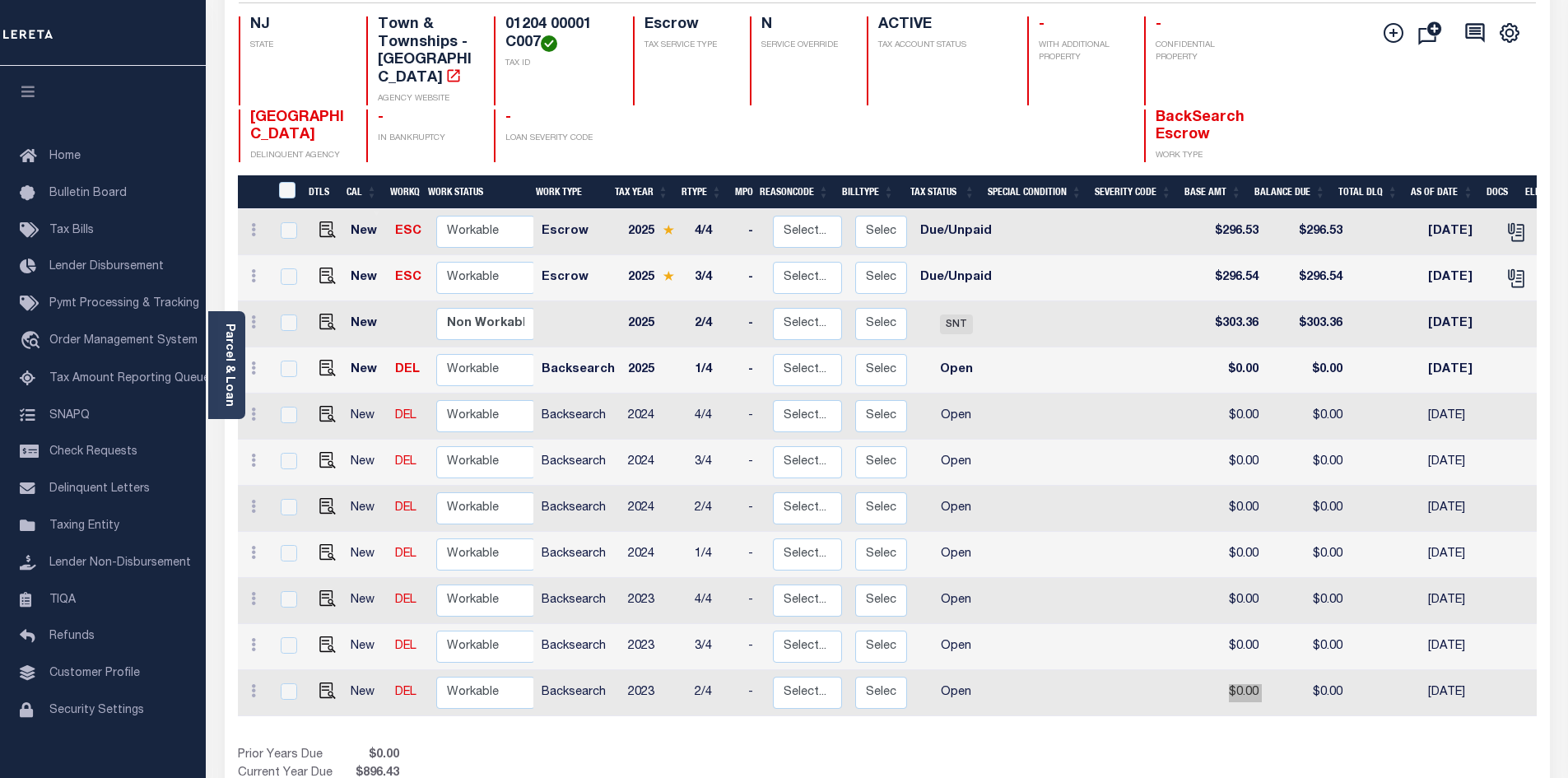
scroll to position [0, 0]
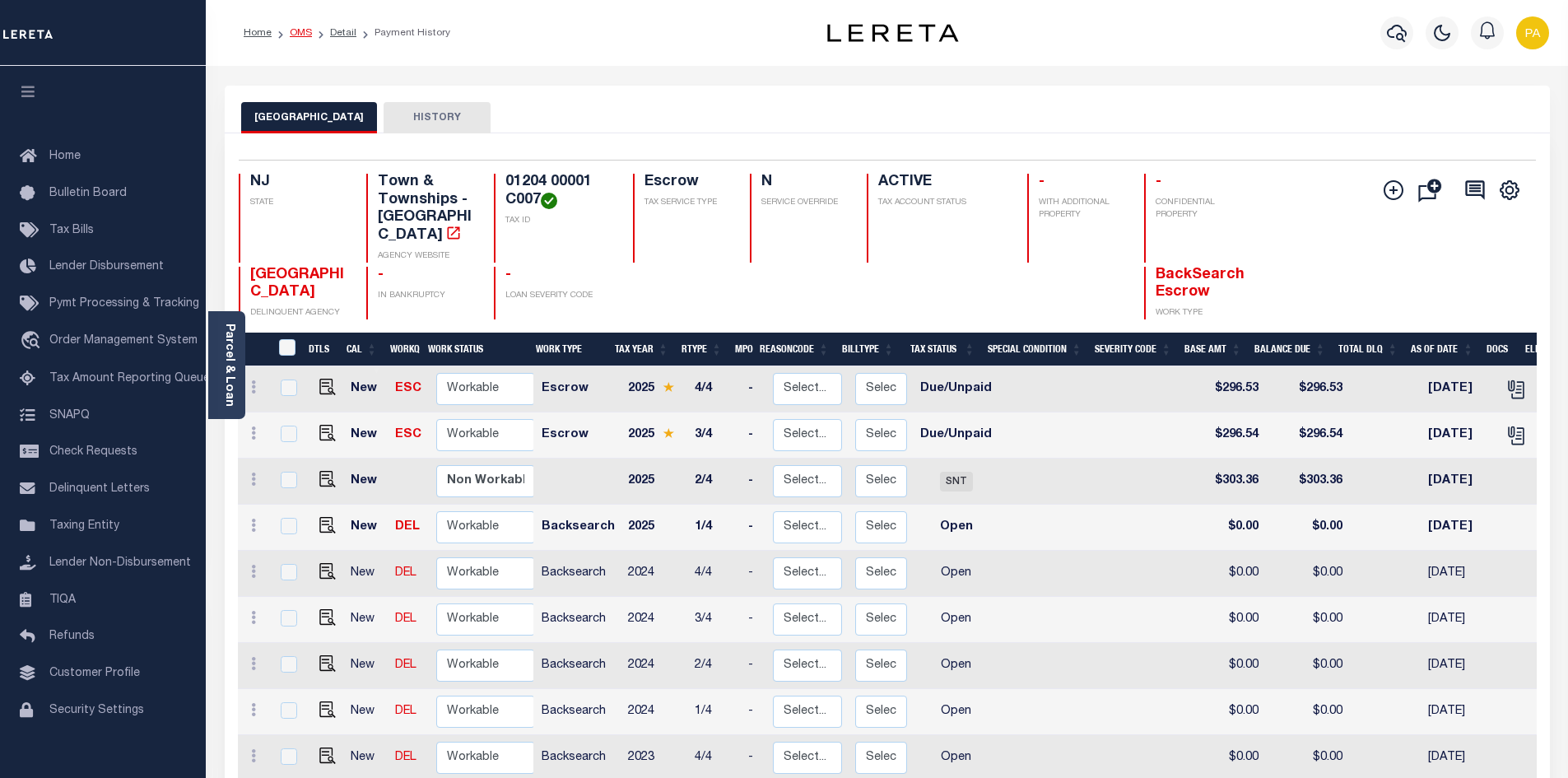
click at [306, 33] on link "OMS" at bounding box center [300, 33] width 22 height 10
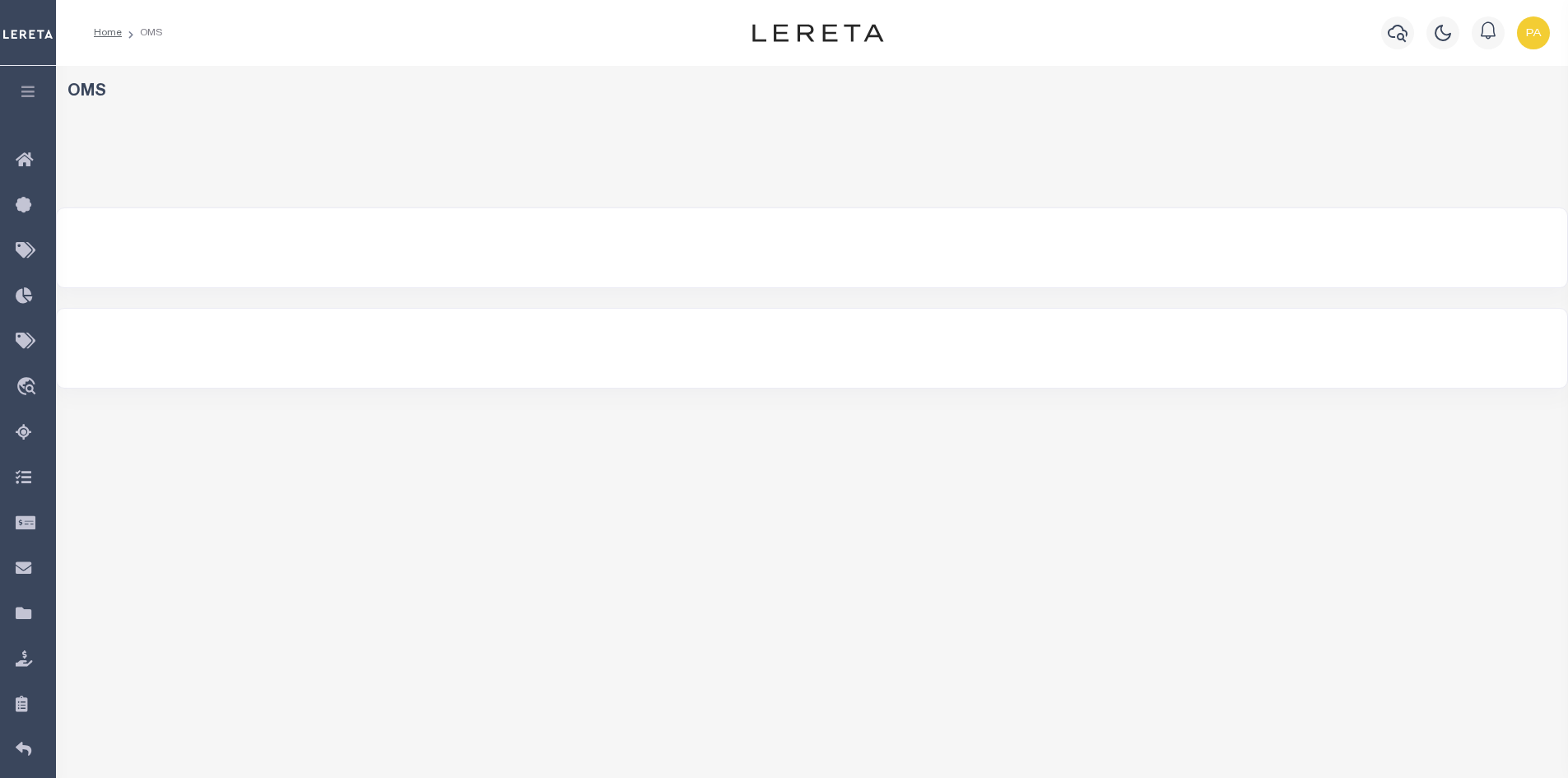
select select "200"
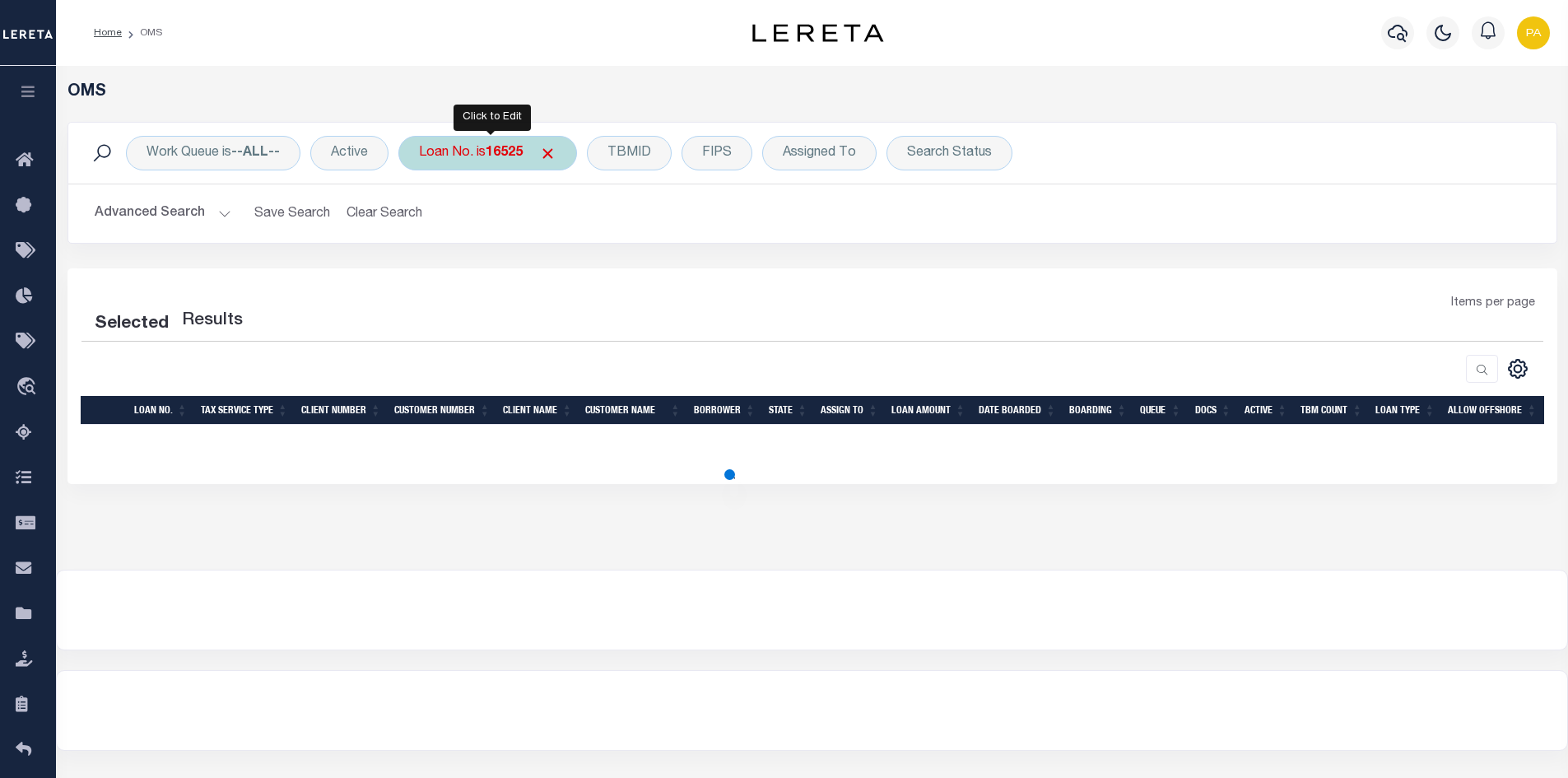
select select "200"
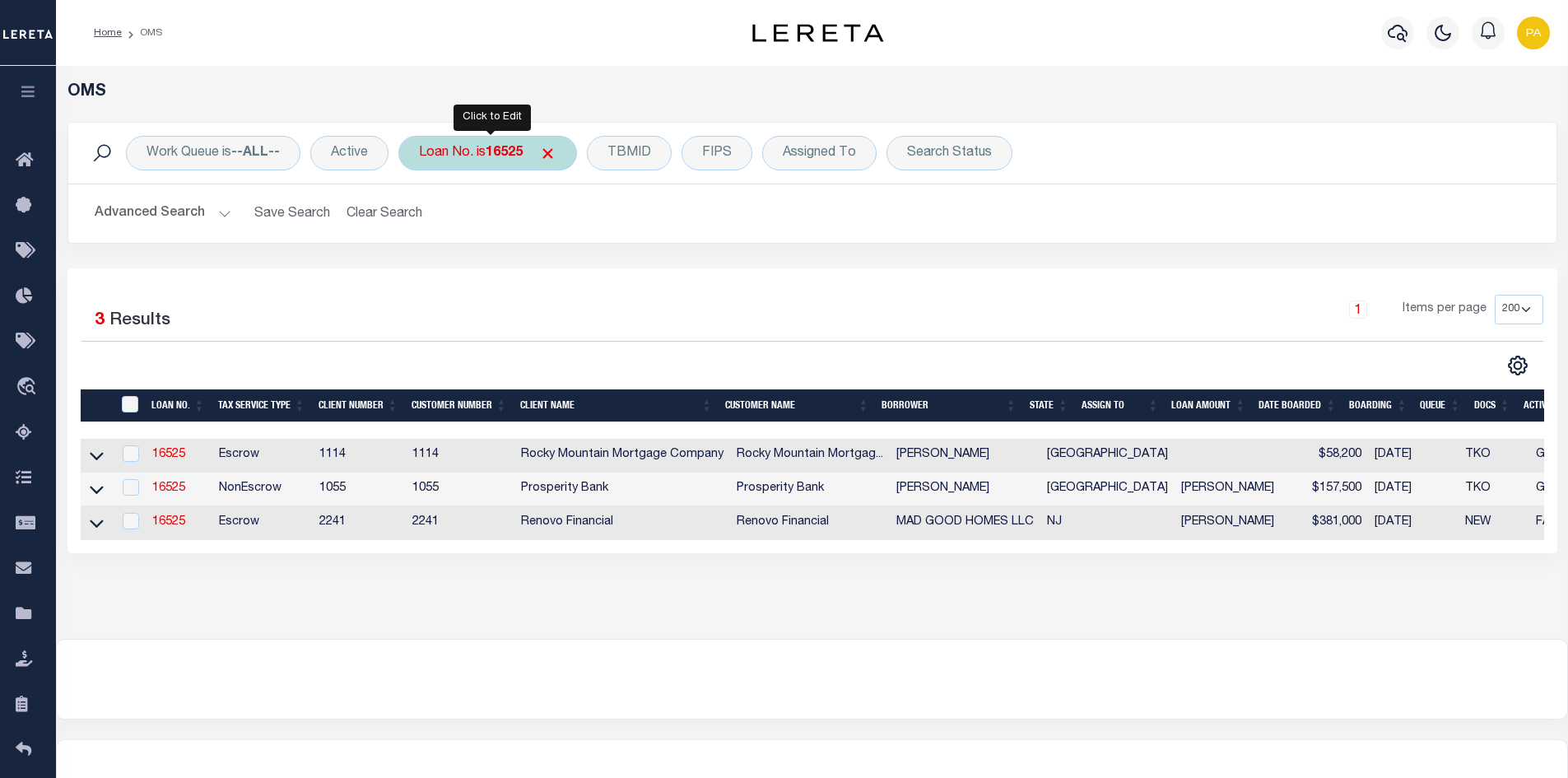
click at [502, 153] on b "16525" at bounding box center [504, 153] width 37 height 13
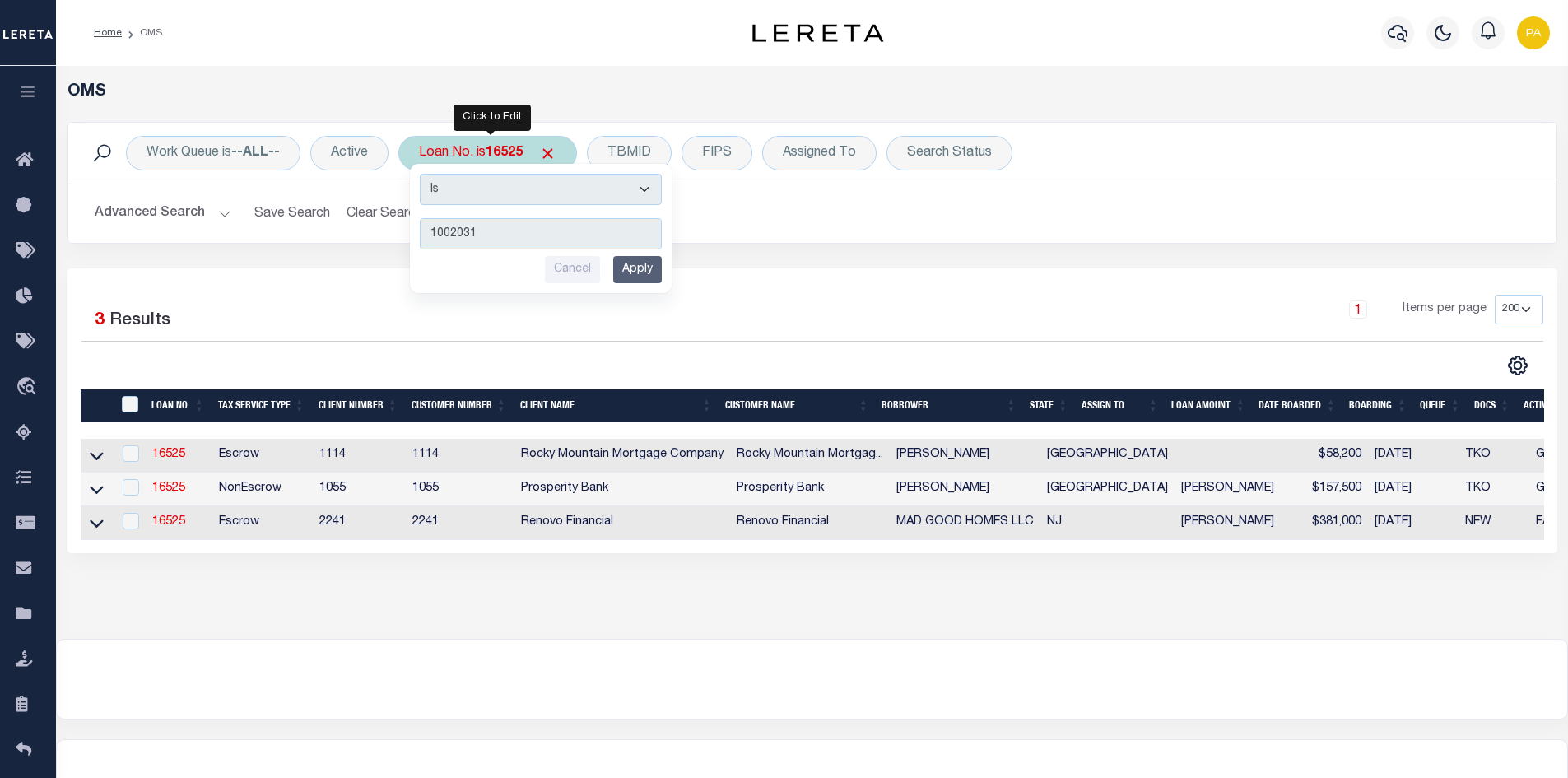
type input "10020318"
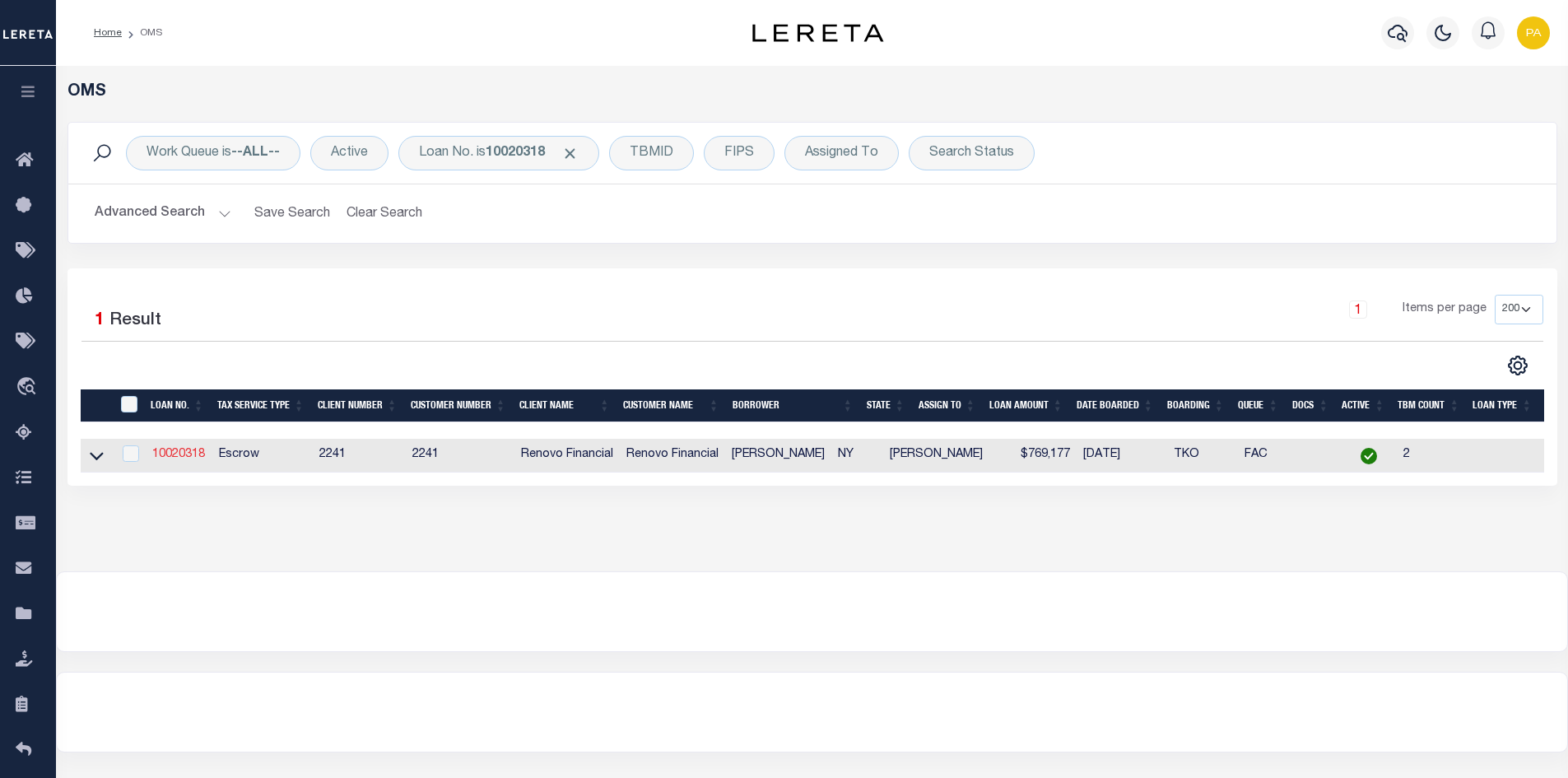
click at [176, 455] on link "10020318" at bounding box center [178, 454] width 53 height 11
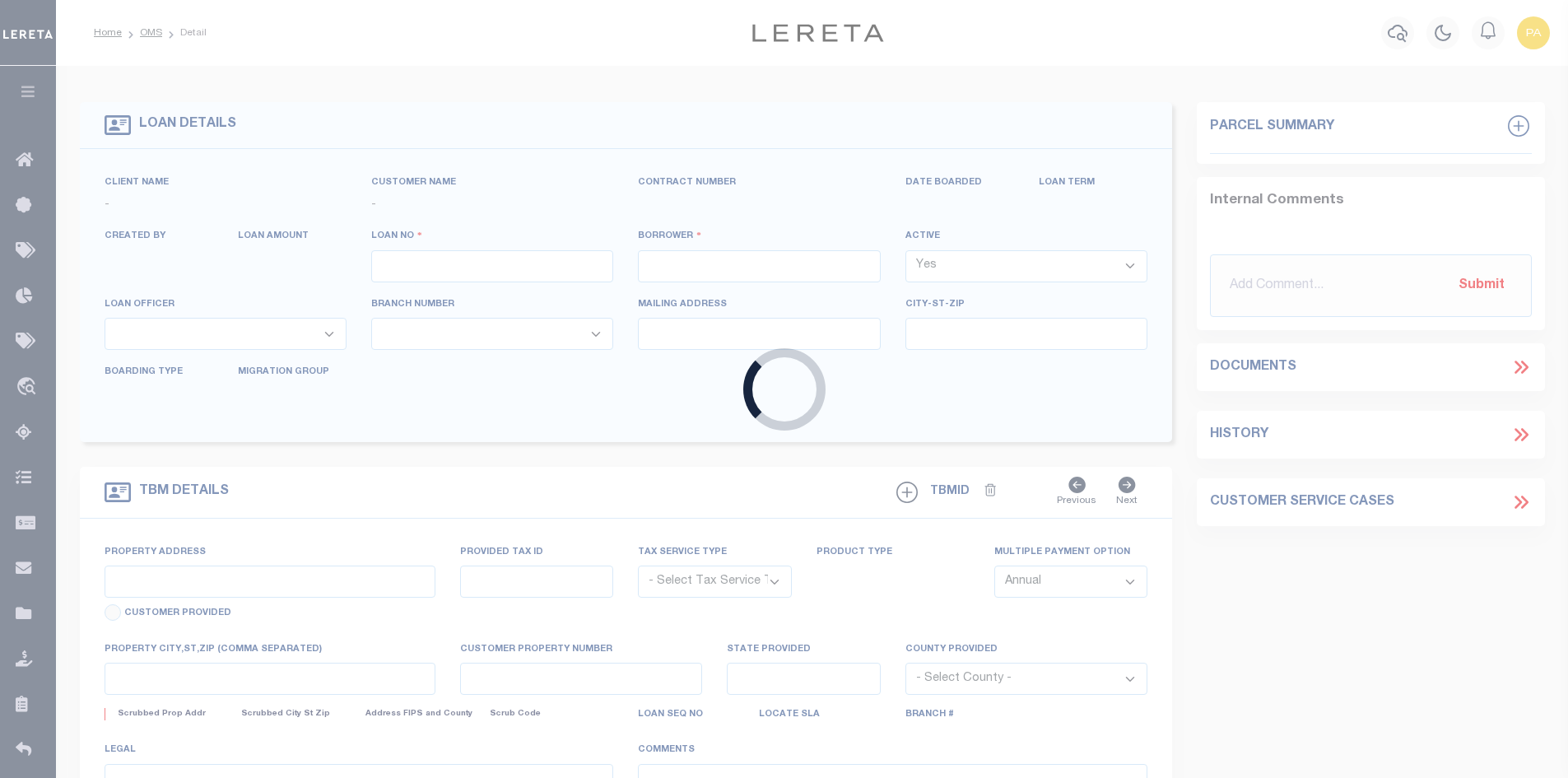
type input "10020318"
type input "[PERSON_NAME]"
select select
type input "[STREET_ADDRESS][PERSON_NAME]"
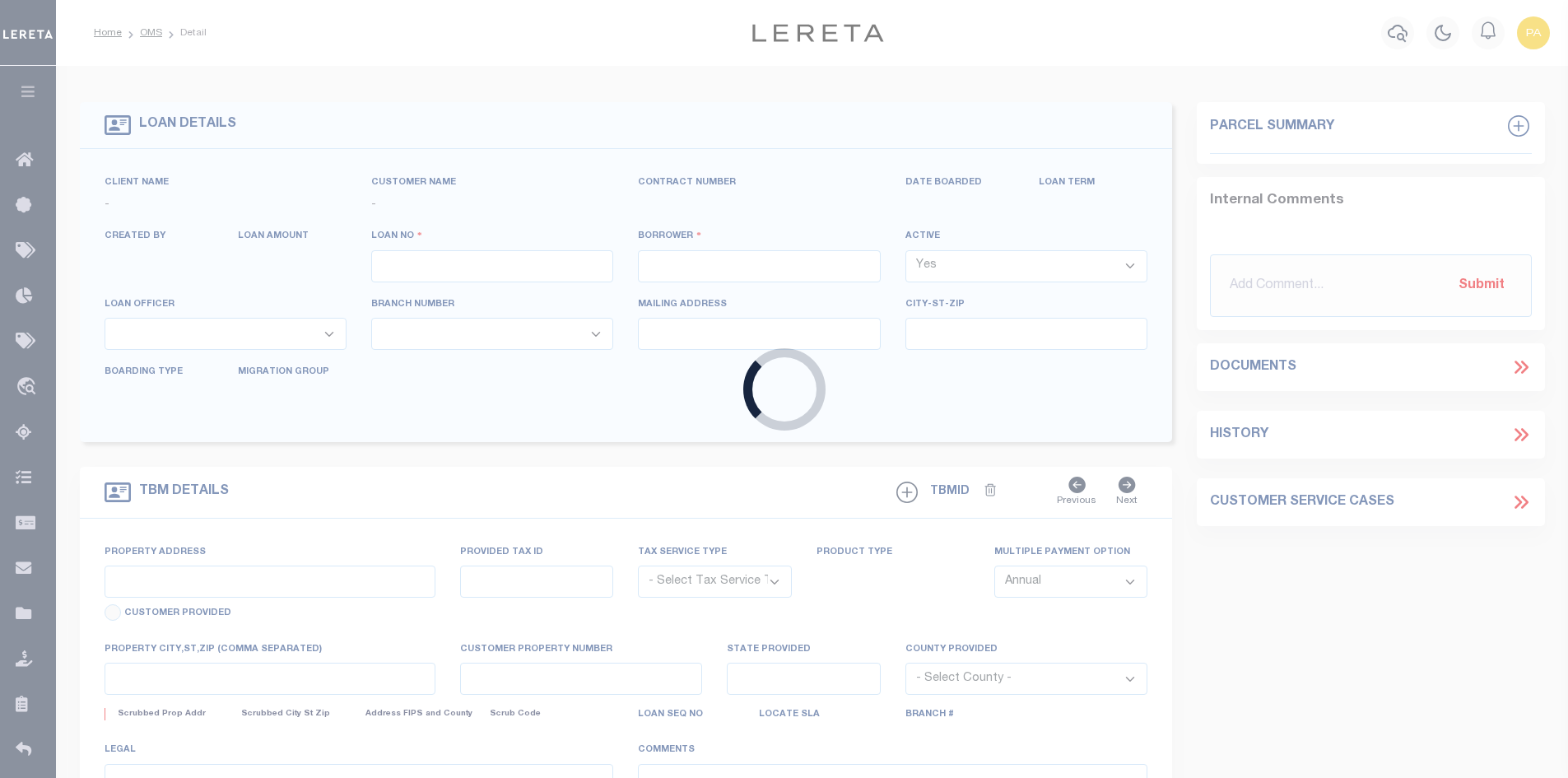
type input "CEDARHURST NY 11516"
select select "10"
select select "Escrow"
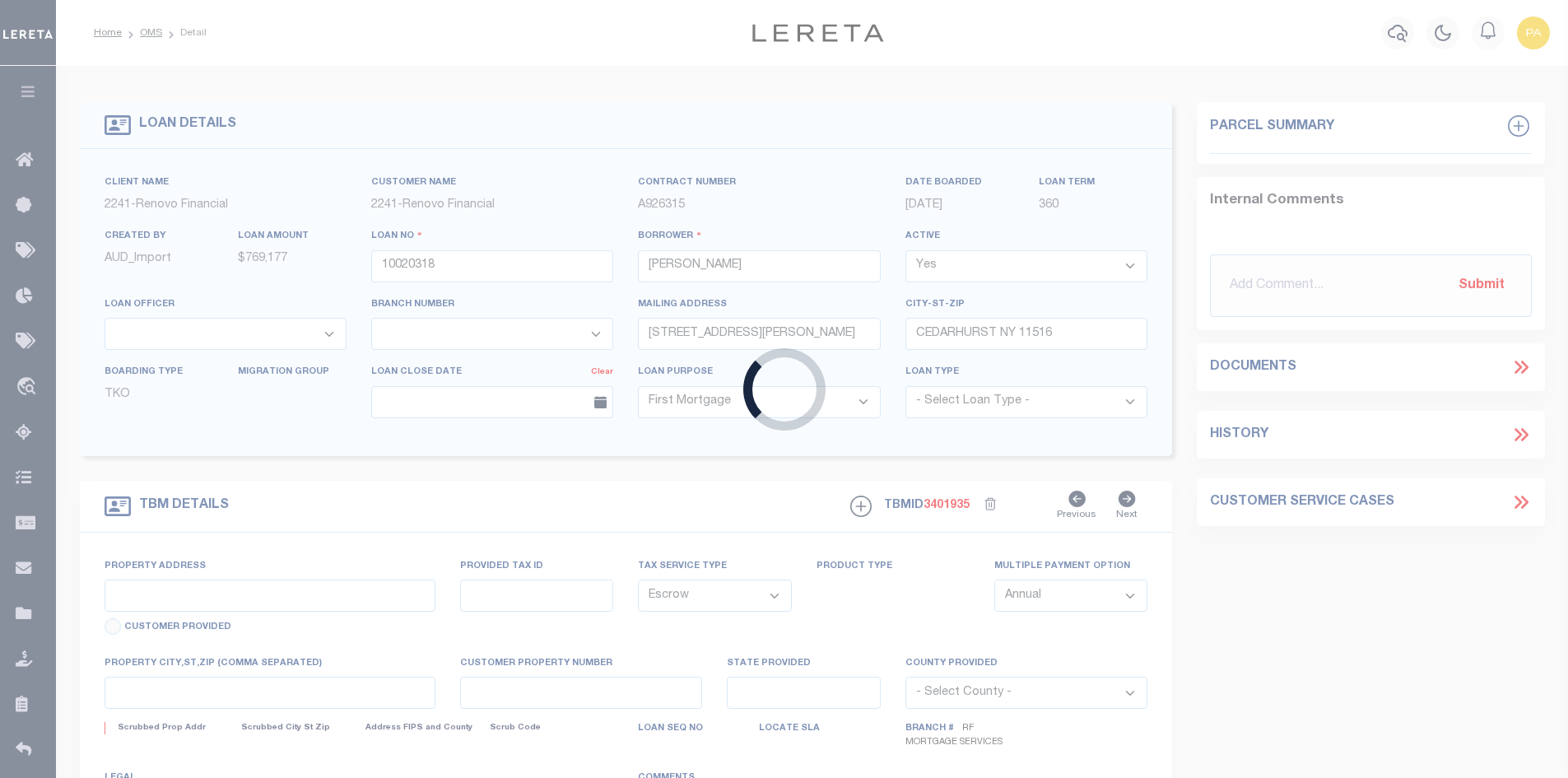
type input "[STREET_ADDRESS][PERSON_NAME]"
type input "39346 00210"
type input "[GEOGRAPHIC_DATA], [GEOGRAPHIC_DATA] 11516"
type input "a0kUS000007eBbp"
type input "NY"
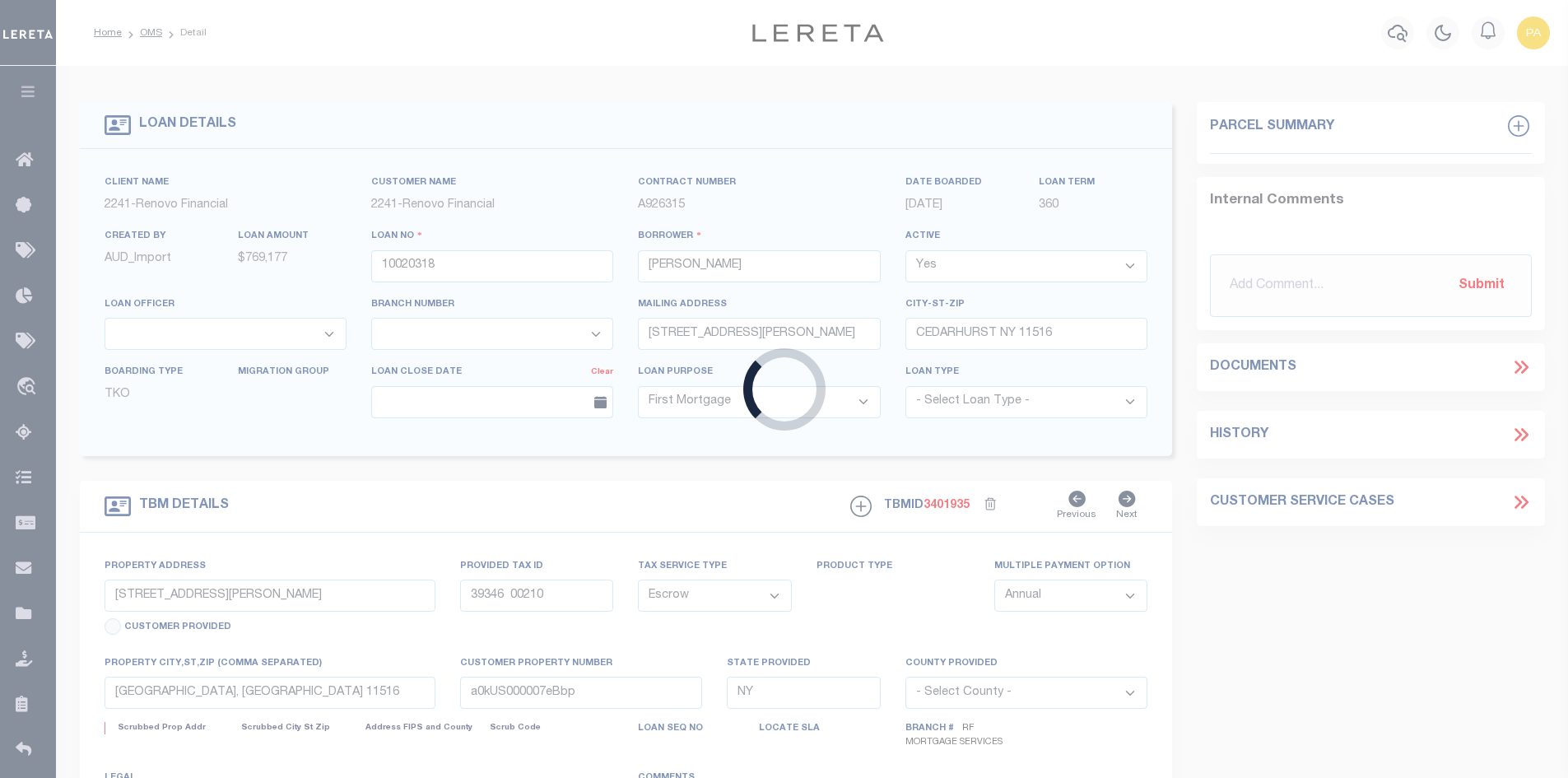
select select
type textarea "Liability Limited to Customer Provided Parcel"
select select "25067"
select select
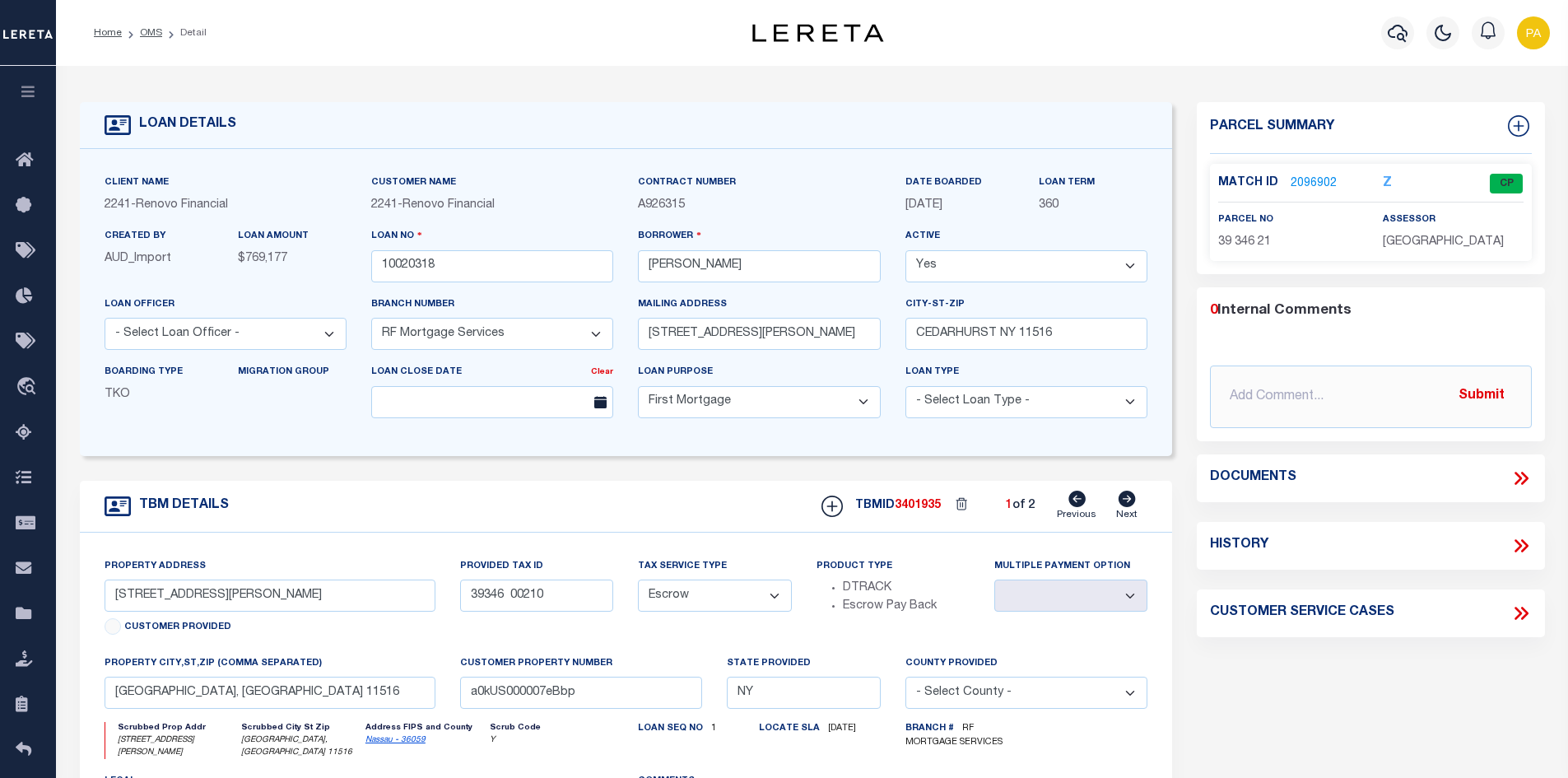
click at [1306, 175] on link "2096902" at bounding box center [1313, 184] width 46 height 17
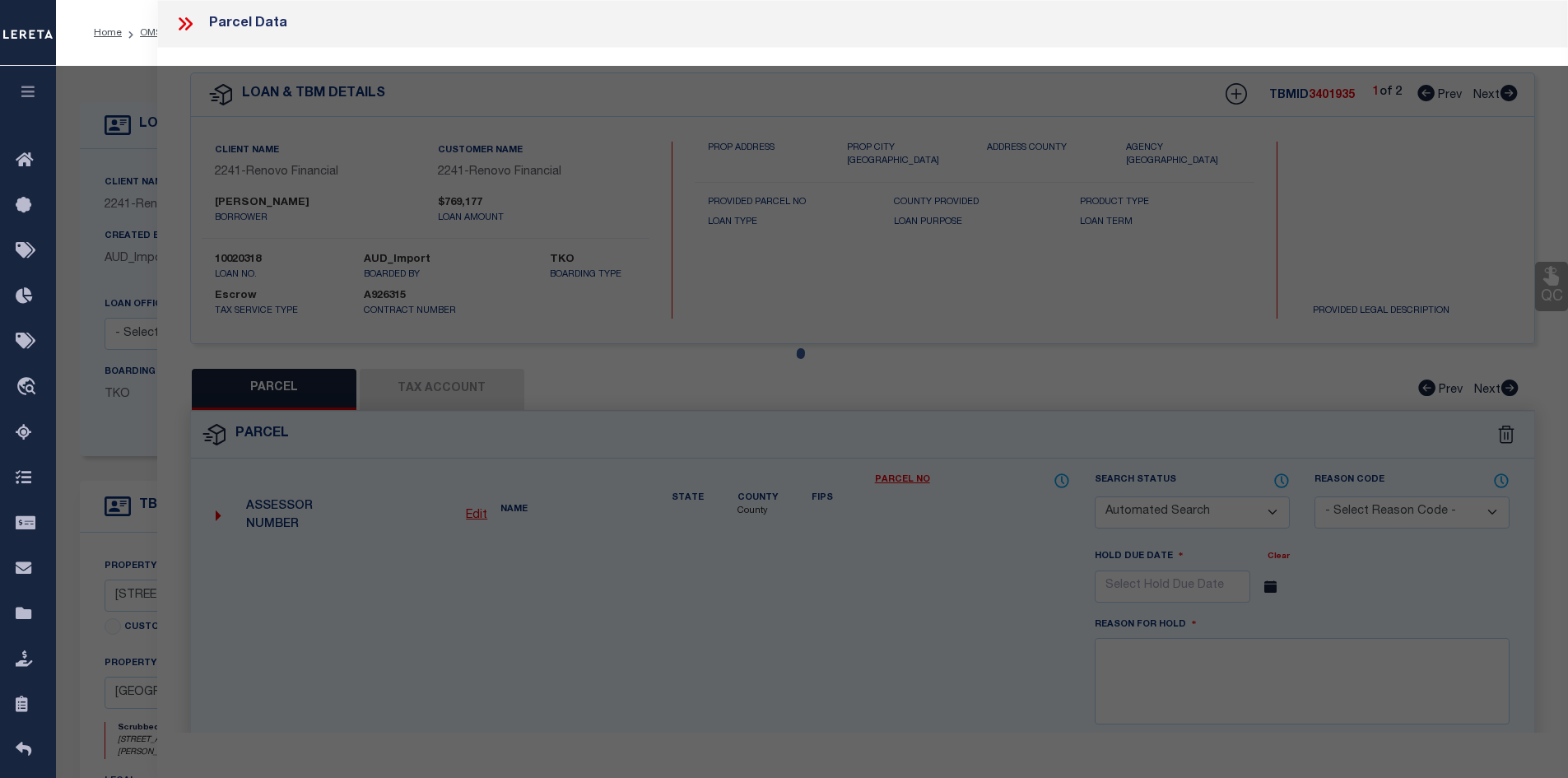
checkbox input "false"
select select "CP"
select select
type input "350 LIVINGSTON PL"
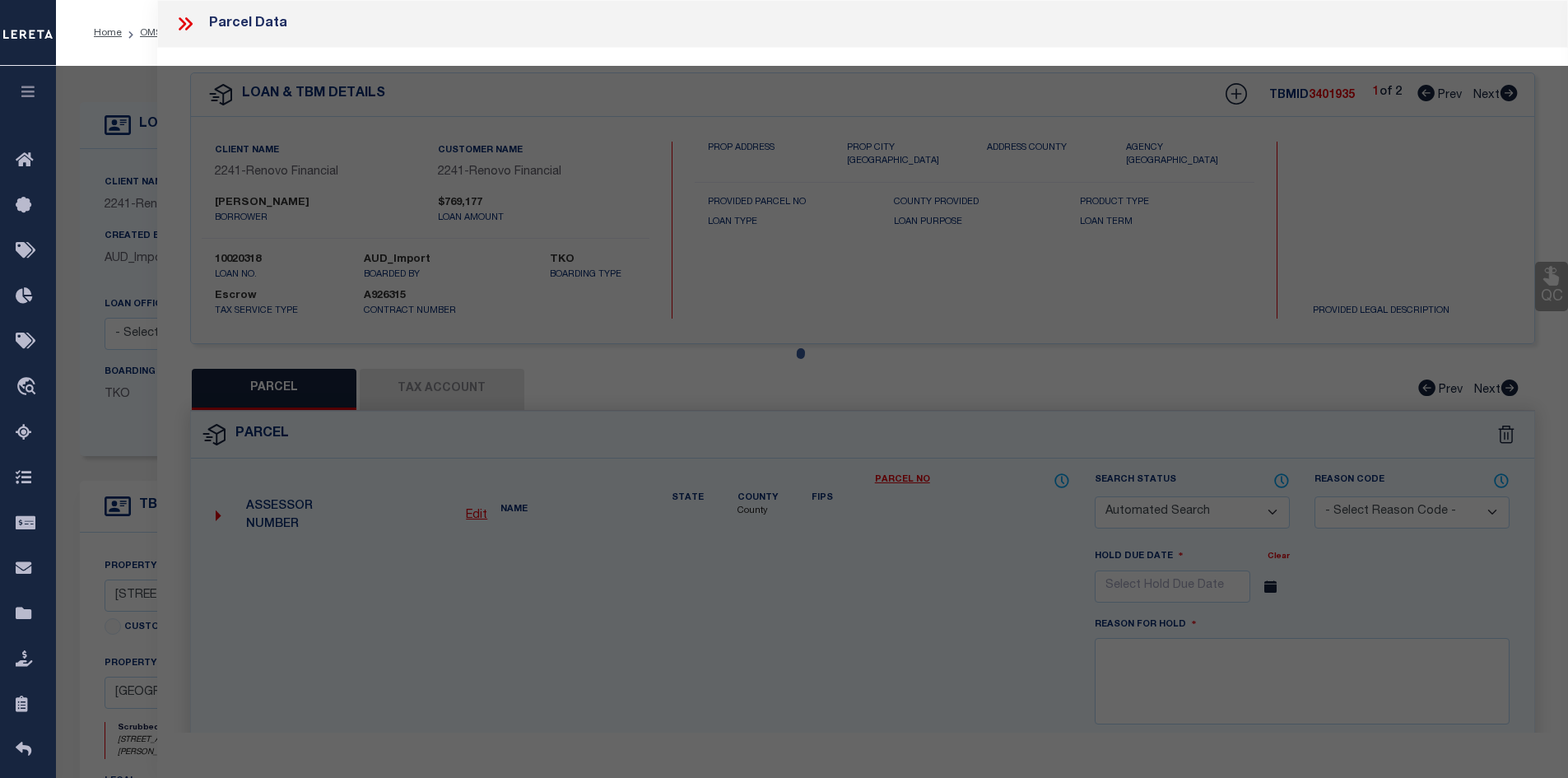
checkbox input "false"
type input "[GEOGRAPHIC_DATA], [GEOGRAPHIC_DATA] 11516"
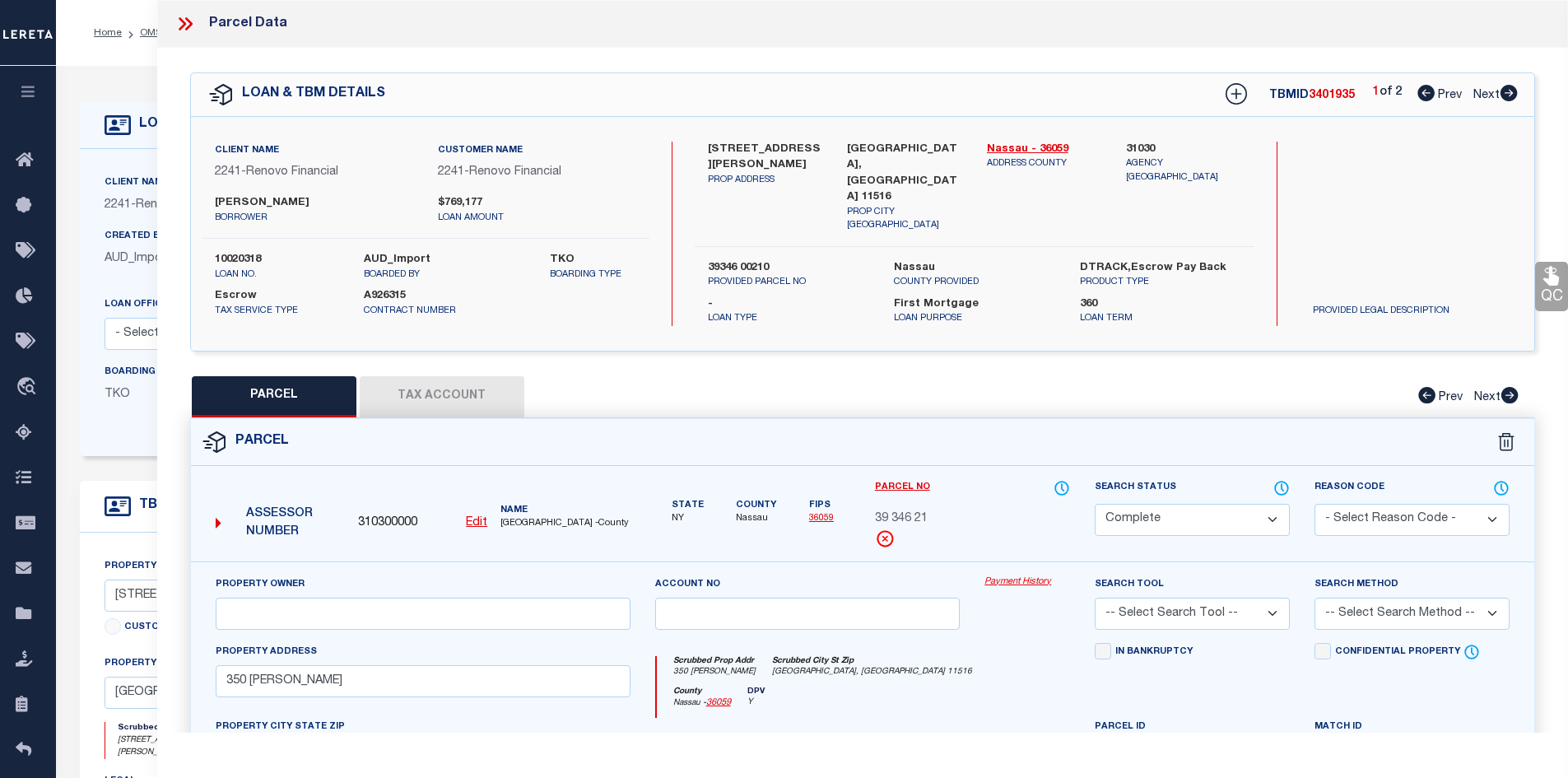
click at [1001, 576] on link "Payment History" at bounding box center [1027, 583] width 85 height 14
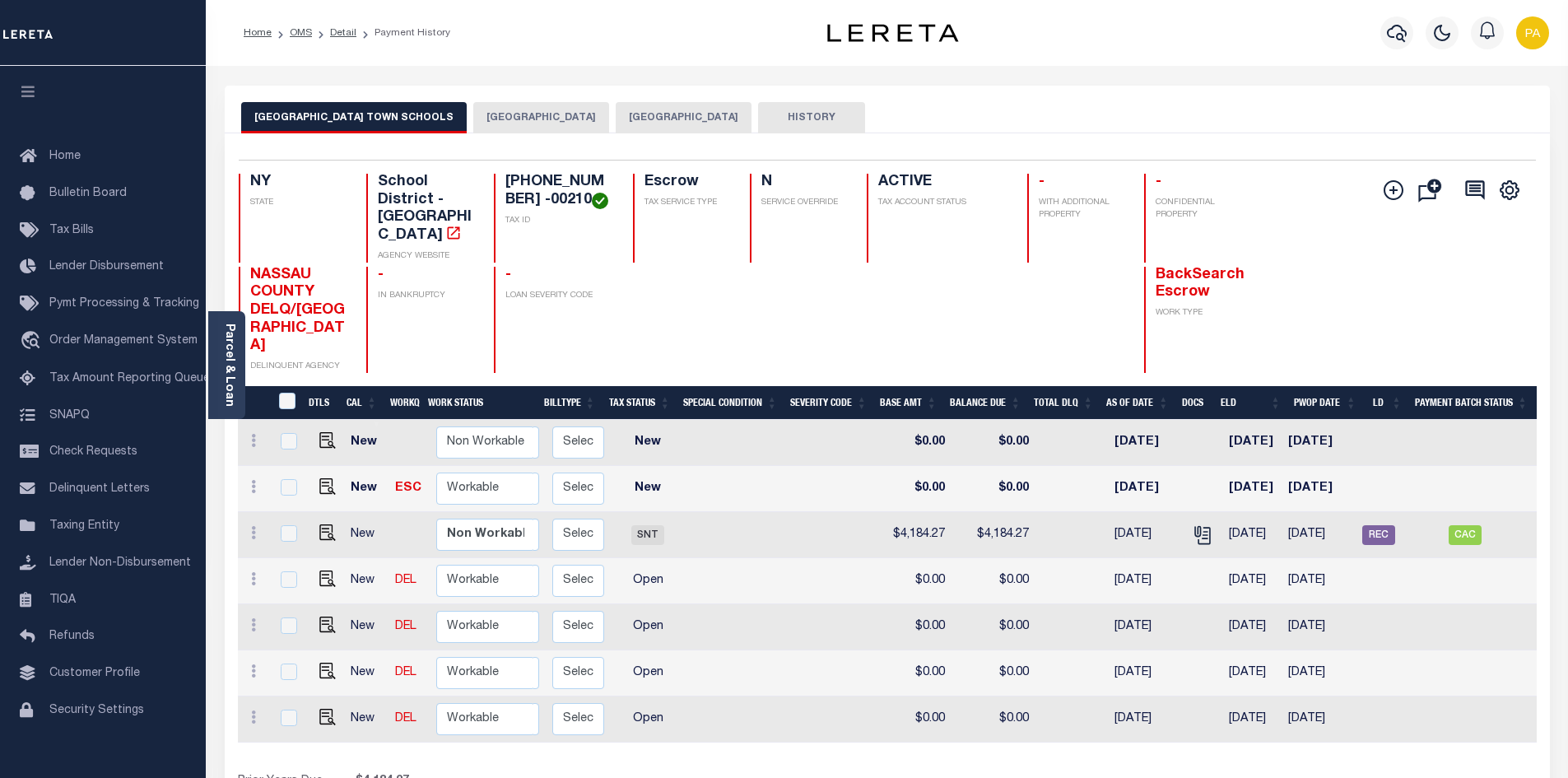
scroll to position [0, 285]
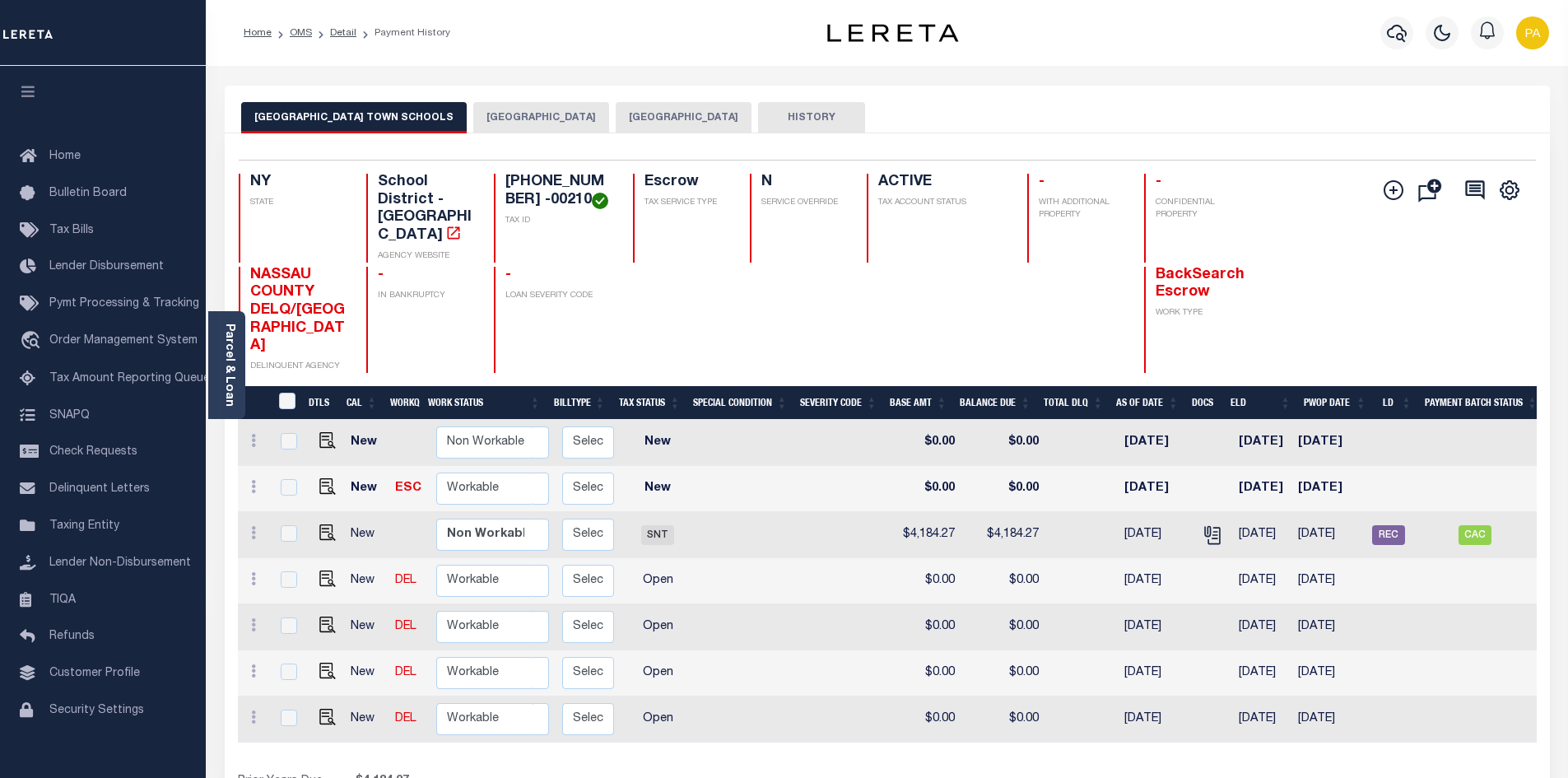
click at [473, 122] on button "HEMPSTEAD TOWN" at bounding box center [541, 118] width 136 height 32
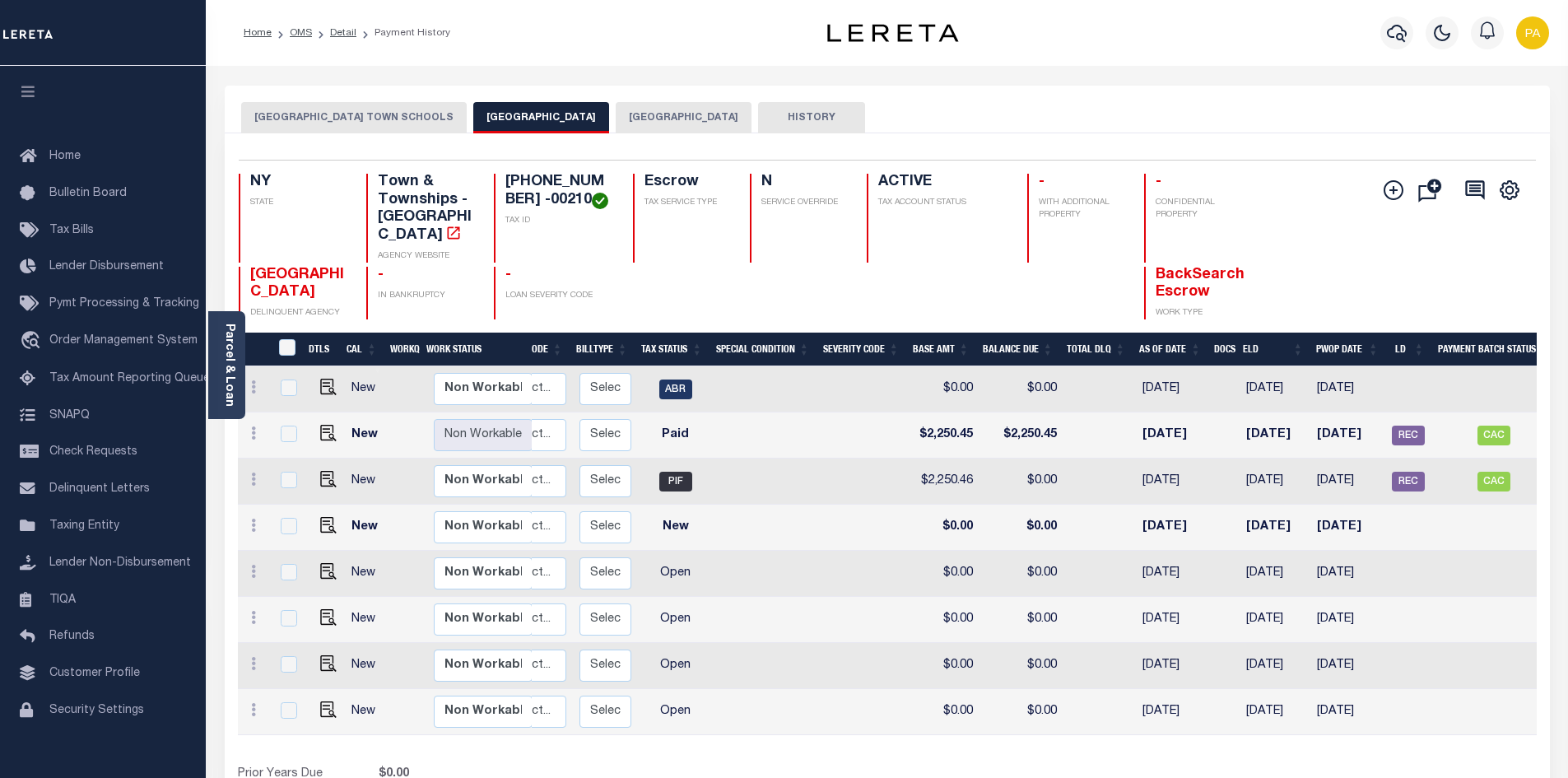
scroll to position [0, 257]
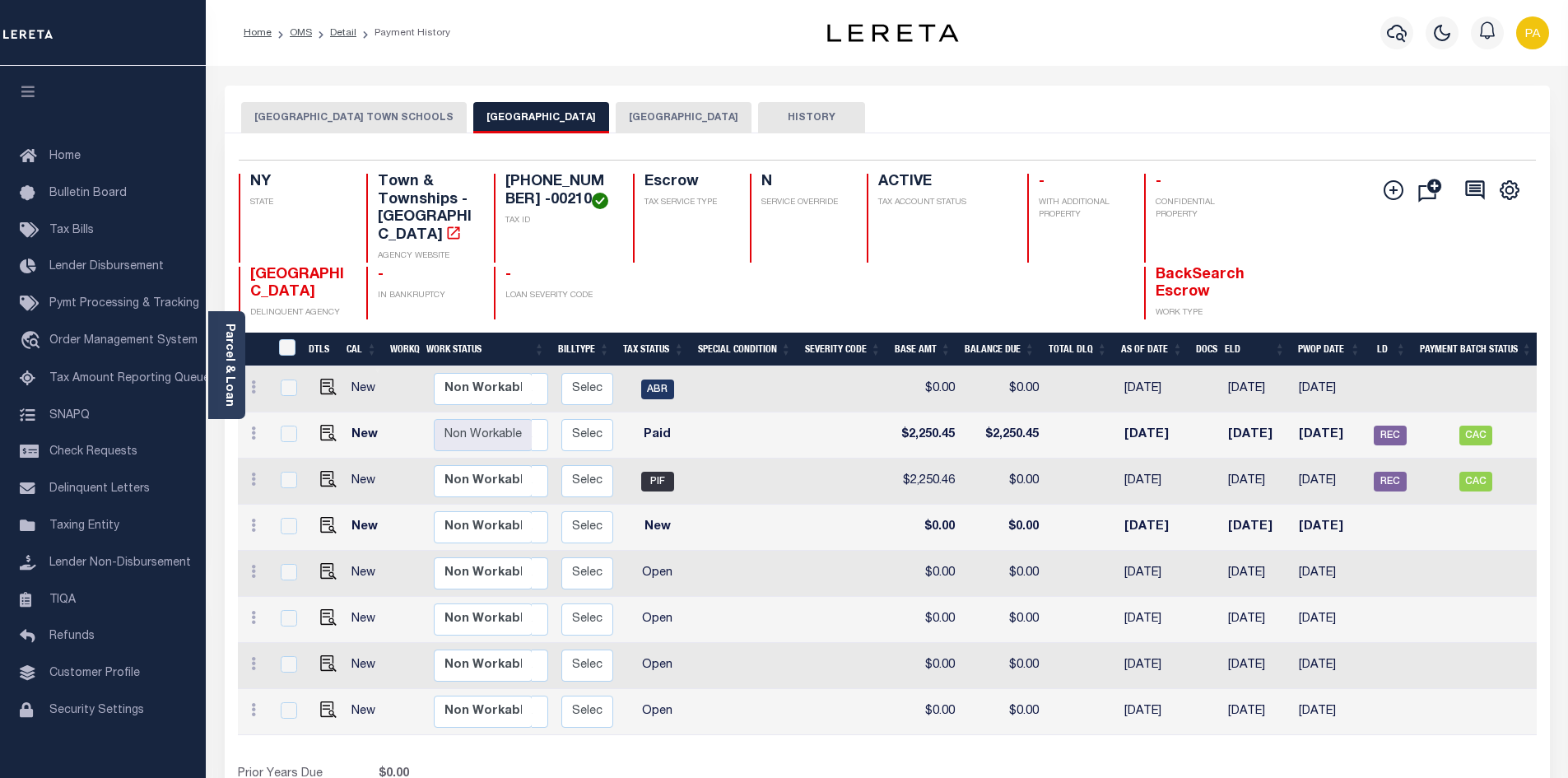
click at [616, 114] on button "[GEOGRAPHIC_DATA]" at bounding box center [684, 118] width 136 height 32
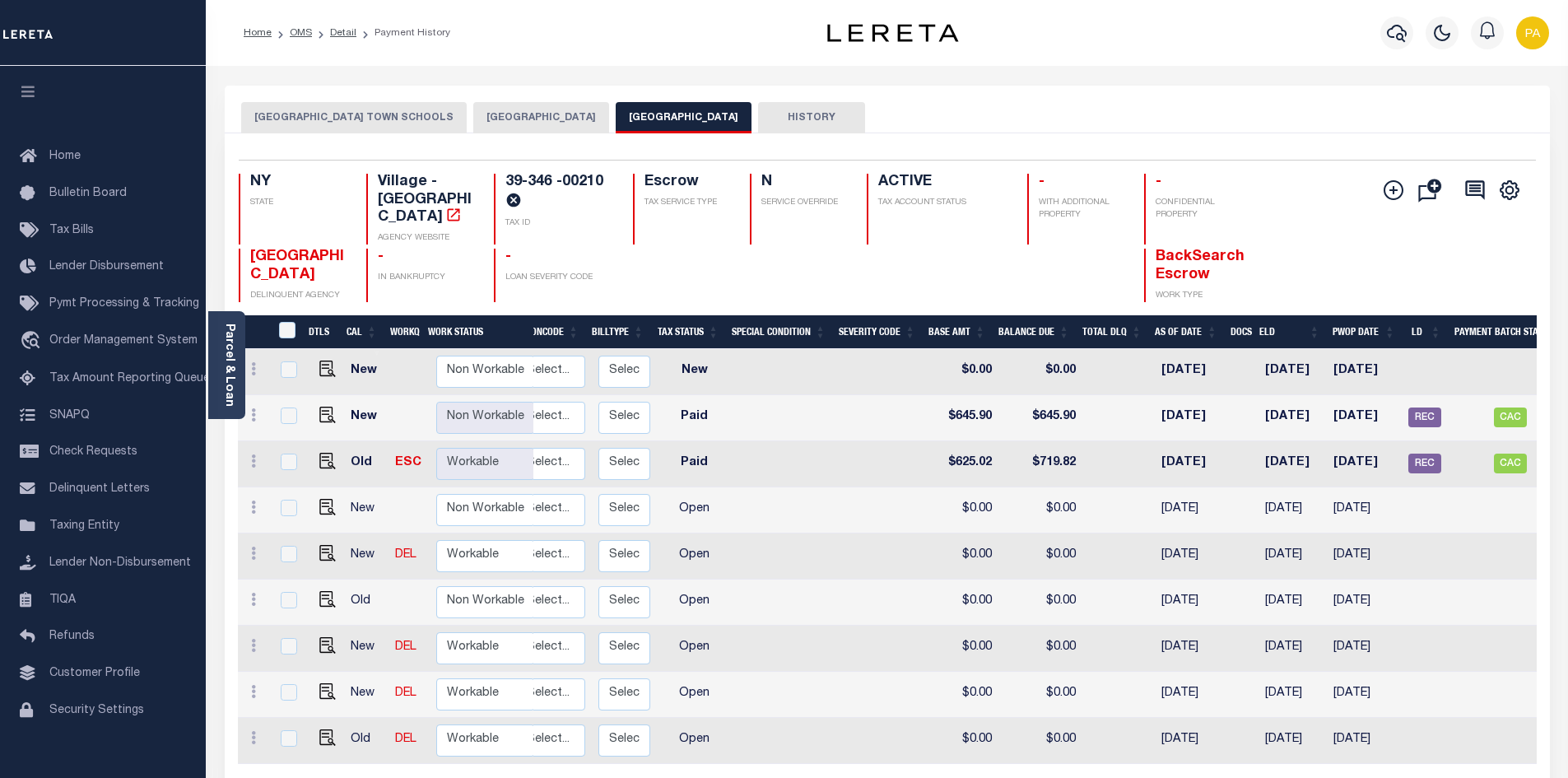
scroll to position [0, 336]
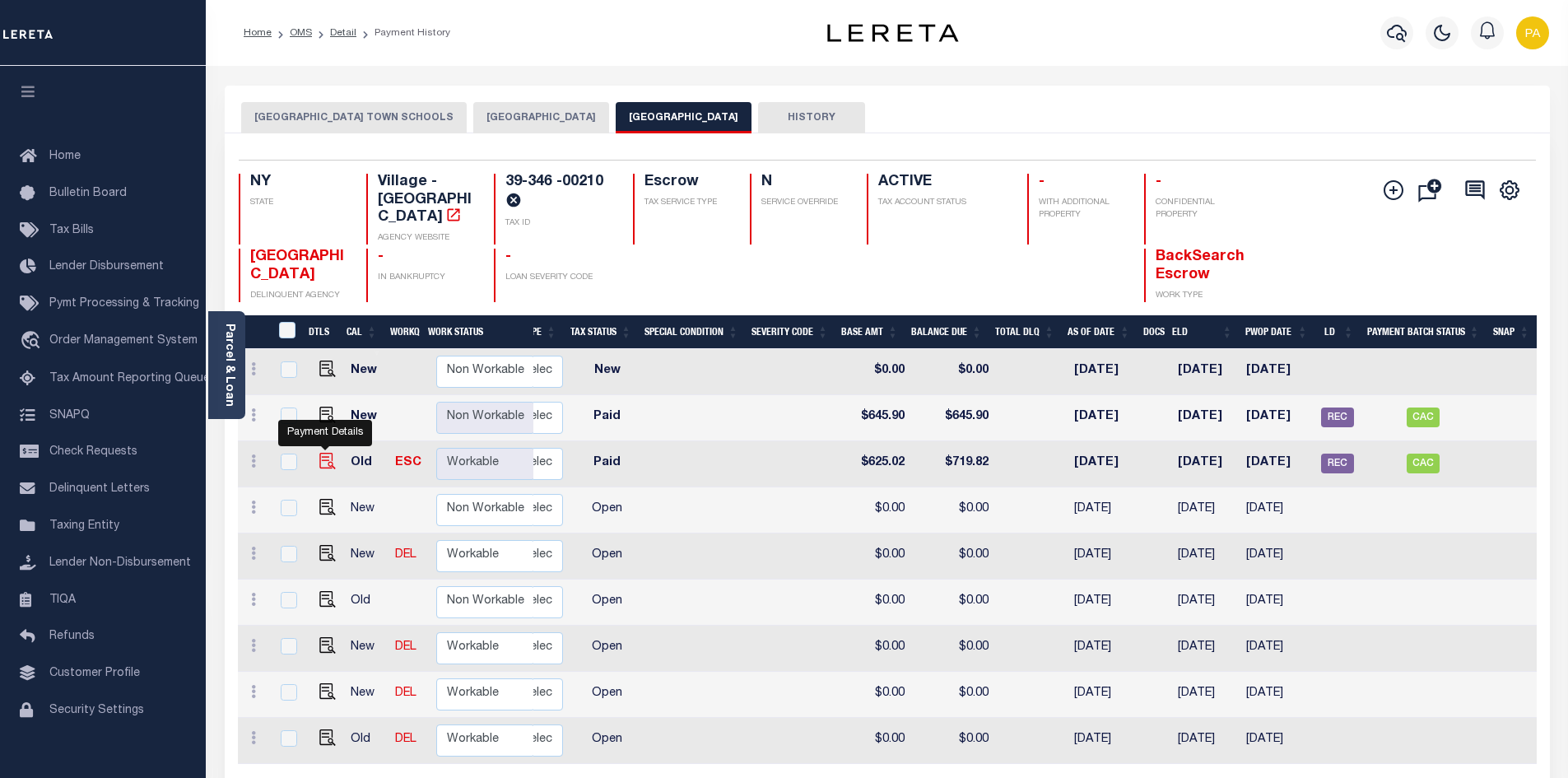
click at [321, 453] on img "" at bounding box center [327, 461] width 16 height 16
checkbox input "true"
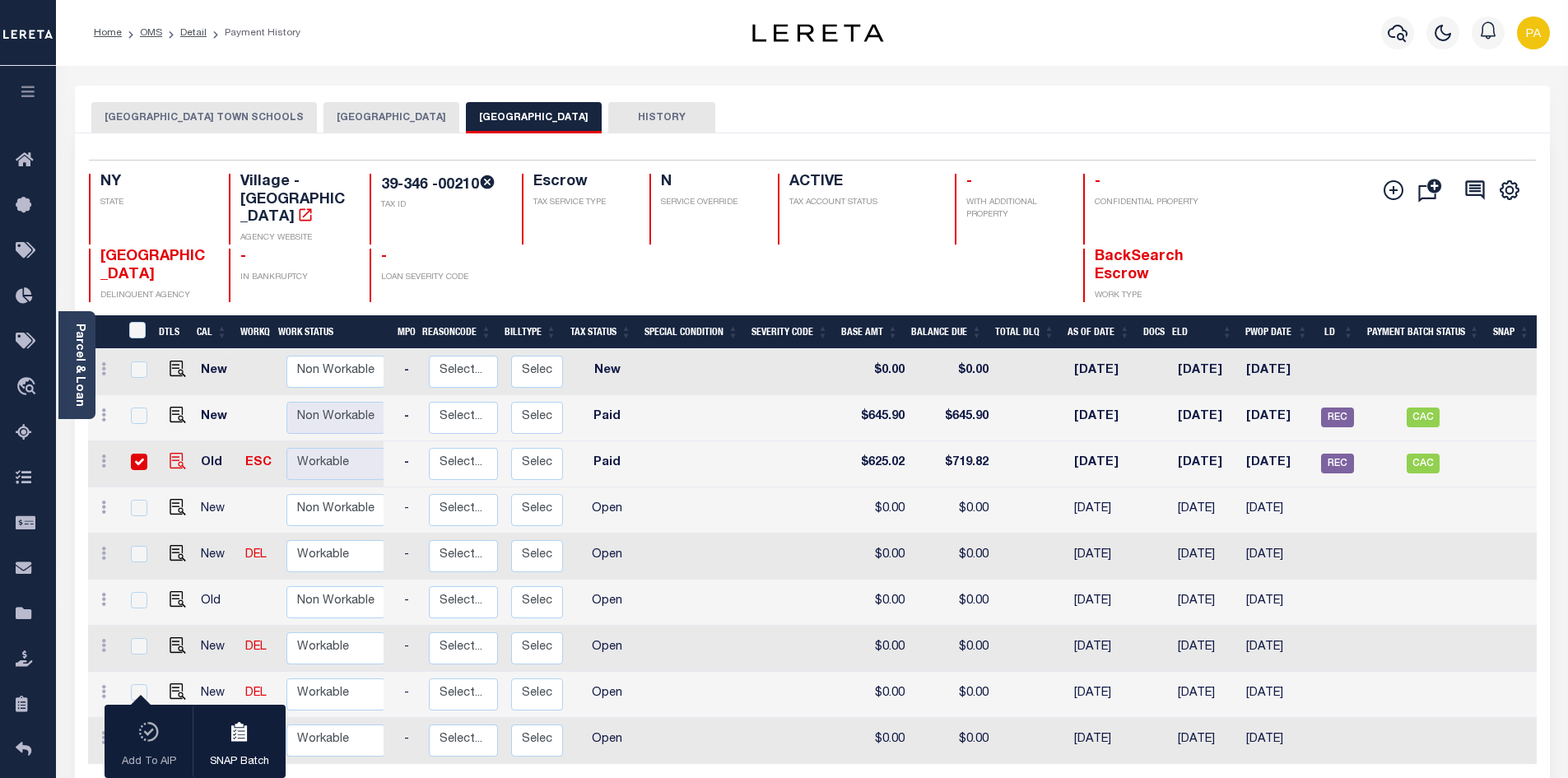
scroll to position [0, 221]
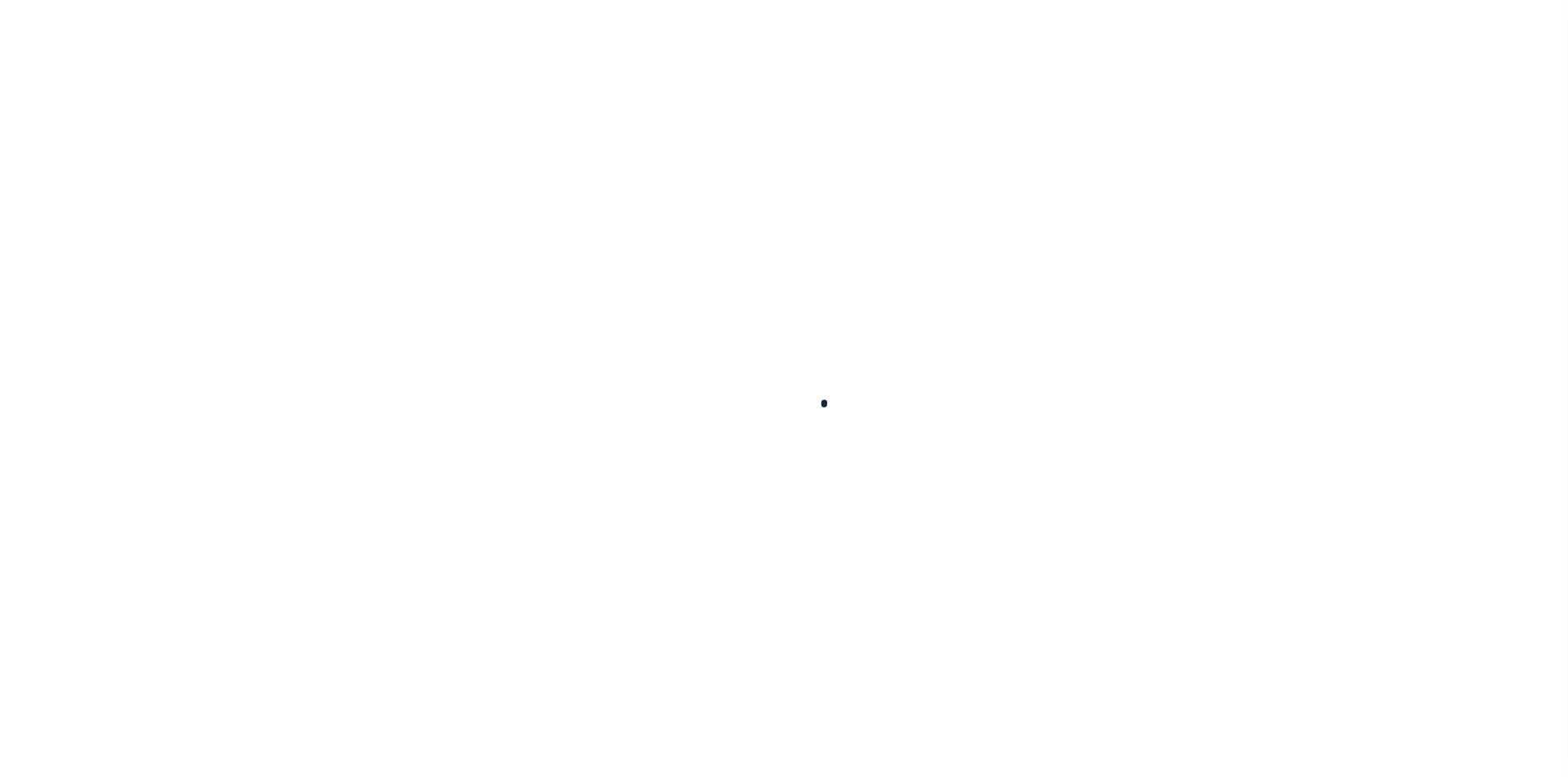
checkbox input "false"
type textarea "([GEOGRAPHIC_DATA]) Tax year [DATE] is delinq in the amount for $687.52. Base (…"
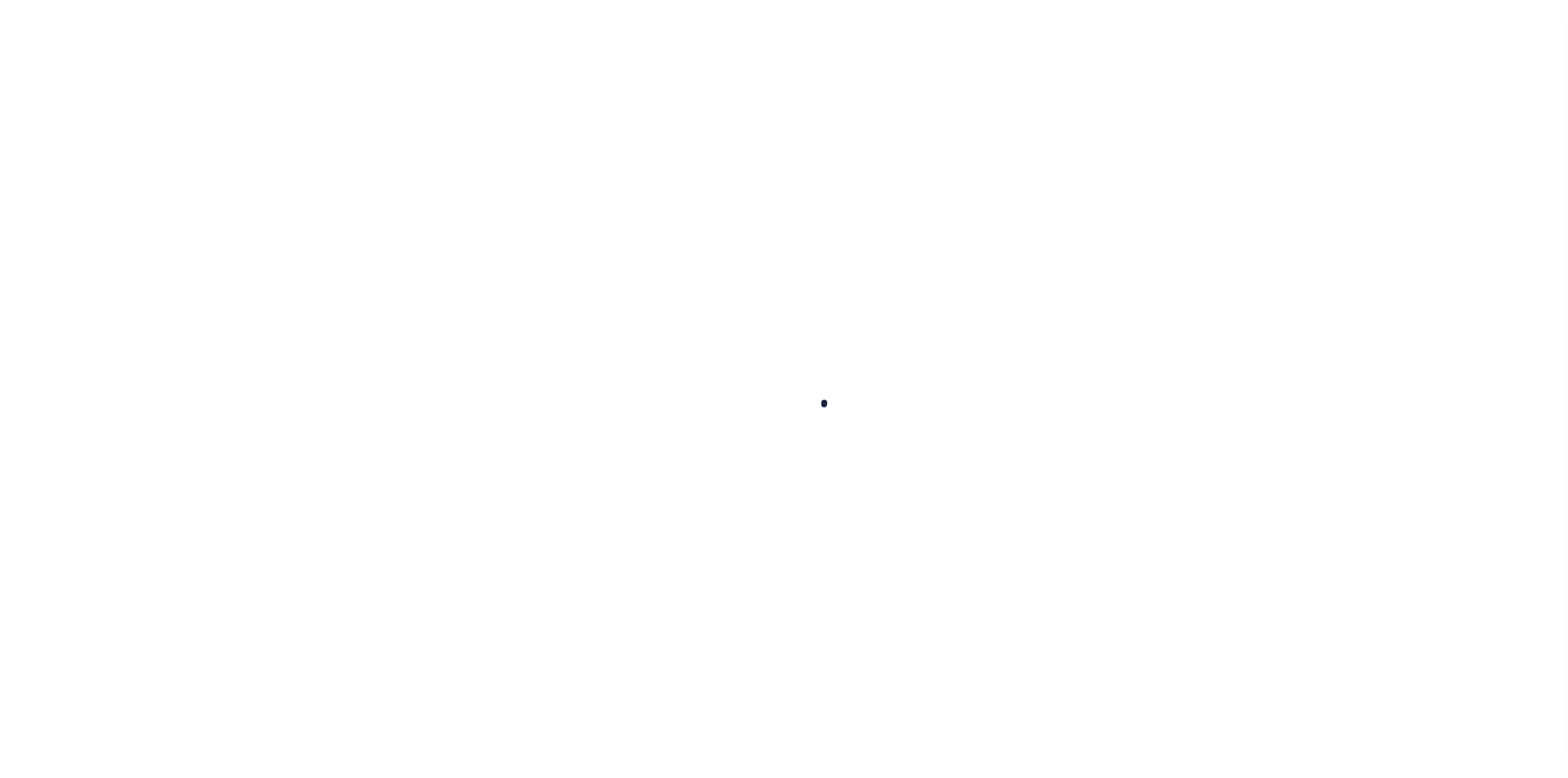
type input "[DATE]"
select select "PYD"
type input "$625.02"
type input "$94.8"
type input "$719.82"
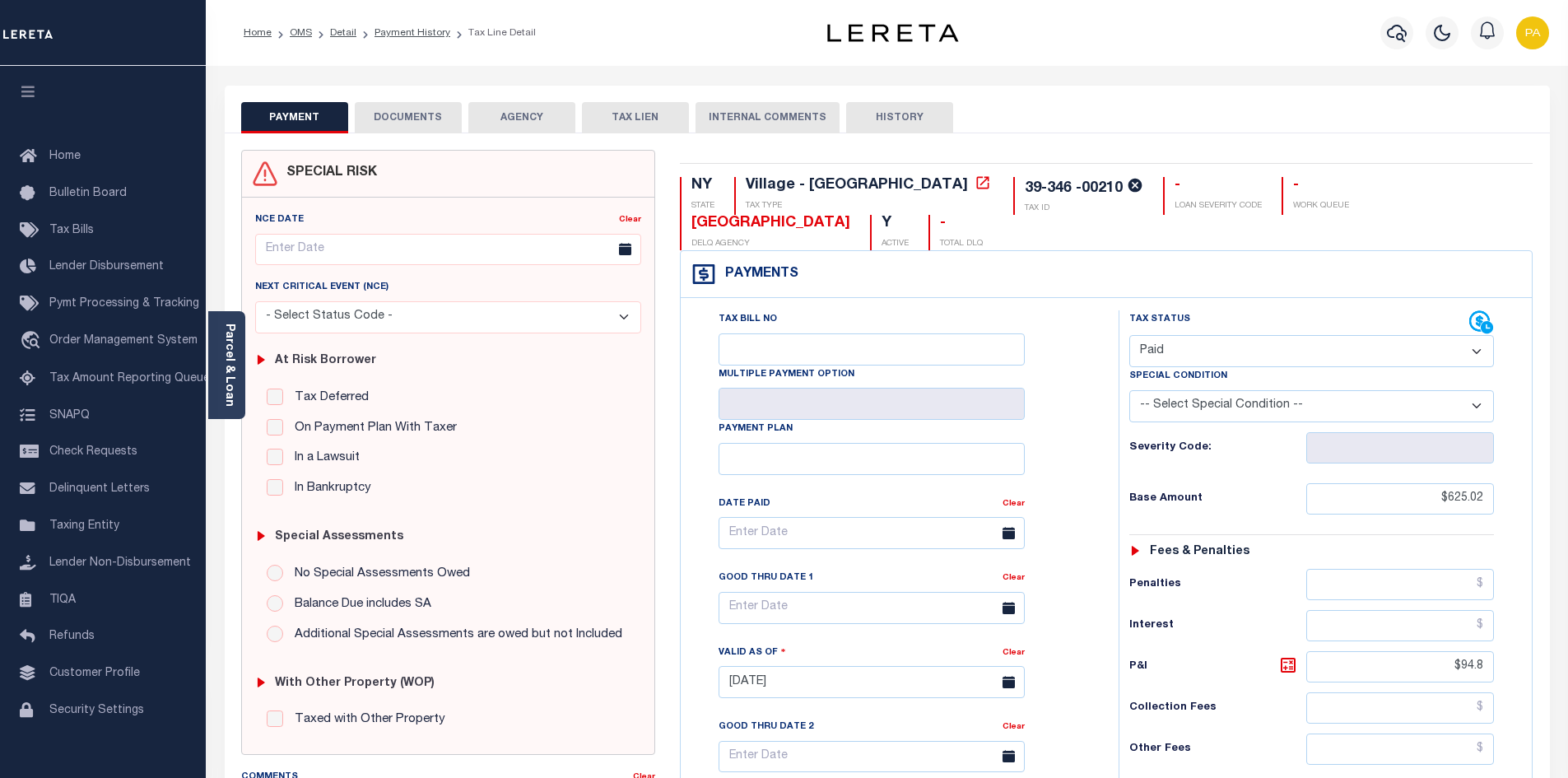
click at [424, 121] on button "DOCUMENTS" at bounding box center [408, 118] width 107 height 32
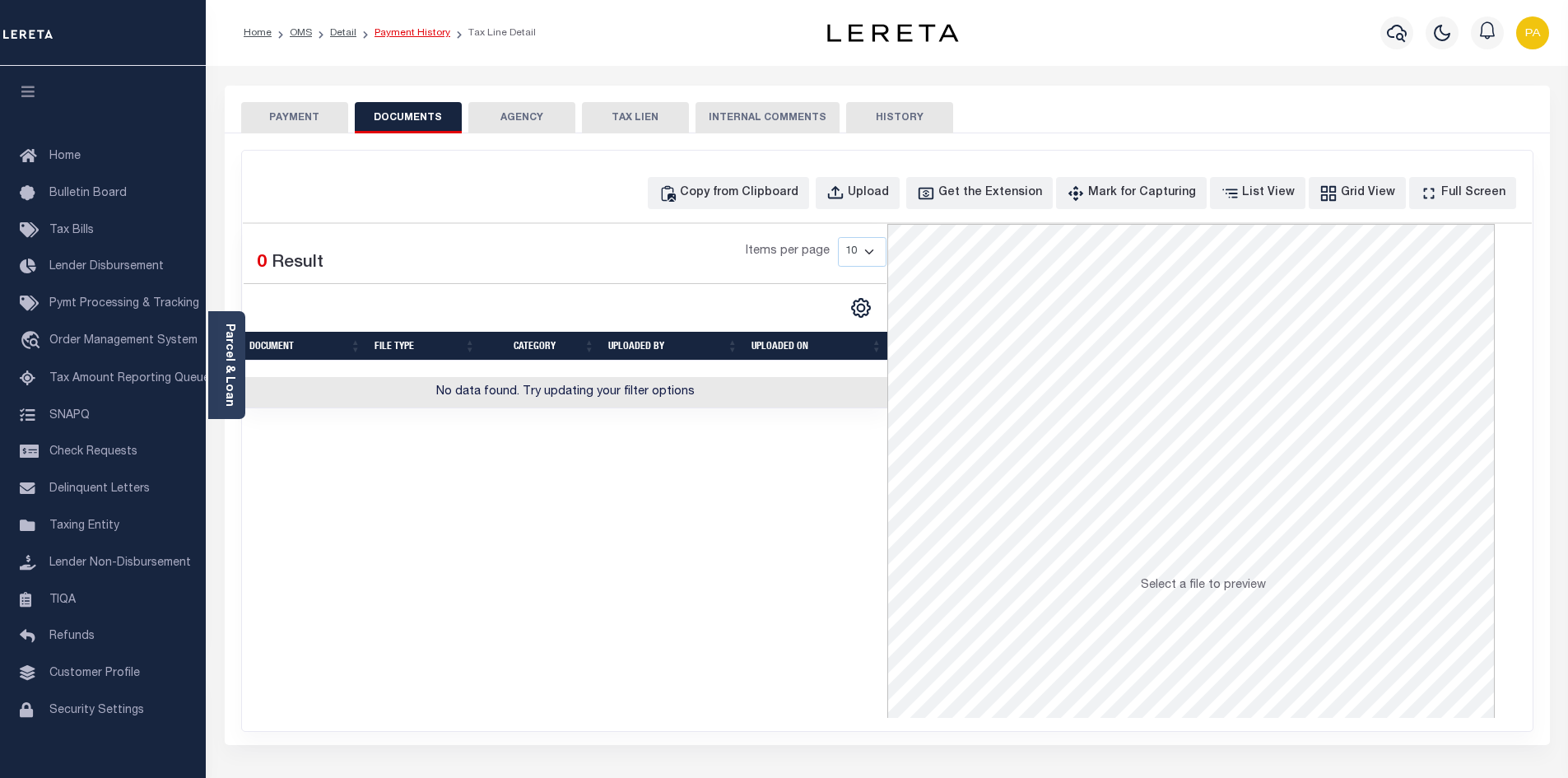
click at [401, 34] on link "Payment History" at bounding box center [412, 33] width 76 height 10
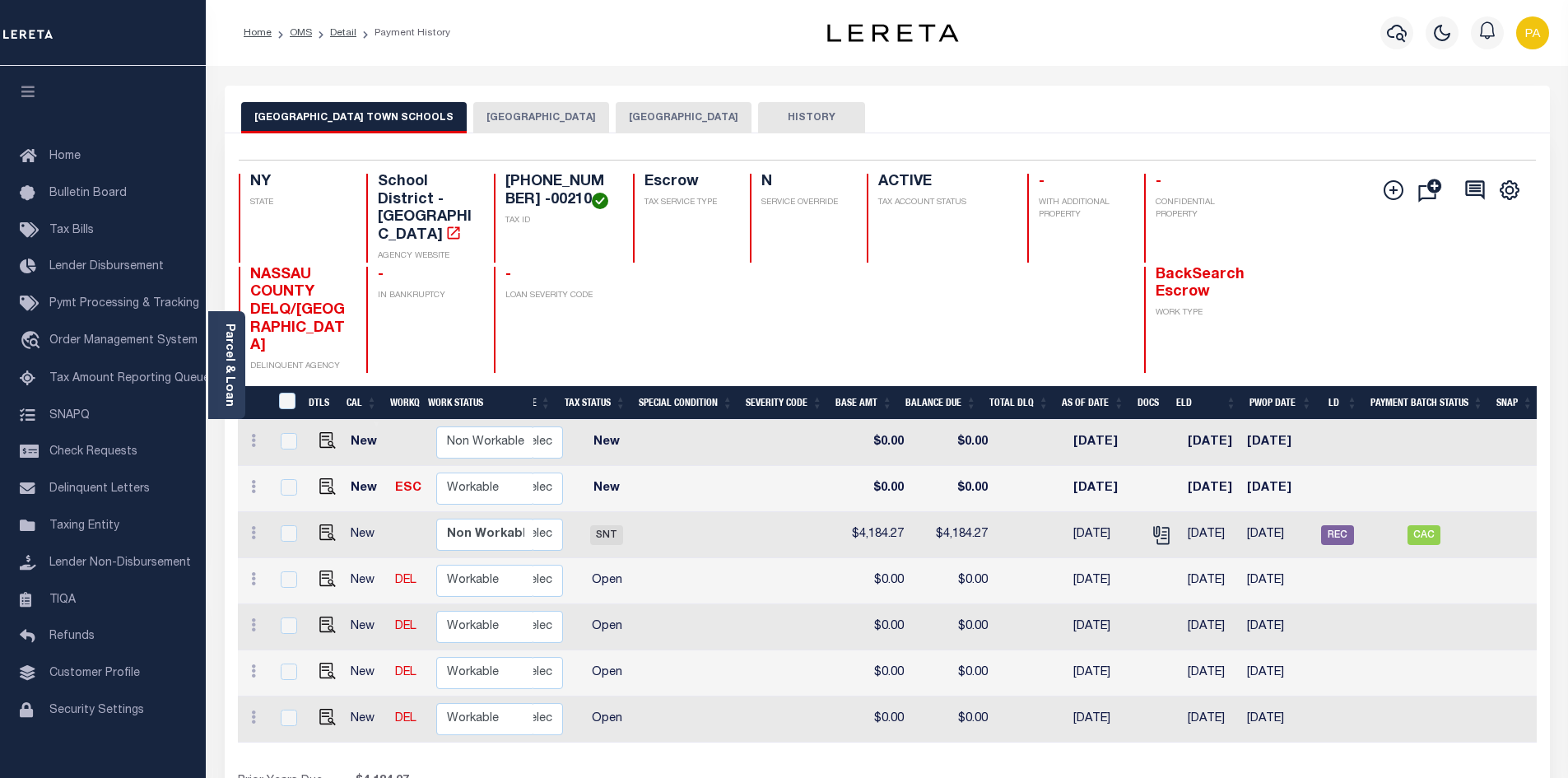
scroll to position [0, 342]
click at [616, 116] on button "[GEOGRAPHIC_DATA]" at bounding box center [684, 118] width 136 height 32
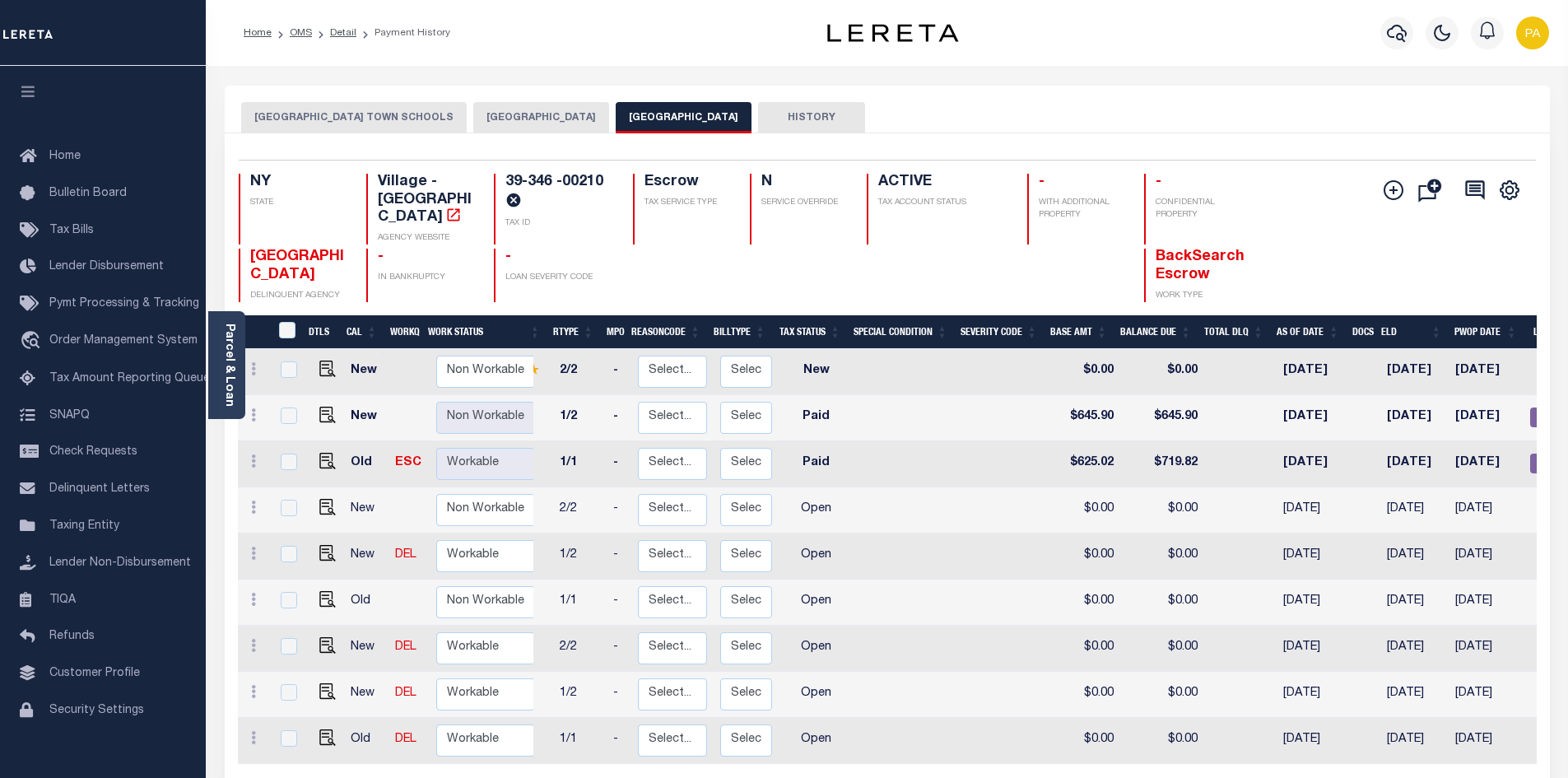
scroll to position [0, 0]
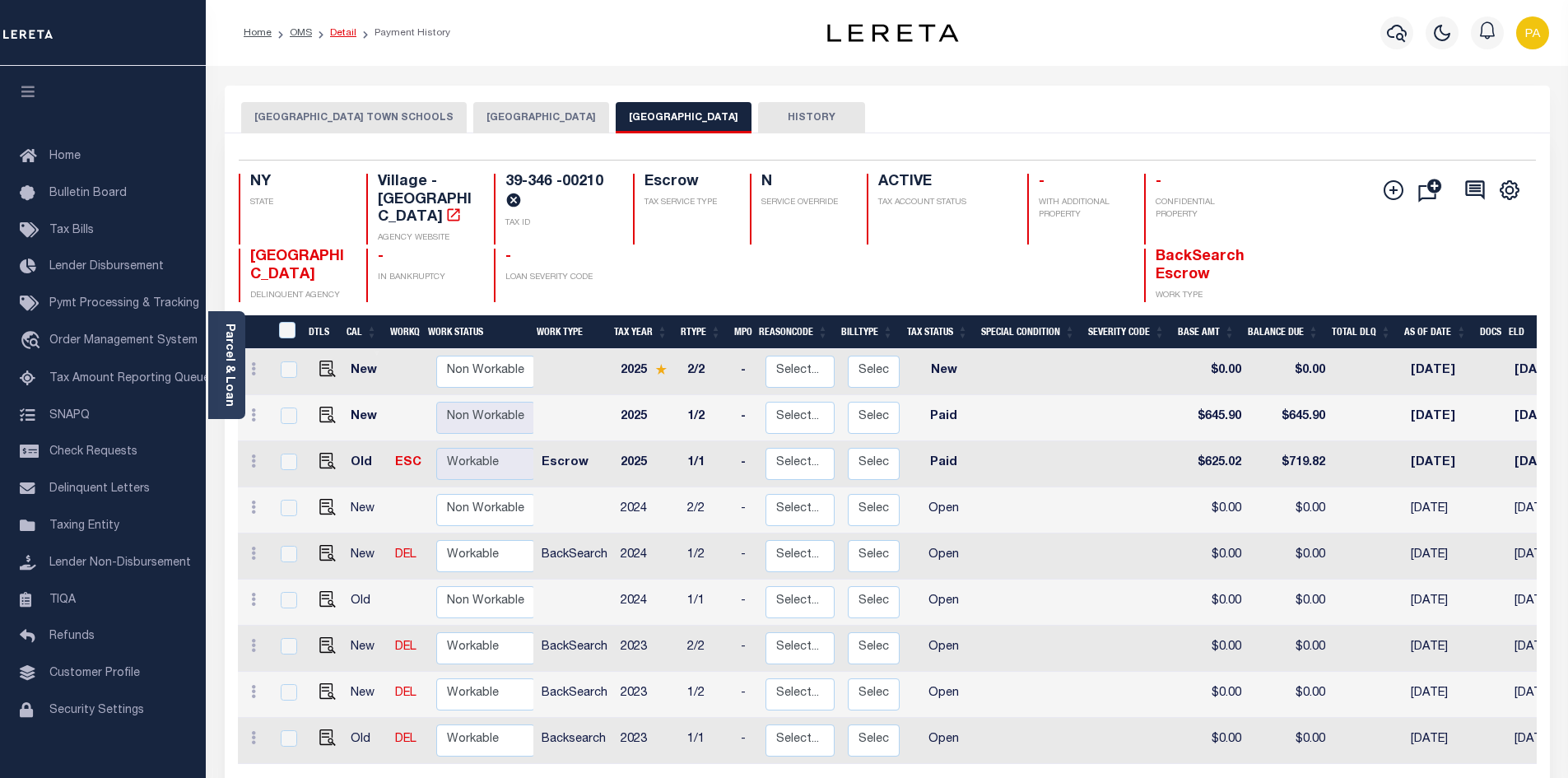
click at [344, 33] on link "Detail" at bounding box center [343, 33] width 26 height 10
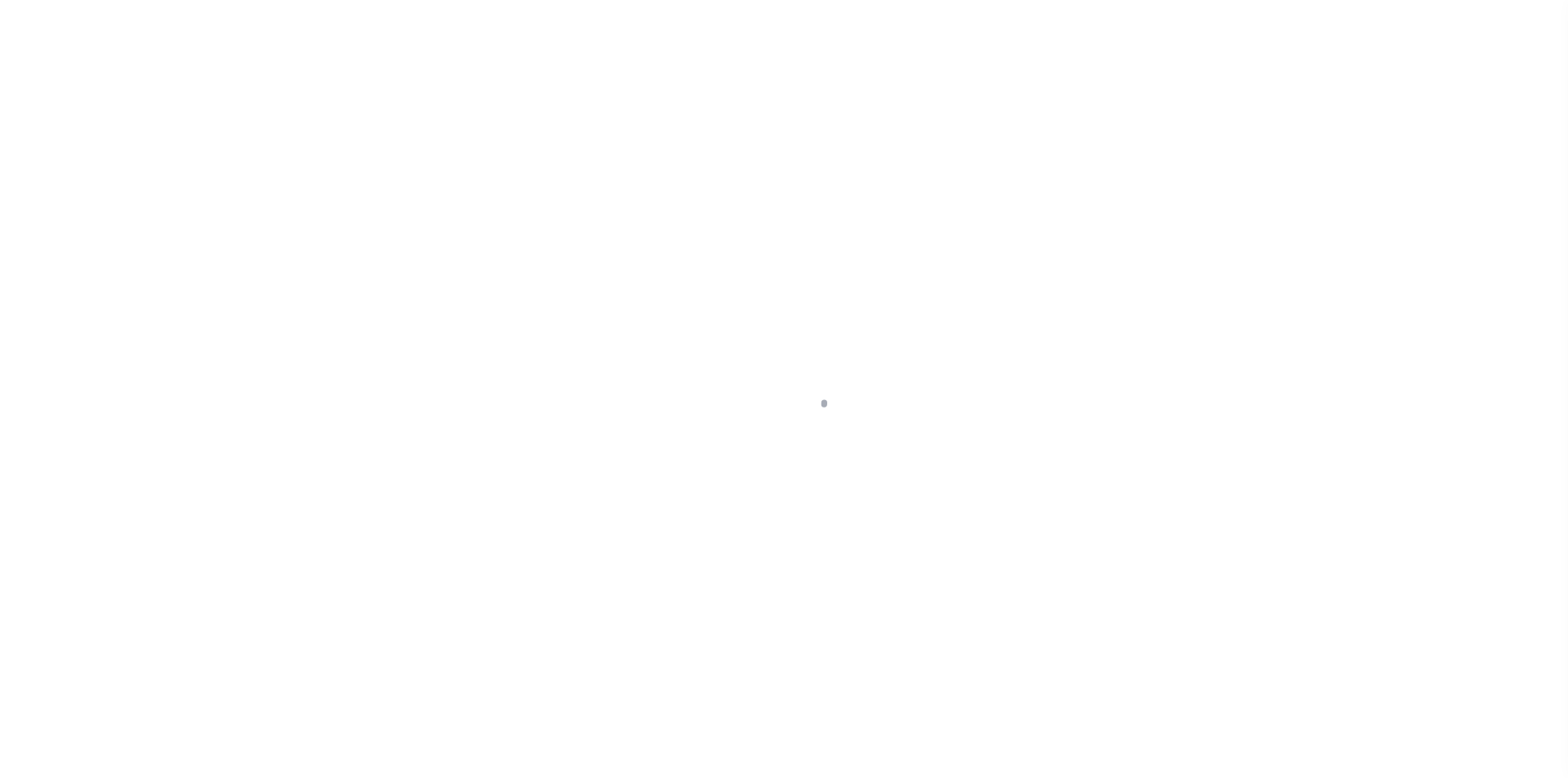
select select "10"
select select "Escrow"
type input "[STREET_ADDRESS][PERSON_NAME]"
type input "39346 00210"
type input "[GEOGRAPHIC_DATA], [GEOGRAPHIC_DATA] 11516"
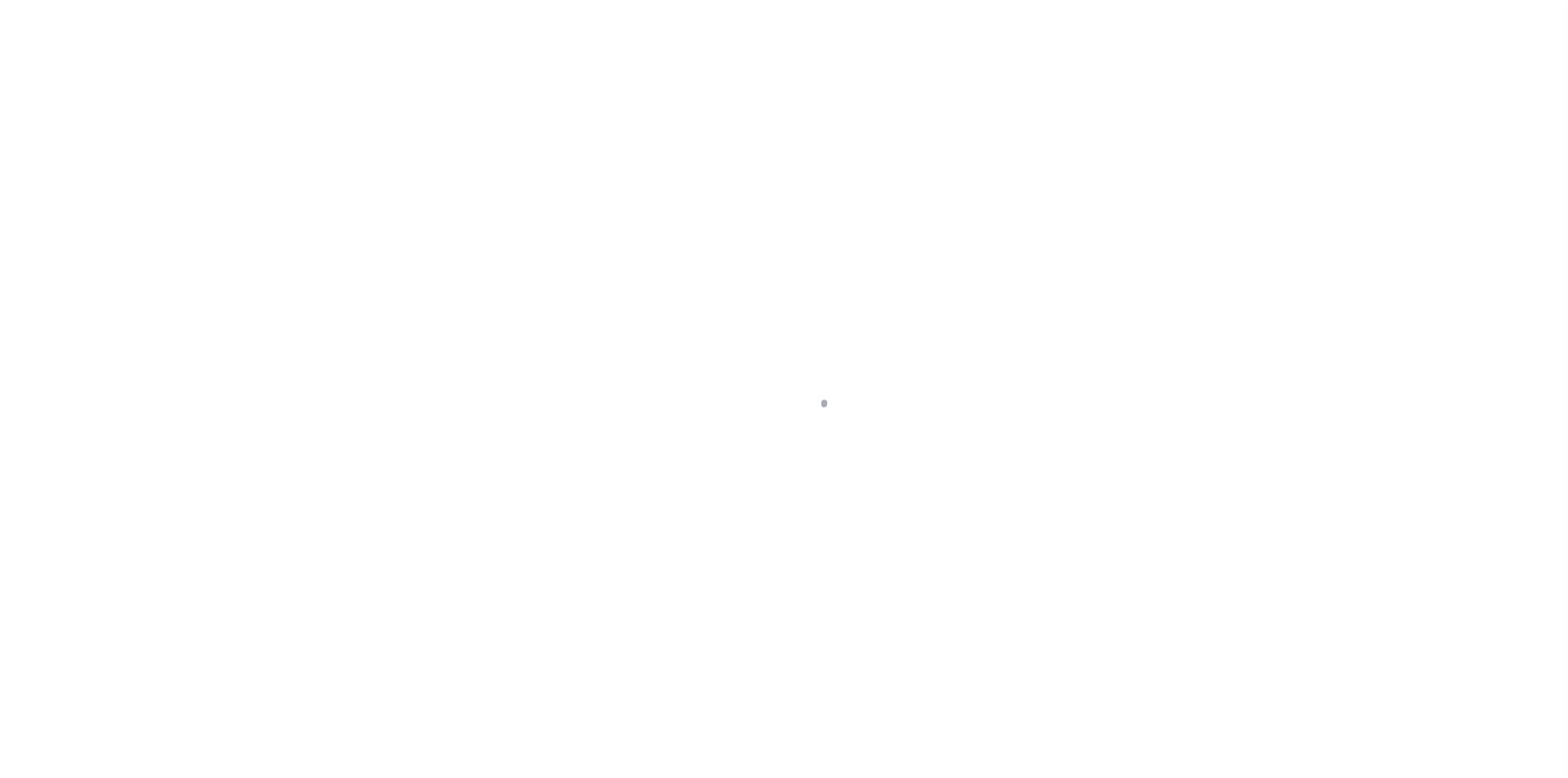
type input "a0kUS000007eBbp"
type input "NY"
select select
type textarea "Liability Limited to Customer Provided Parcel"
select select "25067"
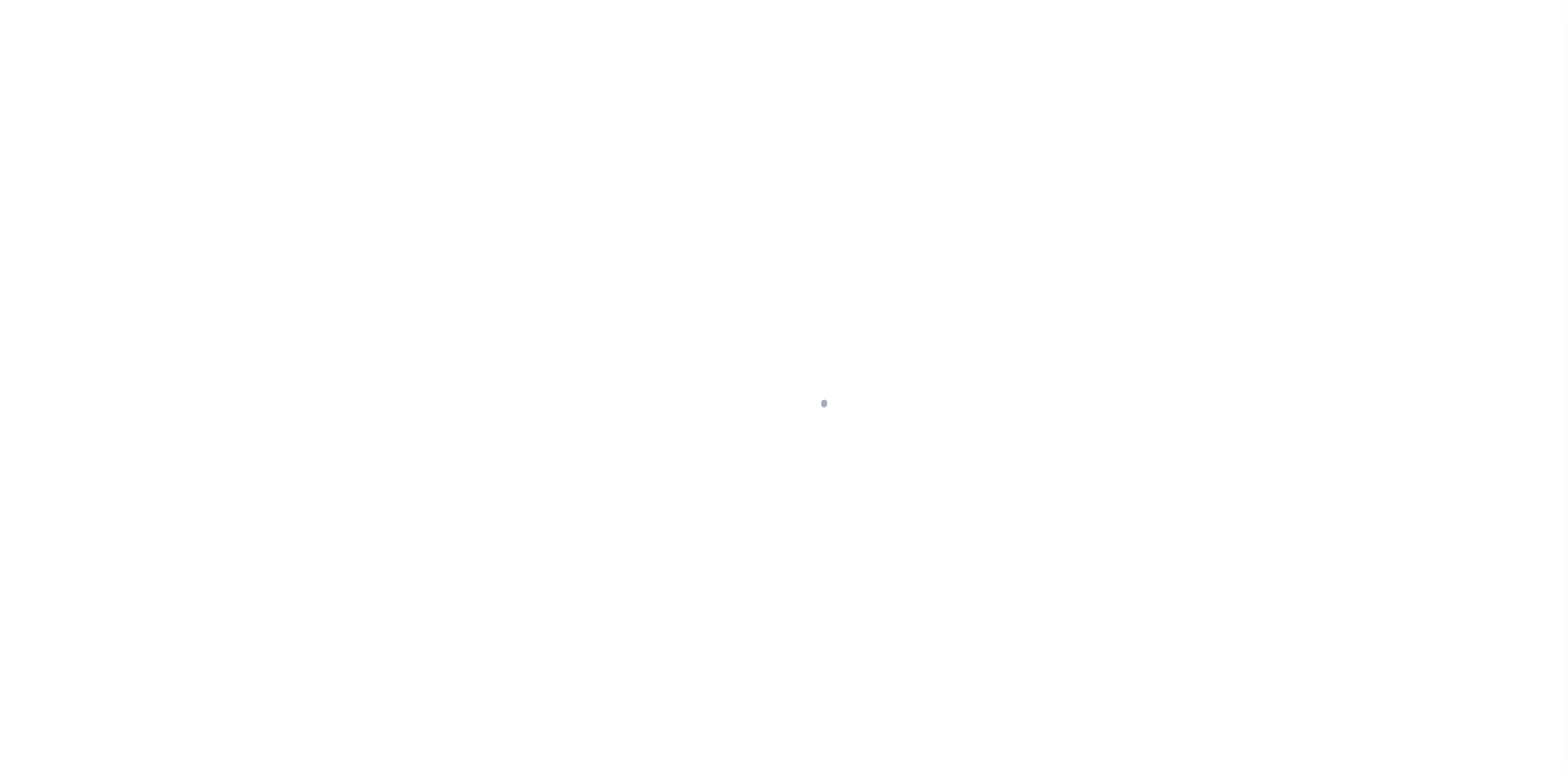
select select
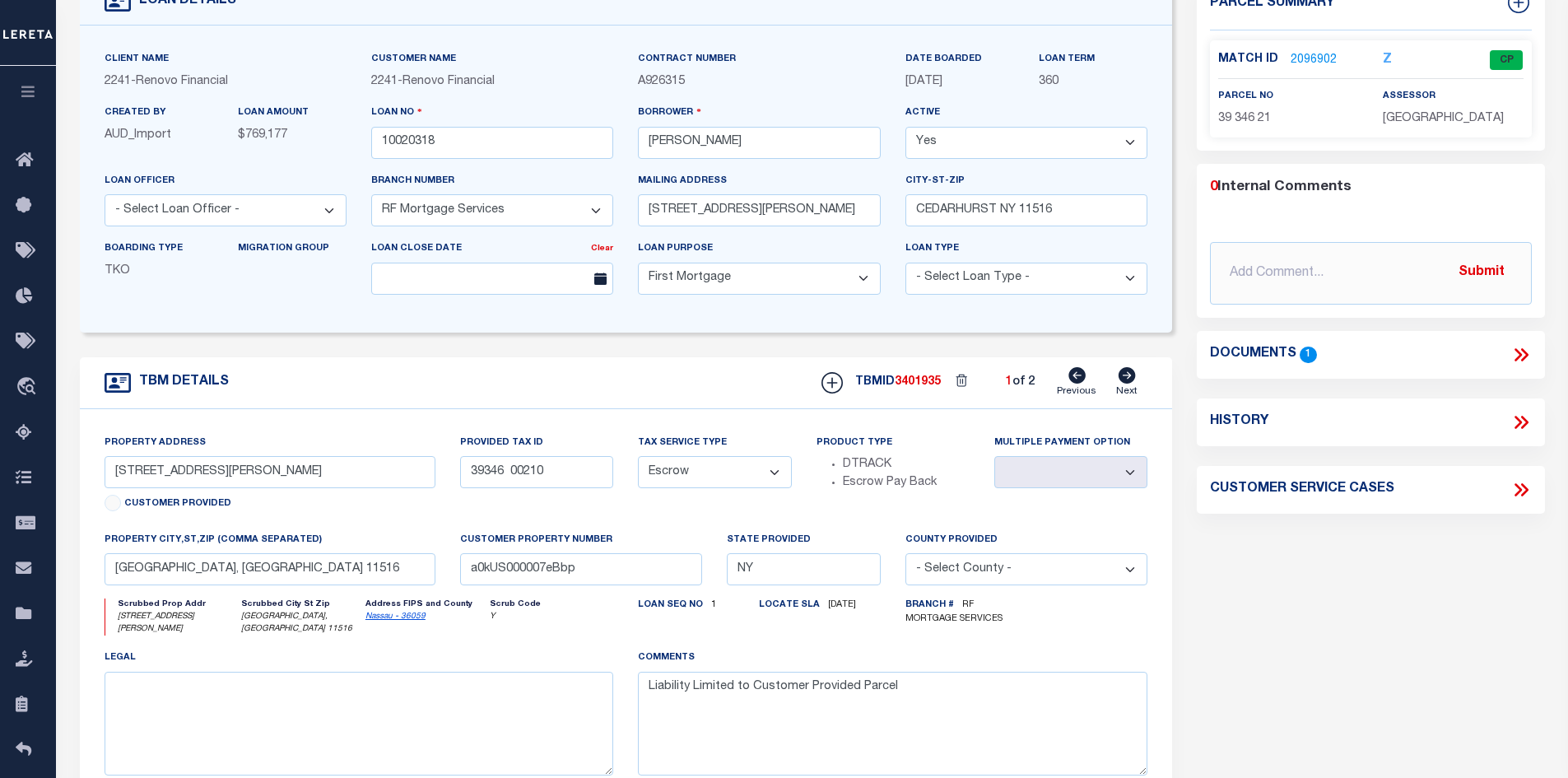
scroll to position [82, 0]
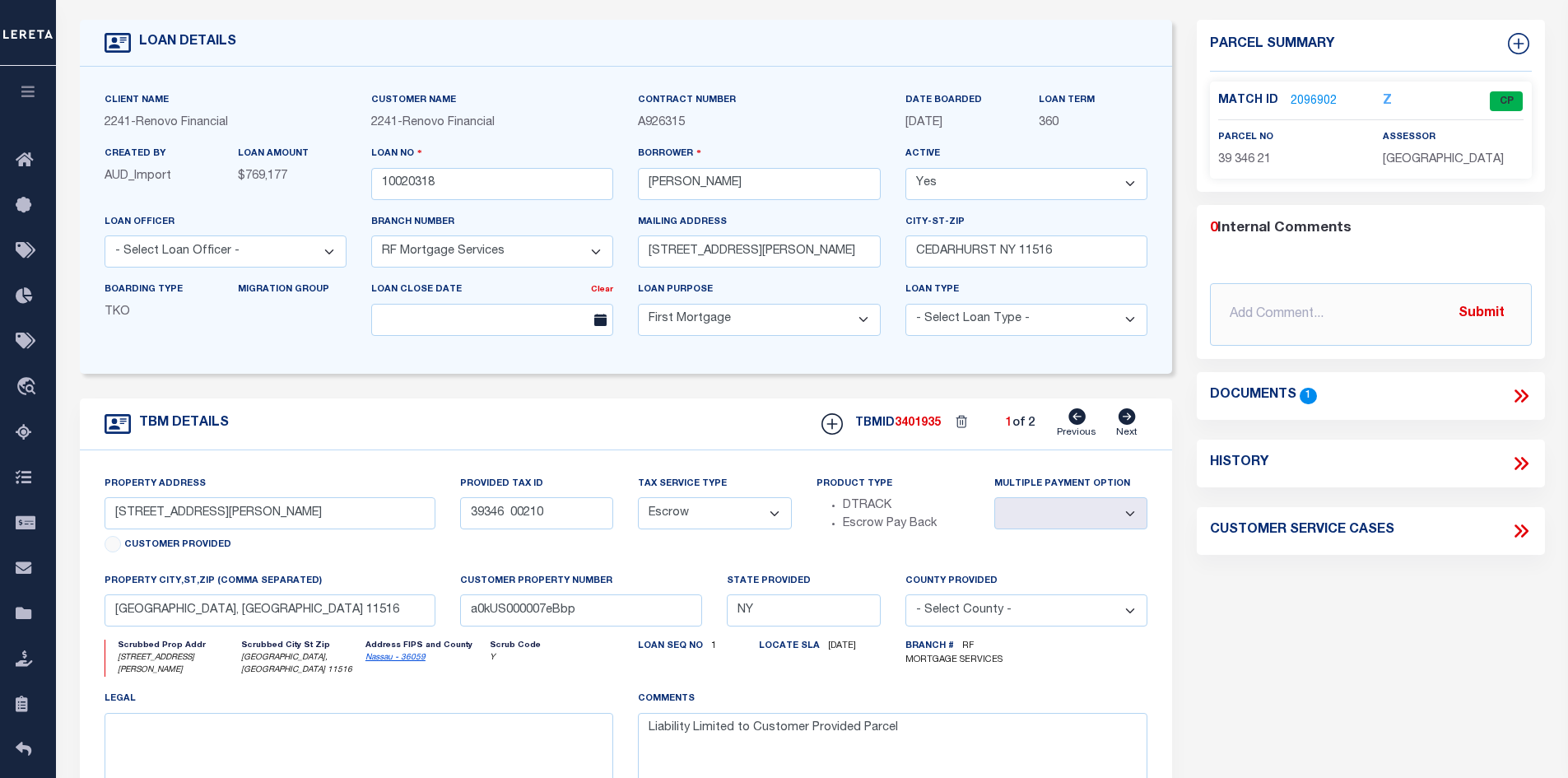
click at [1307, 105] on link "2096902" at bounding box center [1313, 102] width 46 height 17
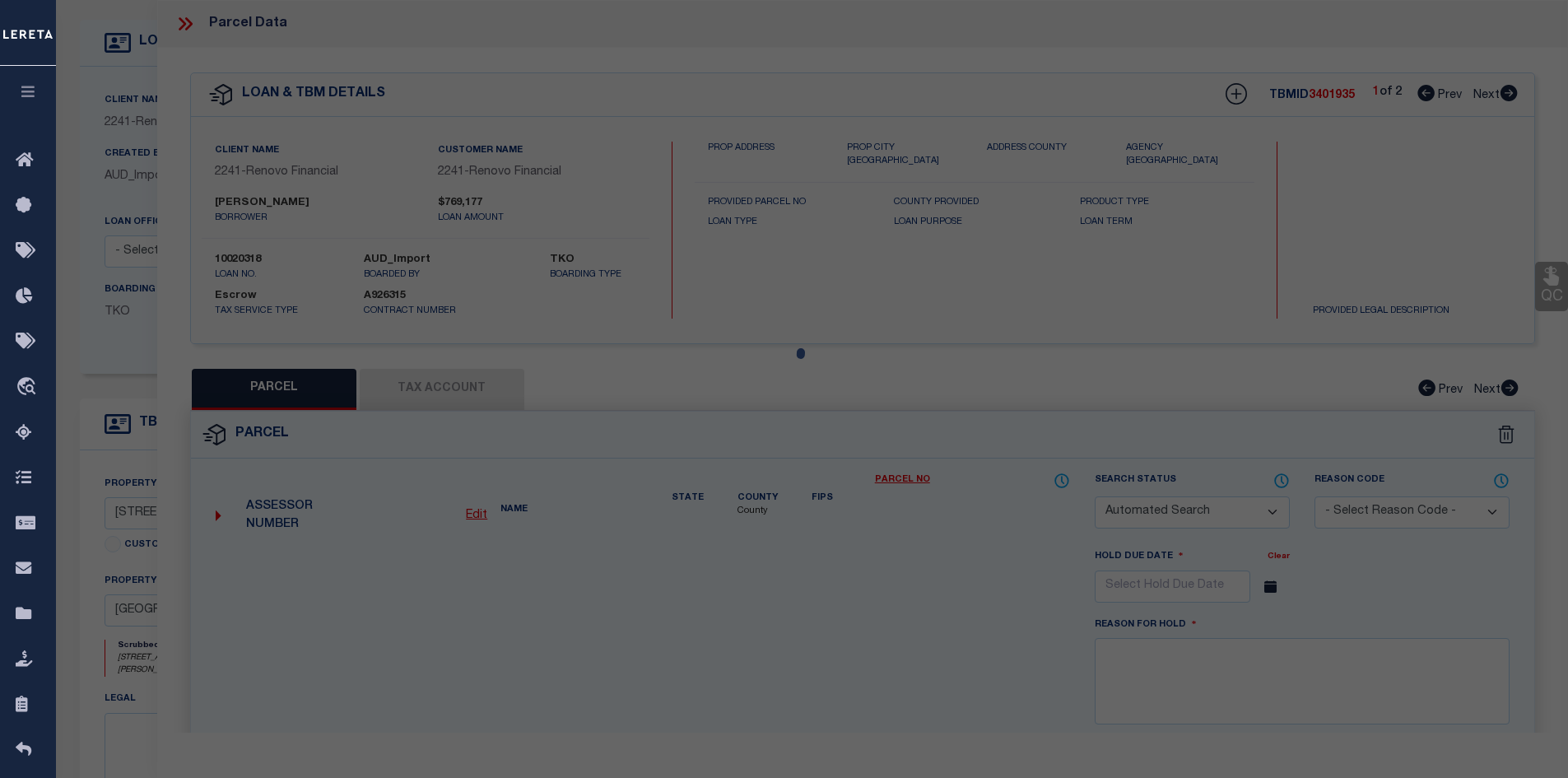
checkbox input "false"
select select "CP"
select select
type input "350 [PERSON_NAME]"
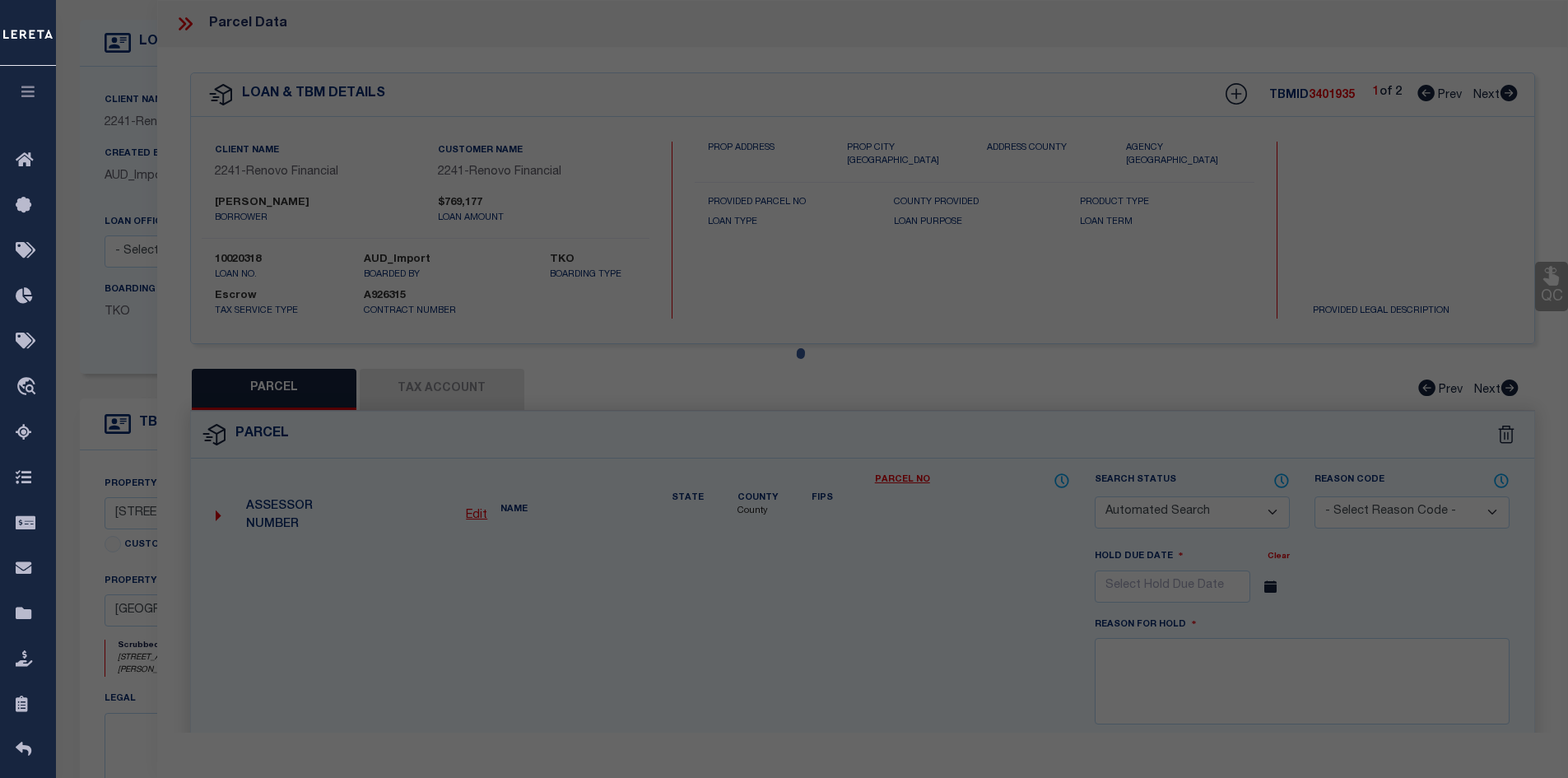
checkbox input "false"
type input "[GEOGRAPHIC_DATA], [GEOGRAPHIC_DATA] 11516"
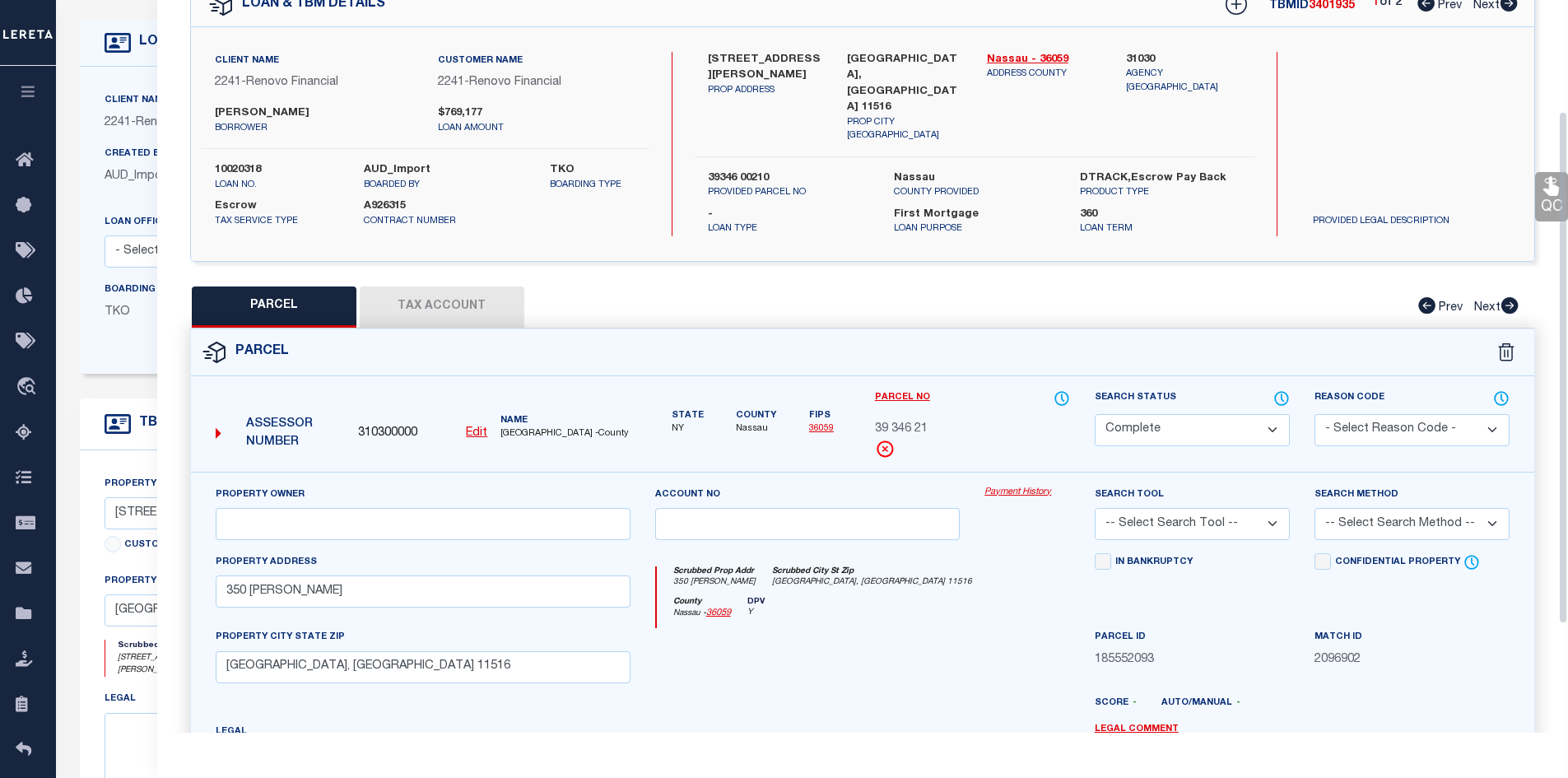
scroll to position [0, 0]
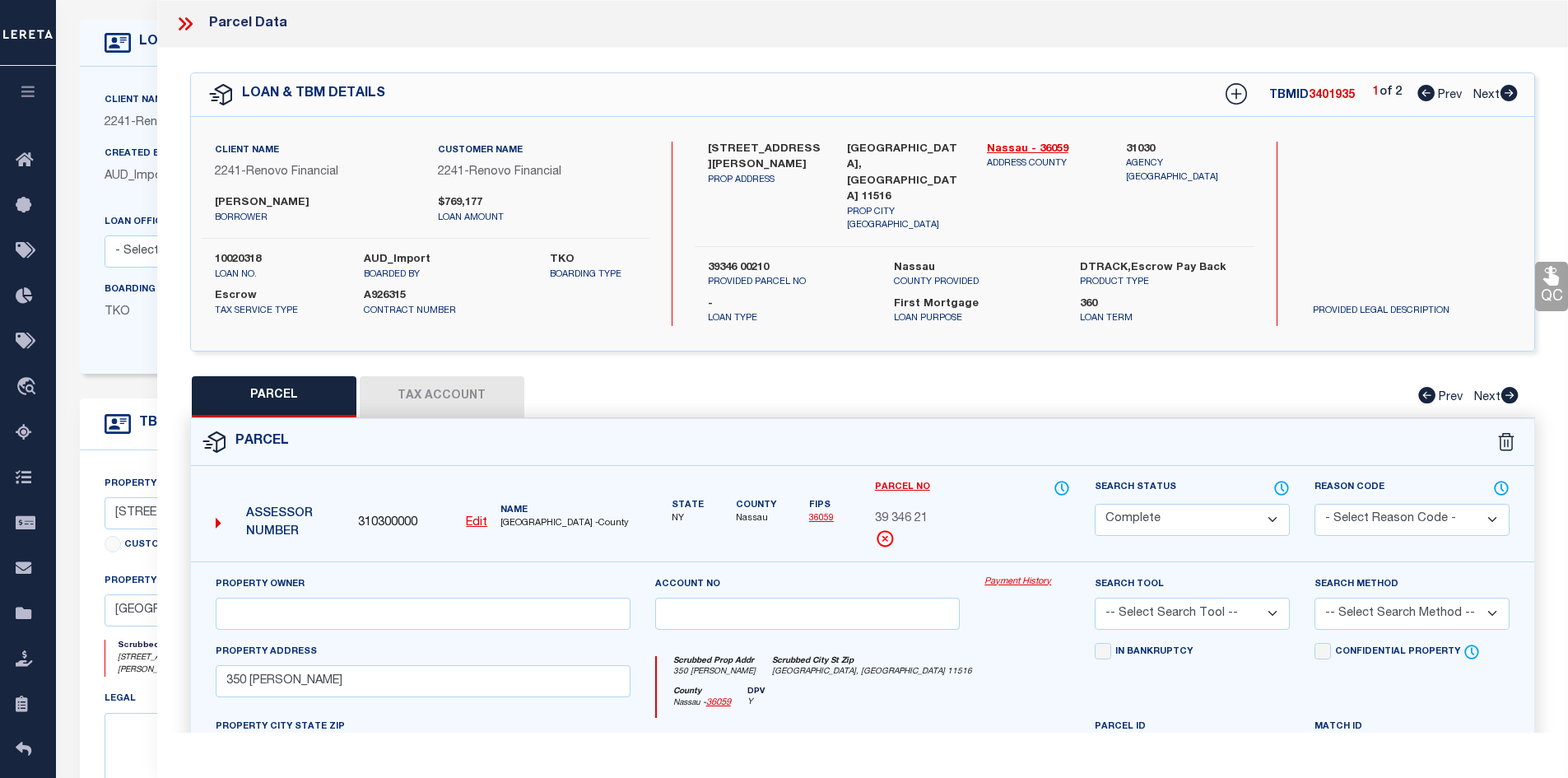
click at [1509, 99] on icon at bounding box center [1509, 92] width 17 height 16
select select "AS"
checkbox input "false"
select select "DP"
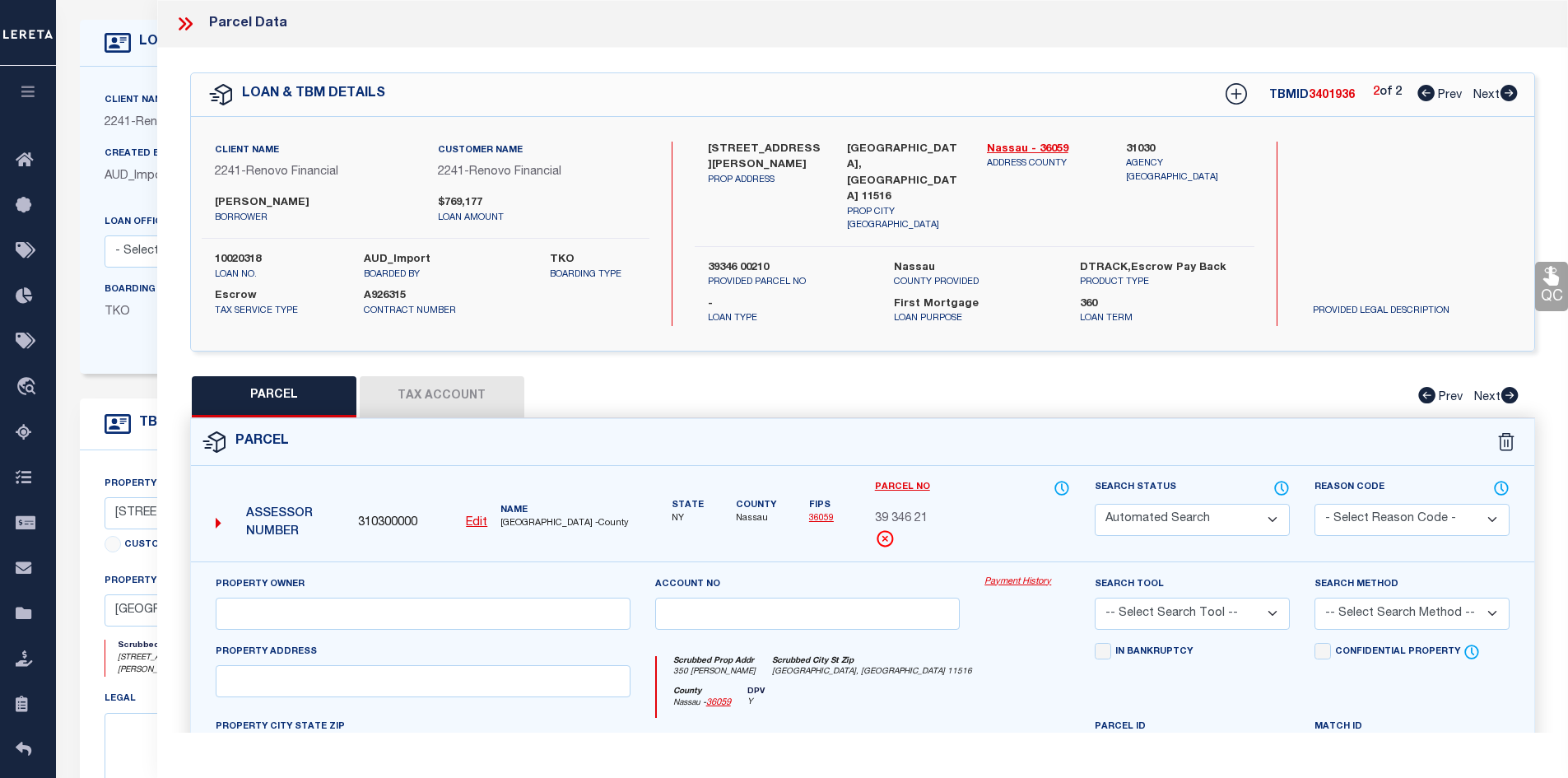
checkbox input "false"
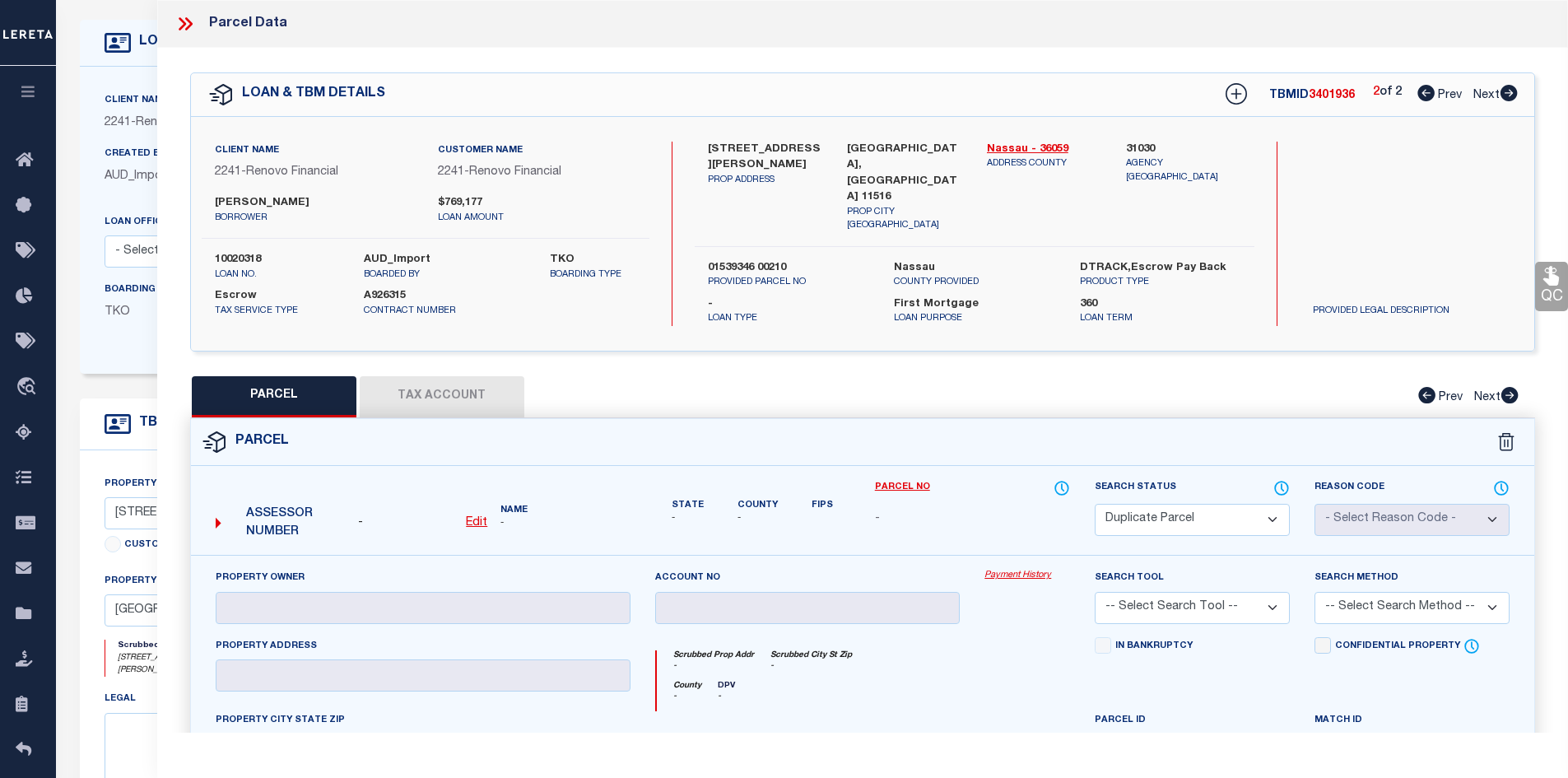
click at [1425, 93] on icon at bounding box center [1425, 92] width 17 height 16
select select "AS"
checkbox input "false"
select select "CP"
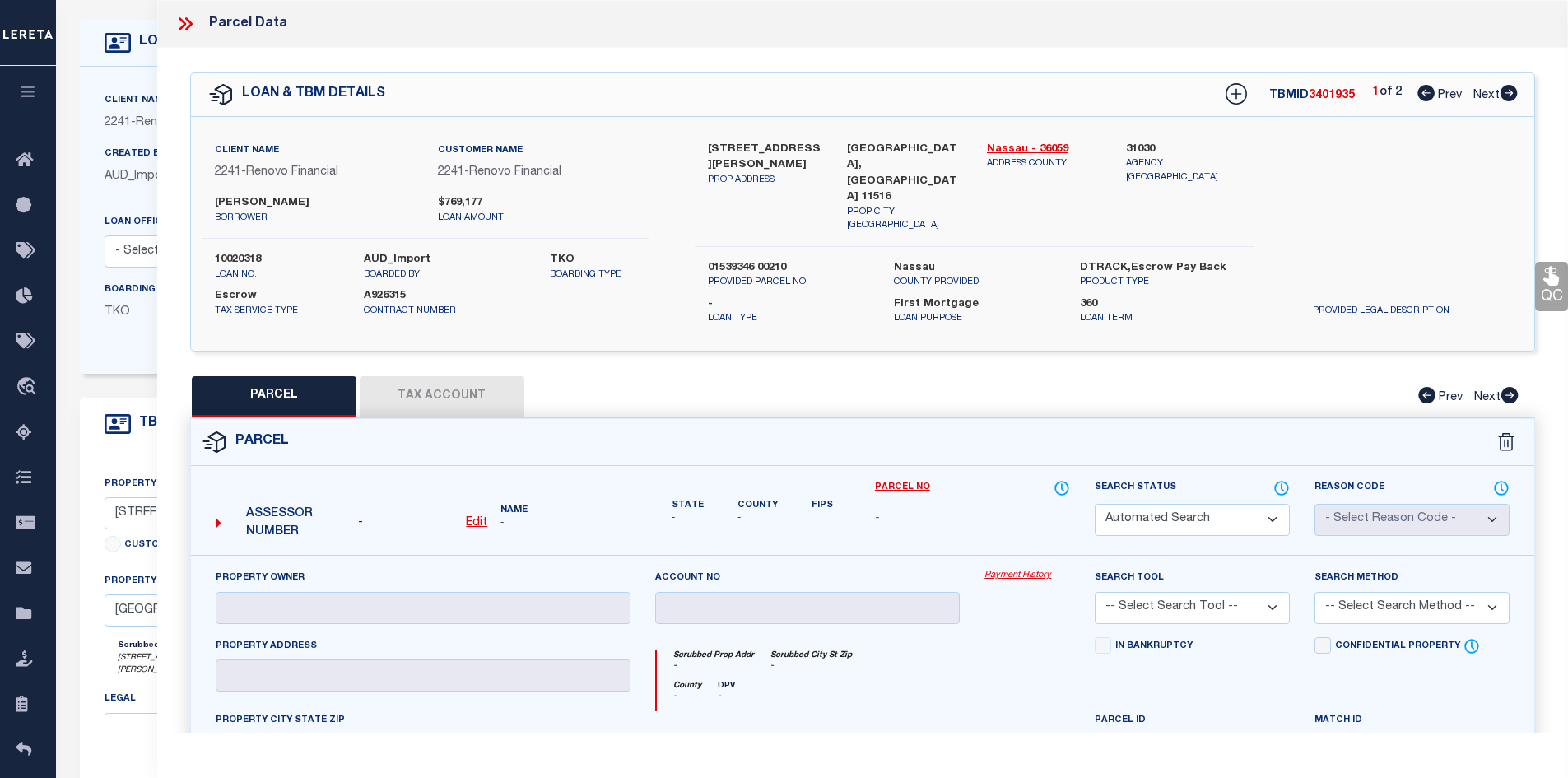
select select
type input "350 [PERSON_NAME]"
checkbox input "false"
type input "[GEOGRAPHIC_DATA], [GEOGRAPHIC_DATA] 11516"
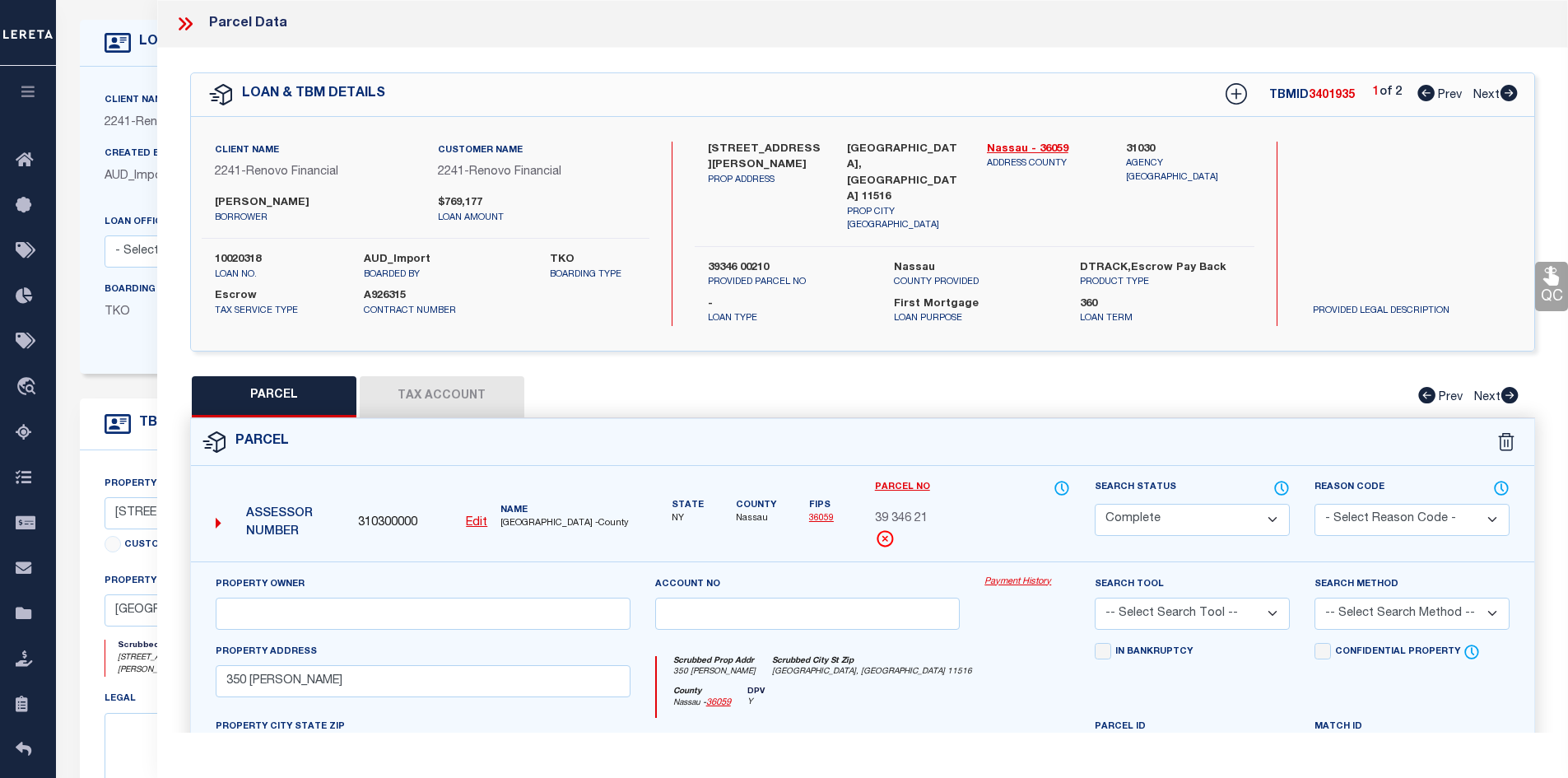
click at [1026, 576] on link "Payment History" at bounding box center [1027, 583] width 85 height 14
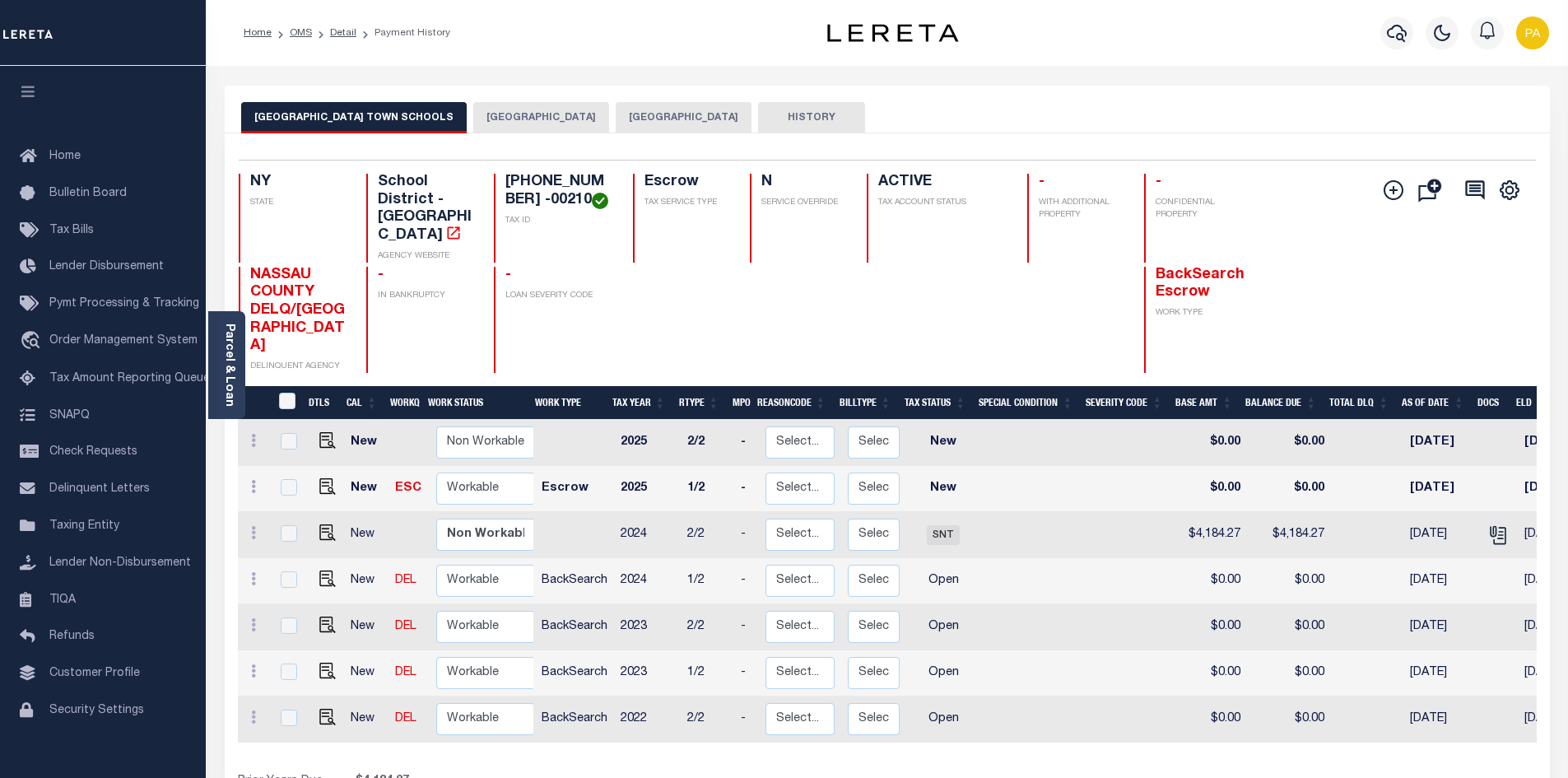
click at [616, 123] on button "[GEOGRAPHIC_DATA]" at bounding box center [684, 118] width 136 height 32
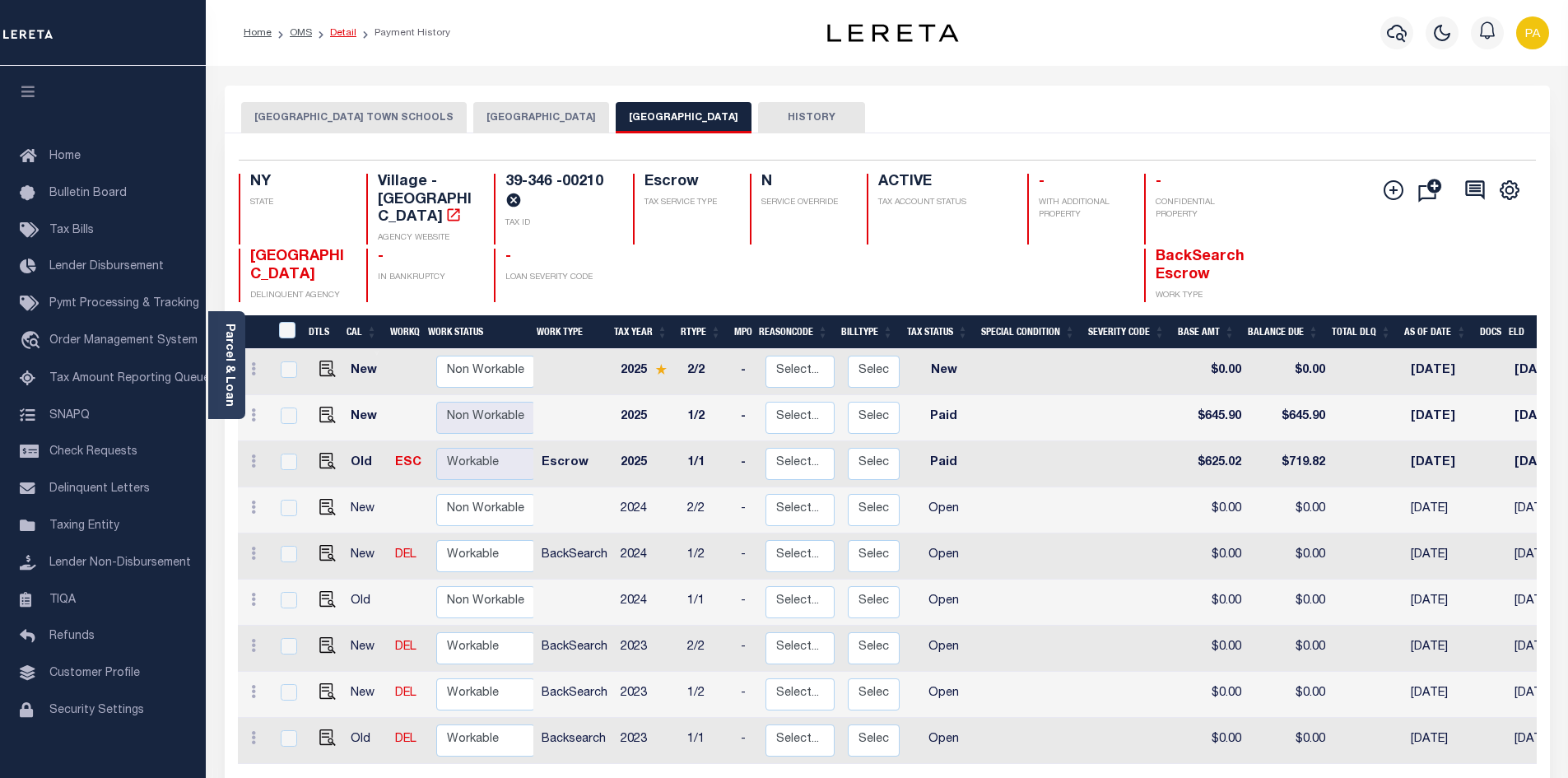
click at [346, 30] on link "Detail" at bounding box center [343, 33] width 26 height 10
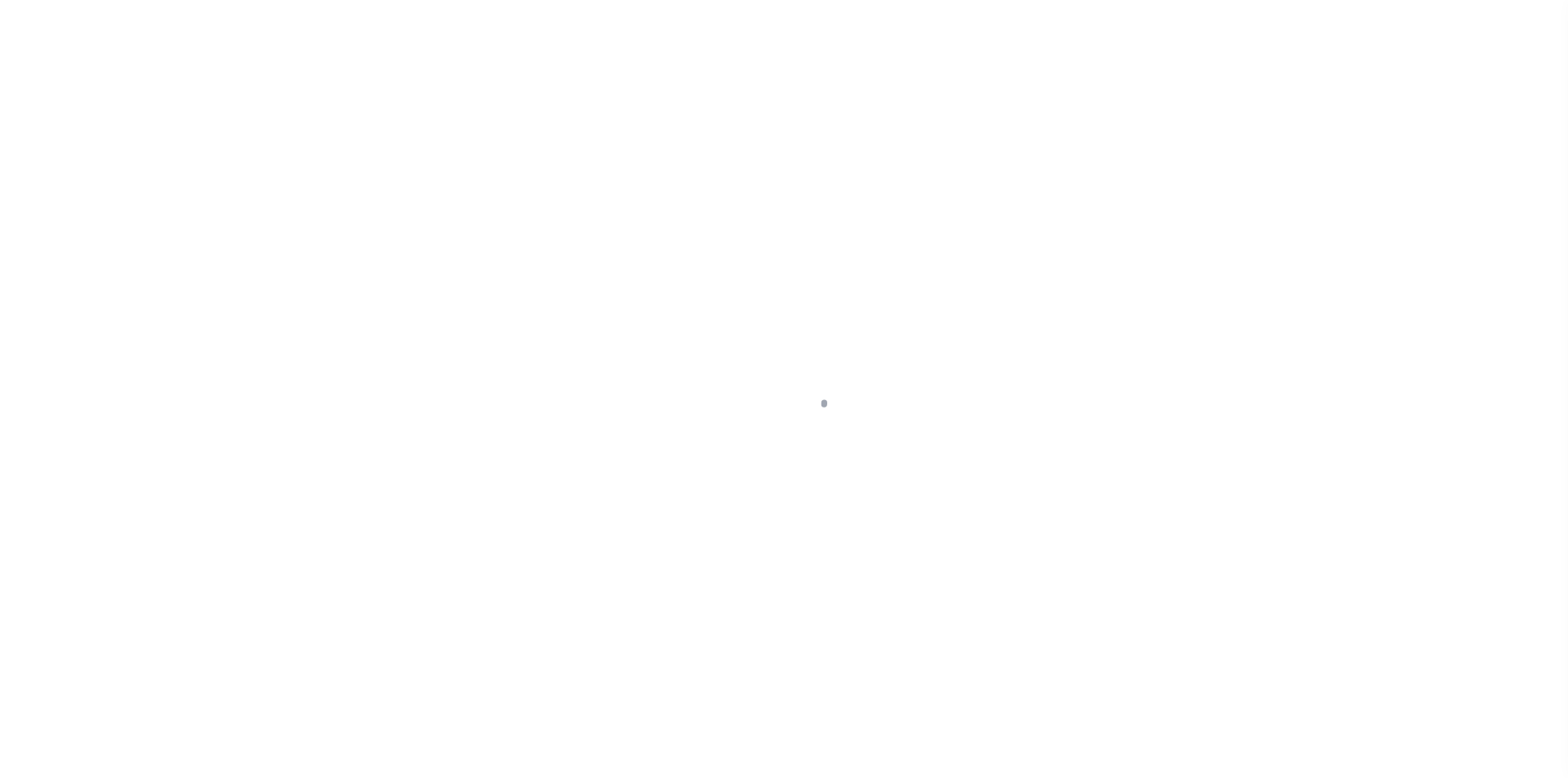
select select "10"
select select "Escrow"
type input "[STREET_ADDRESS][PERSON_NAME]"
type input "39346 00210"
type input "[GEOGRAPHIC_DATA], [GEOGRAPHIC_DATA] 11516"
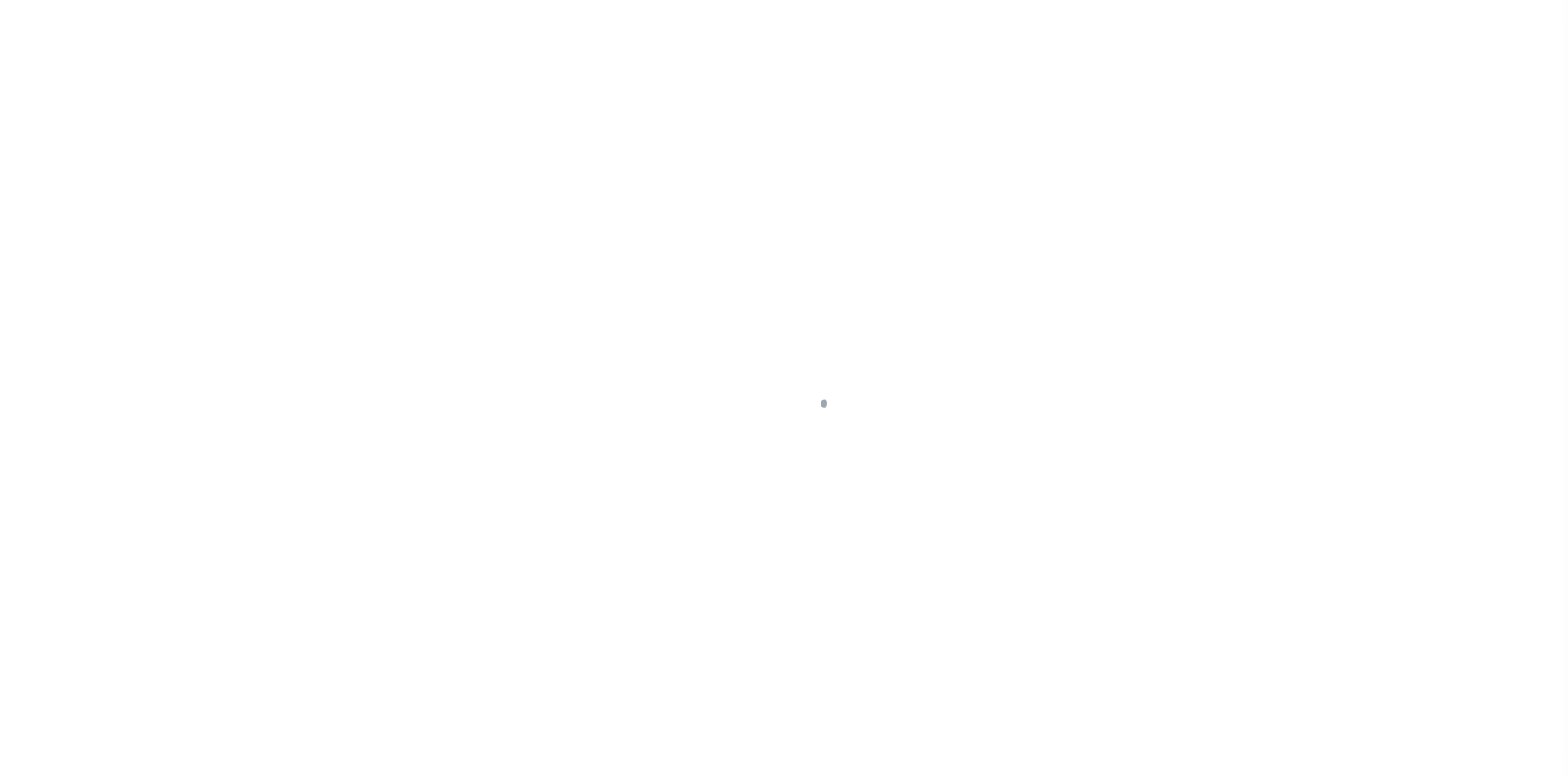
type input "a0kUS000007eBbp"
type input "NY"
select select
type textarea "Liability Limited to Customer Provided Parcel"
select select "25067"
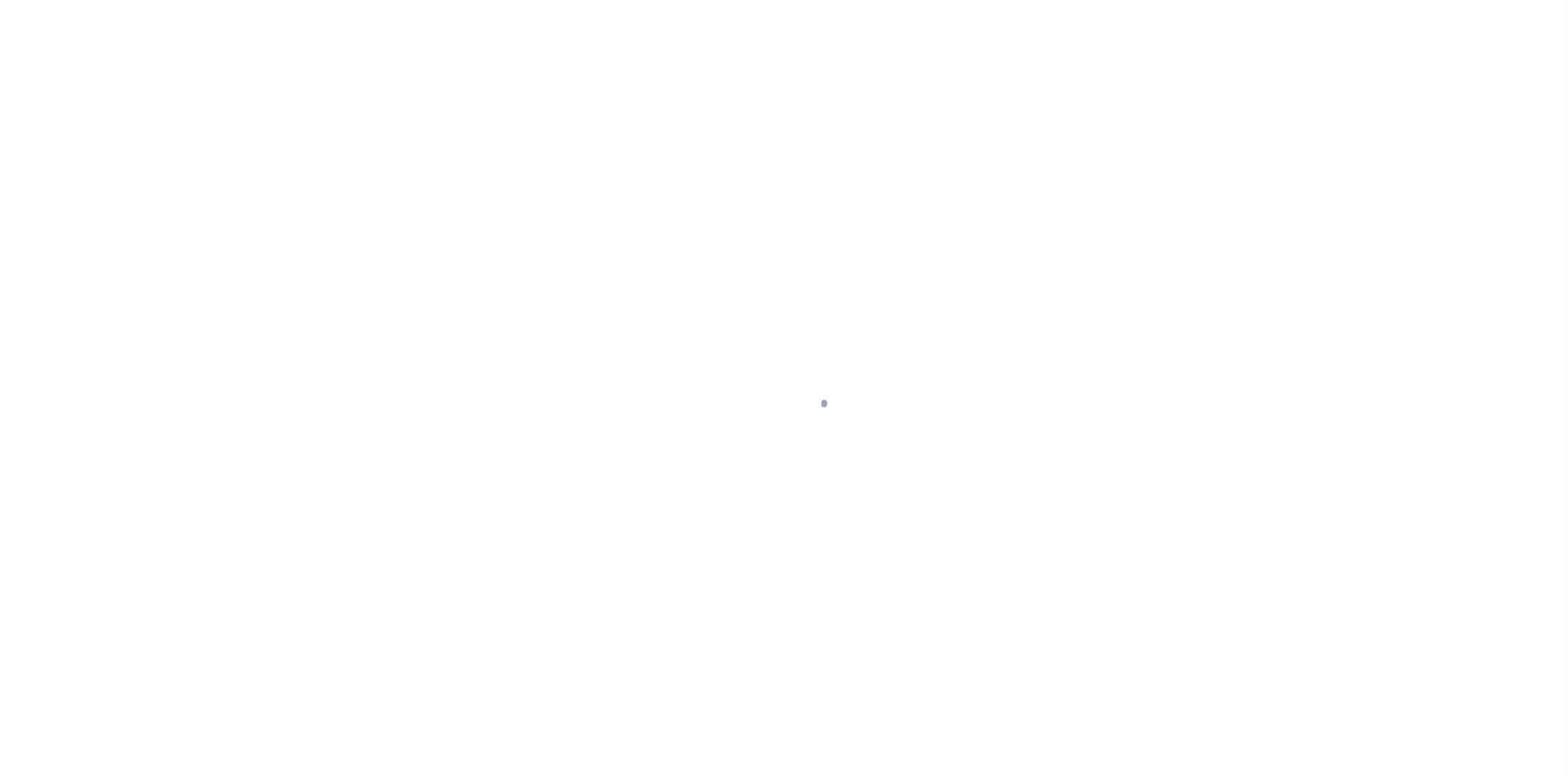
select select
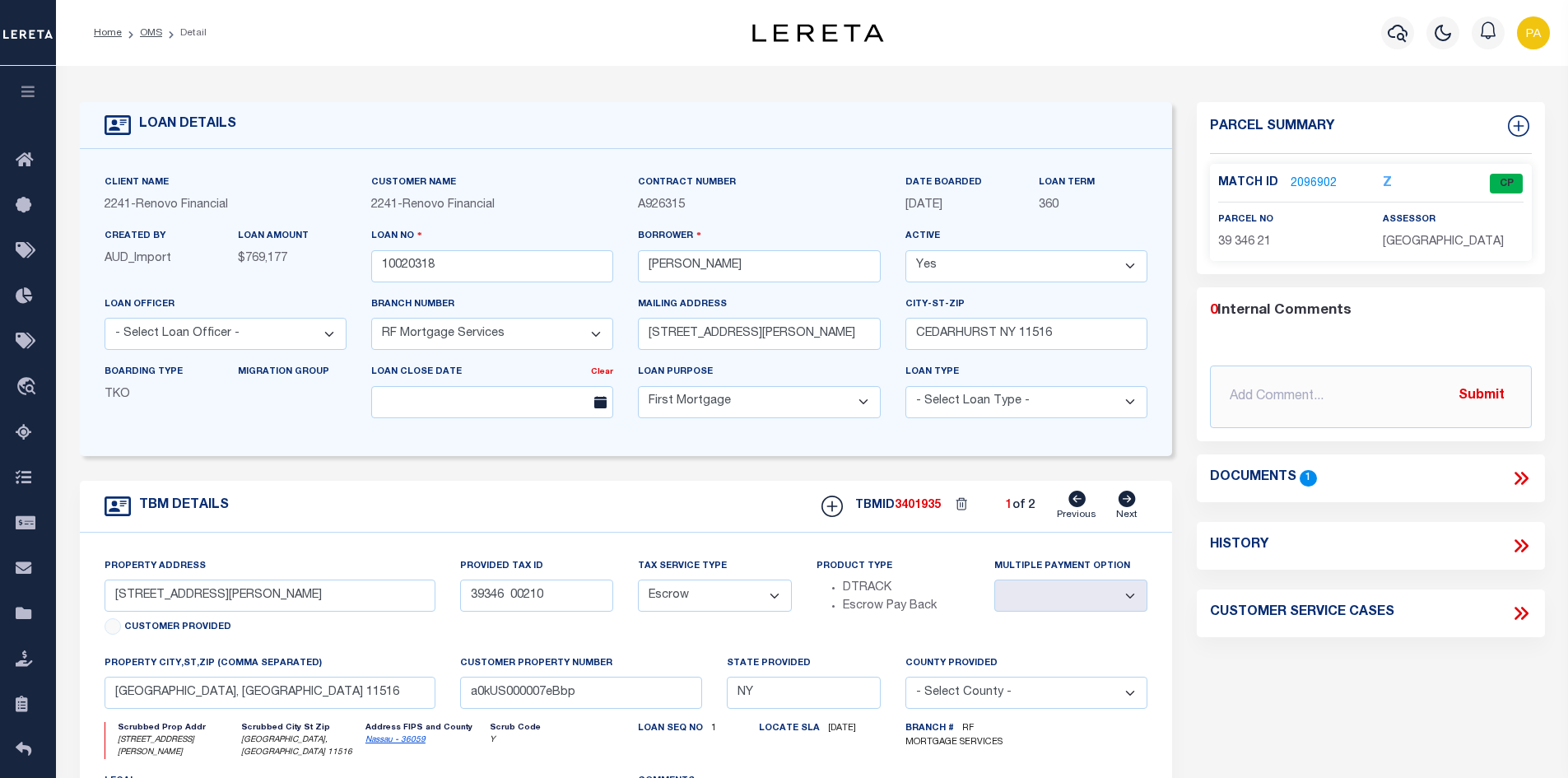
click at [1307, 178] on link "2096902" at bounding box center [1313, 184] width 46 height 17
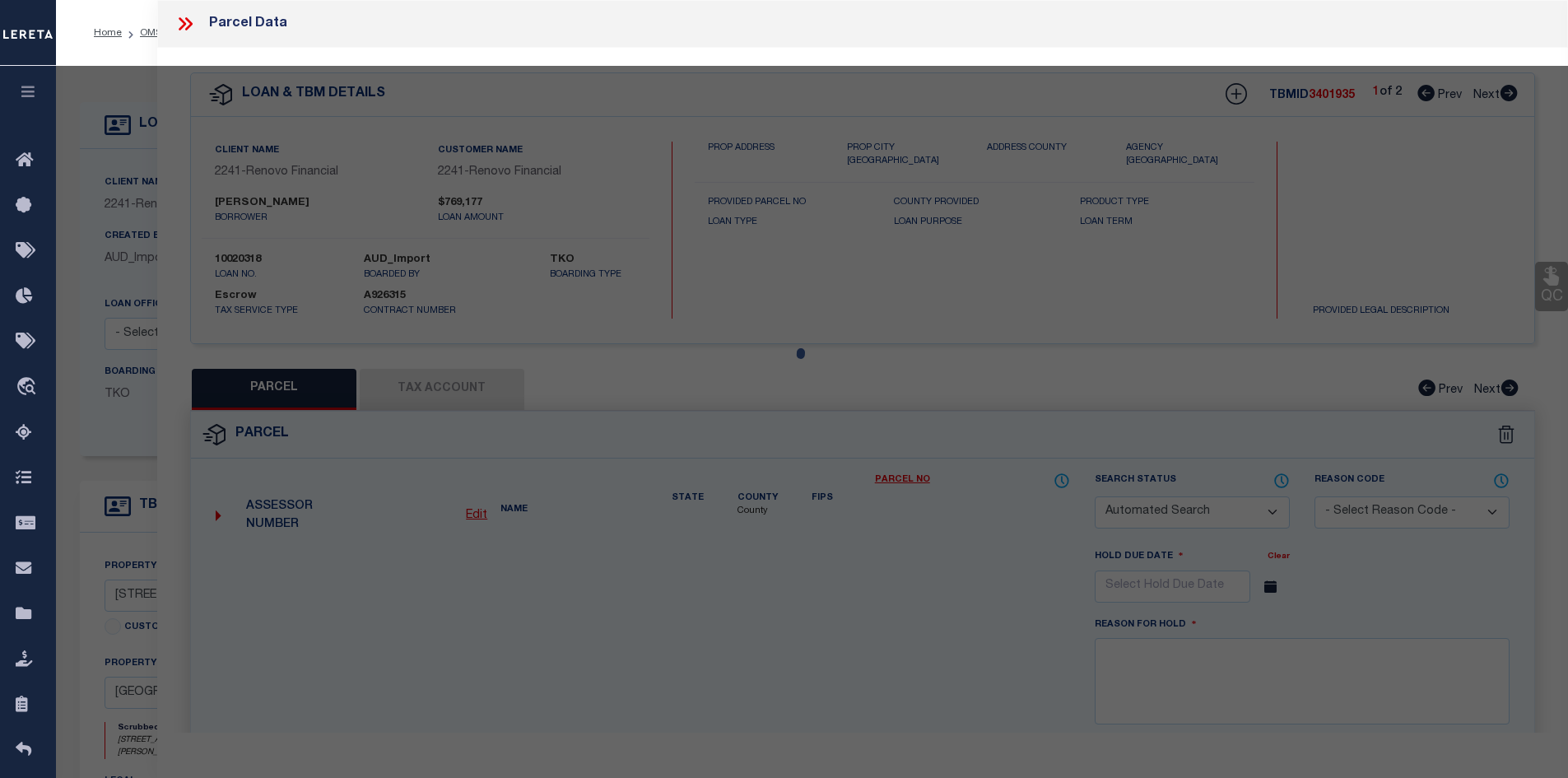
checkbox input "false"
select select "CP"
select select
type input "350 [PERSON_NAME]"
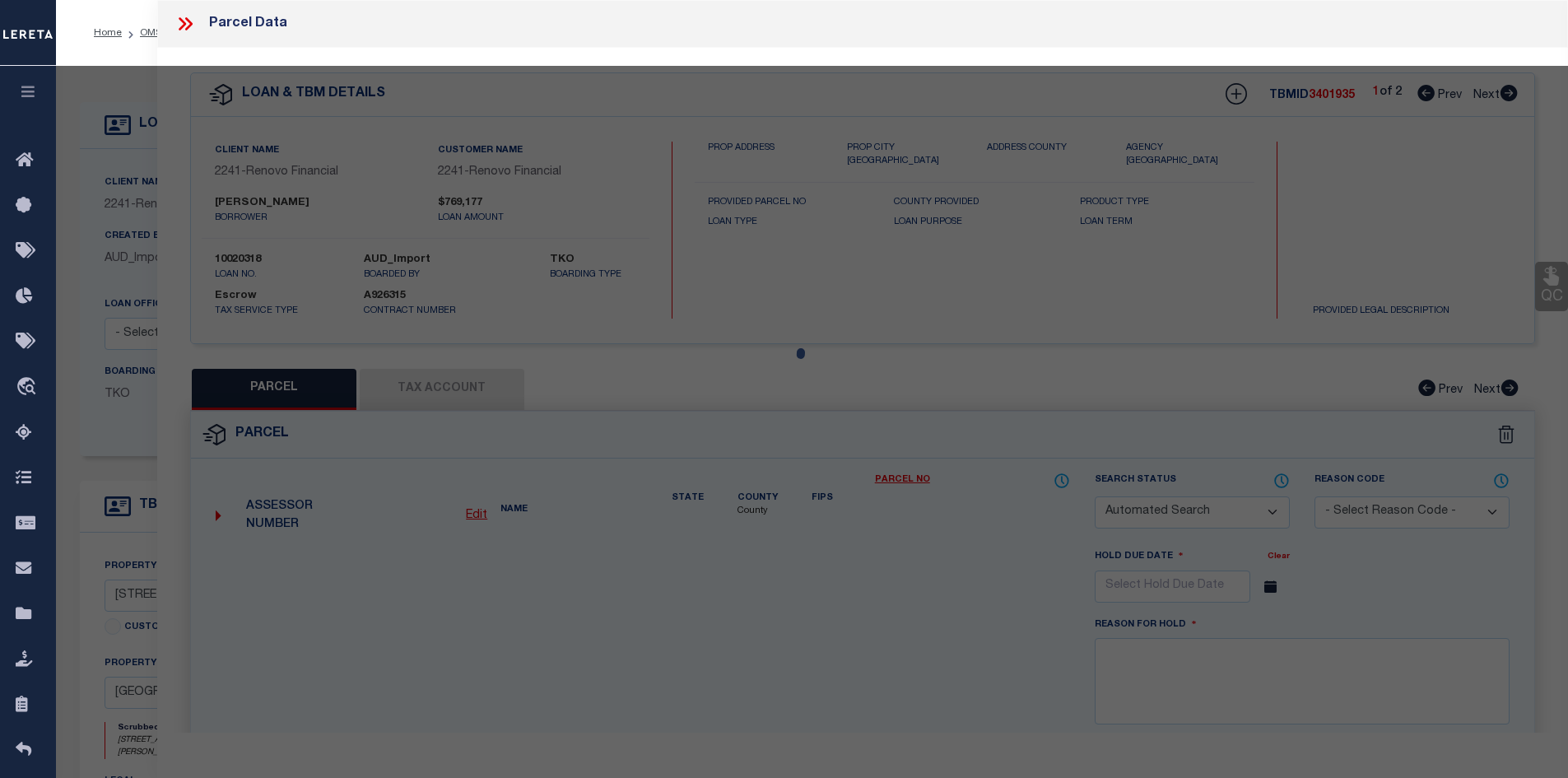
checkbox input "false"
type input "[GEOGRAPHIC_DATA], [GEOGRAPHIC_DATA] 11516"
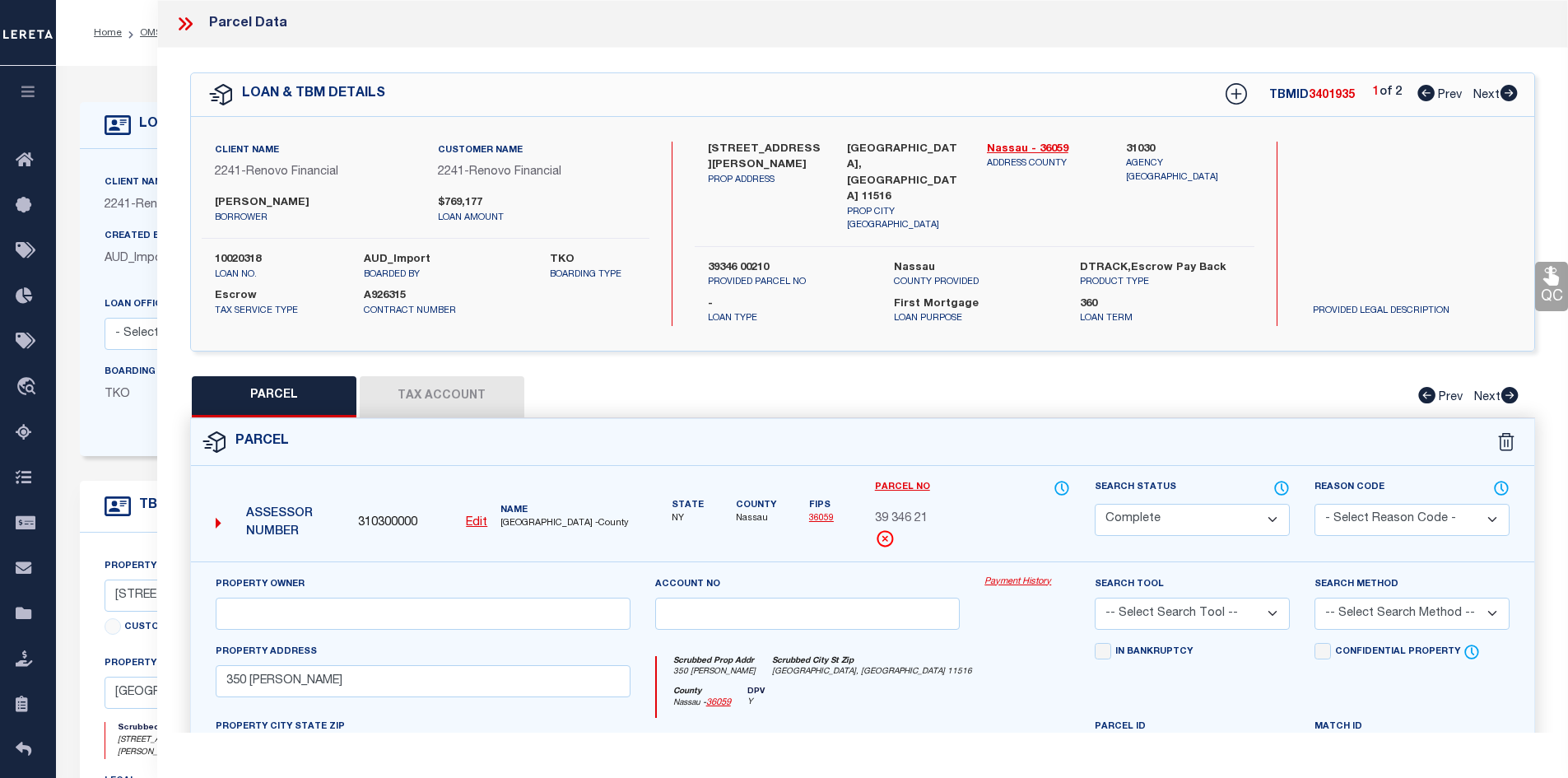
click at [1024, 578] on link "Payment History" at bounding box center [1027, 583] width 85 height 14
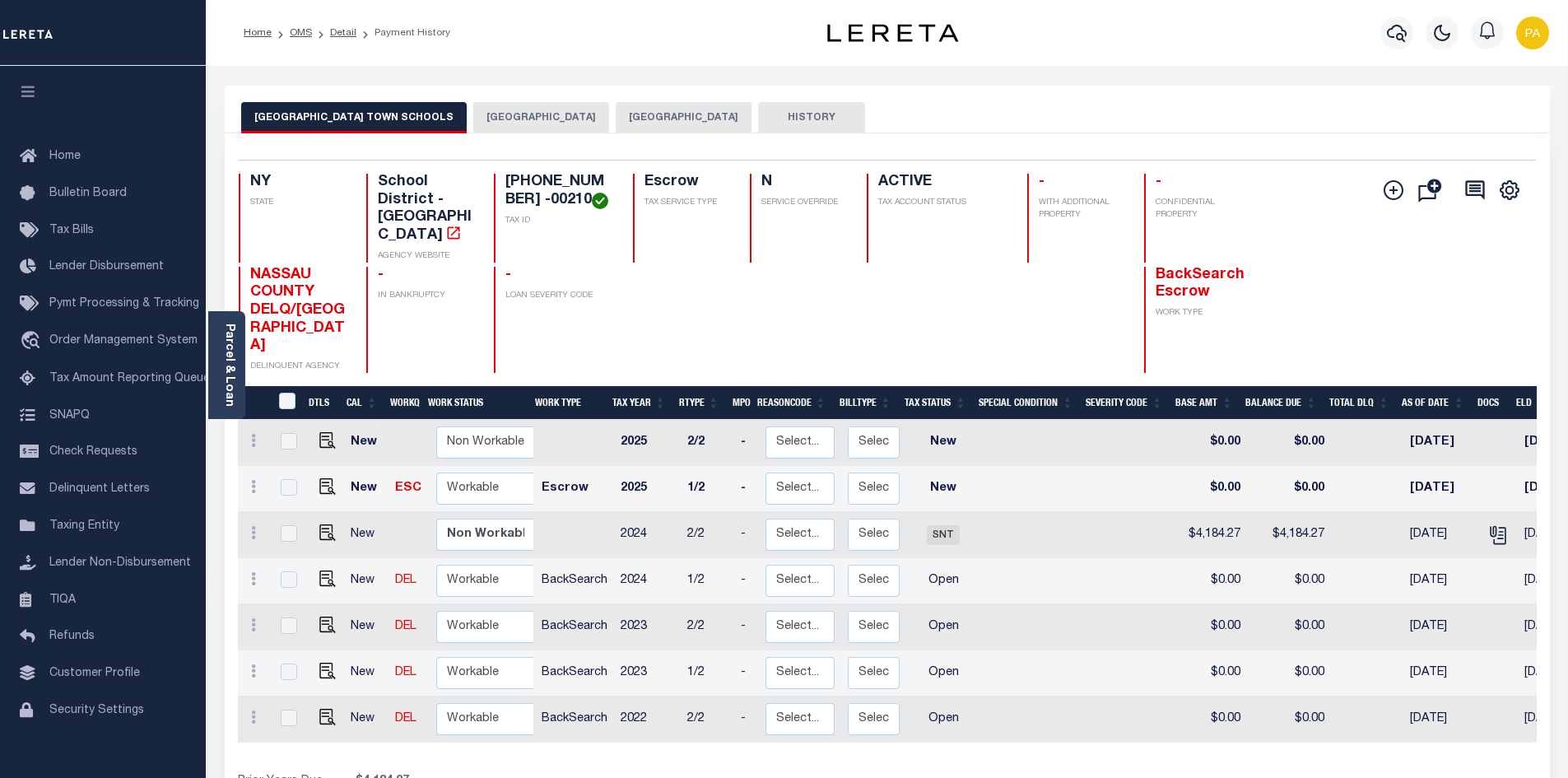
click at [618, 117] on button "[GEOGRAPHIC_DATA]" at bounding box center [684, 118] width 136 height 32
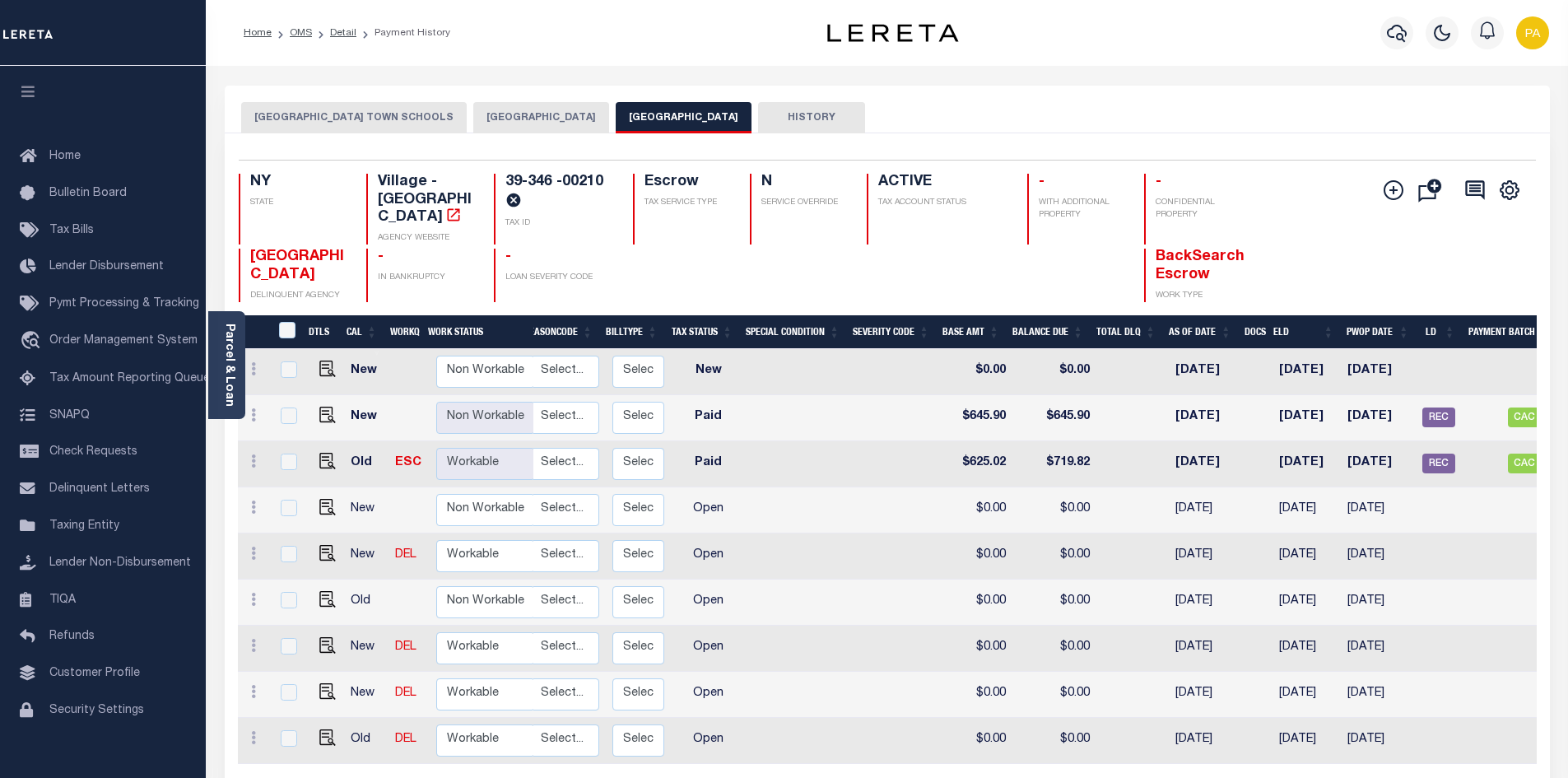
scroll to position [0, 336]
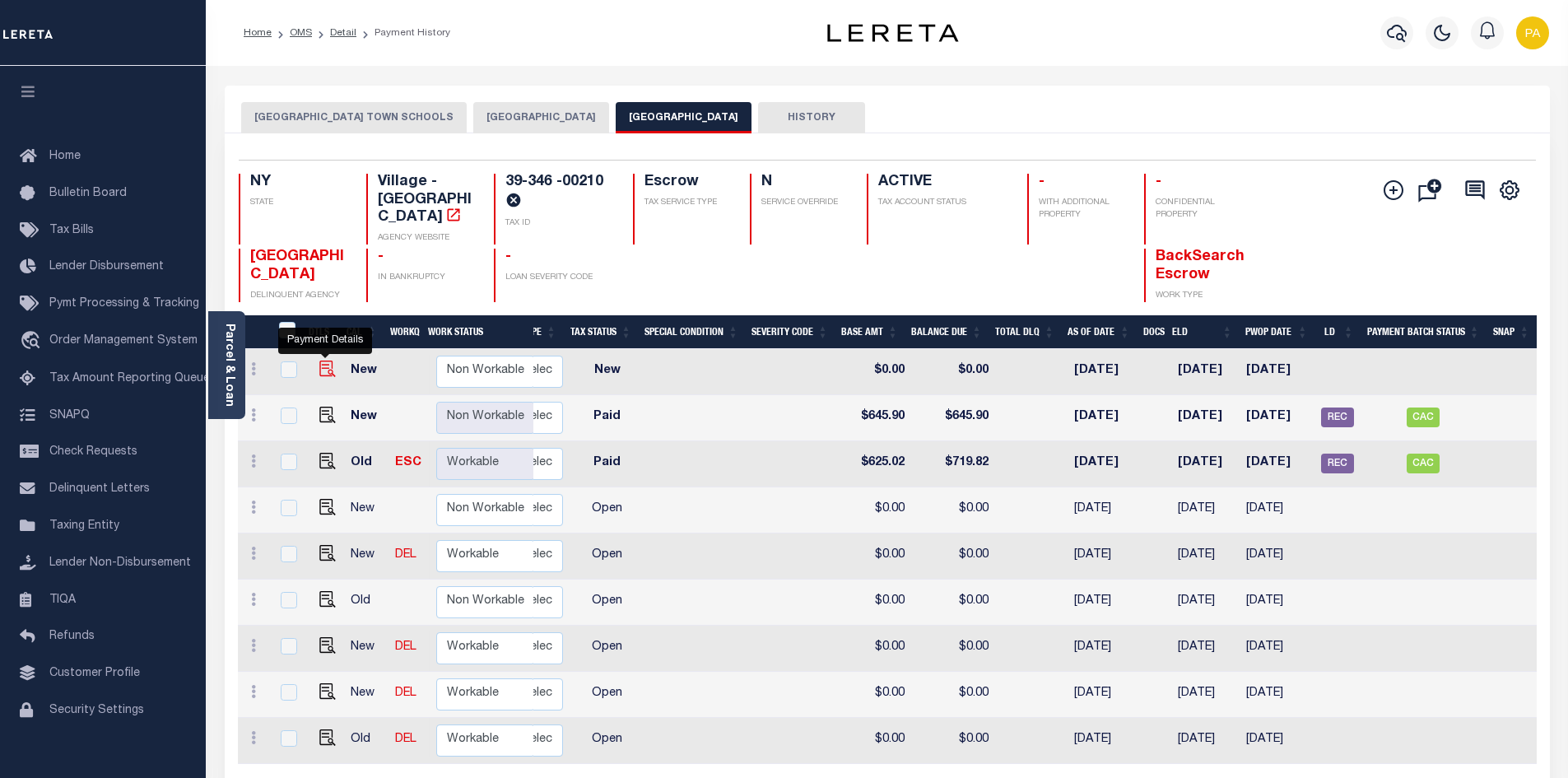
click at [323, 360] on img "" at bounding box center [327, 368] width 16 height 16
checkbox input "true"
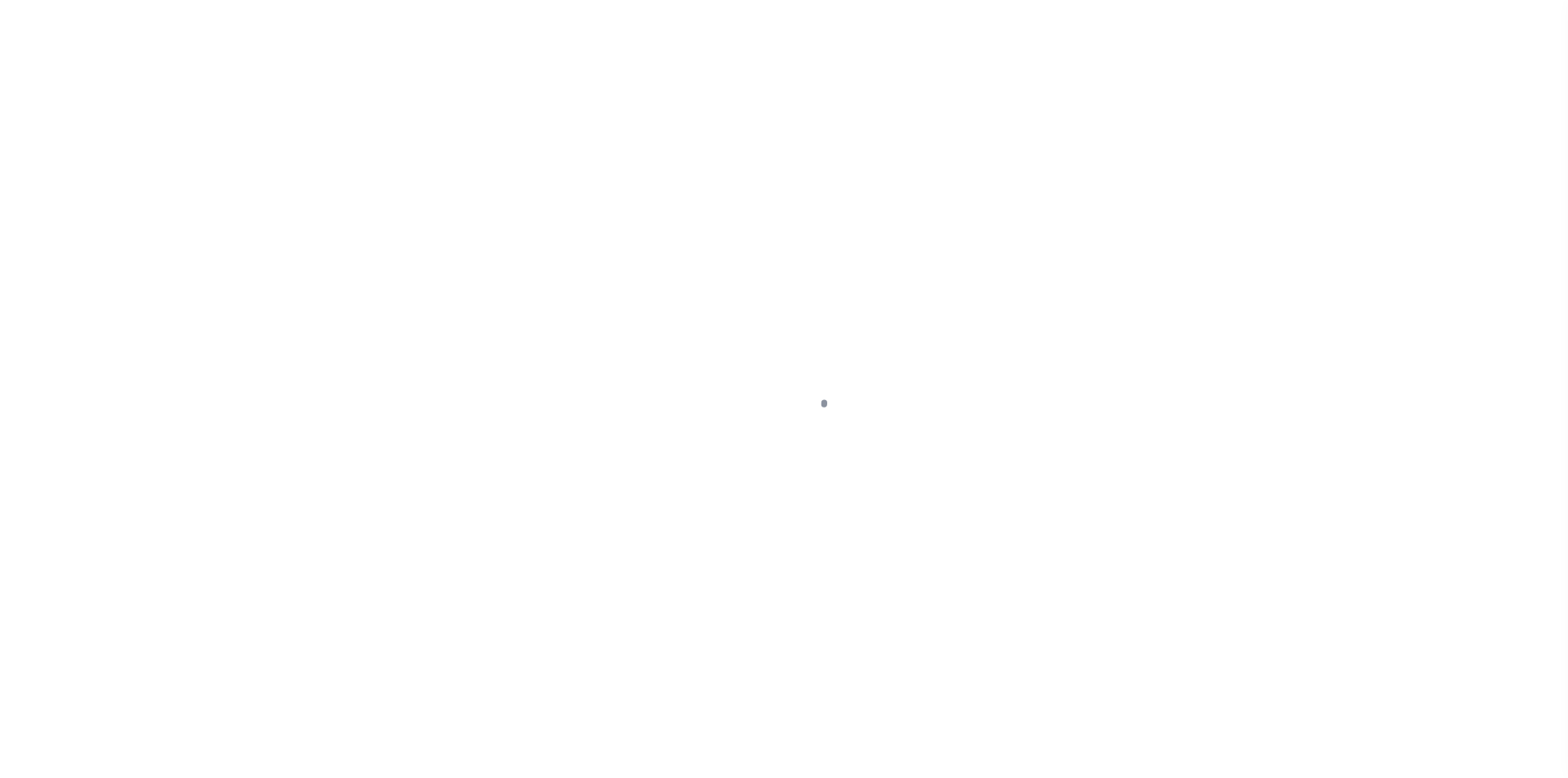
select select "NW2"
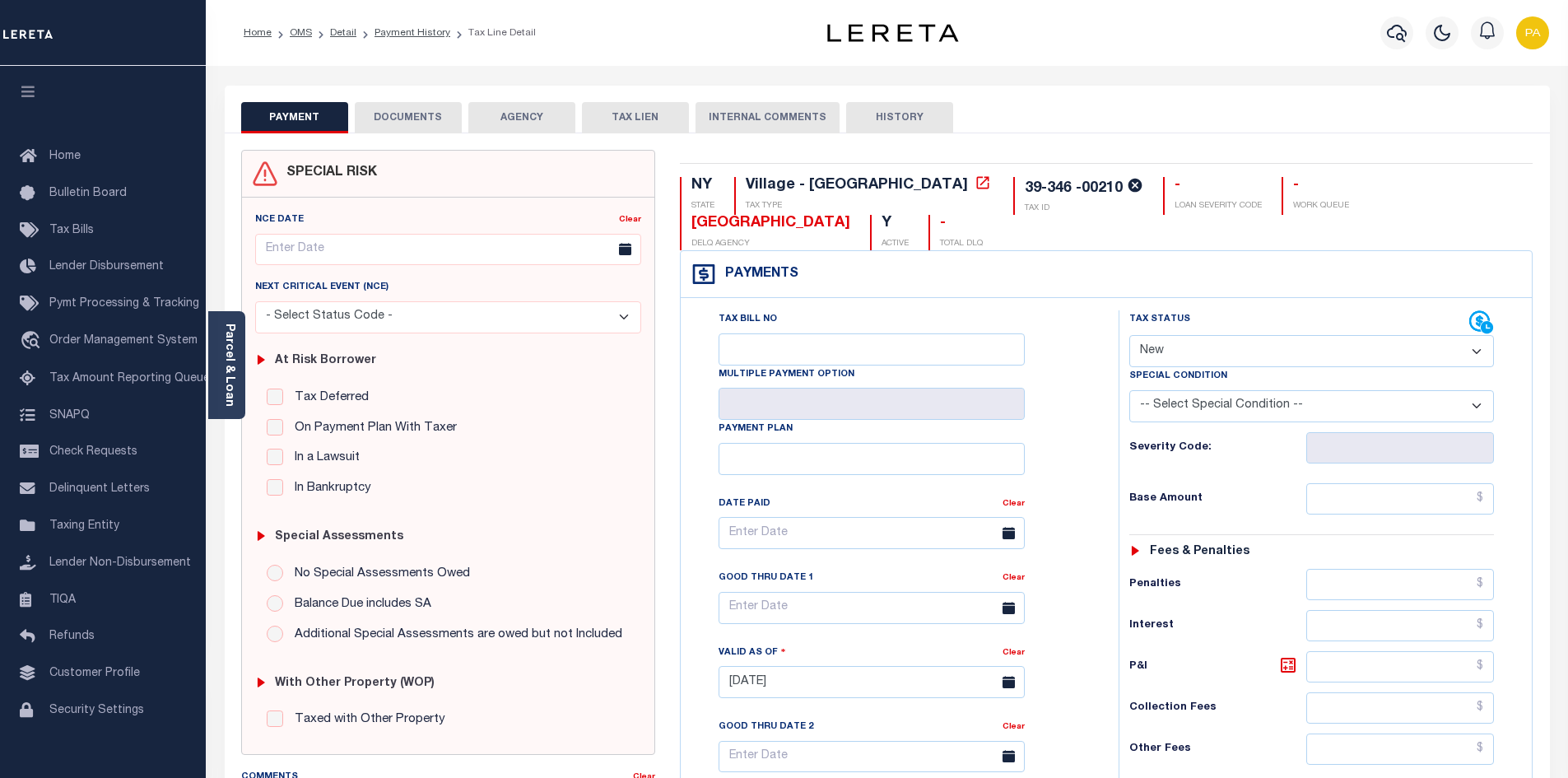
click at [405, 119] on button "DOCUMENTS" at bounding box center [408, 118] width 107 height 32
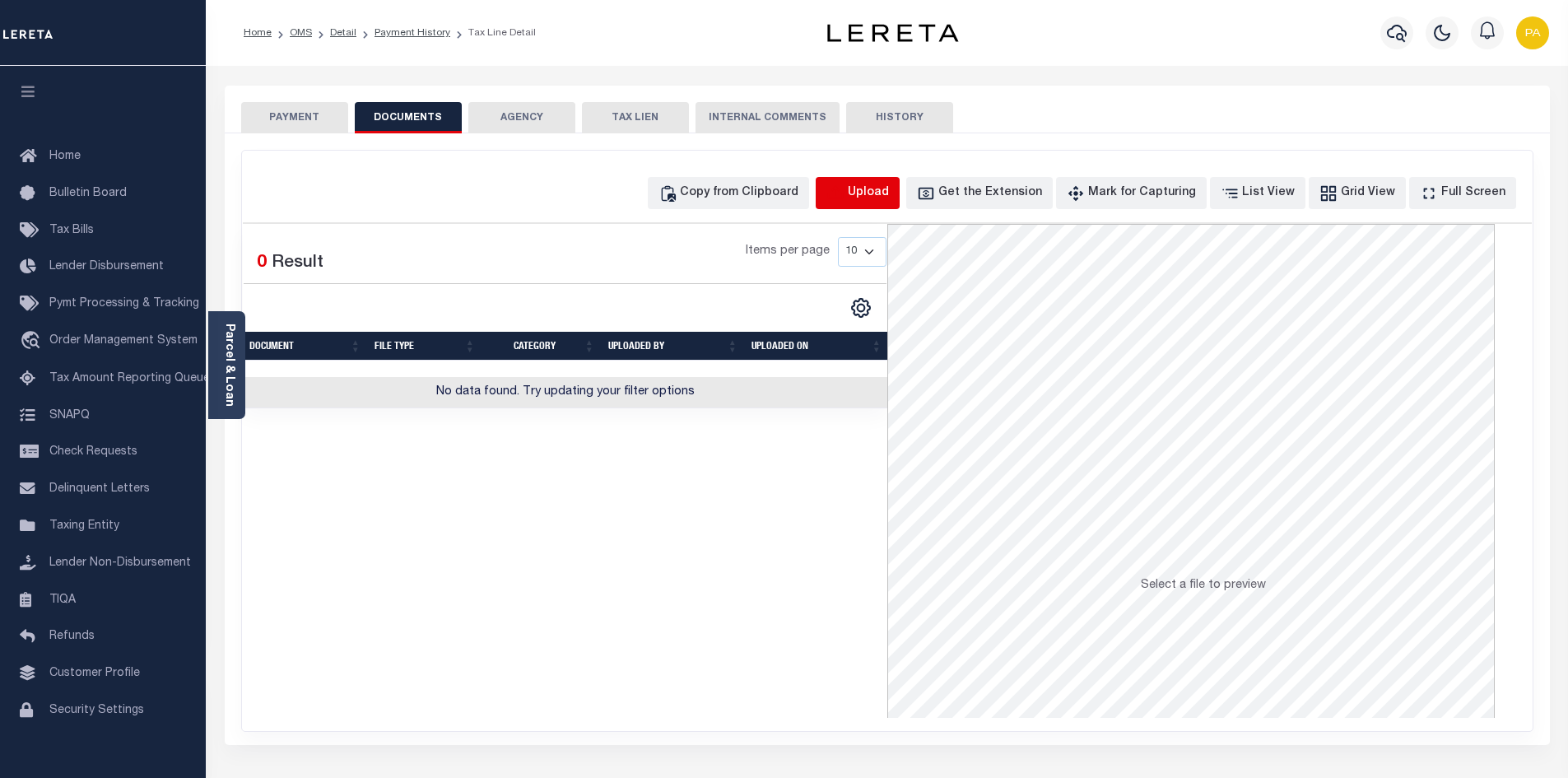
click at [842, 194] on icon "button" at bounding box center [833, 192] width 14 height 13
select select "POP"
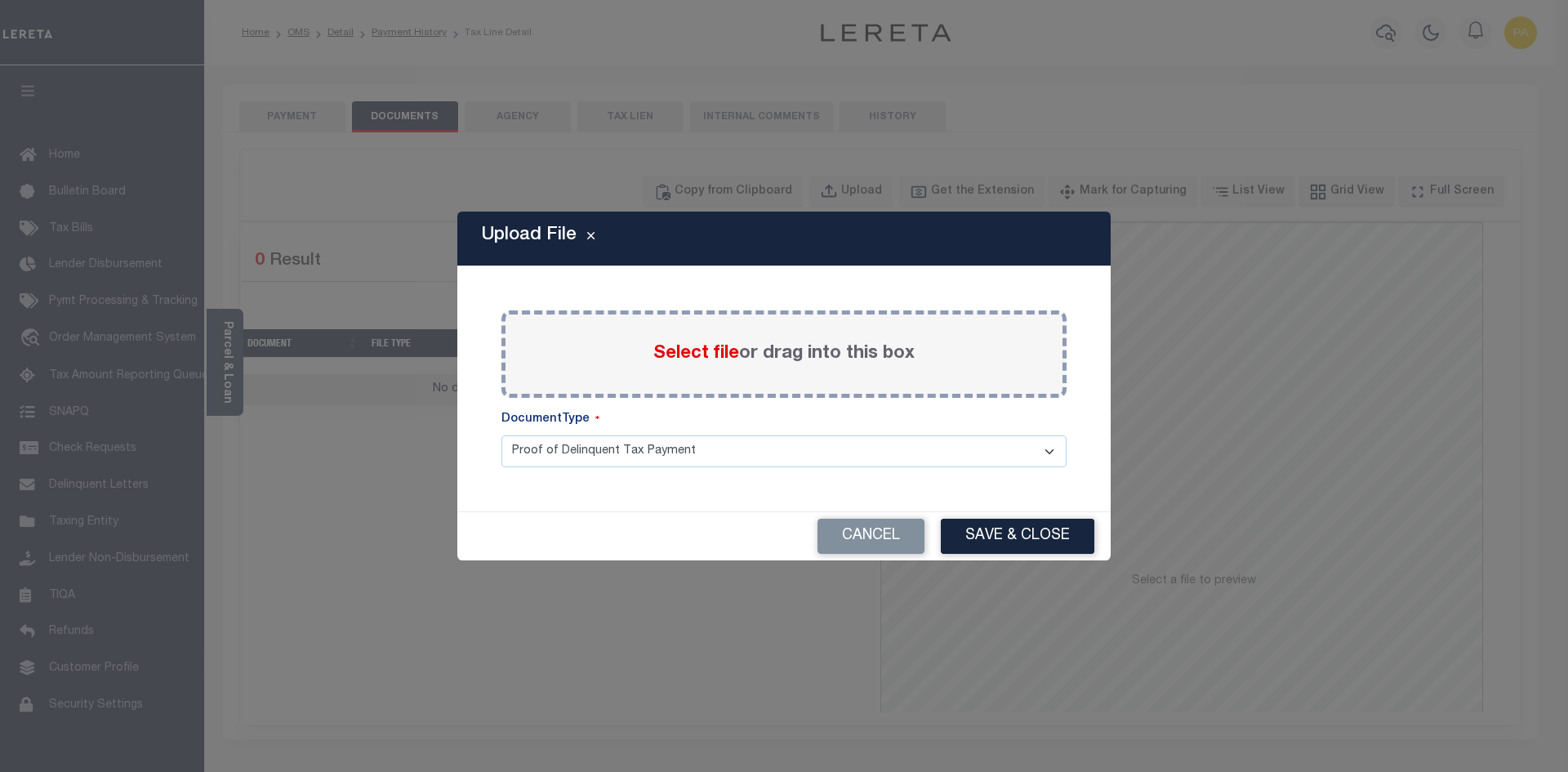
click at [685, 347] on span "Select file" at bounding box center [696, 354] width 86 height 18
click at [0, 0] on input "Select file or drag into this box" at bounding box center [0, 0] width 0 height 0
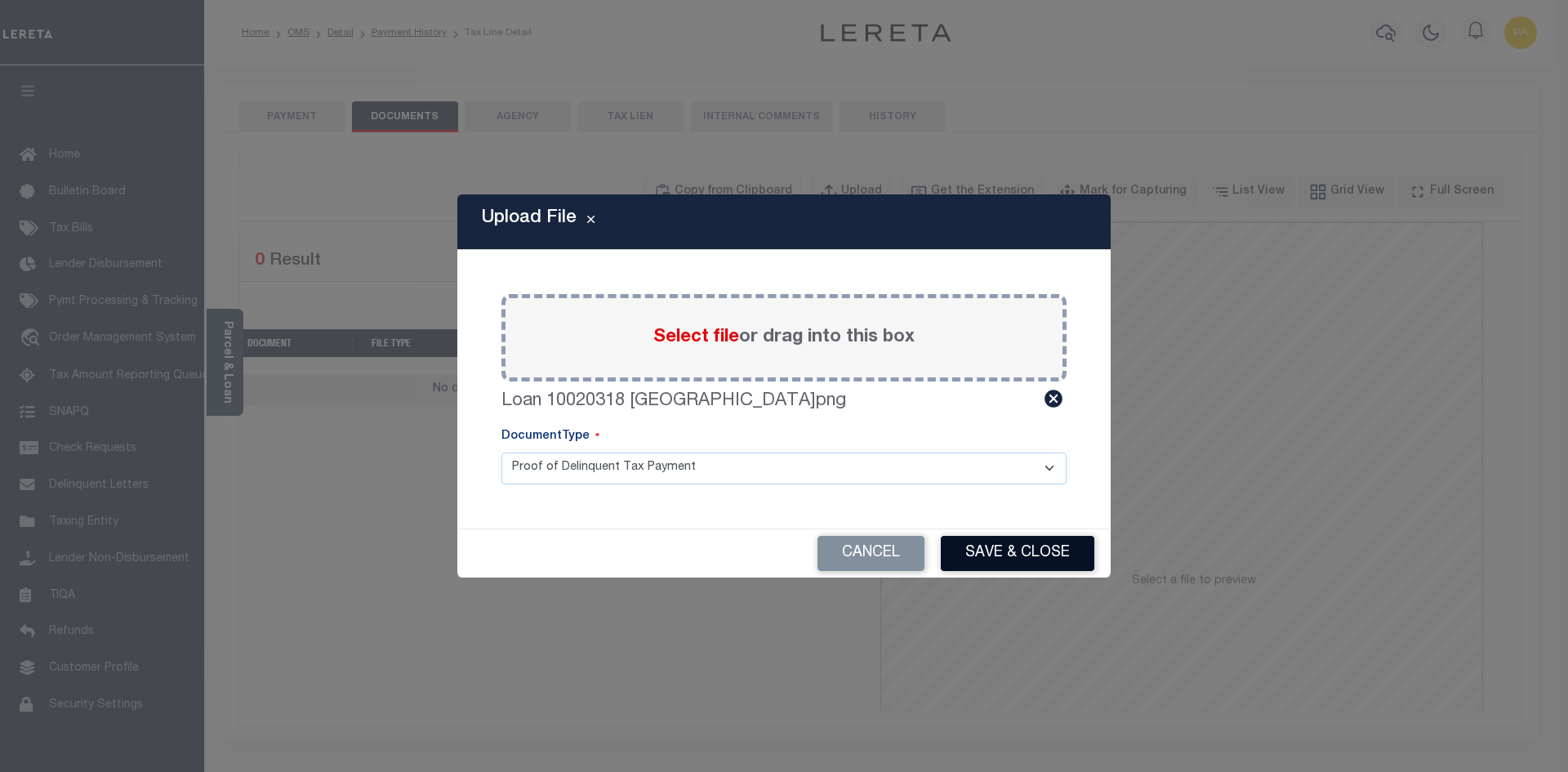
click at [1058, 552] on button "Save & Close" at bounding box center [1018, 553] width 154 height 35
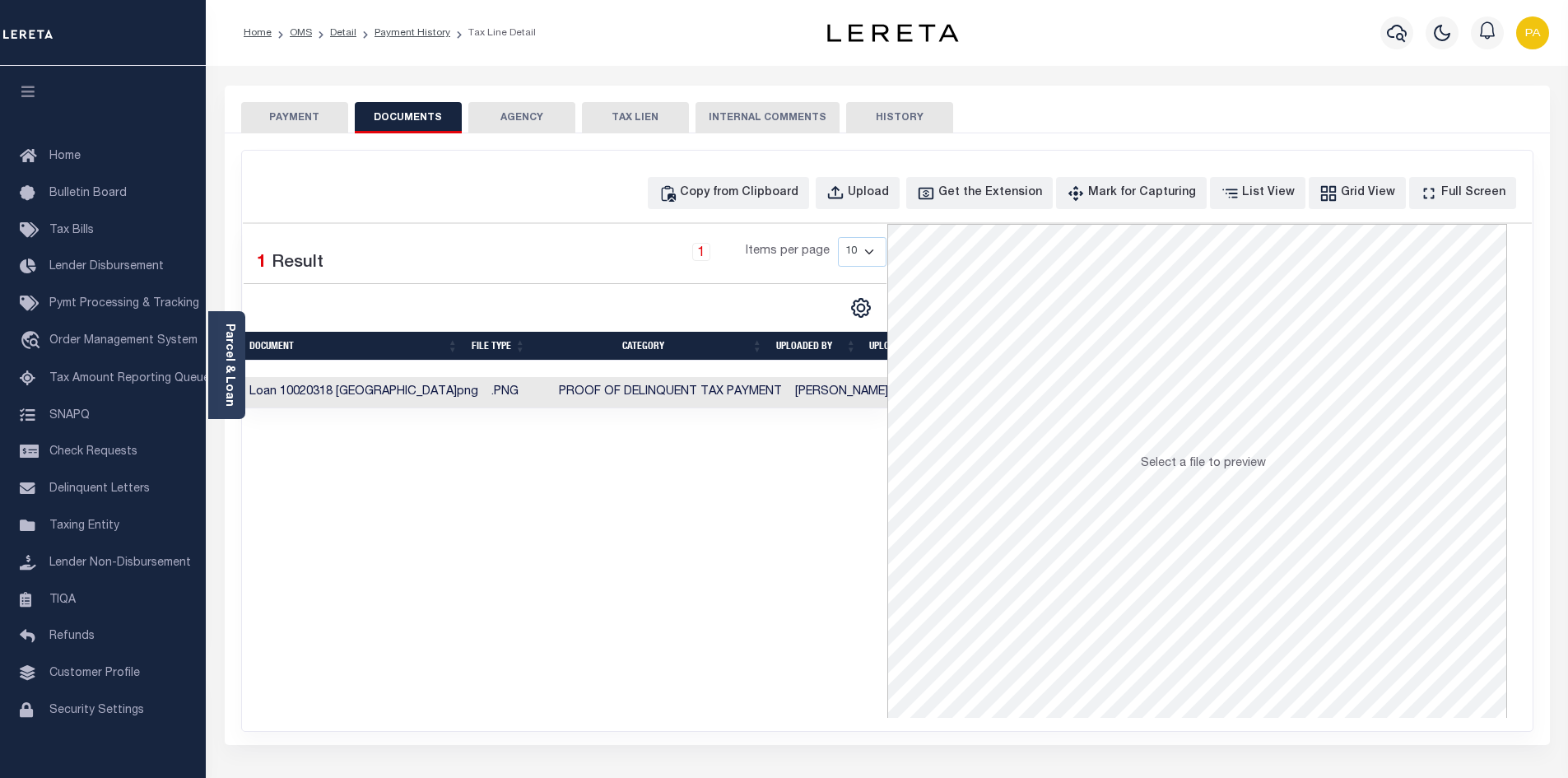
click at [307, 120] on button "PAYMENT" at bounding box center [295, 118] width 107 height 32
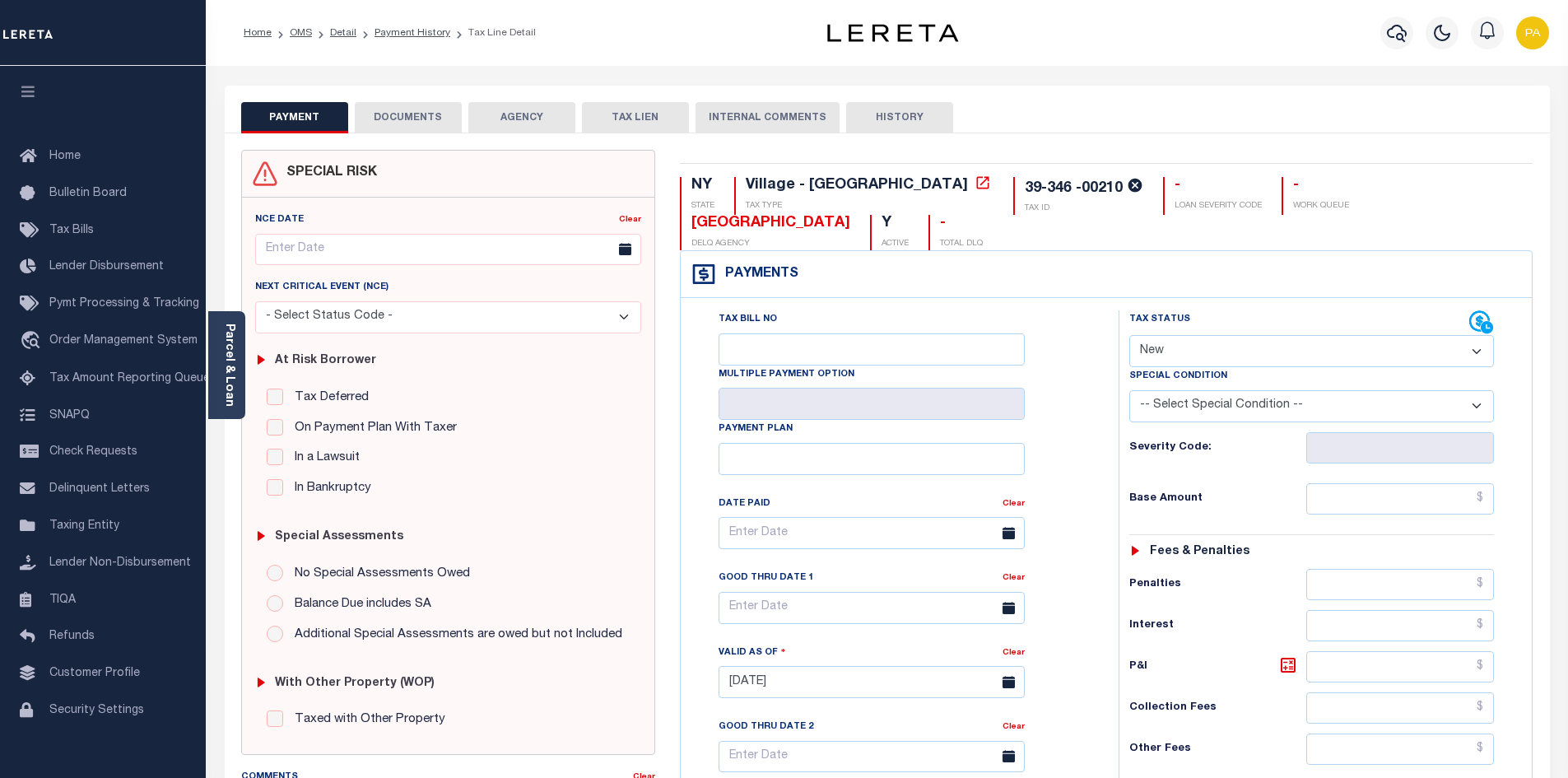
click at [1479, 348] on select "- Select Status Code - Open Due/Unpaid Paid Incomplete No Tax Due Internal Refu…" at bounding box center [1311, 352] width 365 height 33
select select "PYD"
click at [1129, 335] on select "- Select Status Code - Open Due/Unpaid Paid Incomplete No Tax Due Internal Refu…" at bounding box center [1311, 352] width 365 height 33
type input "[DATE]"
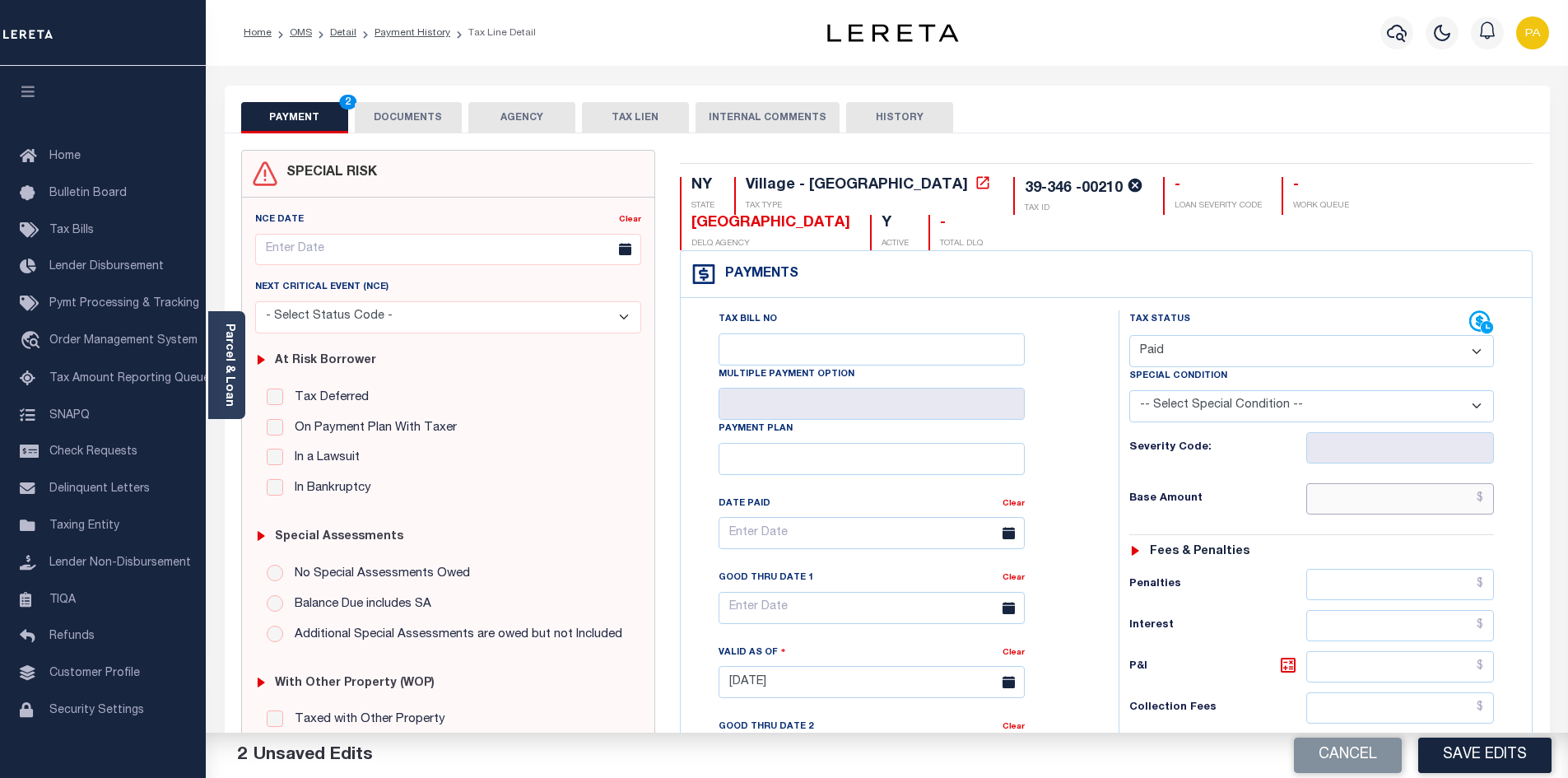
click at [1486, 507] on input "text" at bounding box center [1399, 498] width 188 height 32
click at [1487, 496] on input "text" at bounding box center [1399, 498] width 188 height 32
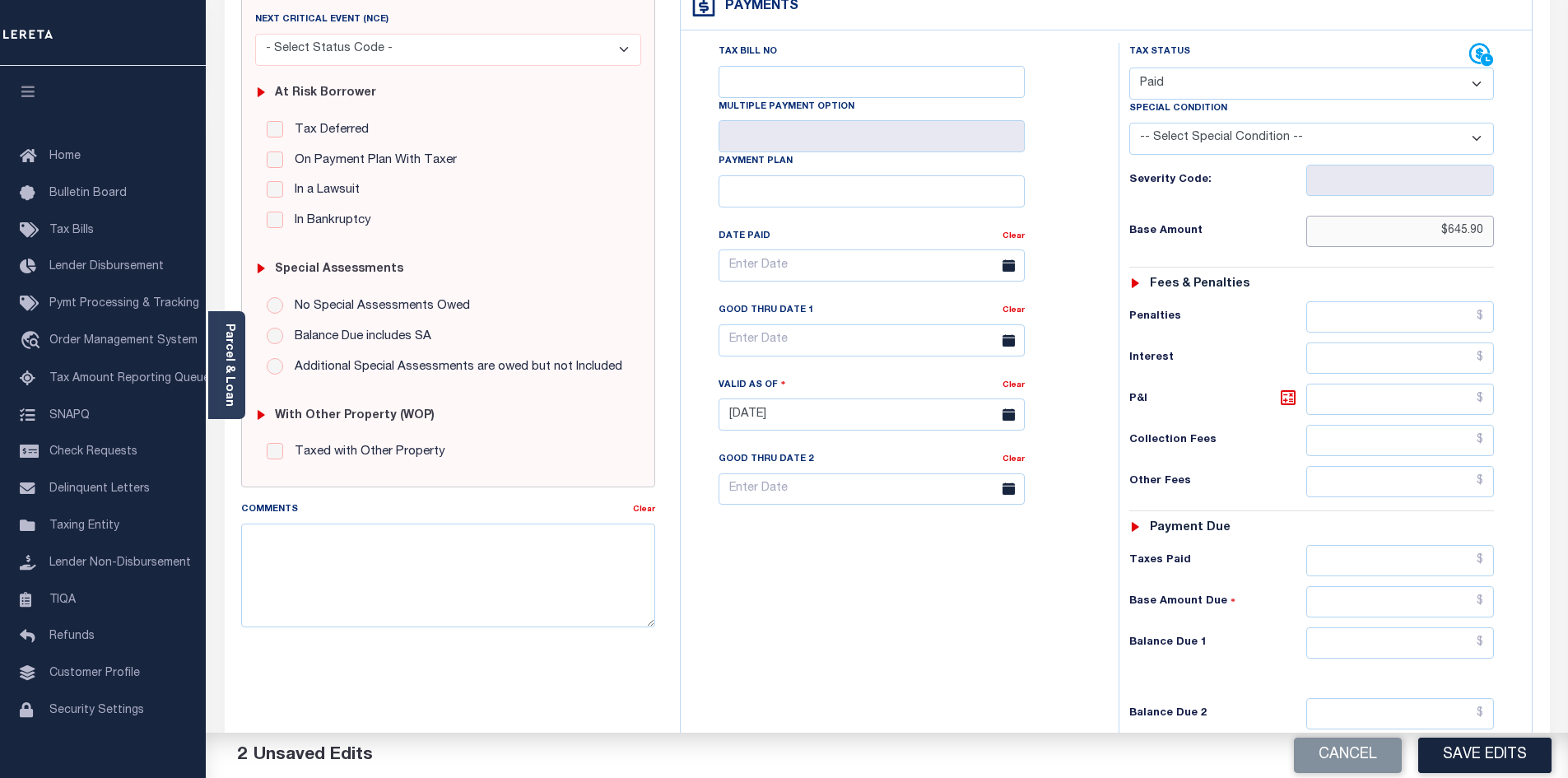
scroll to position [330, 0]
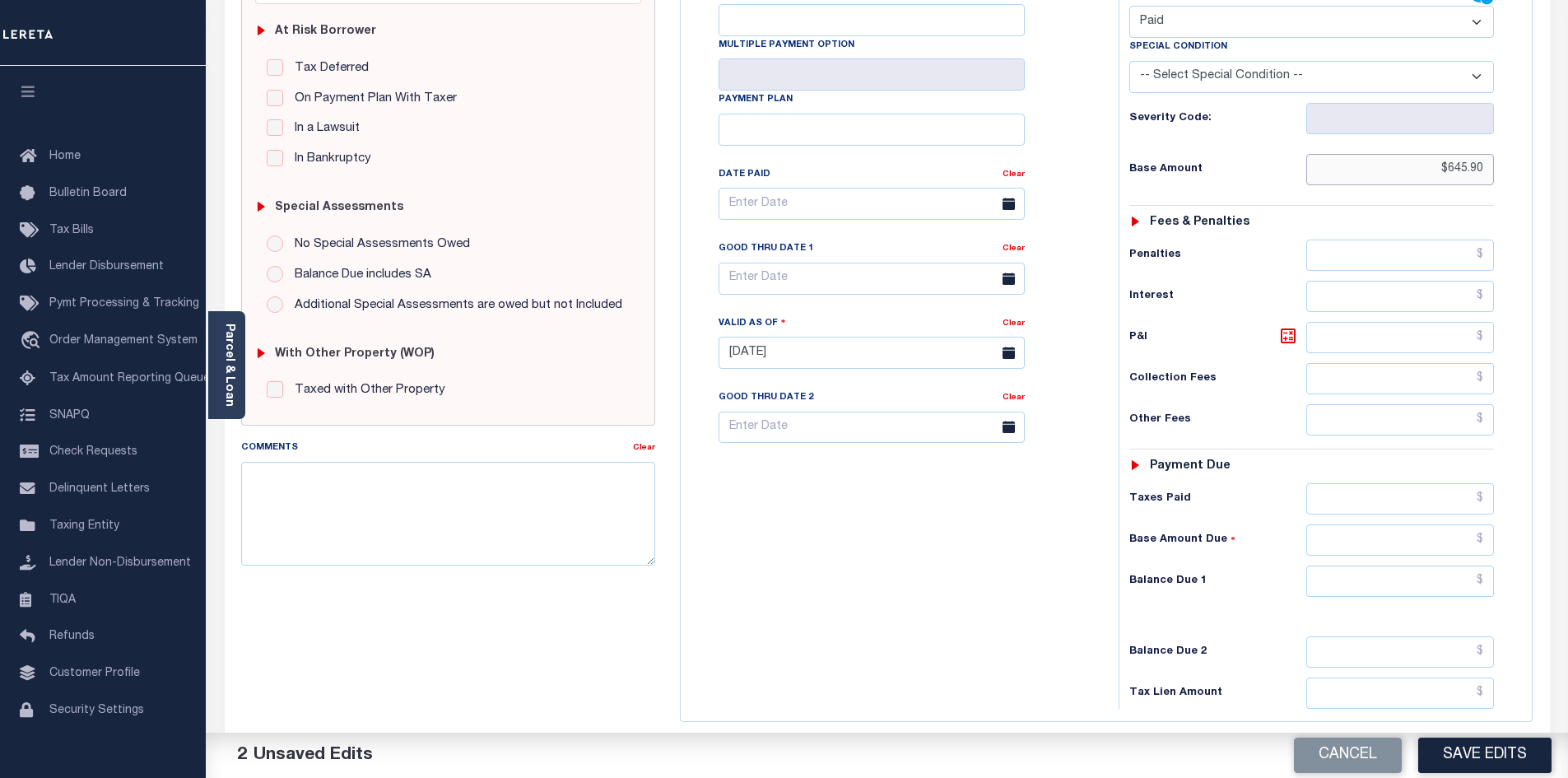
type input "$645.90"
click at [1482, 497] on input "text" at bounding box center [1399, 498] width 188 height 32
type input "$645.90"
click at [1488, 538] on input "text" at bounding box center [1399, 539] width 188 height 32
type input "$0.00"
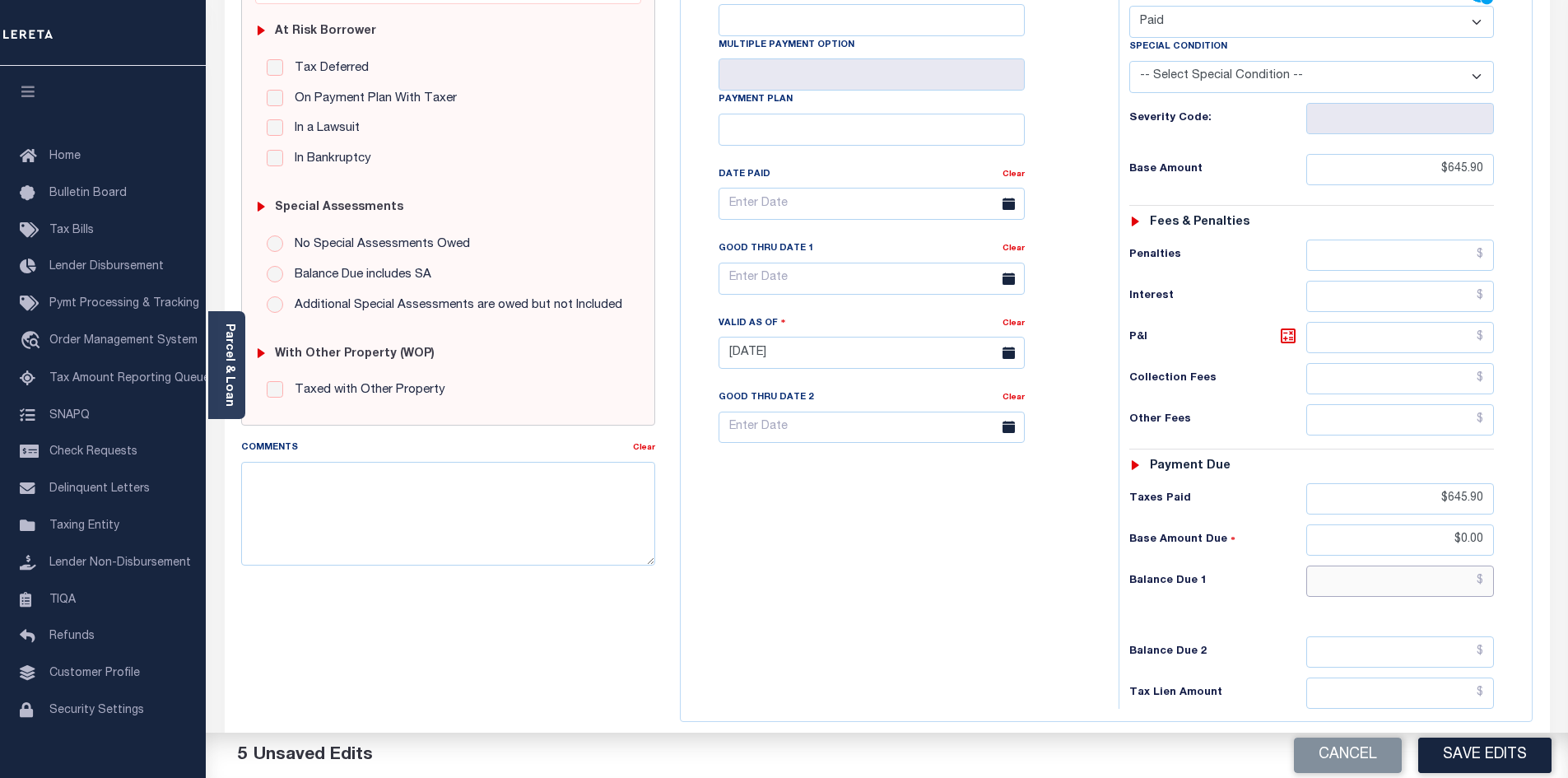
click at [1485, 582] on input "text" at bounding box center [1399, 581] width 188 height 32
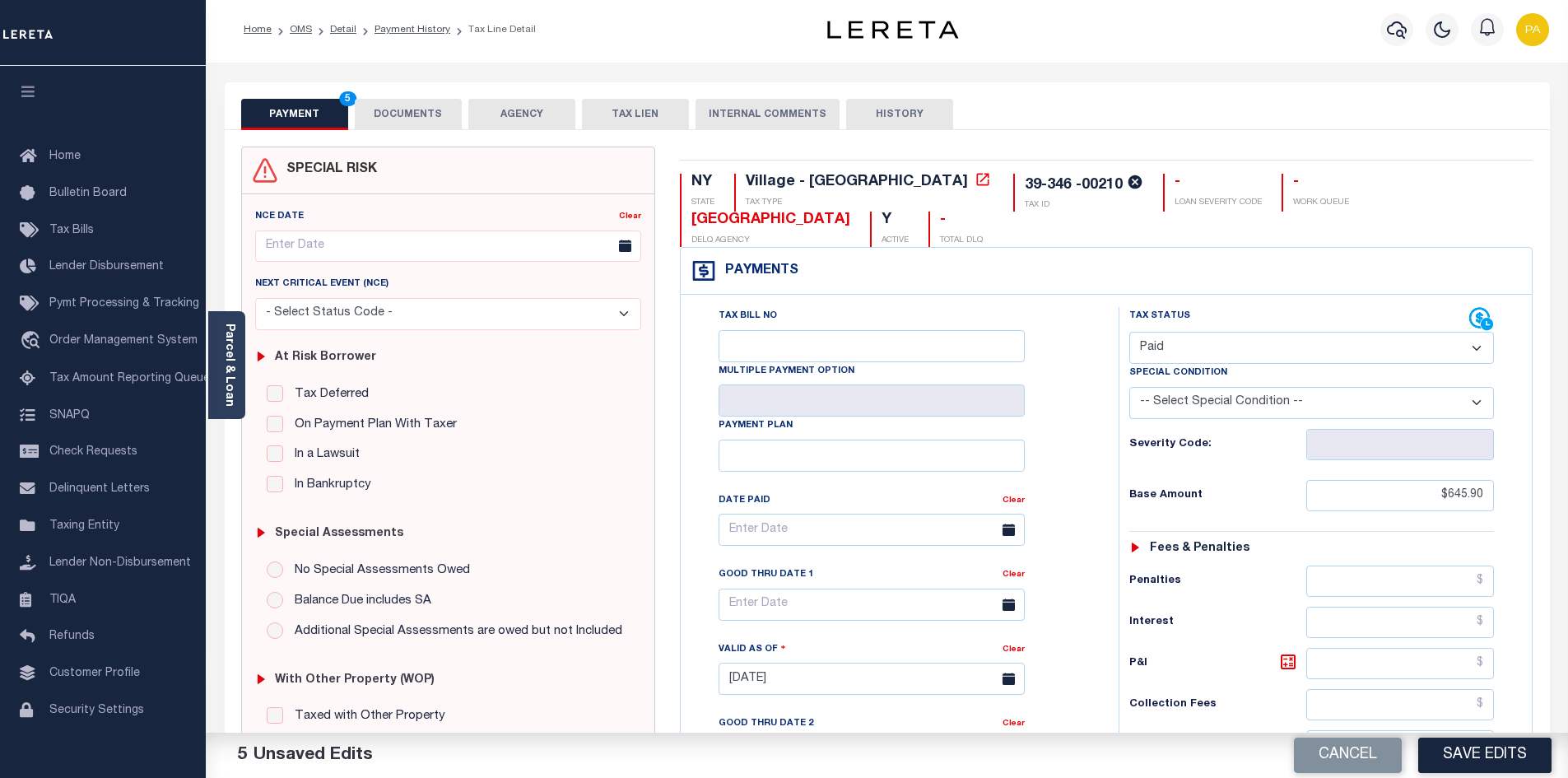
scroll to position [0, 0]
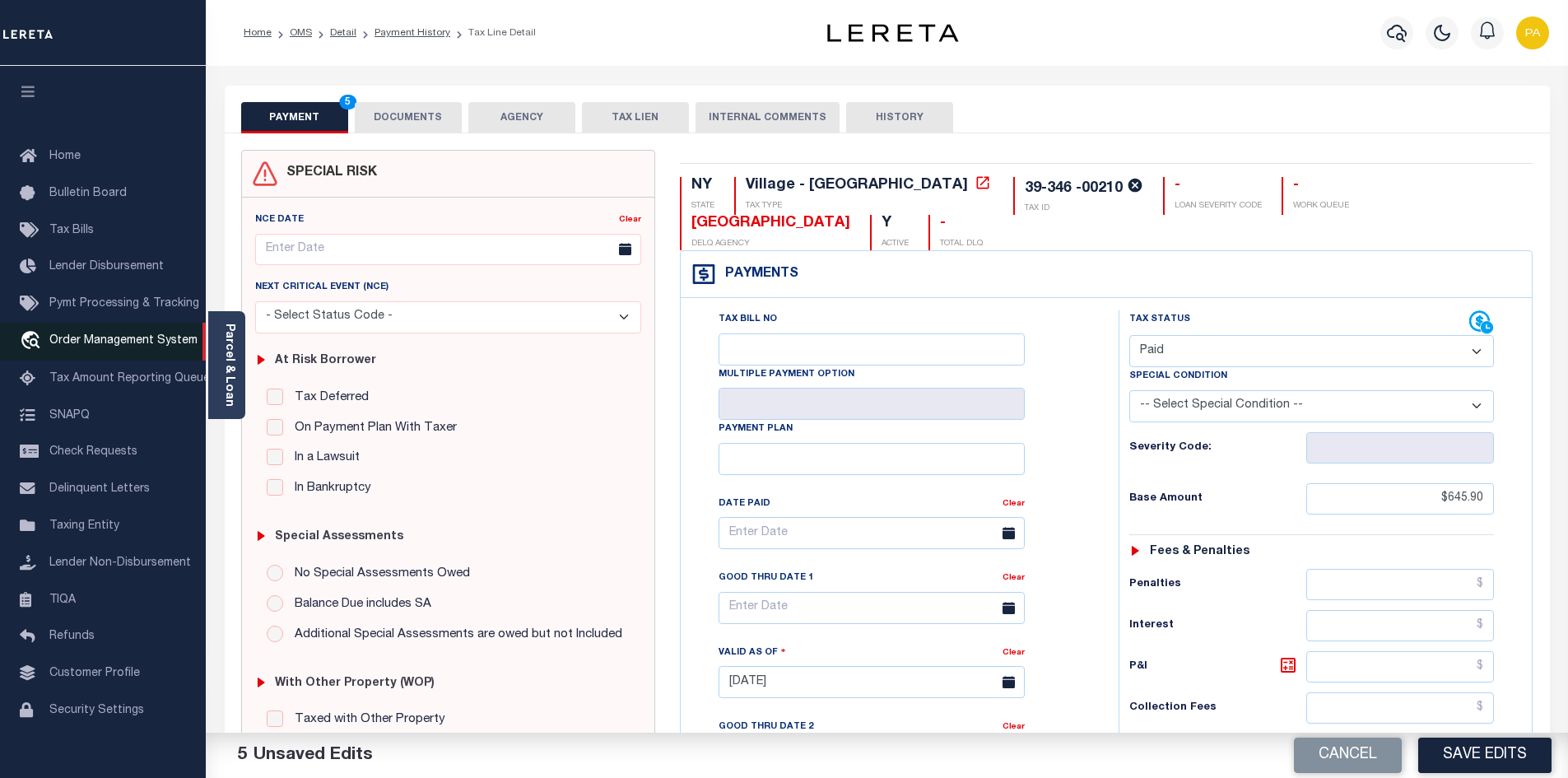
type input "$0.00"
click at [767, 344] on input "Tax Bill No" at bounding box center [872, 350] width 307 height 33
paste input "2025-0000000426"
type input "2025-0000000426"
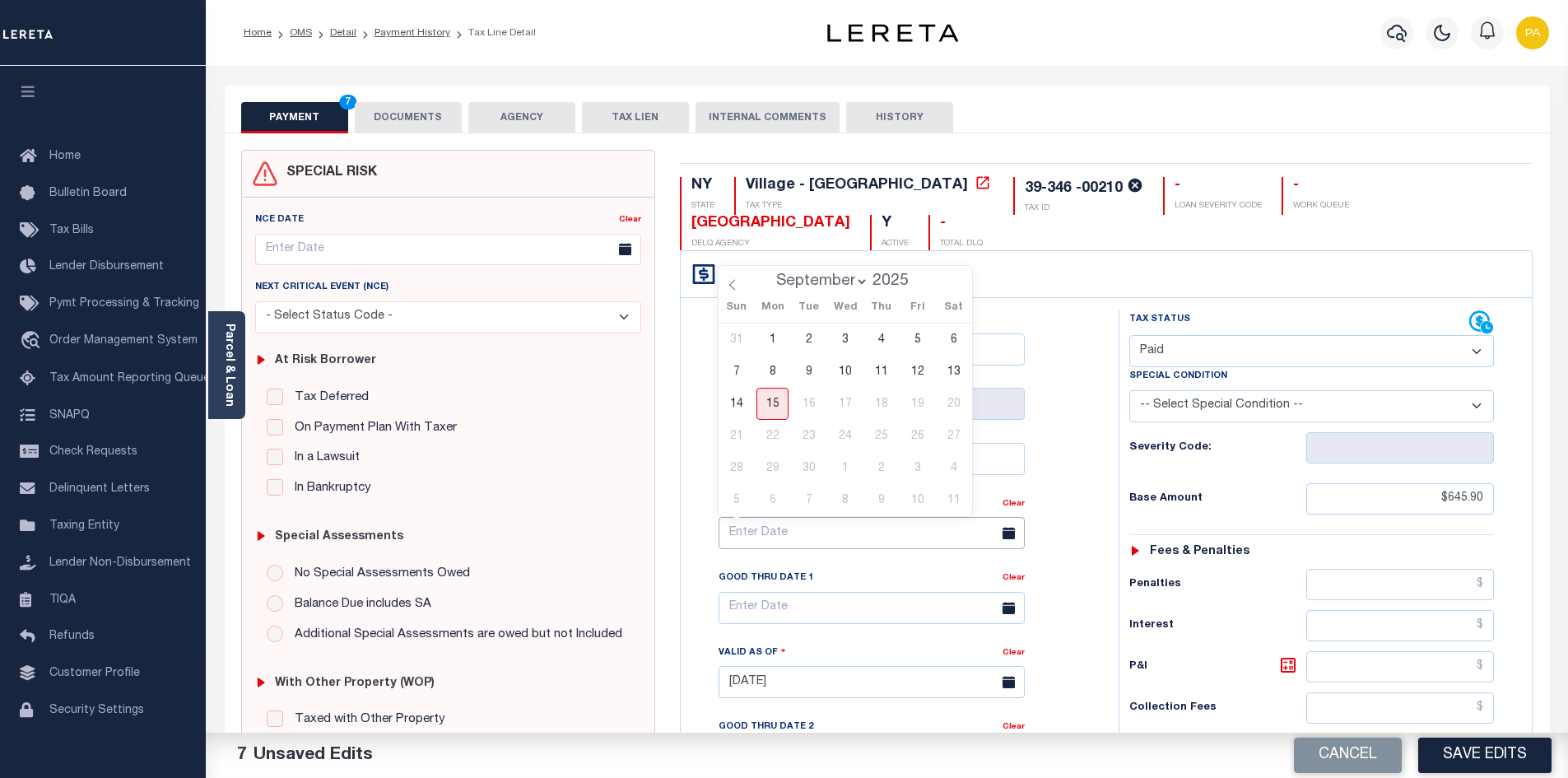
click at [798, 535] on input "text" at bounding box center [872, 534] width 307 height 33
click at [734, 284] on icon at bounding box center [733, 285] width 11 height 11
click at [734, 285] on icon at bounding box center [733, 285] width 11 height 11
select select "6"
click at [850, 470] on span "30" at bounding box center [845, 469] width 33 height 33
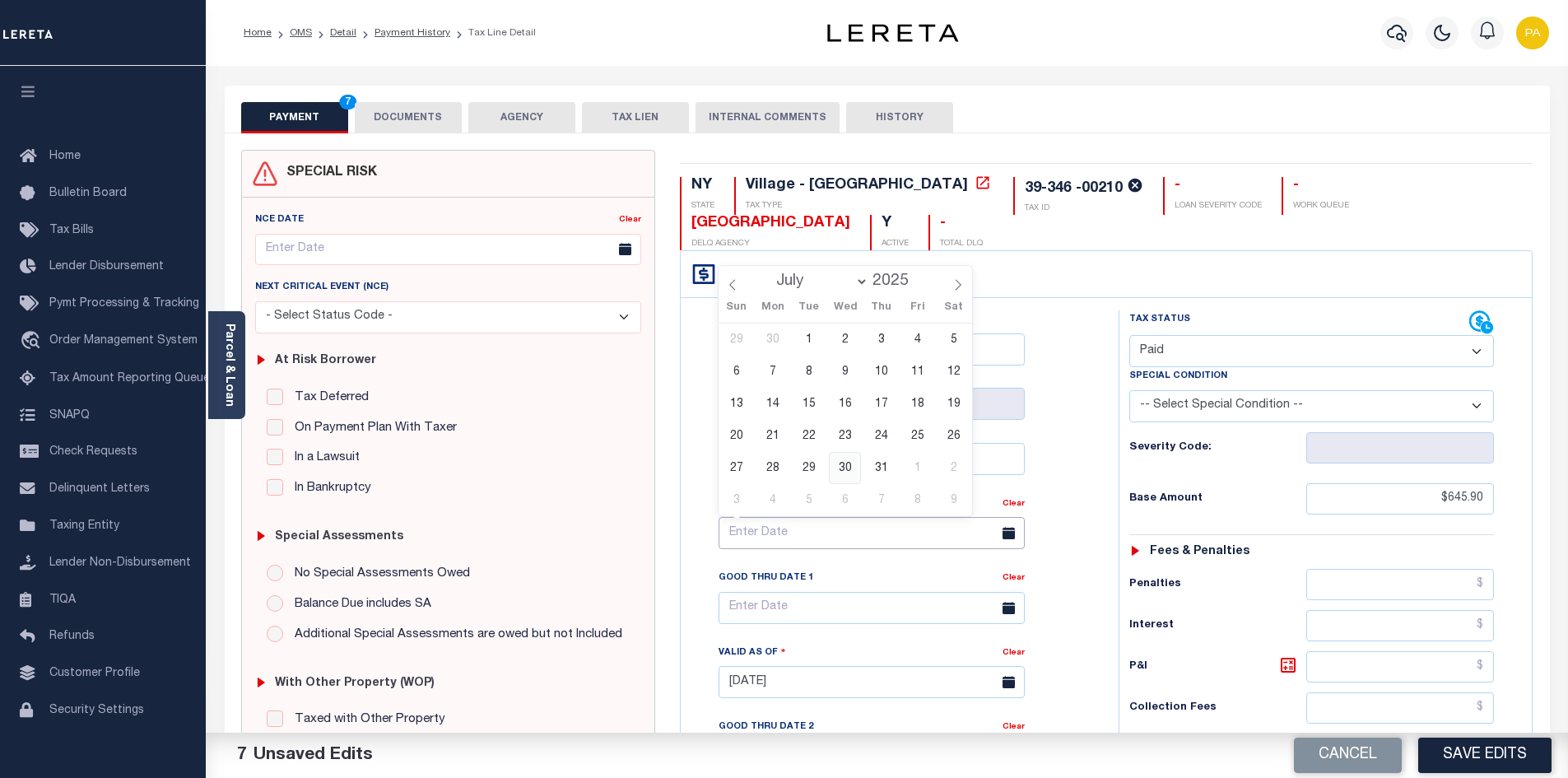
type input "07/30/2025"
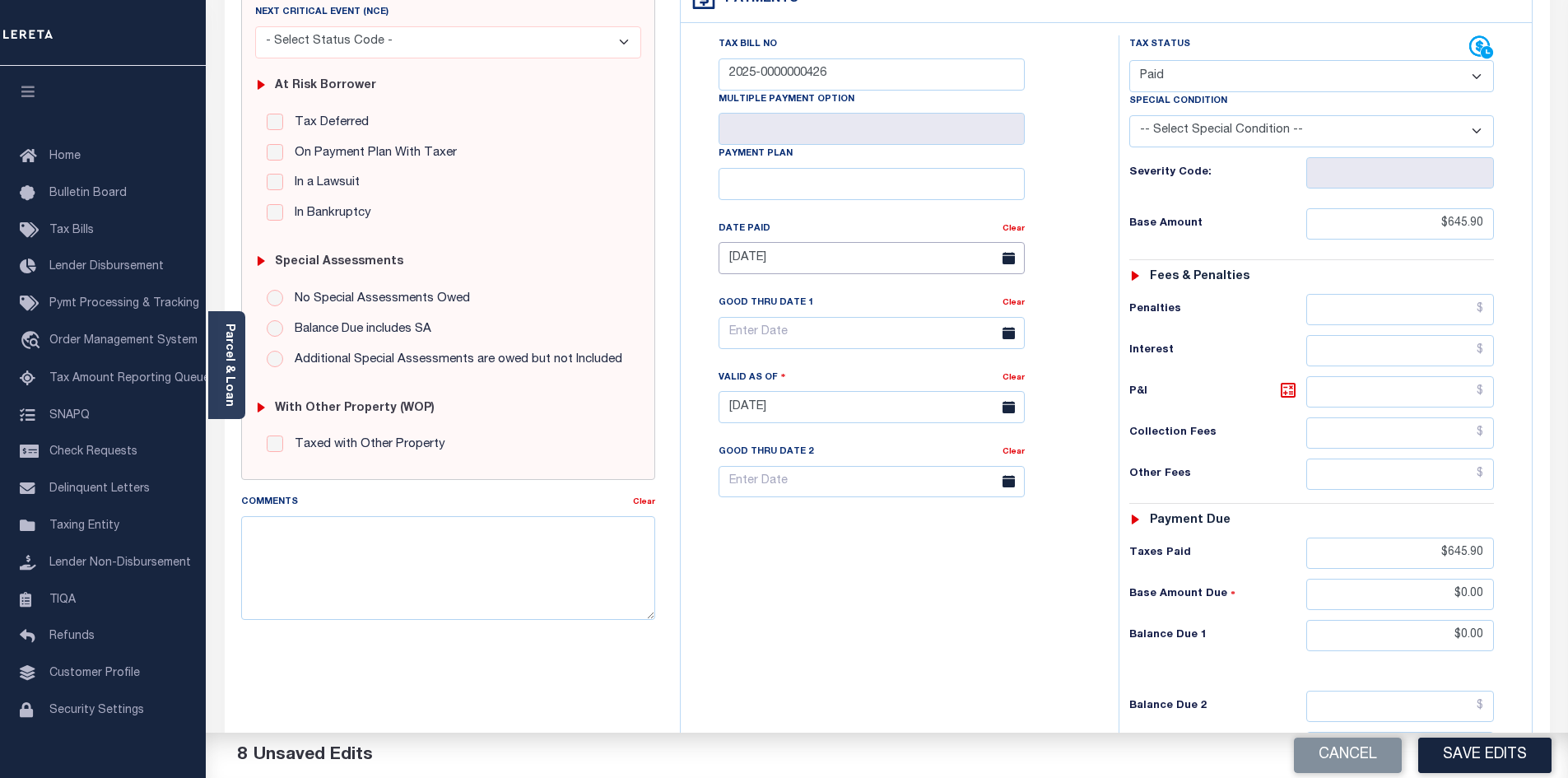
scroll to position [330, 0]
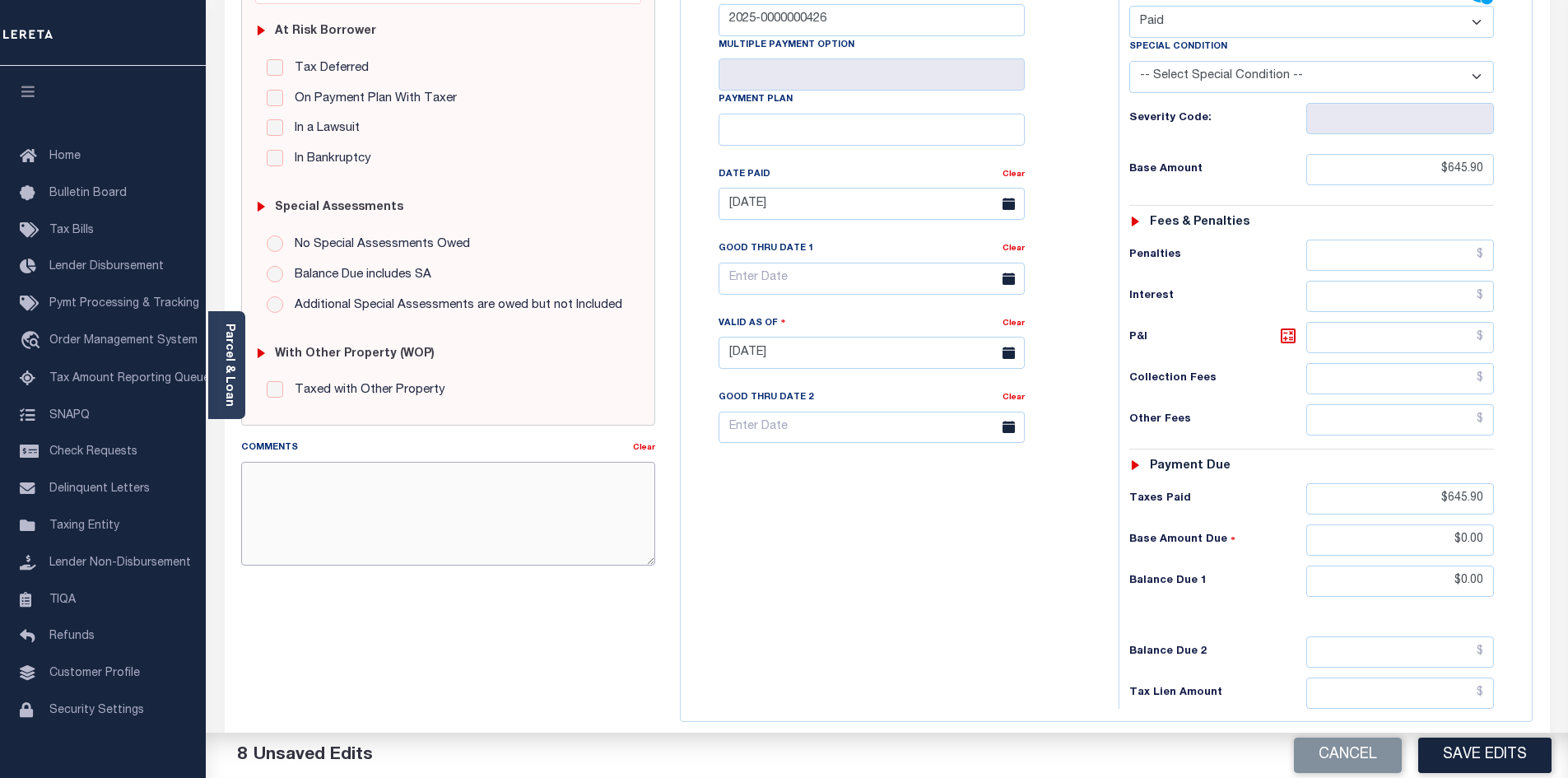
drag, startPoint x: 374, startPoint y: 512, endPoint x: 377, endPoint y: 497, distance: 15.3
click at [376, 512] on textarea "Comments" at bounding box center [448, 514] width 414 height 103
click at [342, 484] on textarea "09/15/2025pk Se imaged tax statement." at bounding box center [448, 514] width 414 height 103
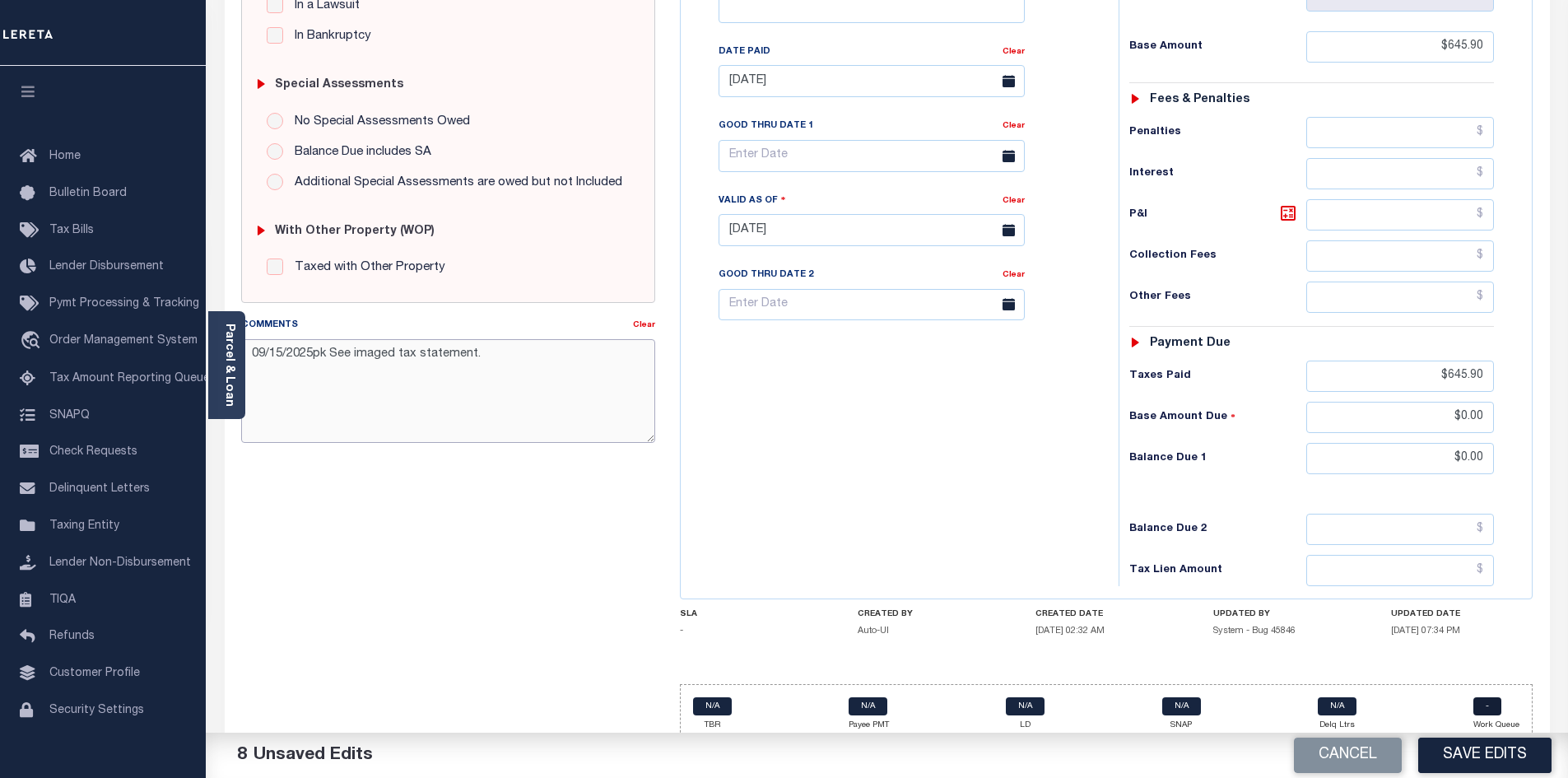
scroll to position [465, 0]
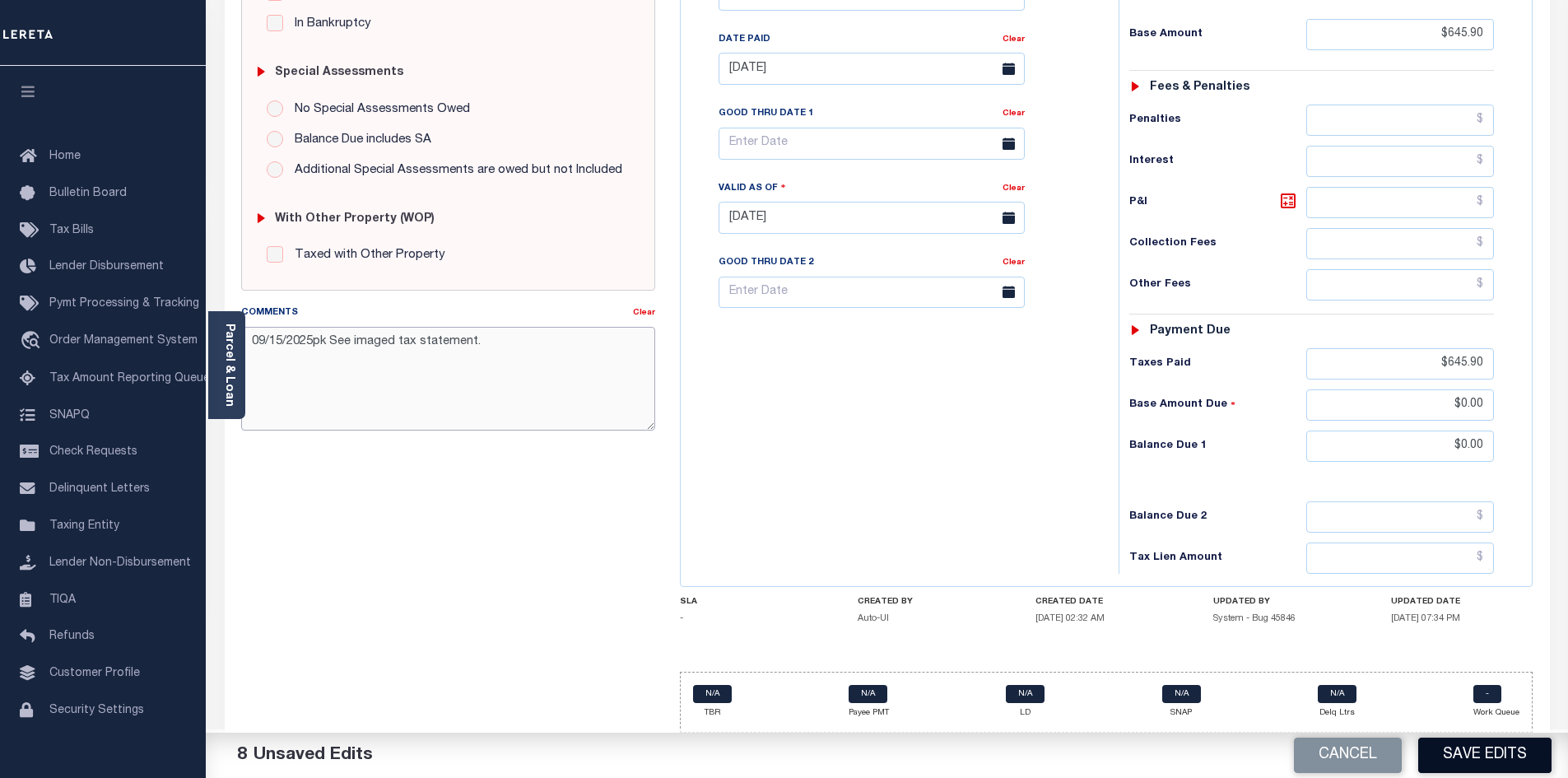
type textarea "09/15/2025pk See imaged tax statement."
click at [1481, 754] on button "Save Edits" at bounding box center [1484, 755] width 133 height 35
checkbox input "false"
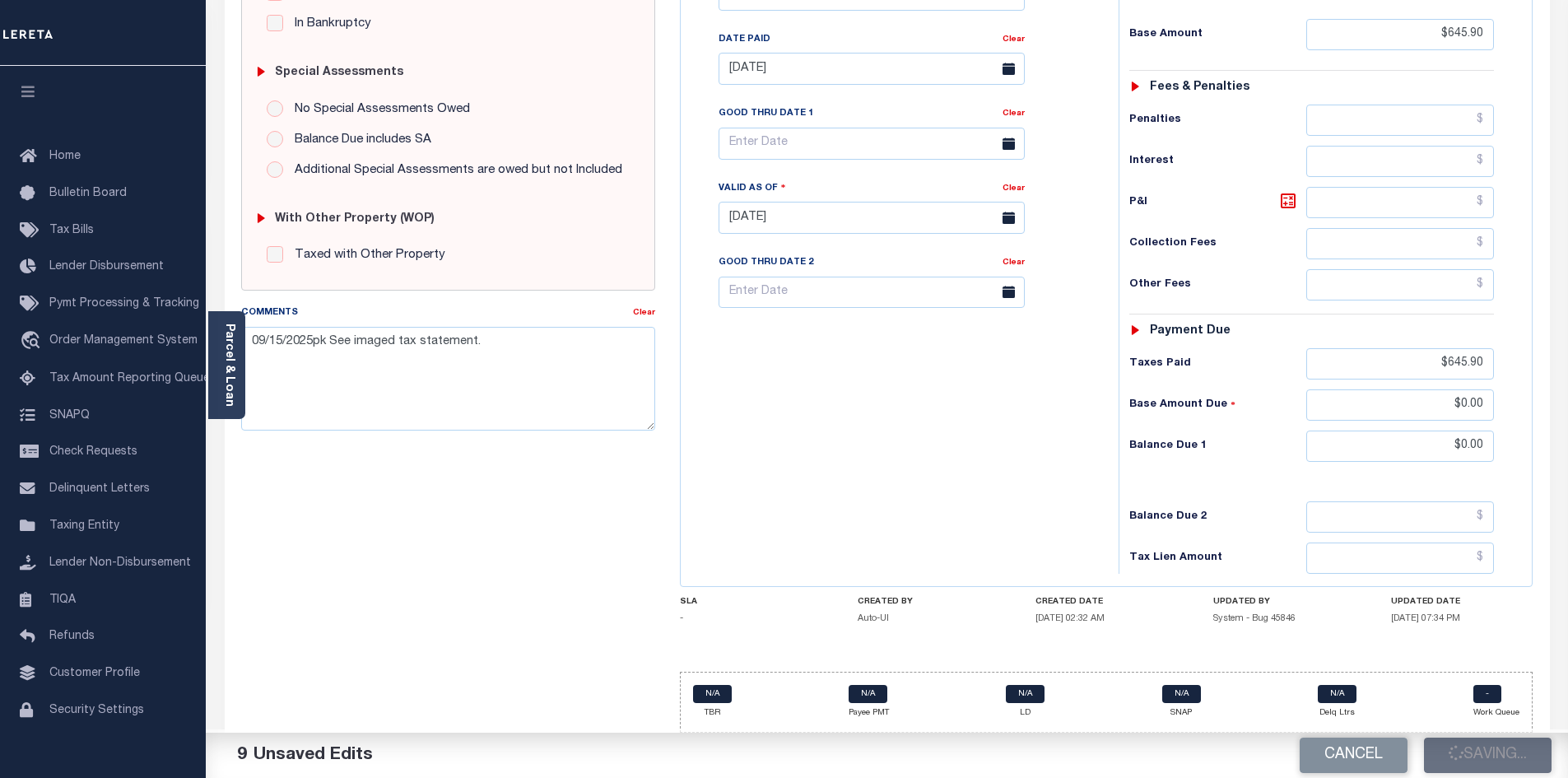
checkbox input "false"
type input "$645.9"
type input "$0"
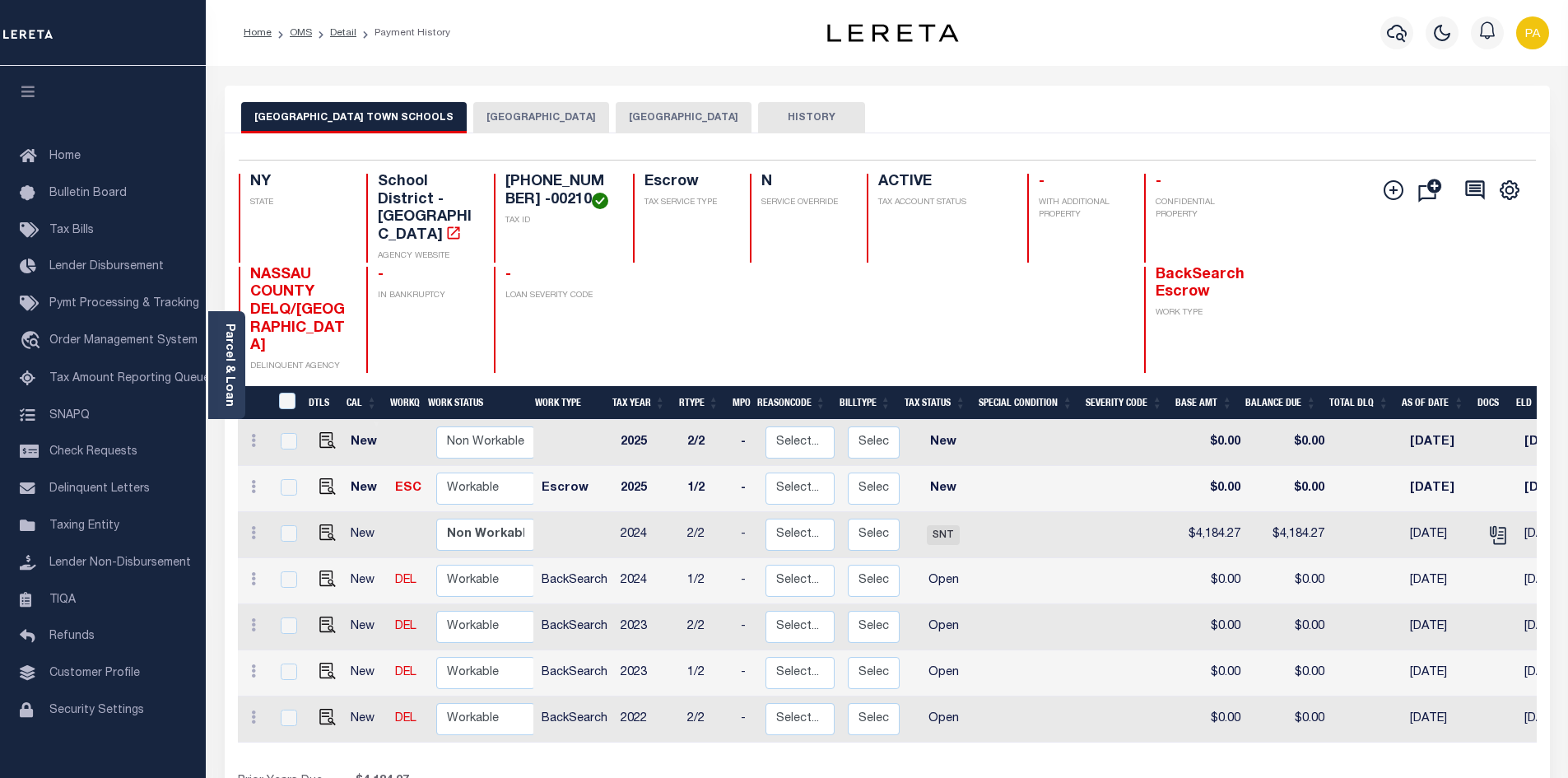
click at [627, 118] on button "[GEOGRAPHIC_DATA]" at bounding box center [684, 118] width 136 height 32
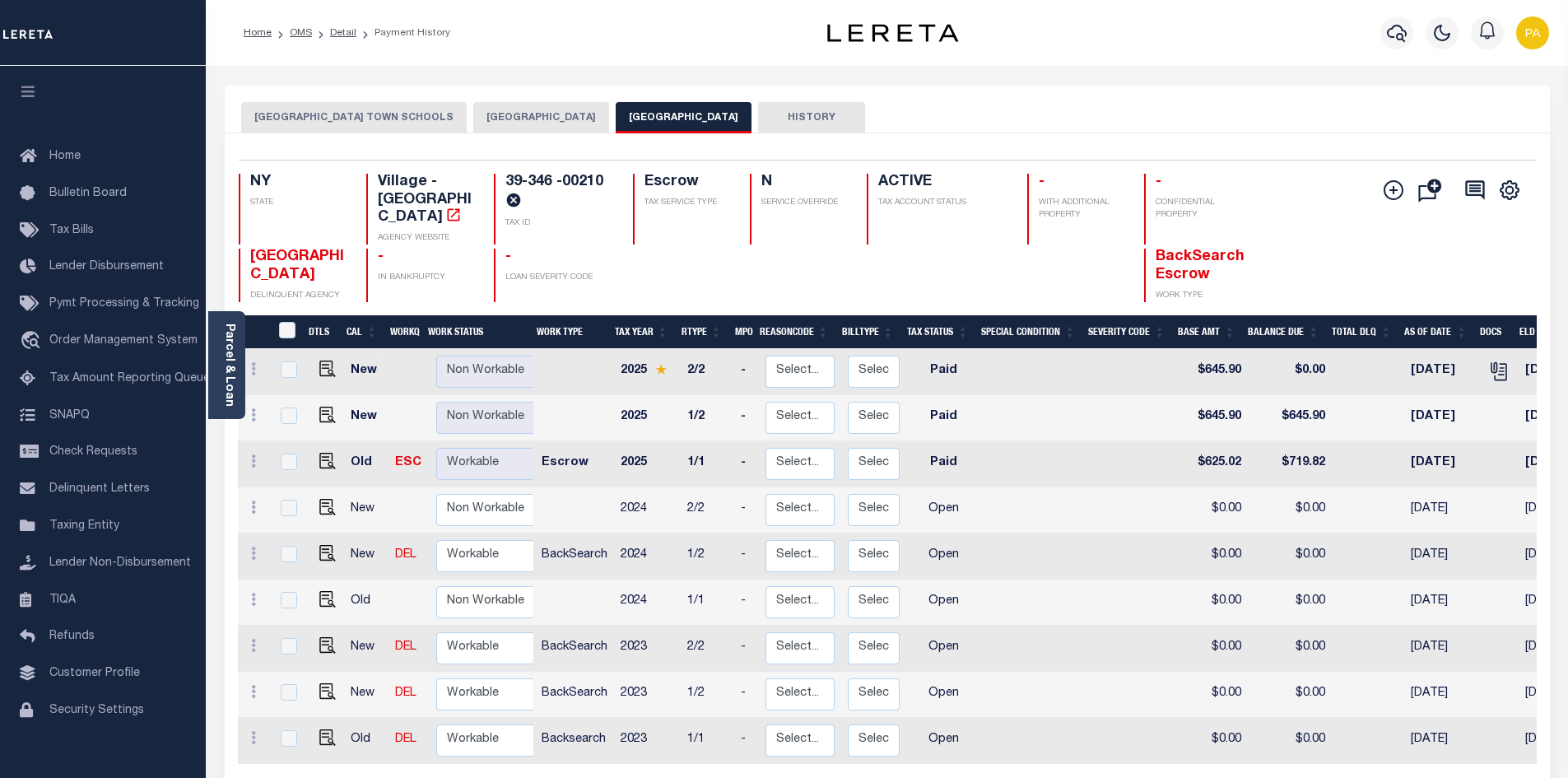
click at [289, 126] on button "HEMPSTEAD TOWN SCHOOLS" at bounding box center [353, 118] width 225 height 32
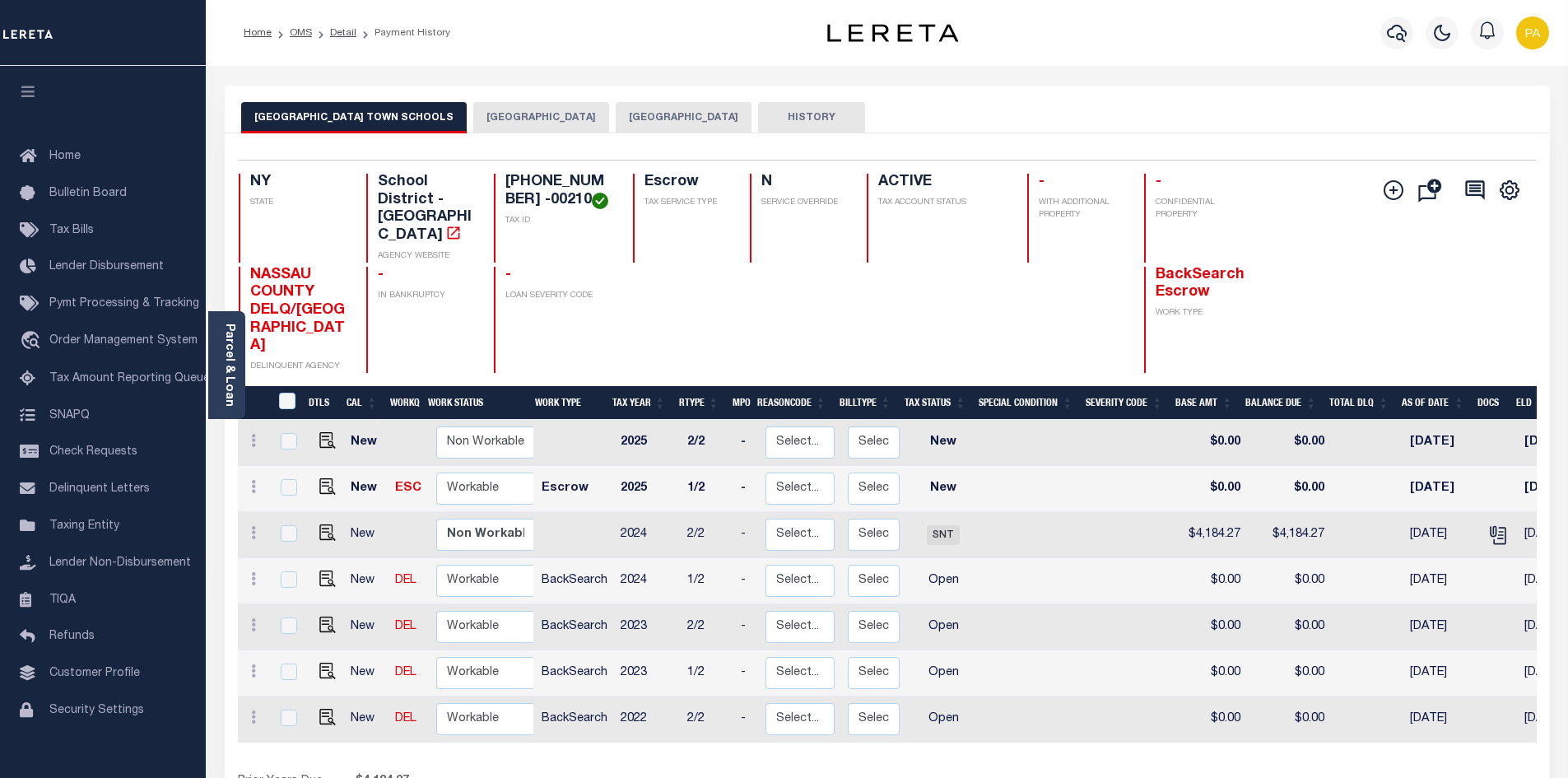
scroll to position [0, 342]
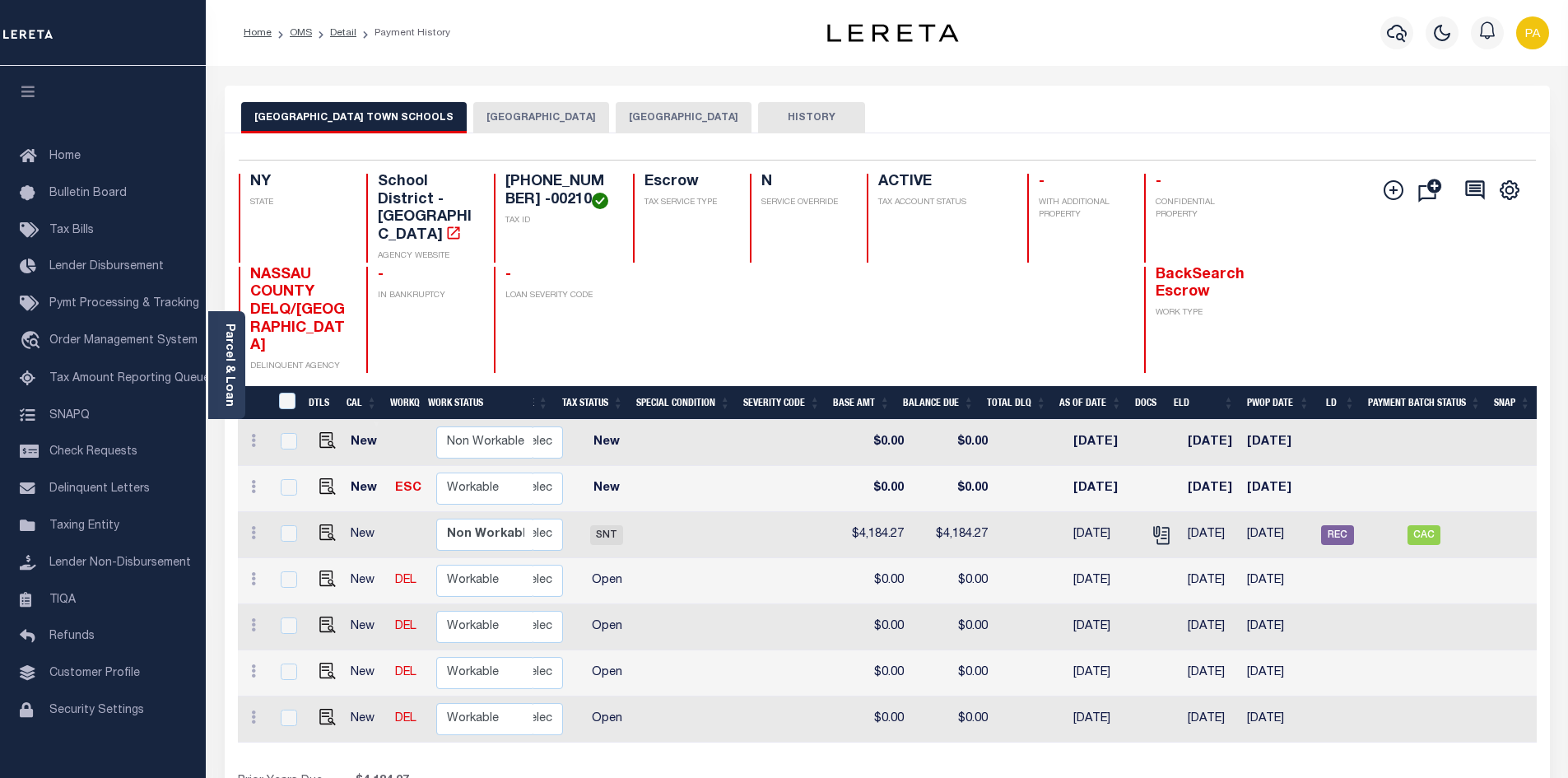
click at [489, 119] on button "HEMPSTEAD TOWN" at bounding box center [541, 118] width 136 height 32
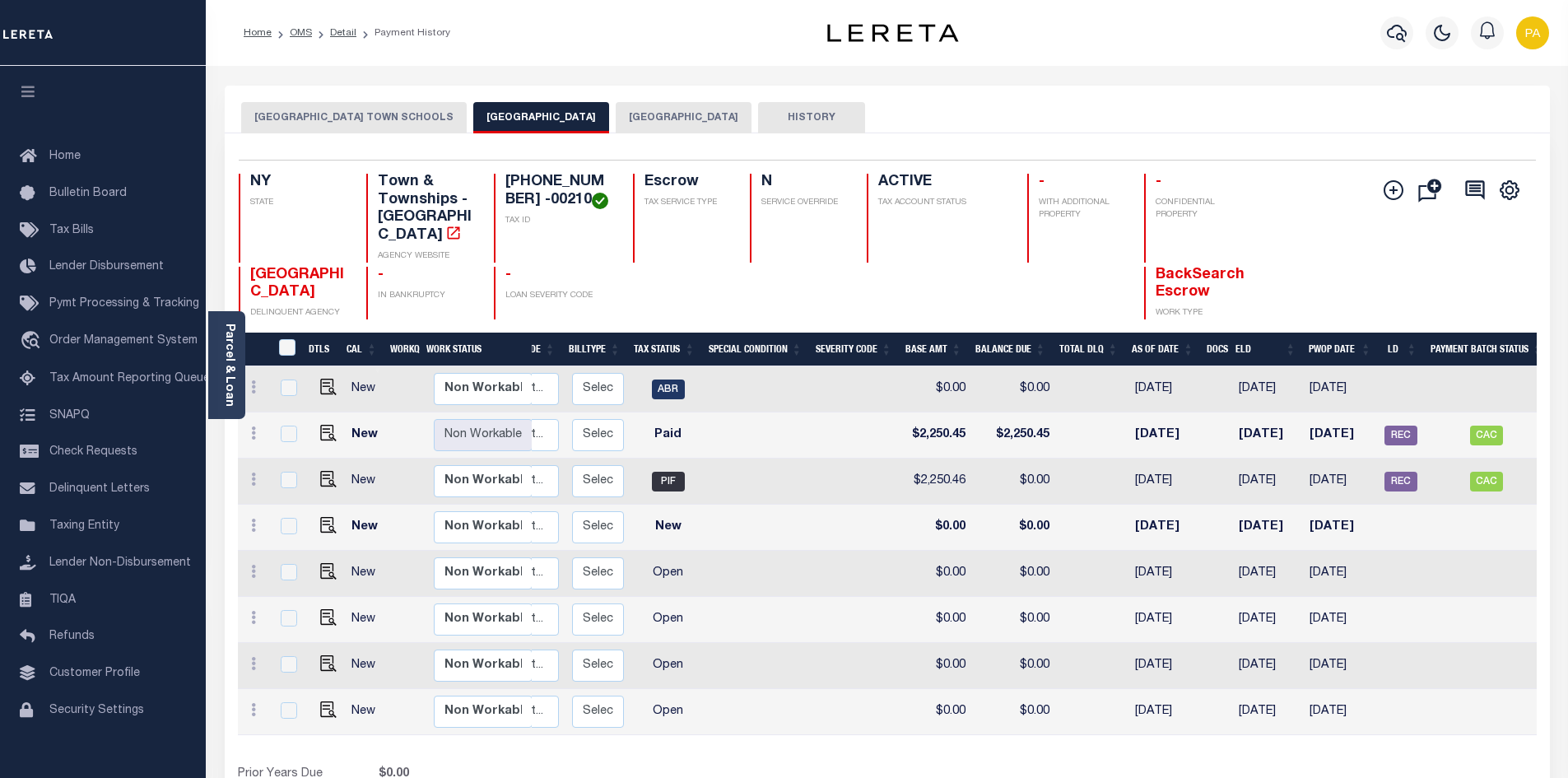
scroll to position [0, 309]
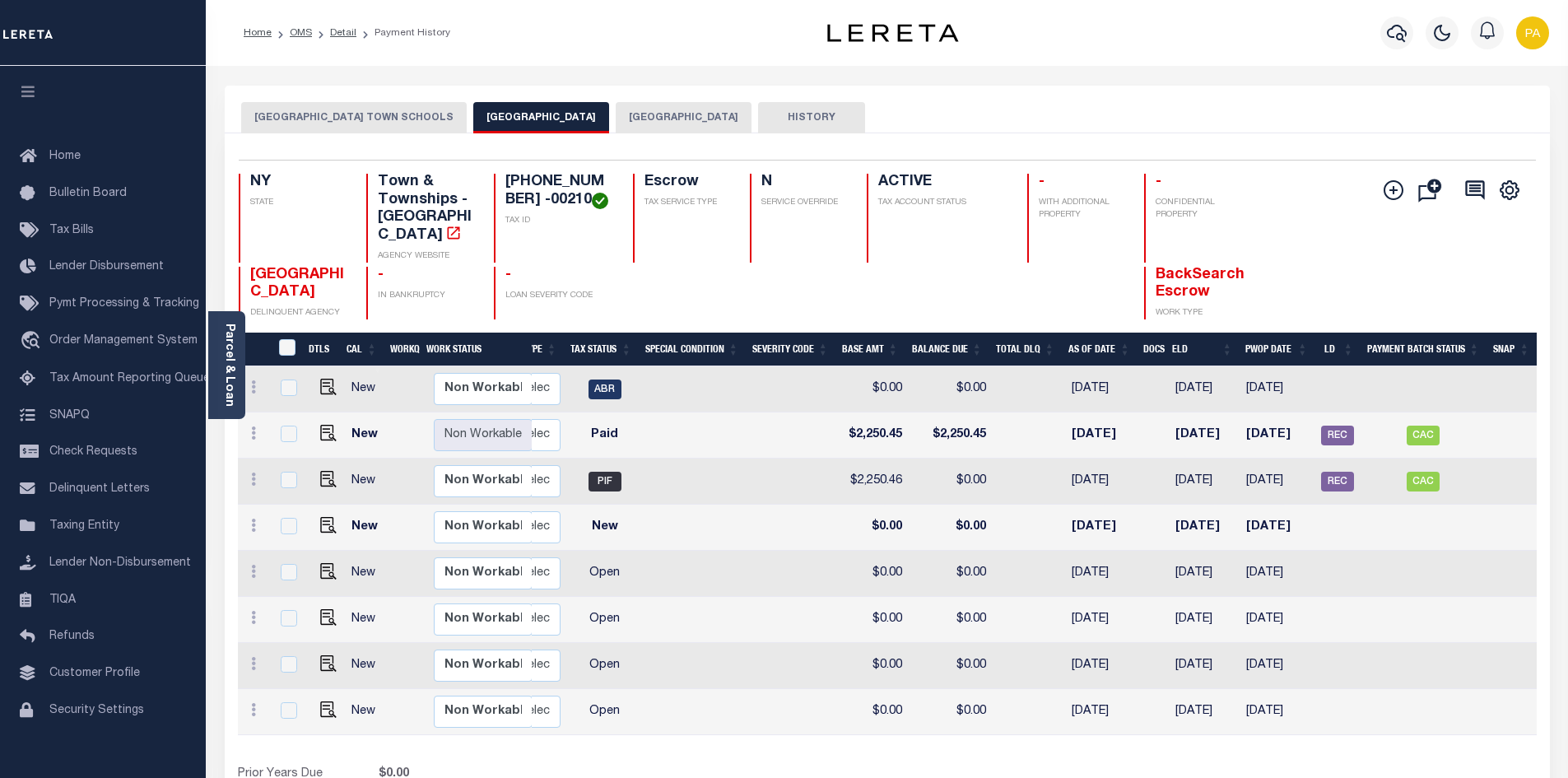
drag, startPoint x: 1099, startPoint y: 729, endPoint x: 827, endPoint y: 718, distance: 272.2
click at [918, 723] on div "DTLS CAL WorkQ Work Status Work Type Tax Year RType MPO ReasonCode BillType Tax…" at bounding box center [887, 576] width 1299 height 488
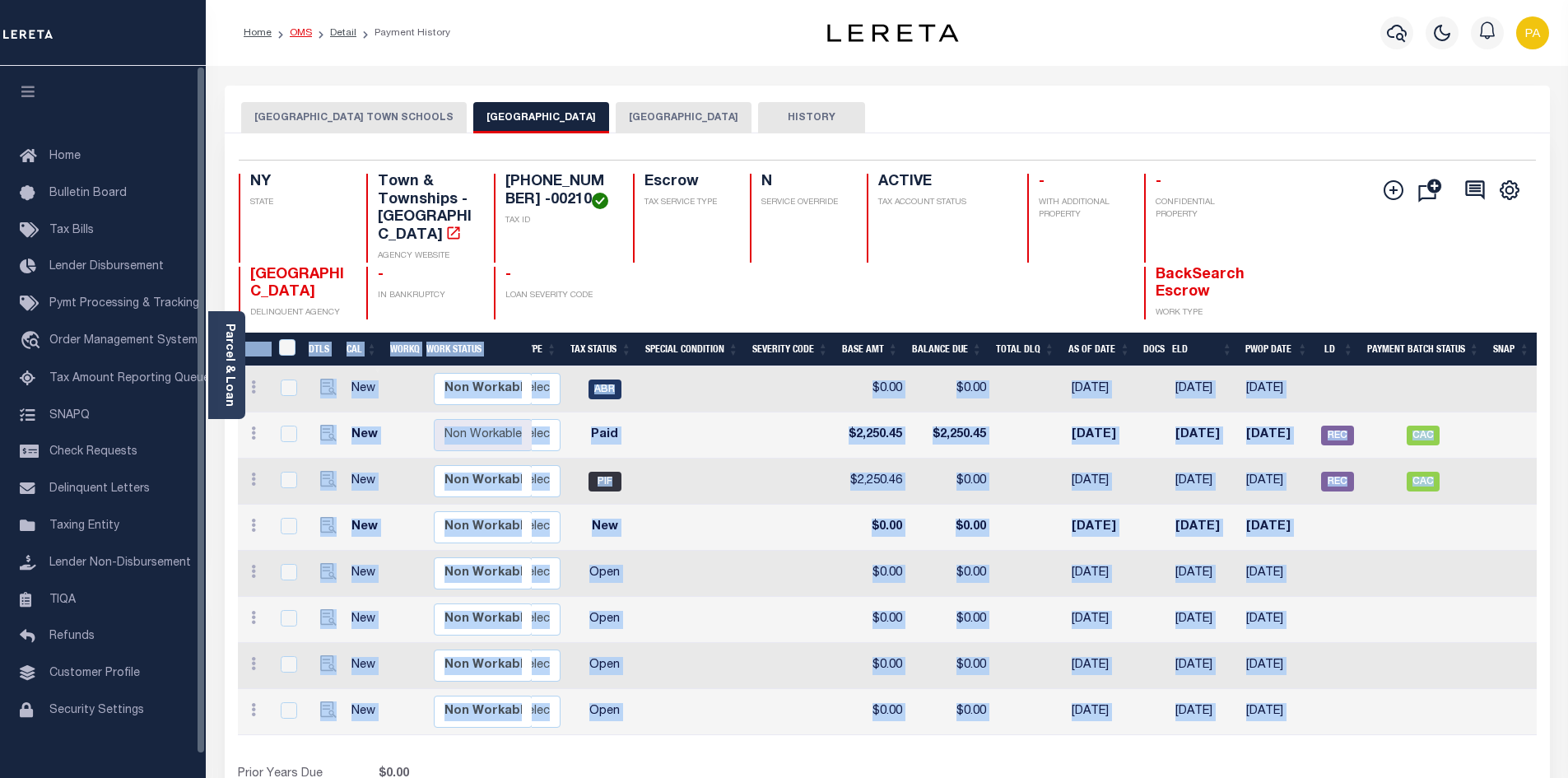
click at [301, 28] on link "OMS" at bounding box center [300, 33] width 22 height 10
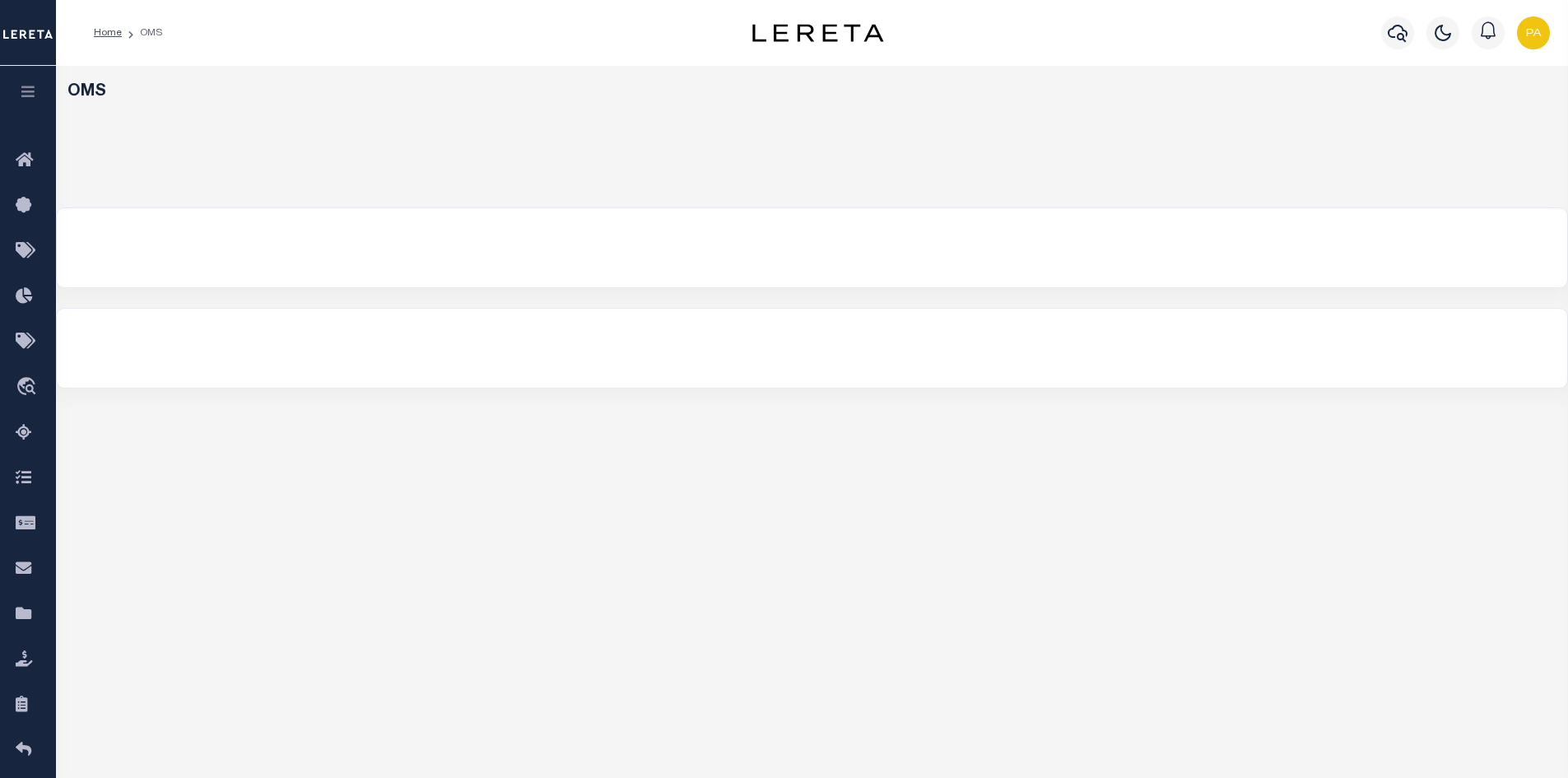
select select "200"
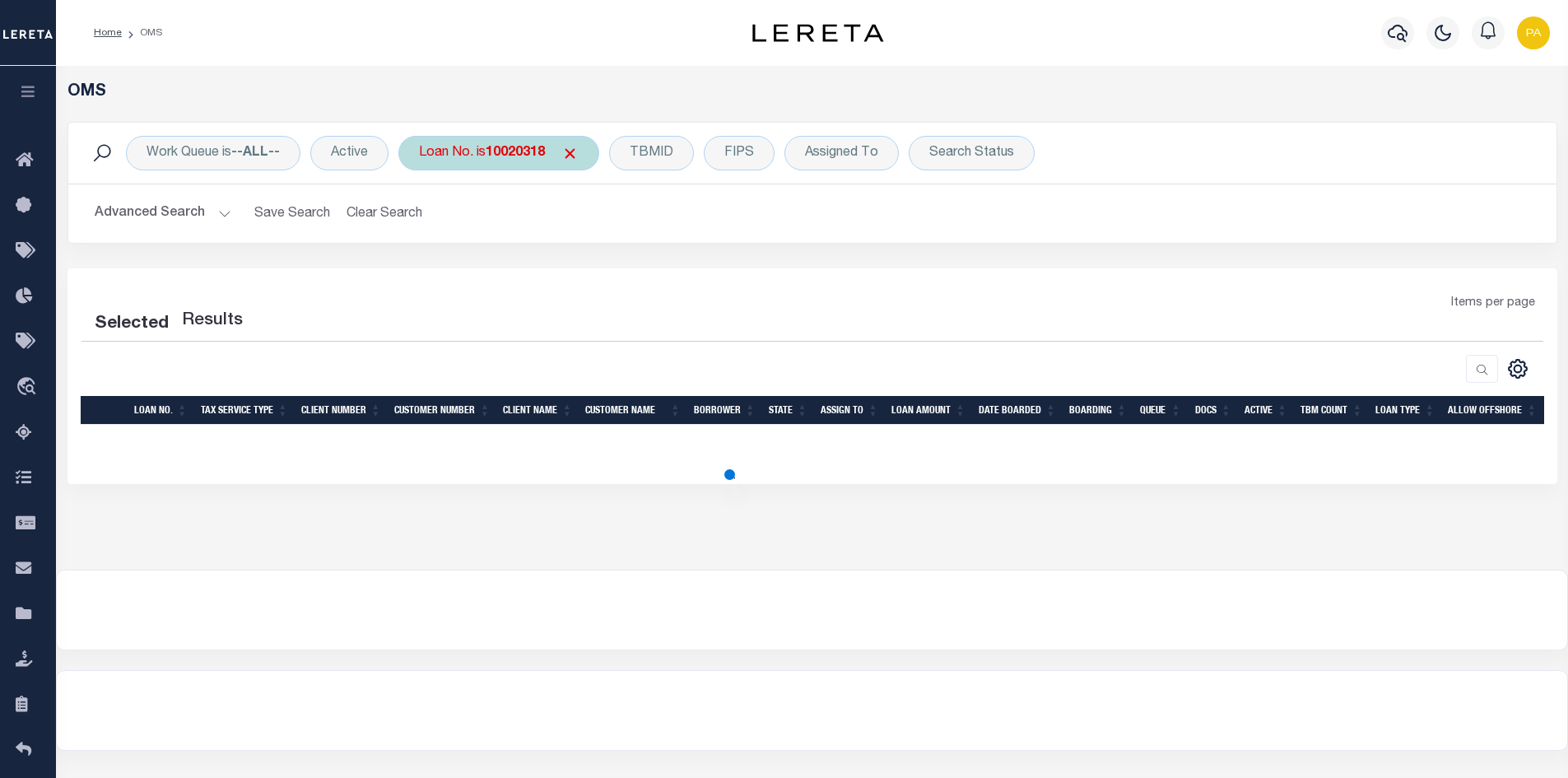
select select "200"
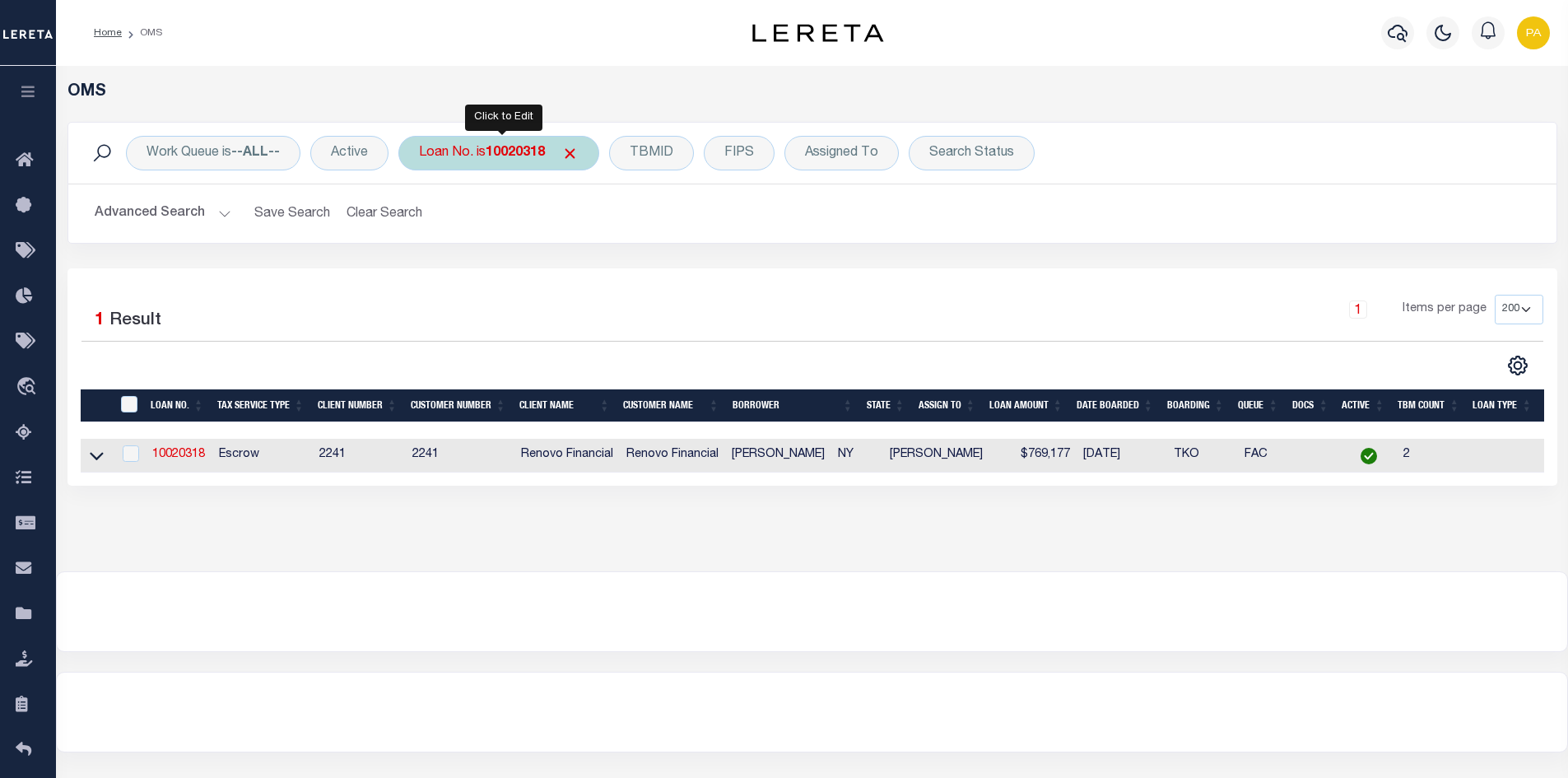
click at [514, 149] on b "10020318" at bounding box center [515, 153] width 59 height 13
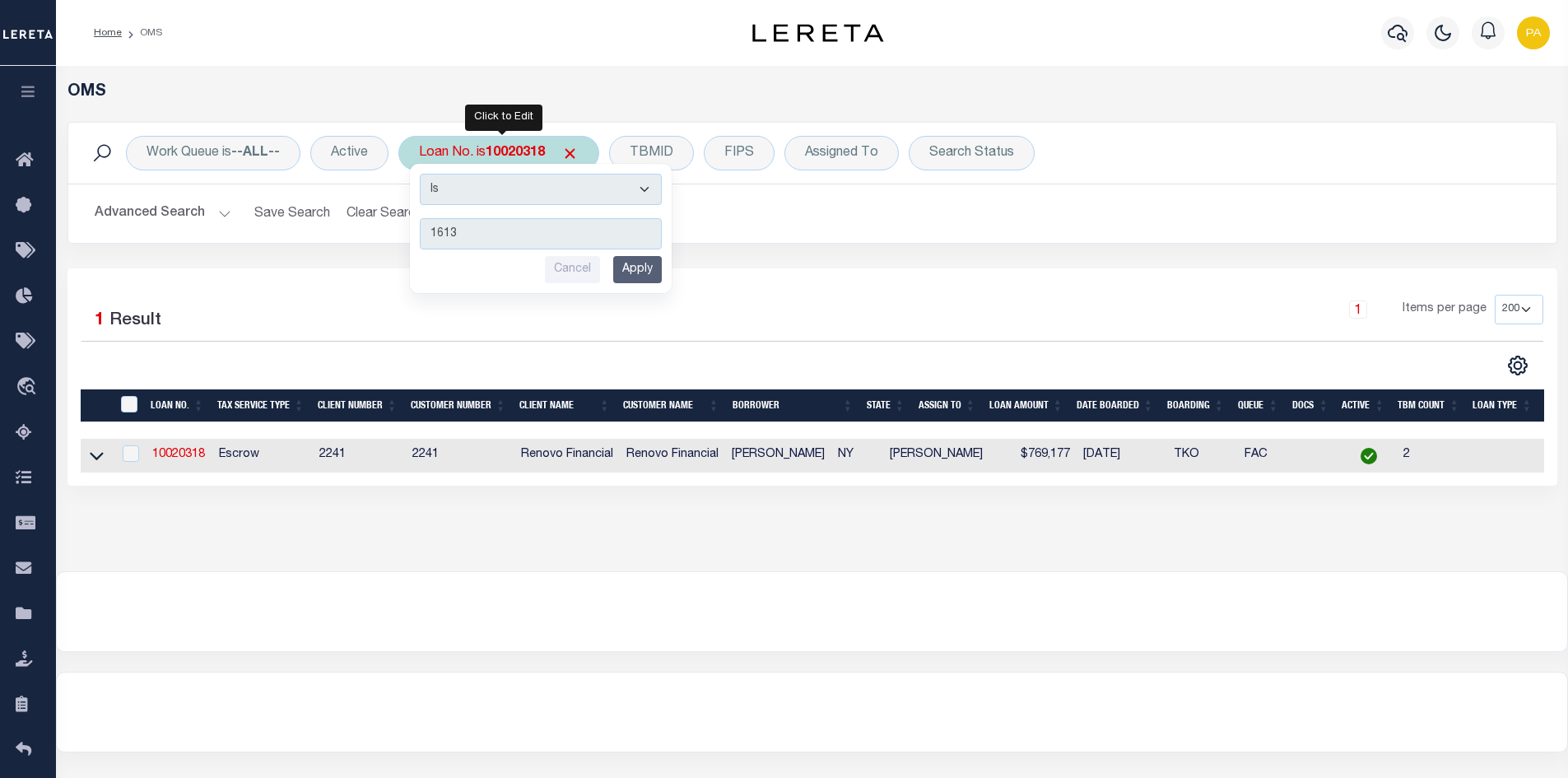
type input "16130"
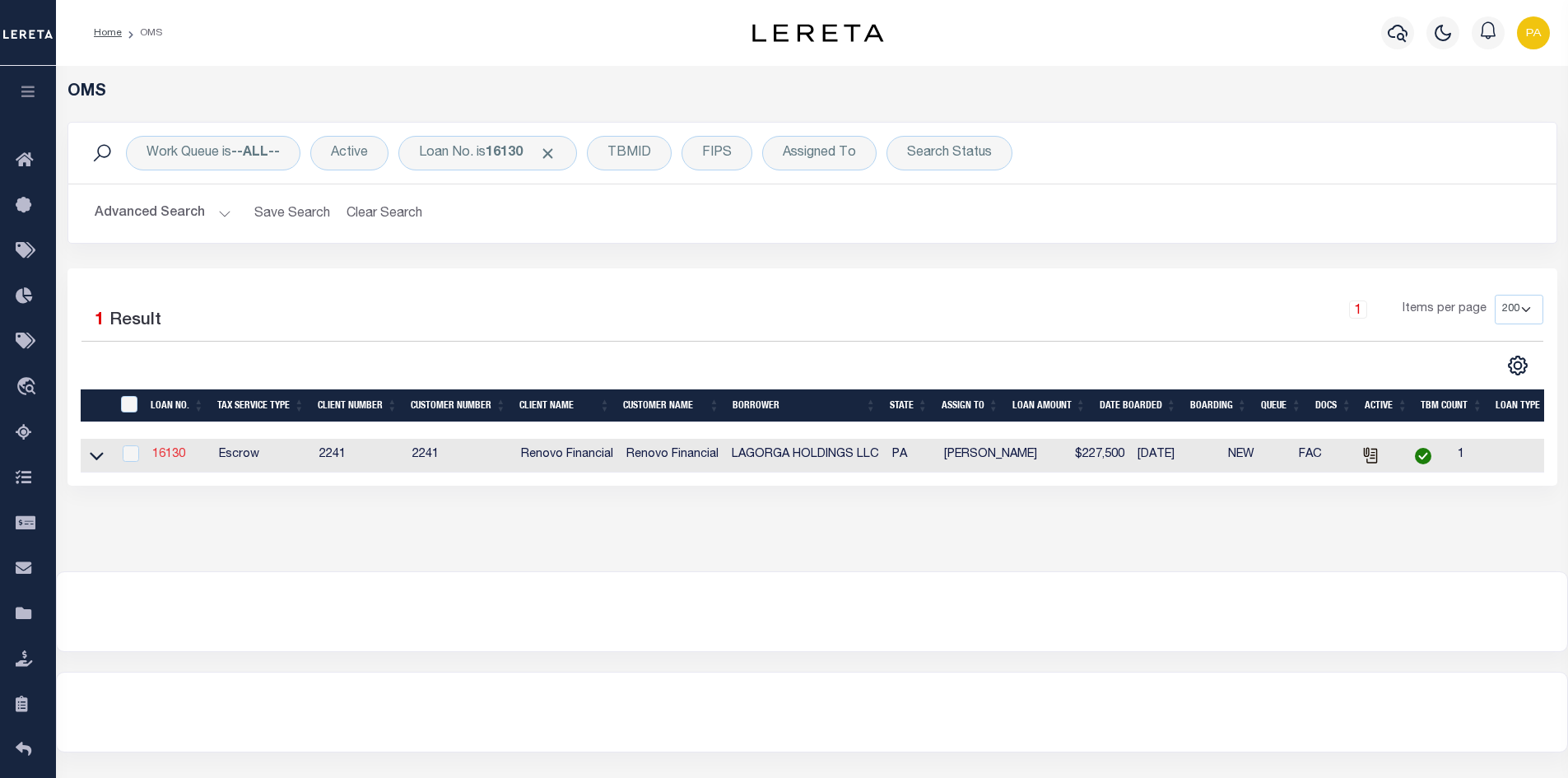
click at [173, 452] on link "16130" at bounding box center [169, 454] width 33 height 11
type input "16130"
type input "LAGORGA HOLDINGS LLC"
select select
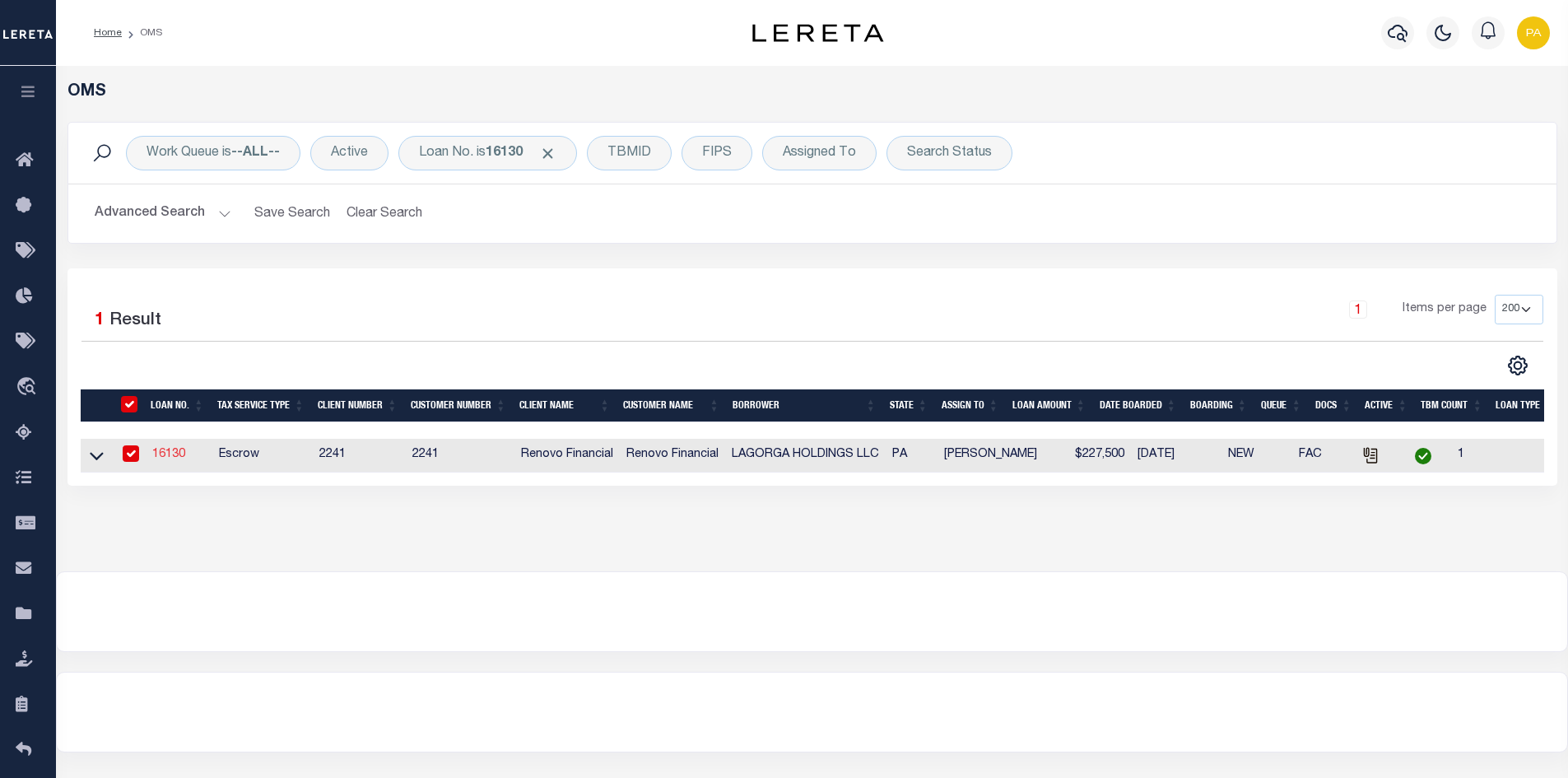
type input "[STREET_ADDRESS]"
type input "Larimer PA 15647"
select select "10"
select select "Escrow"
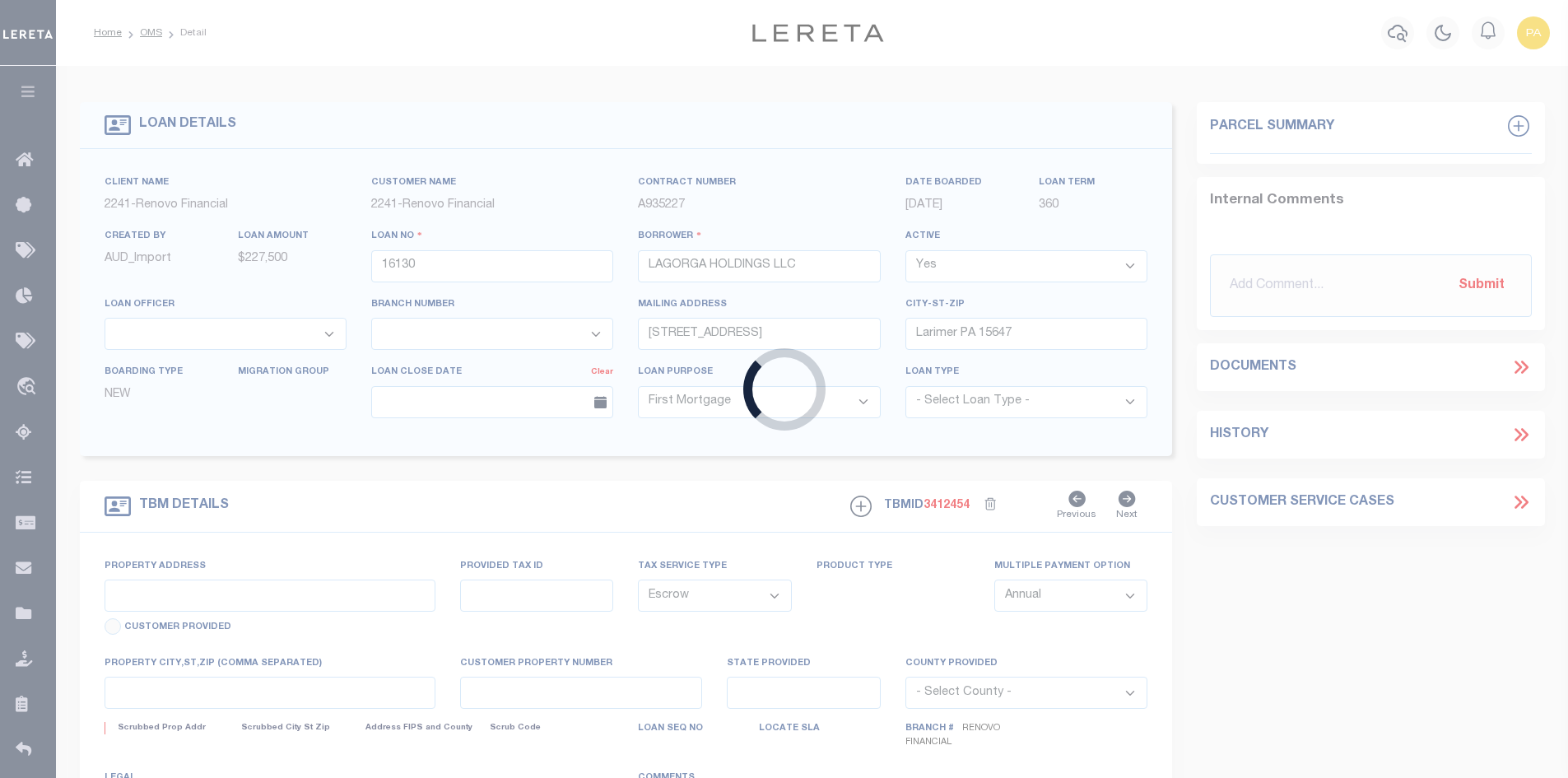
type input "[STREET_ADDRESS][GEOGRAPHIC_DATA][STREET_ADDRESS]"
select select
type input "[GEOGRAPHIC_DATA], [GEOGRAPHIC_DATA] 15626"
type input "a0kUS000007kpgD"
type input "PA"
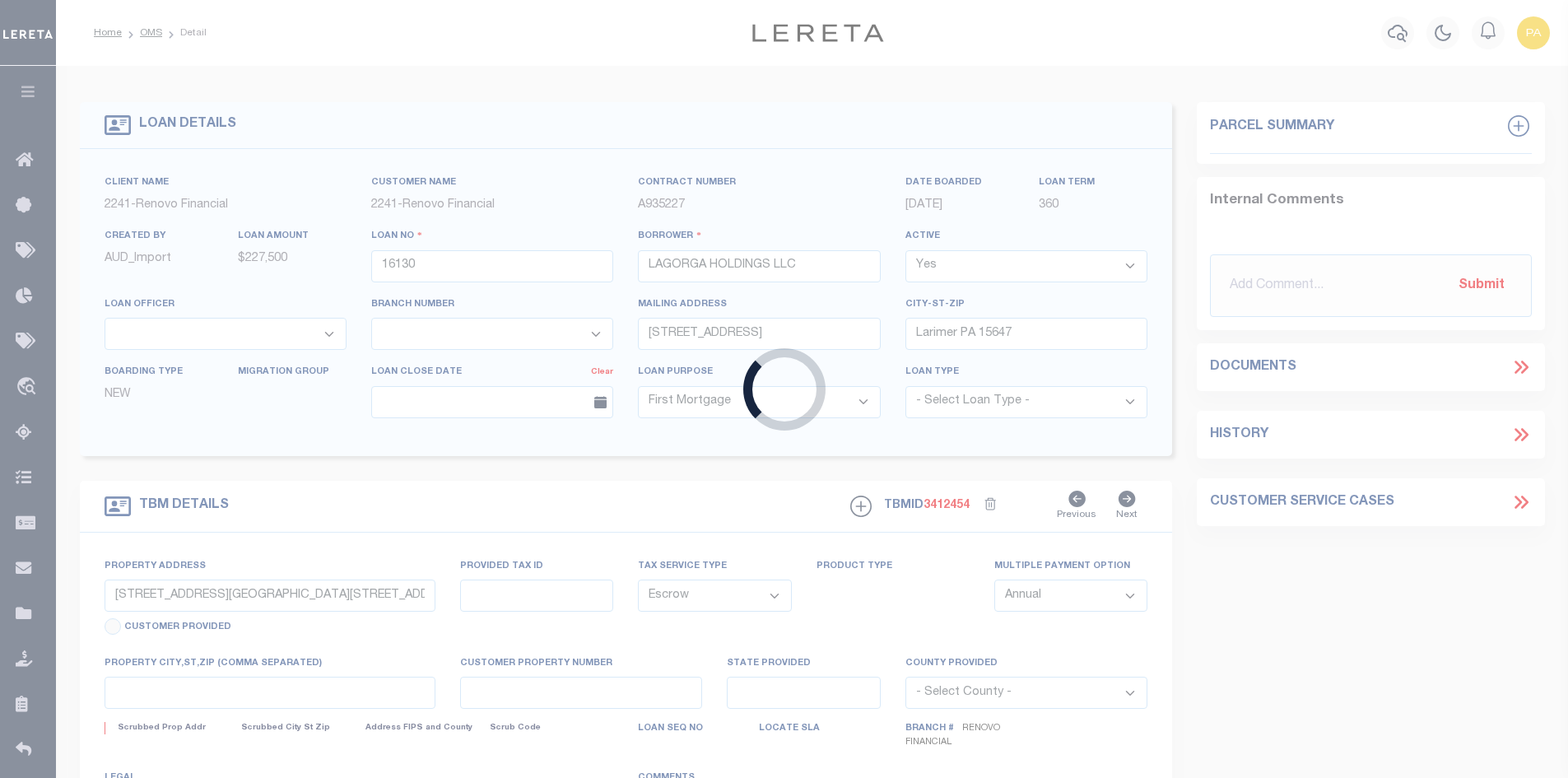
select select
type textarea "LEGAL REQUIRED"
select select "25066"
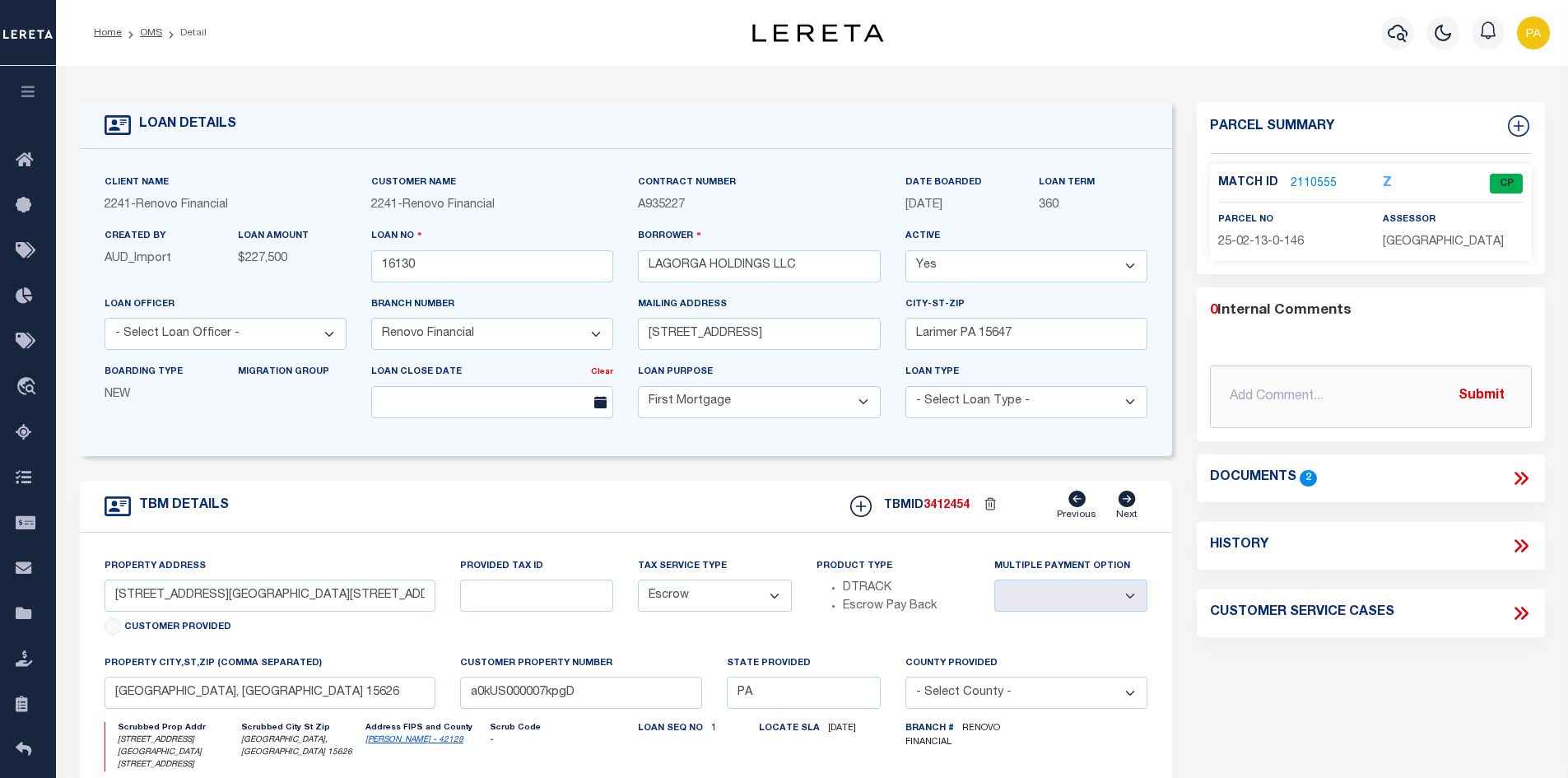
click at [1311, 180] on link "2110555" at bounding box center [1313, 184] width 46 height 17
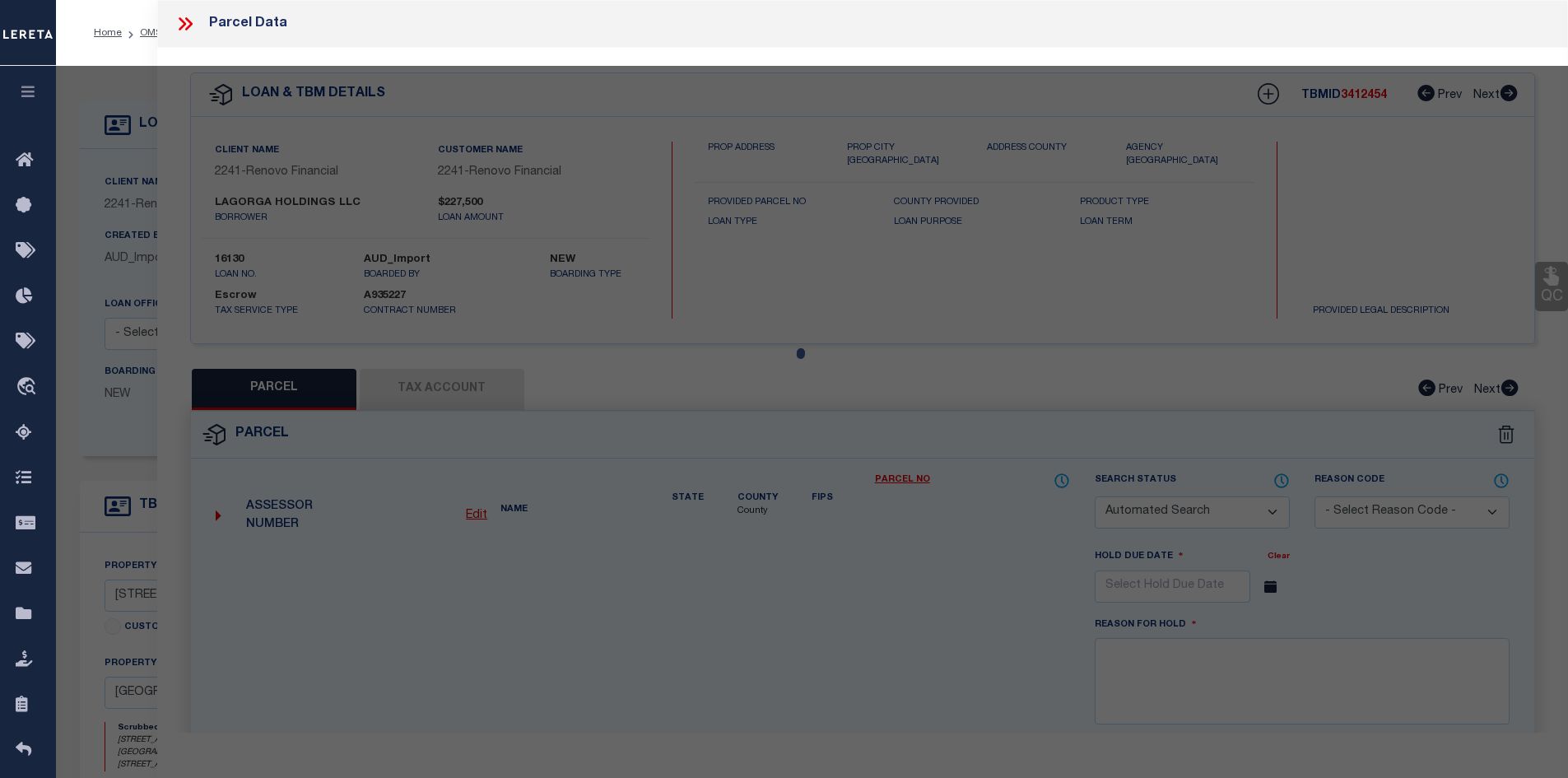
checkbox input "false"
select select "CP"
type input "LAGORGA HOLDINGS LLC"
select select
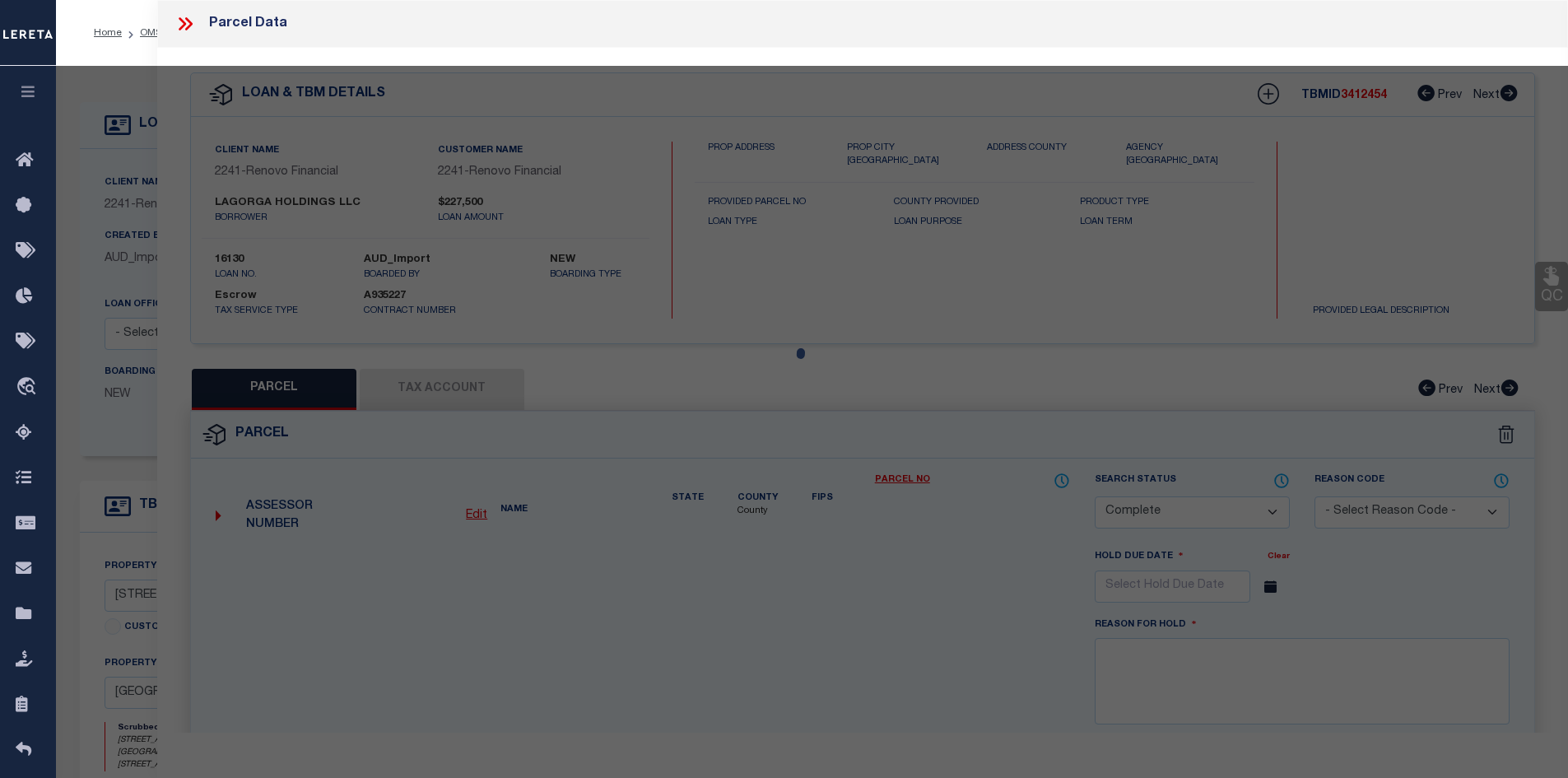
type input "S GREENSBURG ST"
type input "Delmont, PA 15626"
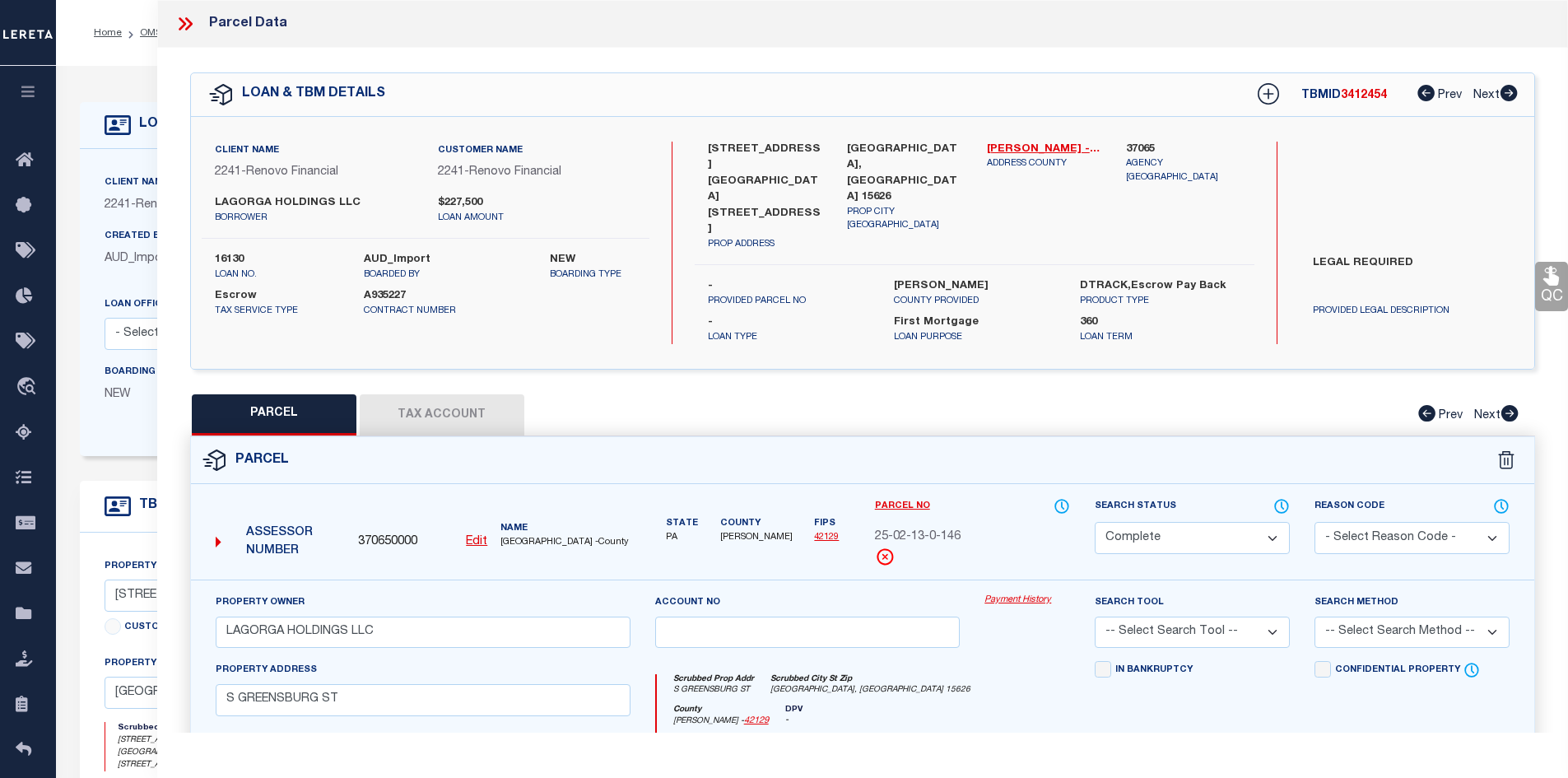
click at [1002, 593] on link "Payment History" at bounding box center [1027, 600] width 85 height 14
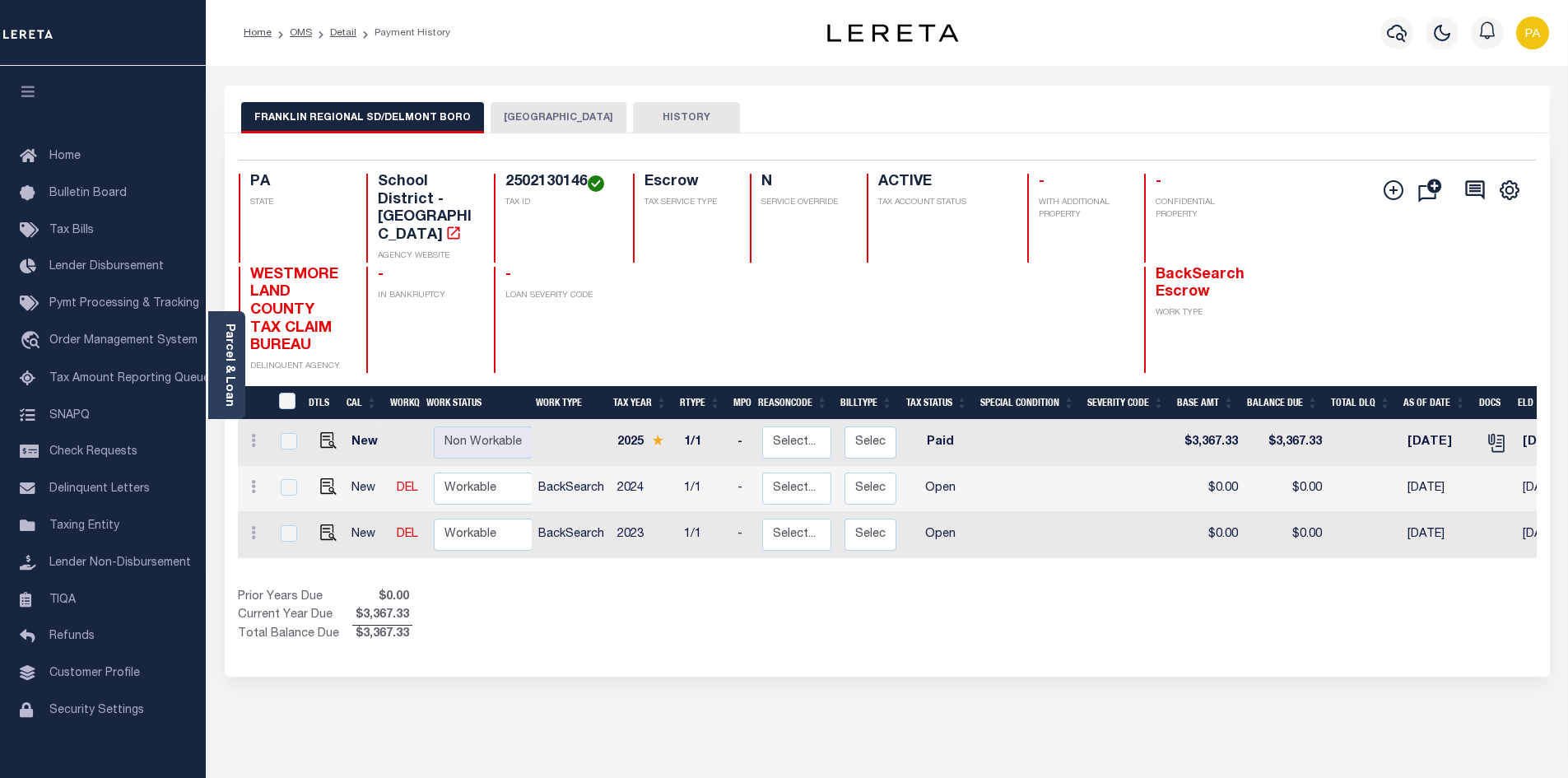
click at [531, 120] on button "[GEOGRAPHIC_DATA]" at bounding box center [558, 118] width 136 height 32
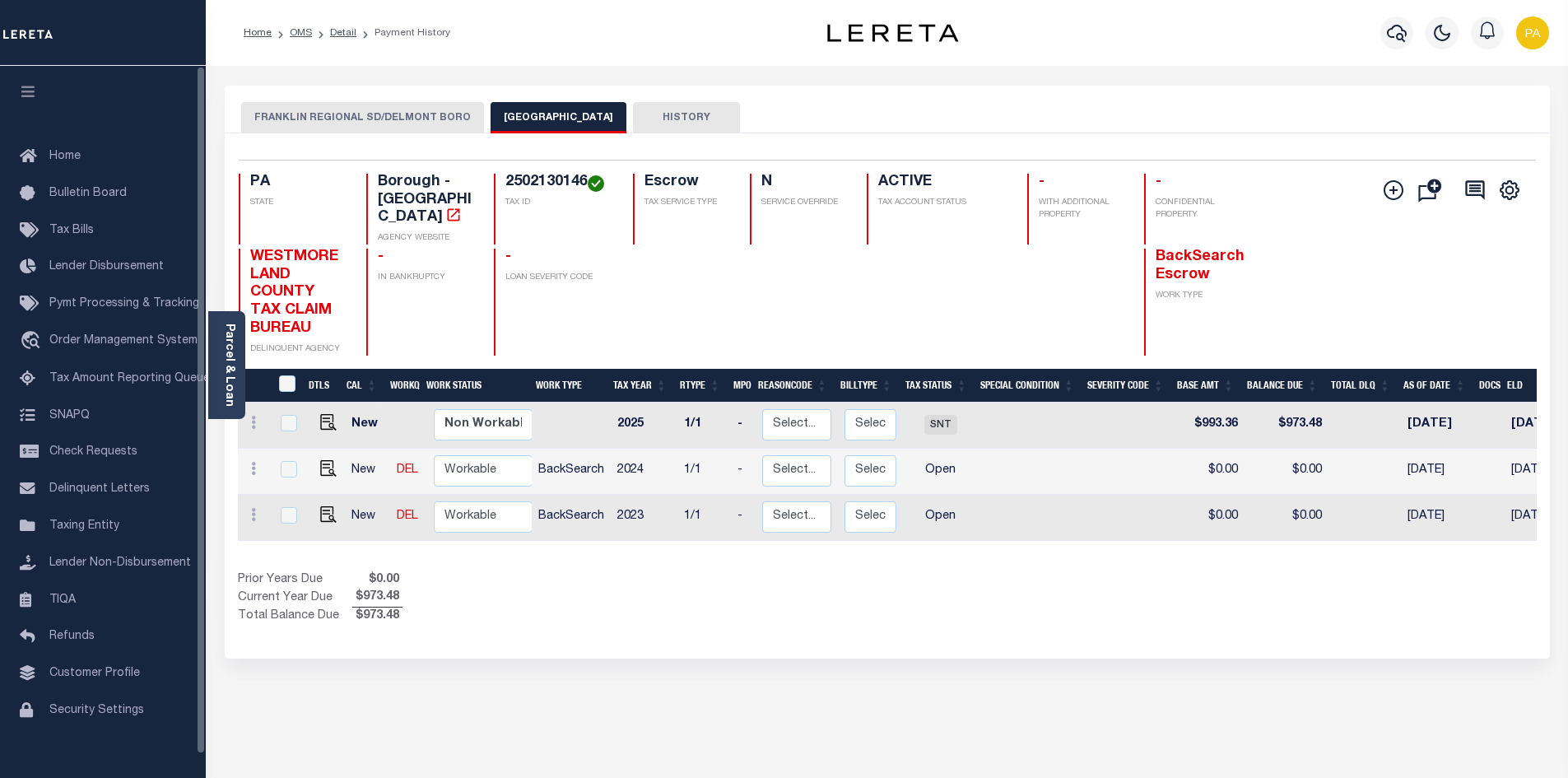
click at [324, 117] on button "FRANKLIN REGIONAL SD/DELMONT BORO" at bounding box center [362, 118] width 242 height 32
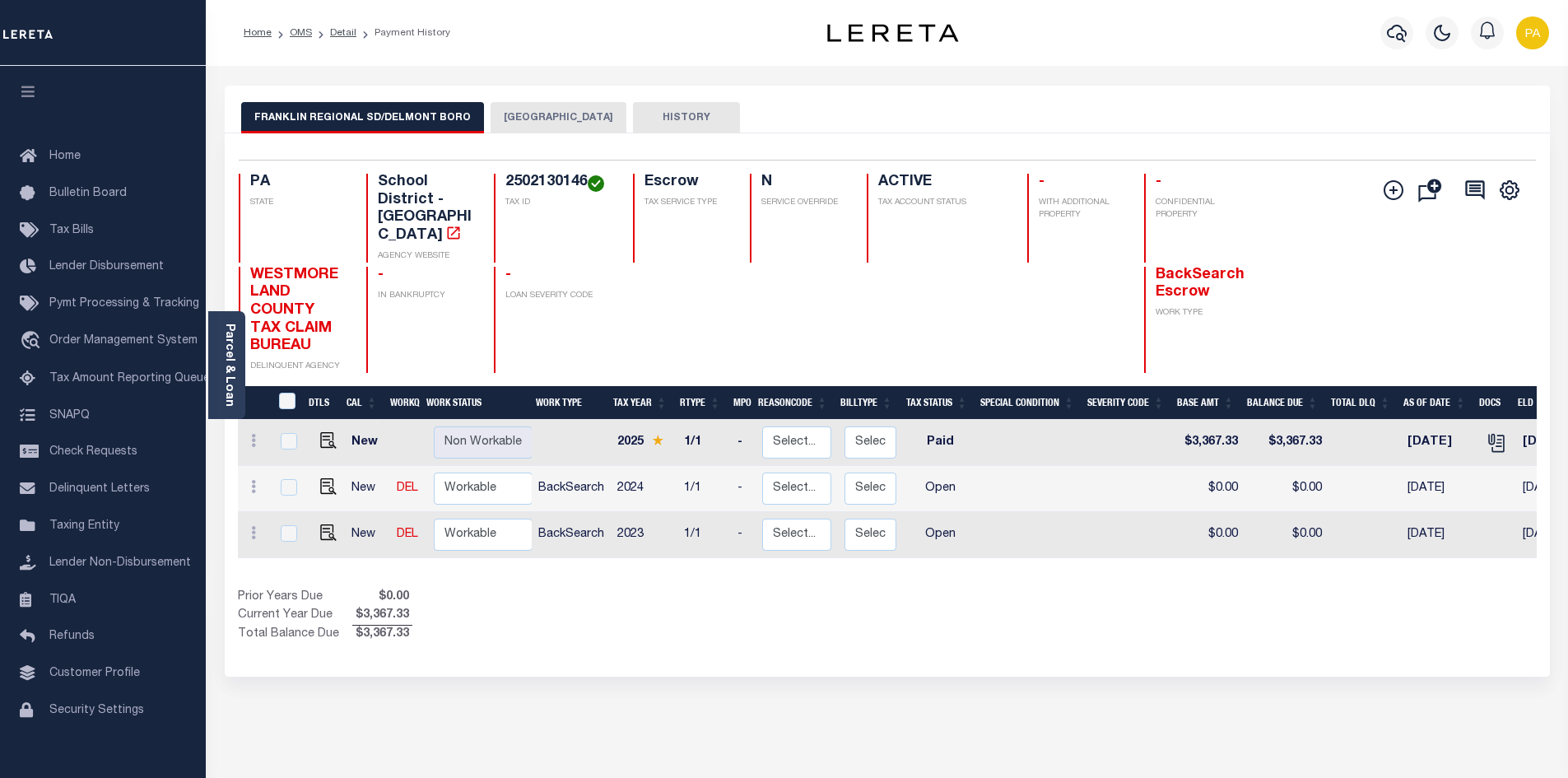
click at [253, 39] on li "Home" at bounding box center [257, 33] width 28 height 14
click at [254, 33] on link "Home" at bounding box center [257, 33] width 28 height 10
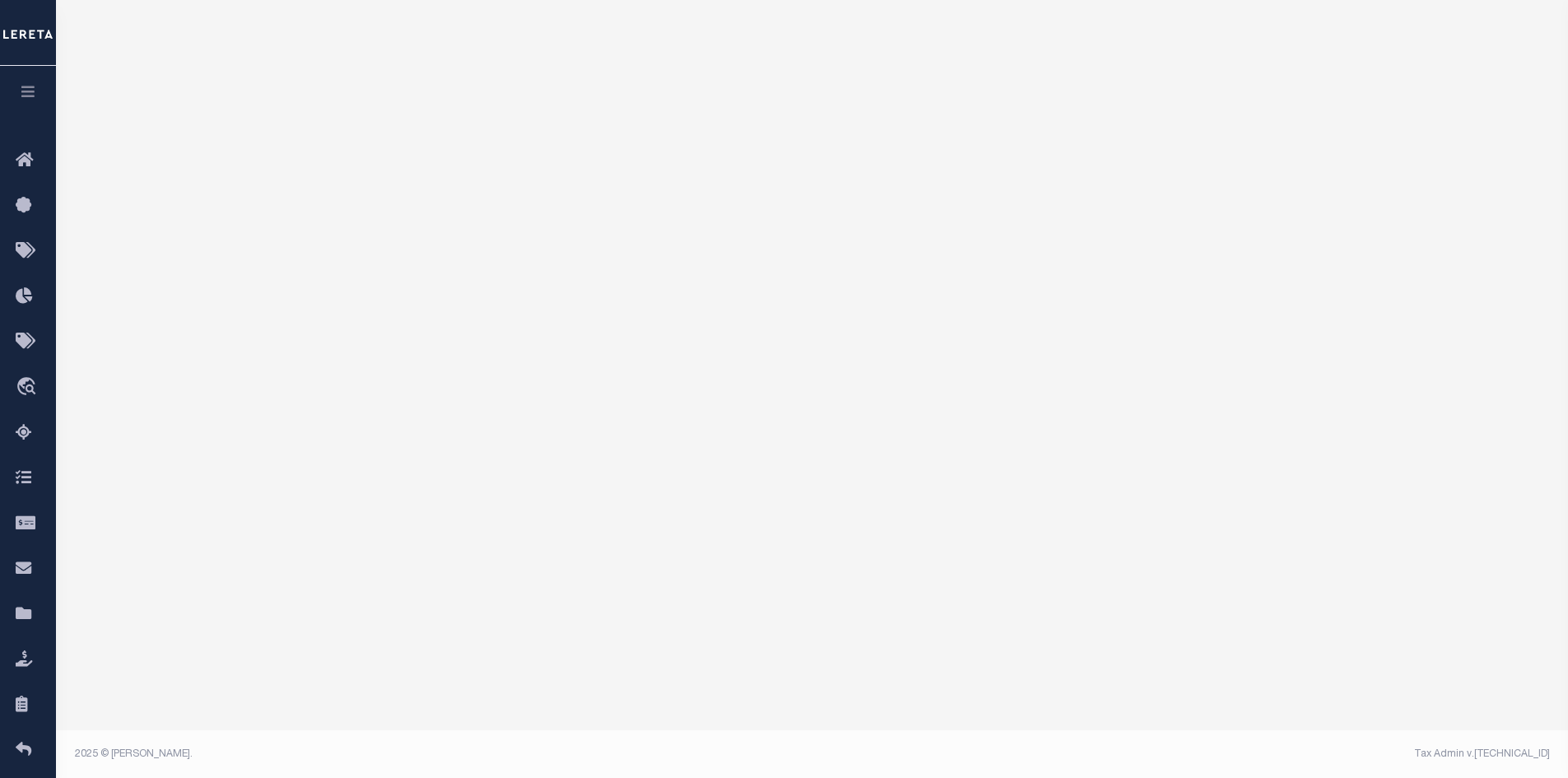
scroll to position [95, 0]
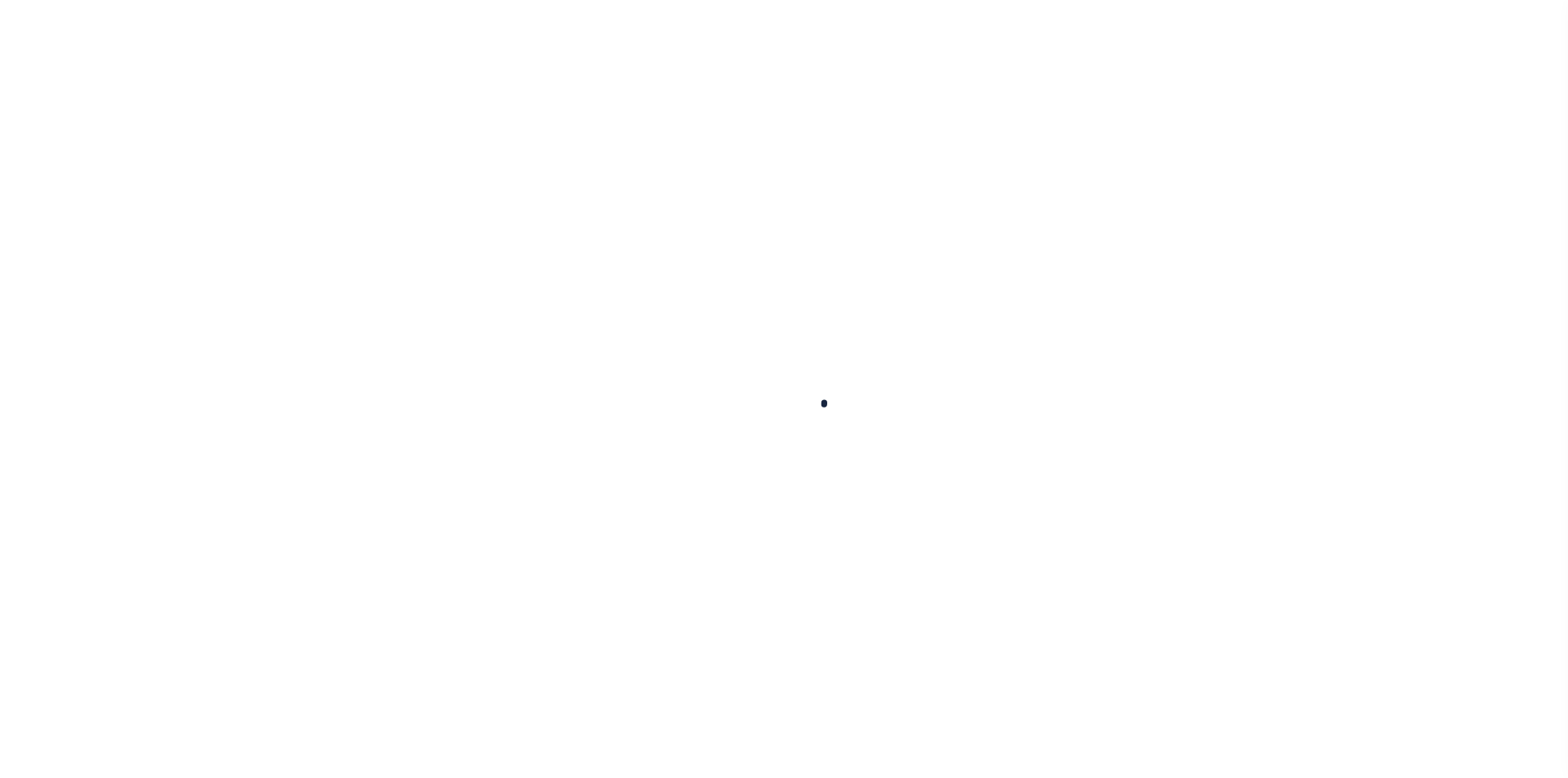
scroll to position [95, 0]
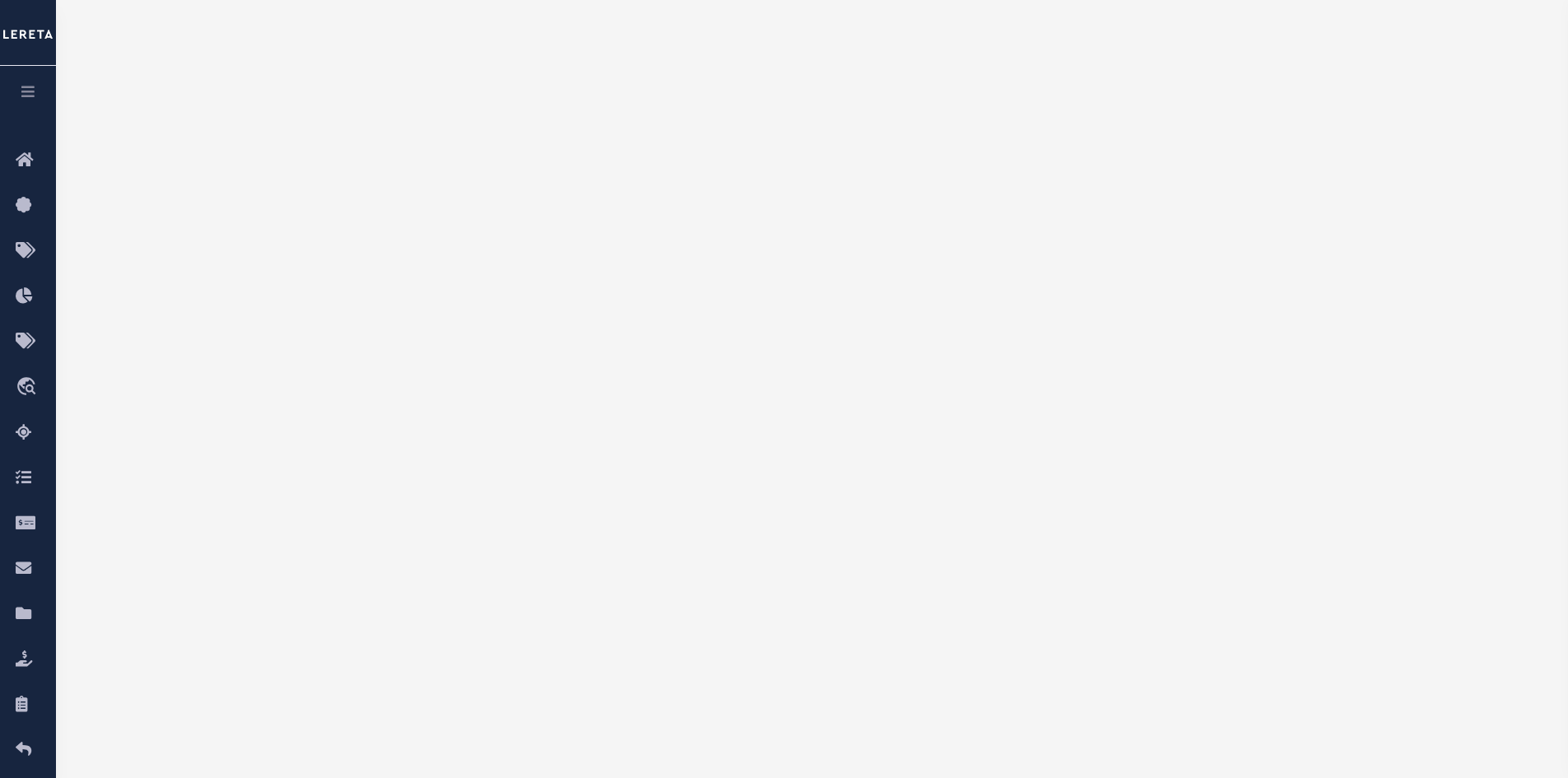
scroll to position [254, 0]
